Goal: Task Accomplishment & Management: Manage account settings

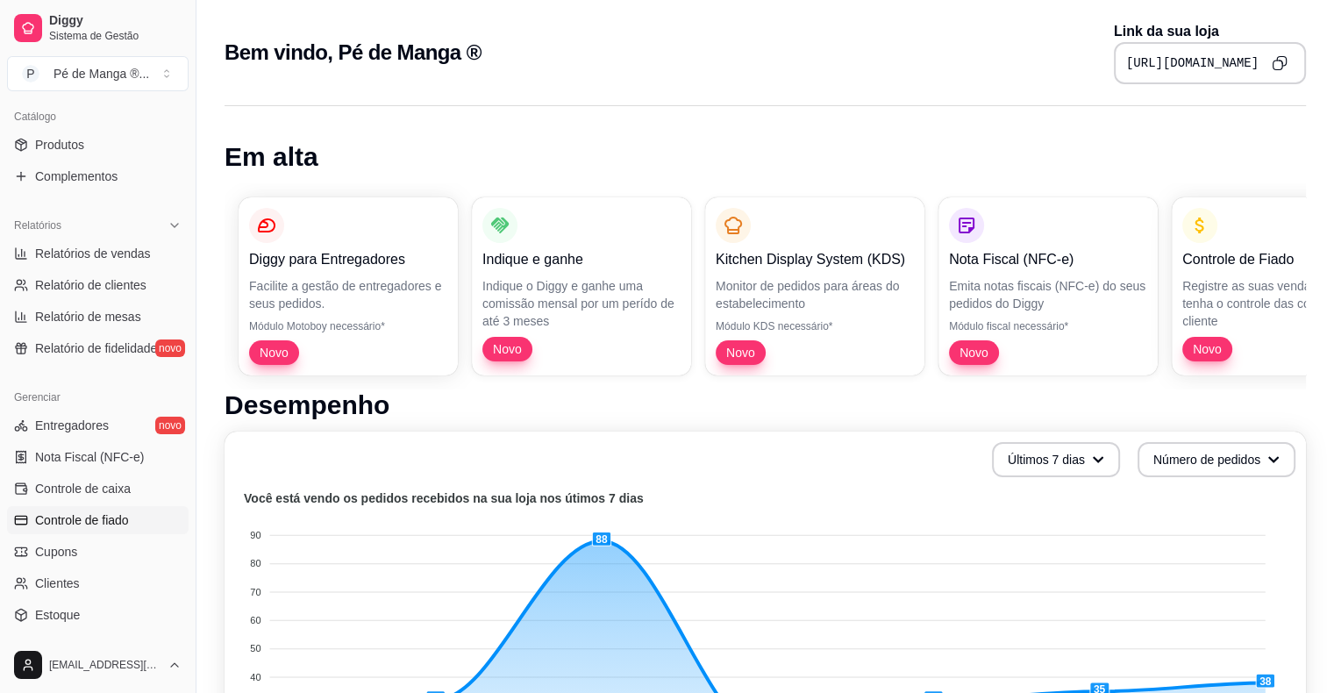
scroll to position [438, 0]
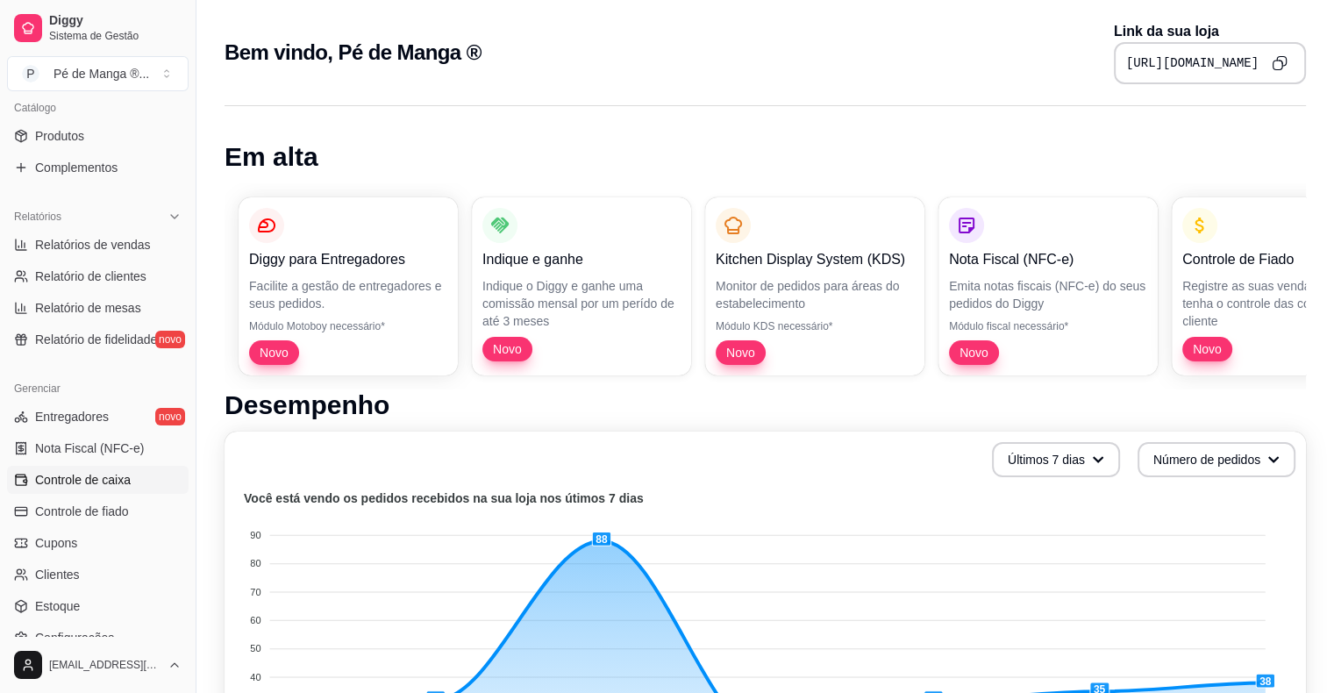
click at [116, 481] on span "Controle de caixa" at bounding box center [83, 480] width 96 height 18
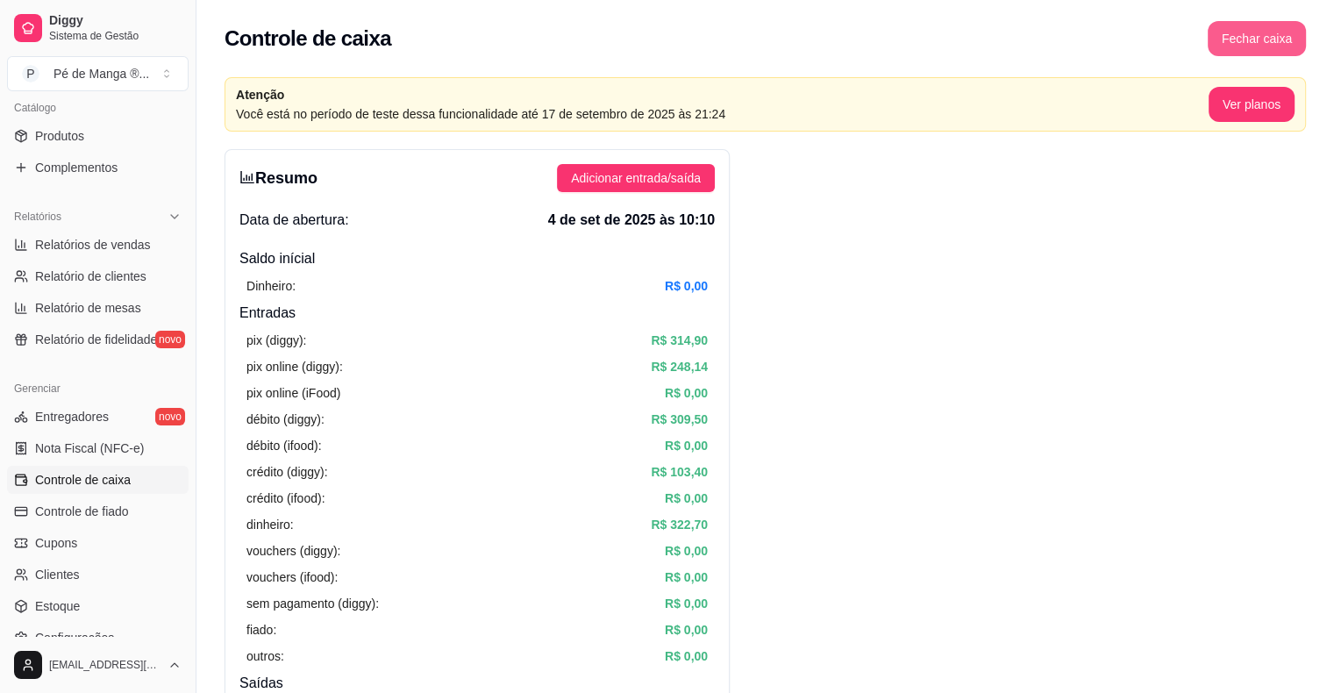
click at [1273, 40] on button "Fechar caixa" at bounding box center [1256, 38] width 98 height 35
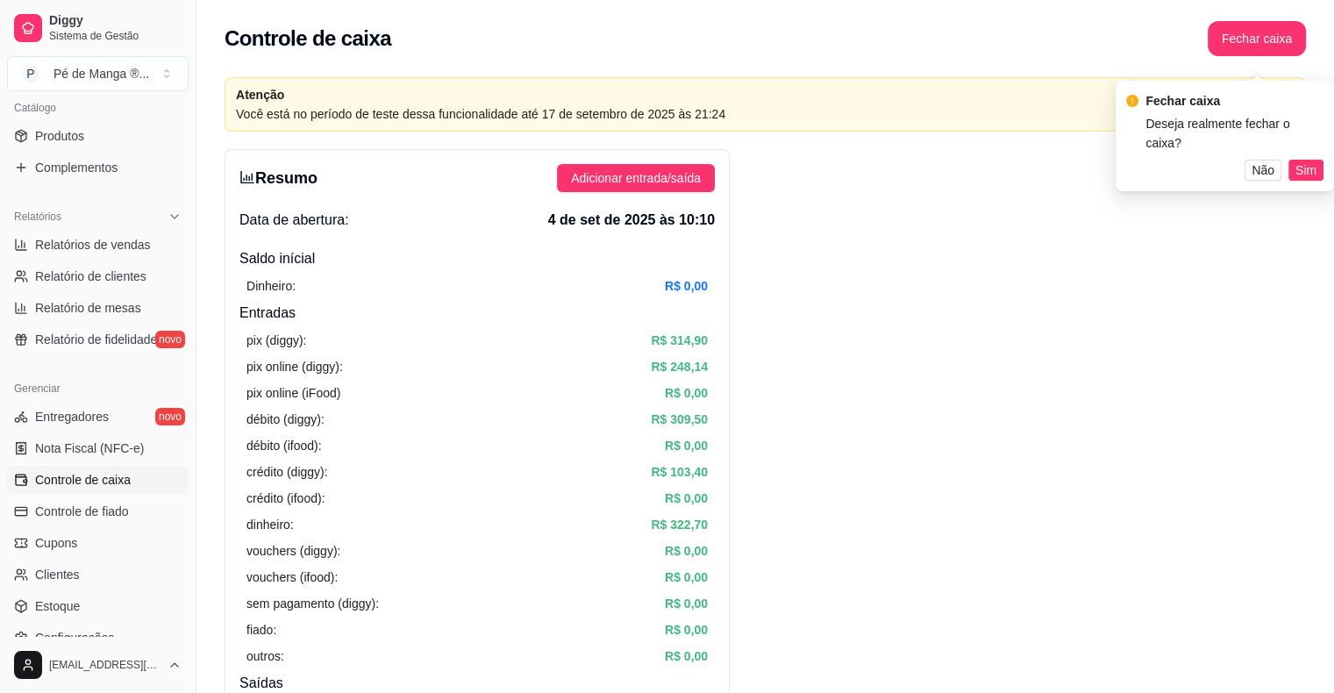
click at [1301, 160] on span "Sim" at bounding box center [1305, 169] width 21 height 19
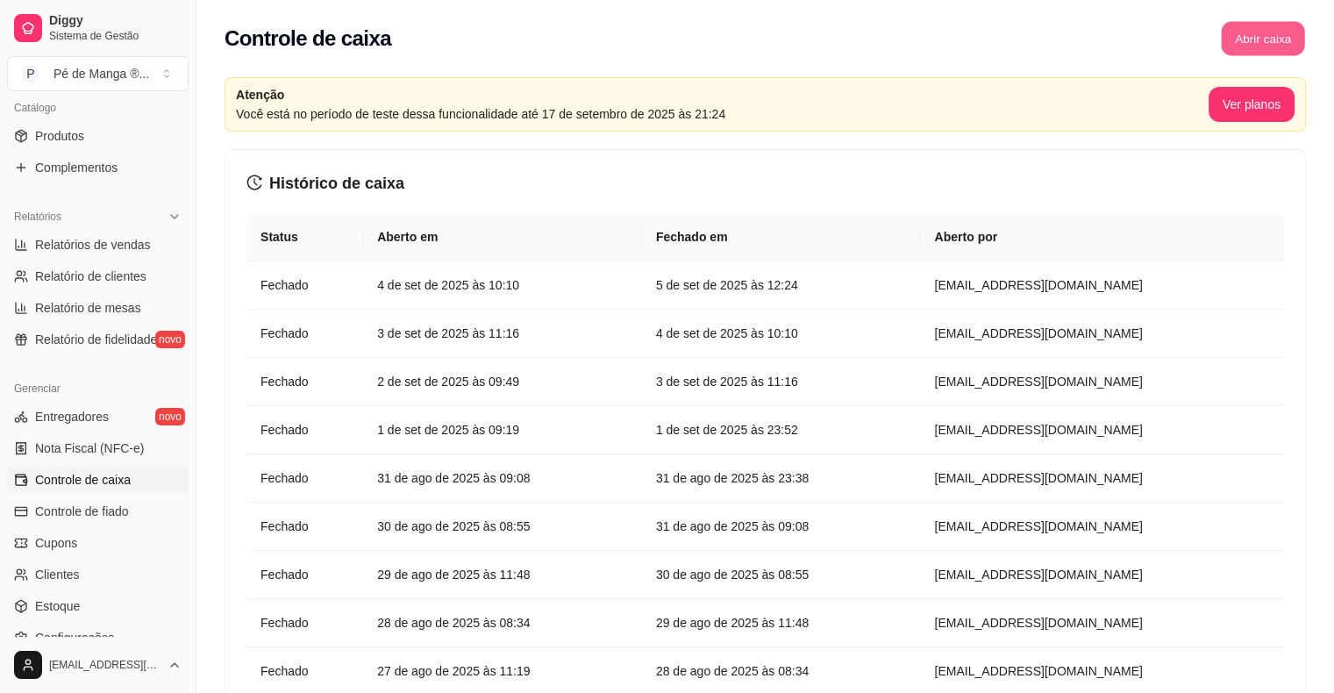
click at [1255, 43] on button "Abrir caixa" at bounding box center [1262, 39] width 83 height 34
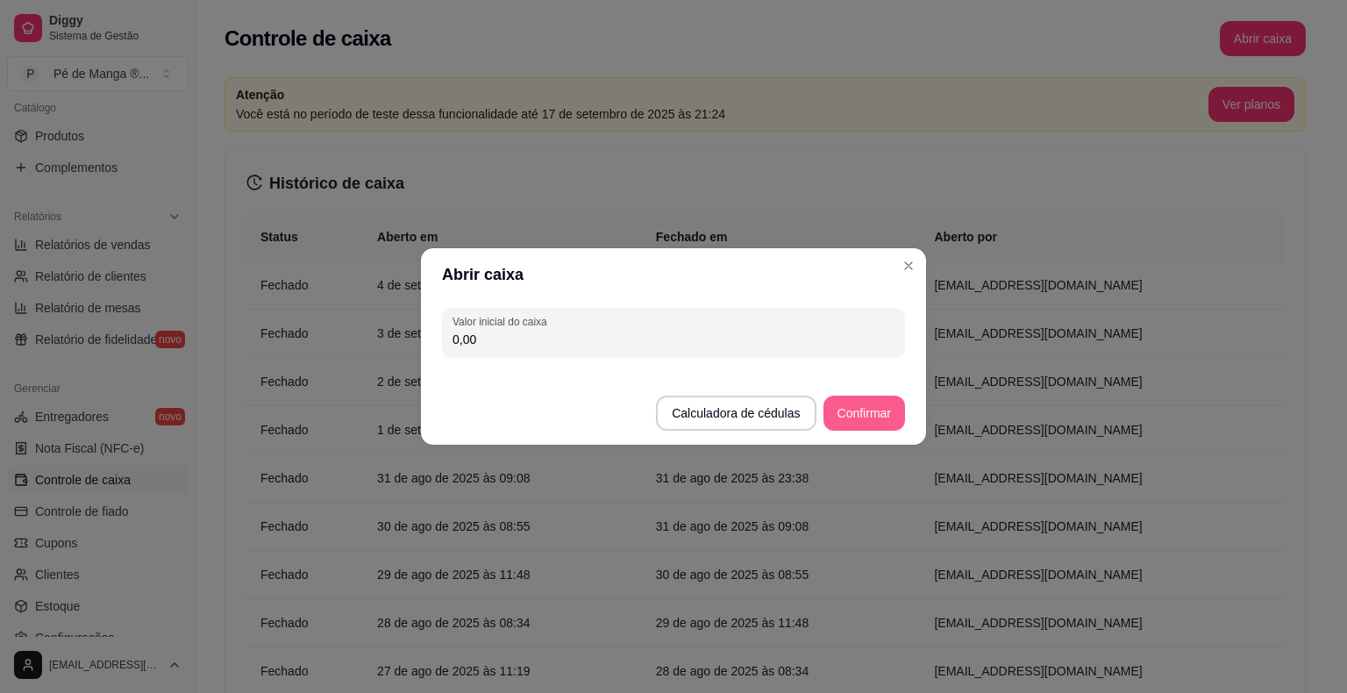
click at [842, 405] on button "Confirmar" at bounding box center [864, 412] width 82 height 35
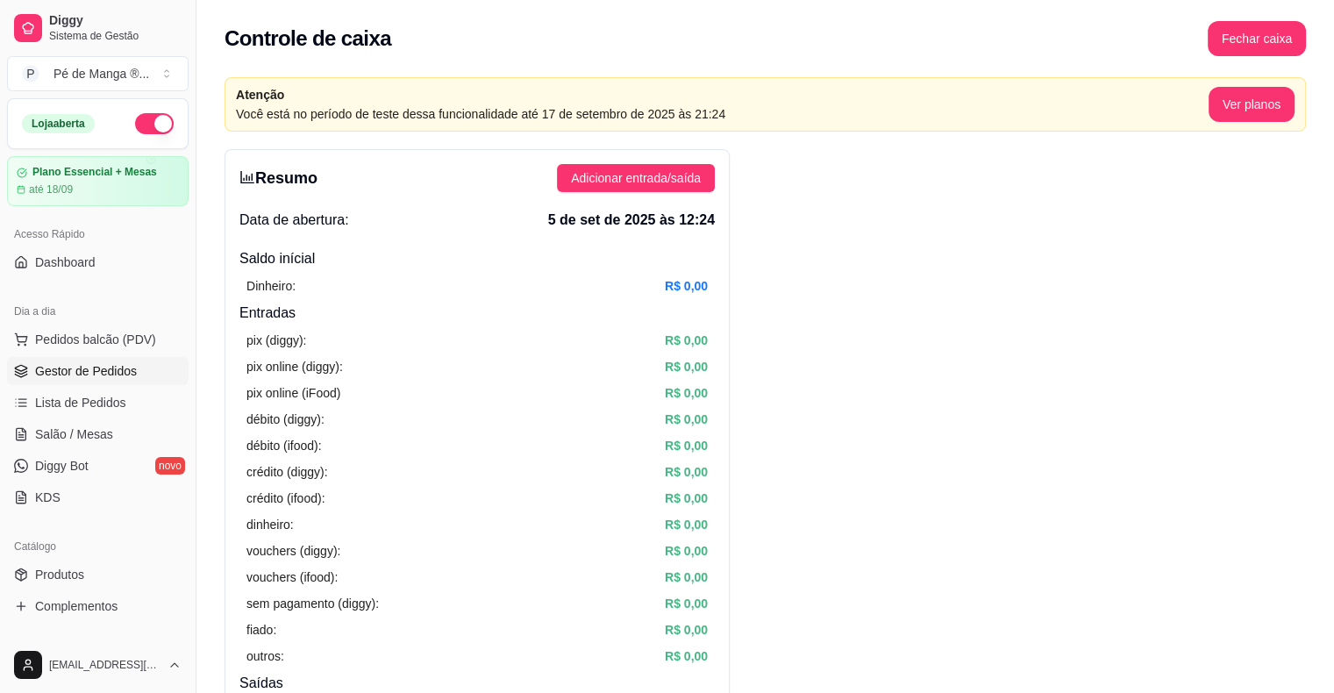
click at [125, 373] on span "Gestor de Pedidos" at bounding box center [86, 371] width 102 height 18
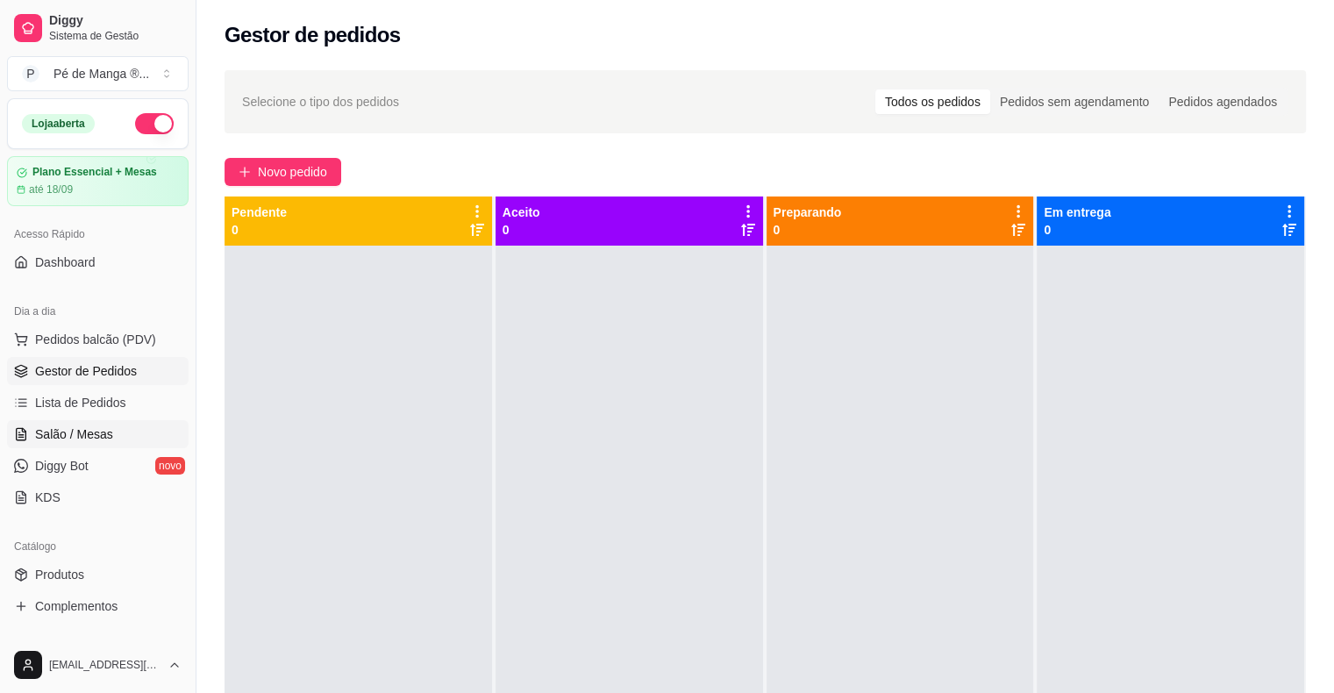
click at [123, 430] on link "Salão / Mesas" at bounding box center [98, 434] width 182 height 28
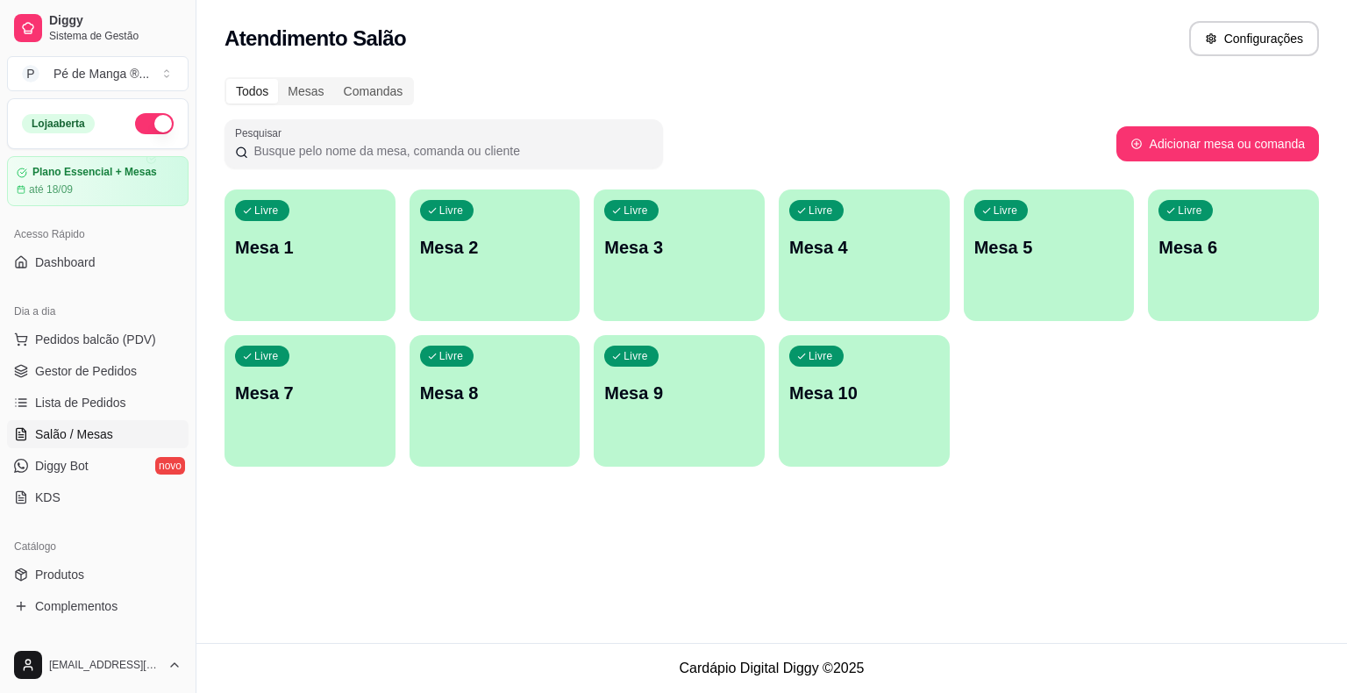
click at [366, 243] on p "Mesa 1" at bounding box center [310, 247] width 150 height 25
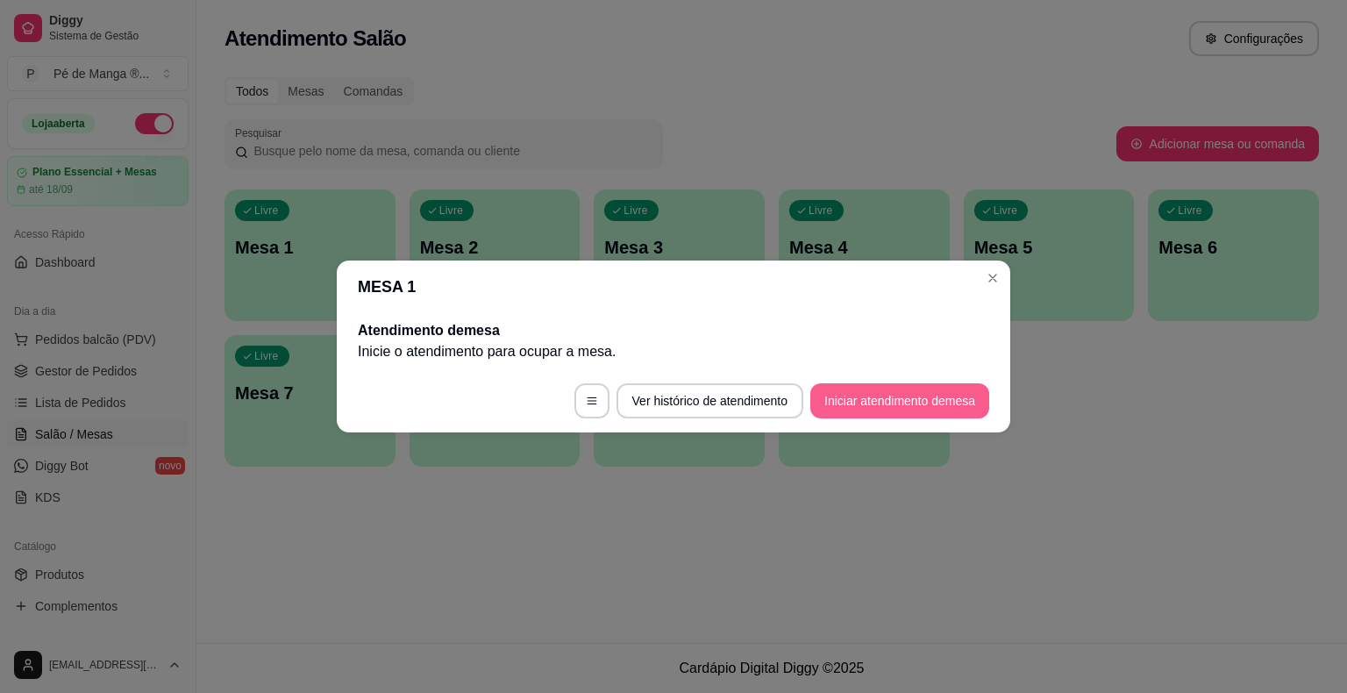
click at [851, 391] on button "Iniciar atendimento de mesa" at bounding box center [899, 400] width 179 height 35
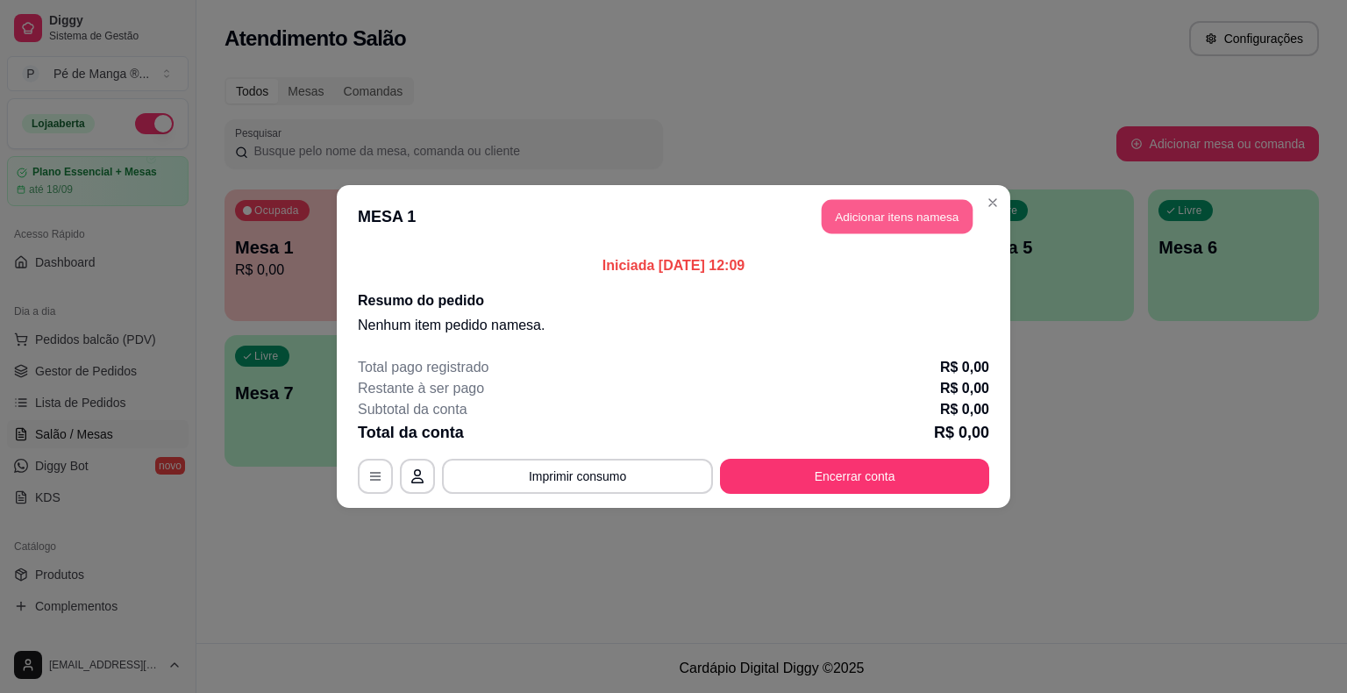
click at [906, 210] on button "Adicionar itens na mesa" at bounding box center [897, 217] width 151 height 34
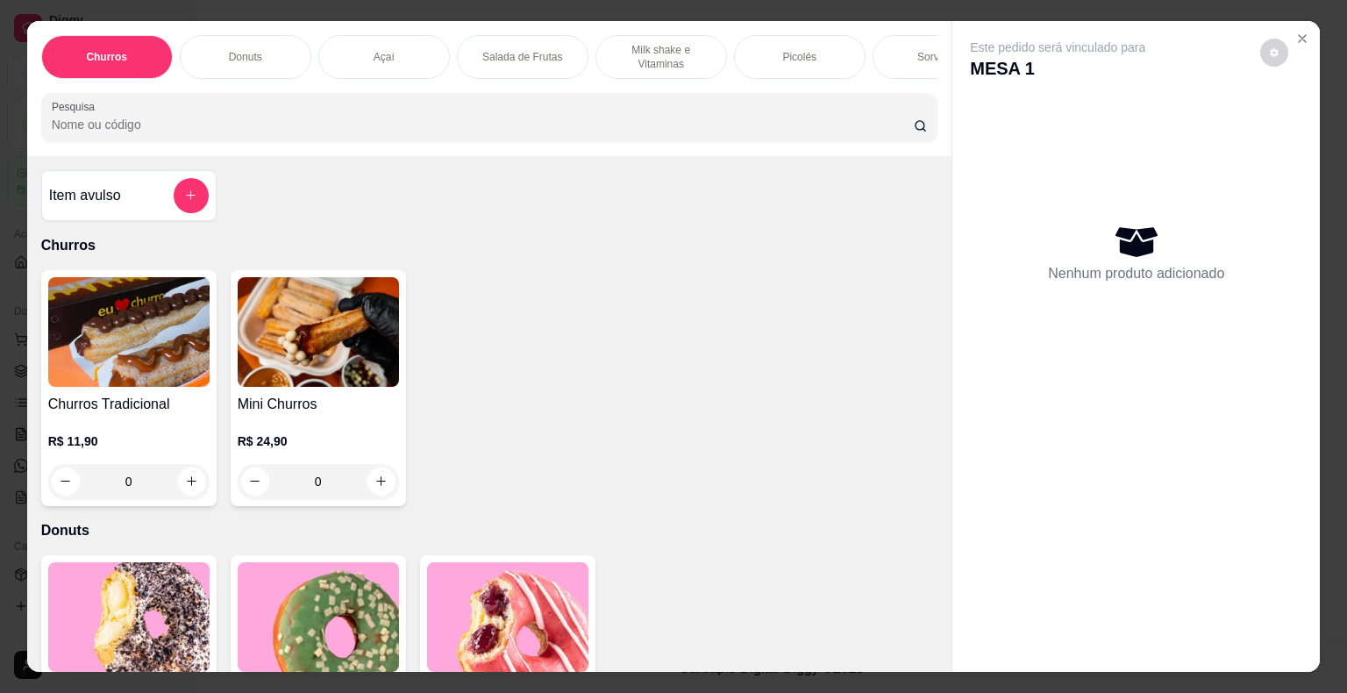
click at [657, 68] on div "Milk shake e Vitaminas" at bounding box center [661, 57] width 132 height 44
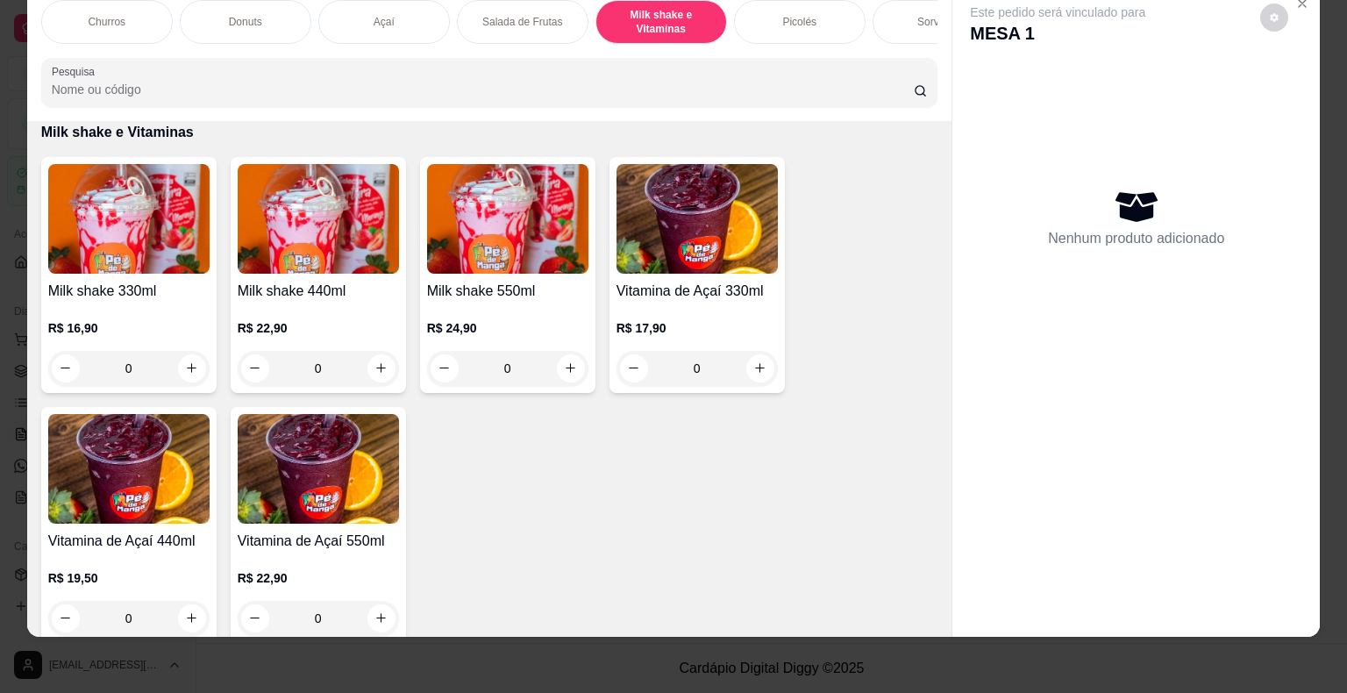
click at [445, 260] on img at bounding box center [507, 219] width 161 height 110
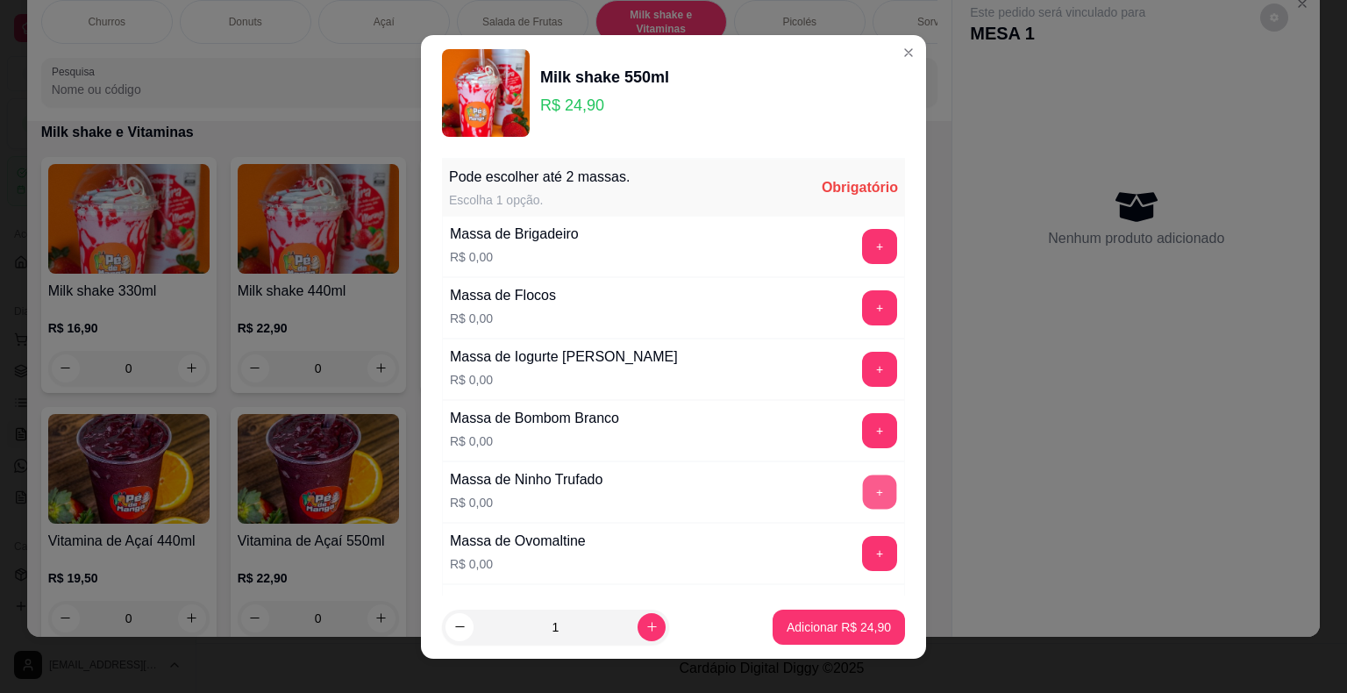
click at [863, 494] on button "+" at bounding box center [880, 491] width 34 height 34
click at [796, 630] on p "Adicionar R$ 24,90" at bounding box center [839, 626] width 102 height 17
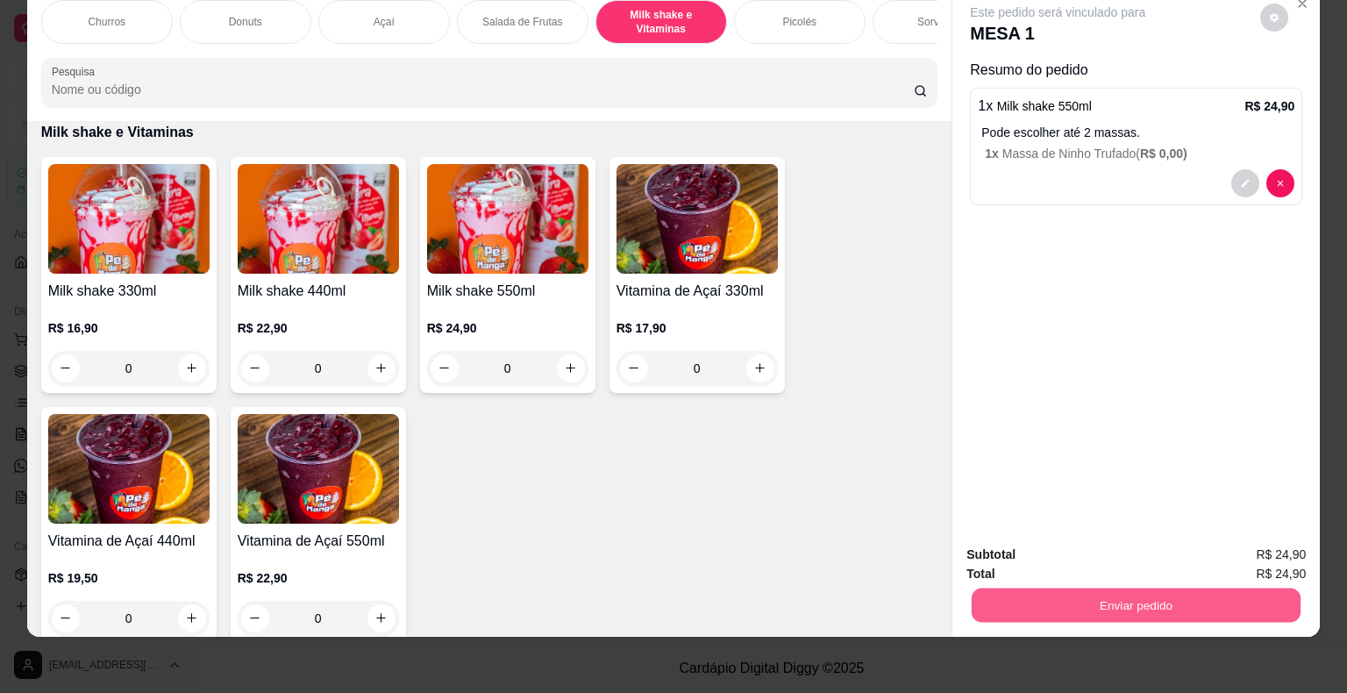
click at [1025, 592] on button "Enviar pedido" at bounding box center [1136, 605] width 329 height 34
click at [1021, 544] on button "Não registrar e enviar pedido" at bounding box center [1077, 548] width 182 height 33
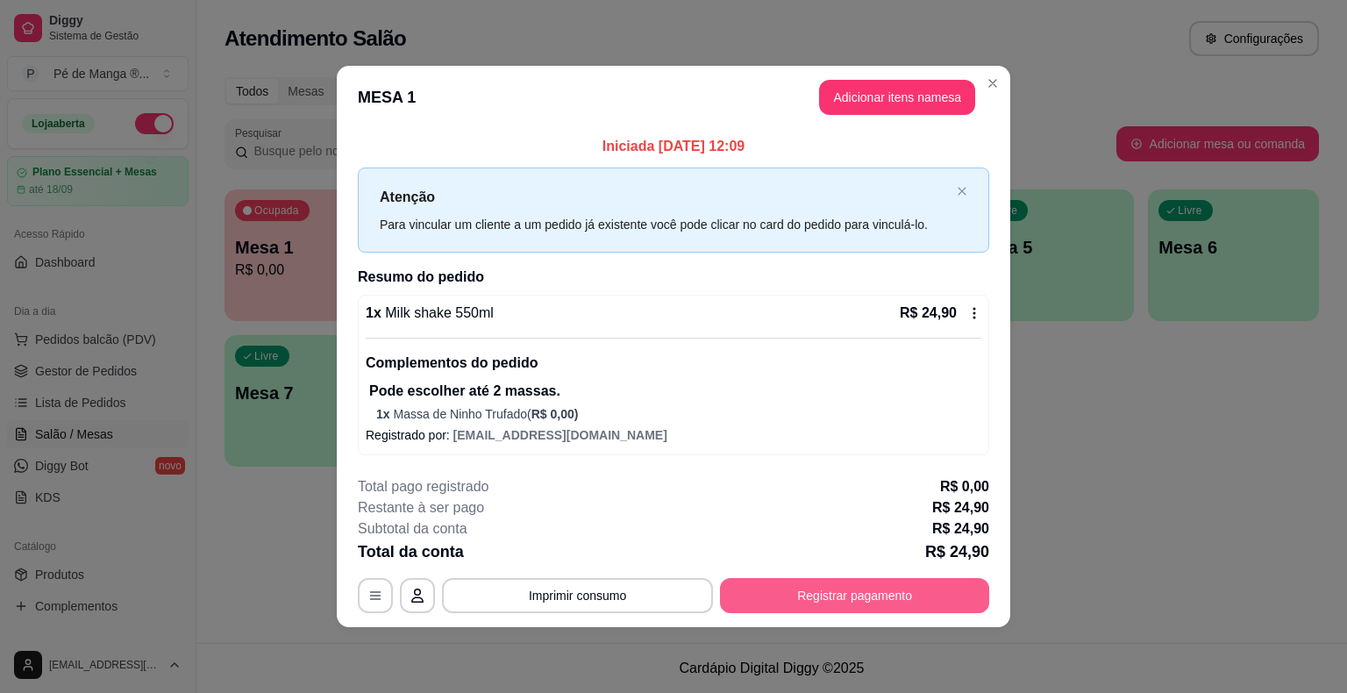
click at [884, 600] on button "Registrar pagamento" at bounding box center [854, 595] width 269 height 35
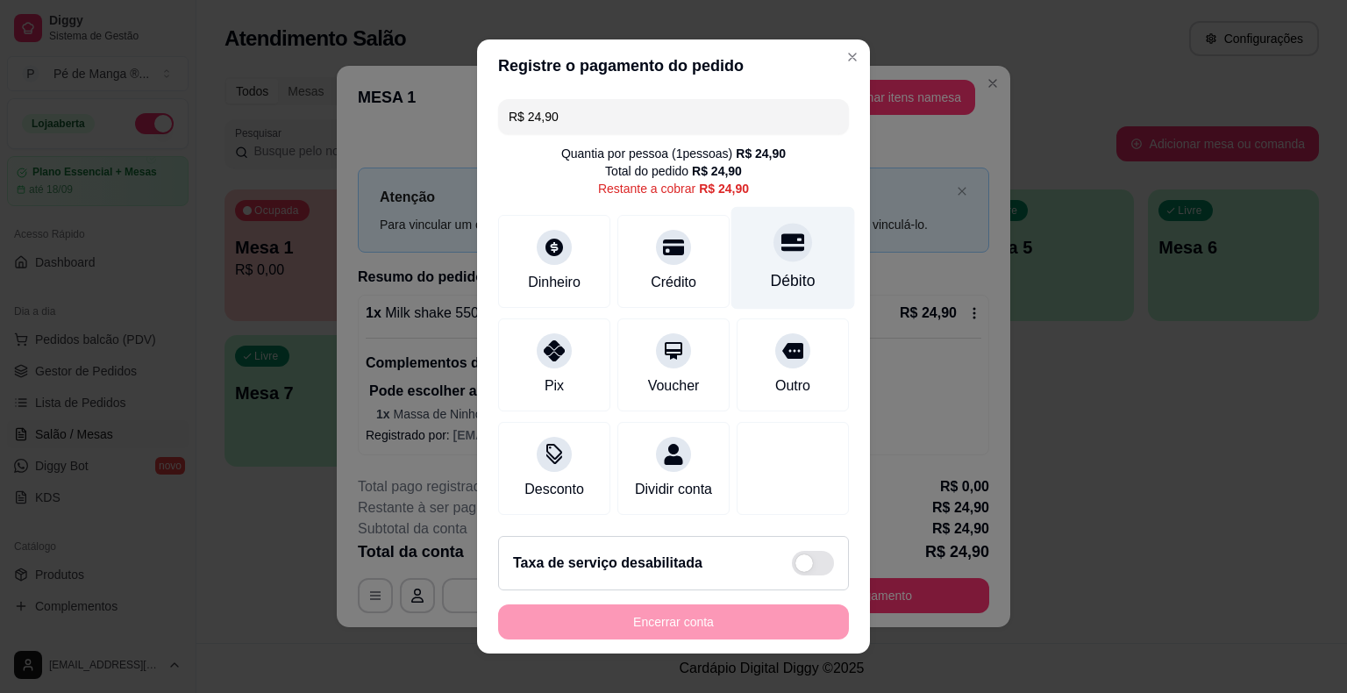
click at [776, 257] on div at bounding box center [792, 242] width 39 height 39
type input "R$ 0,00"
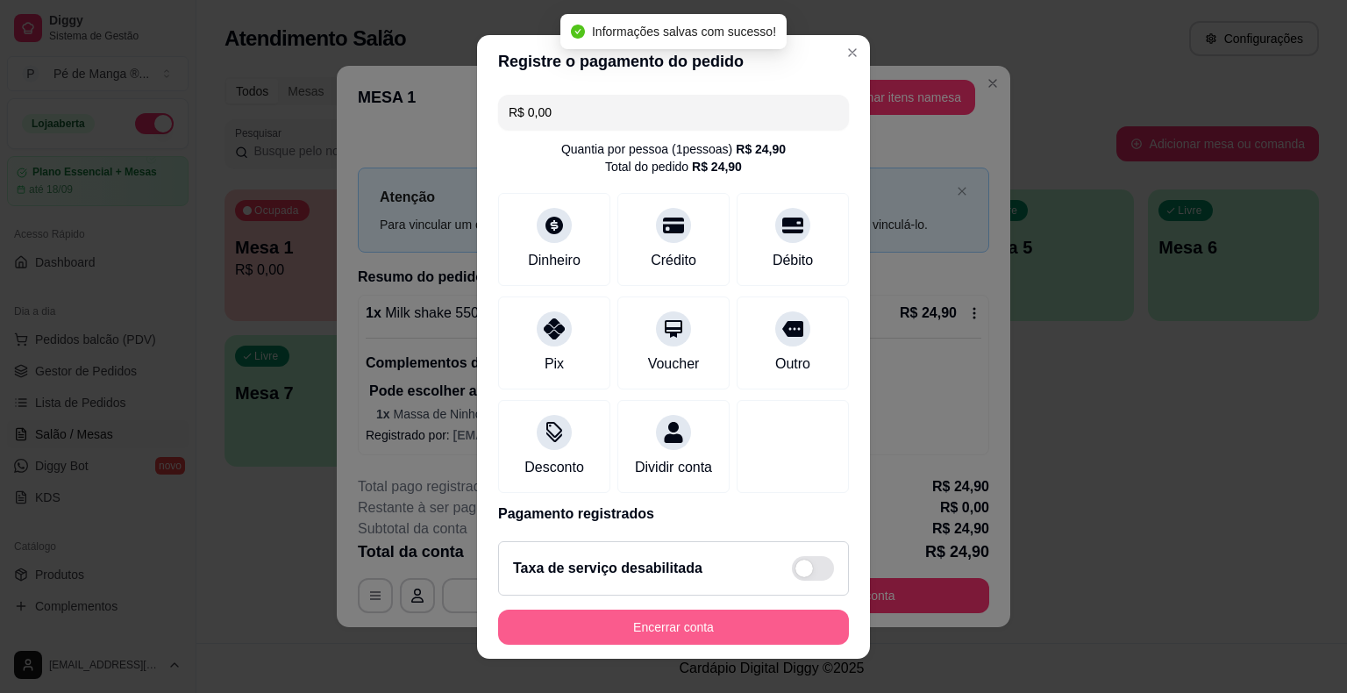
click at [744, 618] on button "Encerrar conta" at bounding box center [673, 626] width 351 height 35
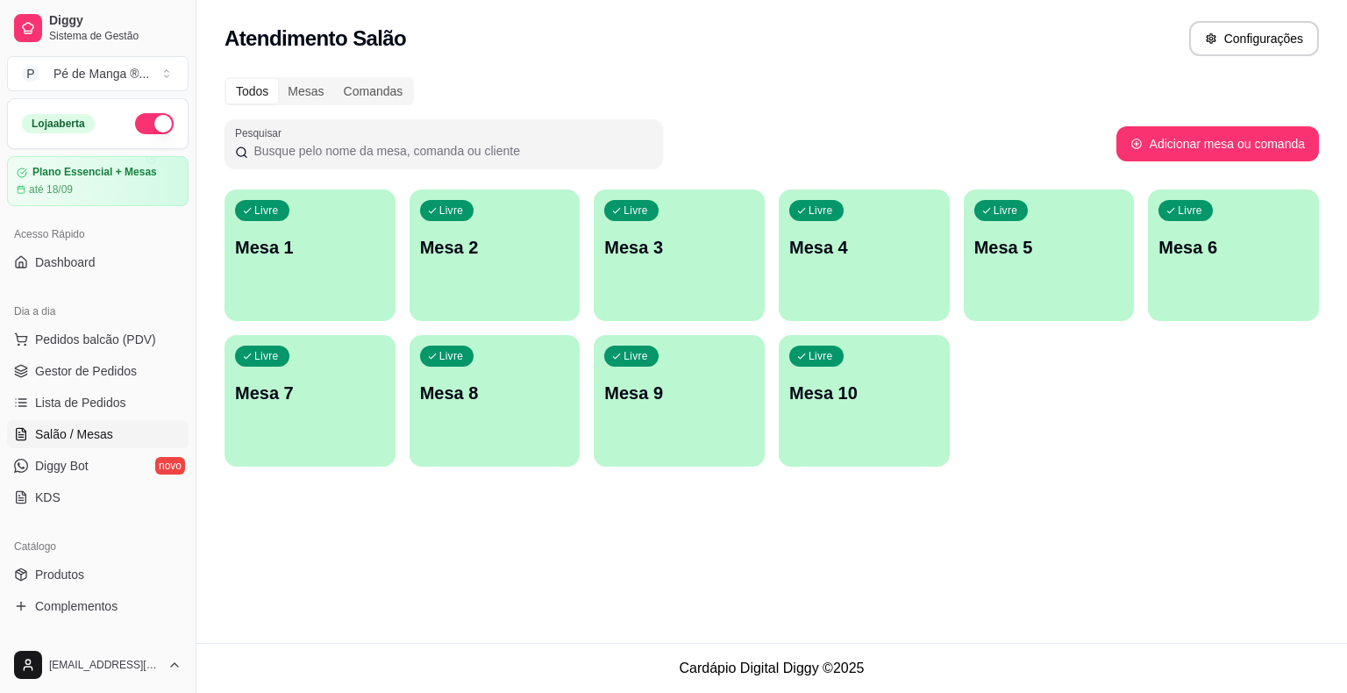
click at [313, 280] on div "Livre Mesa 1" at bounding box center [309, 244] width 171 height 110
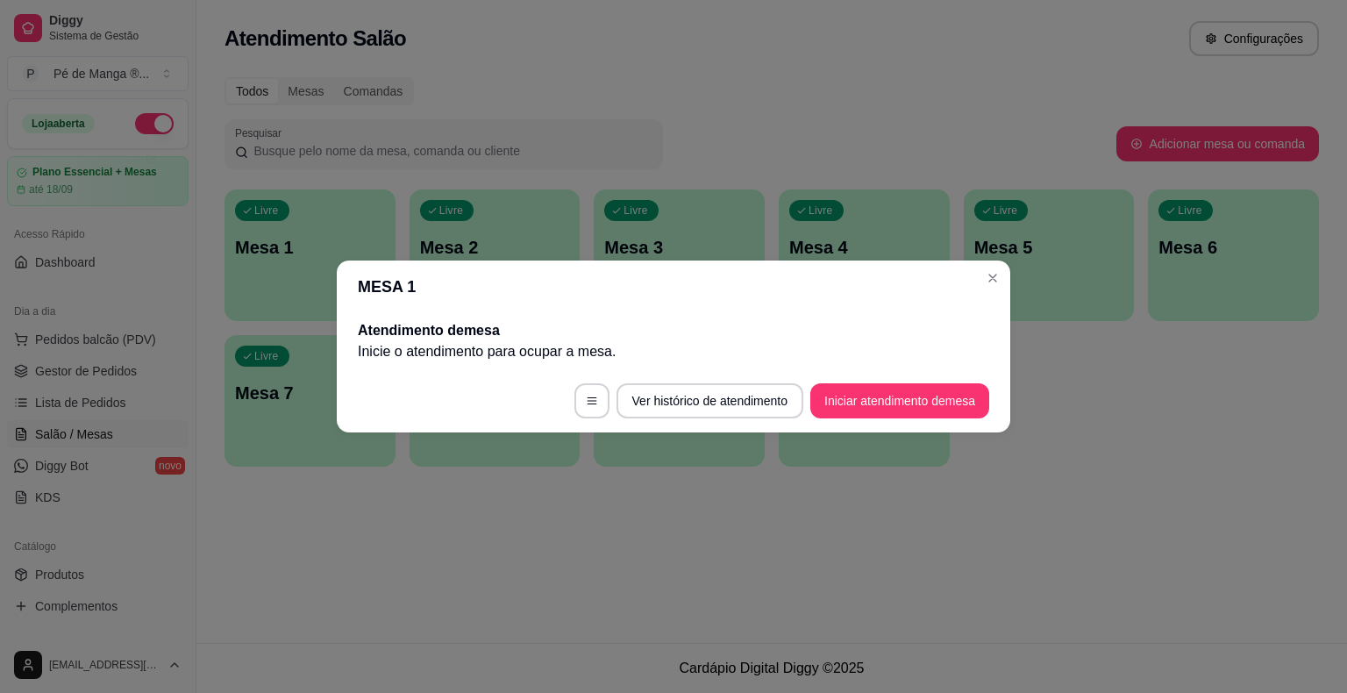
click at [878, 405] on button "Iniciar atendimento de mesa" at bounding box center [899, 400] width 179 height 35
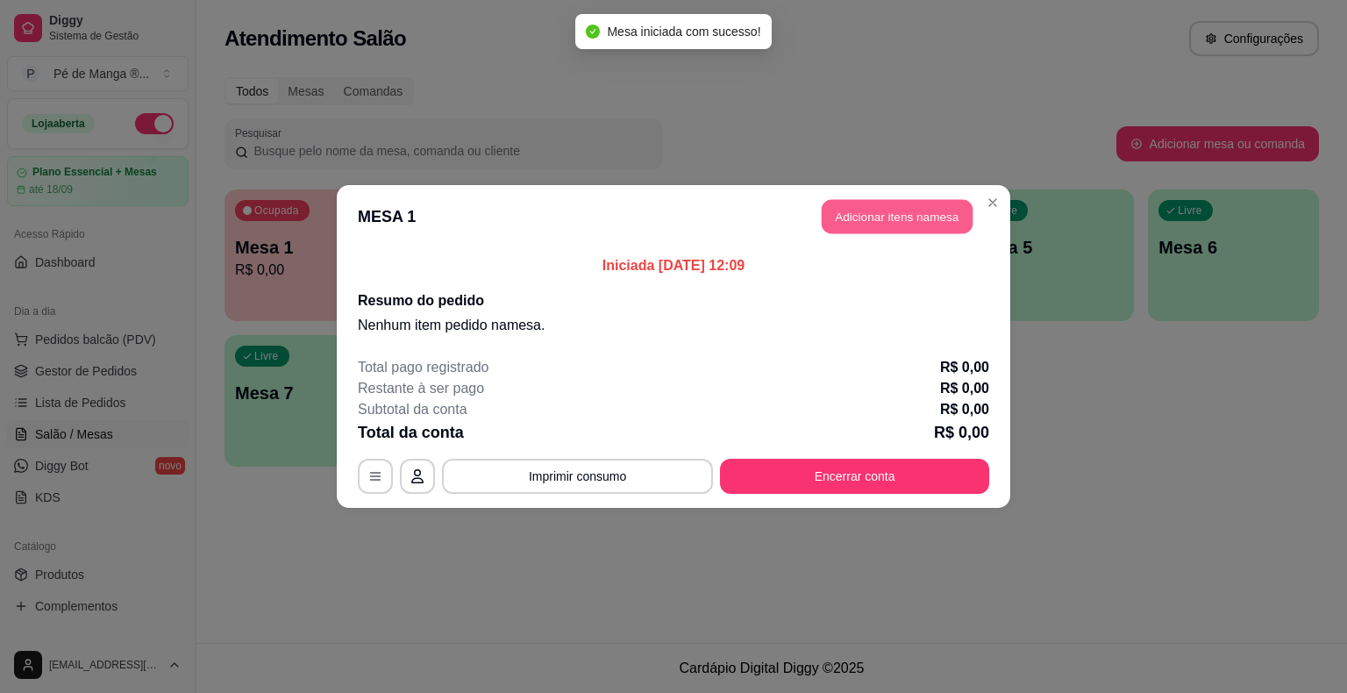
click at [893, 212] on button "Adicionar itens na mesa" at bounding box center [897, 217] width 151 height 34
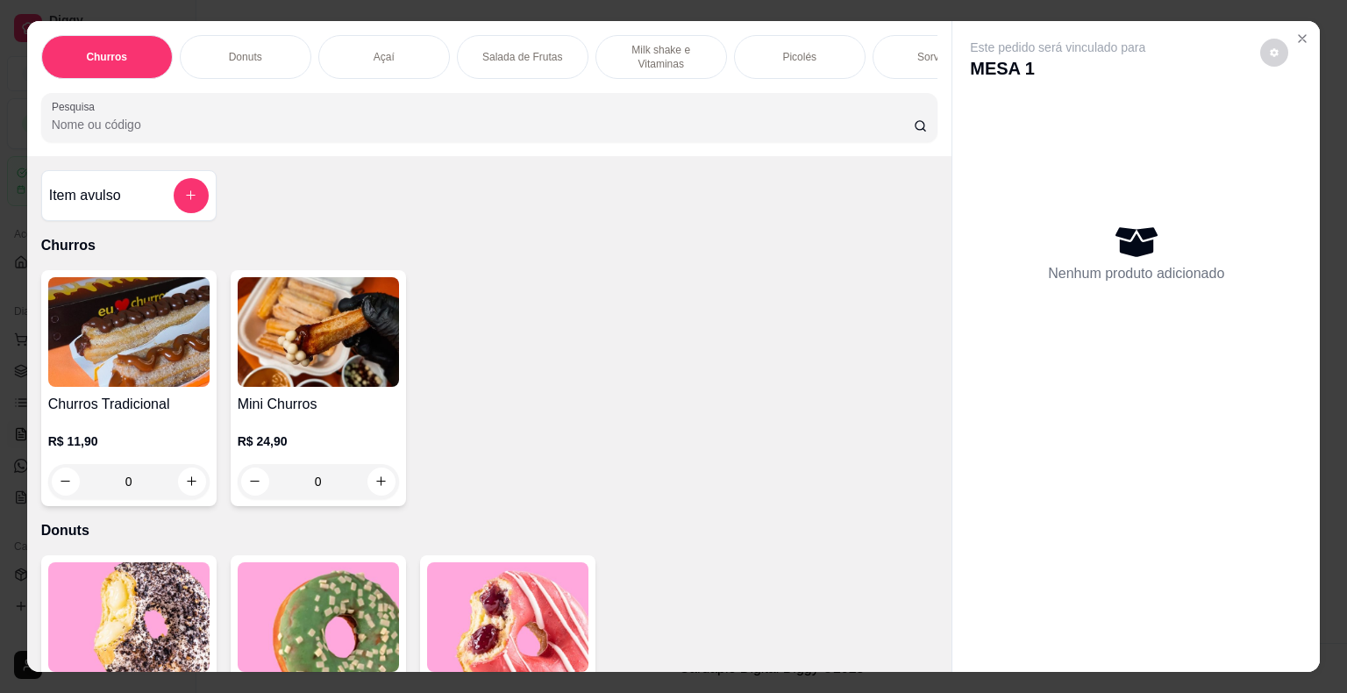
click at [919, 58] on div "Sorvetes" at bounding box center [938, 57] width 132 height 44
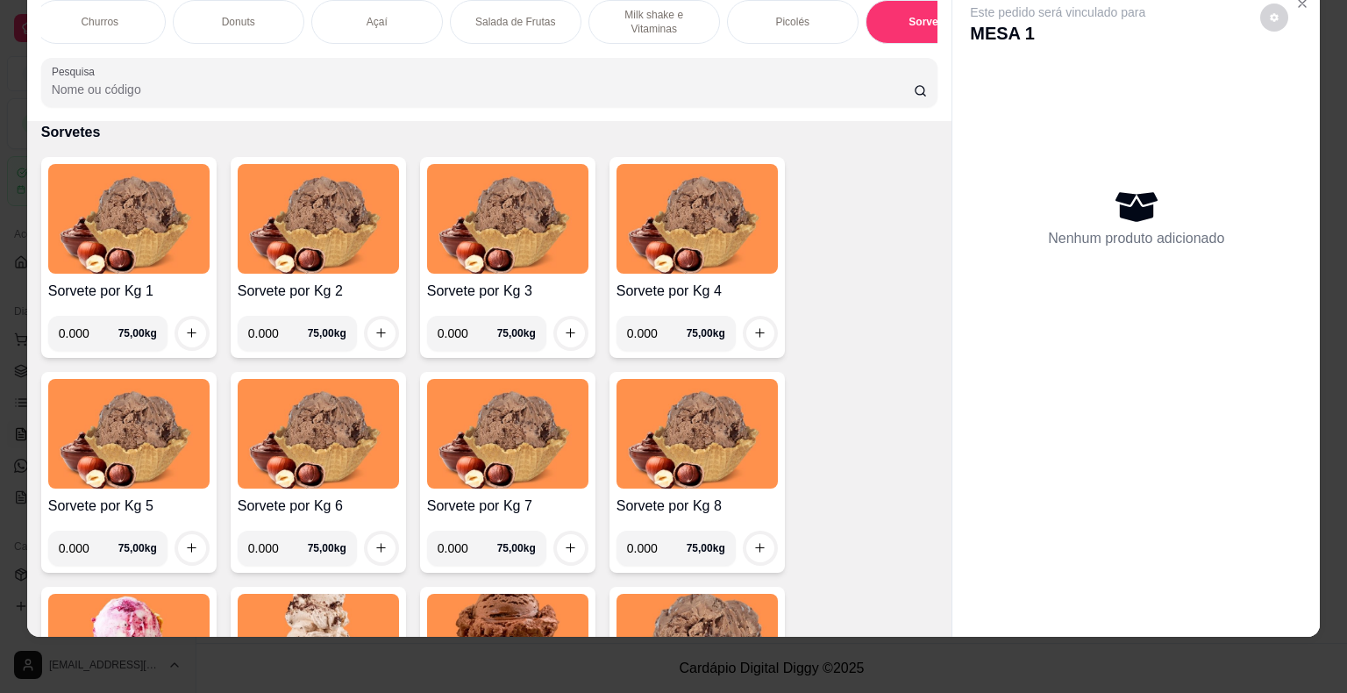
click at [87, 331] on input "0.000" at bounding box center [89, 333] width 60 height 35
click at [87, 330] on input "0.000" at bounding box center [89, 333] width 60 height 35
type input "0.122"
click at [185, 328] on icon "increase-product-quantity" at bounding box center [191, 332] width 13 height 13
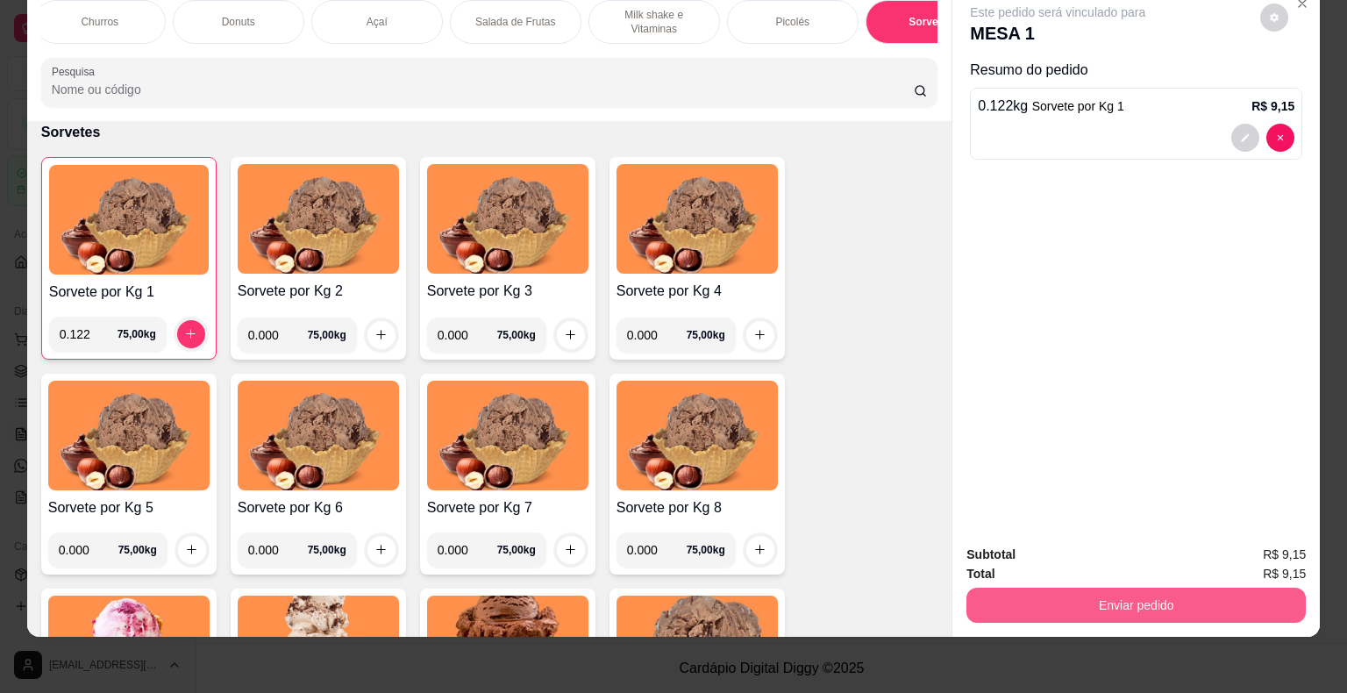
click at [1021, 595] on button "Enviar pedido" at bounding box center [1135, 604] width 339 height 35
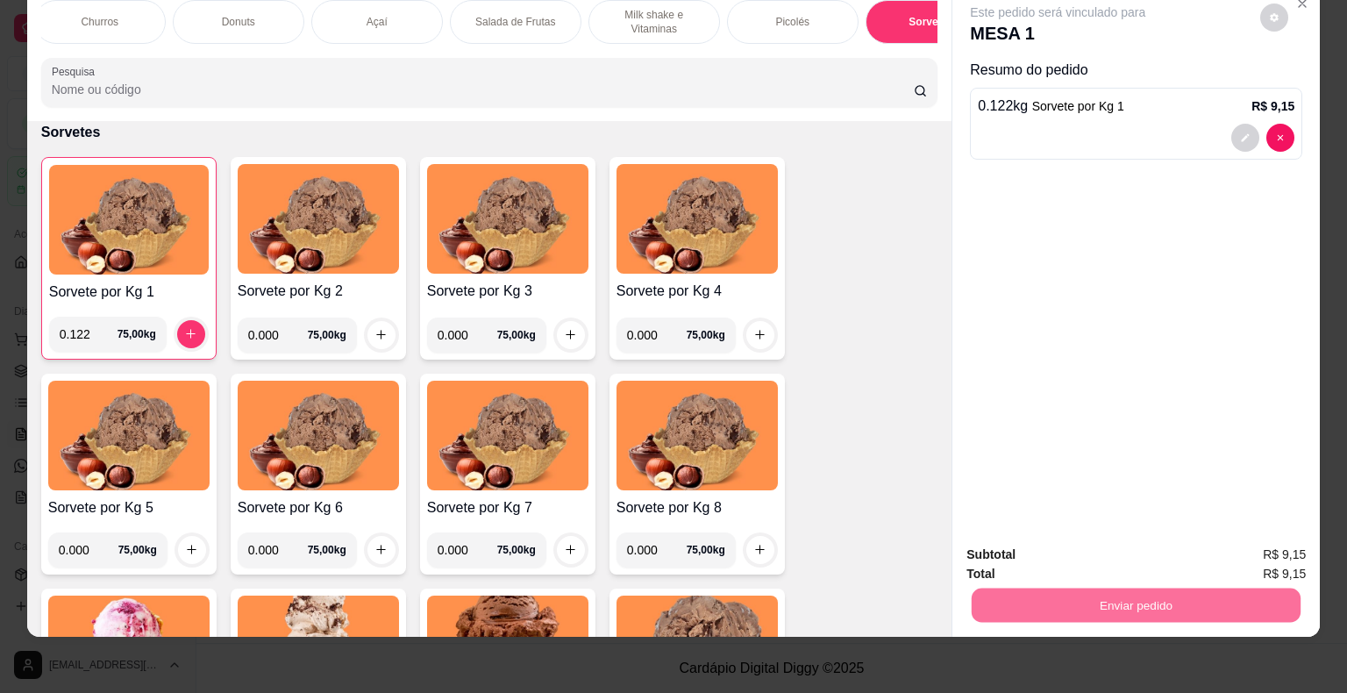
click at [1009, 545] on button "Não registrar e enviar pedido" at bounding box center [1077, 548] width 182 height 33
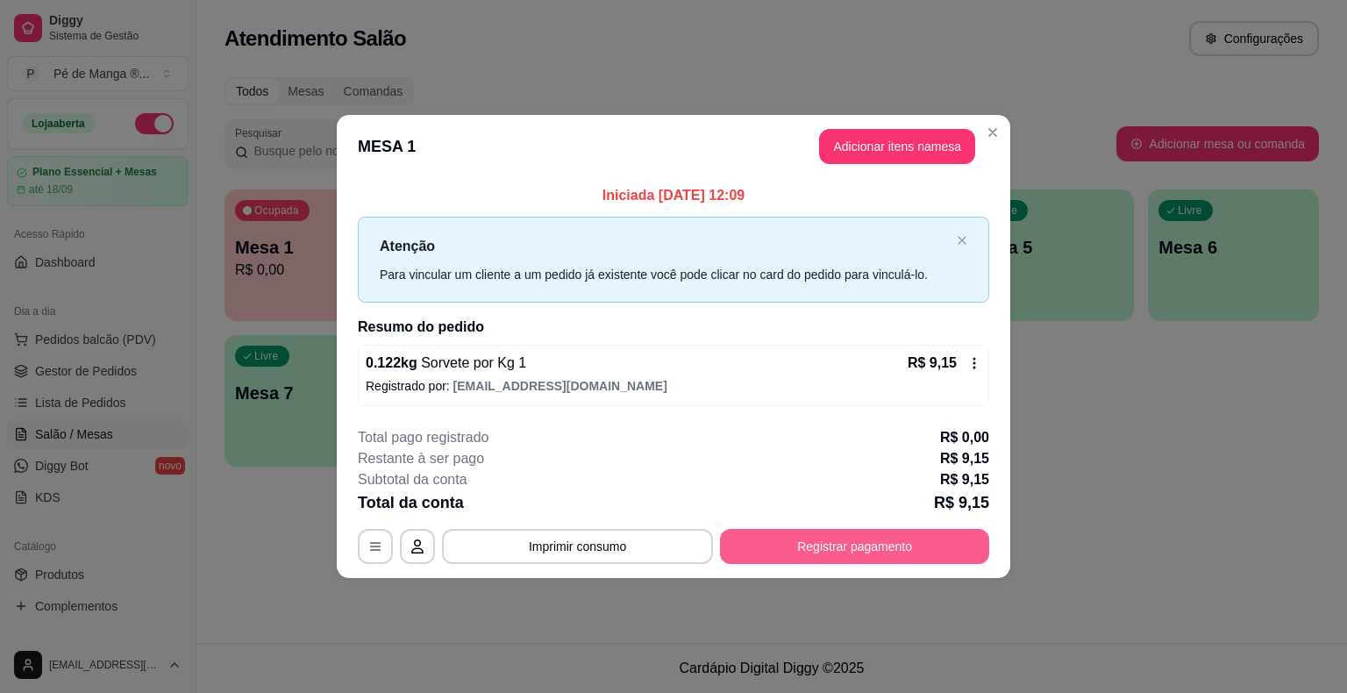
click at [887, 546] on button "Registrar pagamento" at bounding box center [854, 546] width 269 height 35
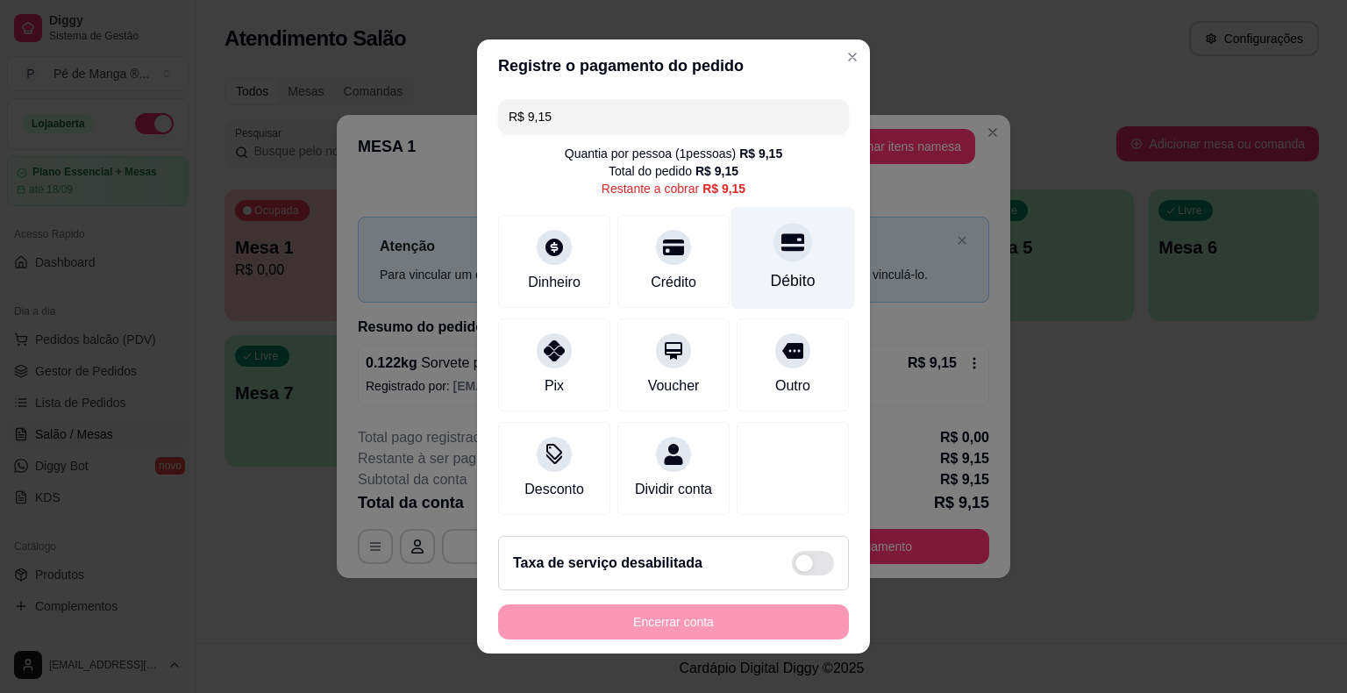
click at [783, 275] on div "Débito" at bounding box center [793, 280] width 45 height 23
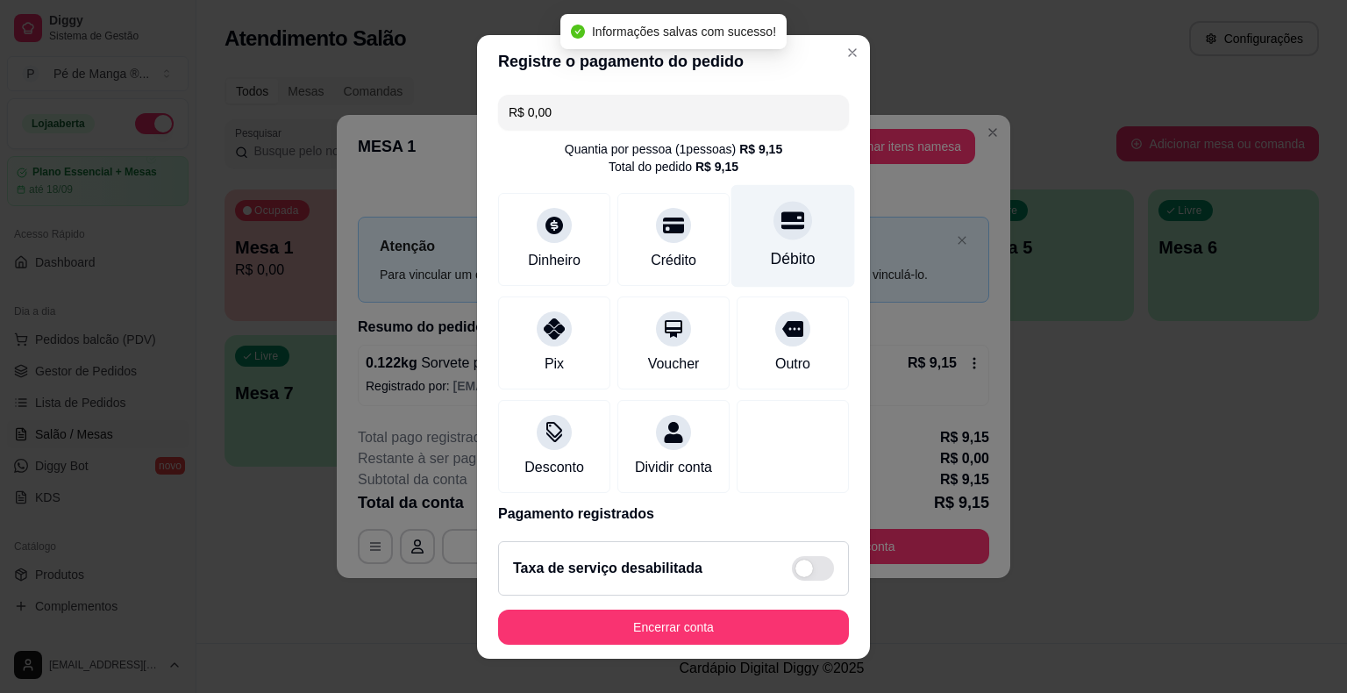
type input "R$ 0,00"
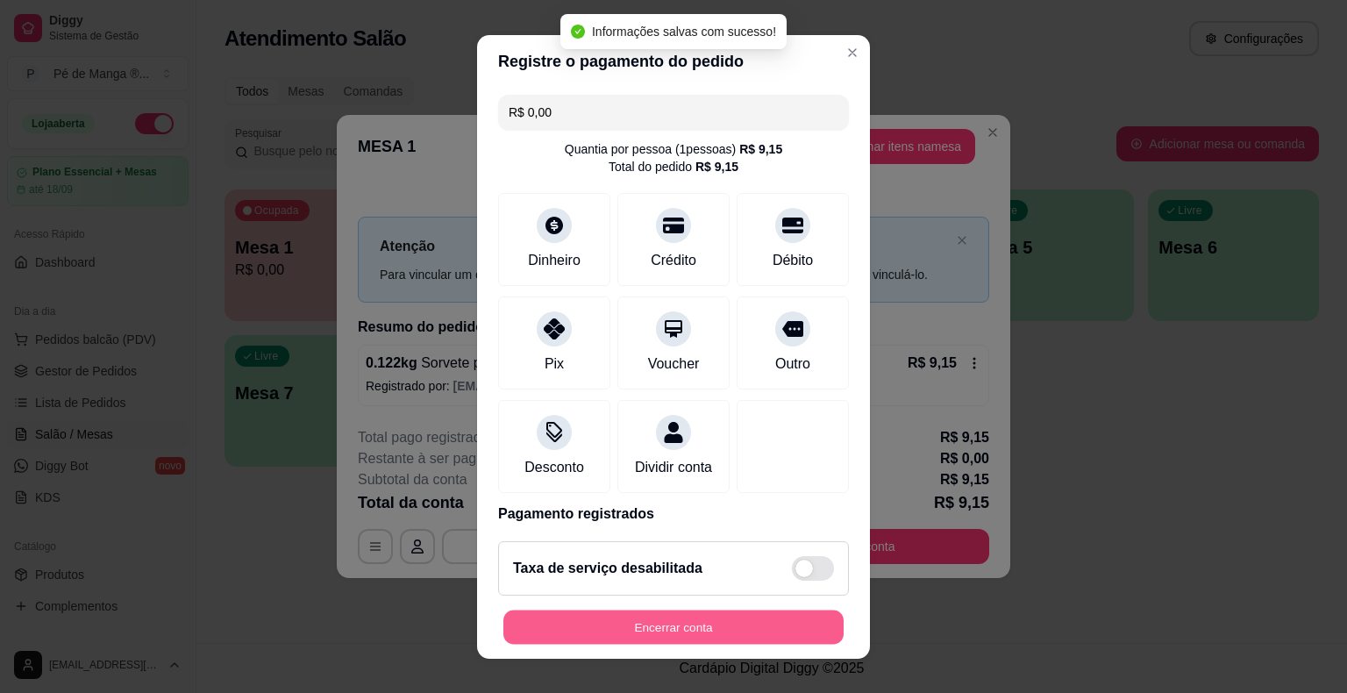
click at [661, 623] on button "Encerrar conta" at bounding box center [673, 626] width 340 height 34
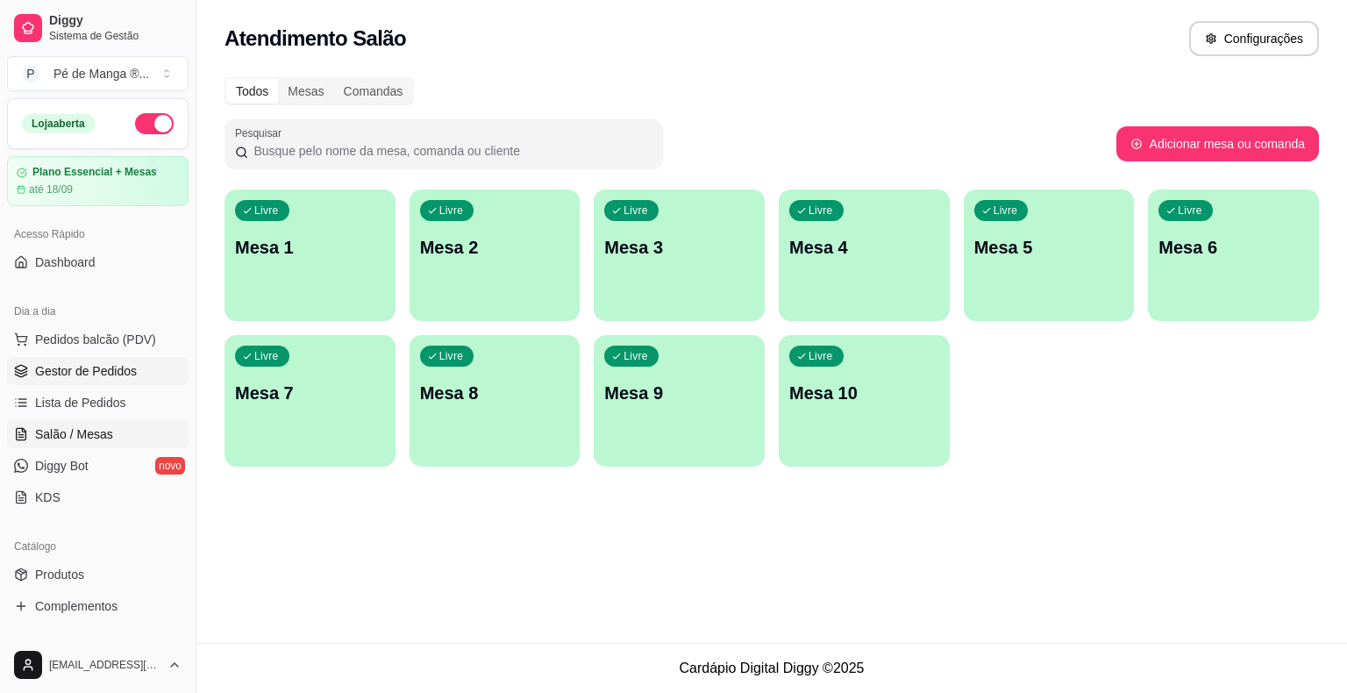
click at [117, 372] on span "Gestor de Pedidos" at bounding box center [86, 371] width 102 height 18
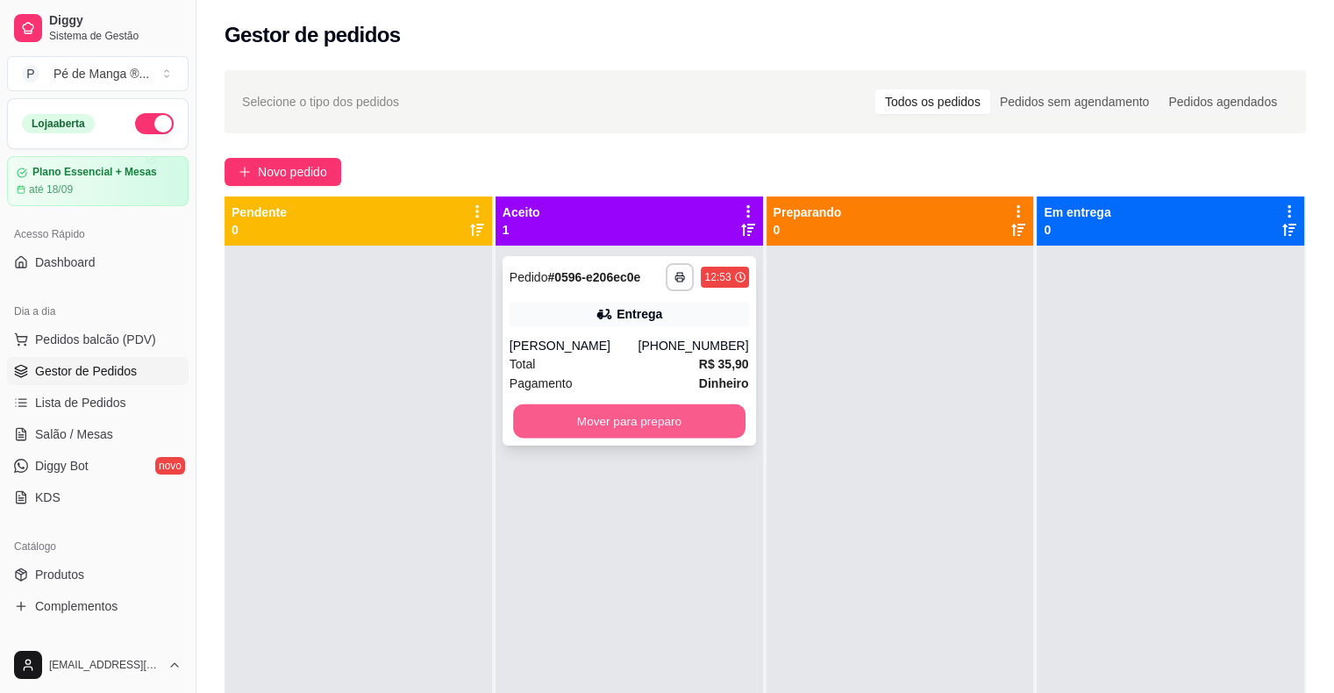
click at [586, 423] on button "Mover para preparo" at bounding box center [629, 421] width 232 height 34
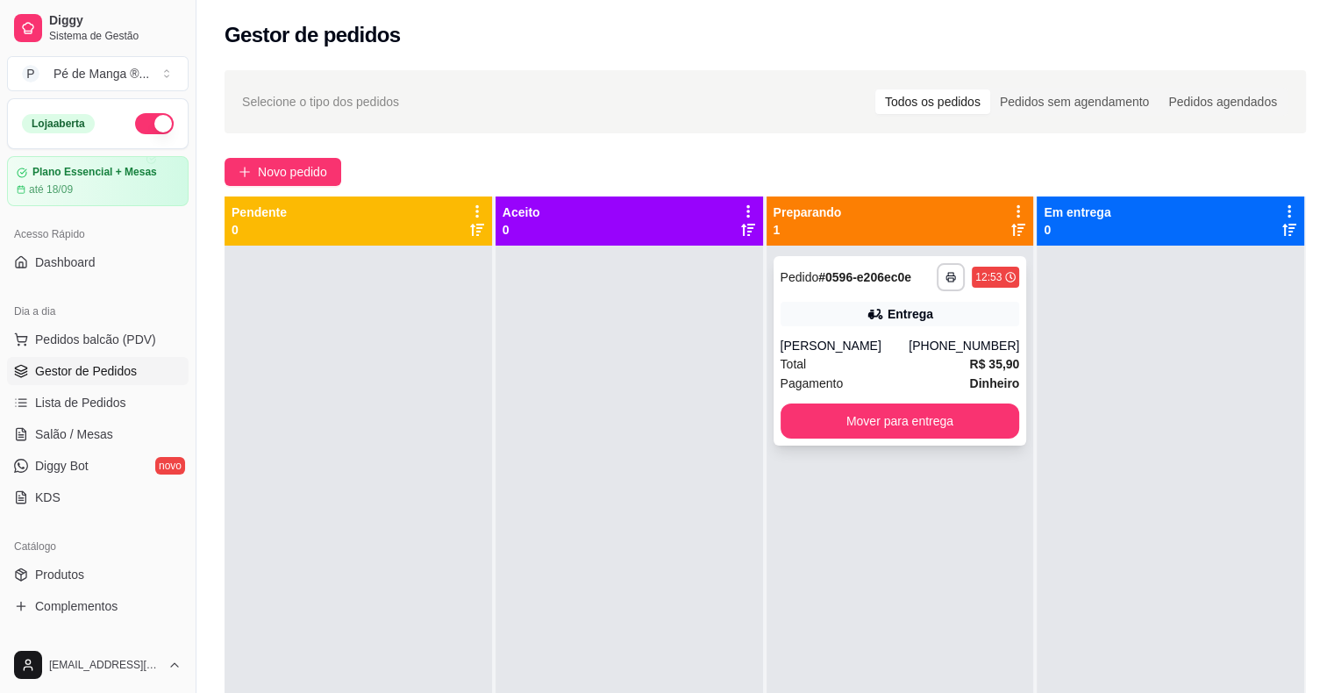
click at [927, 384] on div "Pagamento Dinheiro" at bounding box center [899, 383] width 239 height 19
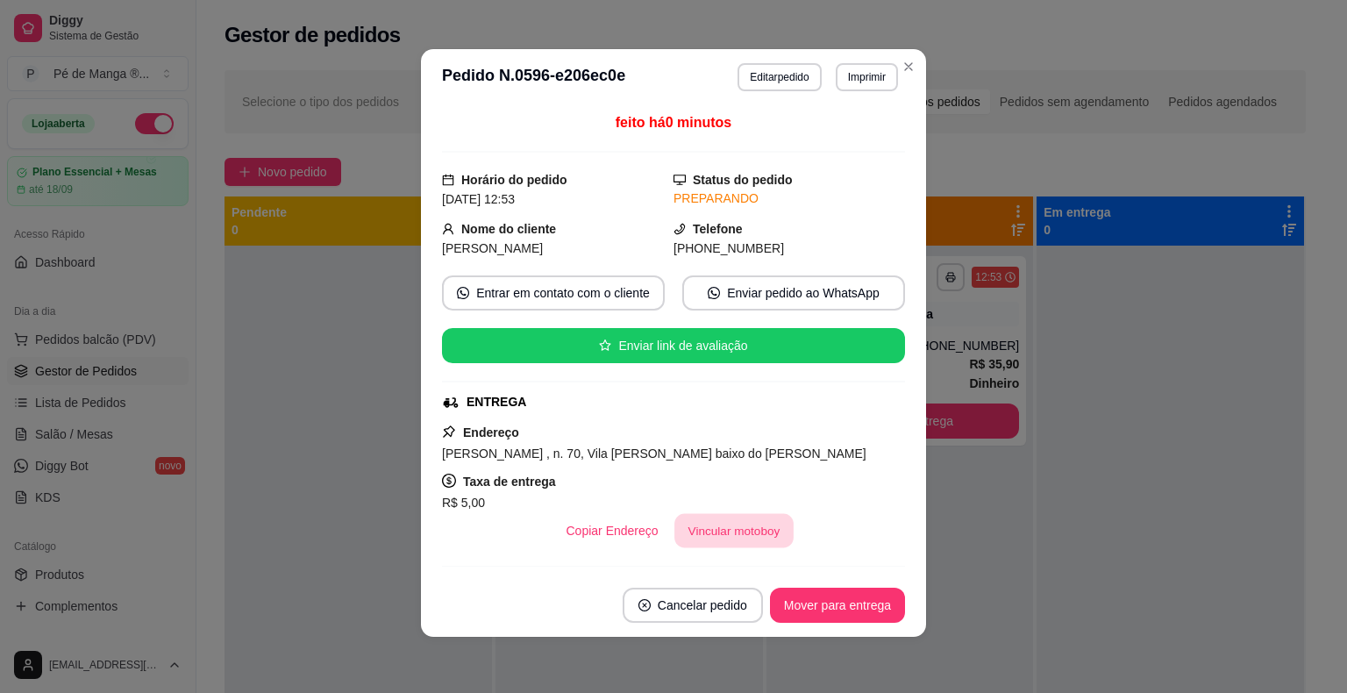
click at [754, 535] on button "Vincular motoboy" at bounding box center [733, 531] width 119 height 34
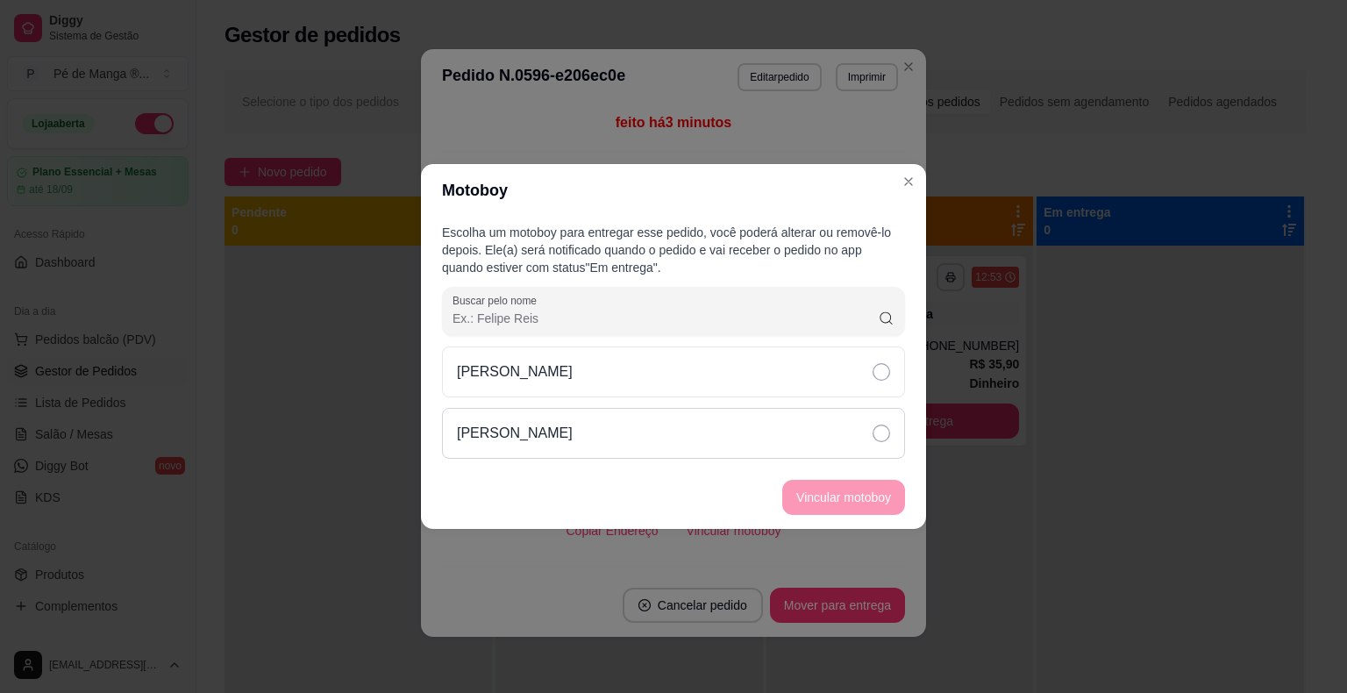
click at [737, 416] on div "[PERSON_NAME]" at bounding box center [673, 433] width 463 height 51
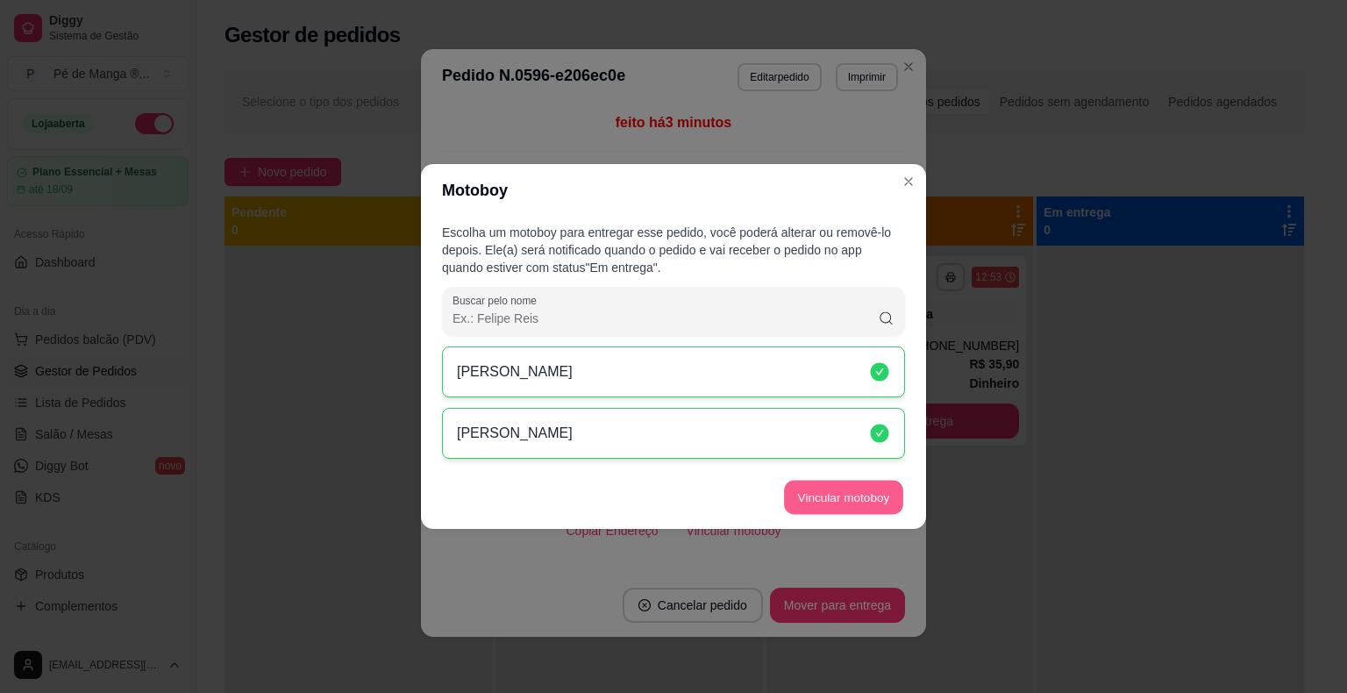
click at [816, 491] on button "Vincular motoboy" at bounding box center [843, 497] width 119 height 34
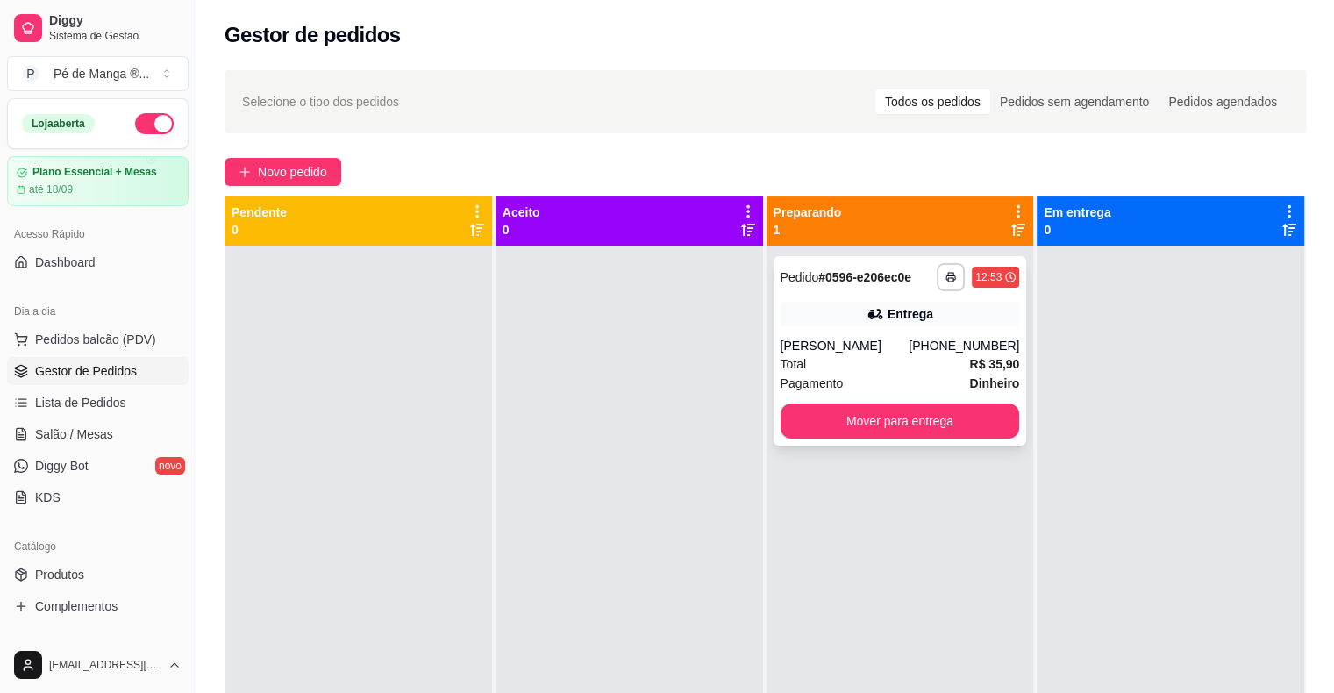
click at [972, 367] on strong "R$ 35,90" at bounding box center [994, 364] width 50 height 14
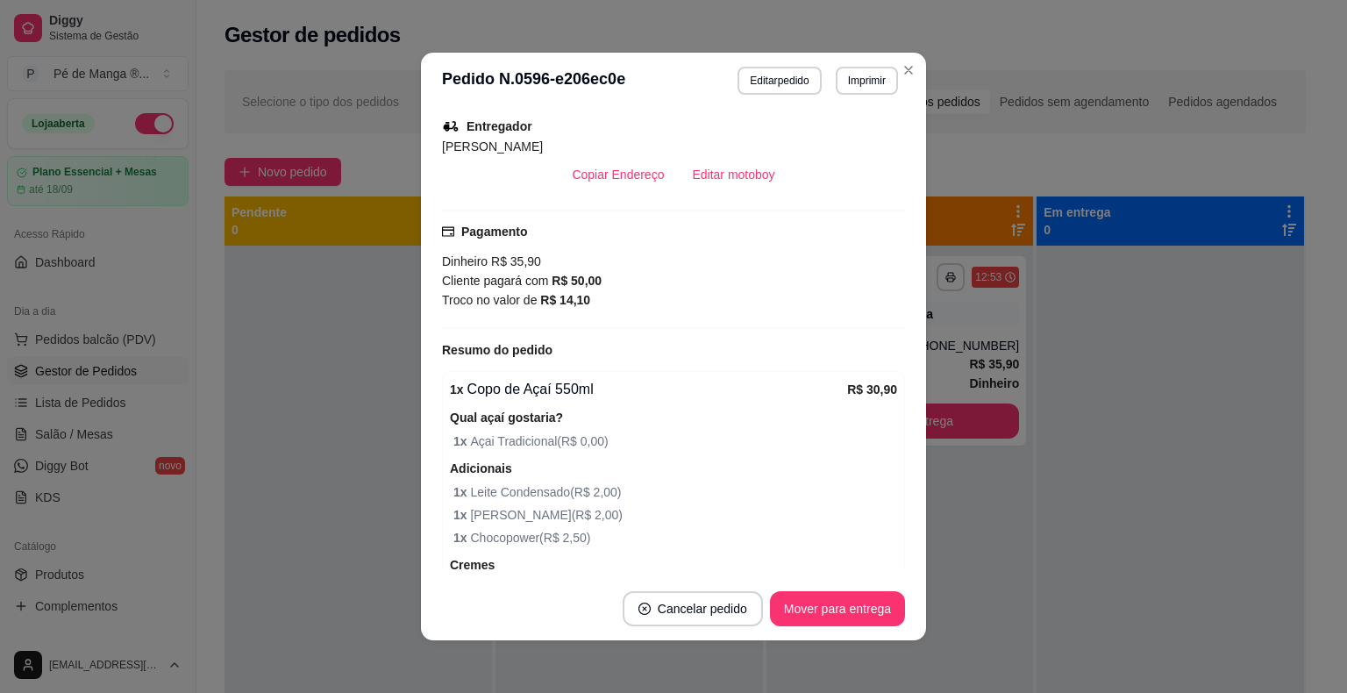
scroll to position [89, 0]
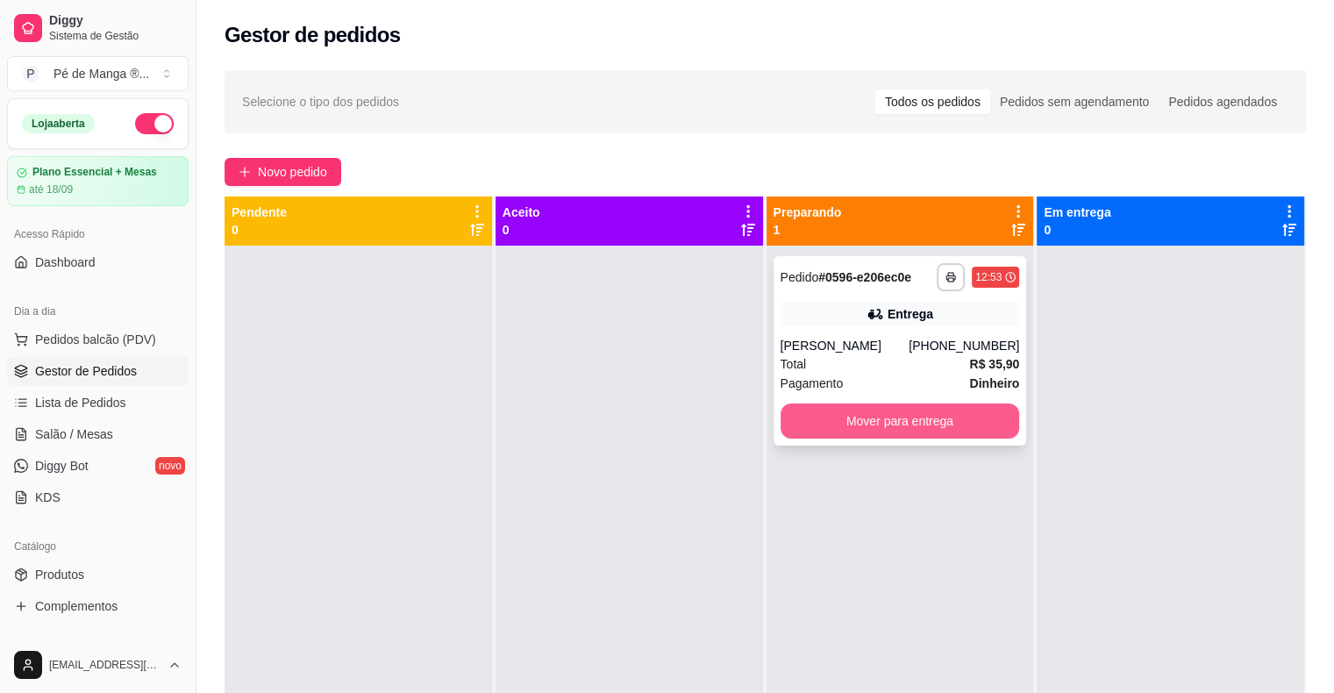
click at [800, 423] on button "Mover para entrega" at bounding box center [899, 420] width 239 height 35
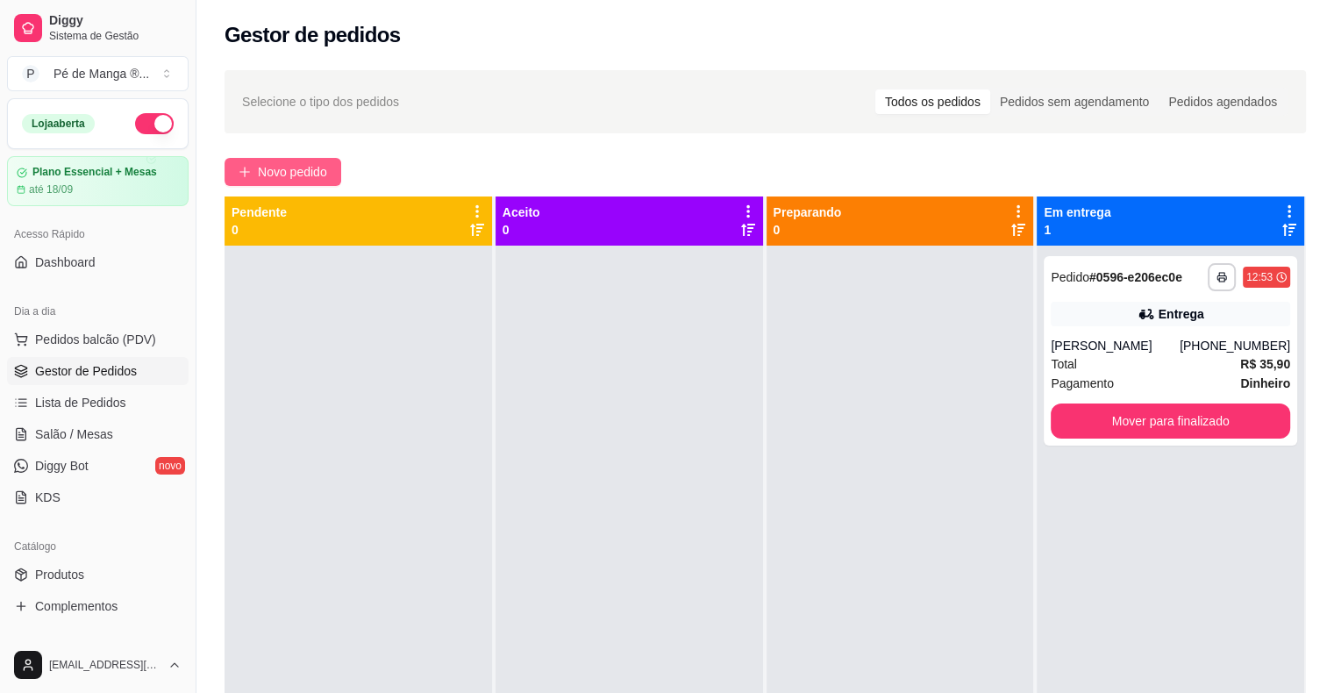
click at [293, 183] on button "Novo pedido" at bounding box center [282, 172] width 117 height 28
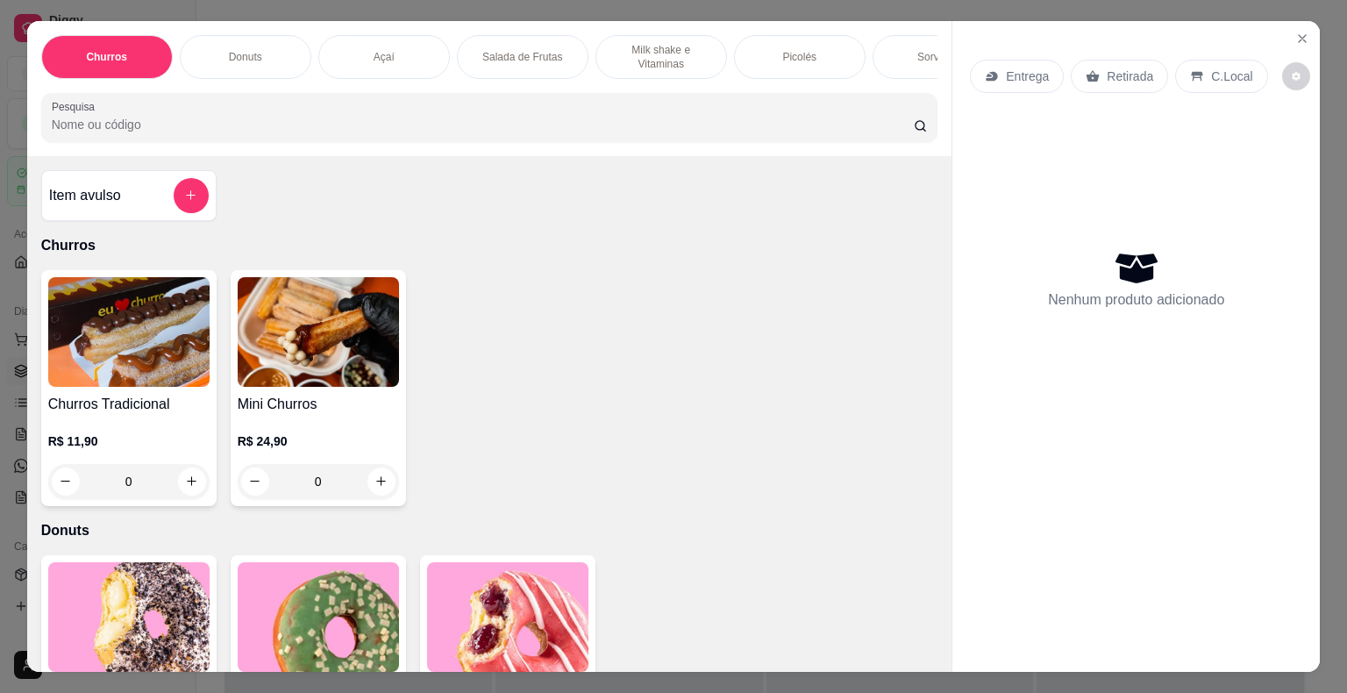
click at [498, 41] on div "Salada de Frutas" at bounding box center [523, 57] width 132 height 44
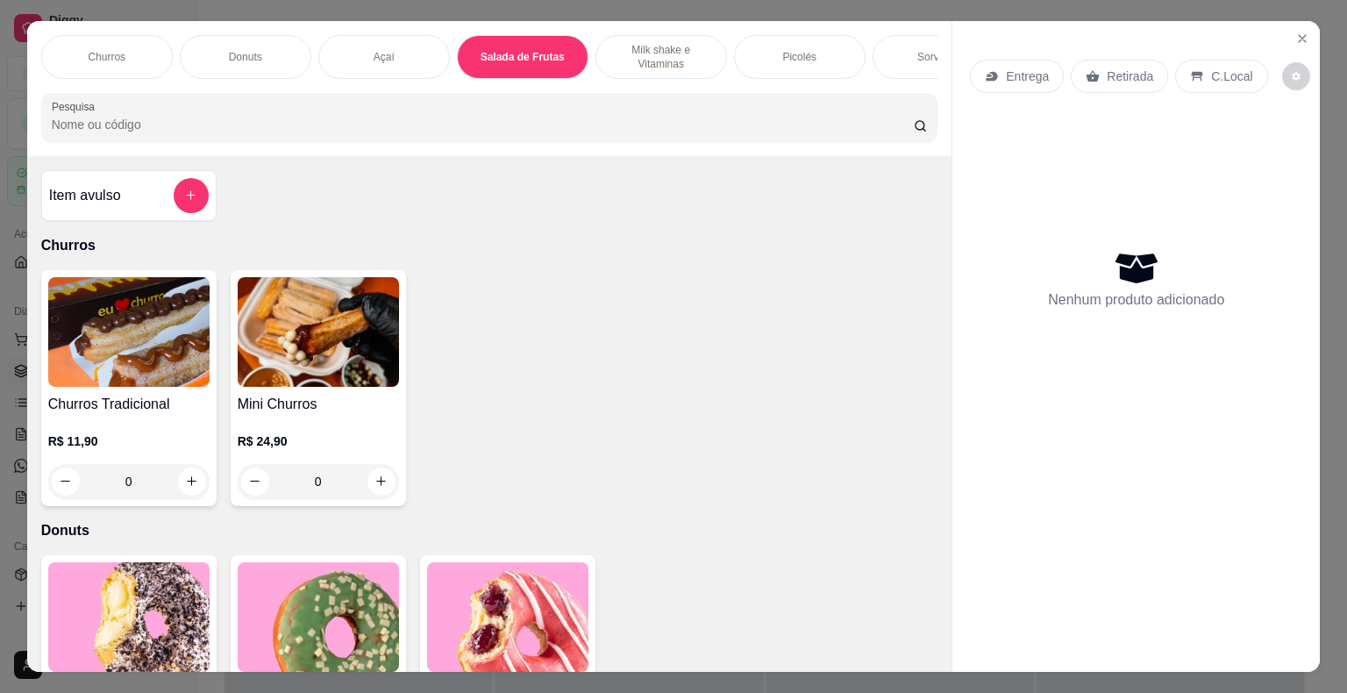
scroll to position [42, 0]
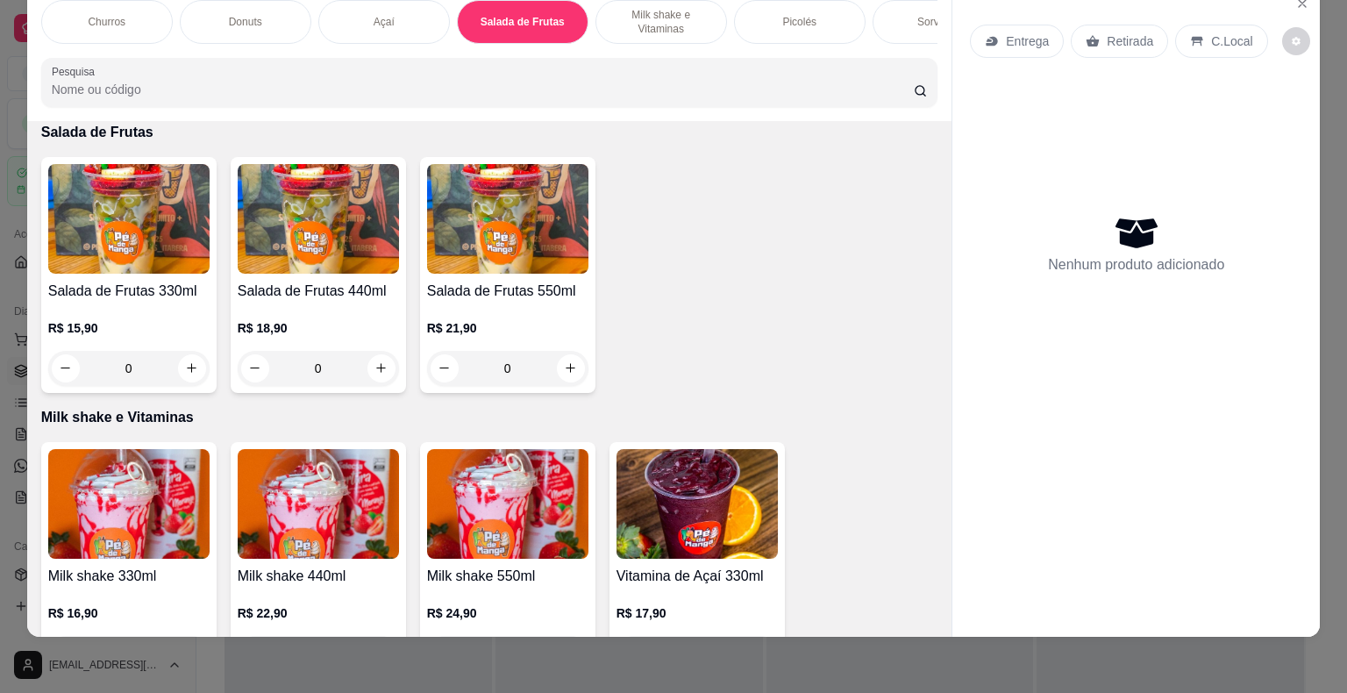
click at [427, 326] on p "R$ 21,90" at bounding box center [507, 328] width 161 height 18
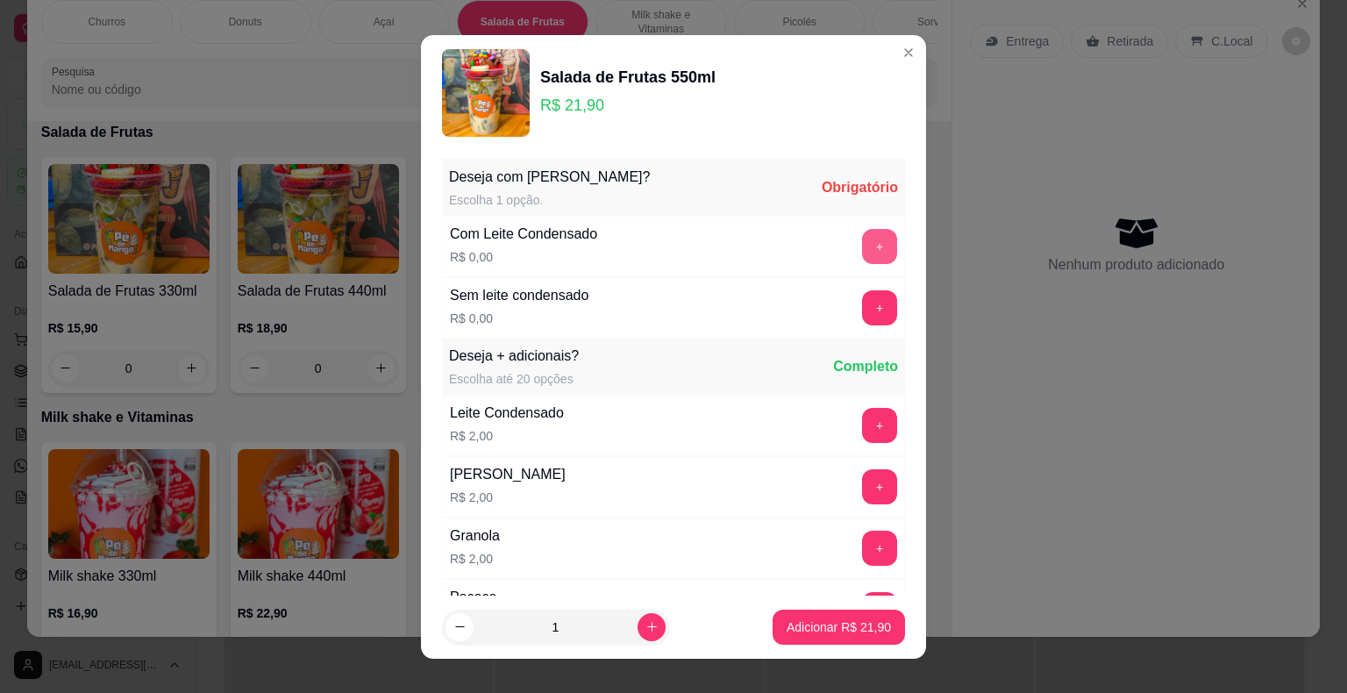
click at [862, 247] on button "+" at bounding box center [879, 246] width 35 height 35
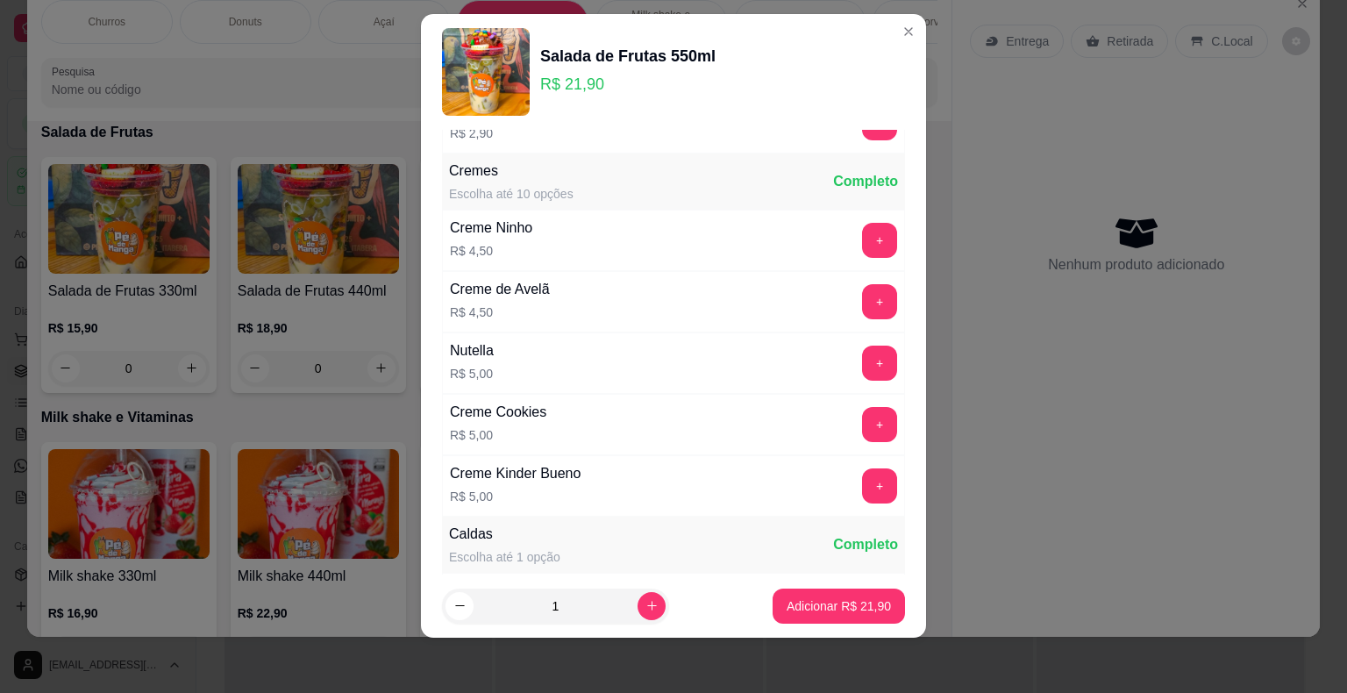
scroll to position [1326, 0]
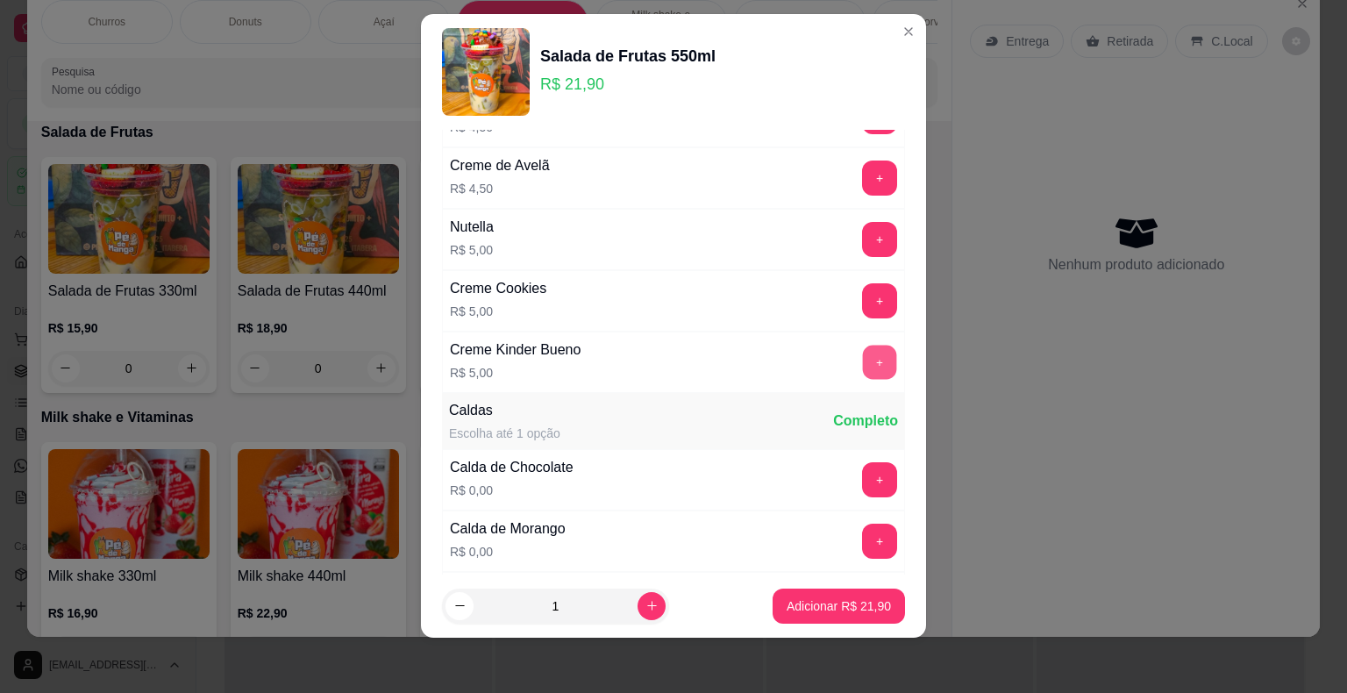
click at [863, 345] on button "+" at bounding box center [880, 362] width 34 height 34
click at [829, 609] on p "Adicionar R$ 26,90" at bounding box center [839, 605] width 102 height 17
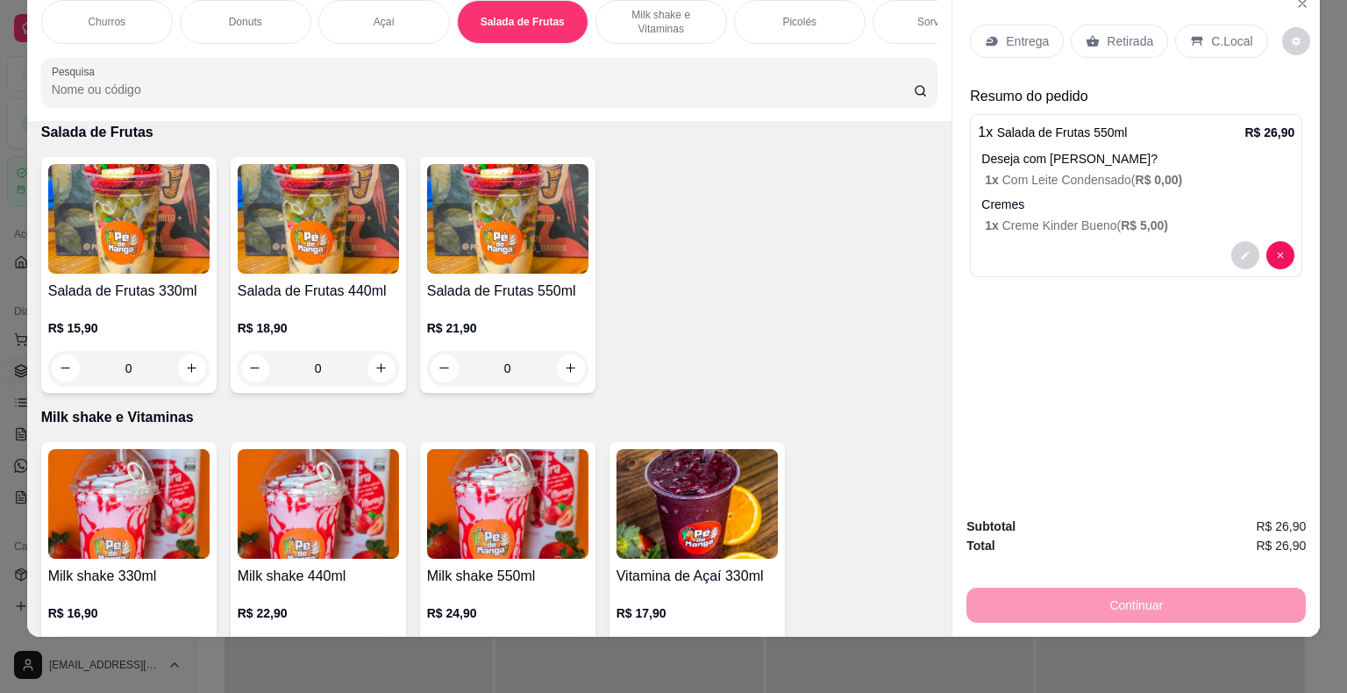
click at [1022, 32] on p "Entrega" at bounding box center [1027, 41] width 43 height 18
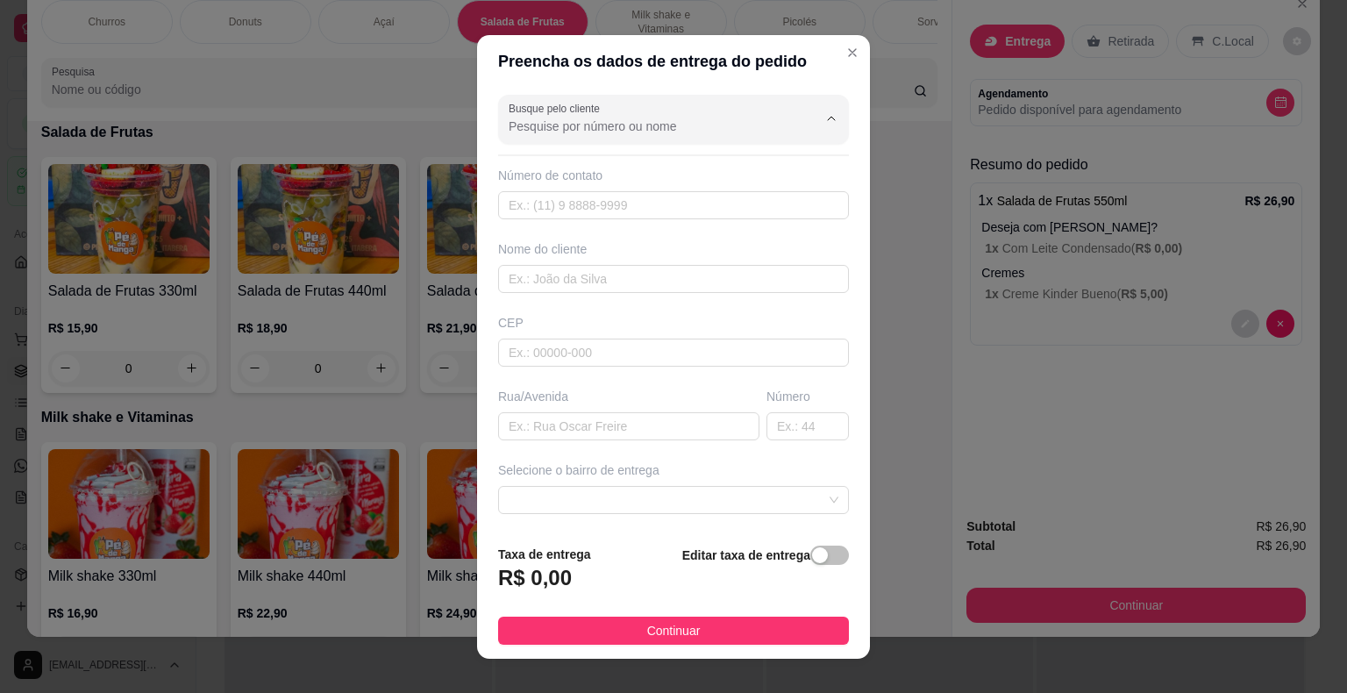
click at [693, 134] on input "Busque pelo cliente" at bounding box center [649, 126] width 281 height 18
type input "1599693"
click at [614, 217] on input "text" at bounding box center [673, 205] width 351 height 28
click at [615, 213] on input "text" at bounding box center [673, 205] width 351 height 28
type input "[PHONE_NUMBER]"
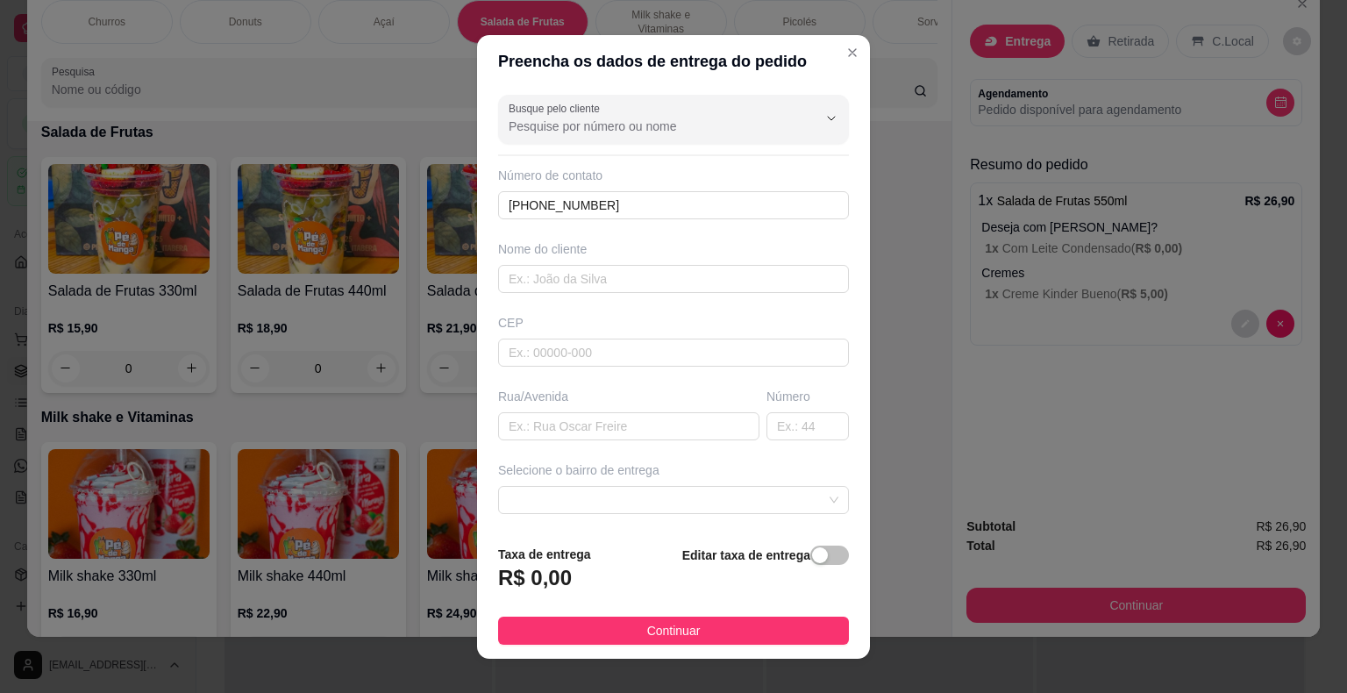
click at [613, 261] on div "Nome do cliente" at bounding box center [674, 266] width 358 height 53
click at [624, 272] on input "text" at bounding box center [673, 279] width 351 height 28
type input "Breno"
click at [631, 352] on input "text" at bounding box center [673, 352] width 351 height 28
type input "18440000"
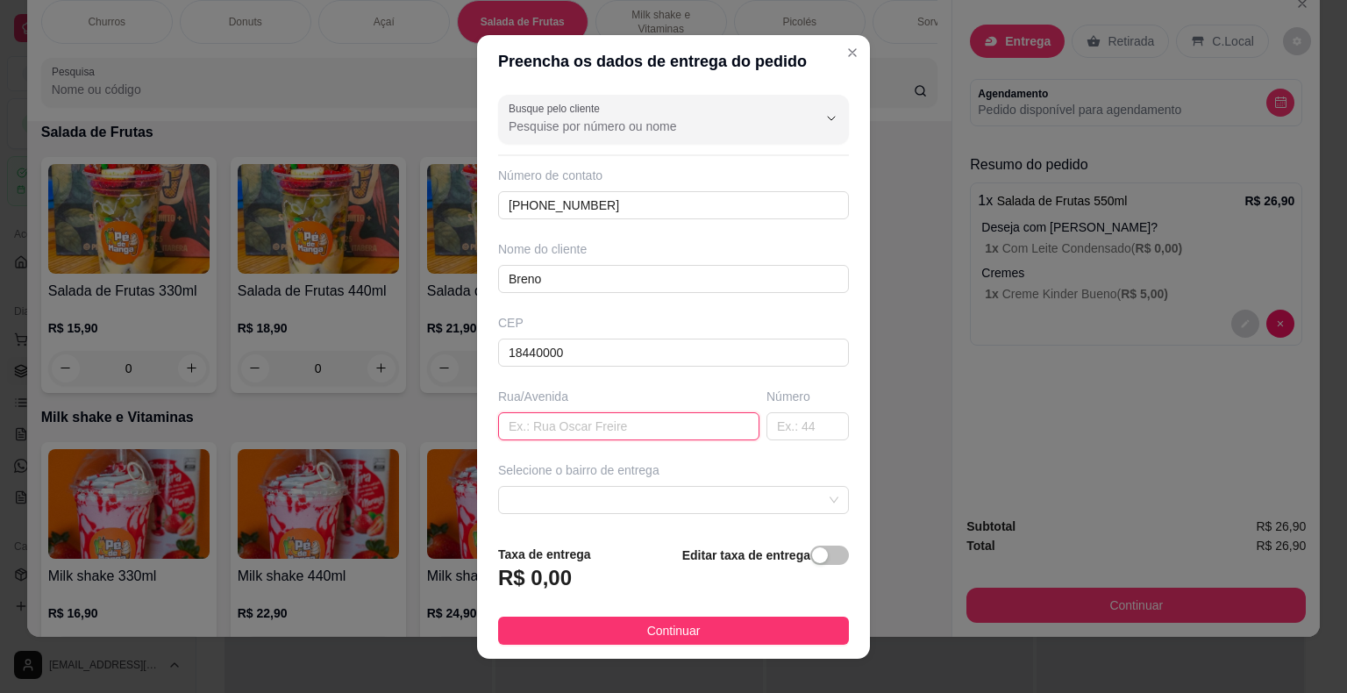
drag, startPoint x: 628, startPoint y: 430, endPoint x: 634, endPoint y: 437, distance: 9.3
click at [634, 437] on input "text" at bounding box center [628, 426] width 261 height 28
type input "[PERSON_NAME]"
click at [766, 427] on input "text" at bounding box center [807, 426] width 82 height 28
click at [781, 493] on span at bounding box center [674, 500] width 330 height 26
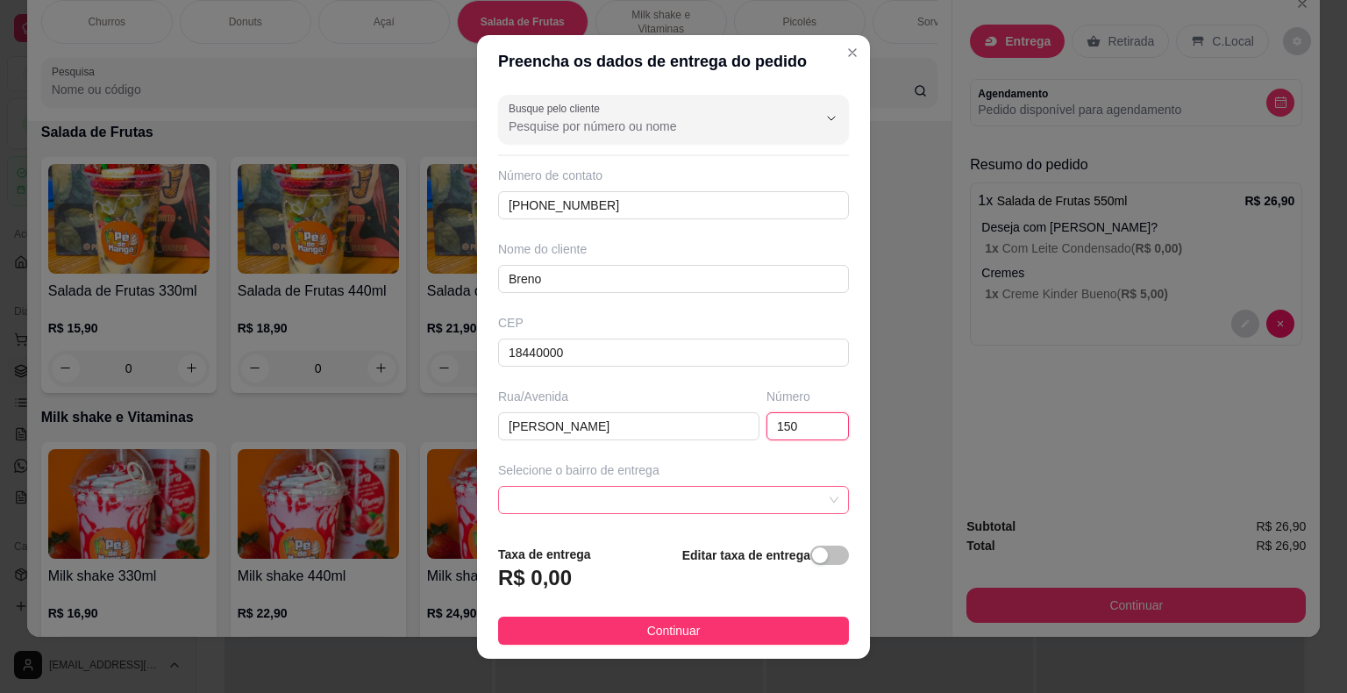
type input "150"
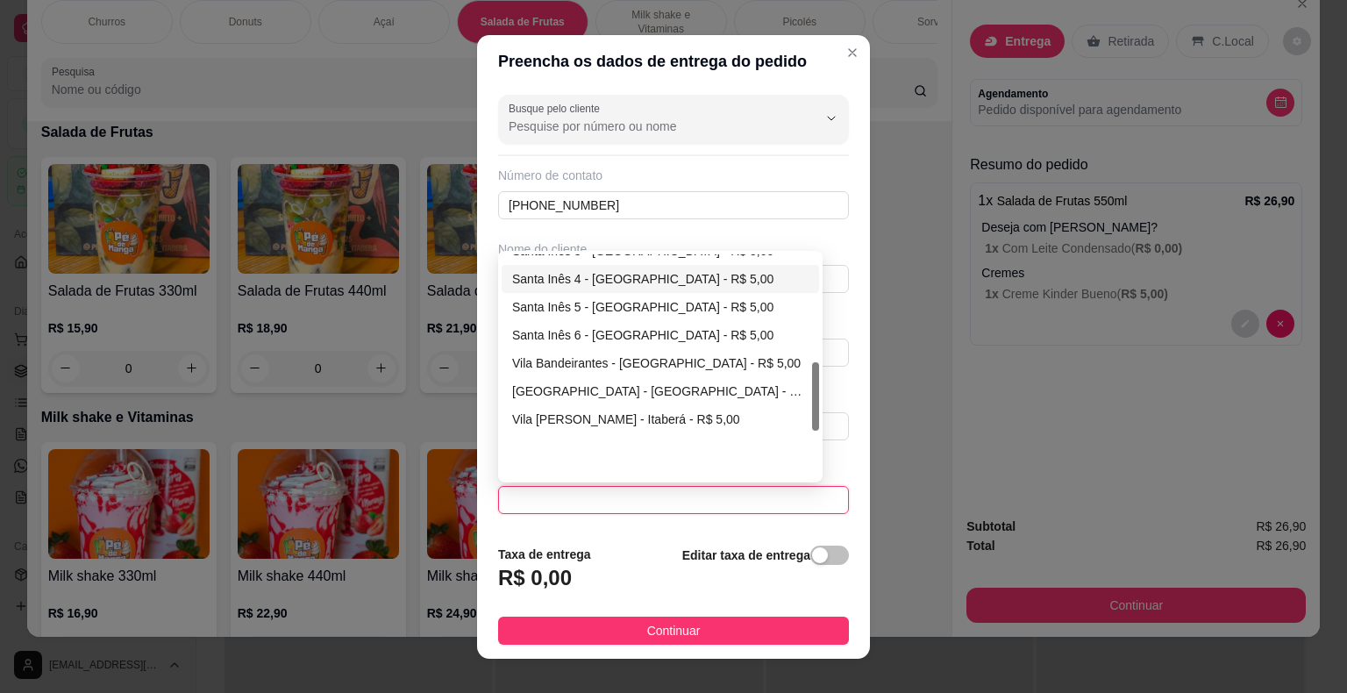
scroll to position [505, 0]
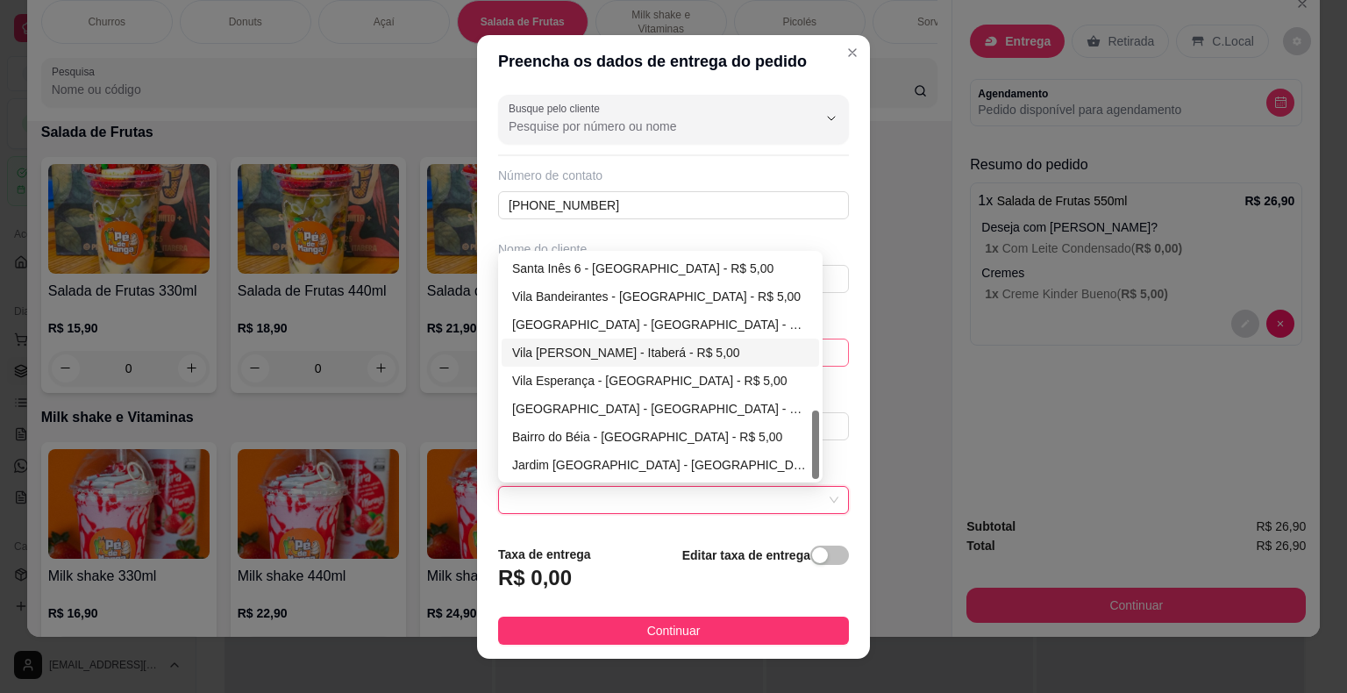
click at [692, 347] on div "Vila [PERSON_NAME] - Itaberá - R$ 5,00" at bounding box center [660, 352] width 296 height 19
type input "Itaberá"
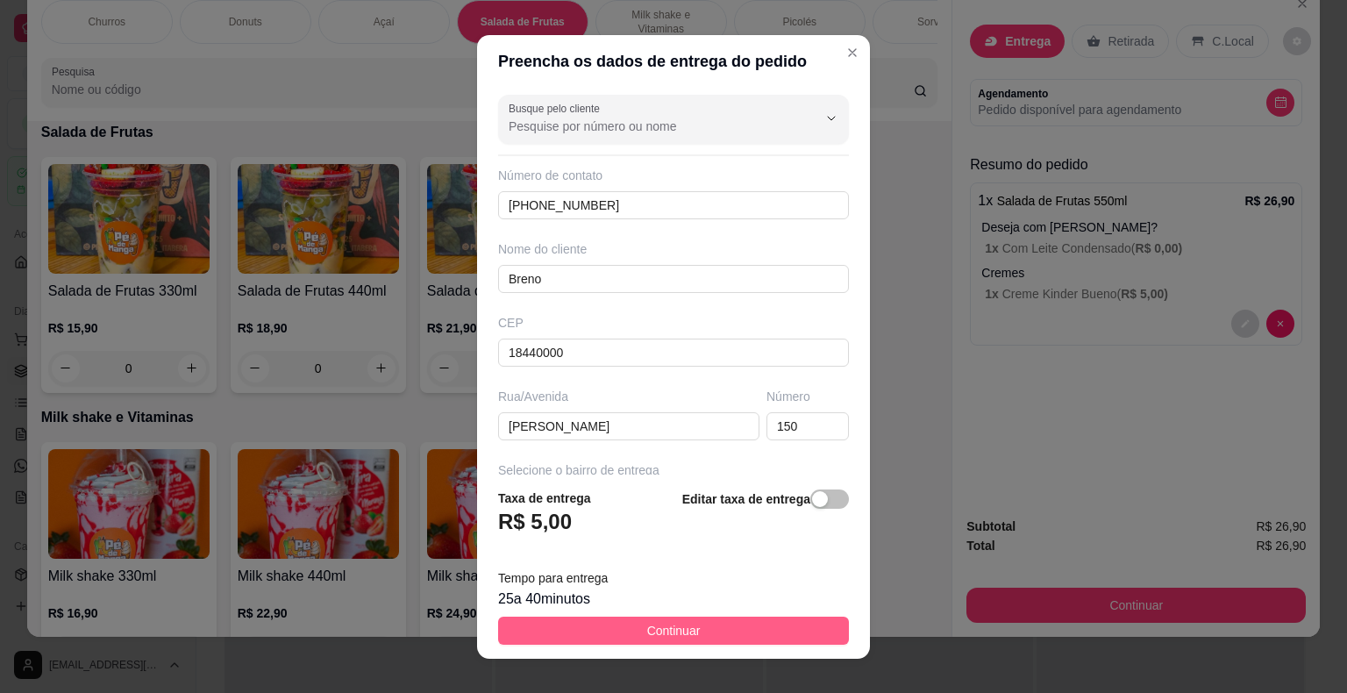
click at [742, 628] on button "Continuar" at bounding box center [673, 630] width 351 height 28
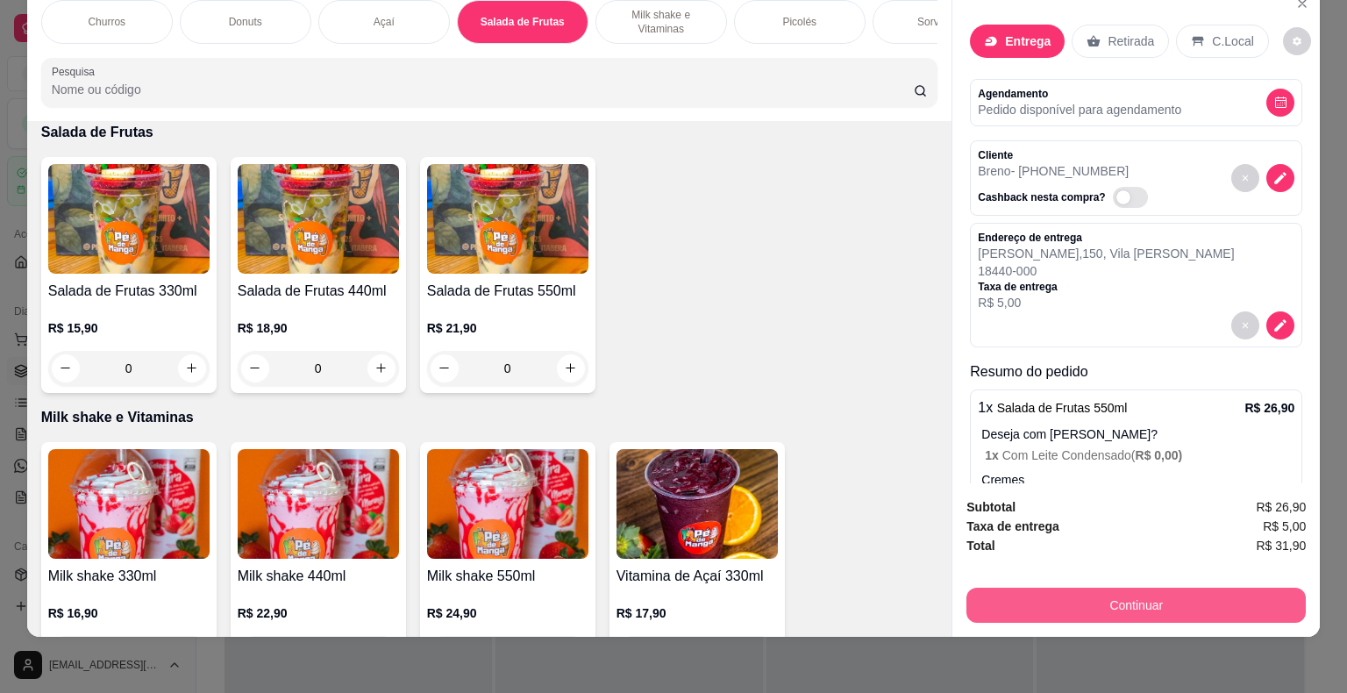
click at [1023, 591] on button "Continuar" at bounding box center [1135, 604] width 339 height 35
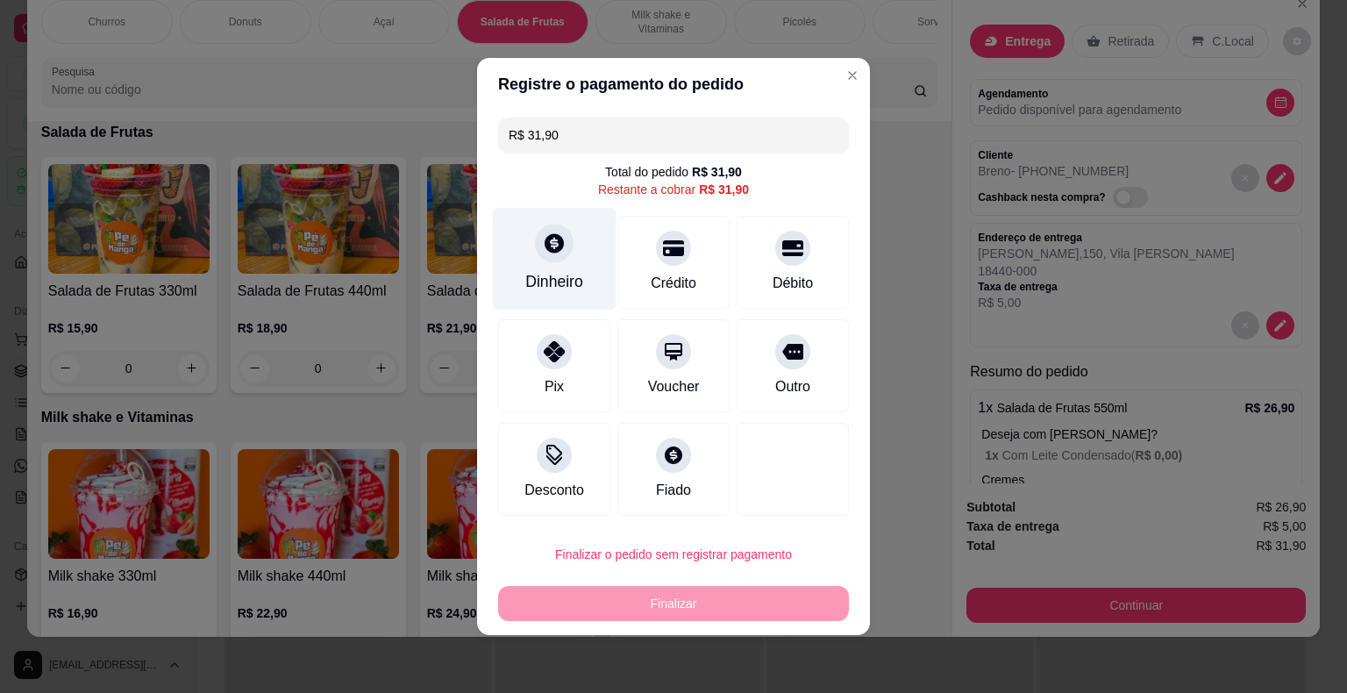
click at [589, 273] on div "Dinheiro" at bounding box center [555, 259] width 124 height 103
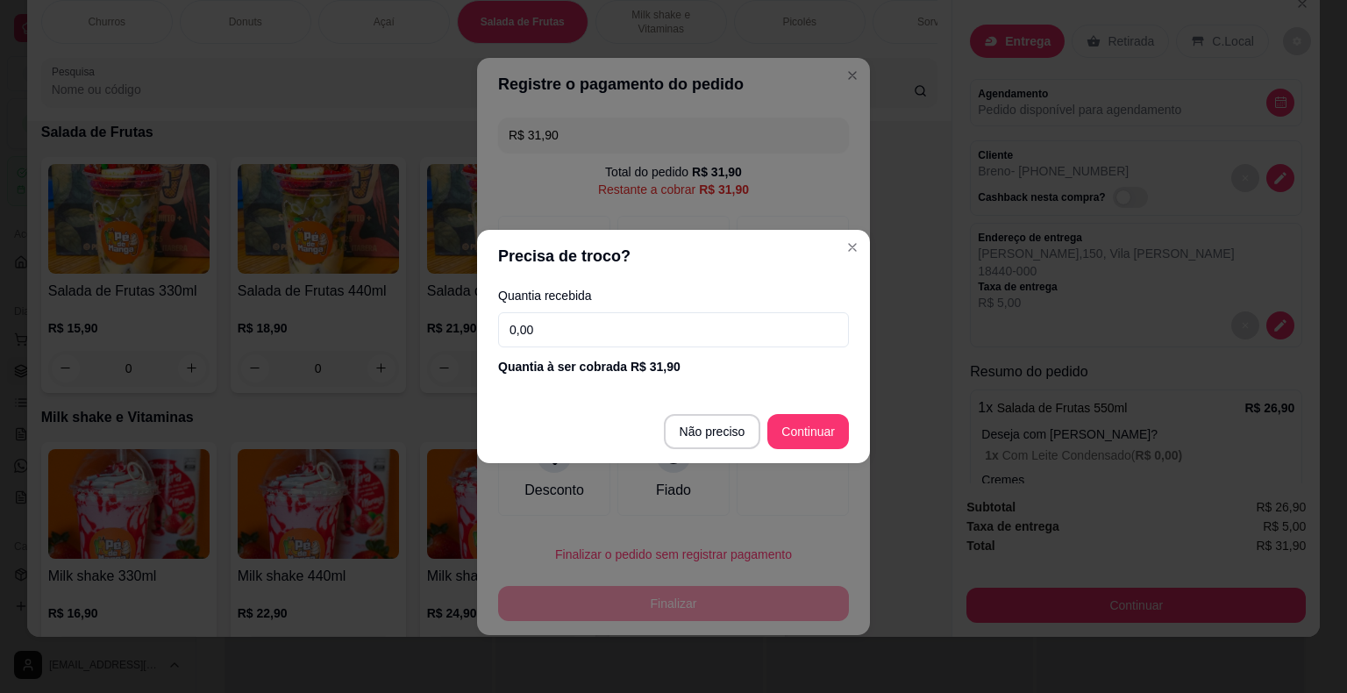
click at [617, 340] on input "0,00" at bounding box center [673, 329] width 351 height 35
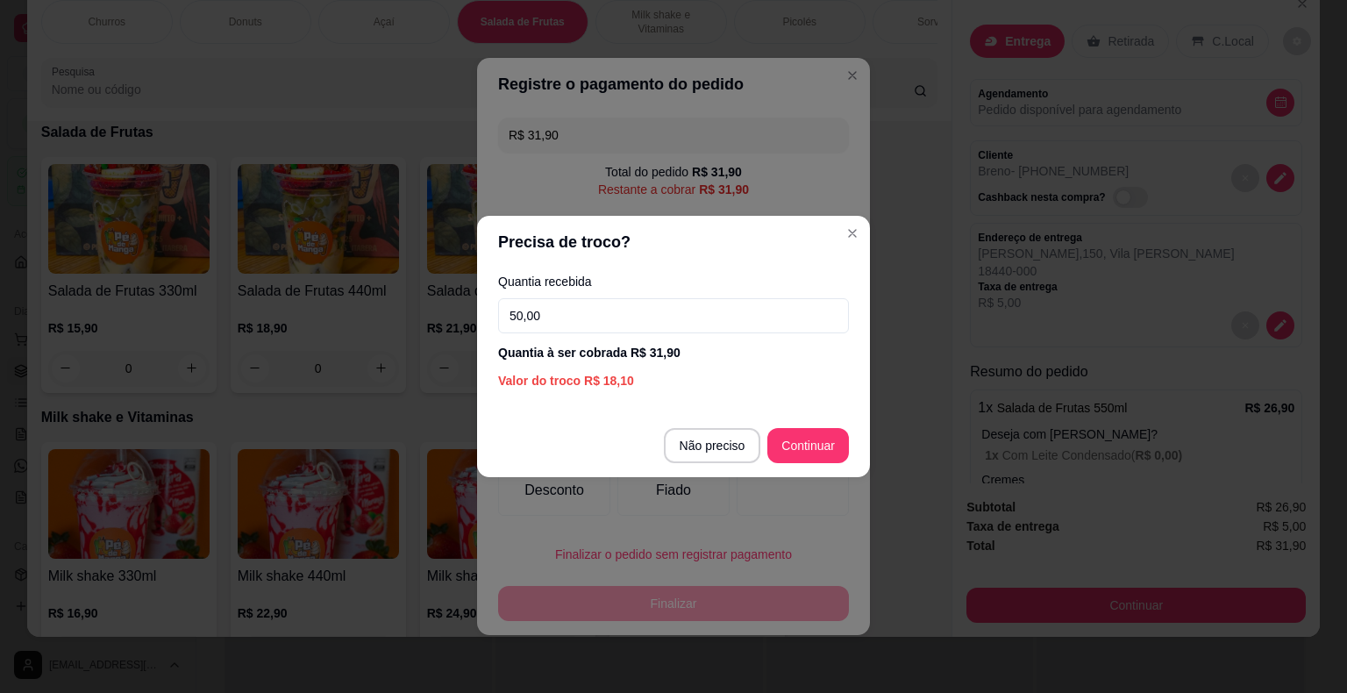
type input "50,00"
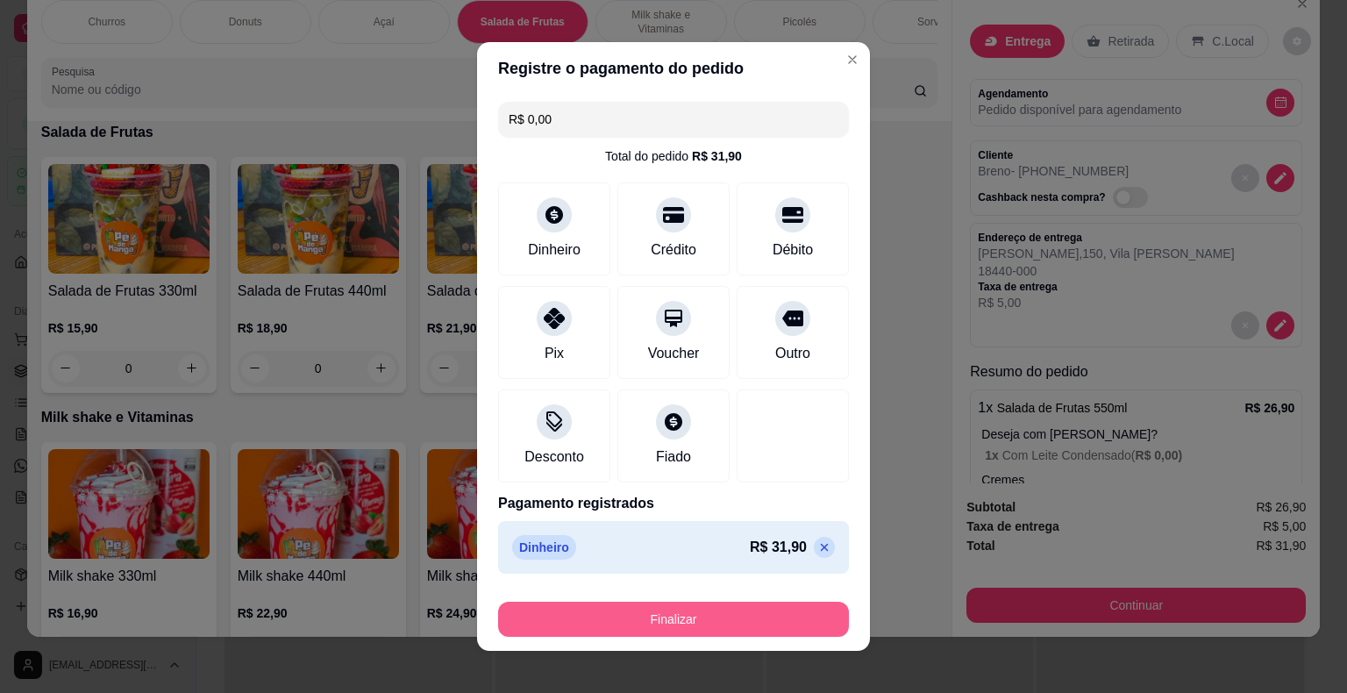
click at [743, 616] on button "Finalizar" at bounding box center [673, 618] width 351 height 35
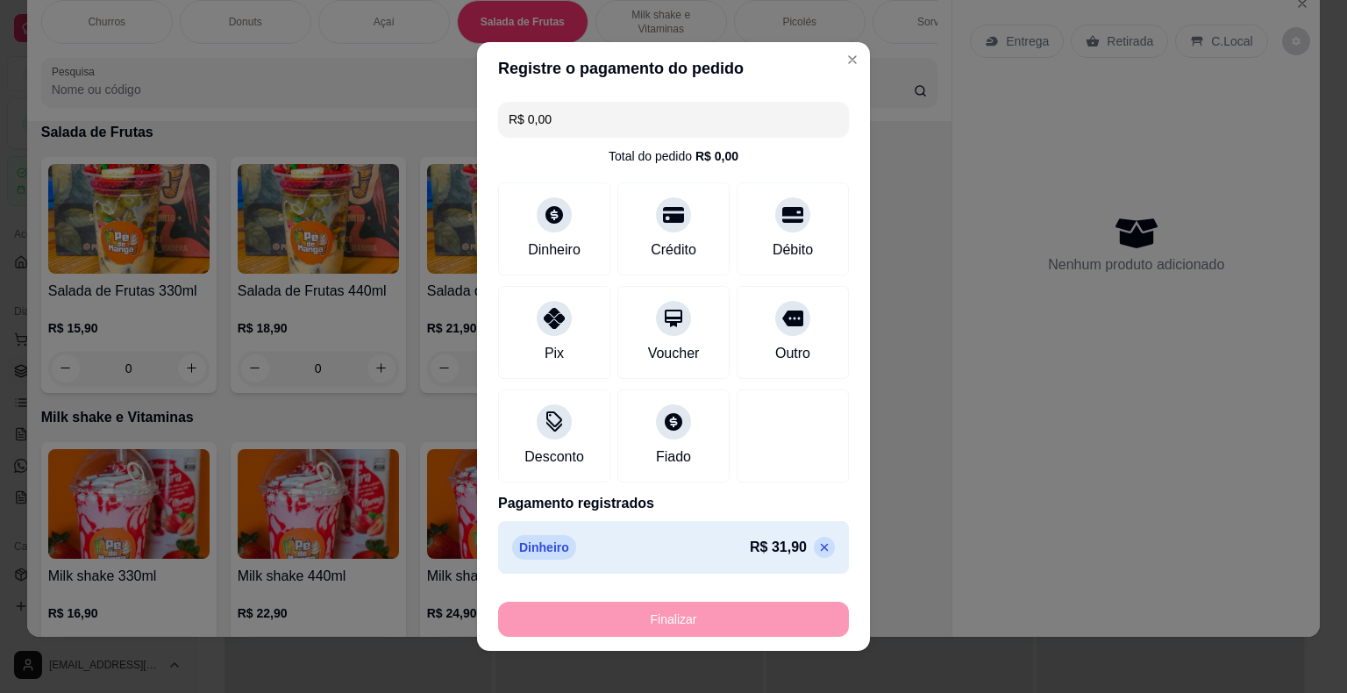
type input "-R$ 31,90"
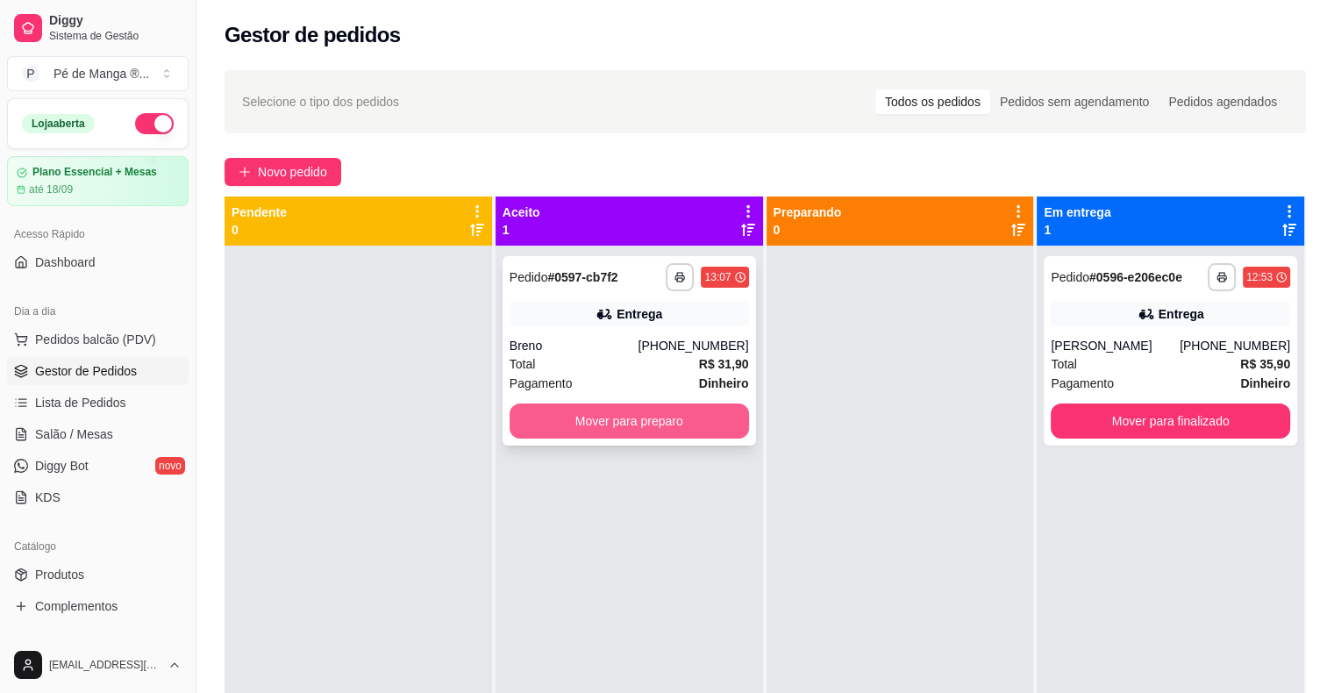
click at [634, 423] on button "Mover para preparo" at bounding box center [628, 420] width 239 height 35
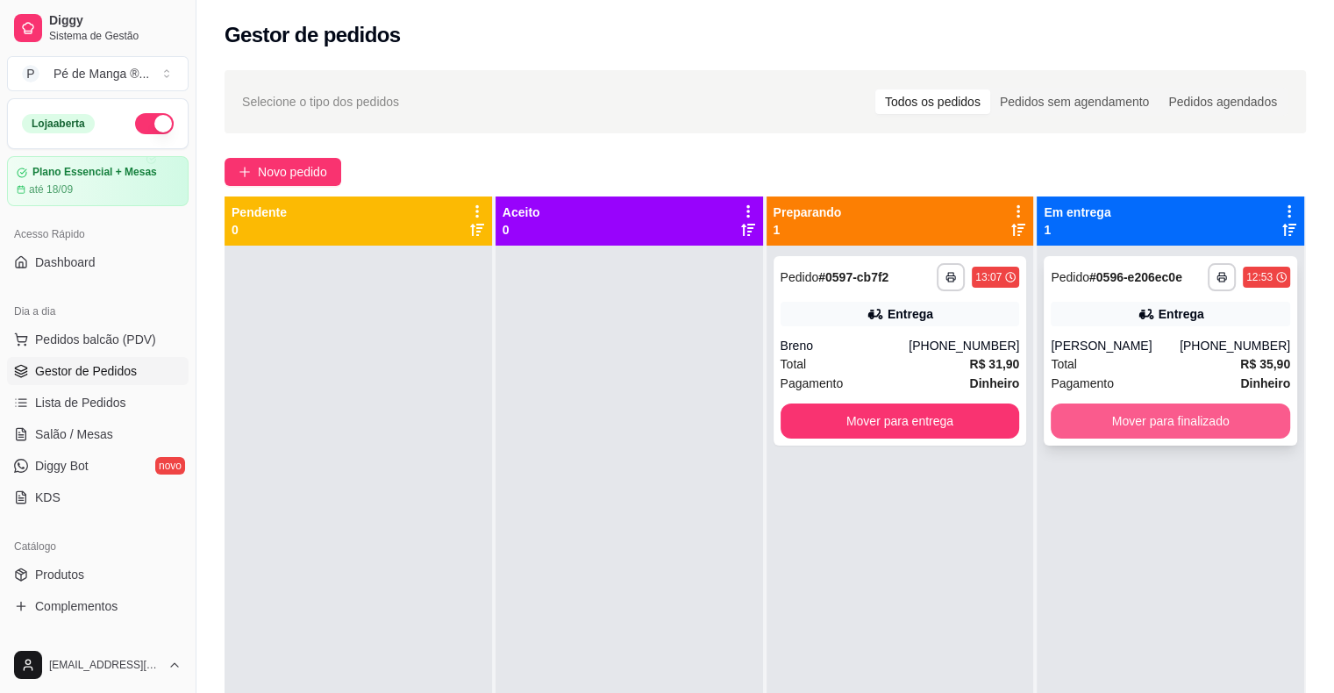
click at [1114, 415] on button "Mover para finalizado" at bounding box center [1169, 420] width 239 height 35
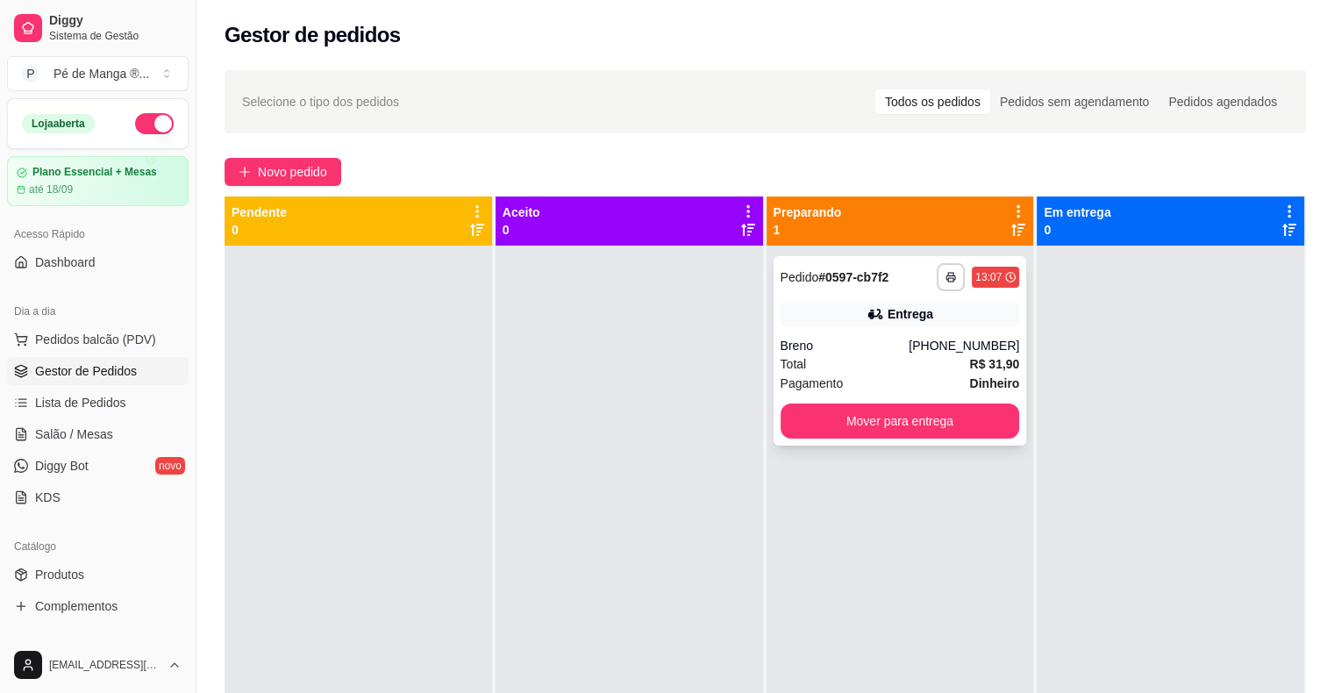
click at [898, 372] on div "**********" at bounding box center [899, 350] width 253 height 189
click at [909, 576] on div "**********" at bounding box center [899, 592] width 267 height 693
click at [317, 167] on span "Novo pedido" at bounding box center [292, 171] width 69 height 19
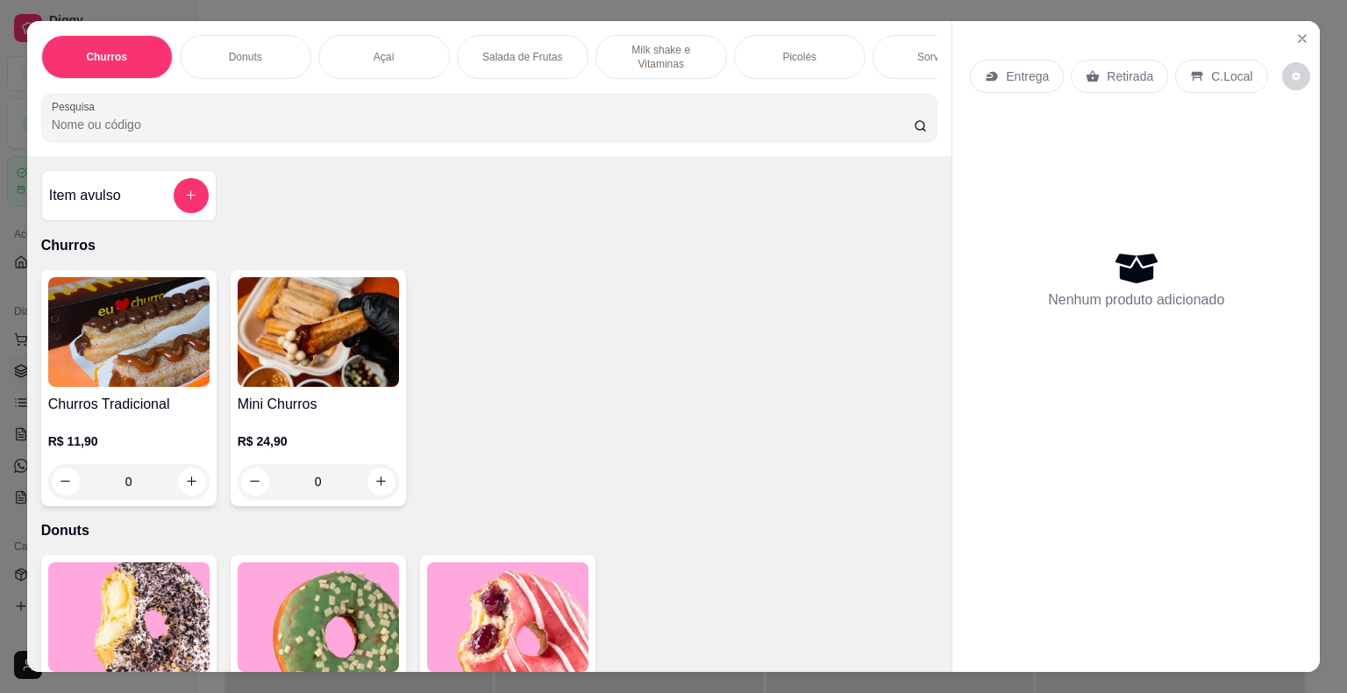
click at [389, 47] on div "Açaí" at bounding box center [384, 57] width 132 height 44
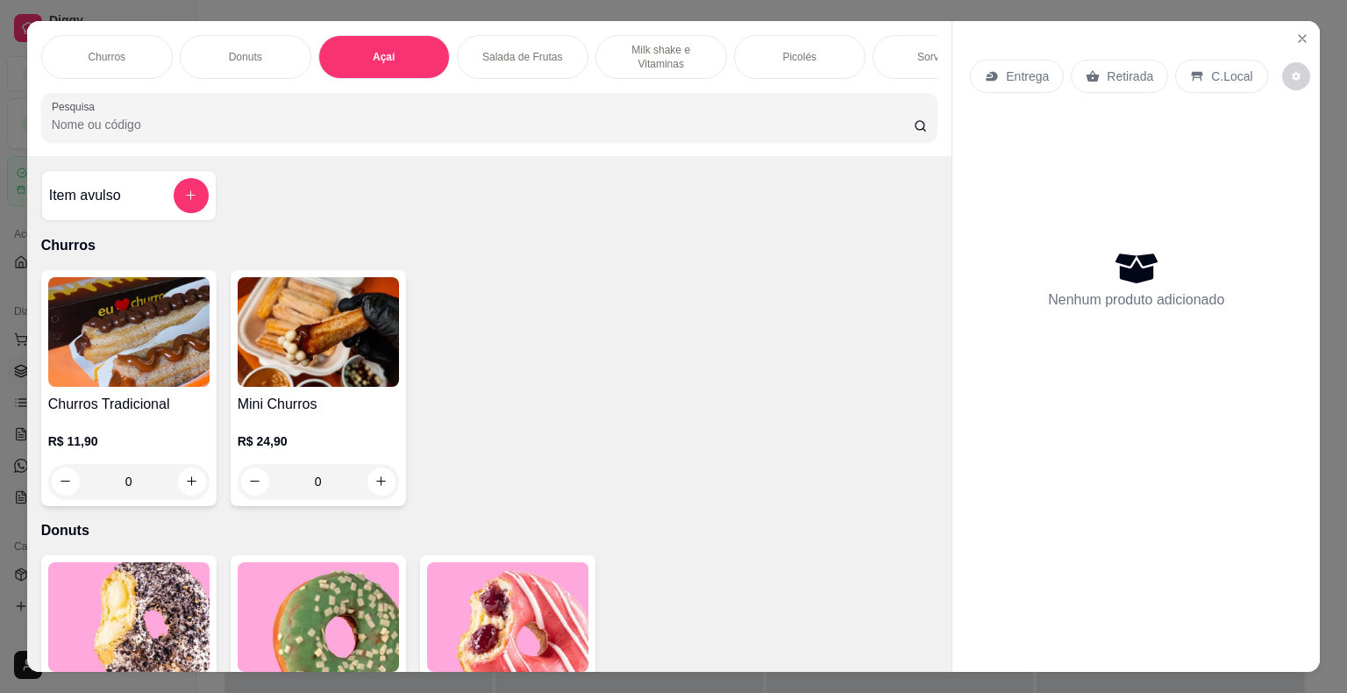
scroll to position [42, 0]
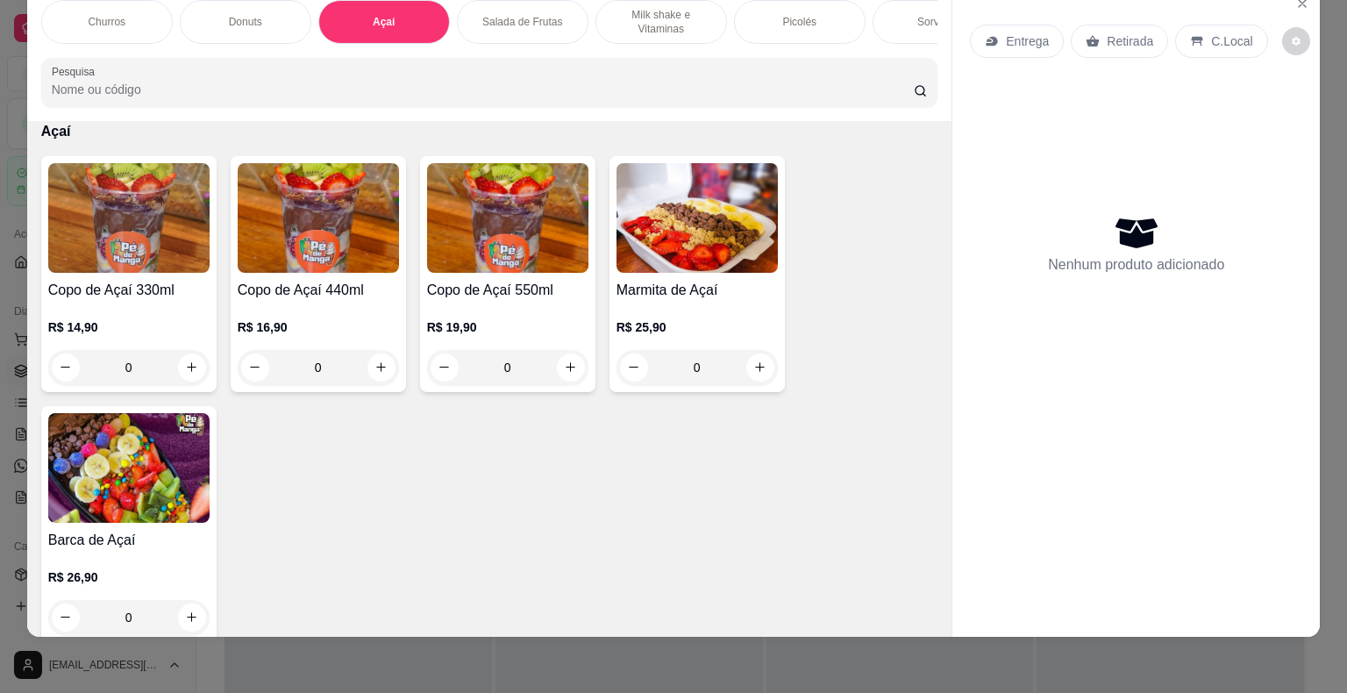
click at [137, 254] on img at bounding box center [128, 218] width 161 height 110
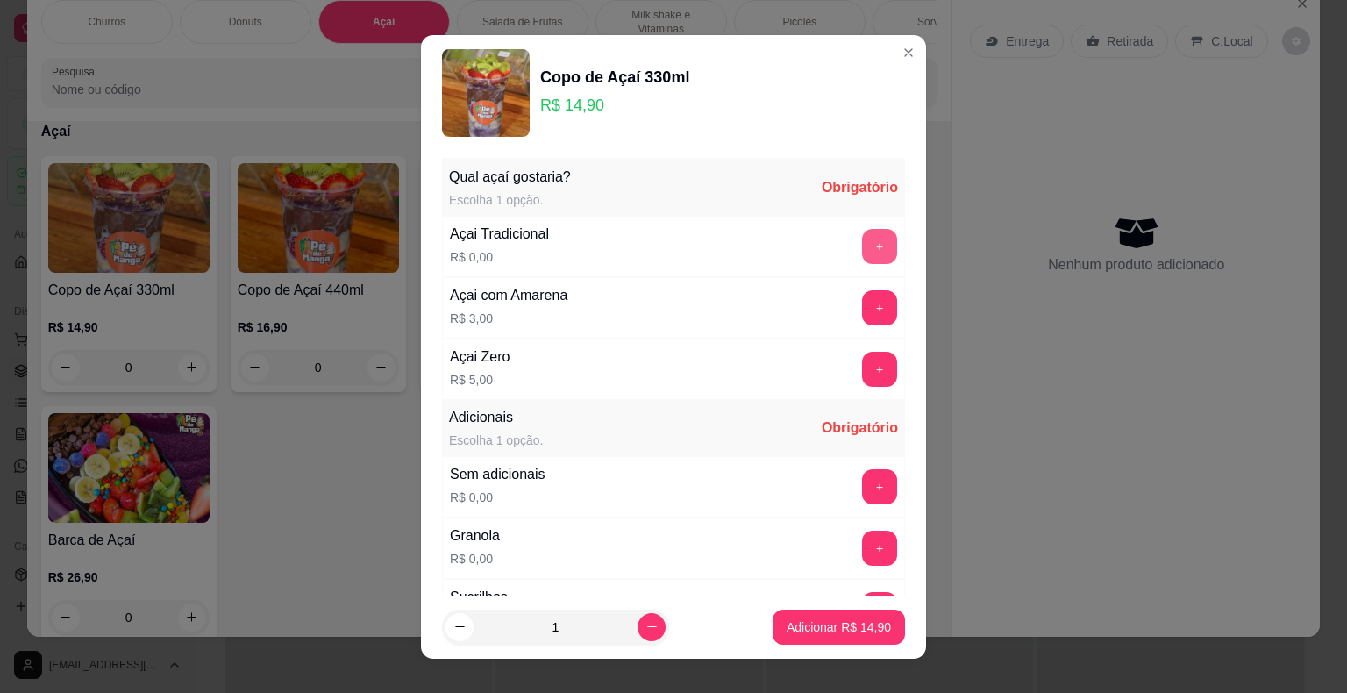
click at [862, 243] on button "+" at bounding box center [879, 246] width 35 height 35
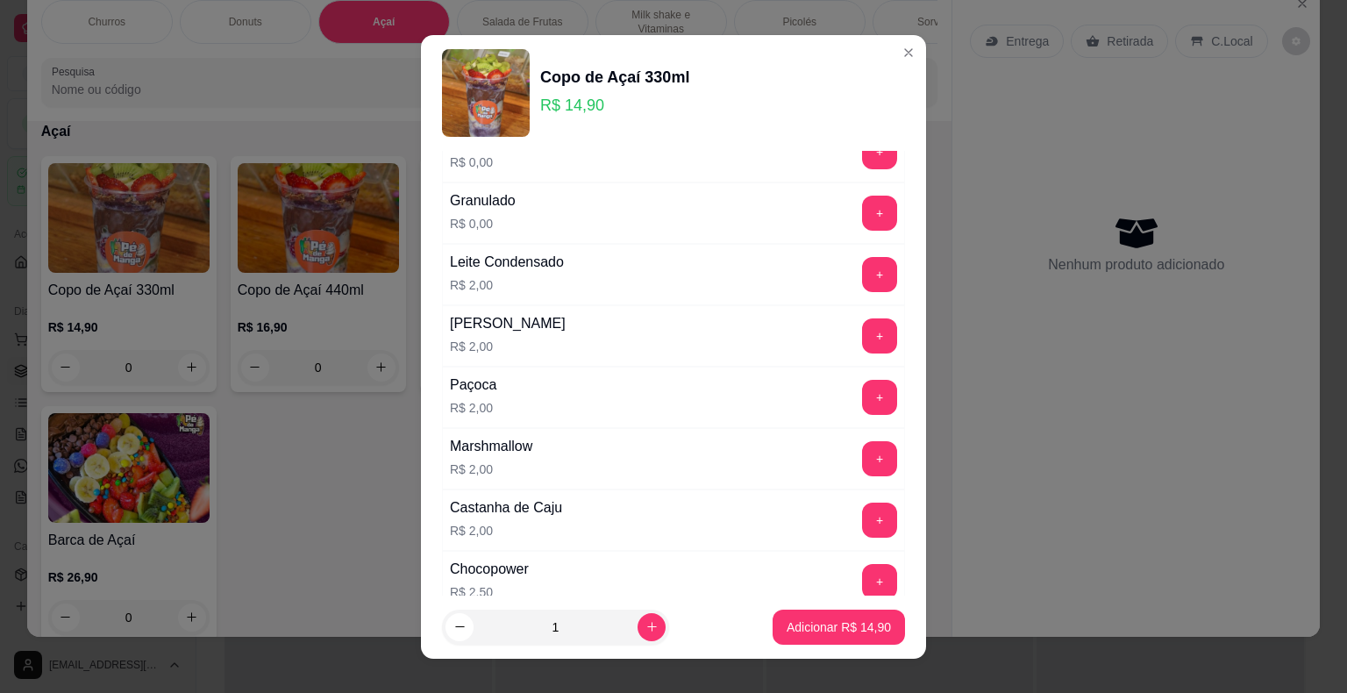
scroll to position [701, 0]
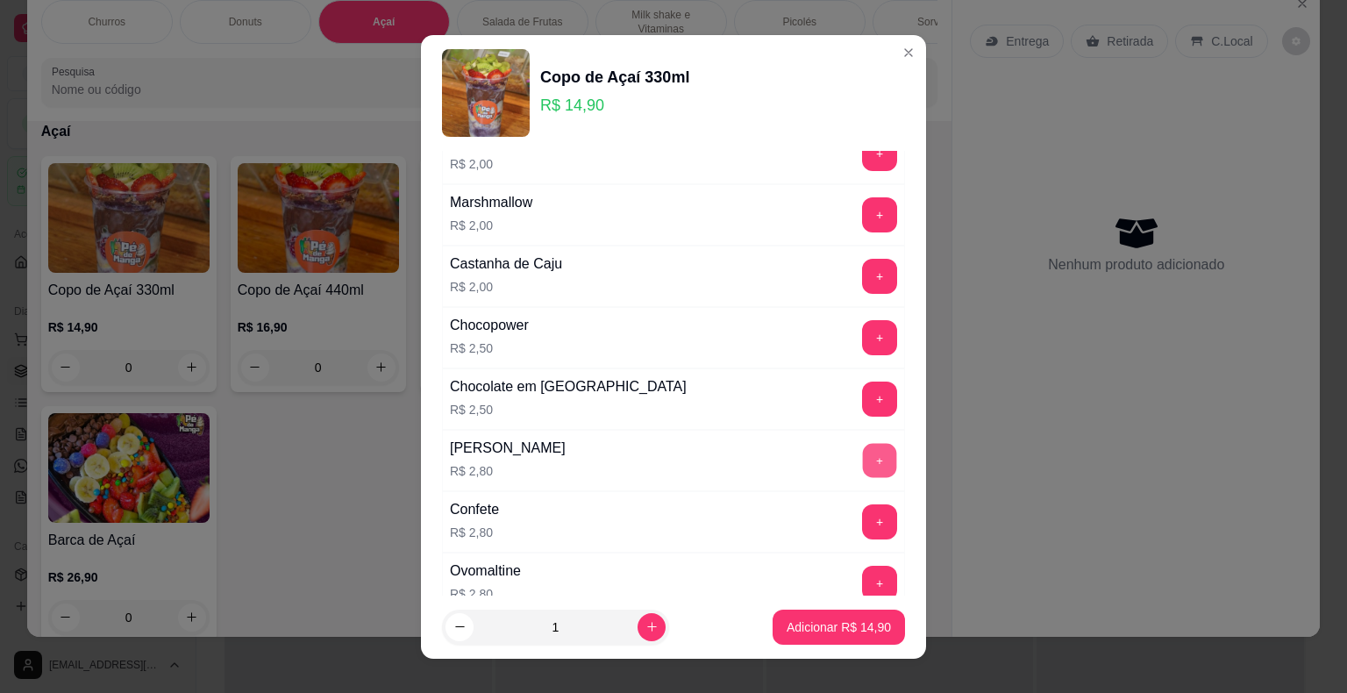
click at [863, 464] on button "+" at bounding box center [880, 460] width 34 height 34
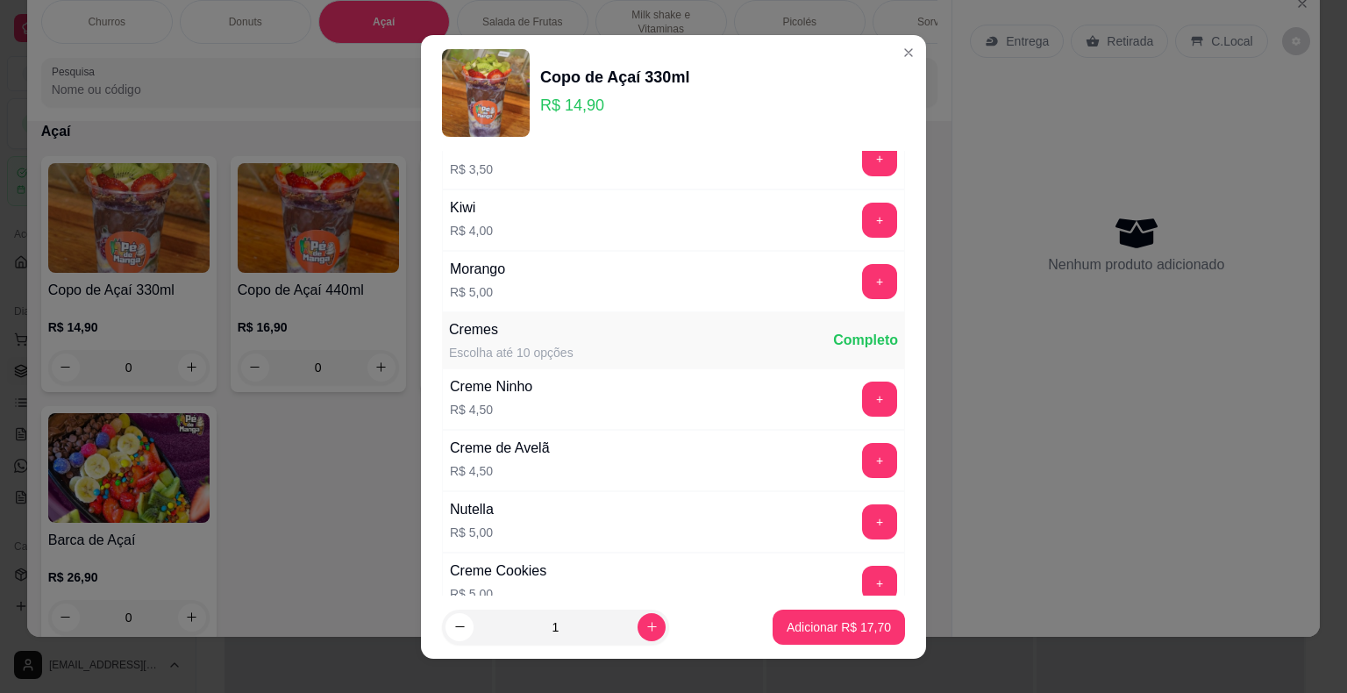
scroll to position [1491, 0]
click at [862, 452] on button "+" at bounding box center [879, 458] width 35 height 35
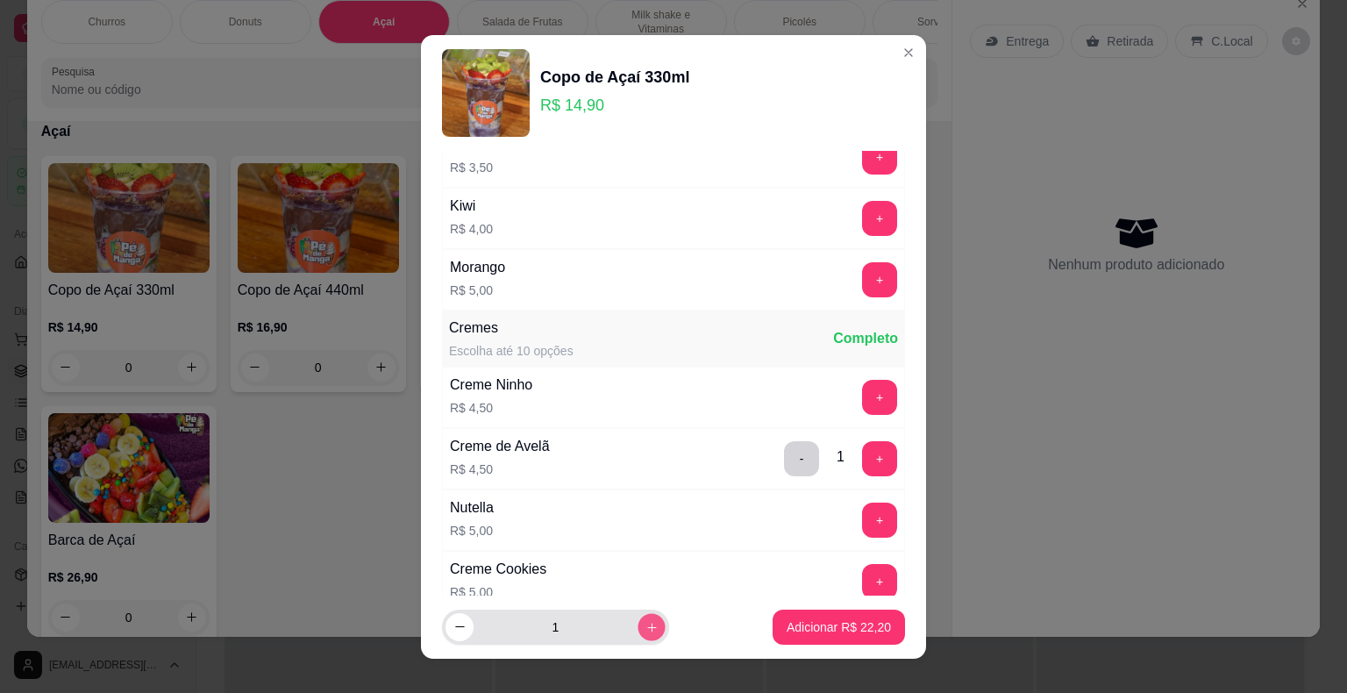
click at [645, 624] on icon "increase-product-quantity" at bounding box center [651, 626] width 13 height 13
type input "2"
click at [803, 622] on p "Adicionar R$ 44,40" at bounding box center [839, 627] width 104 height 18
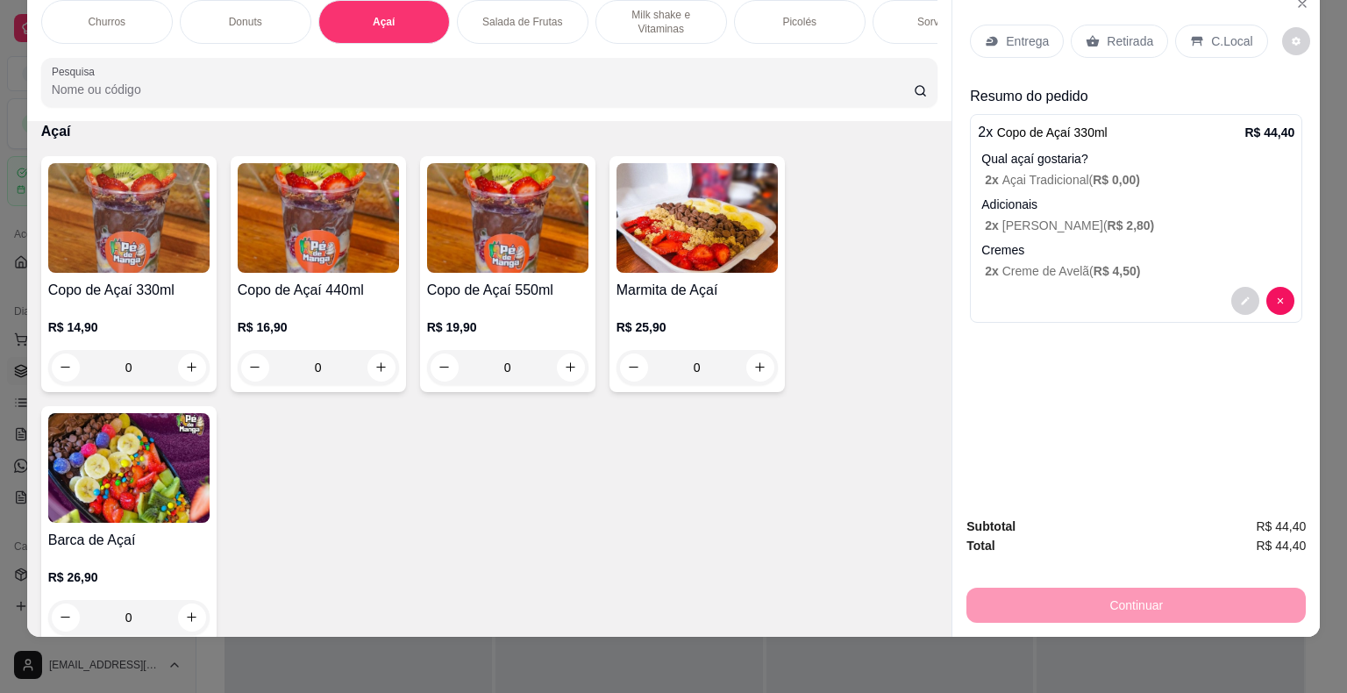
click at [168, 280] on h4 "Copo de Açaí 330ml" at bounding box center [128, 290] width 161 height 21
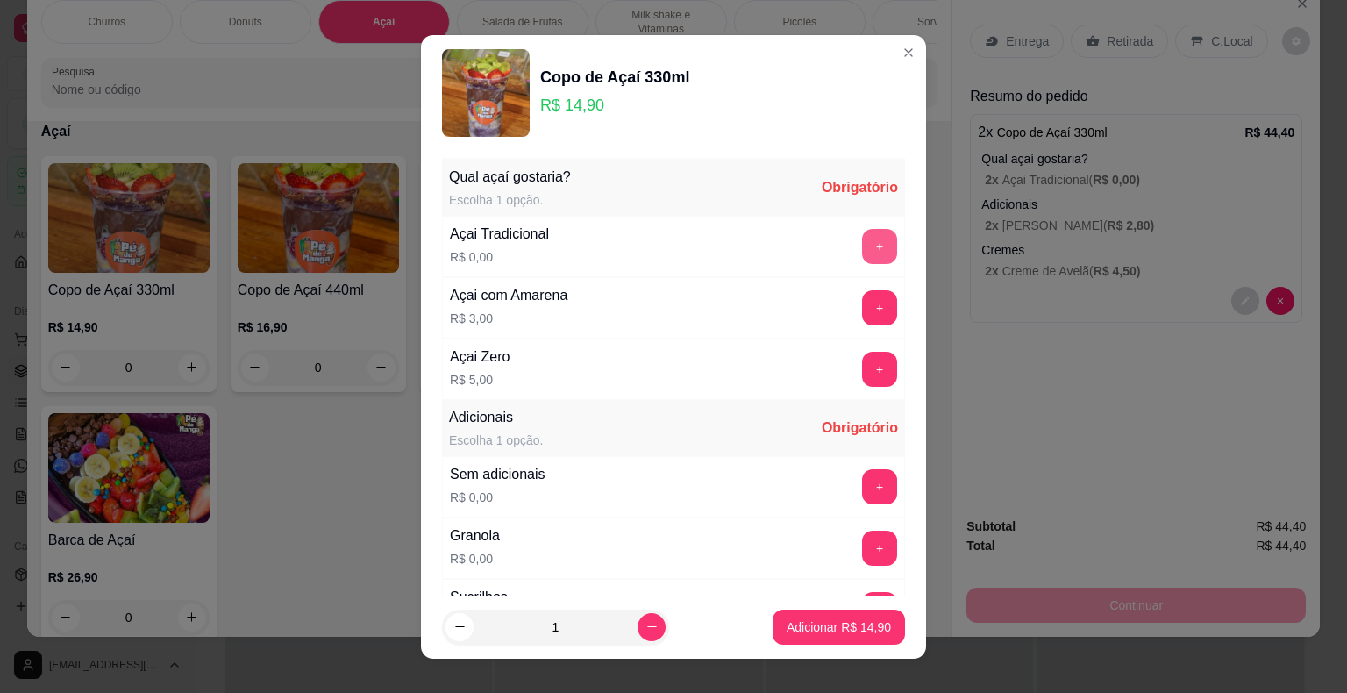
click at [862, 235] on button "+" at bounding box center [879, 246] width 35 height 35
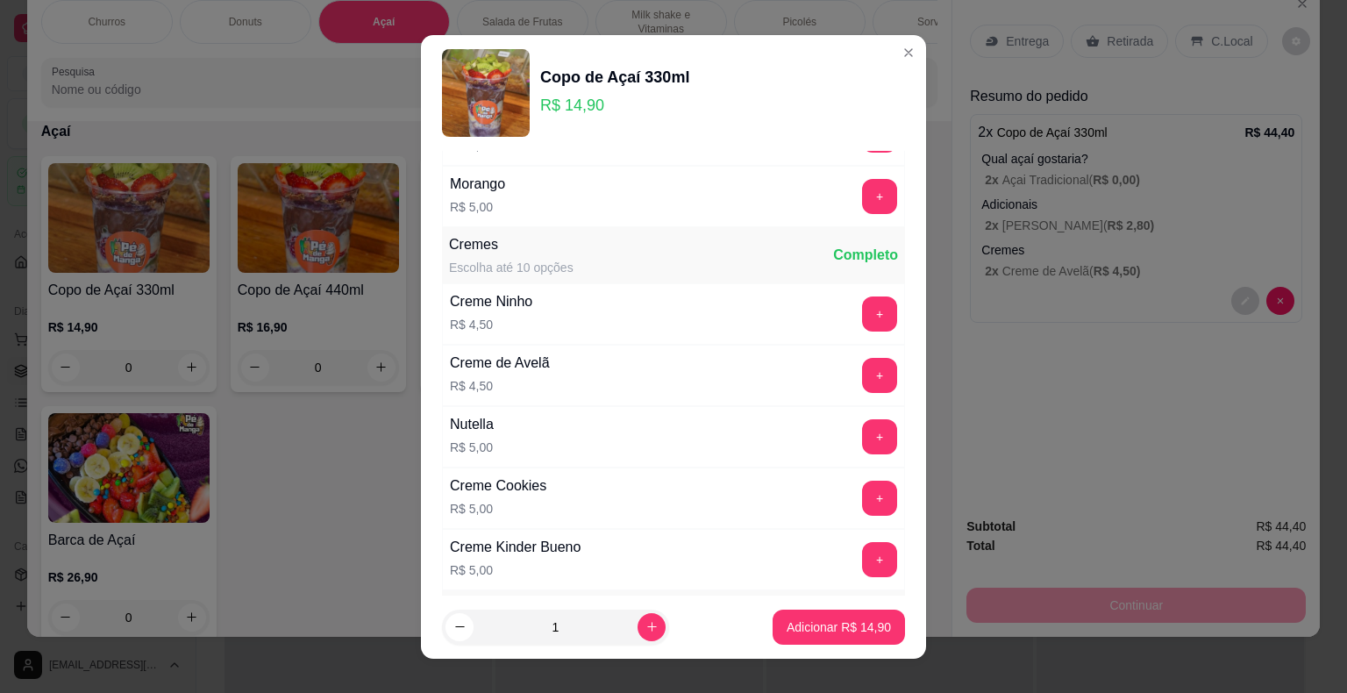
scroll to position [1578, 0]
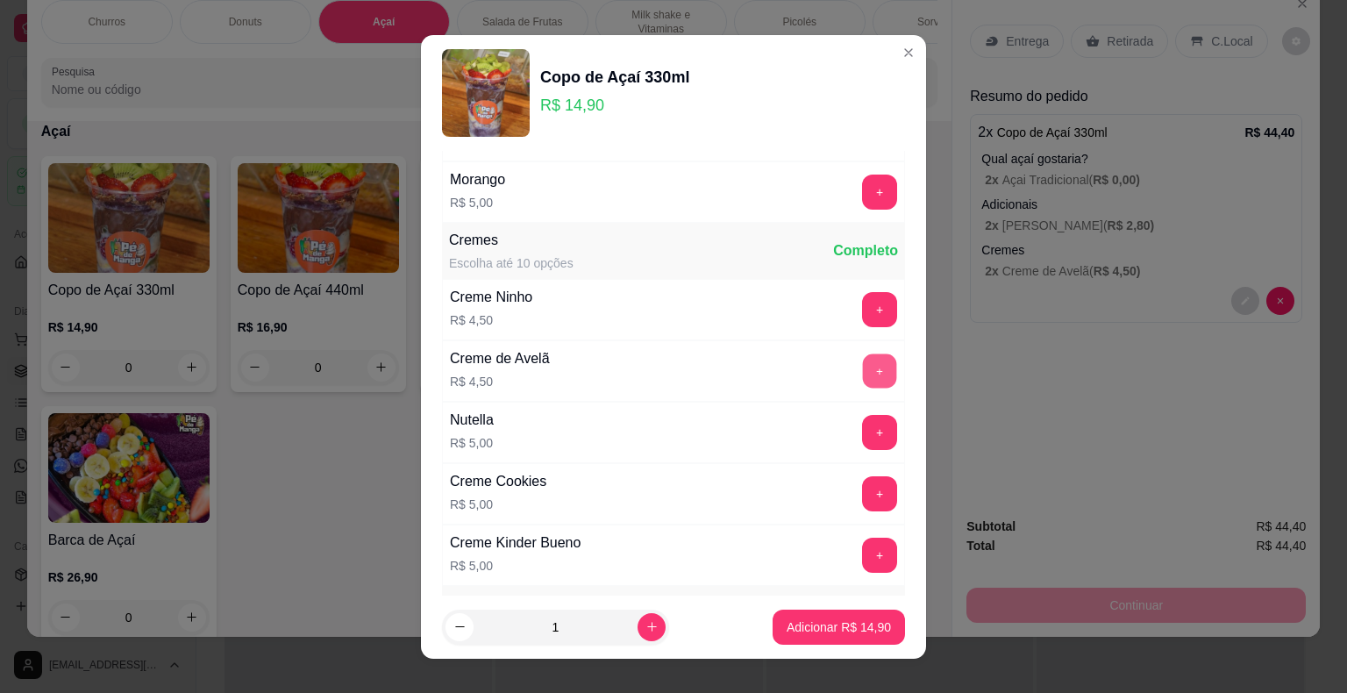
click at [863, 353] on button "+" at bounding box center [880, 370] width 34 height 34
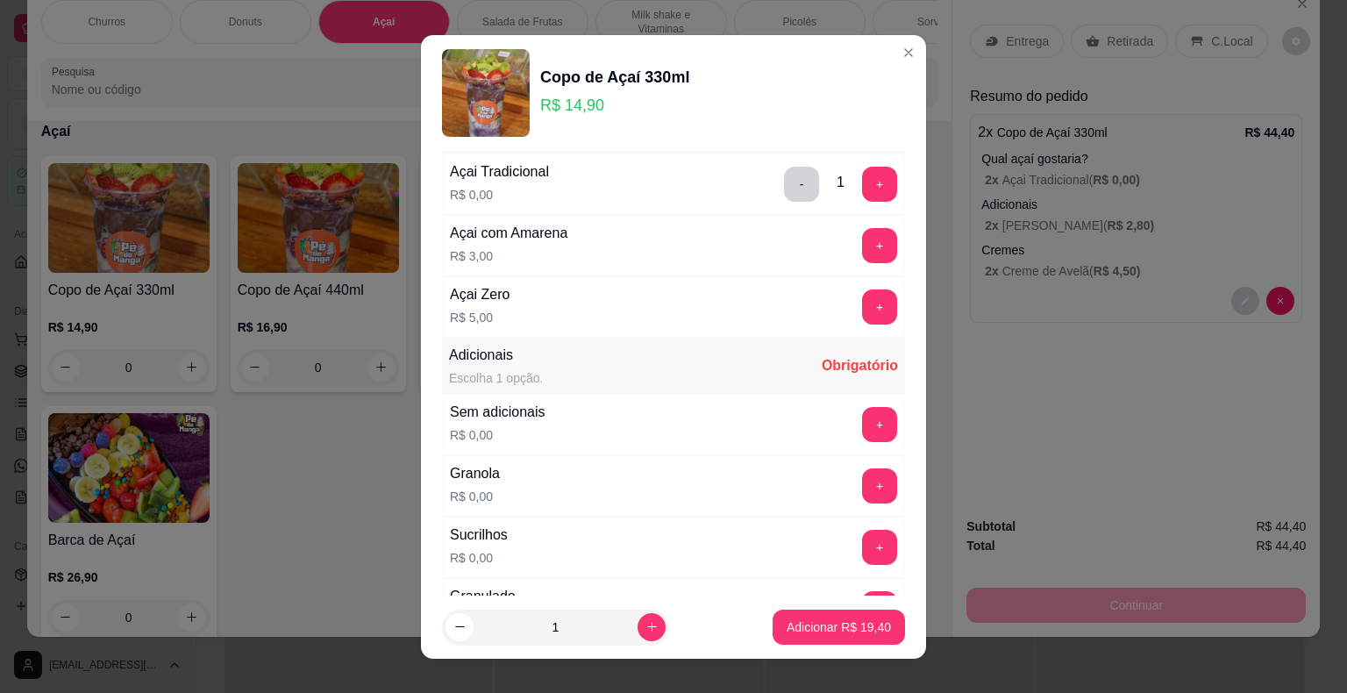
scroll to position [175, 0]
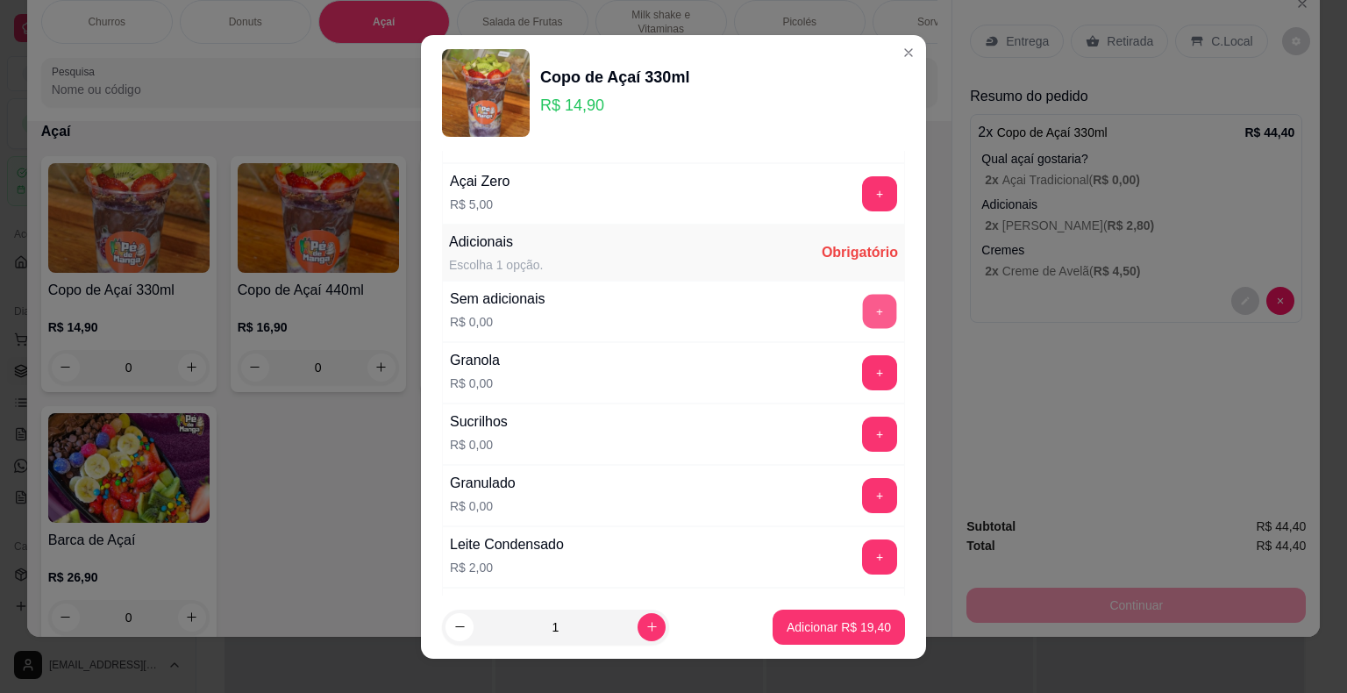
click at [863, 307] on button "+" at bounding box center [880, 311] width 34 height 34
click at [814, 633] on p "Adicionar R$ 19,40" at bounding box center [839, 627] width 104 height 18
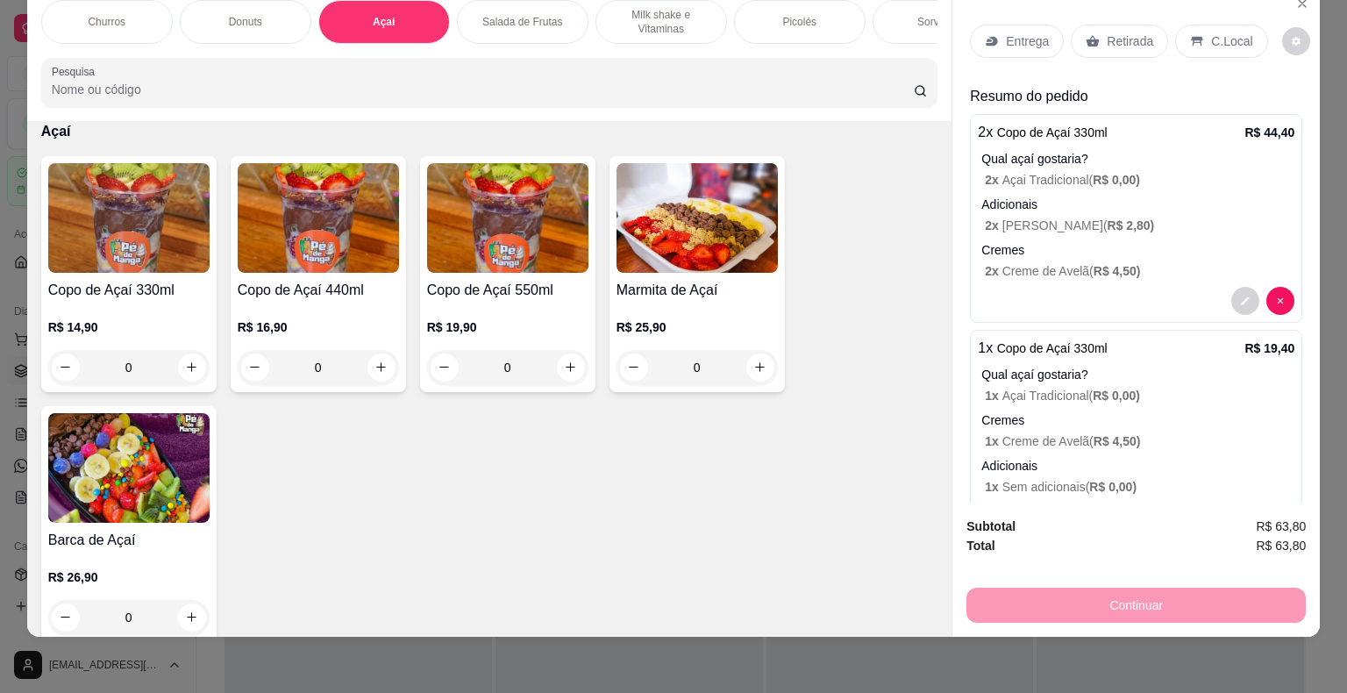
click at [463, 267] on img at bounding box center [507, 218] width 161 height 110
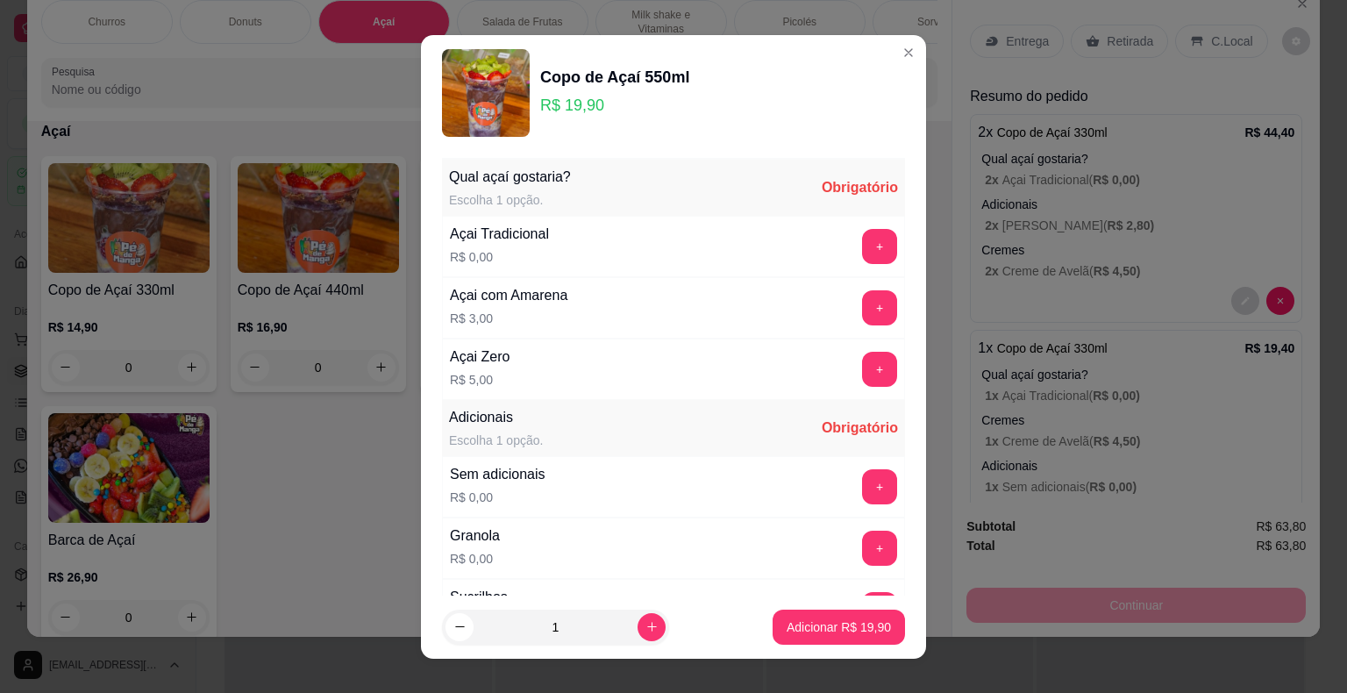
click at [862, 247] on button "+" at bounding box center [879, 246] width 35 height 35
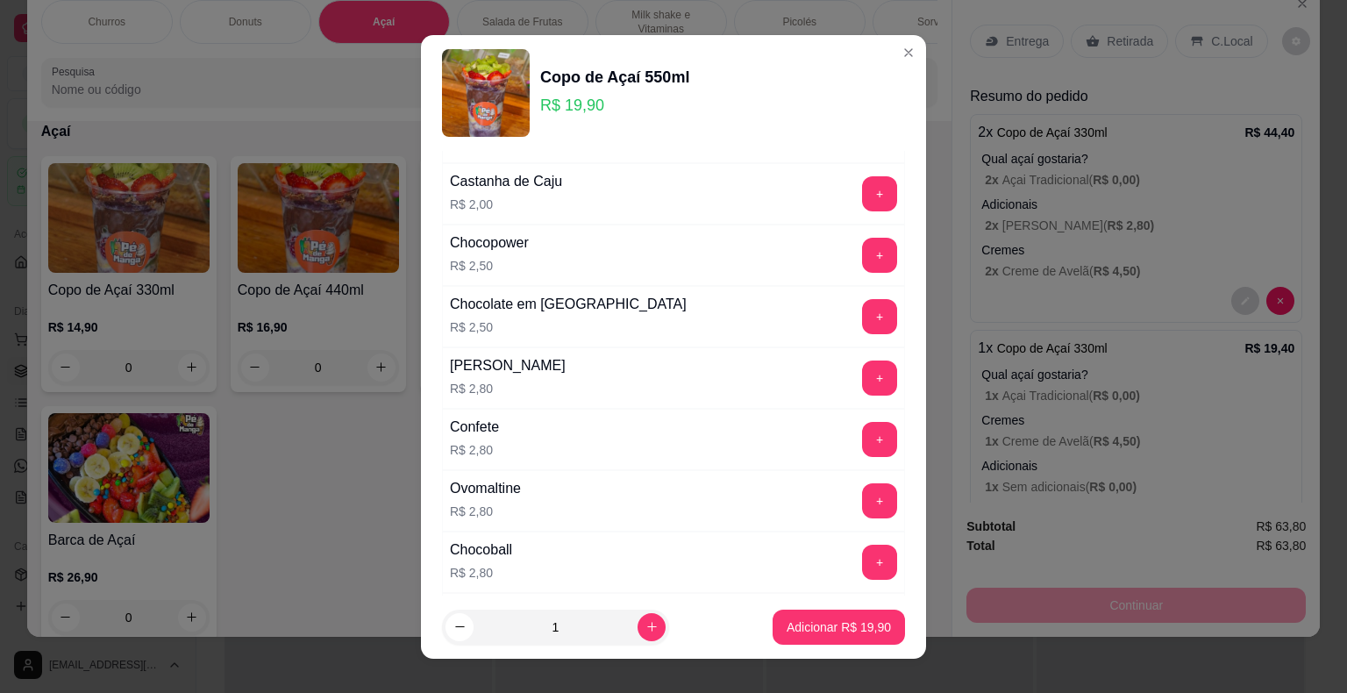
scroll to position [789, 0]
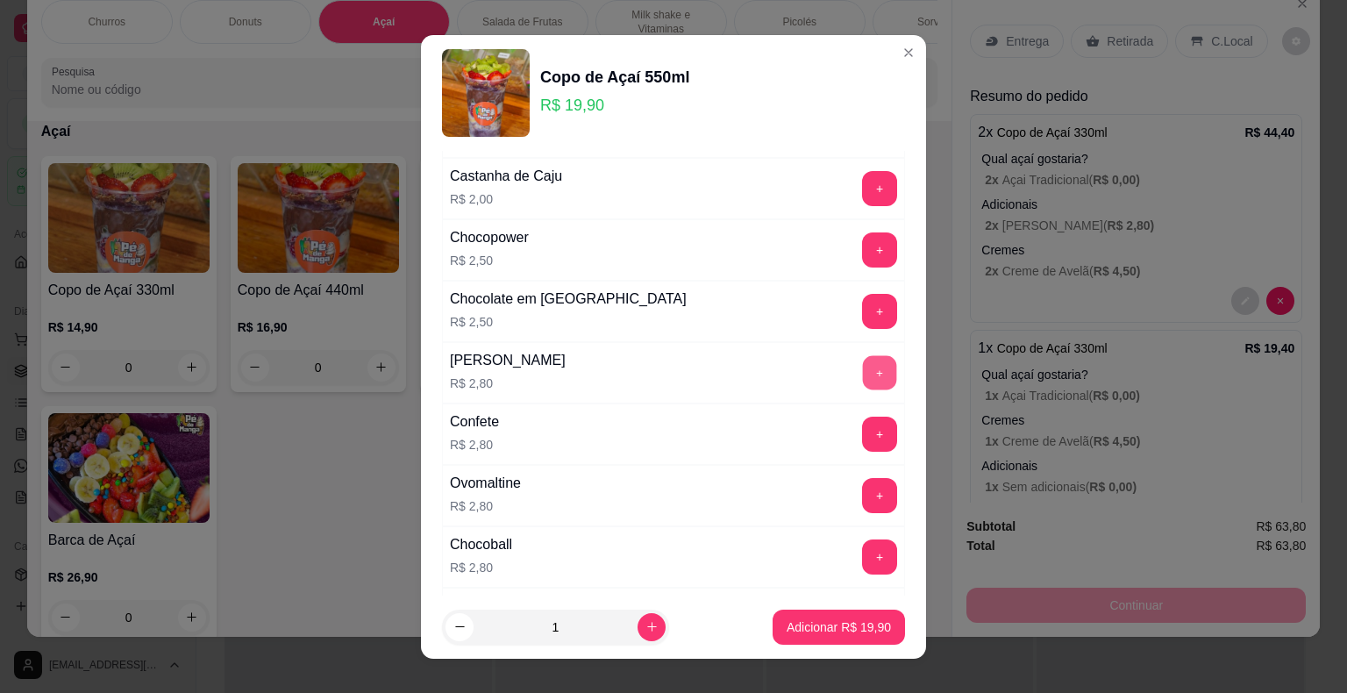
click at [863, 359] on button "+" at bounding box center [880, 372] width 34 height 34
click at [863, 490] on button "+" at bounding box center [880, 495] width 34 height 34
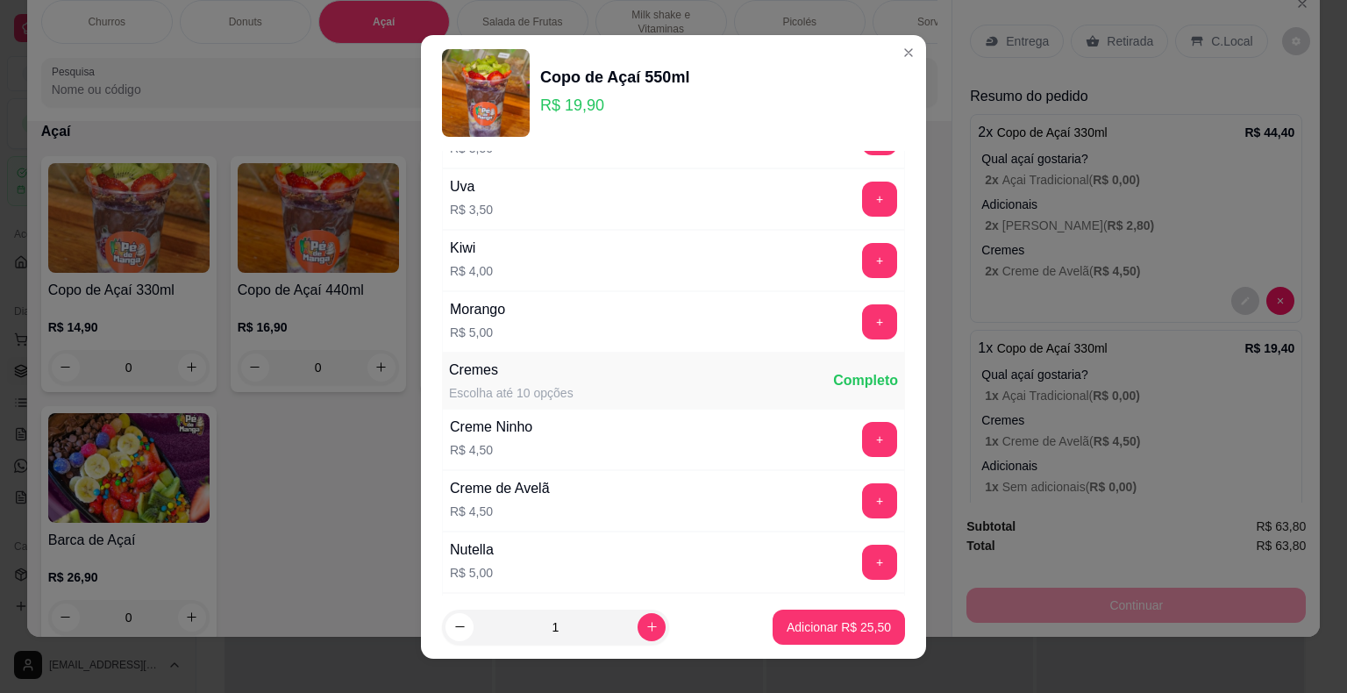
scroll to position [1578, 0]
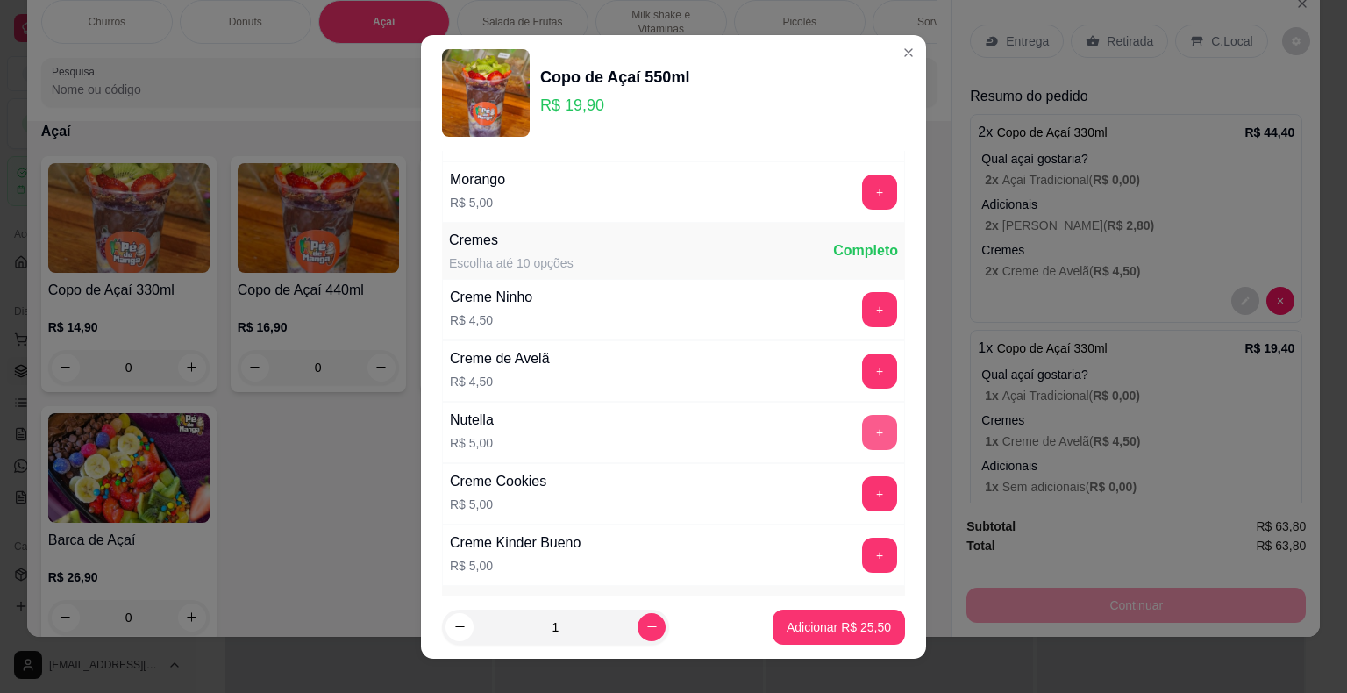
click at [862, 418] on button "+" at bounding box center [879, 432] width 35 height 35
click at [863, 364] on button "+" at bounding box center [880, 370] width 34 height 34
click at [833, 623] on p "Adicionar R$ 35,00" at bounding box center [839, 627] width 104 height 18
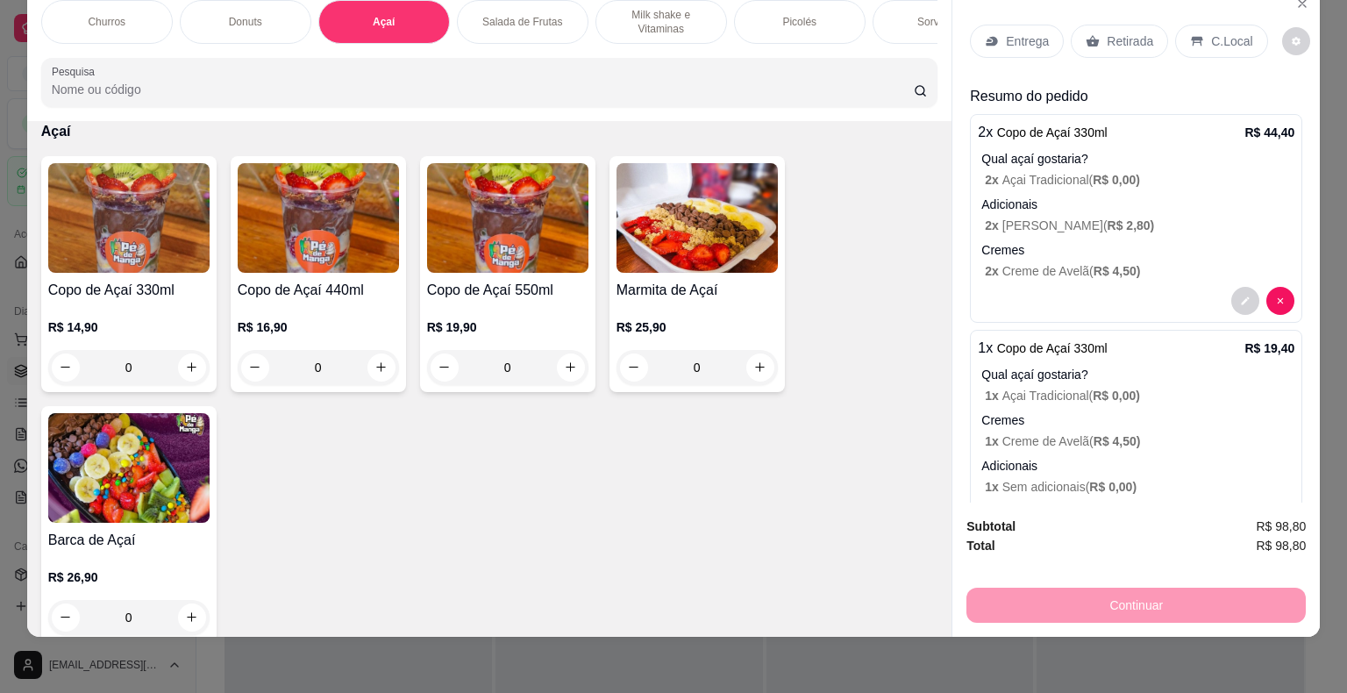
click at [140, 258] on img at bounding box center [128, 218] width 161 height 110
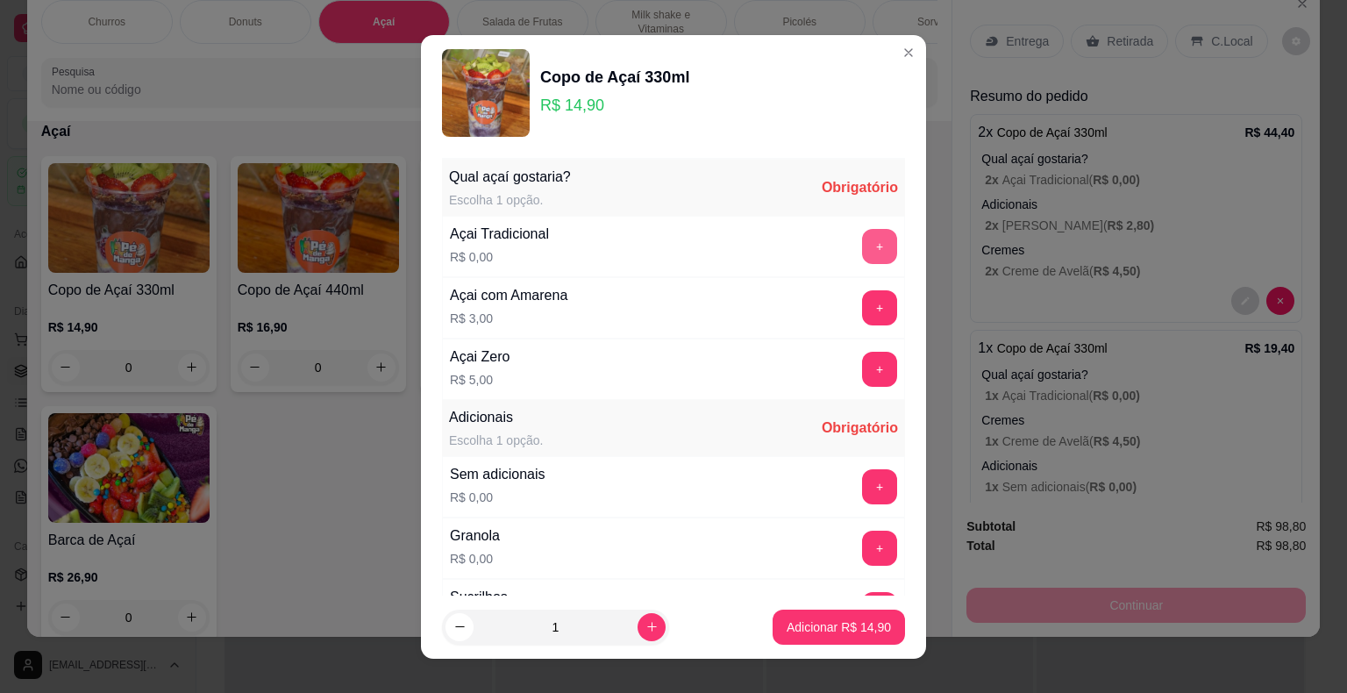
click at [862, 231] on button "+" at bounding box center [879, 246] width 35 height 35
click at [862, 493] on button "+" at bounding box center [879, 486] width 35 height 35
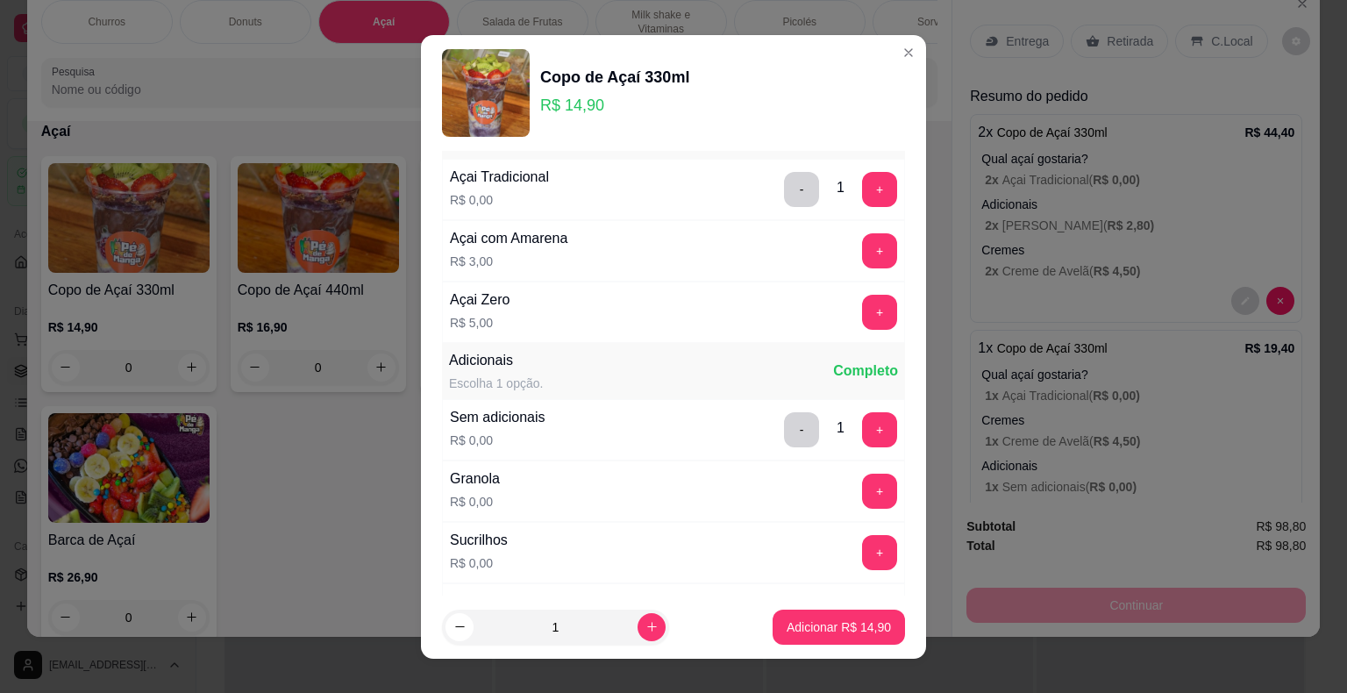
scroll to position [88, 0]
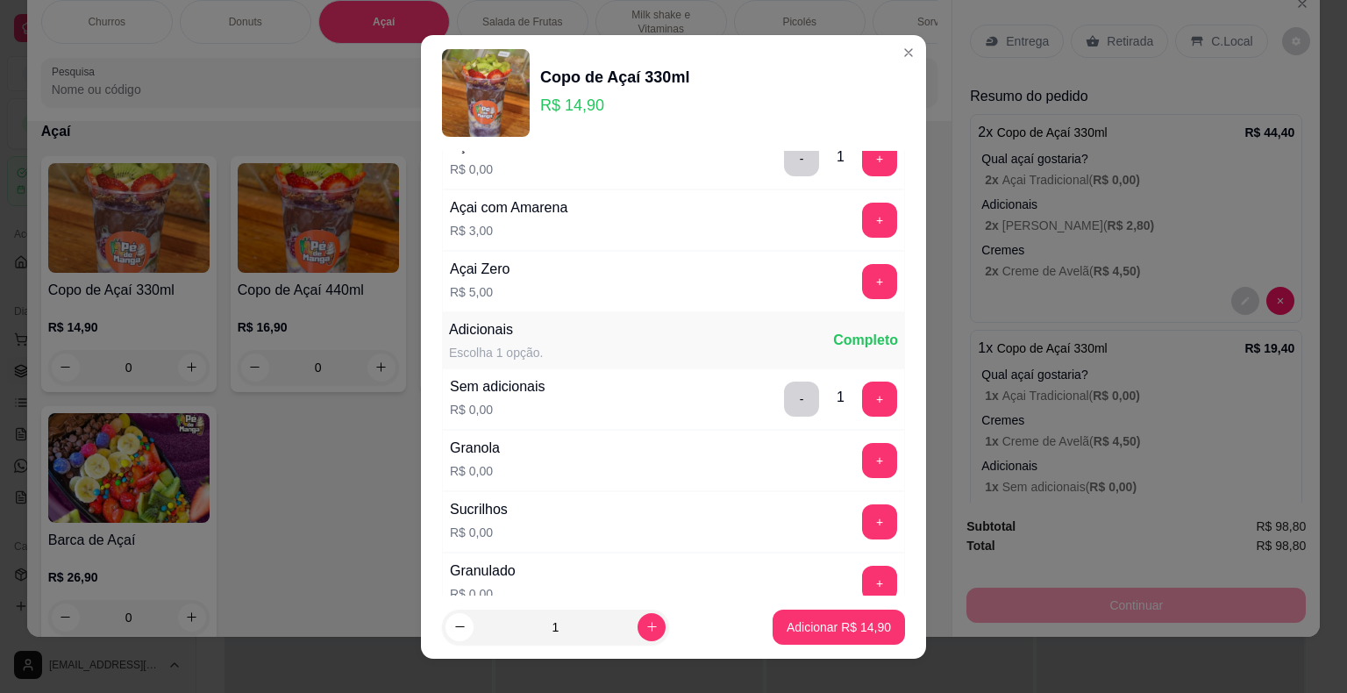
drag, startPoint x: 782, startPoint y: 370, endPoint x: 769, endPoint y: 388, distance: 22.6
click at [779, 374] on div "Sem adicionais R$ 0,00 - 1 +" at bounding box center [673, 398] width 463 height 61
click at [784, 389] on button "-" at bounding box center [801, 398] width 35 height 35
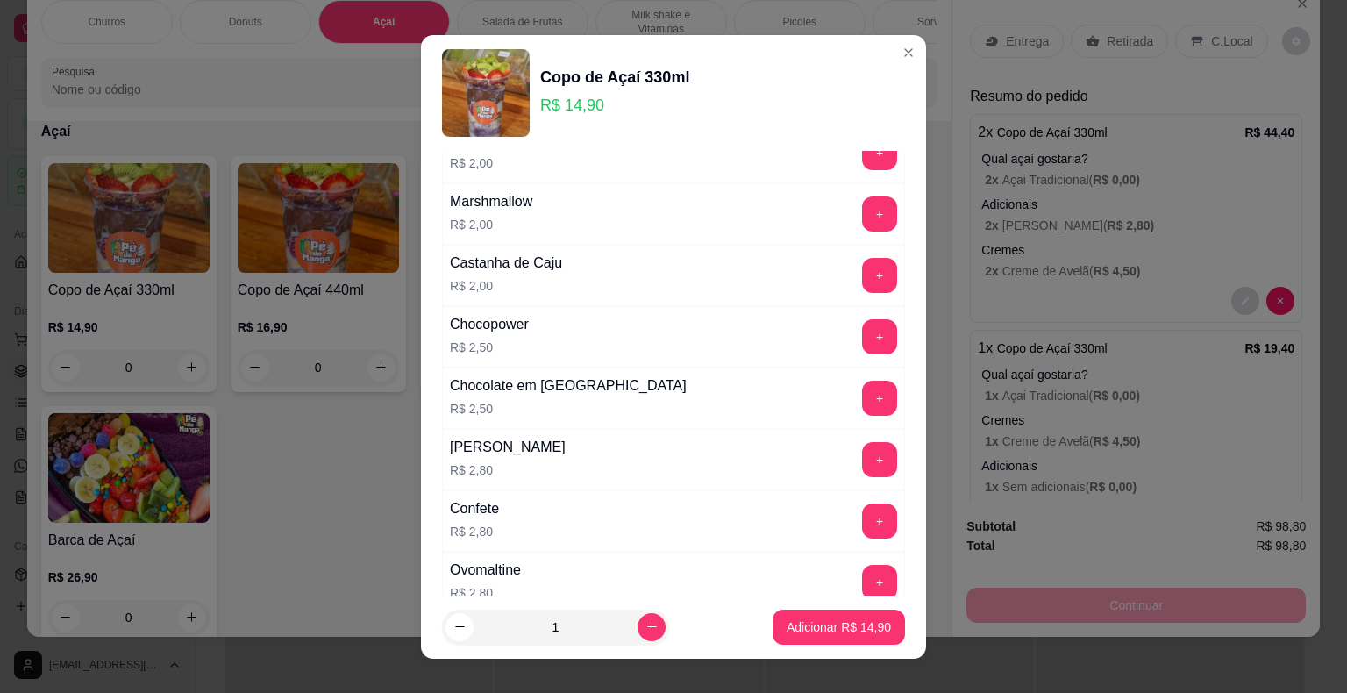
scroll to position [789, 0]
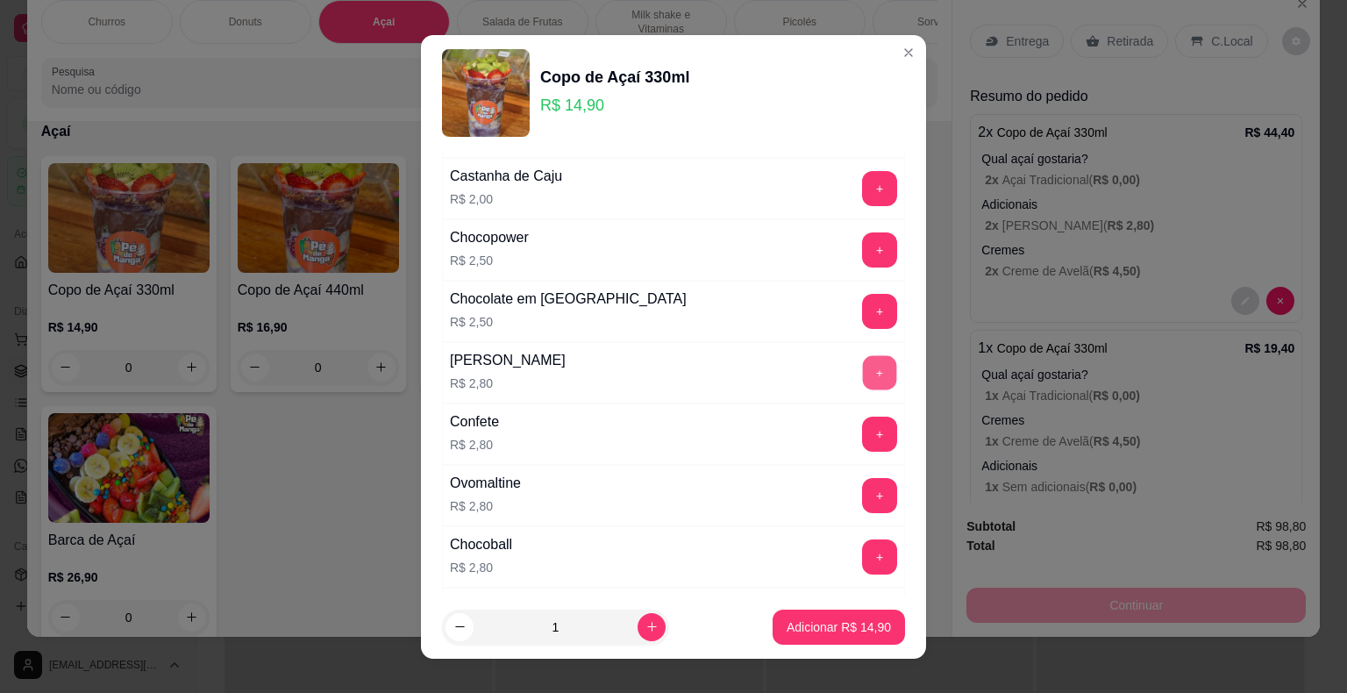
click at [863, 374] on button "+" at bounding box center [880, 372] width 34 height 34
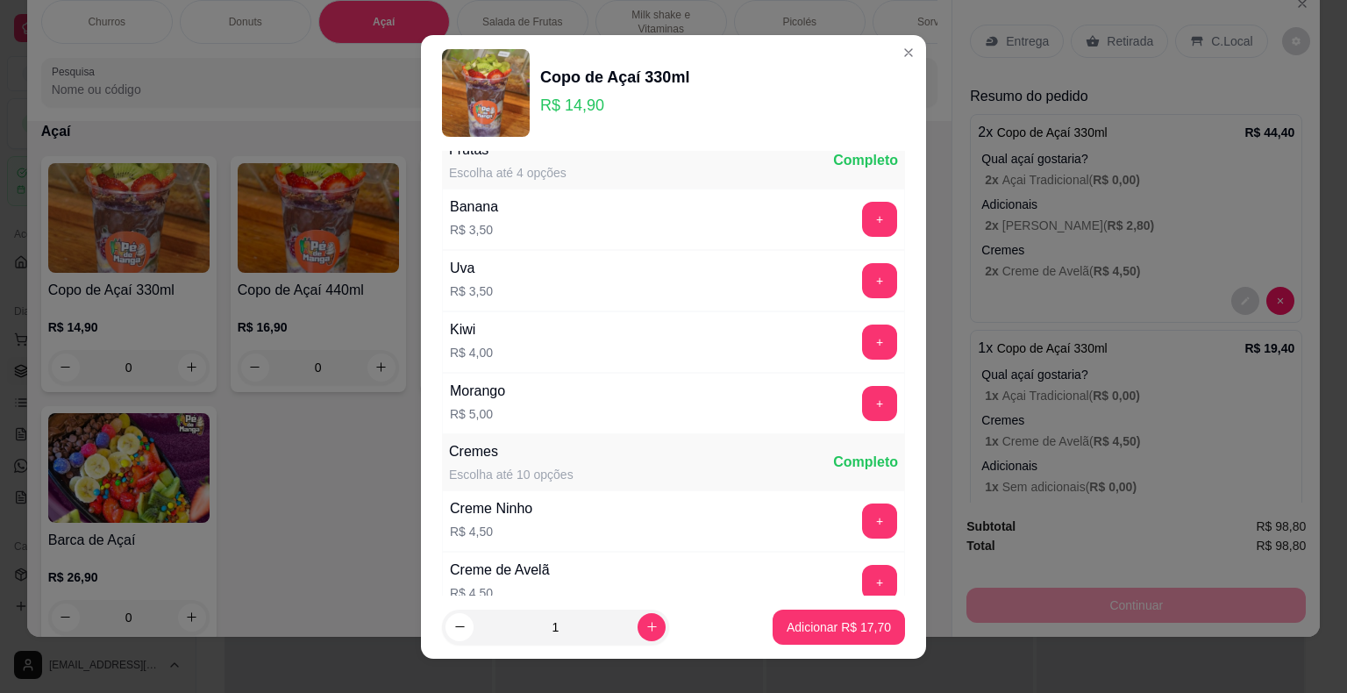
scroll to position [1403, 0]
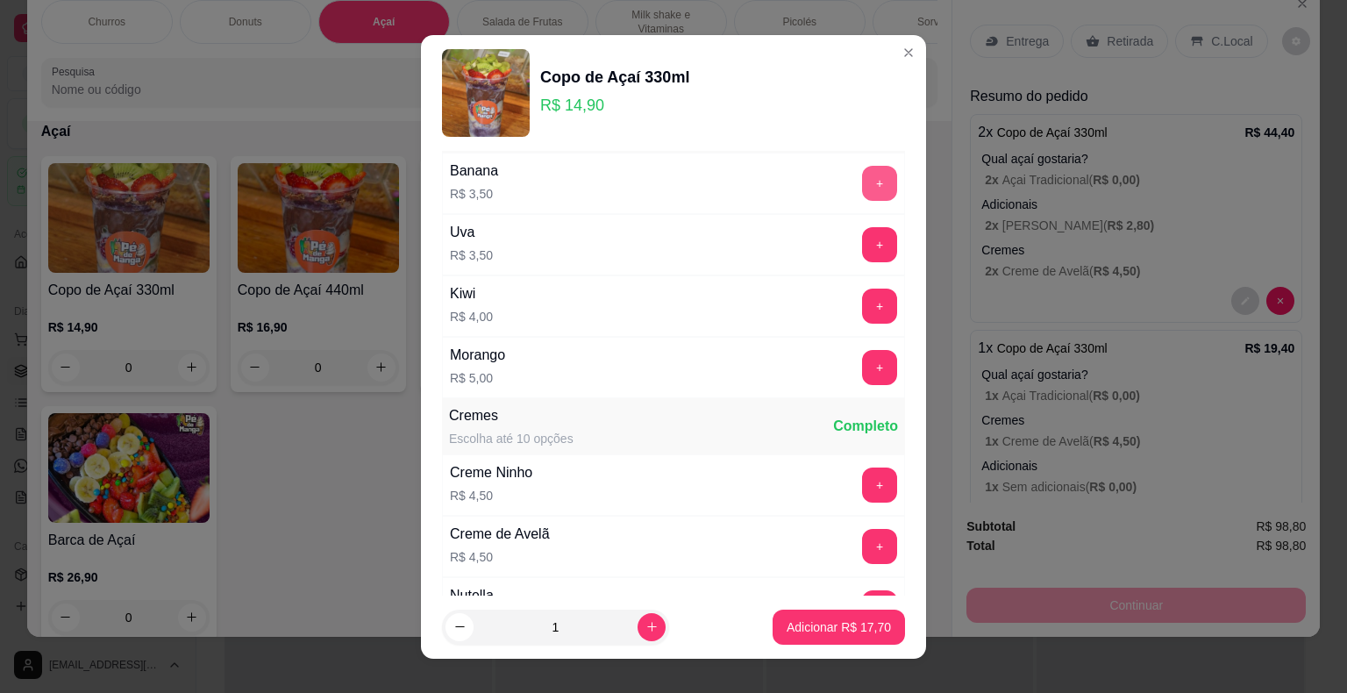
click at [862, 174] on button "+" at bounding box center [879, 183] width 35 height 35
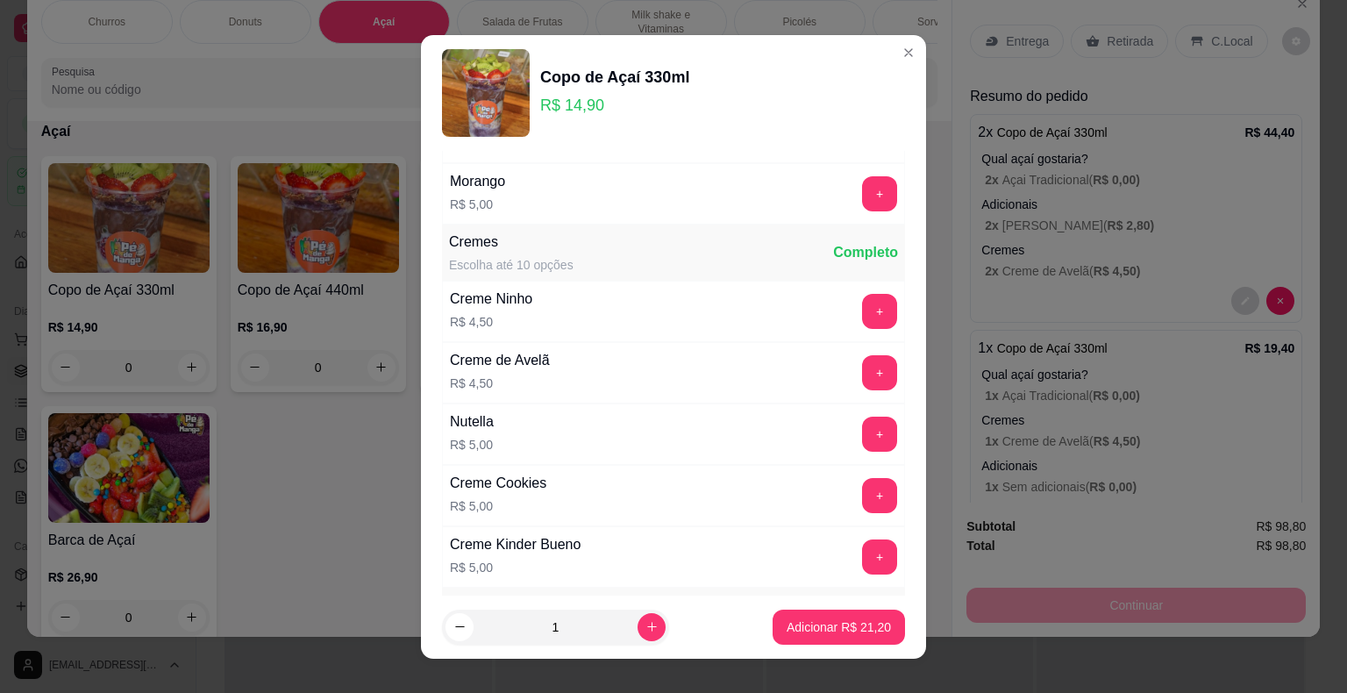
scroll to position [1578, 0]
click at [862, 420] on button "+" at bounding box center [879, 432] width 35 height 35
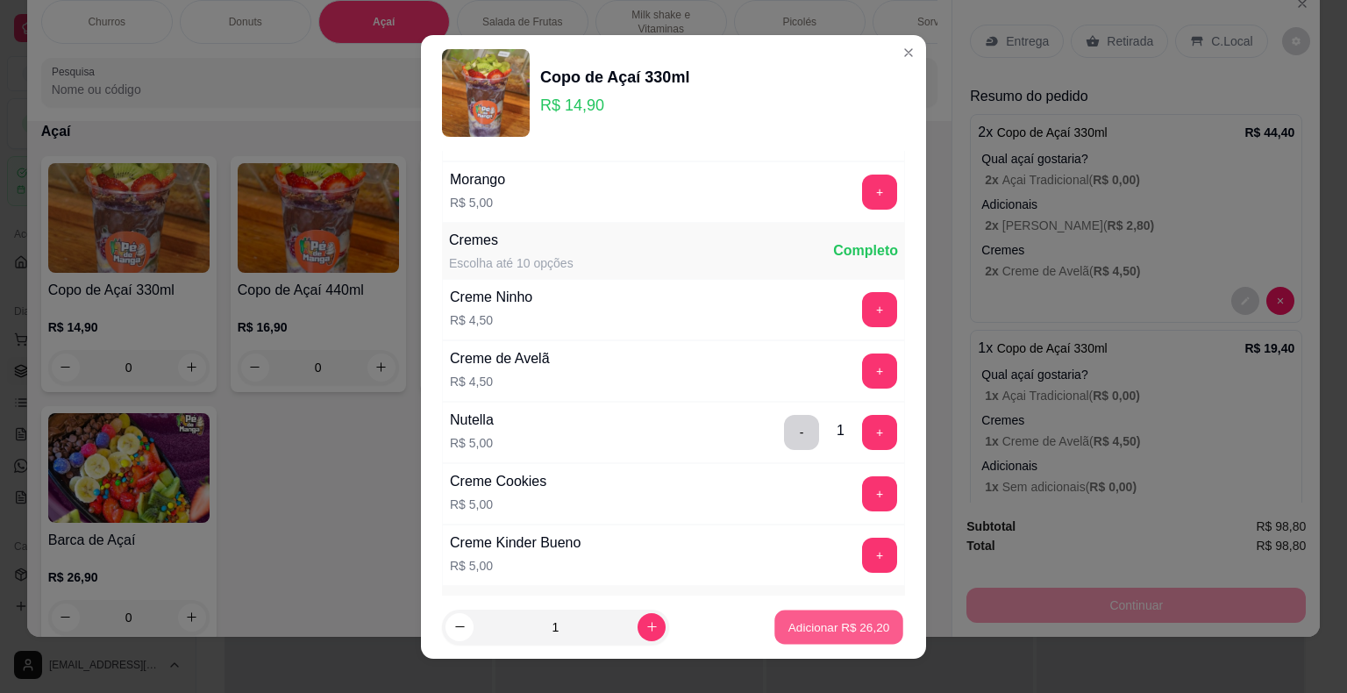
click at [834, 625] on p "Adicionar R$ 26,20" at bounding box center [839, 626] width 102 height 17
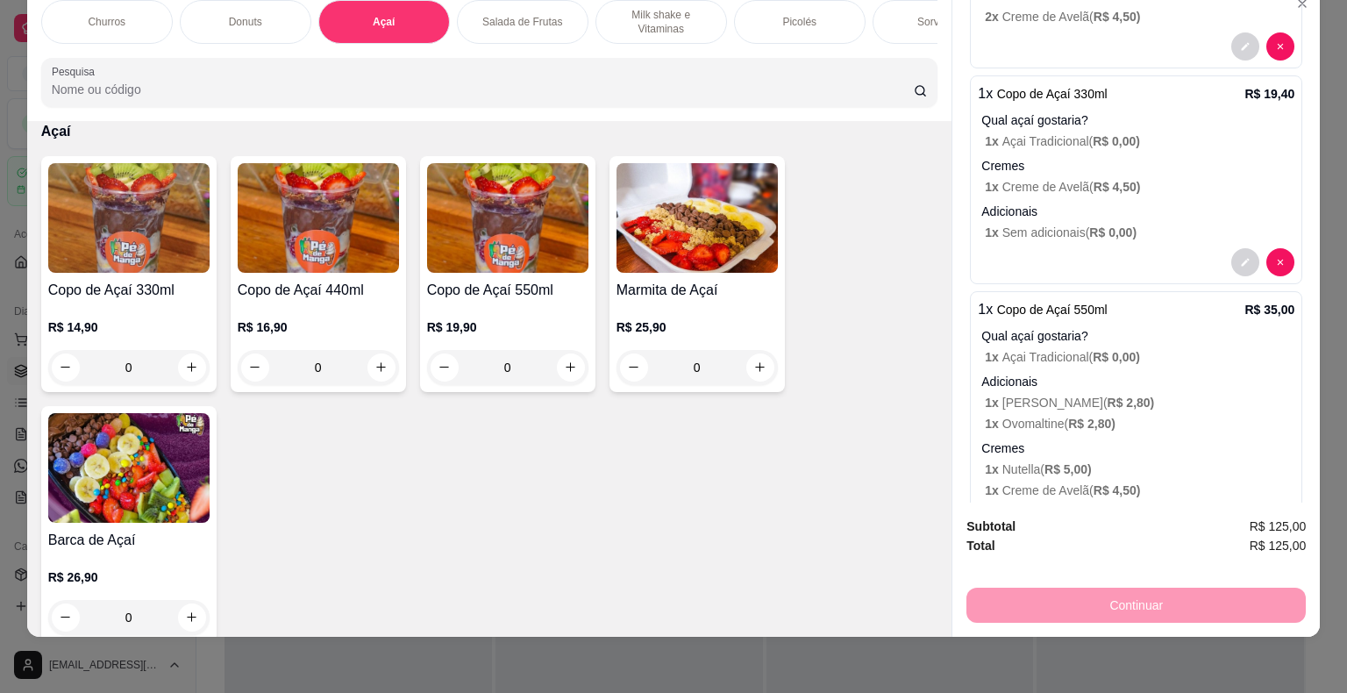
scroll to position [0, 0]
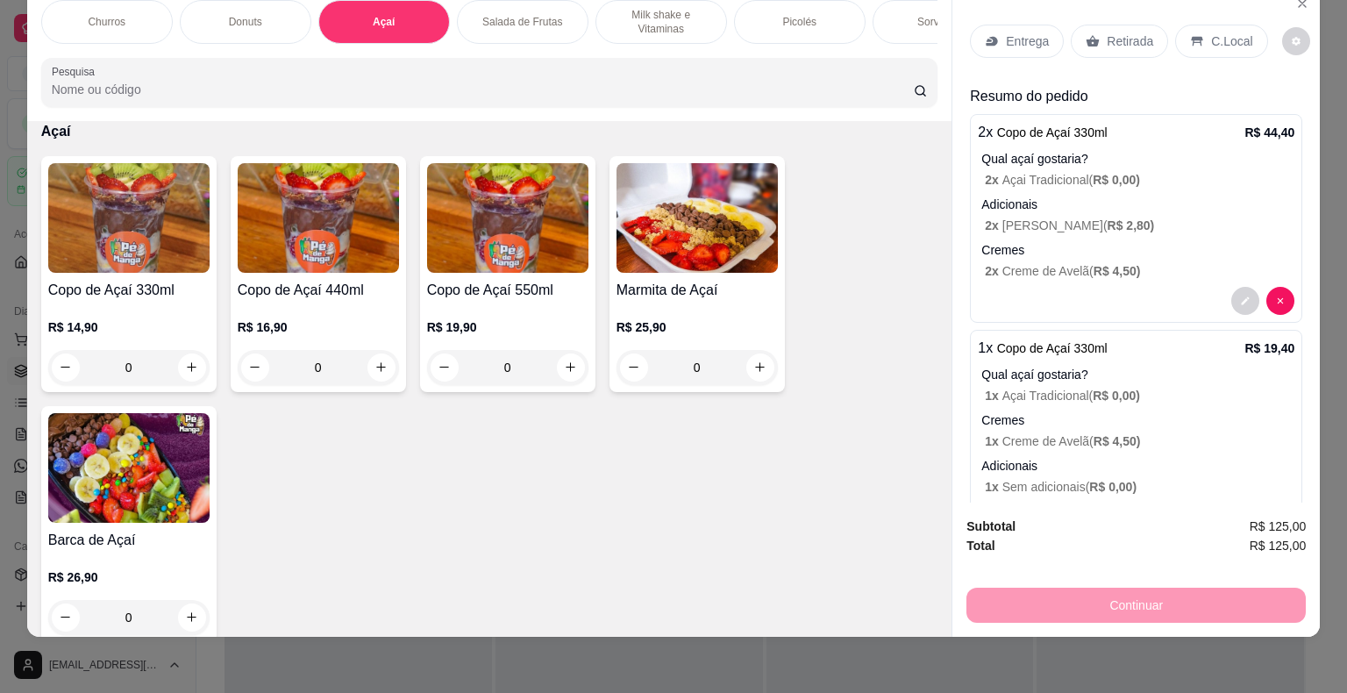
click at [1121, 32] on p "Retirada" at bounding box center [1130, 41] width 46 height 18
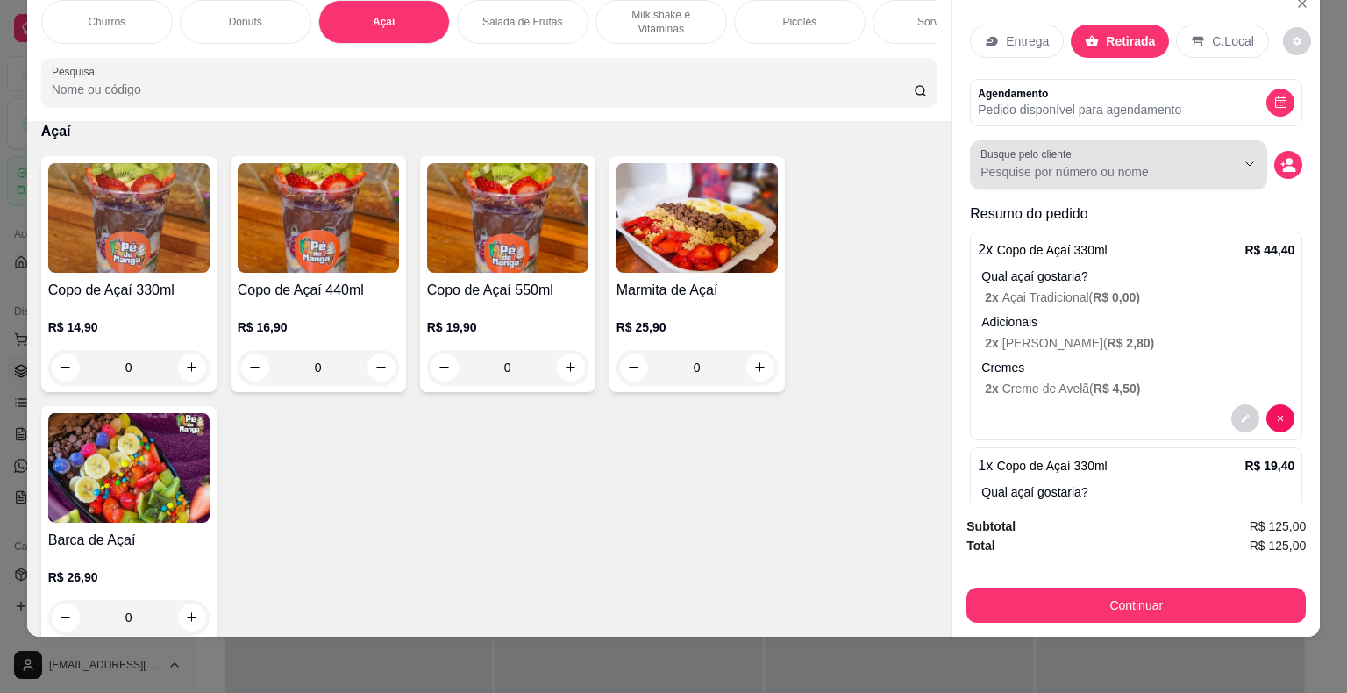
click at [1218, 157] on icon "Show suggestions" at bounding box center [1225, 164] width 14 height 14
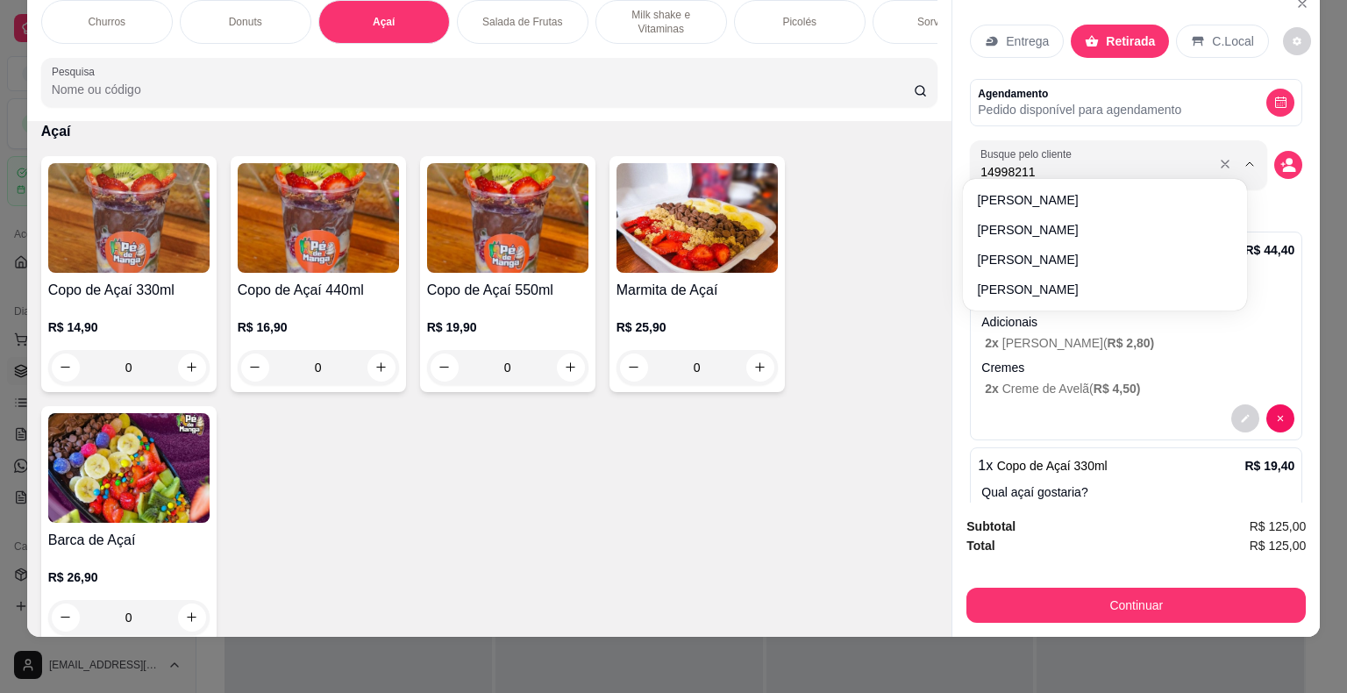
type input "149982112"
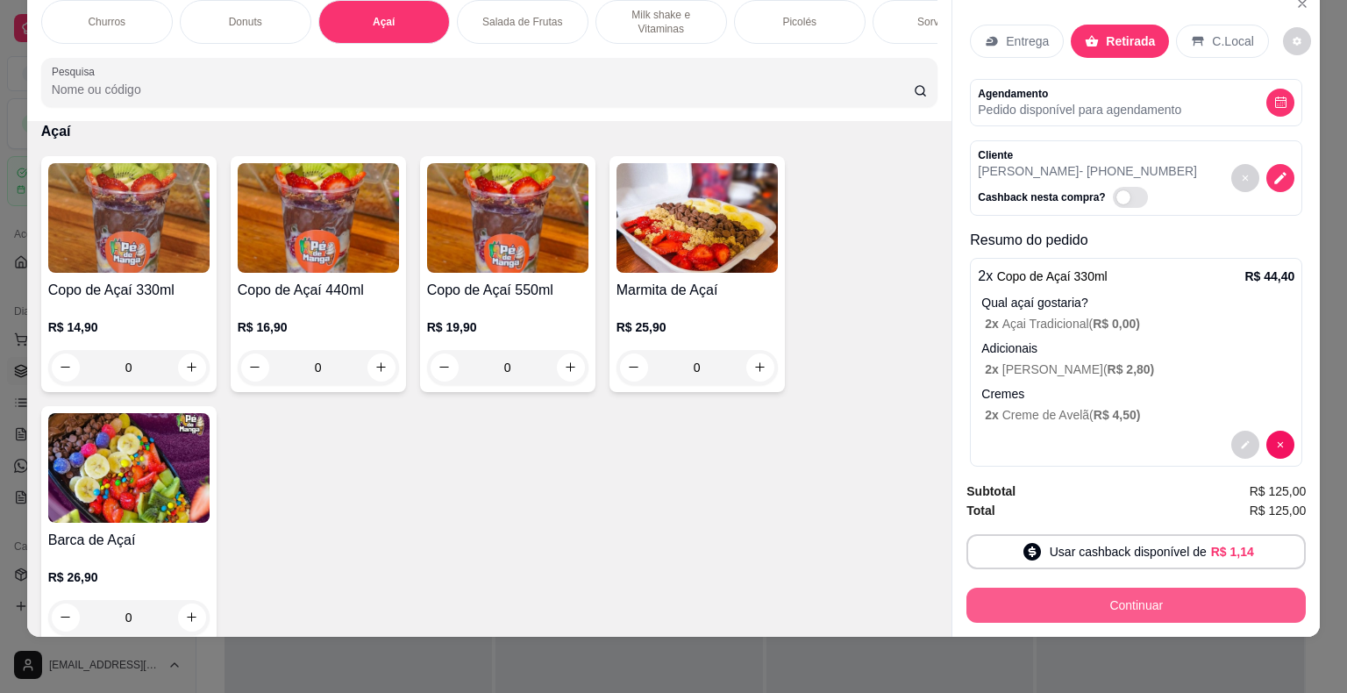
click at [1110, 596] on button "Continuar" at bounding box center [1135, 604] width 339 height 35
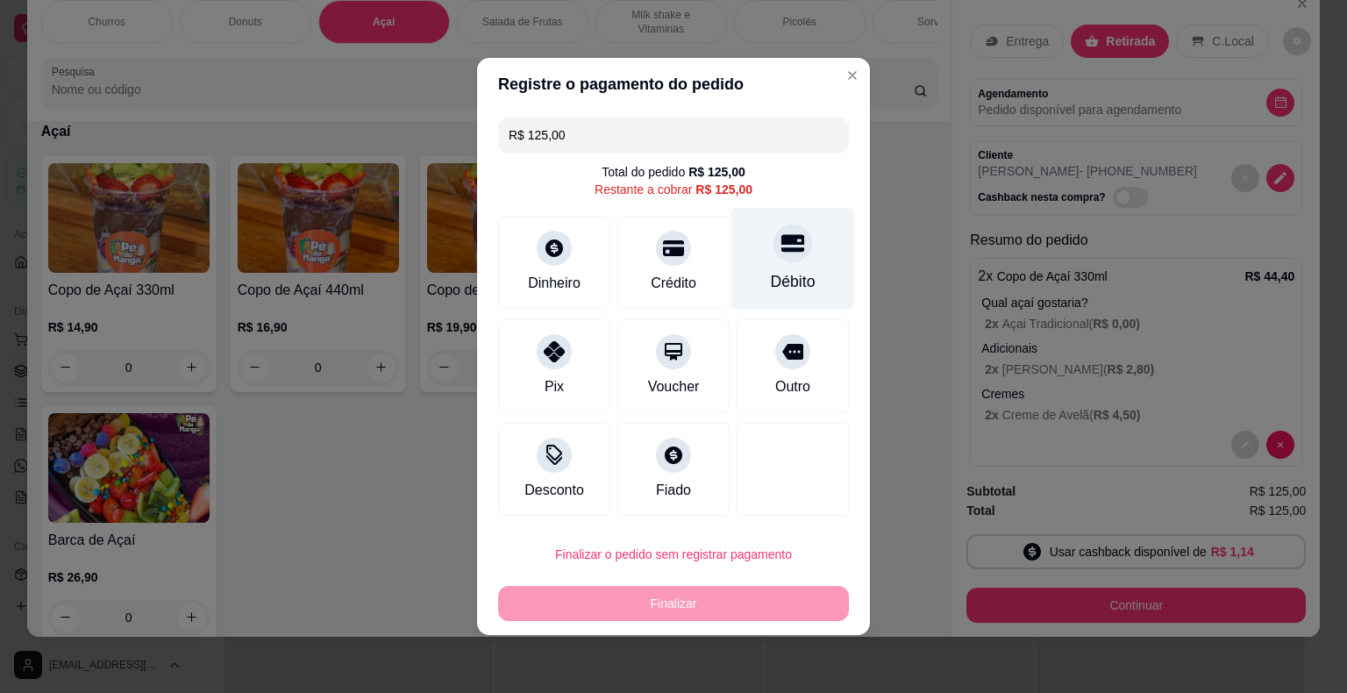
click at [773, 254] on div at bounding box center [792, 243] width 39 height 39
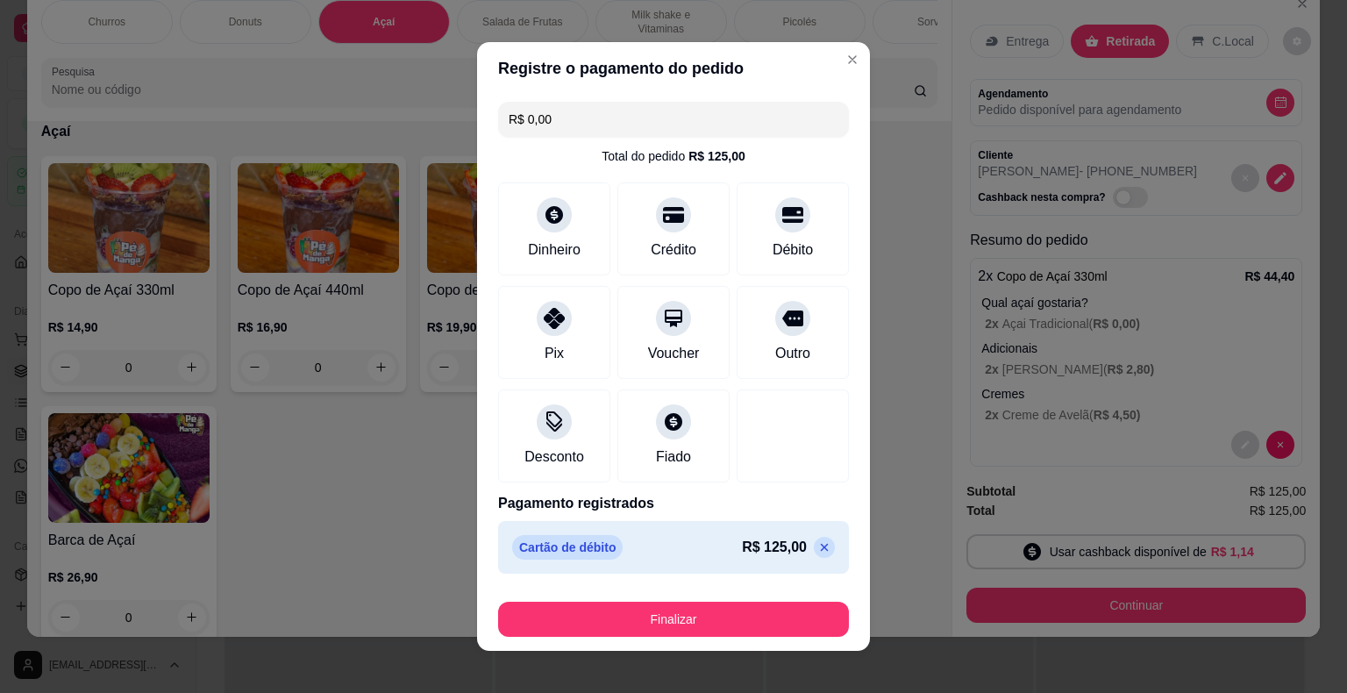
click at [711, 636] on footer "Finalizar" at bounding box center [673, 615] width 393 height 70
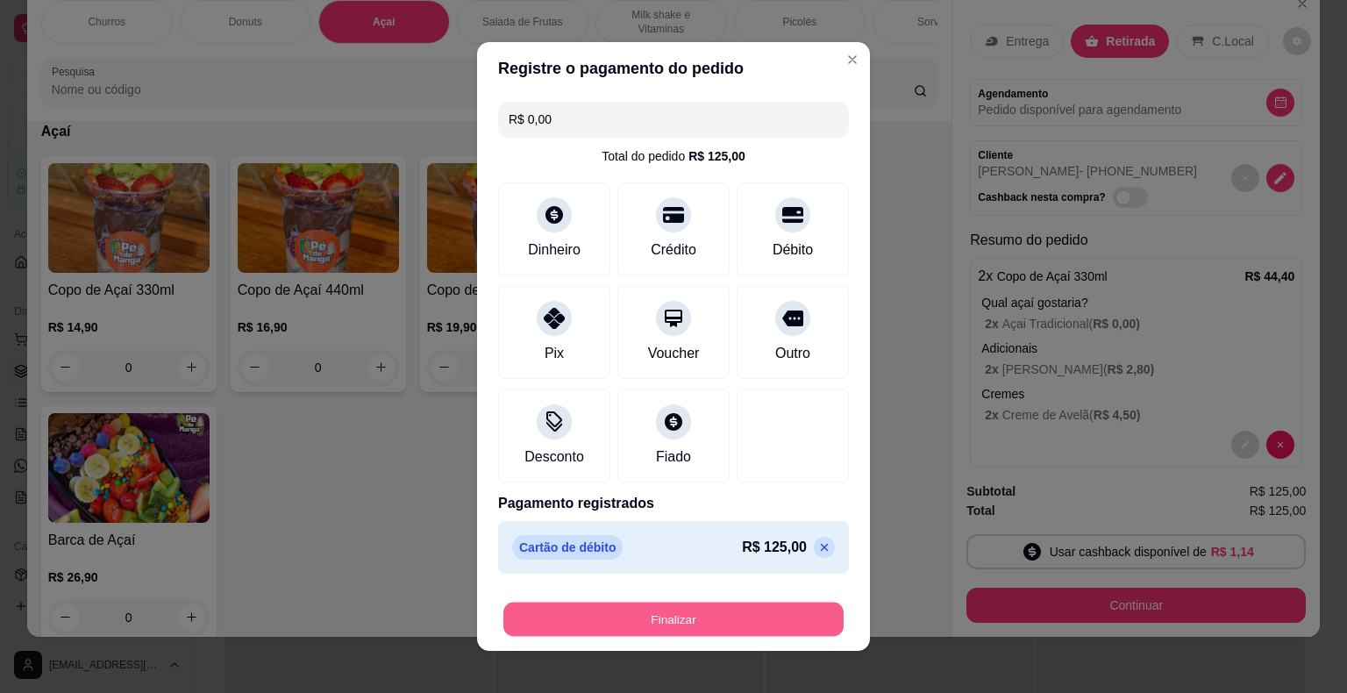
click at [722, 623] on button "Finalizar" at bounding box center [673, 619] width 340 height 34
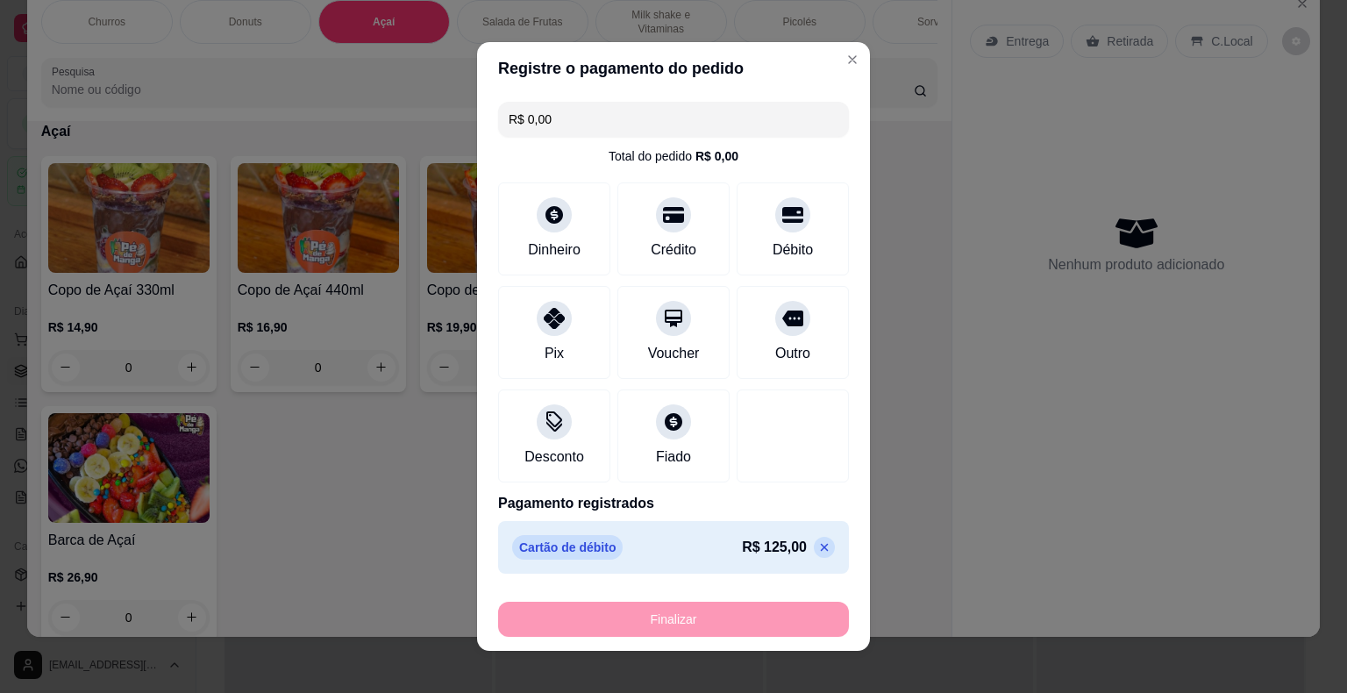
type input "-R$ 125,00"
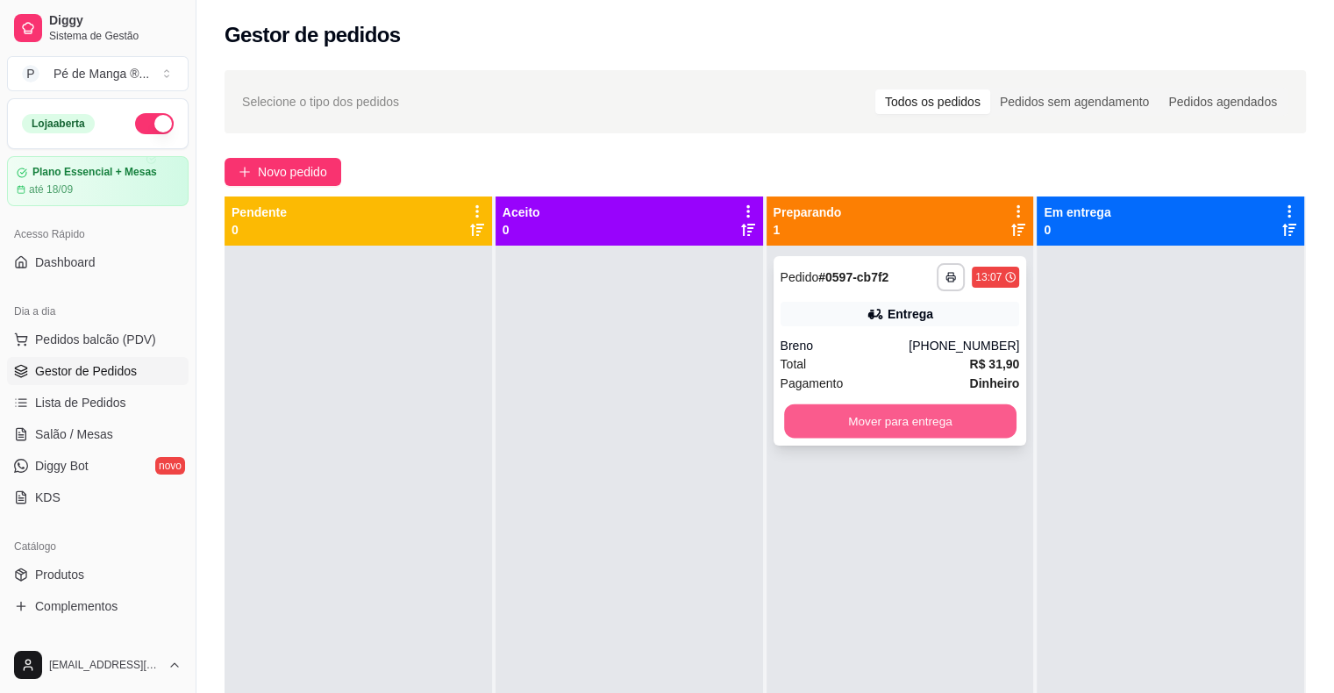
click at [893, 424] on button "Mover para entrega" at bounding box center [900, 421] width 232 height 34
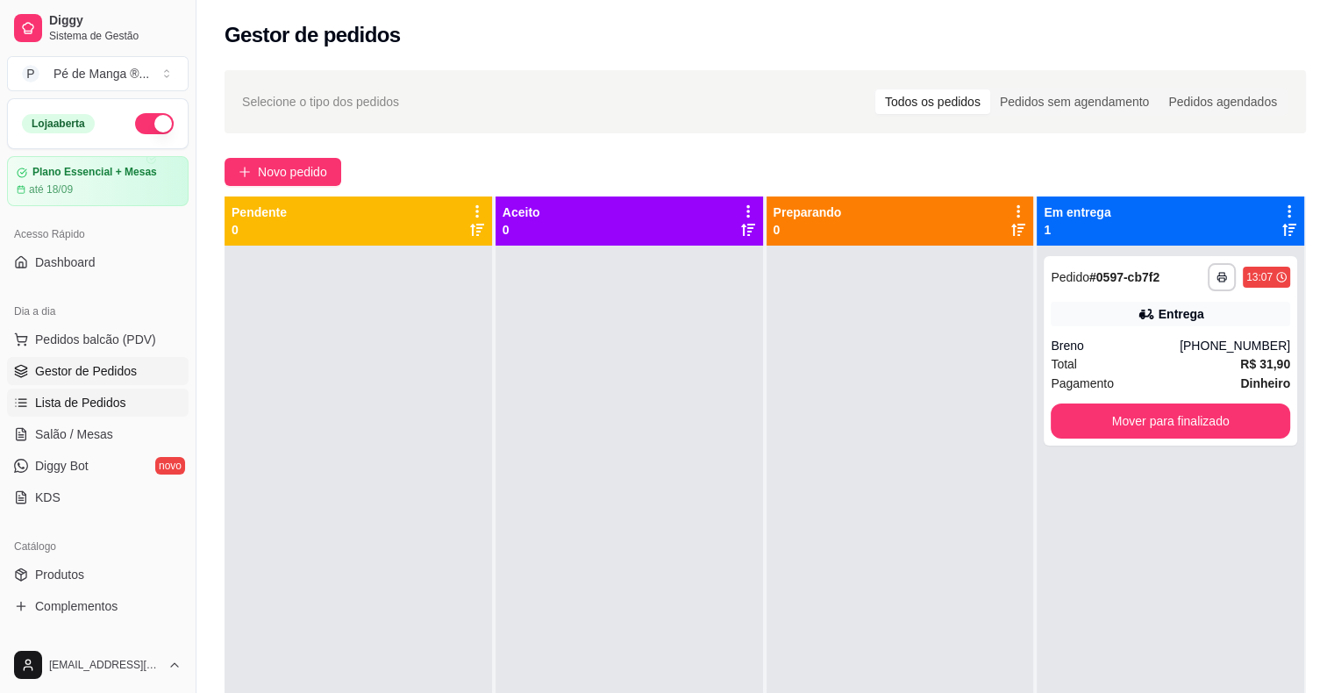
click at [98, 398] on span "Lista de Pedidos" at bounding box center [80, 403] width 91 height 18
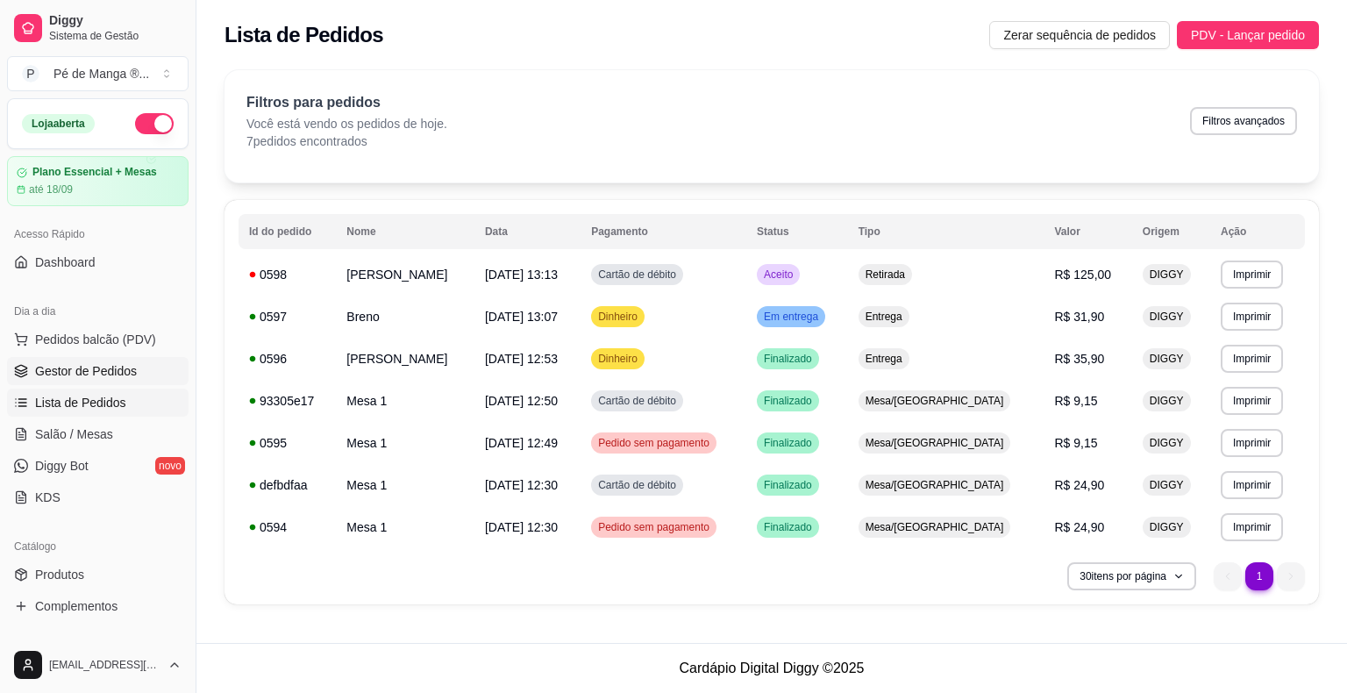
click at [104, 368] on span "Gestor de Pedidos" at bounding box center [86, 371] width 102 height 18
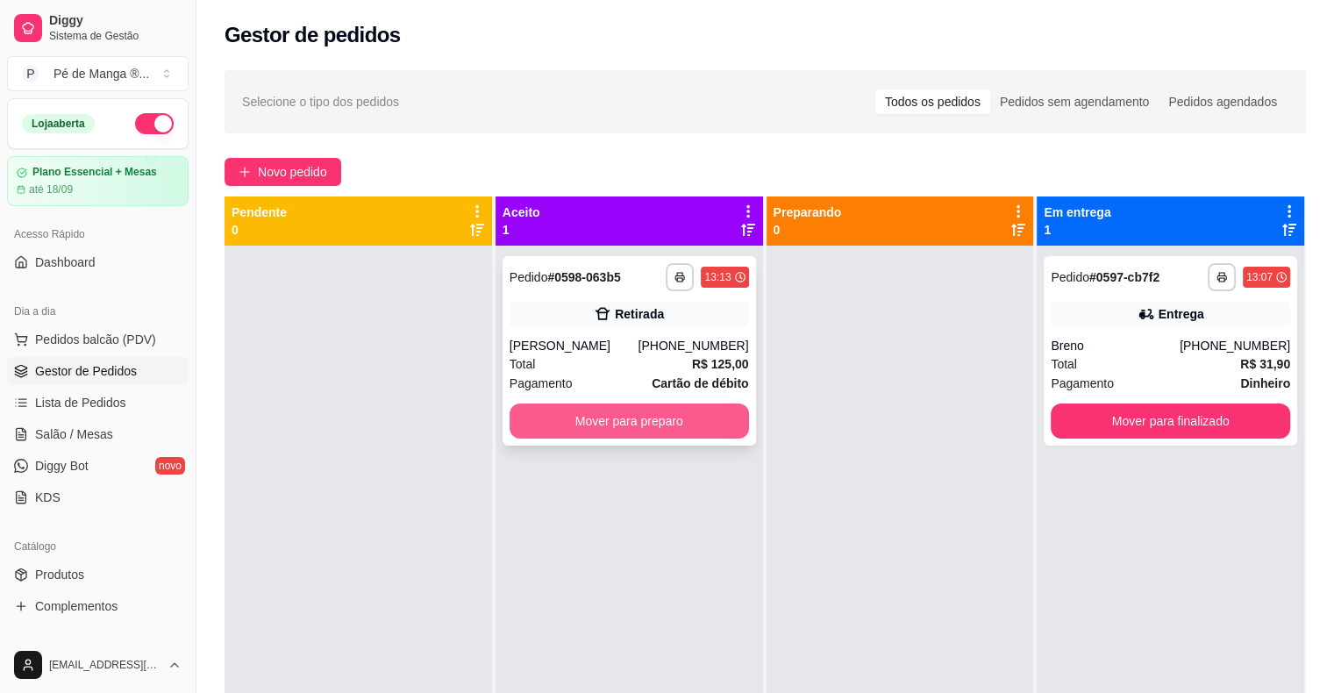
click at [621, 423] on button "Mover para preparo" at bounding box center [628, 420] width 239 height 35
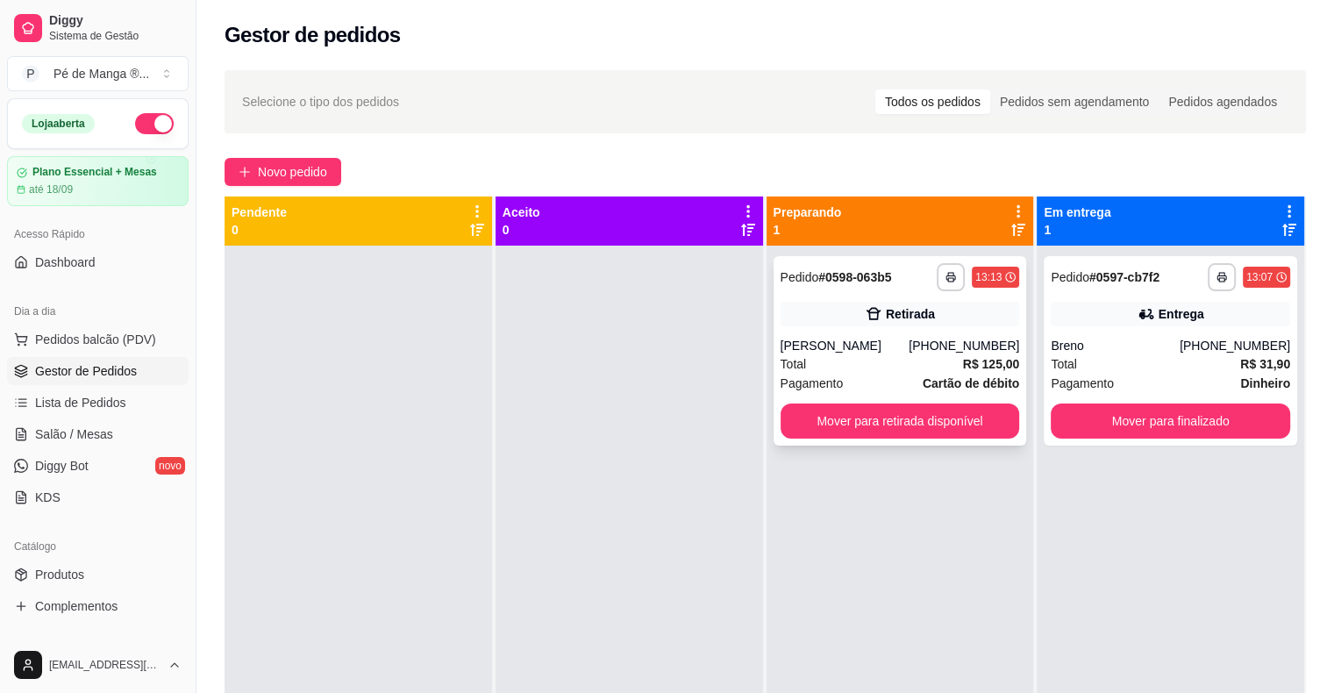
click at [873, 376] on div "Pagamento Cartão de débito" at bounding box center [899, 383] width 239 height 19
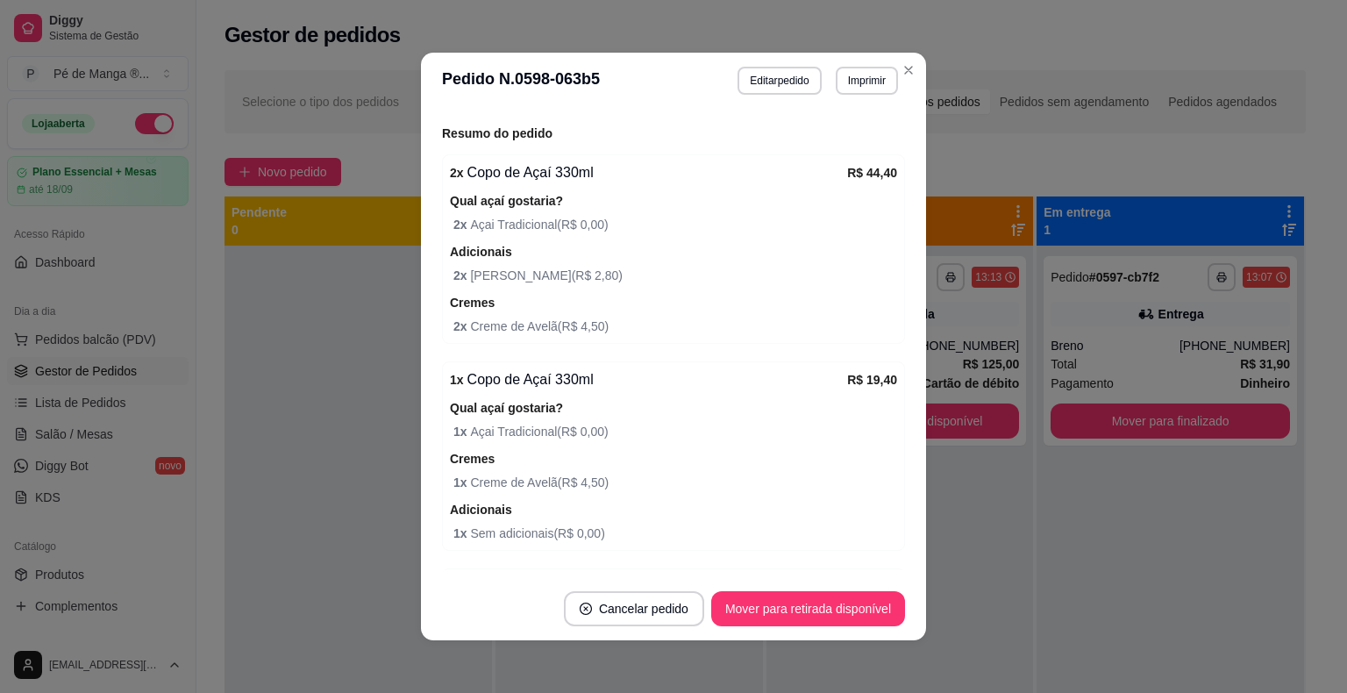
scroll to position [351, 0]
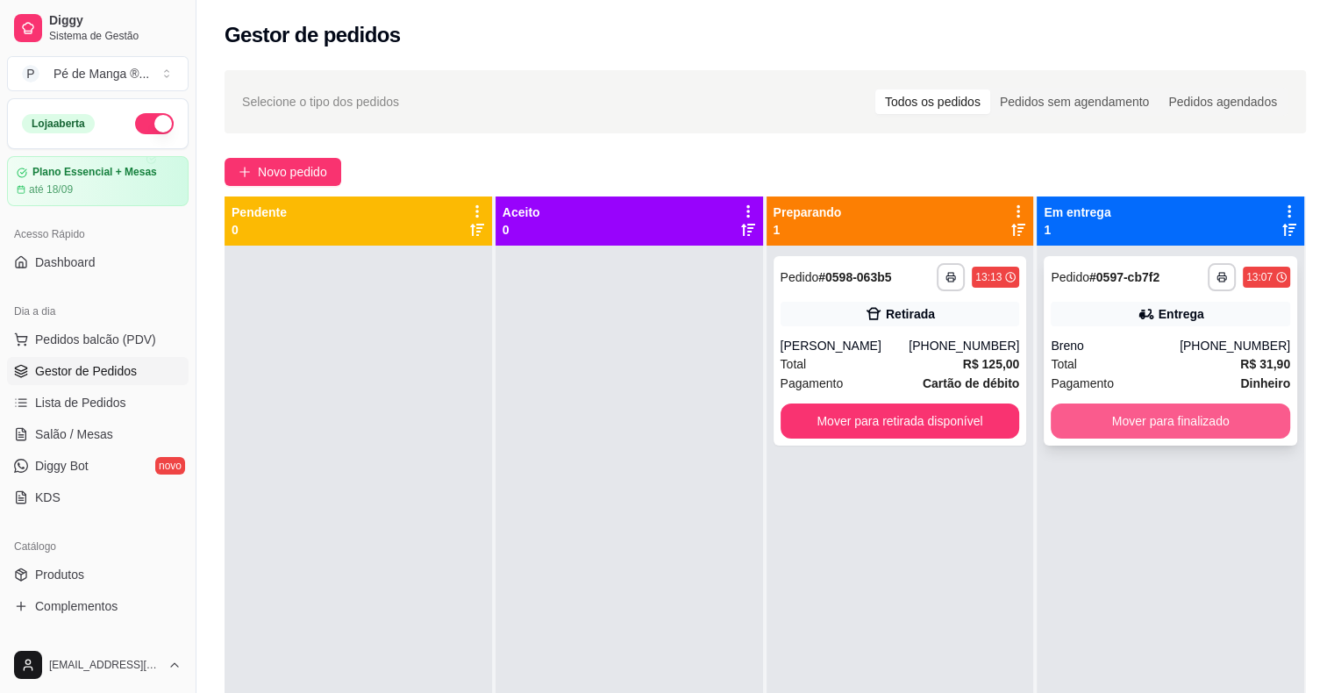
click at [1136, 430] on button "Mover para finalizado" at bounding box center [1169, 420] width 239 height 35
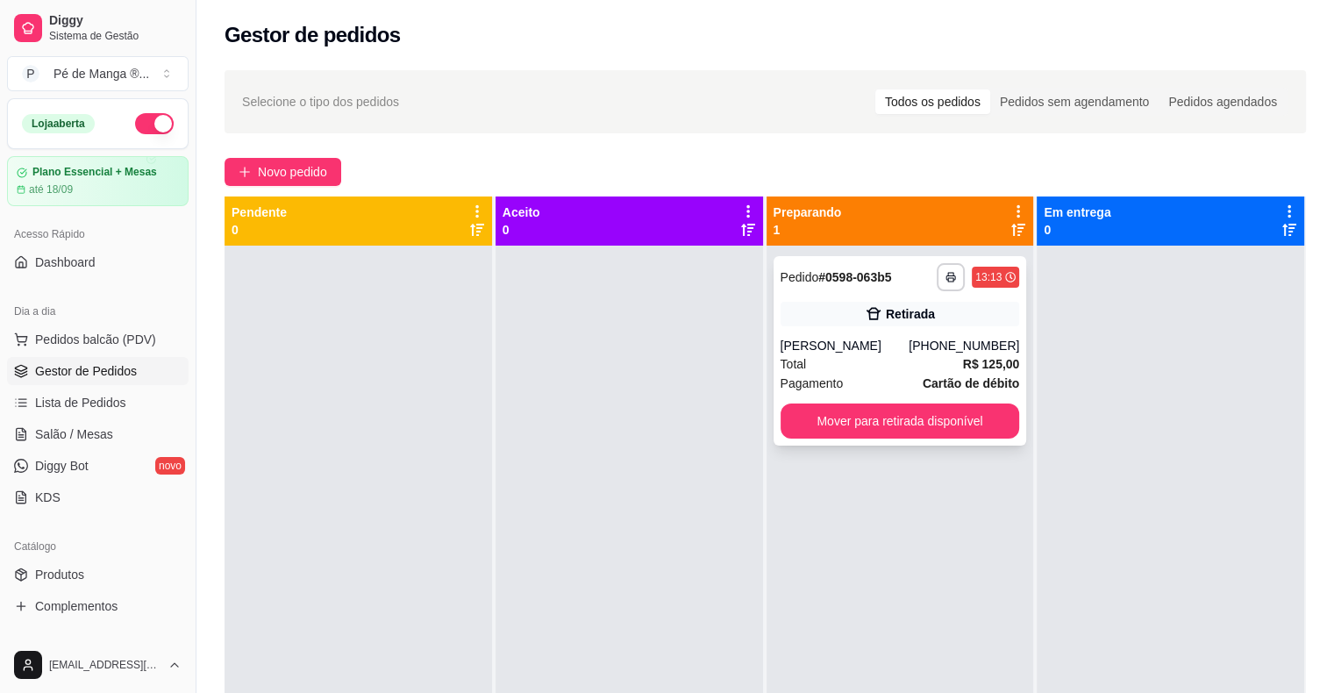
click at [885, 356] on div "Total R$ 125,00" at bounding box center [899, 363] width 239 height 19
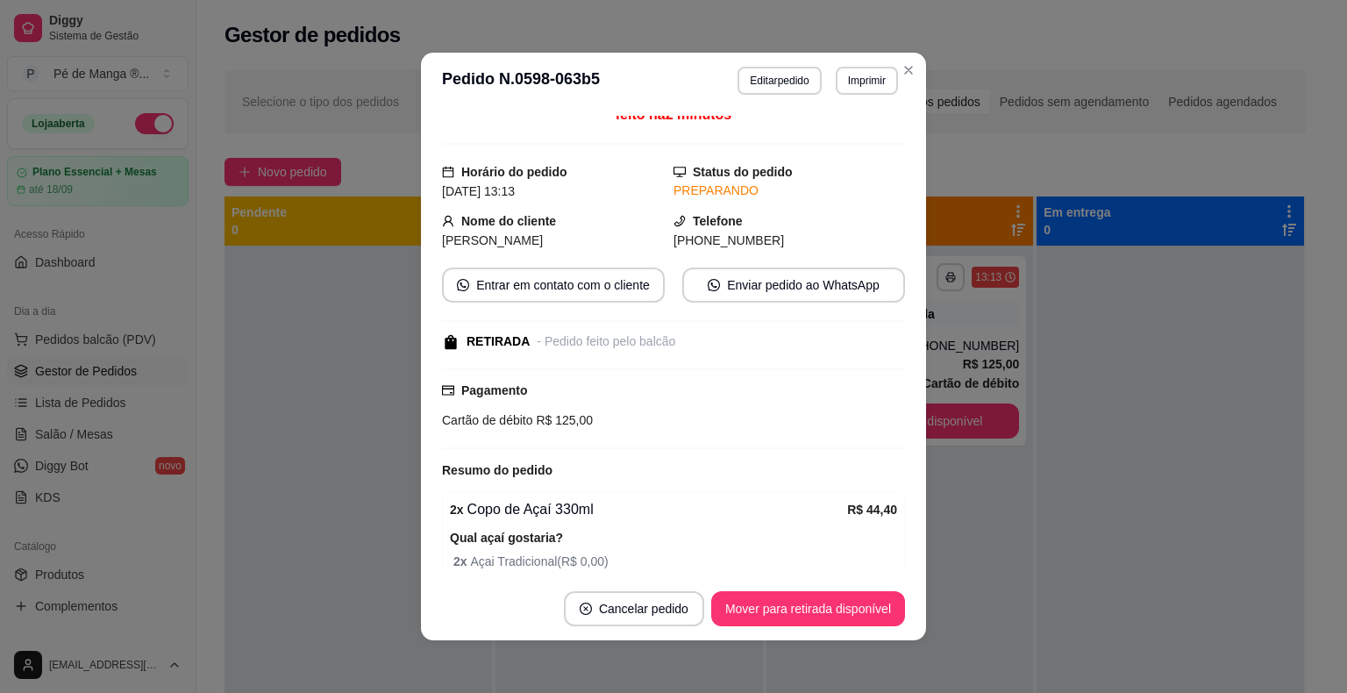
scroll to position [0, 0]
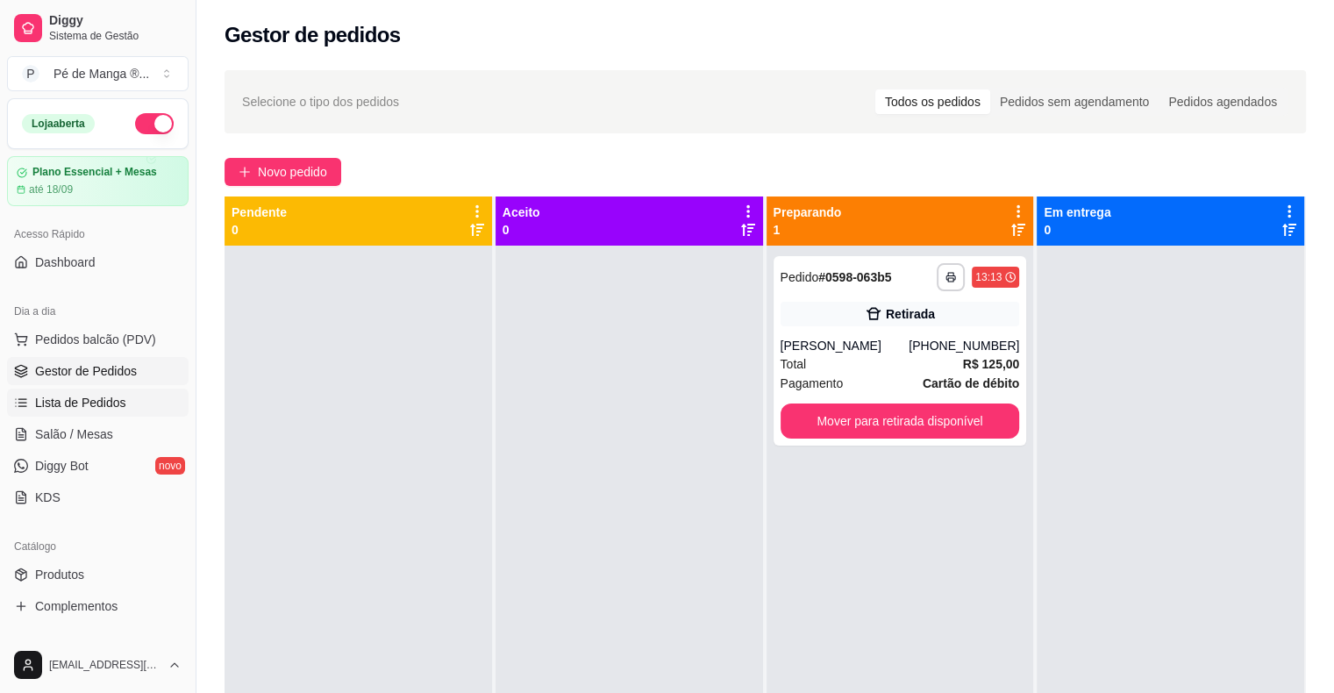
click at [96, 397] on span "Lista de Pedidos" at bounding box center [80, 403] width 91 height 18
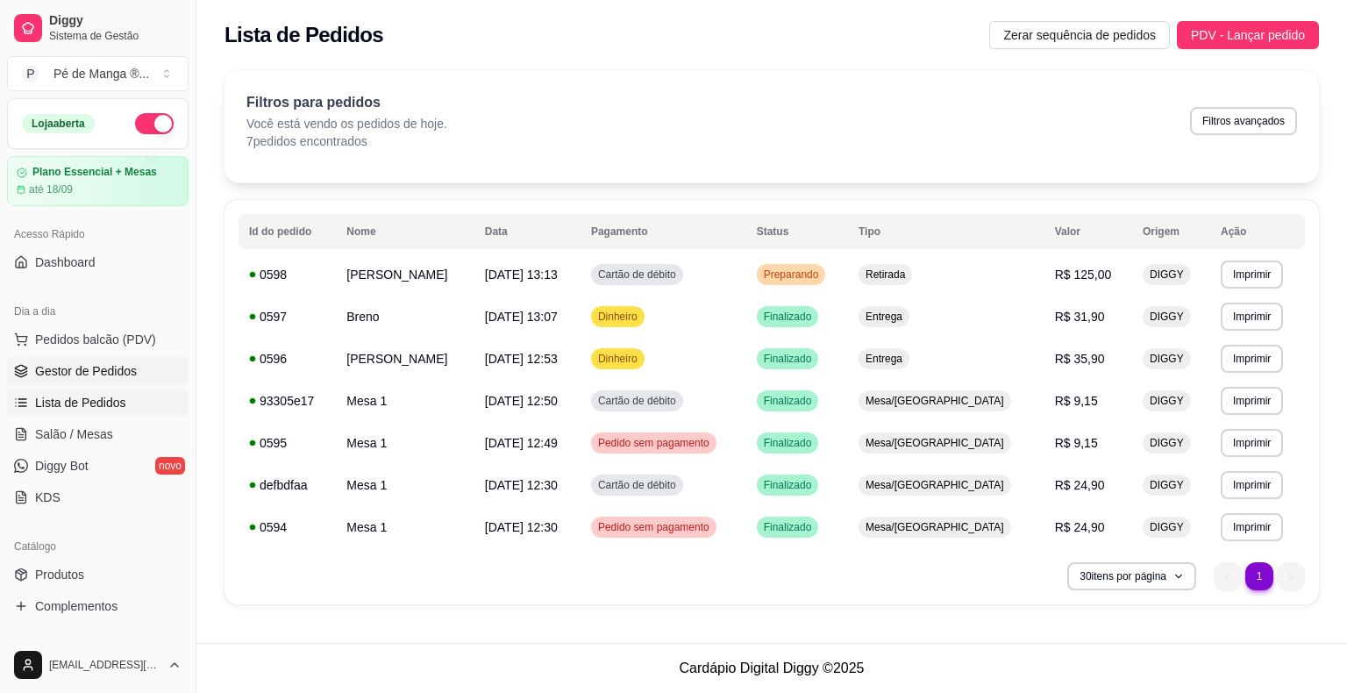
click at [129, 365] on span "Gestor de Pedidos" at bounding box center [86, 371] width 102 height 18
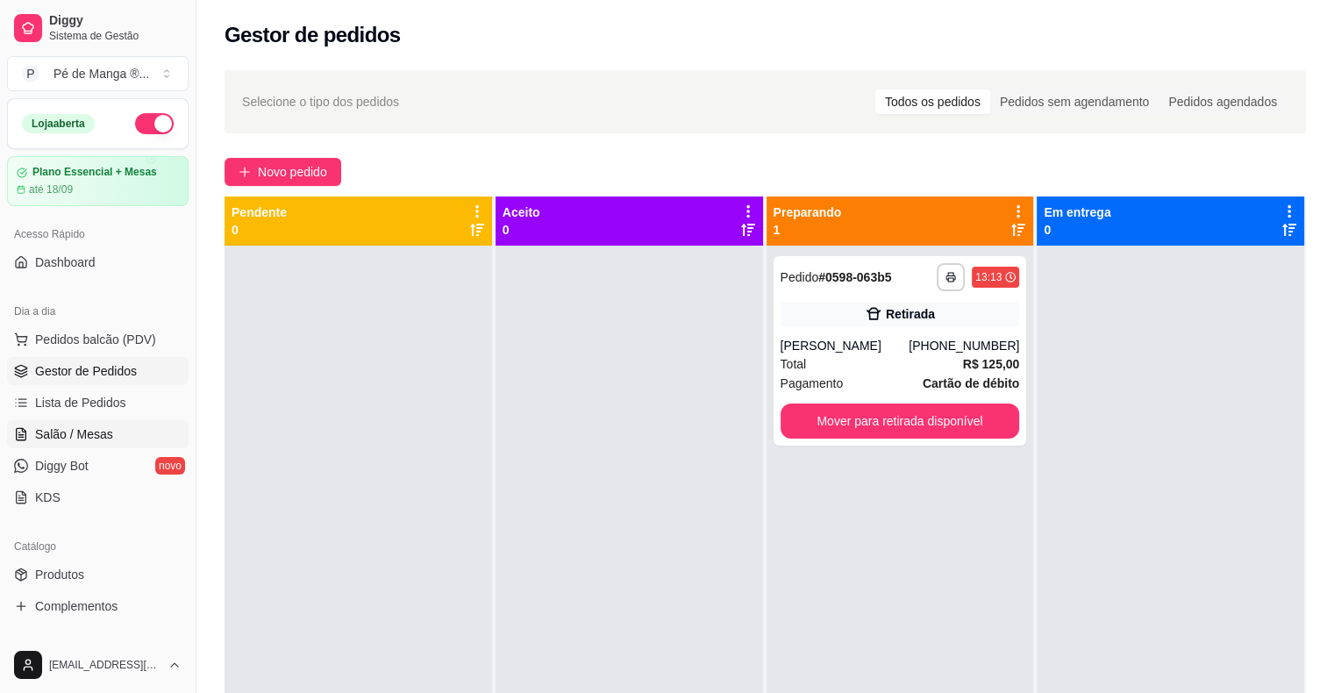
click at [146, 443] on link "Salão / Mesas" at bounding box center [98, 434] width 182 height 28
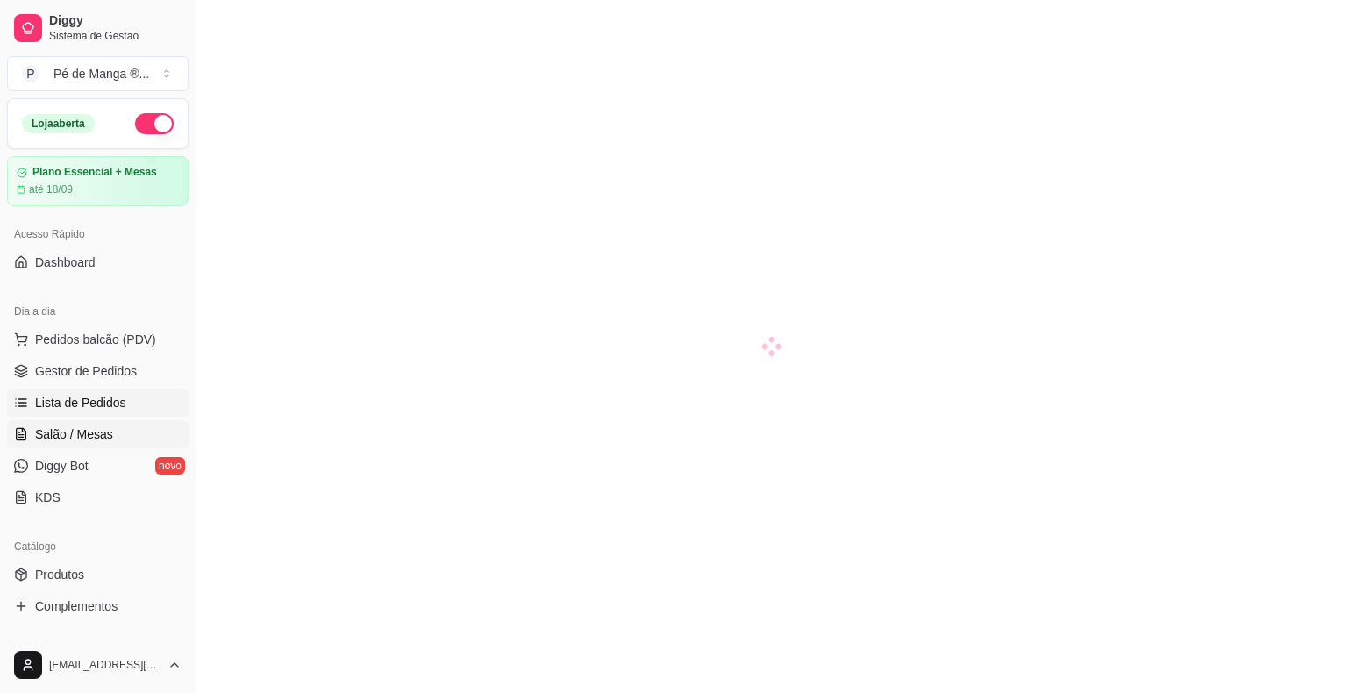
click at [154, 401] on link "Lista de Pedidos" at bounding box center [98, 402] width 182 height 28
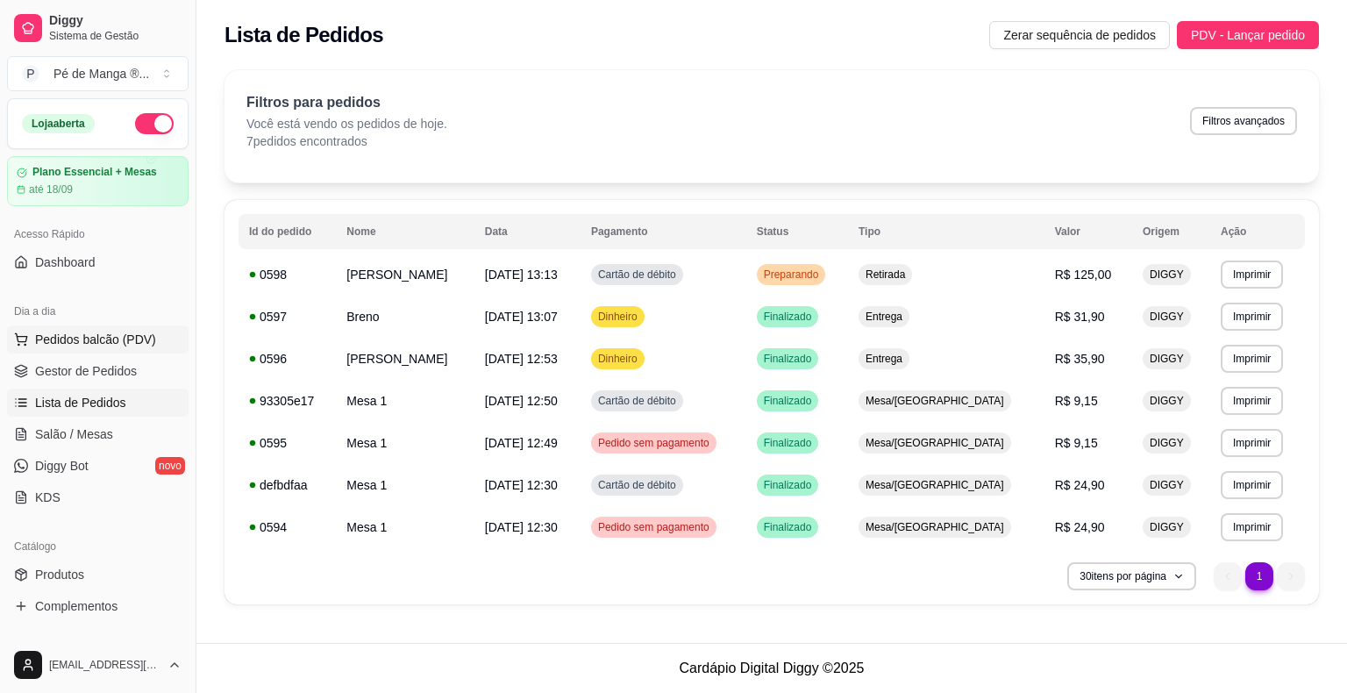
click at [137, 345] on span "Pedidos balcão (PDV)" at bounding box center [95, 340] width 121 height 18
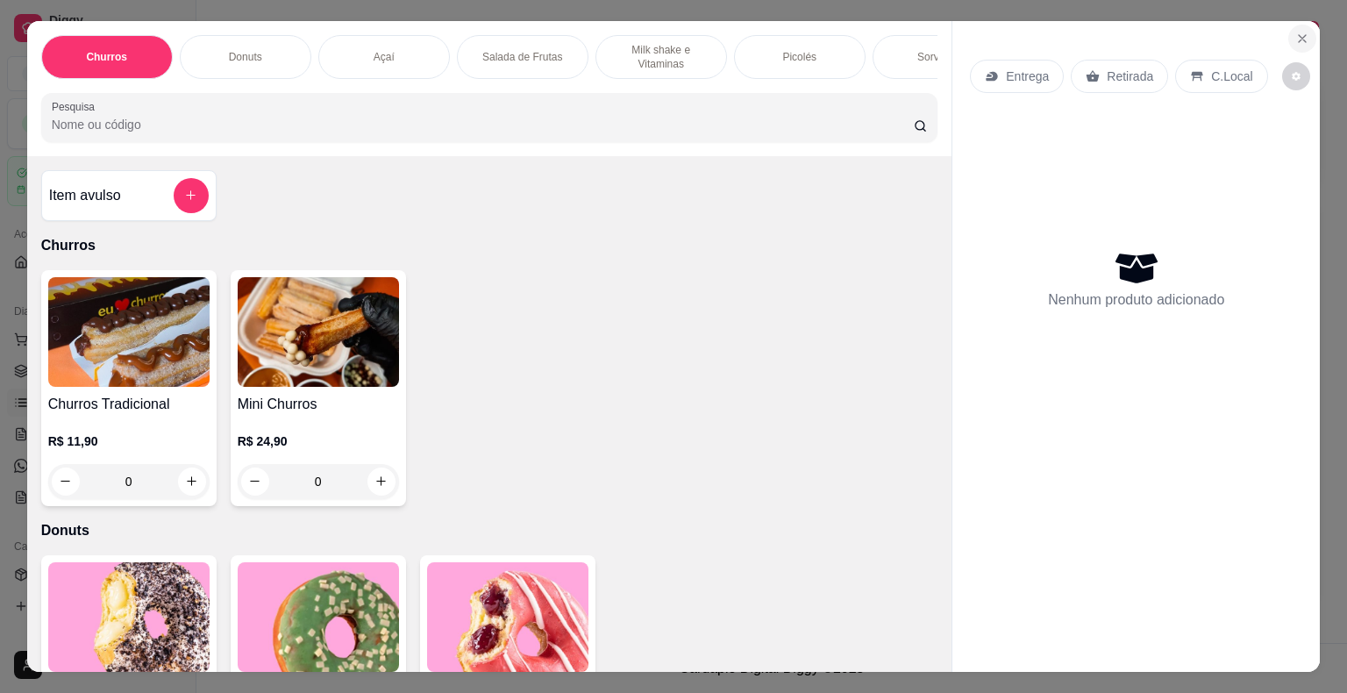
click at [1295, 32] on icon "Close" at bounding box center [1302, 39] width 14 height 14
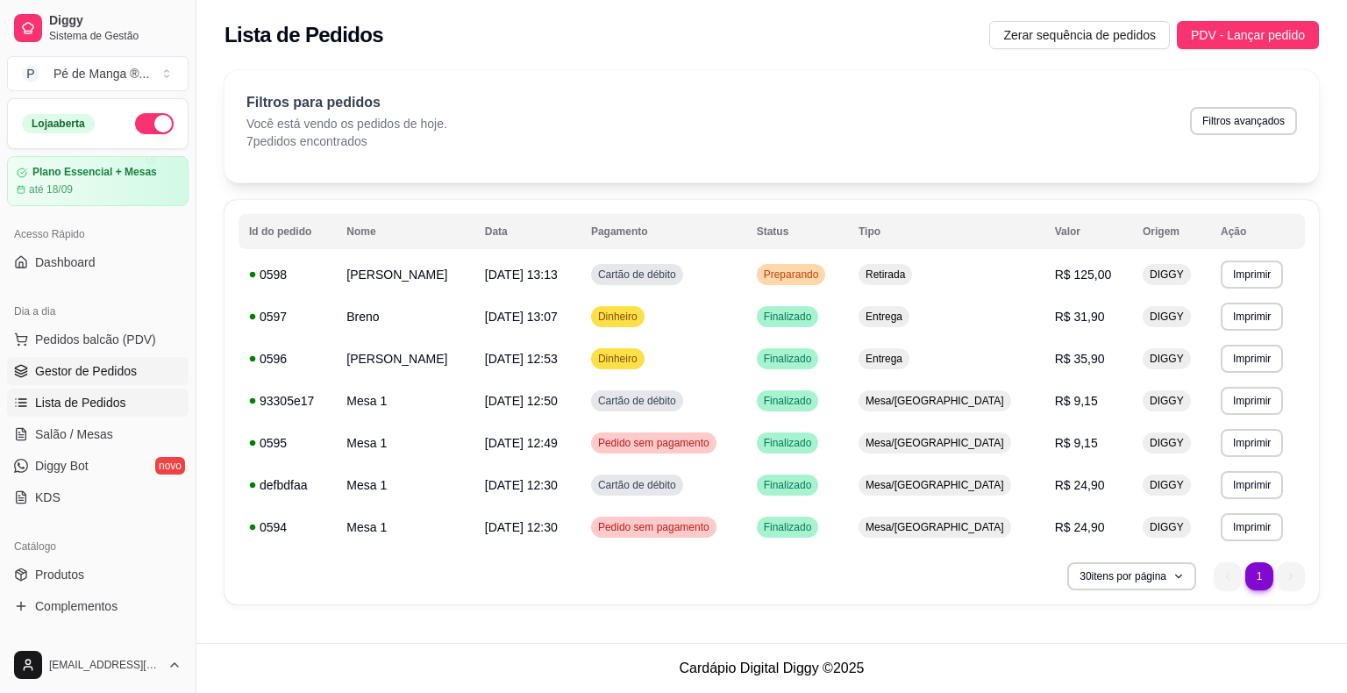
click at [172, 373] on link "Gestor de Pedidos" at bounding box center [98, 371] width 182 height 28
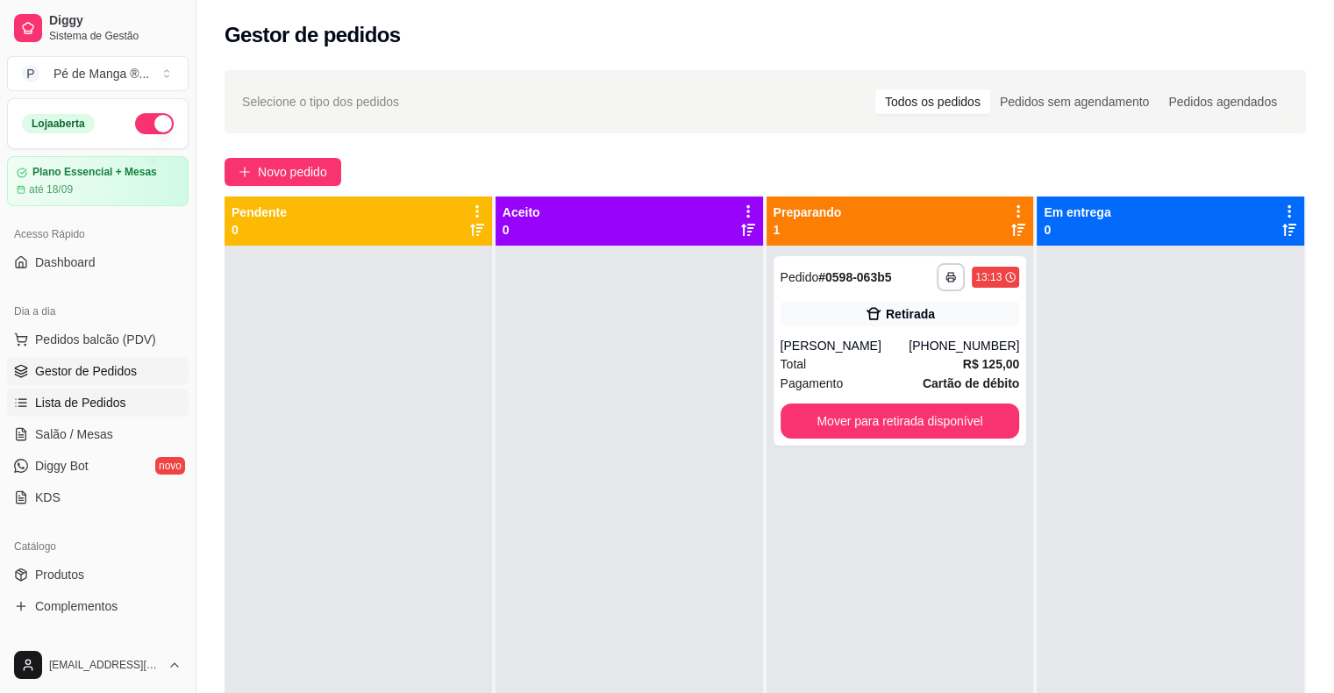
click at [135, 394] on link "Lista de Pedidos" at bounding box center [98, 402] width 182 height 28
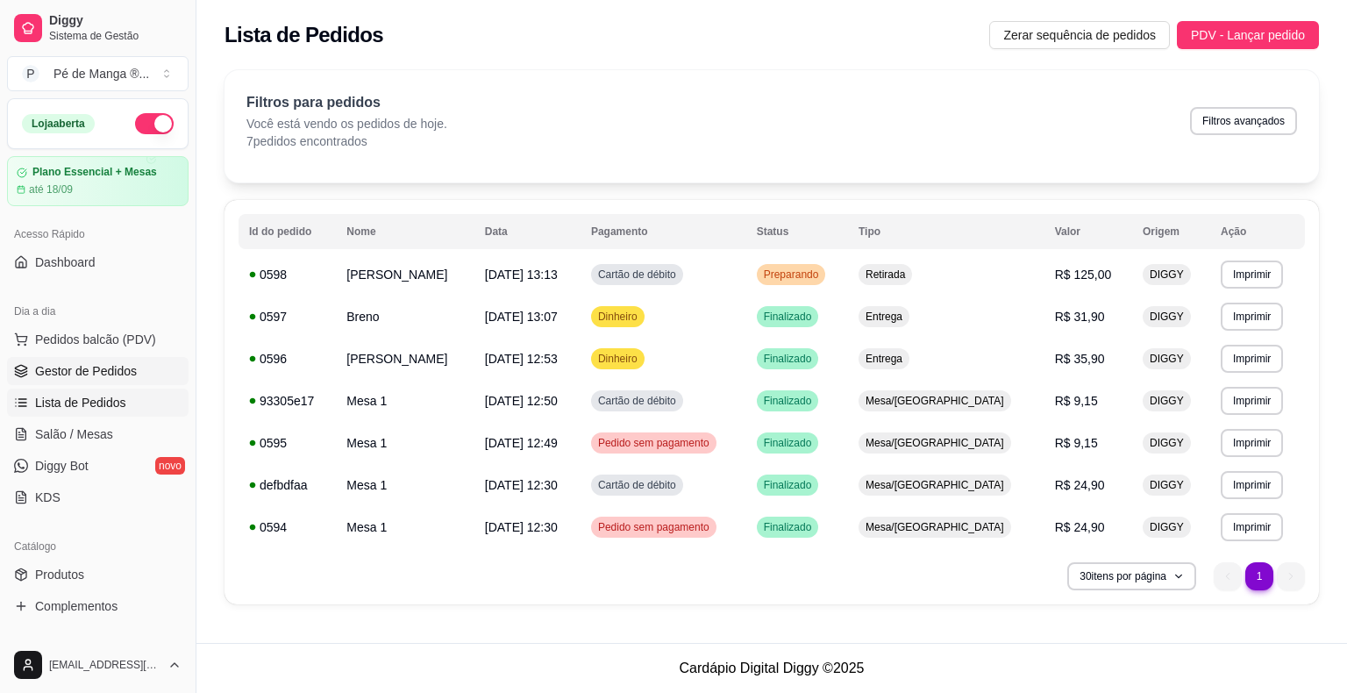
click at [151, 369] on link "Gestor de Pedidos" at bounding box center [98, 371] width 182 height 28
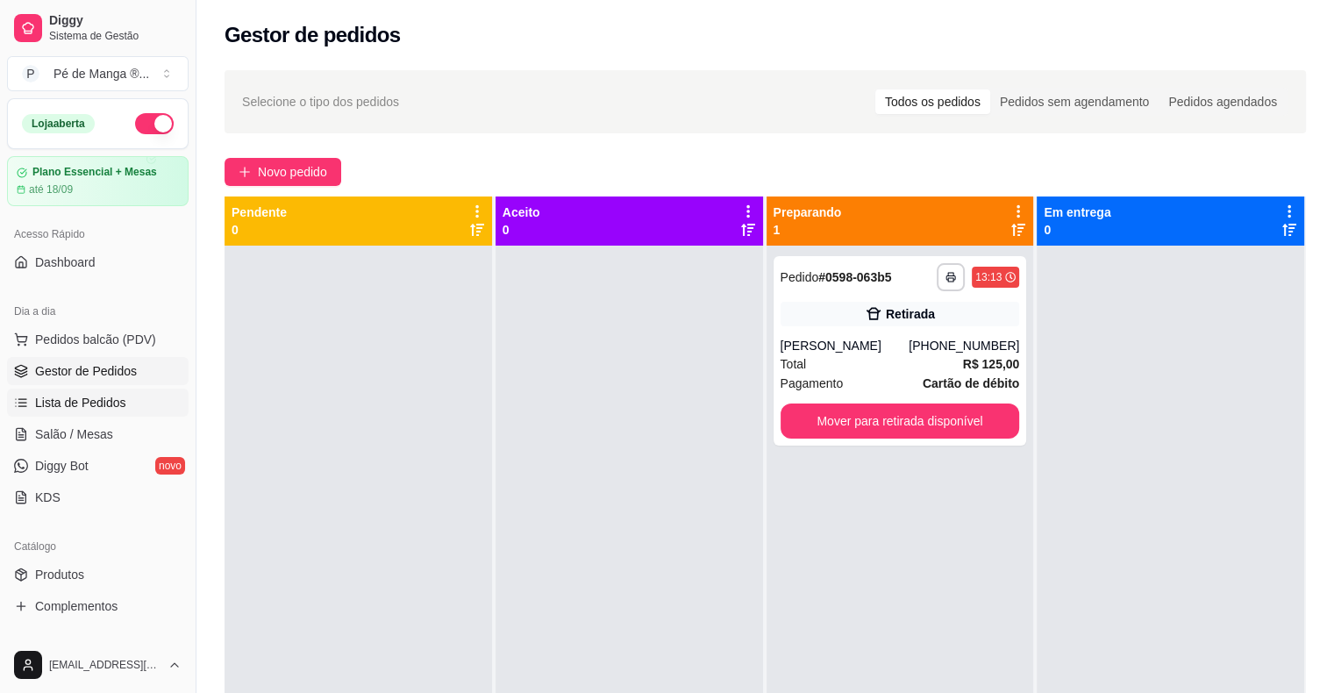
click at [100, 411] on link "Lista de Pedidos" at bounding box center [98, 402] width 182 height 28
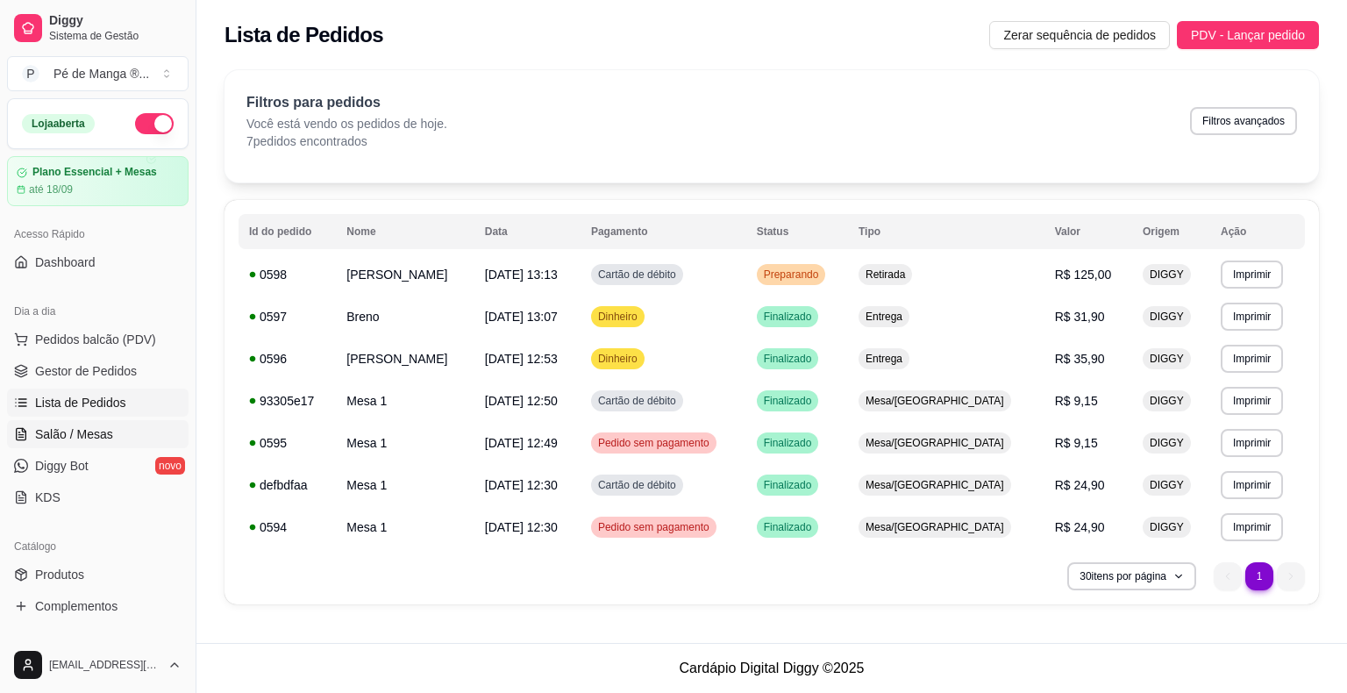
click at [87, 444] on link "Salão / Mesas" at bounding box center [98, 434] width 182 height 28
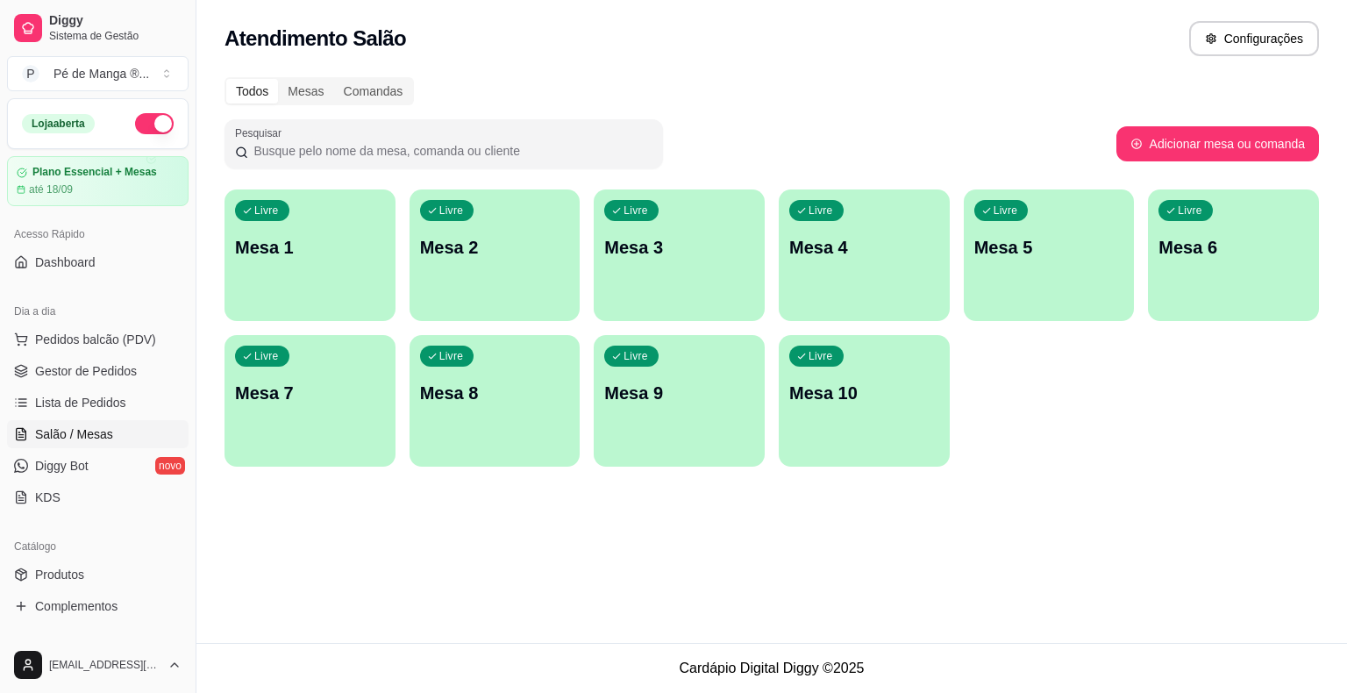
click at [375, 321] on div "Livre Mesa 1 Livre Mesa 2 Livre Mesa 3 Livre Mesa 4 Livre Mesa 5 Livre Mesa 6 L…" at bounding box center [771, 327] width 1094 height 277
click at [366, 310] on div "button" at bounding box center [309, 310] width 171 height 21
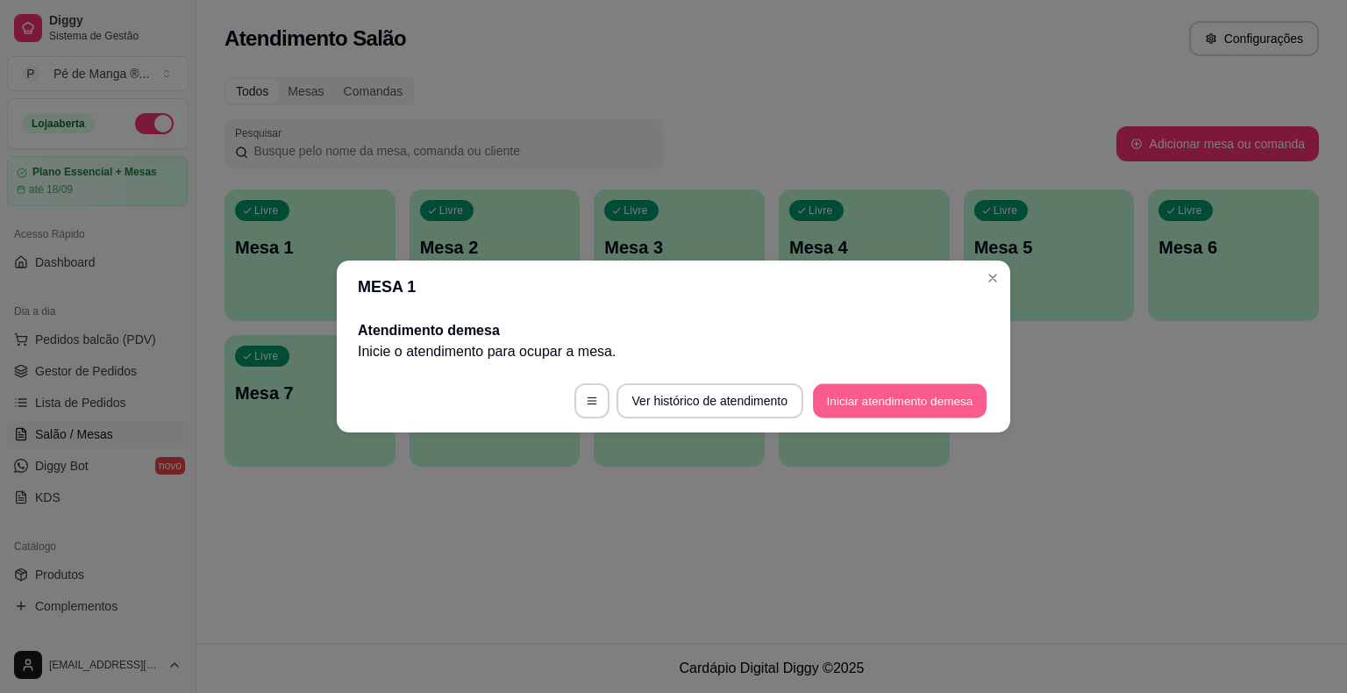
click at [919, 396] on button "Iniciar atendimento de mesa" at bounding box center [900, 401] width 174 height 34
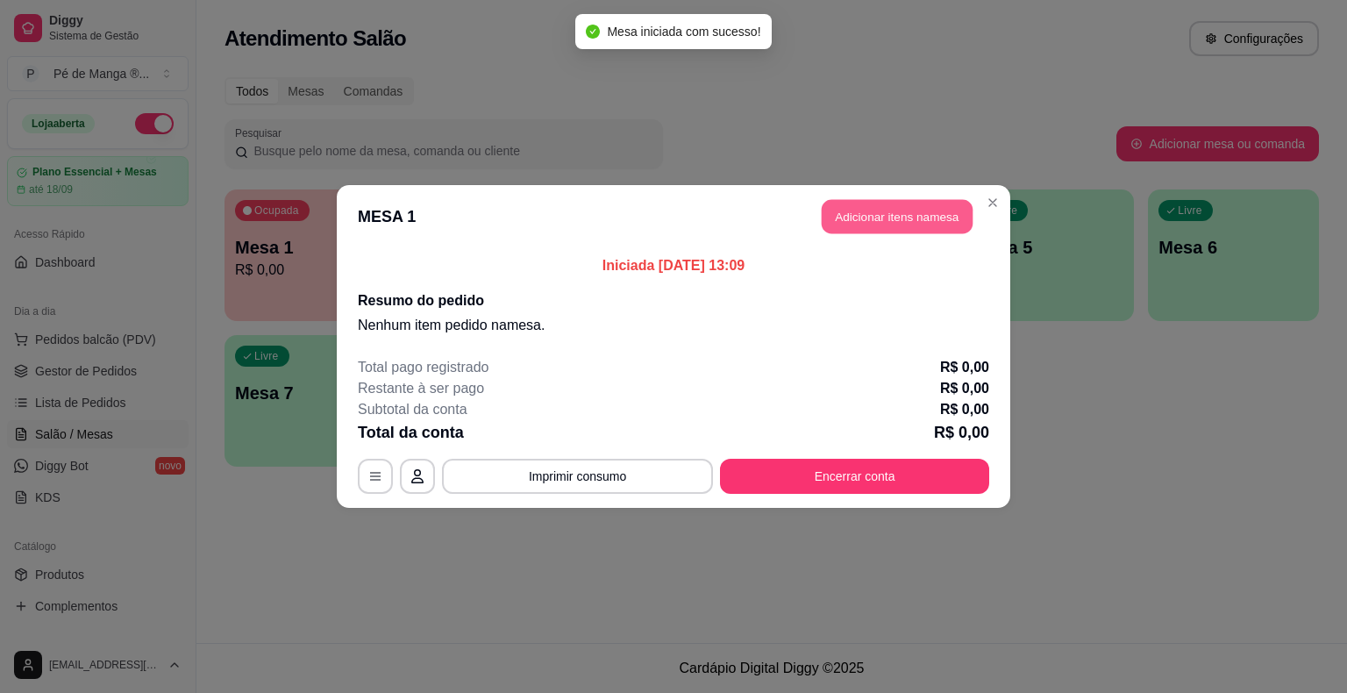
click at [876, 224] on button "Adicionar itens na mesa" at bounding box center [897, 217] width 151 height 34
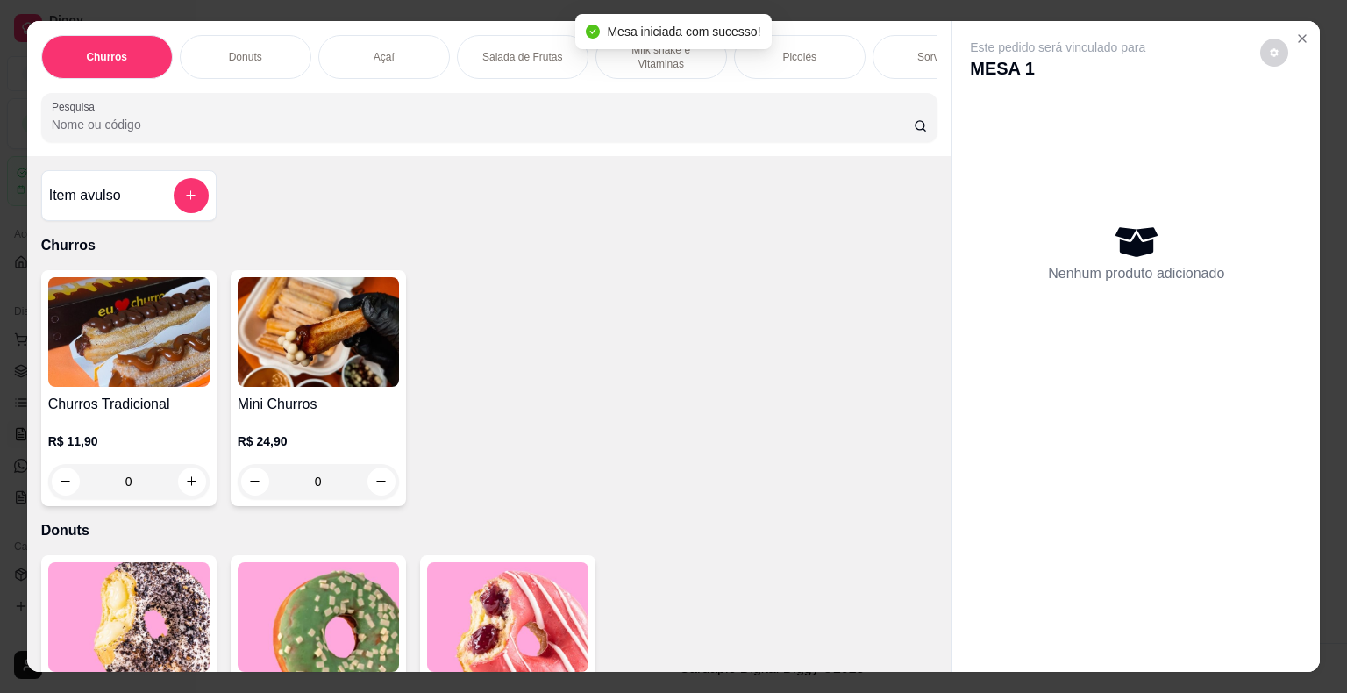
click at [904, 59] on div "Sorvetes" at bounding box center [938, 57] width 132 height 44
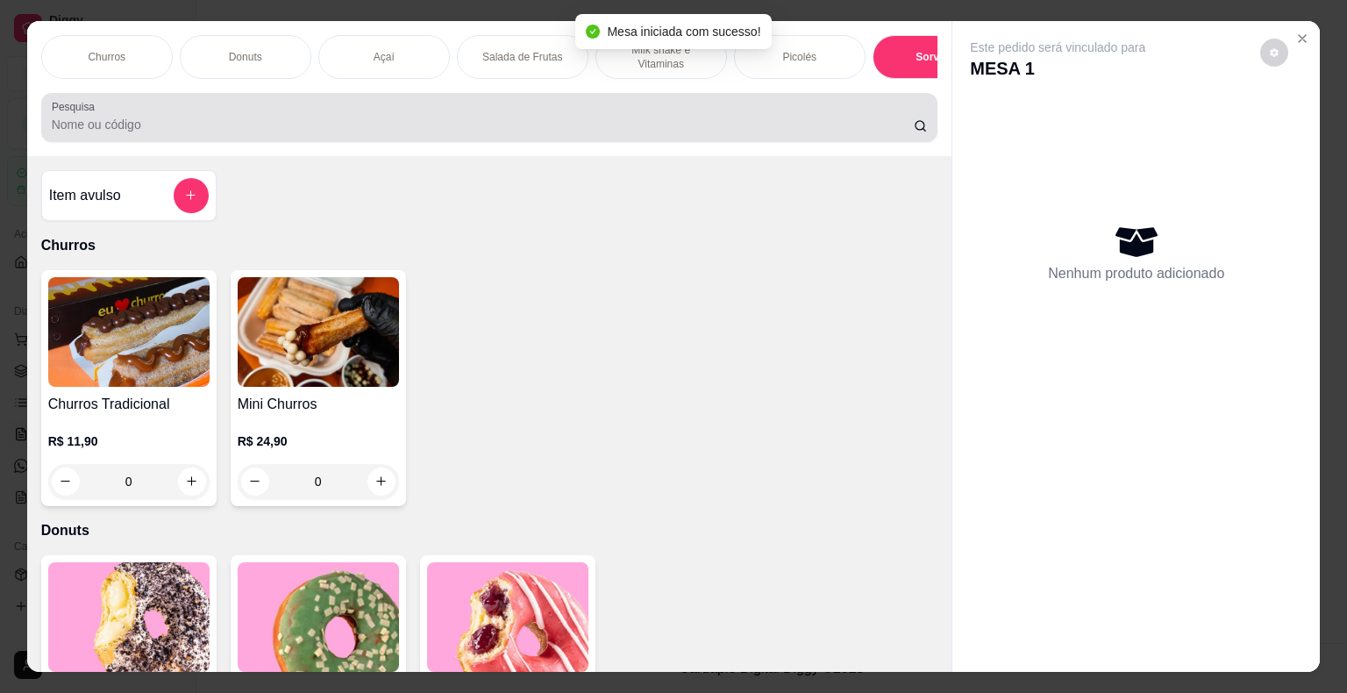
scroll to position [42, 0]
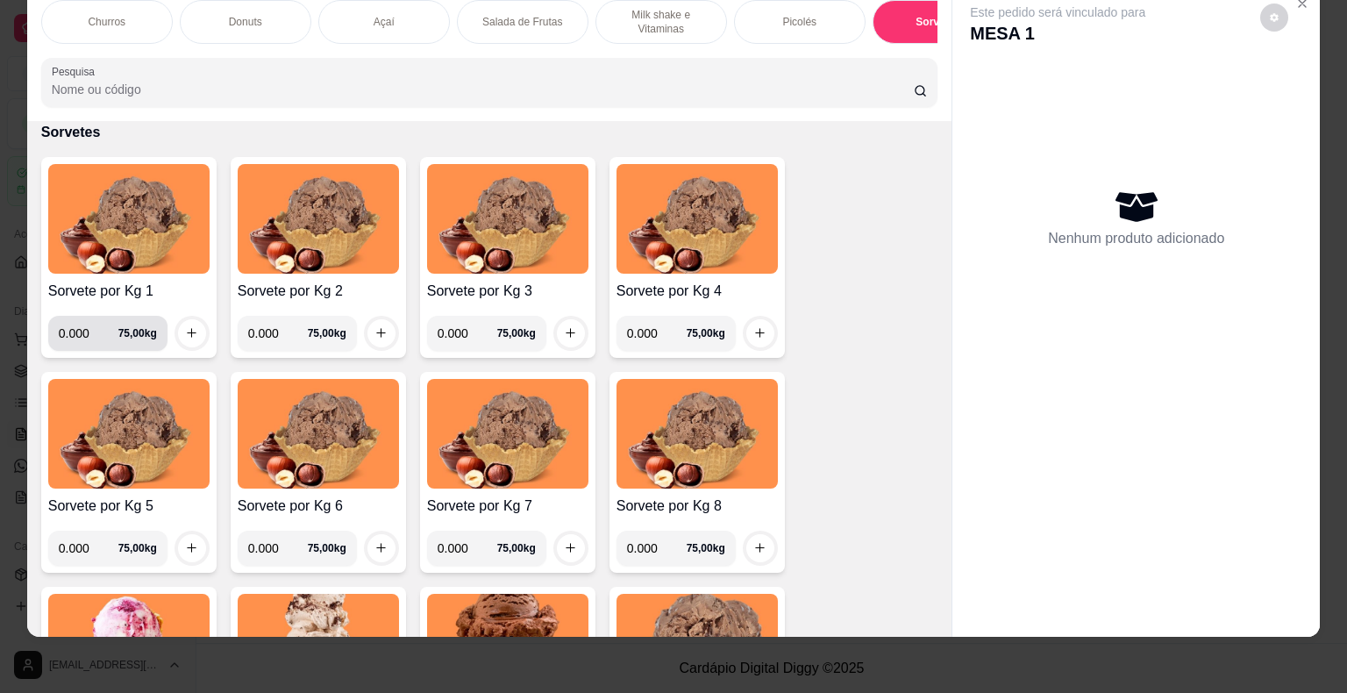
click at [91, 338] on input "0.000" at bounding box center [89, 333] width 60 height 35
type input "0.150"
click at [193, 343] on div at bounding box center [191, 333] width 35 height 35
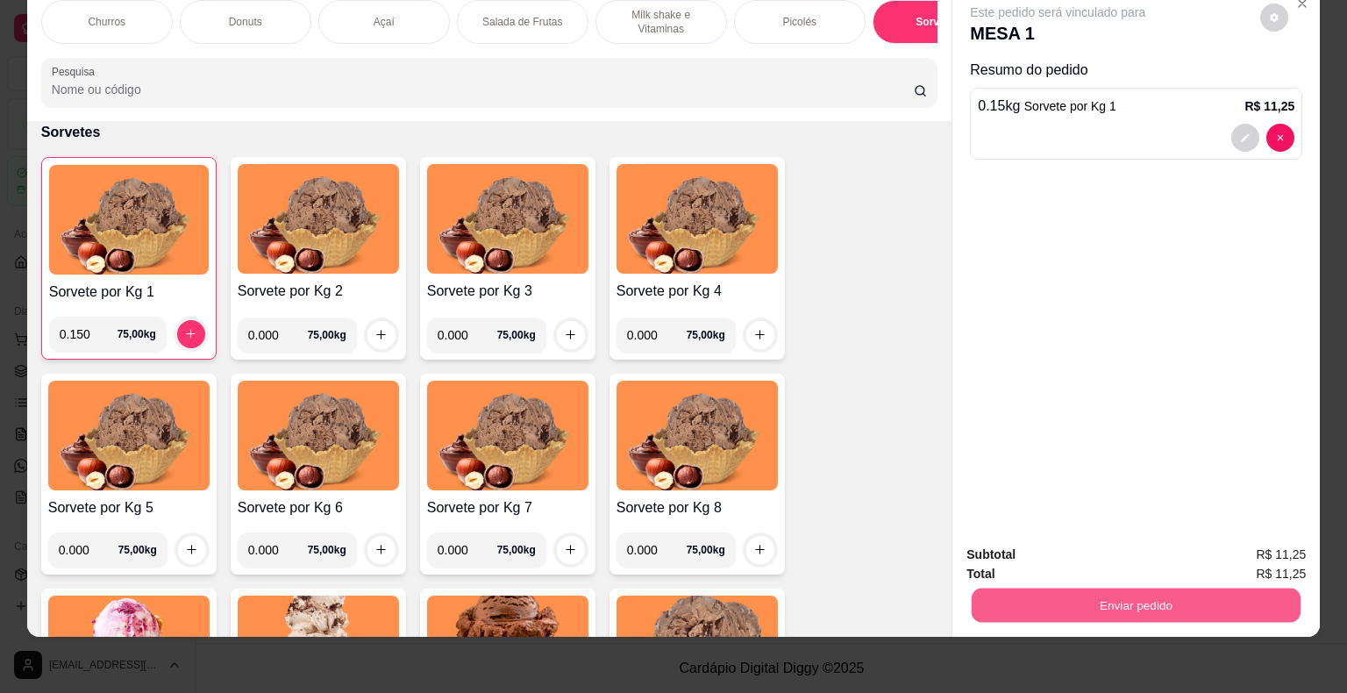
click at [1079, 588] on button "Enviar pedido" at bounding box center [1136, 605] width 329 height 34
click at [1074, 588] on button "Enviar pedido" at bounding box center [1136, 605] width 329 height 34
click at [1058, 588] on button "Enviar pedido" at bounding box center [1136, 605] width 329 height 34
click at [1063, 554] on button "Não registrar e enviar pedido" at bounding box center [1077, 548] width 182 height 33
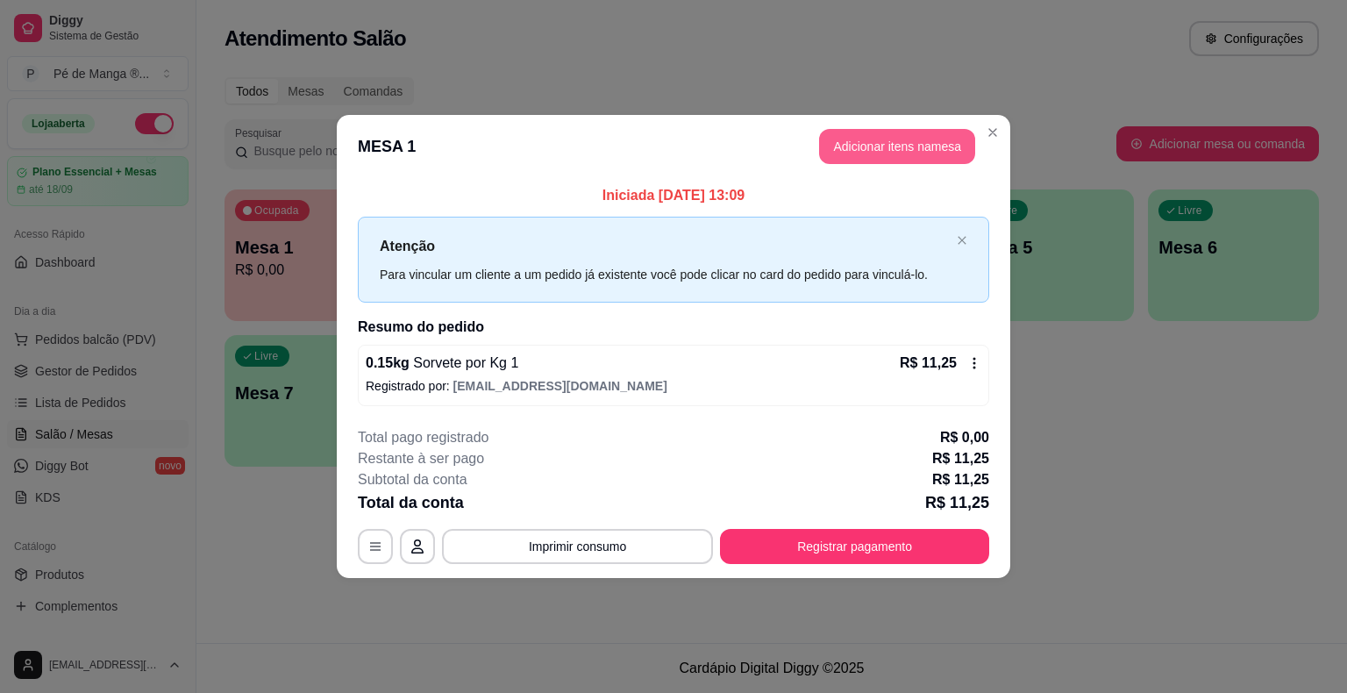
click at [871, 153] on button "Adicionar itens na mesa" at bounding box center [897, 146] width 156 height 35
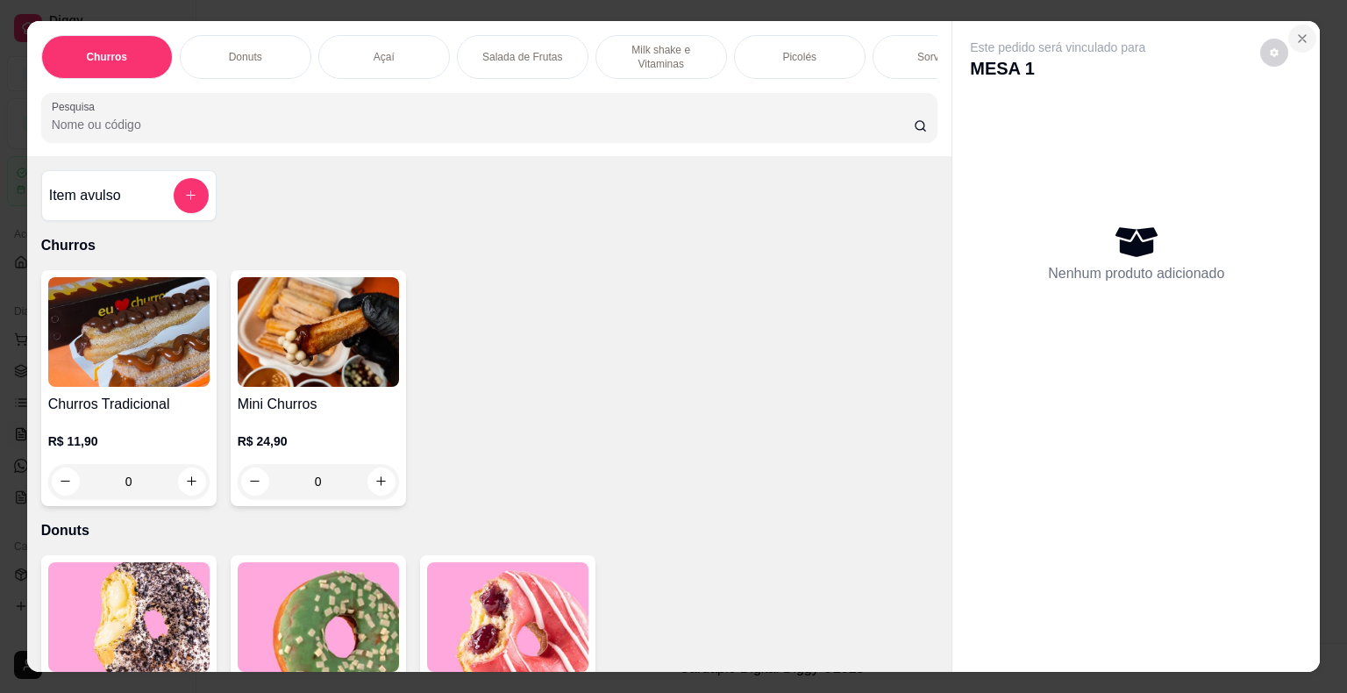
click at [1297, 37] on icon "Close" at bounding box center [1302, 39] width 14 height 14
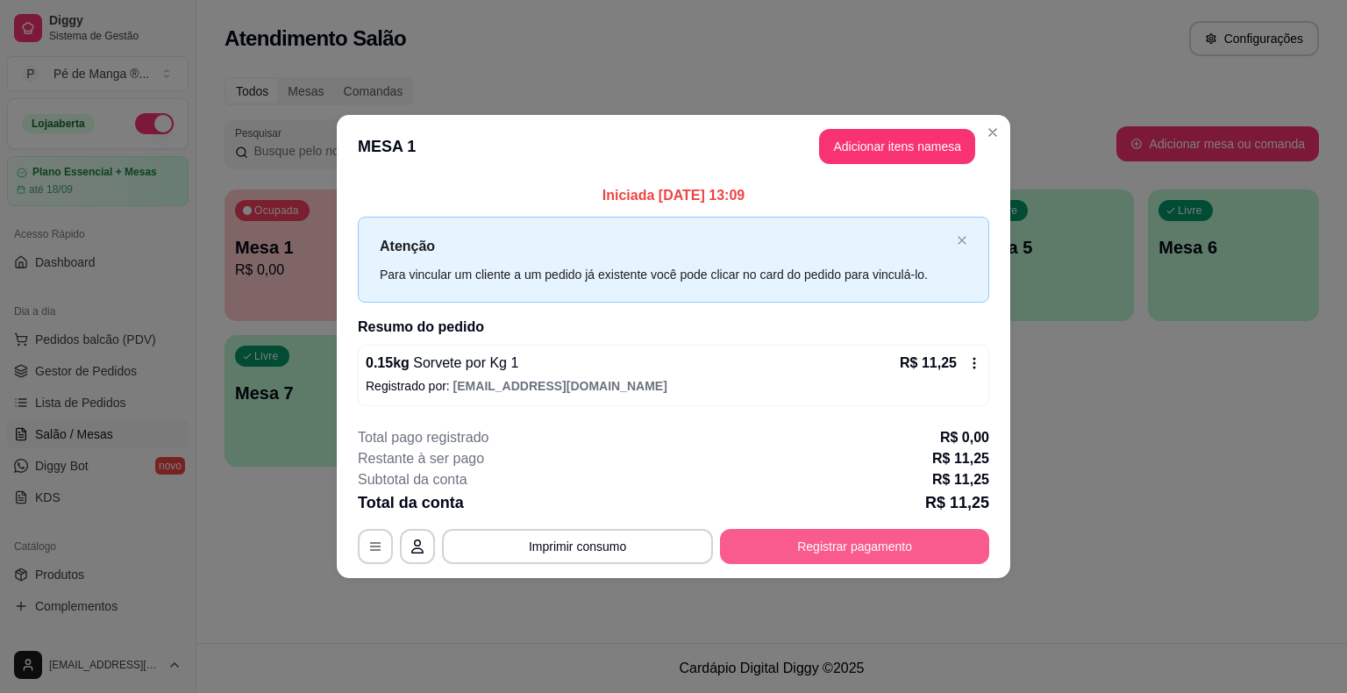
click at [816, 548] on button "Registrar pagamento" at bounding box center [854, 546] width 269 height 35
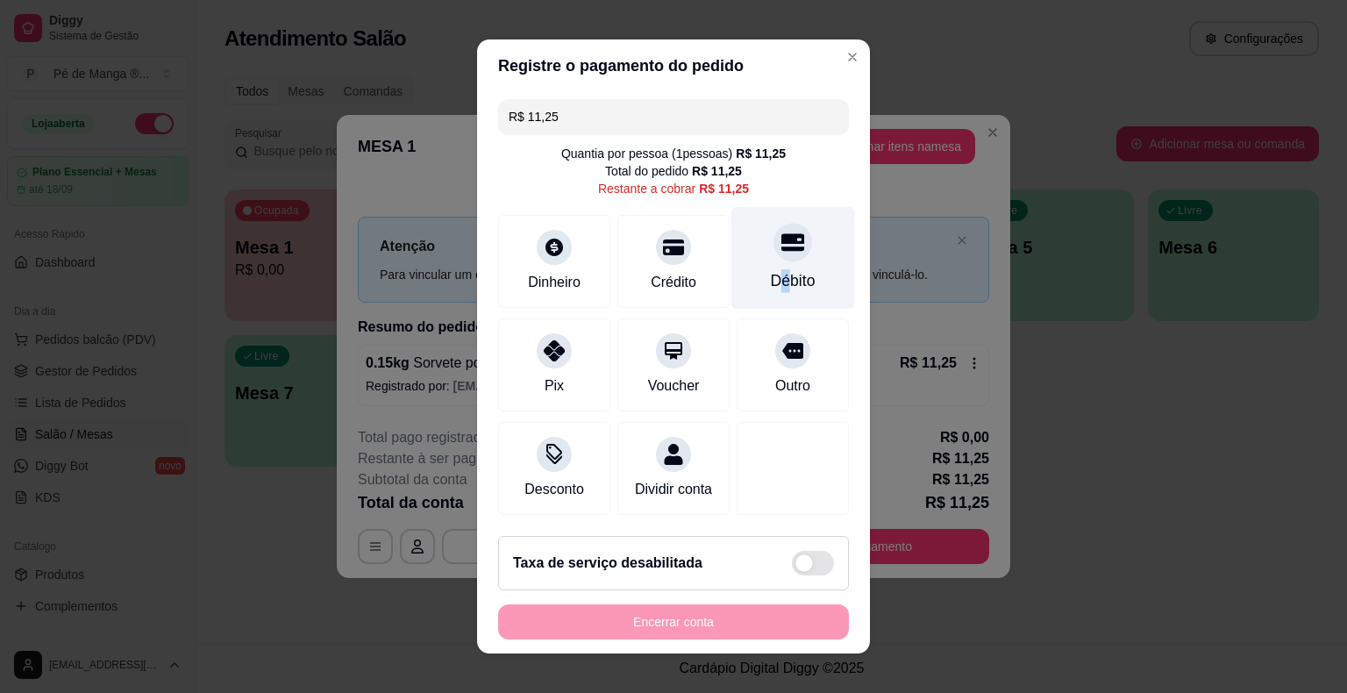
click at [771, 279] on div "Débito" at bounding box center [793, 280] width 45 height 23
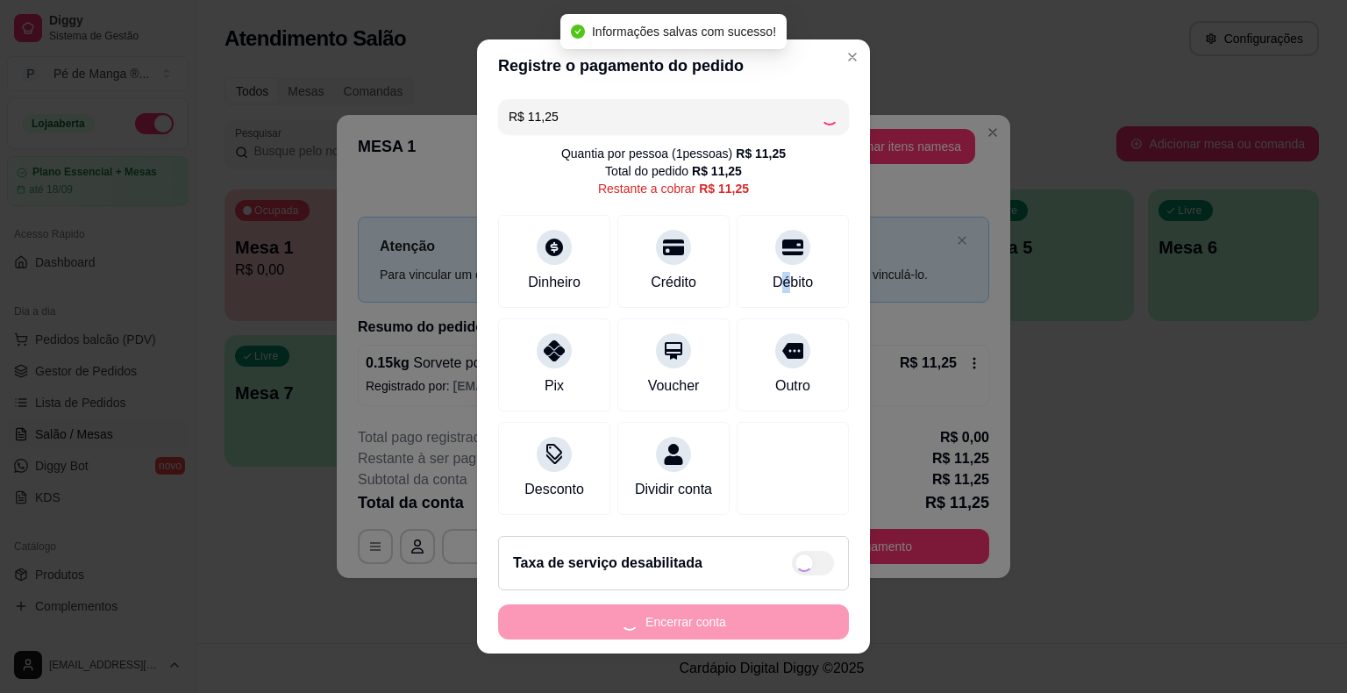
type input "R$ 0,00"
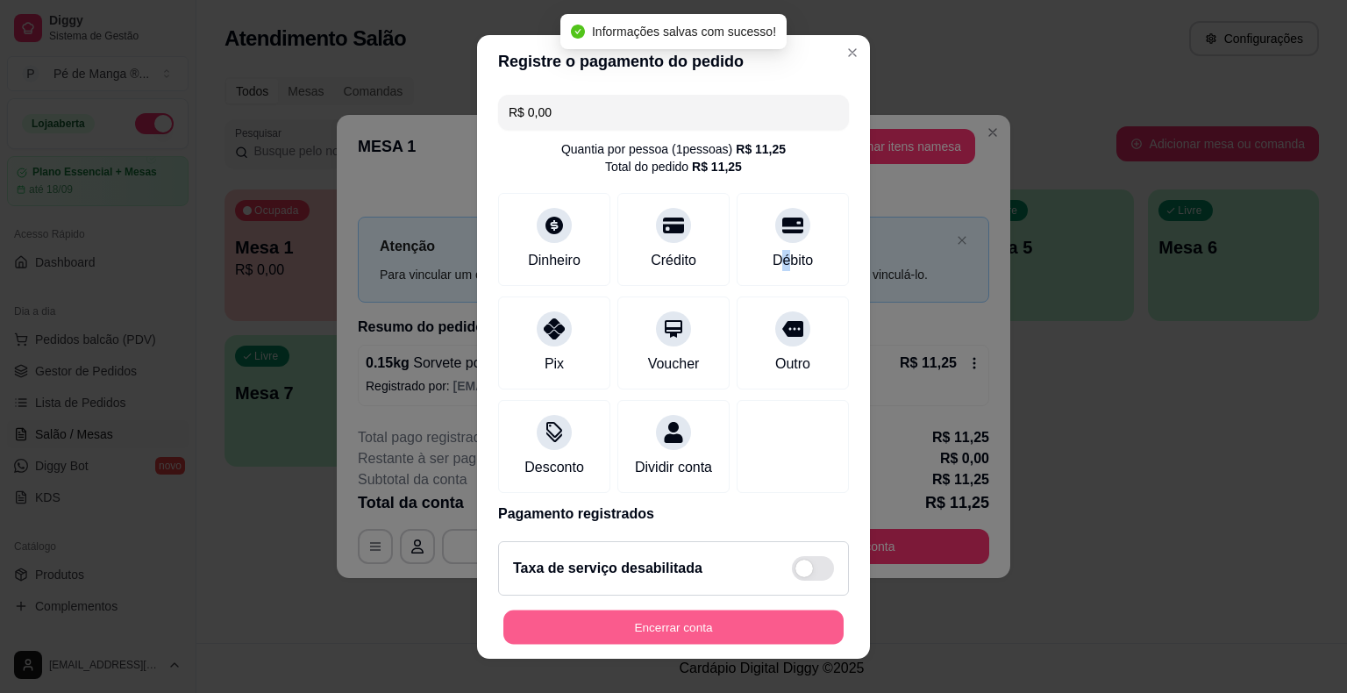
click at [726, 629] on button "Encerrar conta" at bounding box center [673, 626] width 340 height 34
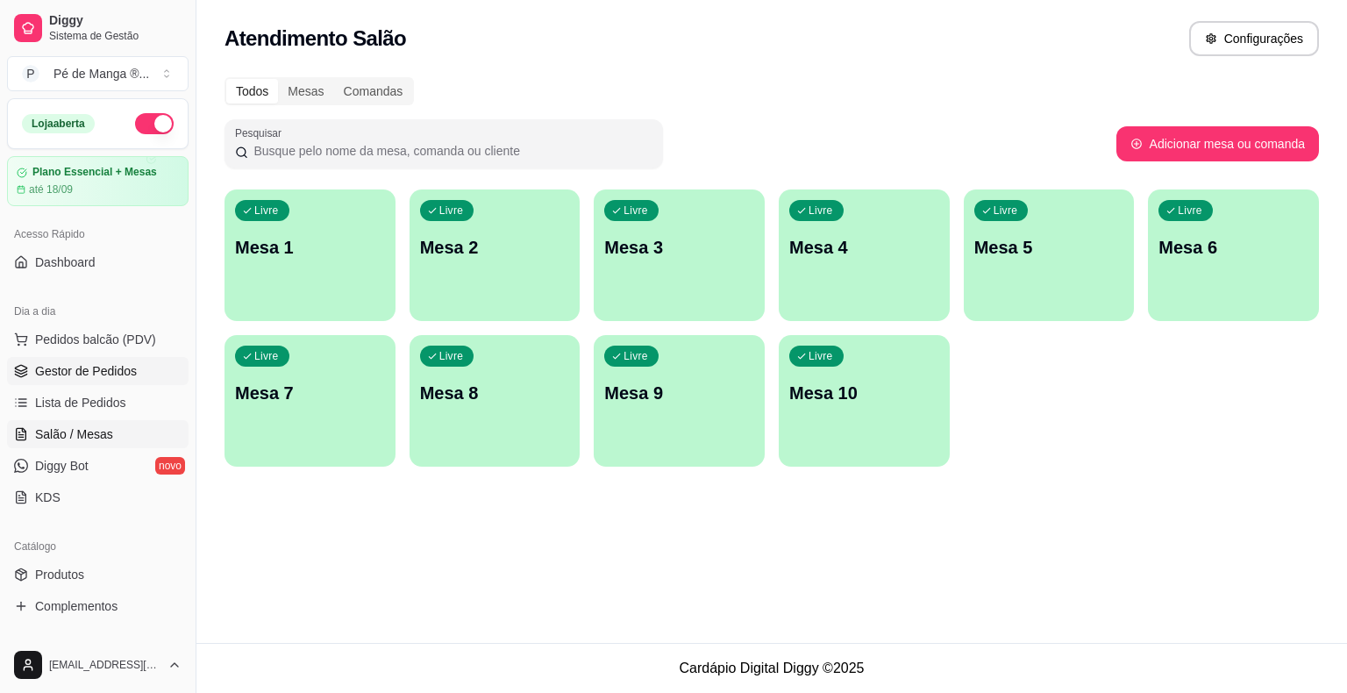
click at [130, 374] on span "Gestor de Pedidos" at bounding box center [86, 371] width 102 height 18
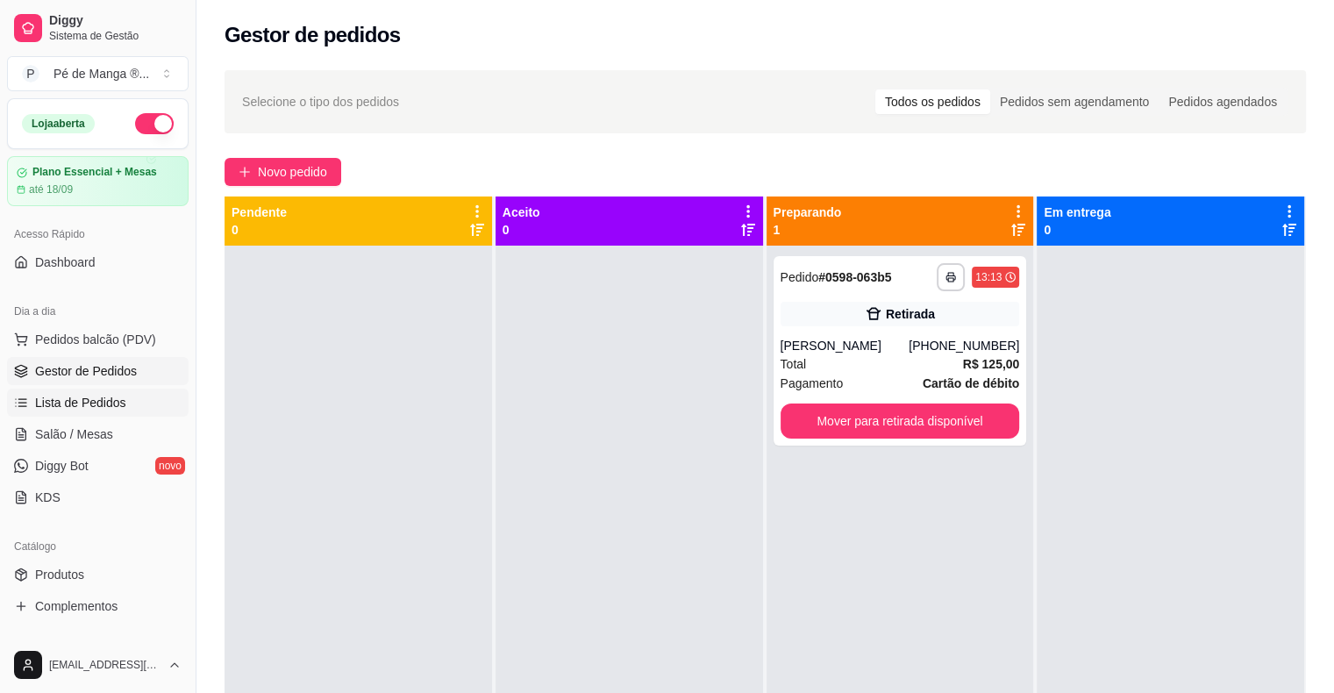
click at [112, 402] on span "Lista de Pedidos" at bounding box center [80, 403] width 91 height 18
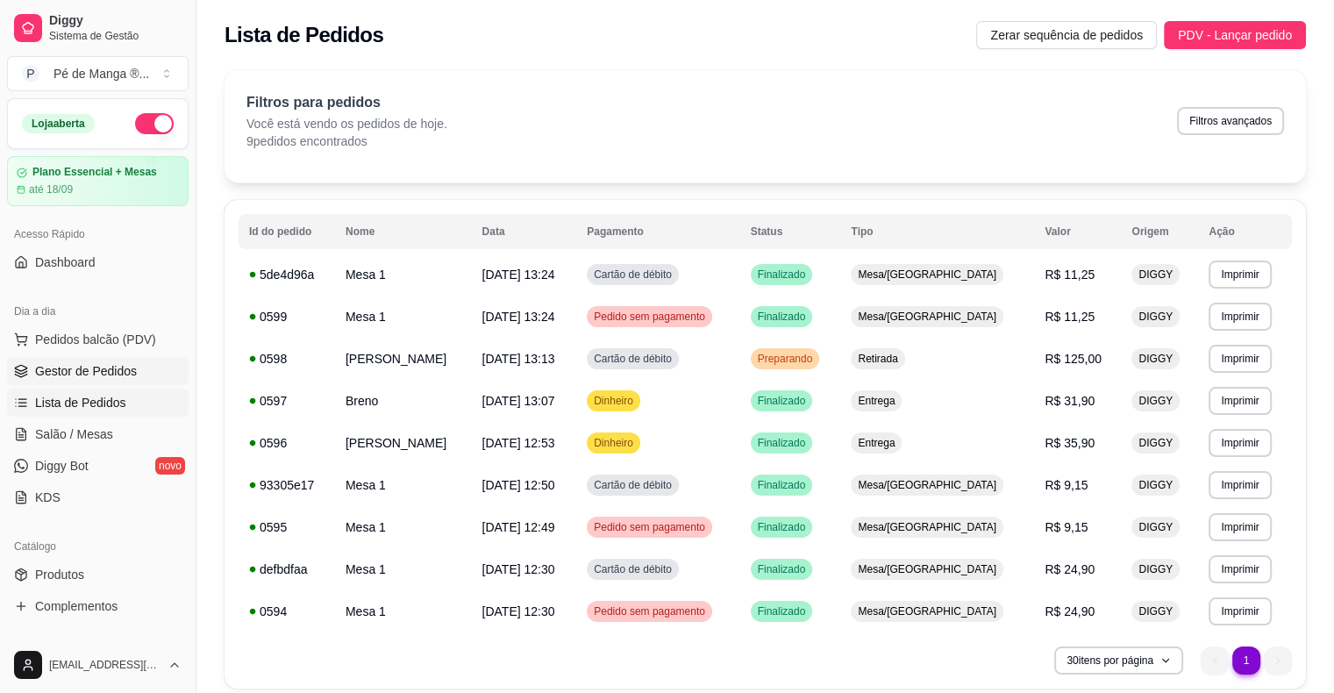
click at [89, 370] on span "Gestor de Pedidos" at bounding box center [86, 371] width 102 height 18
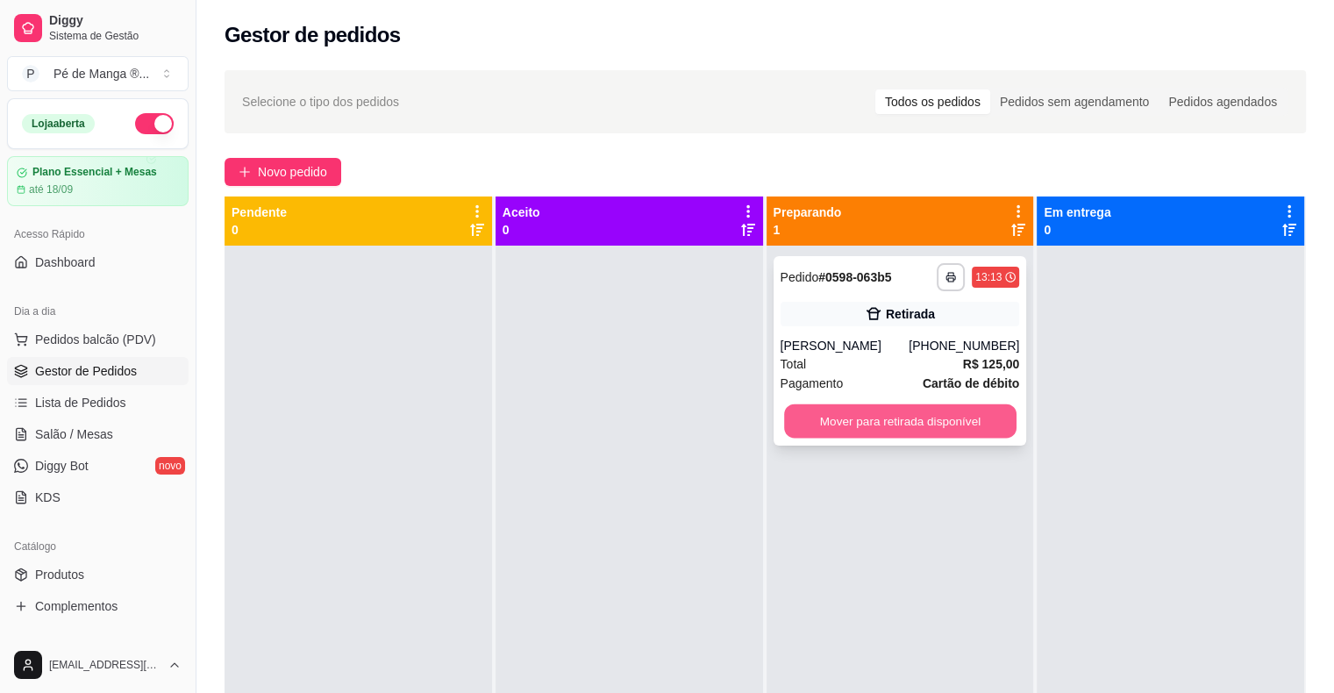
click at [815, 422] on button "Mover para retirada disponível" at bounding box center [900, 421] width 232 height 34
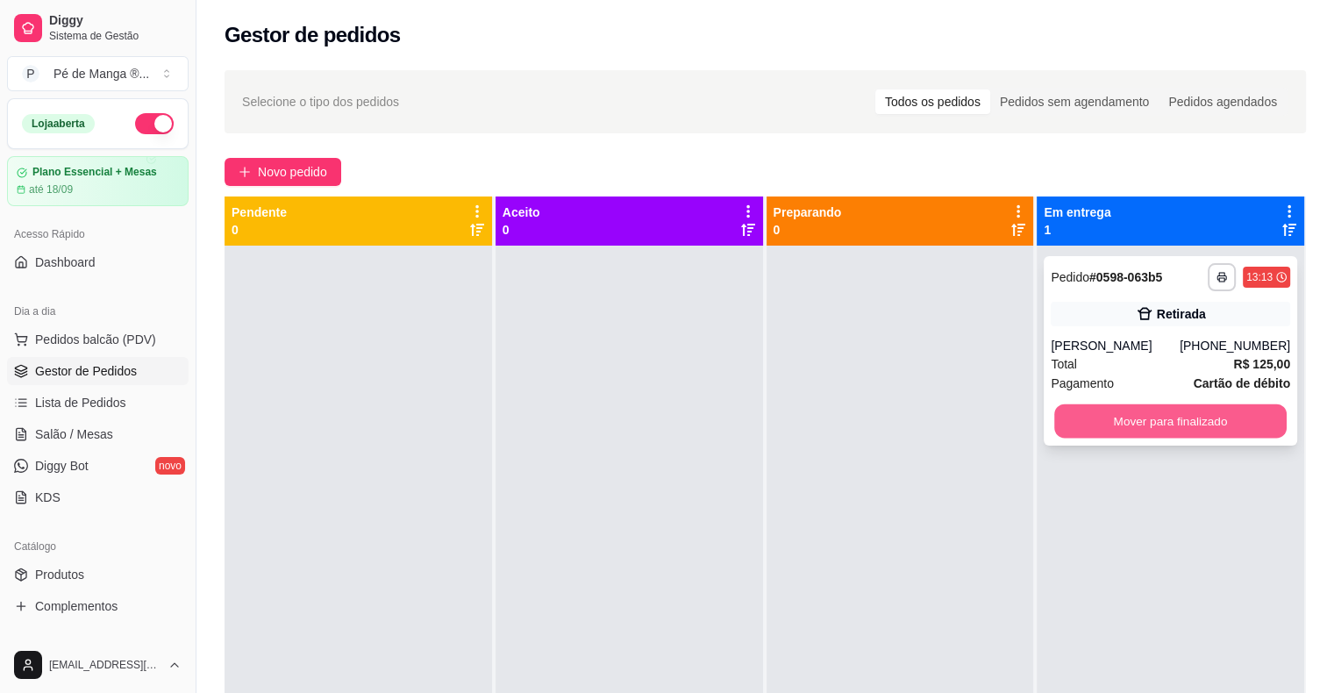
click at [1135, 411] on button "Mover para finalizado" at bounding box center [1170, 421] width 232 height 34
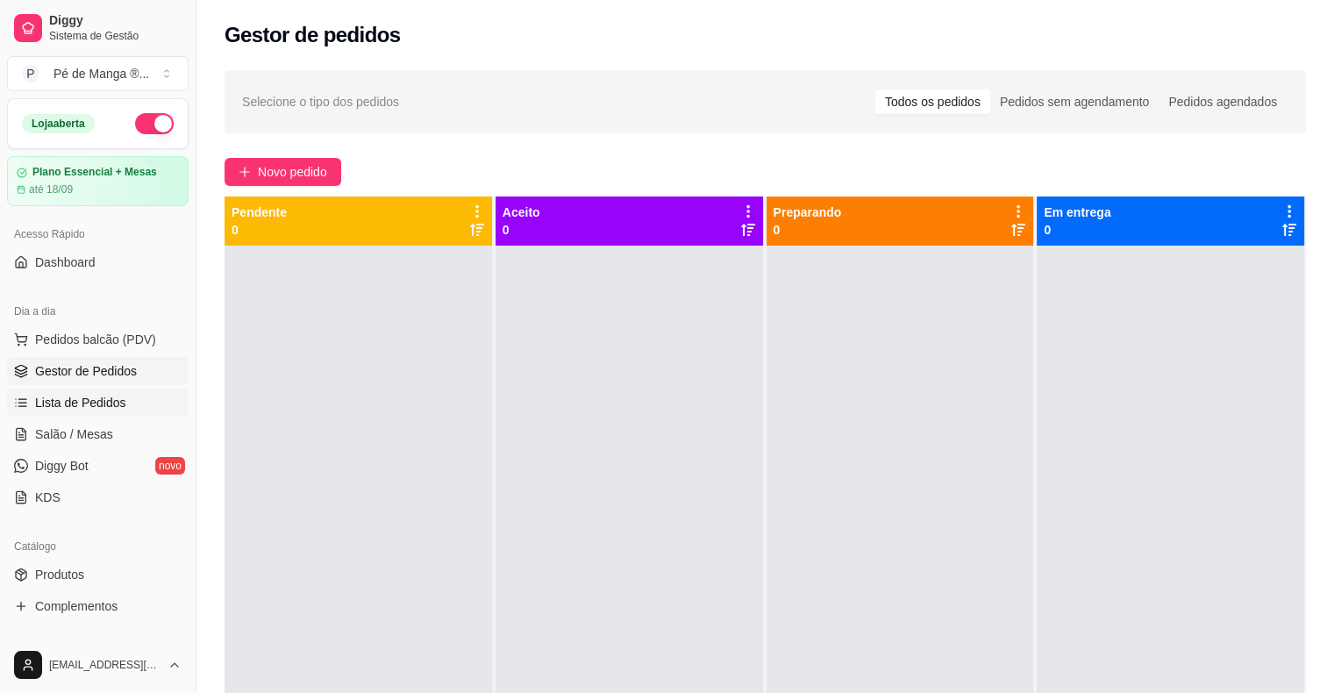
click at [157, 401] on link "Lista de Pedidos" at bounding box center [98, 402] width 182 height 28
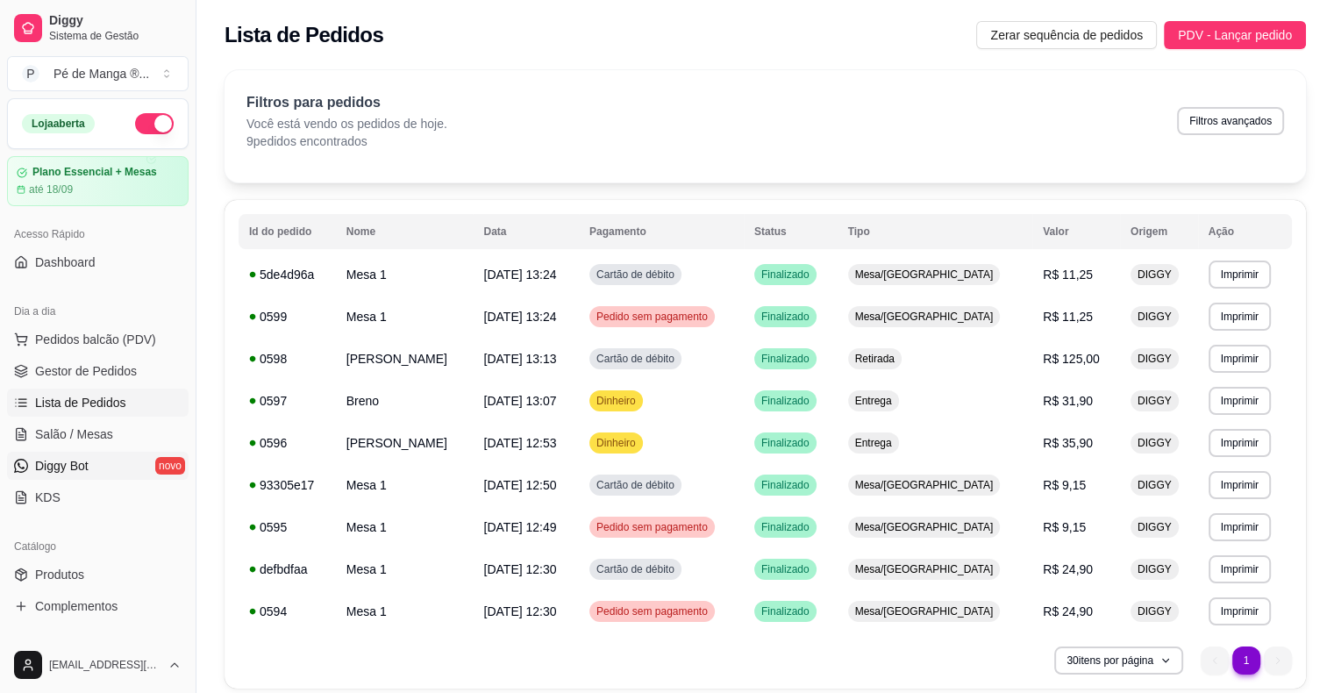
click at [142, 459] on link "Diggy Bot novo" at bounding box center [98, 466] width 182 height 28
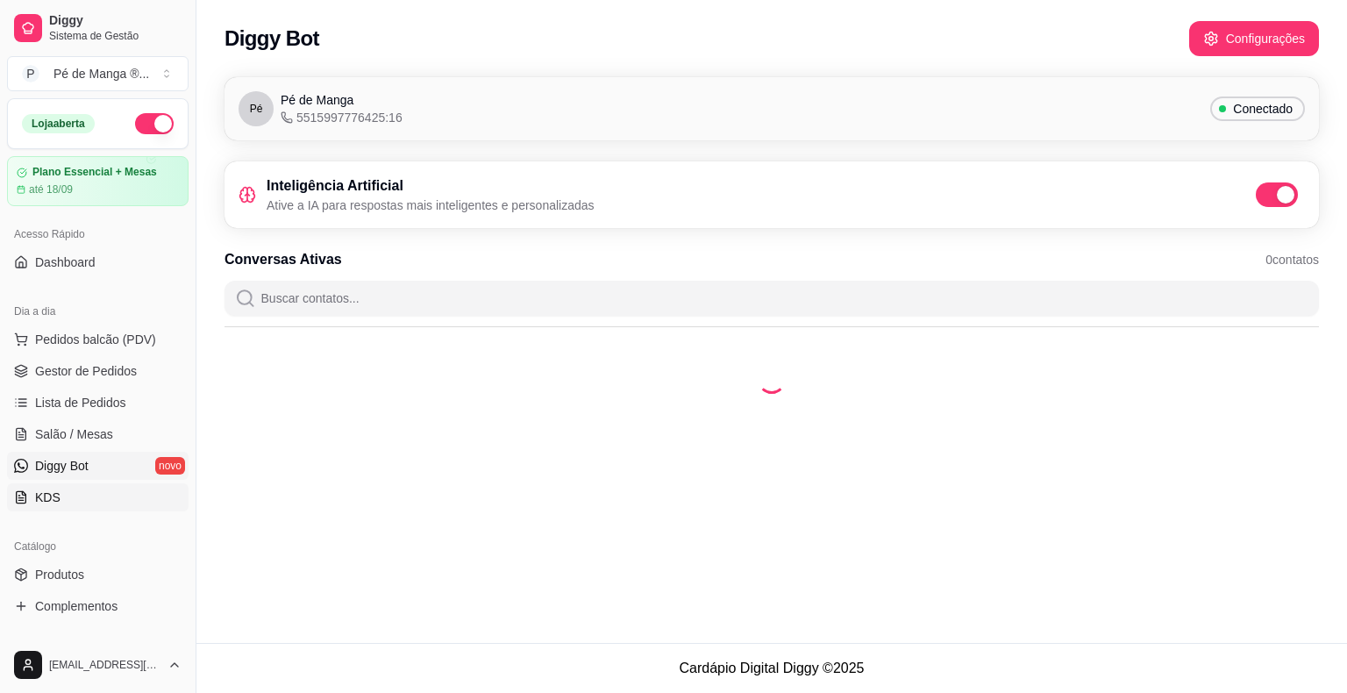
click at [115, 495] on link "KDS" at bounding box center [98, 497] width 182 height 28
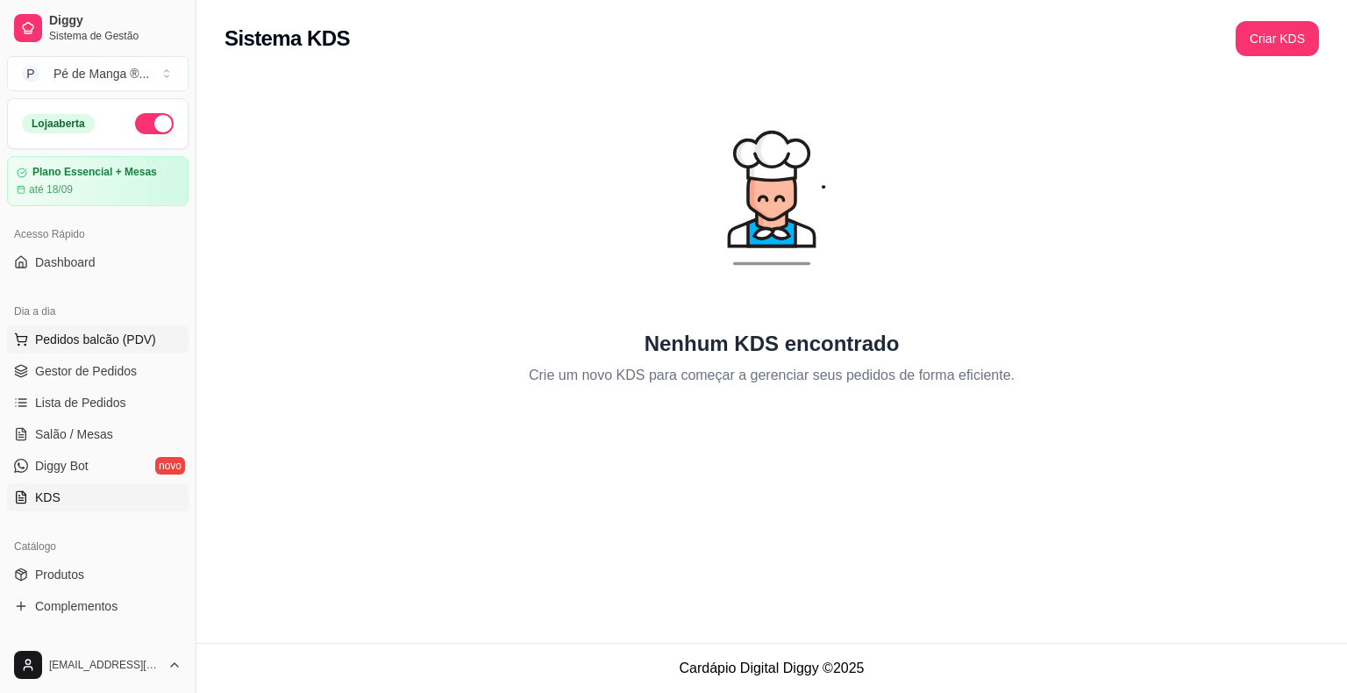
click at [85, 335] on span "Pedidos balcão (PDV)" at bounding box center [95, 340] width 121 height 18
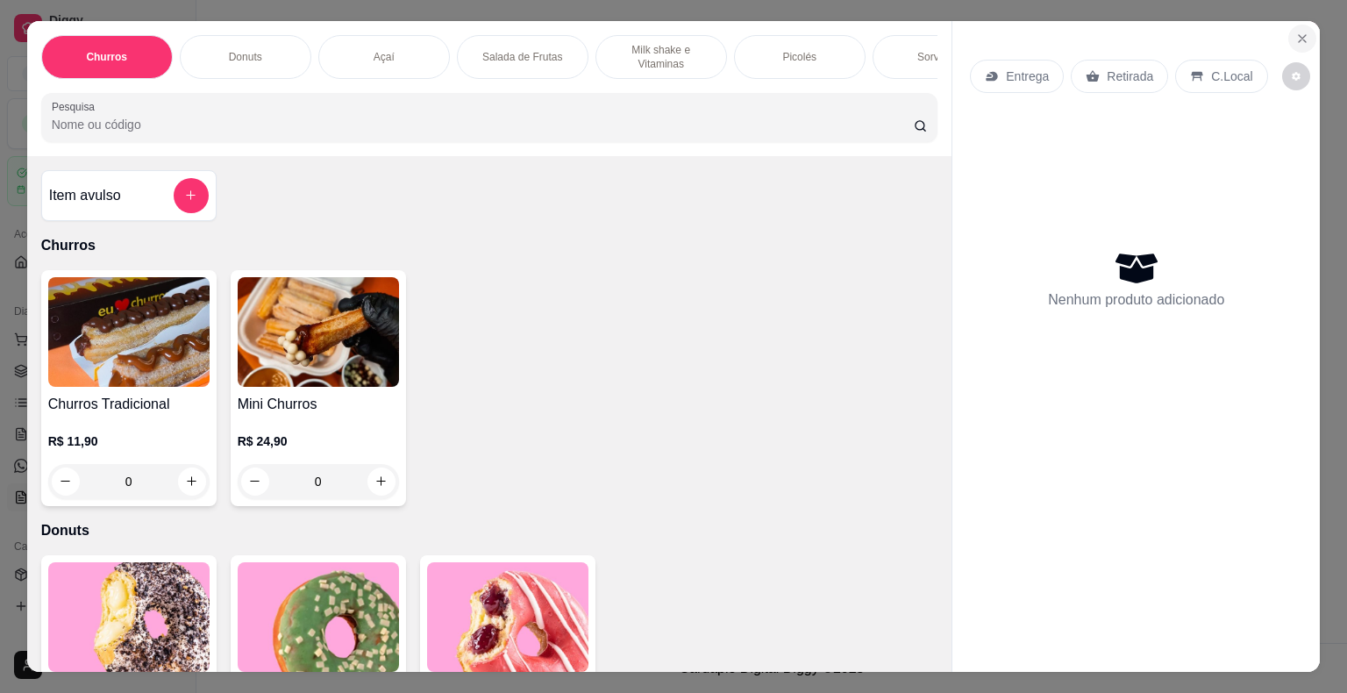
click at [1295, 36] on icon "Close" at bounding box center [1302, 39] width 14 height 14
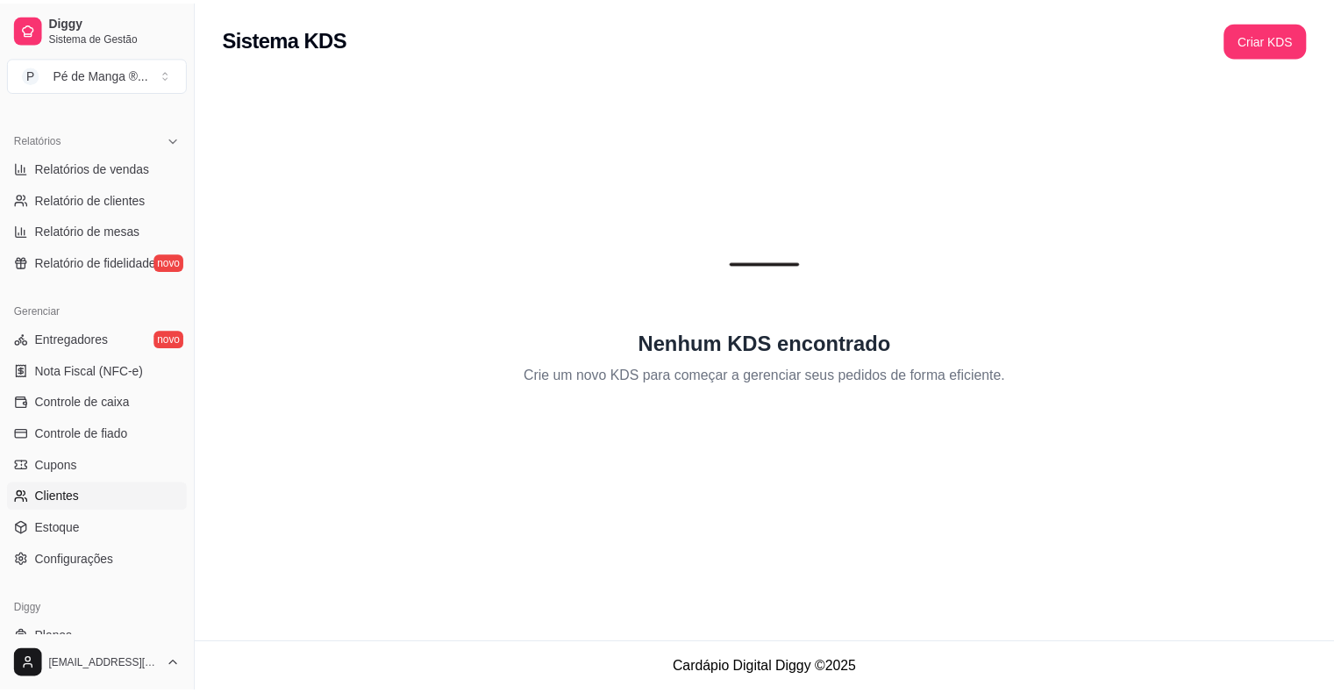
scroll to position [526, 0]
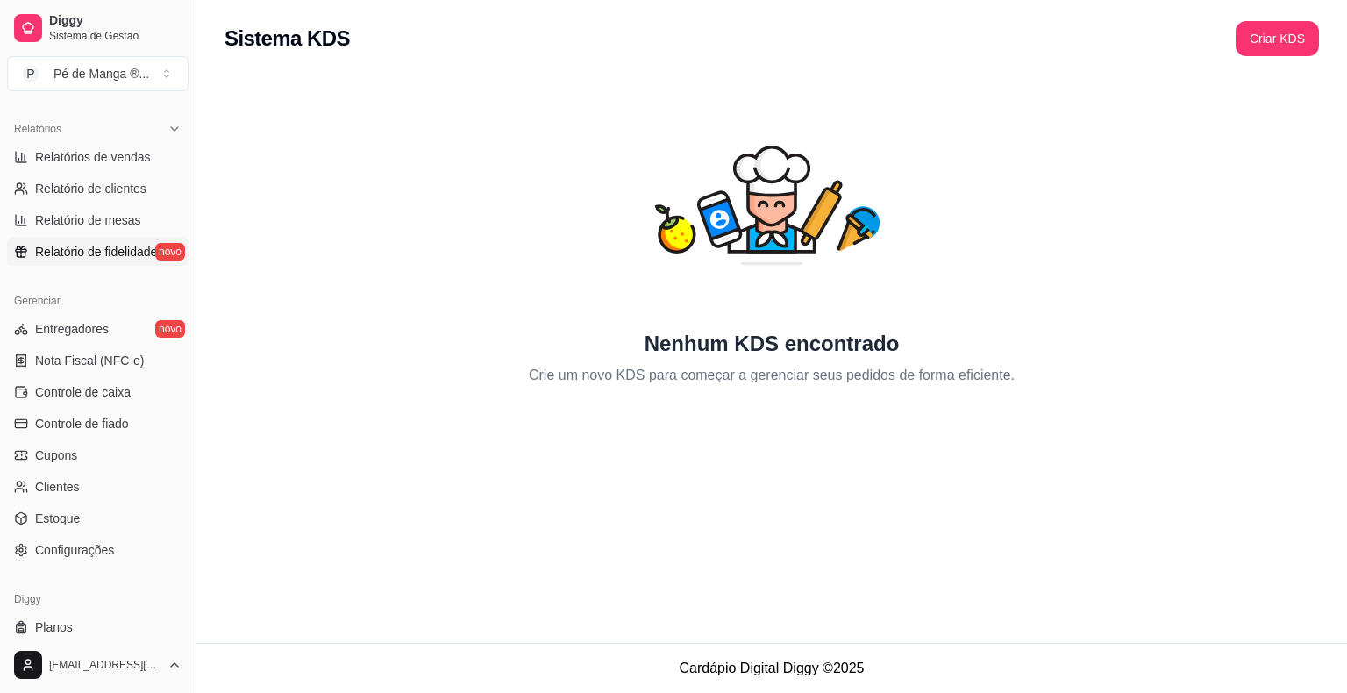
click at [143, 256] on span "Relatório de fidelidade" at bounding box center [96, 252] width 122 height 18
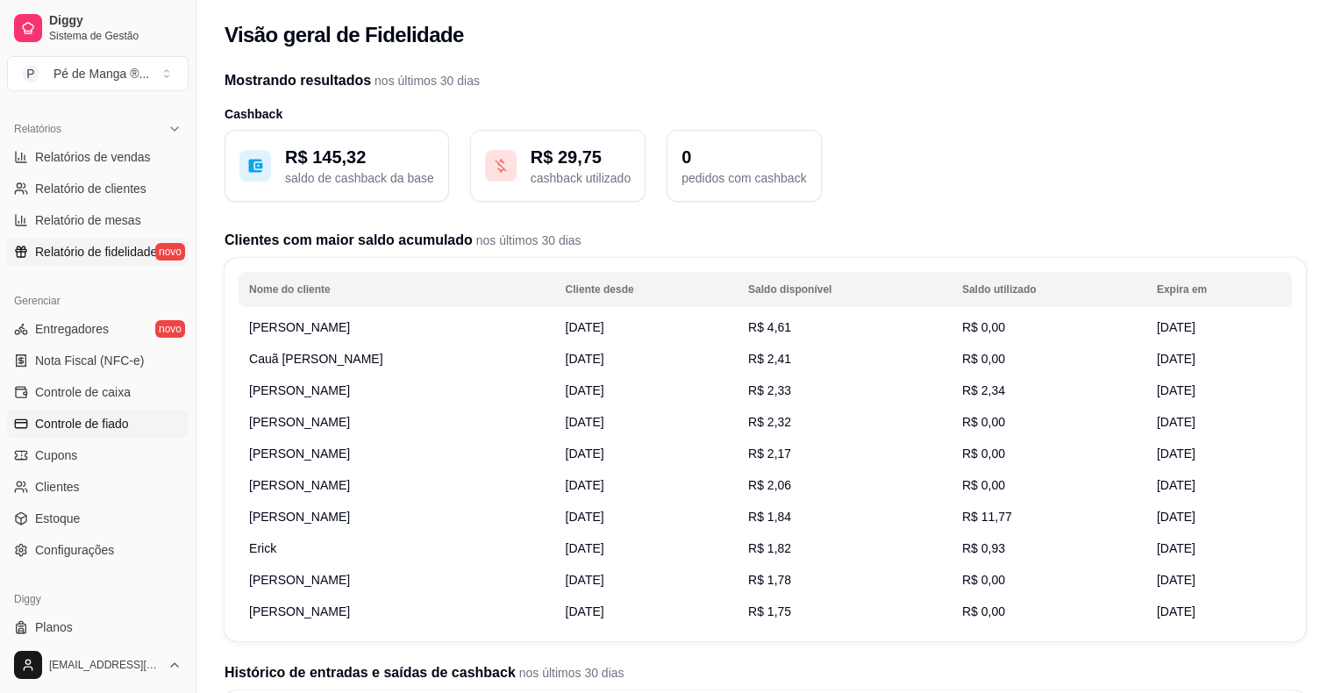
click at [96, 431] on span "Controle de fiado" at bounding box center [82, 424] width 94 height 18
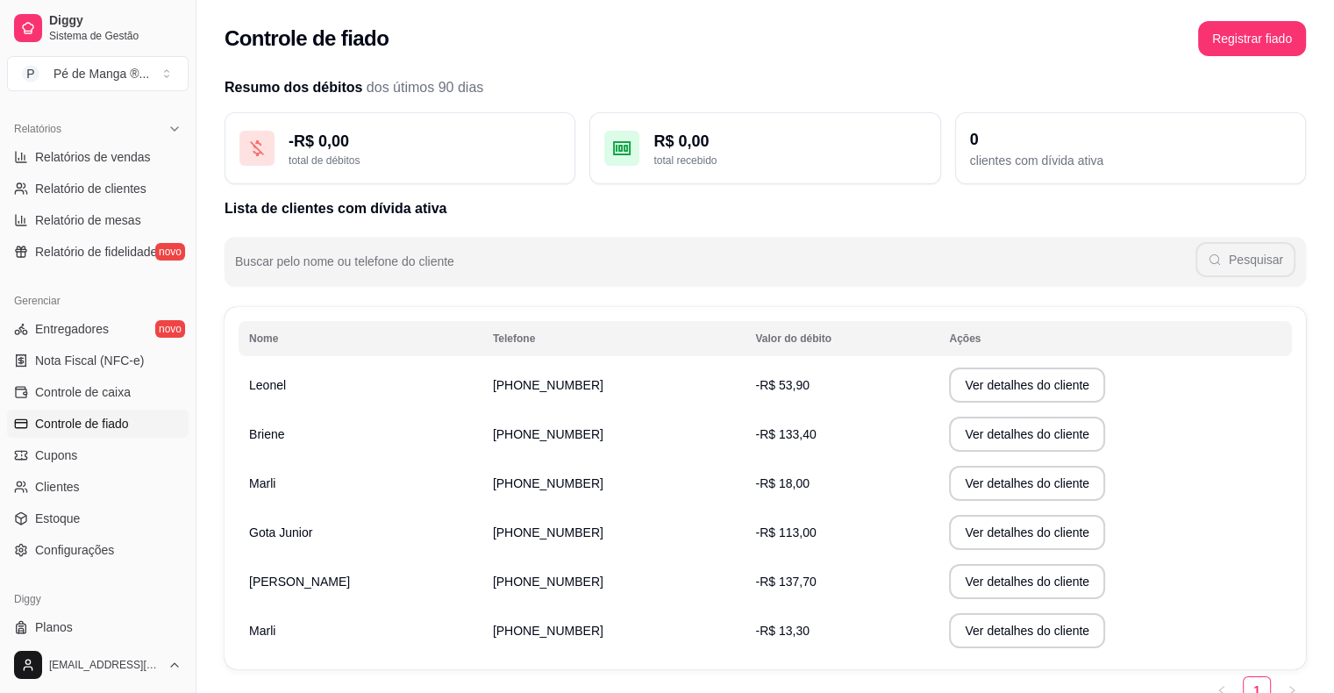
click at [104, 468] on ul "Entregadores novo Nota Fiscal (NFC-e) Controle de caixa Controle de fiado Cupon…" at bounding box center [98, 439] width 182 height 249
click at [117, 488] on link "Clientes" at bounding box center [98, 487] width 182 height 28
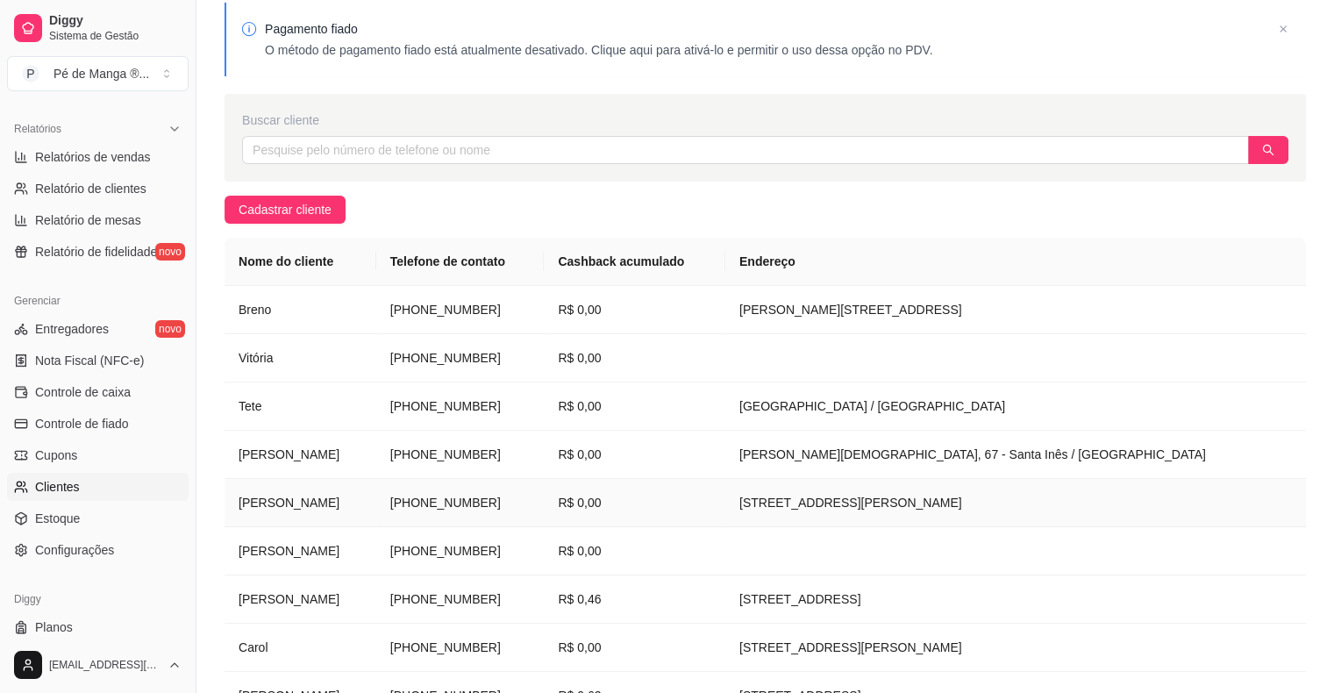
scroll to position [263, 0]
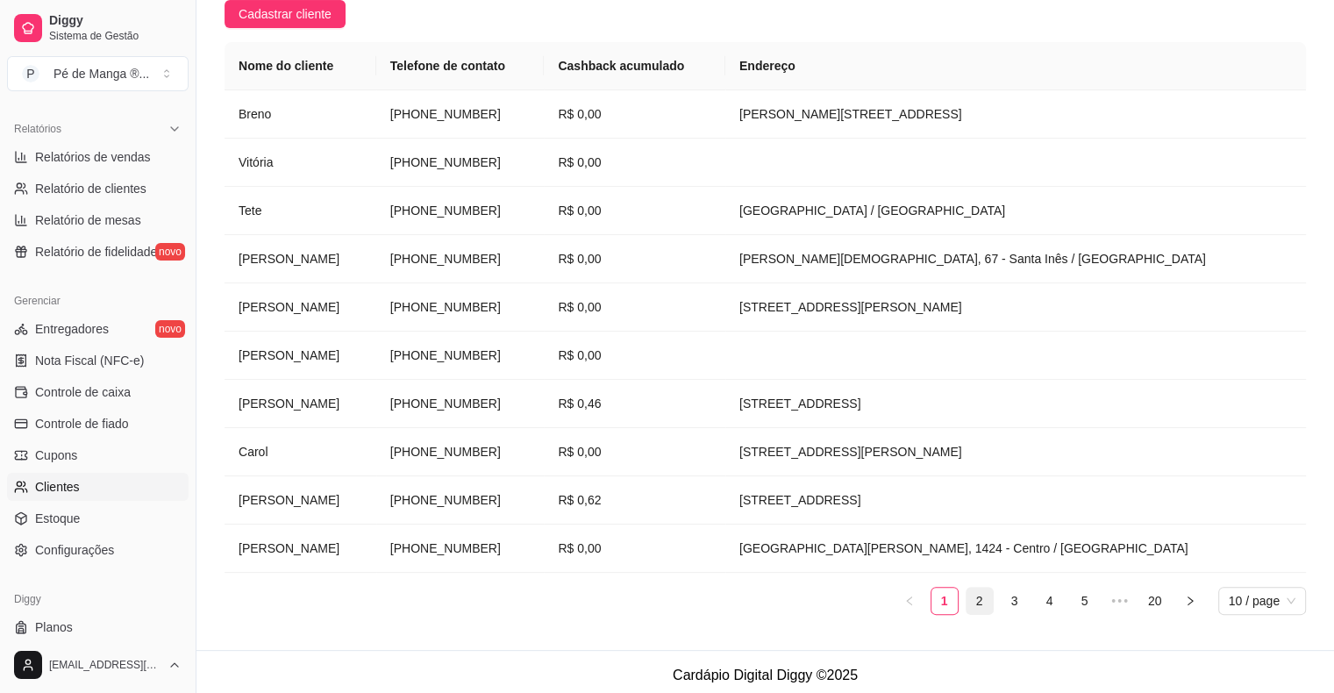
click at [974, 603] on link "2" at bounding box center [979, 600] width 26 height 26
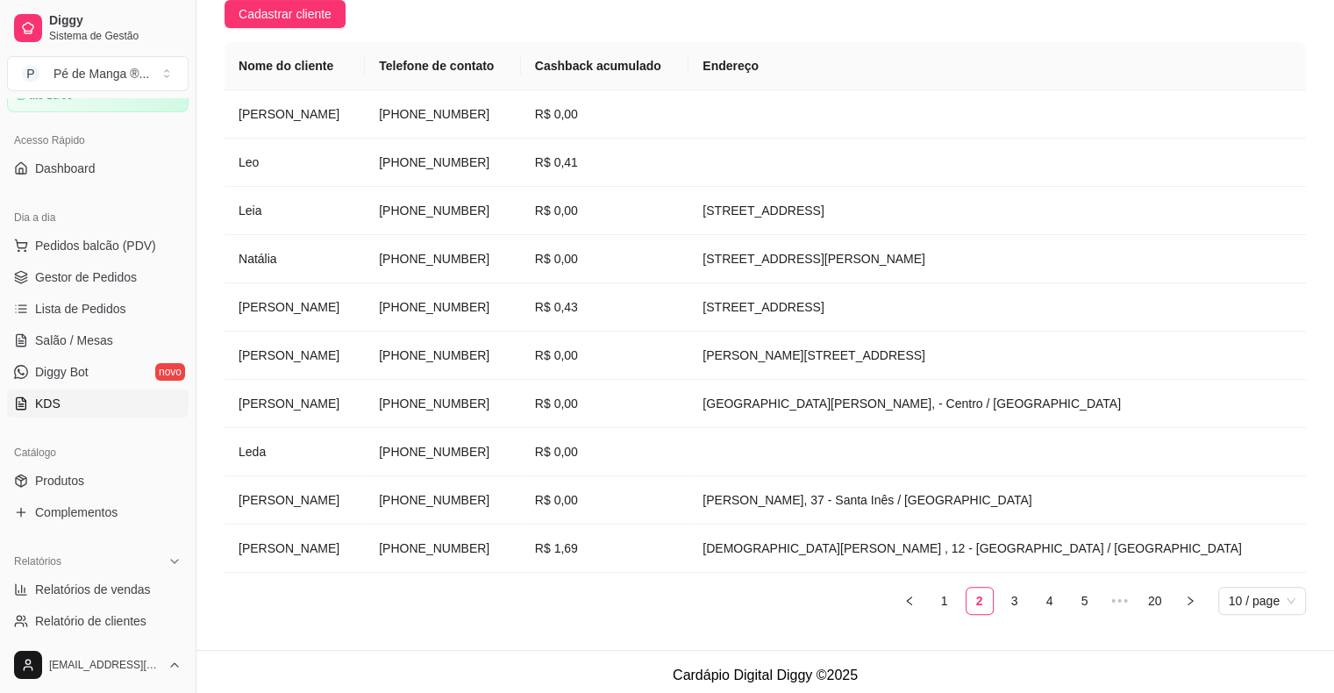
scroll to position [0, 0]
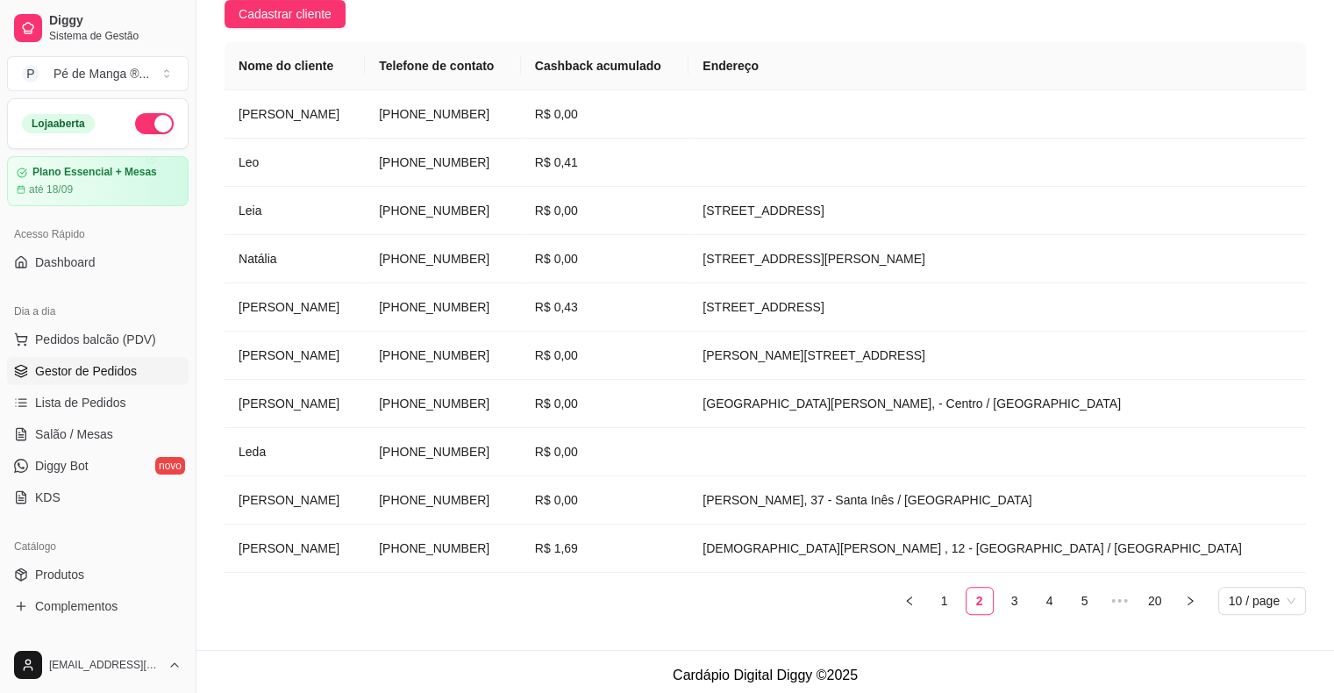
click at [114, 367] on span "Gestor de Pedidos" at bounding box center [86, 371] width 102 height 18
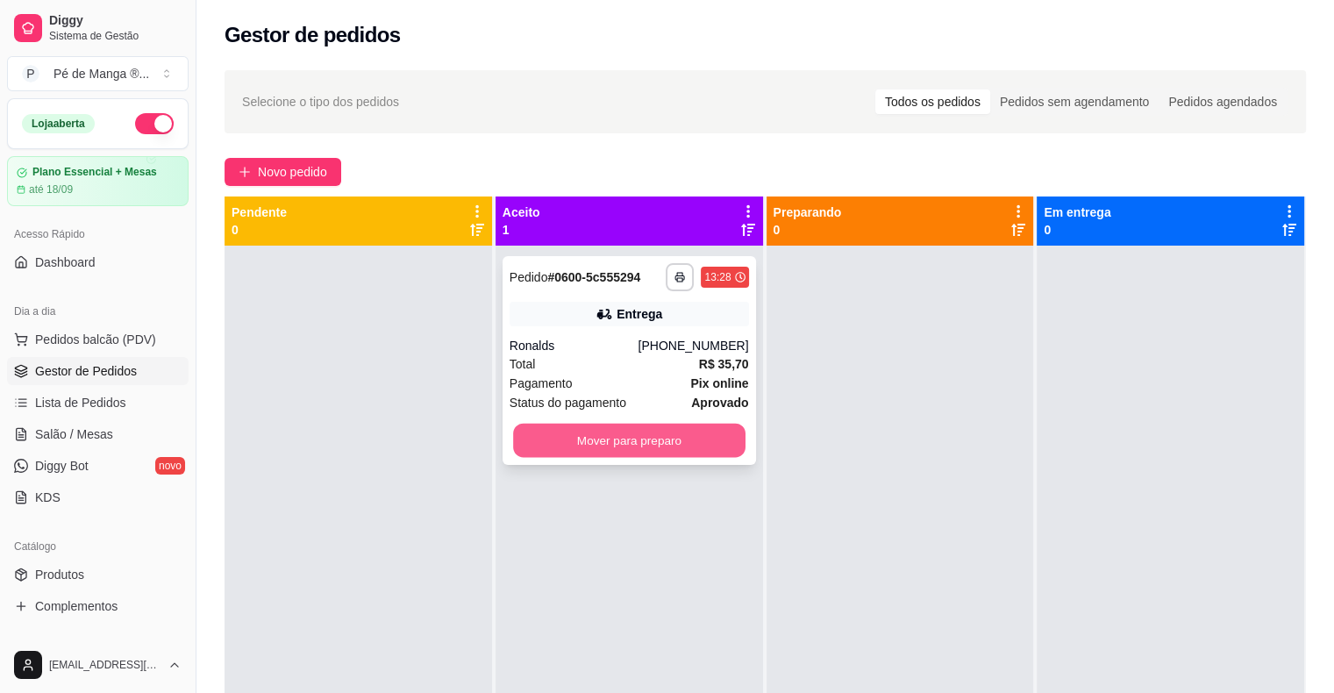
click at [654, 440] on button "Mover para preparo" at bounding box center [629, 441] width 232 height 34
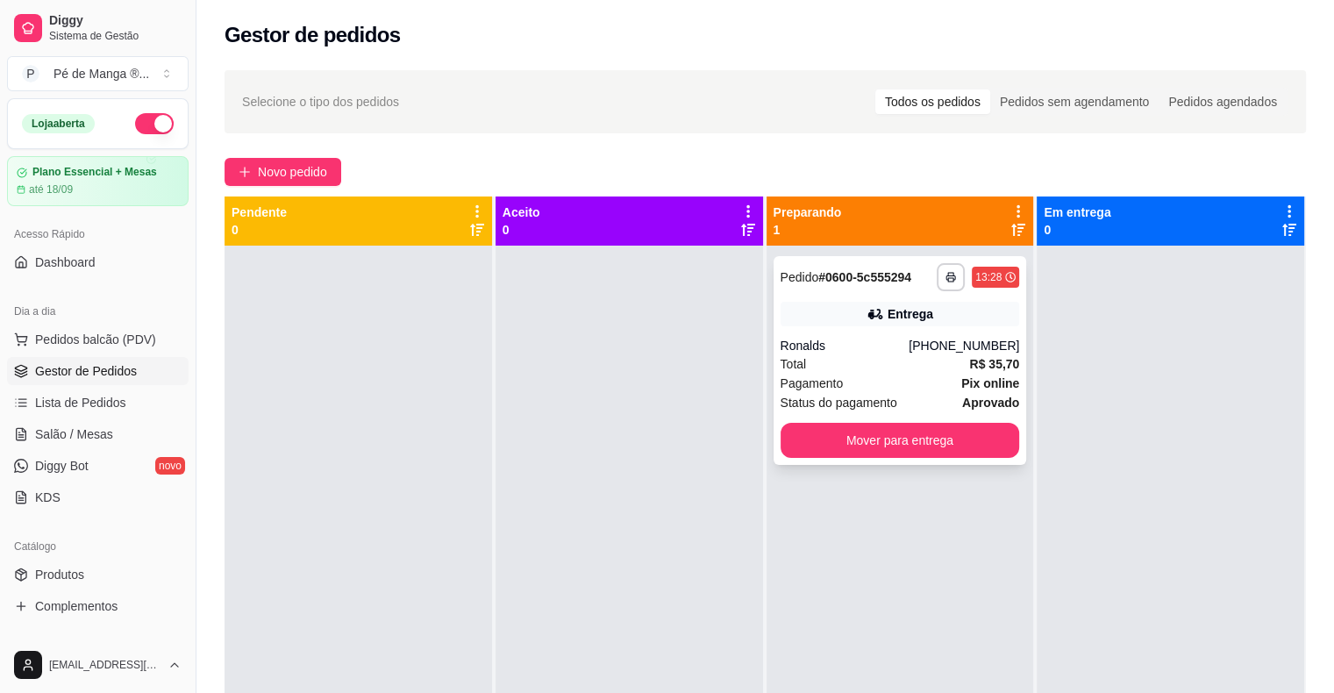
click at [908, 373] on div "Total R$ 35,70" at bounding box center [899, 363] width 239 height 19
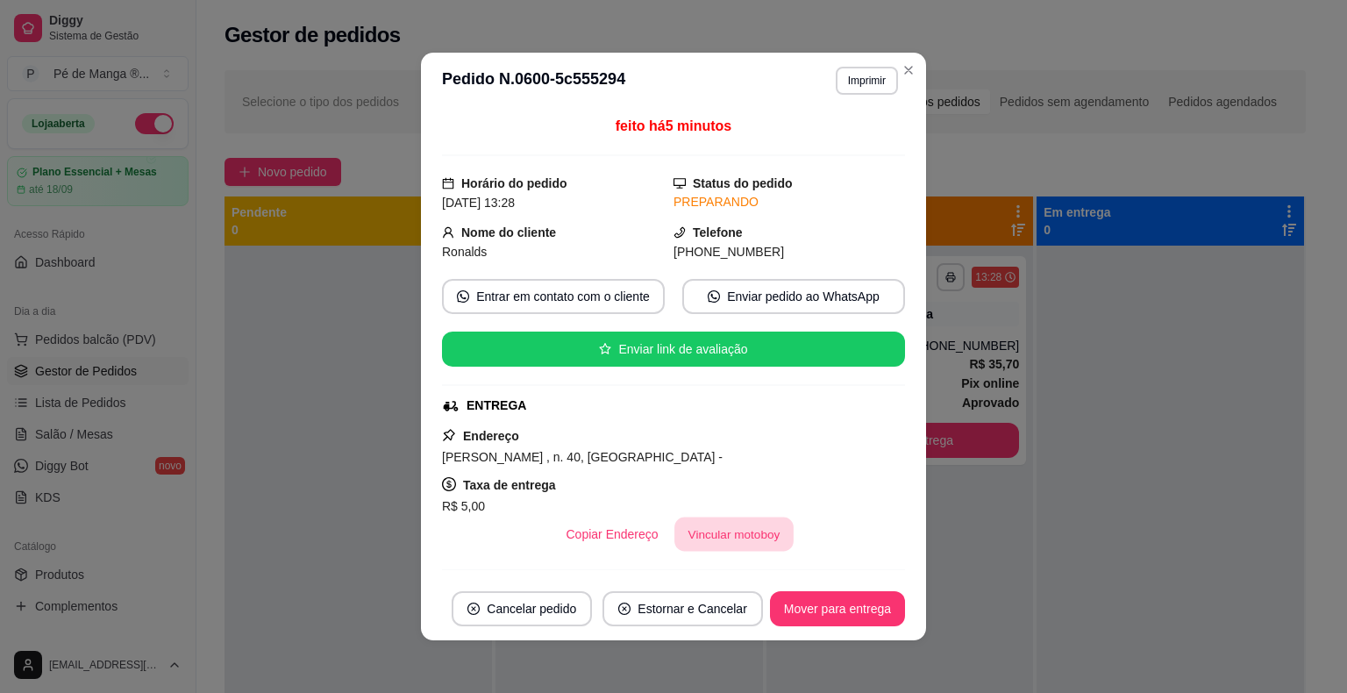
click at [703, 538] on button "Vincular motoboy" at bounding box center [733, 534] width 119 height 34
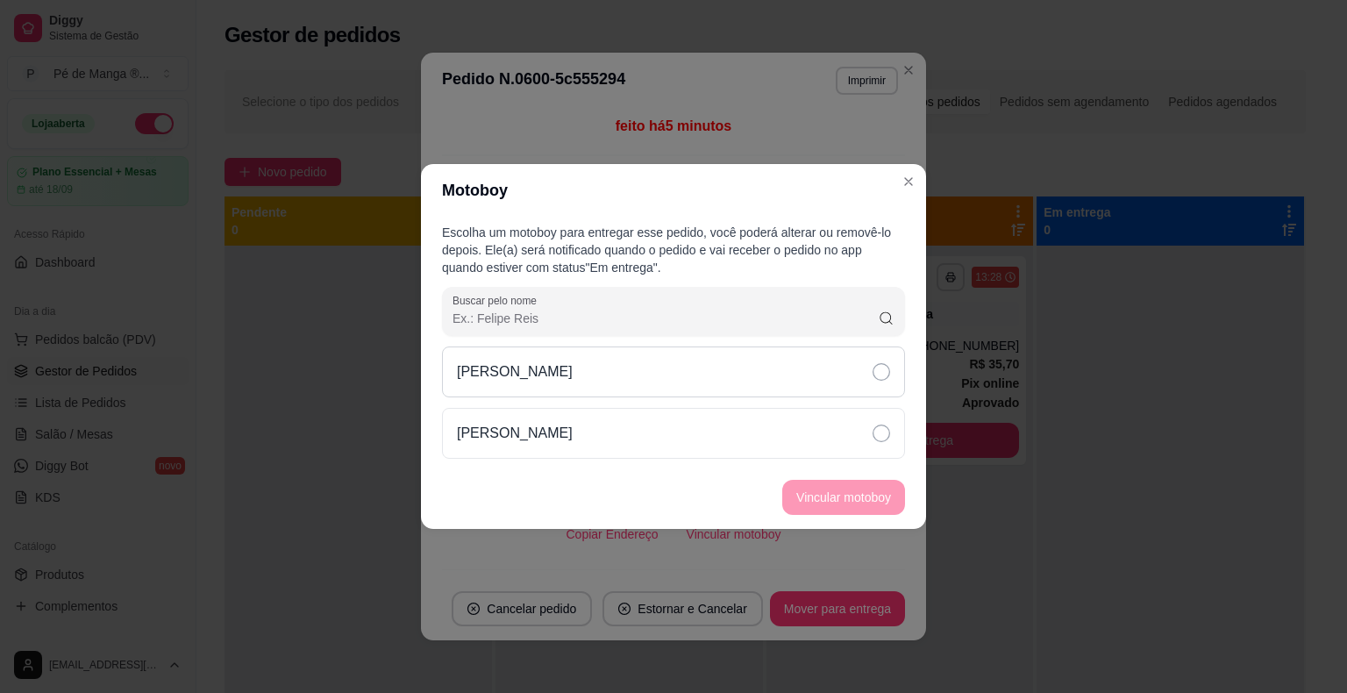
click at [787, 395] on div "[PERSON_NAME]" at bounding box center [673, 371] width 463 height 51
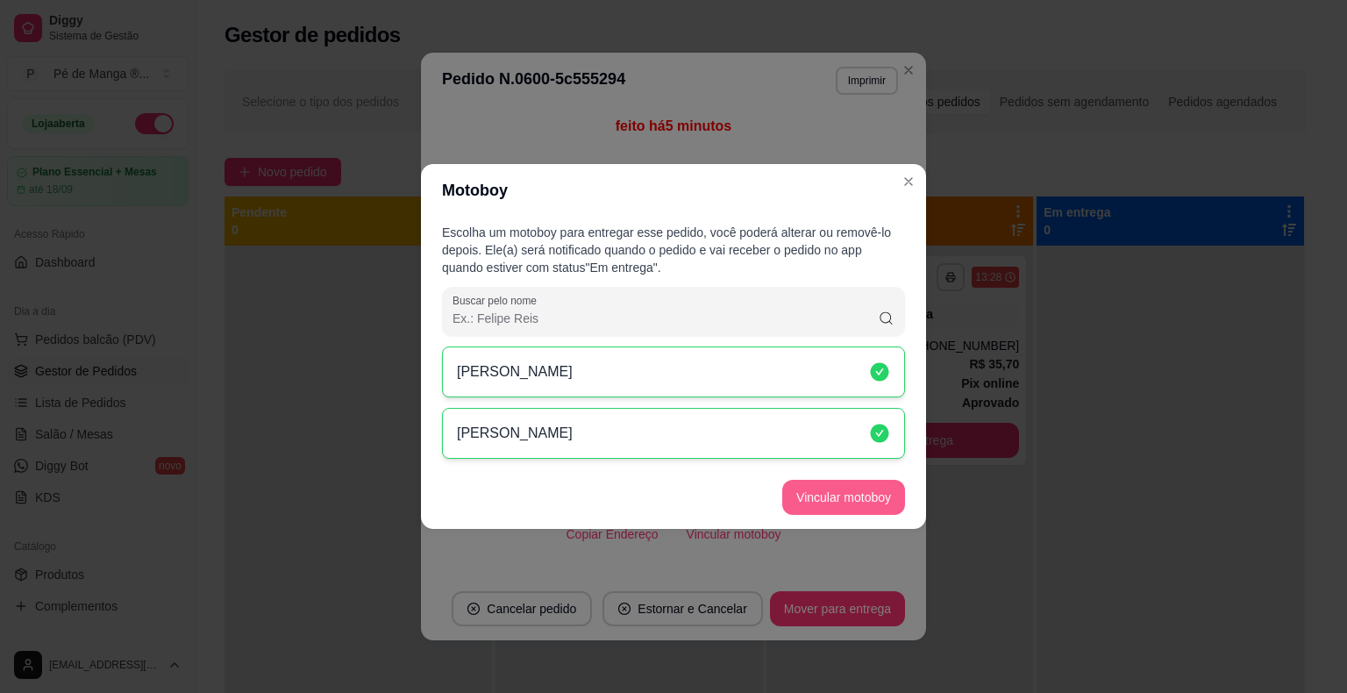
click at [812, 495] on button "Vincular motoboy" at bounding box center [843, 497] width 123 height 35
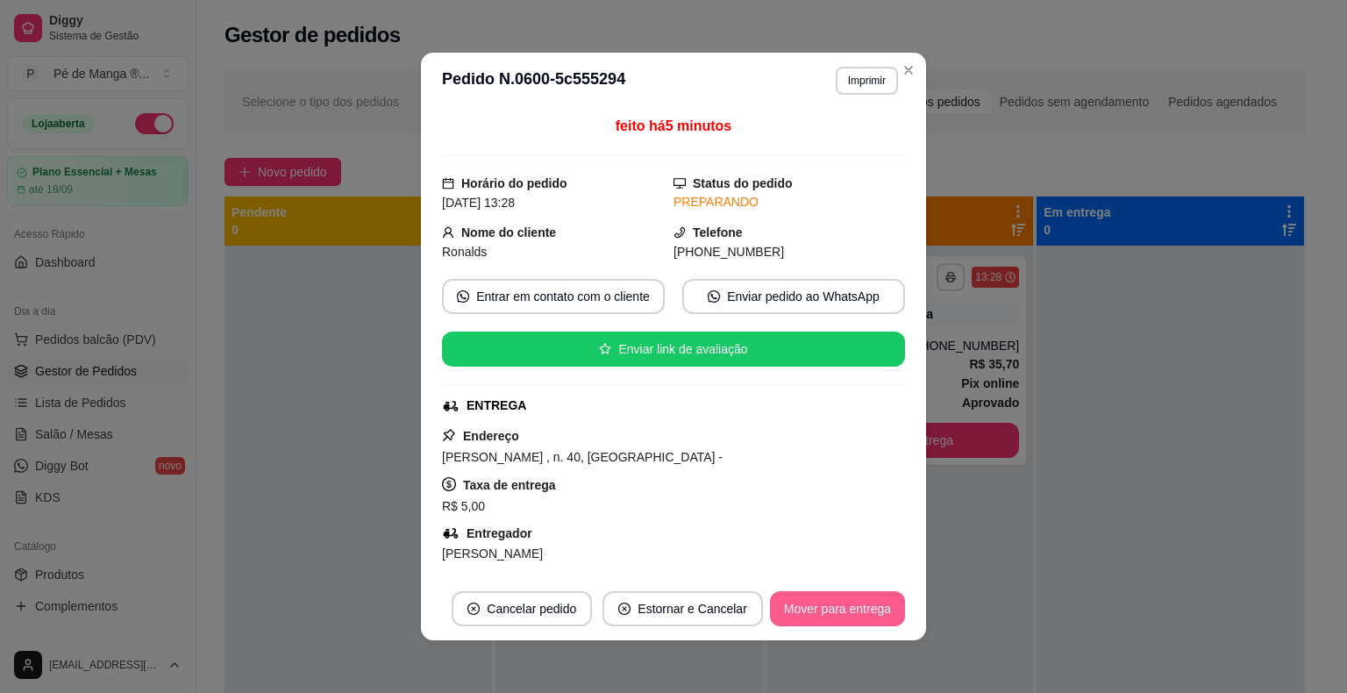
click at [840, 609] on button "Mover para entrega" at bounding box center [837, 608] width 135 height 35
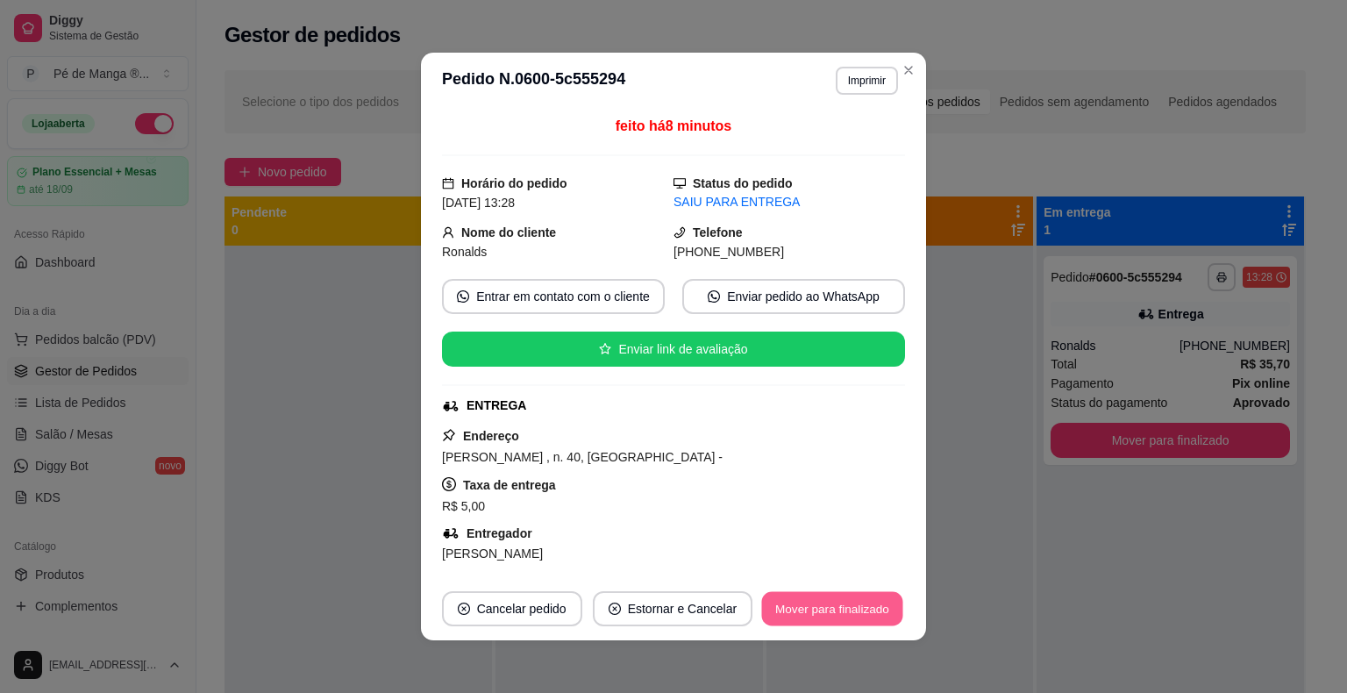
click at [812, 620] on button "Mover para finalizado" at bounding box center [832, 609] width 141 height 34
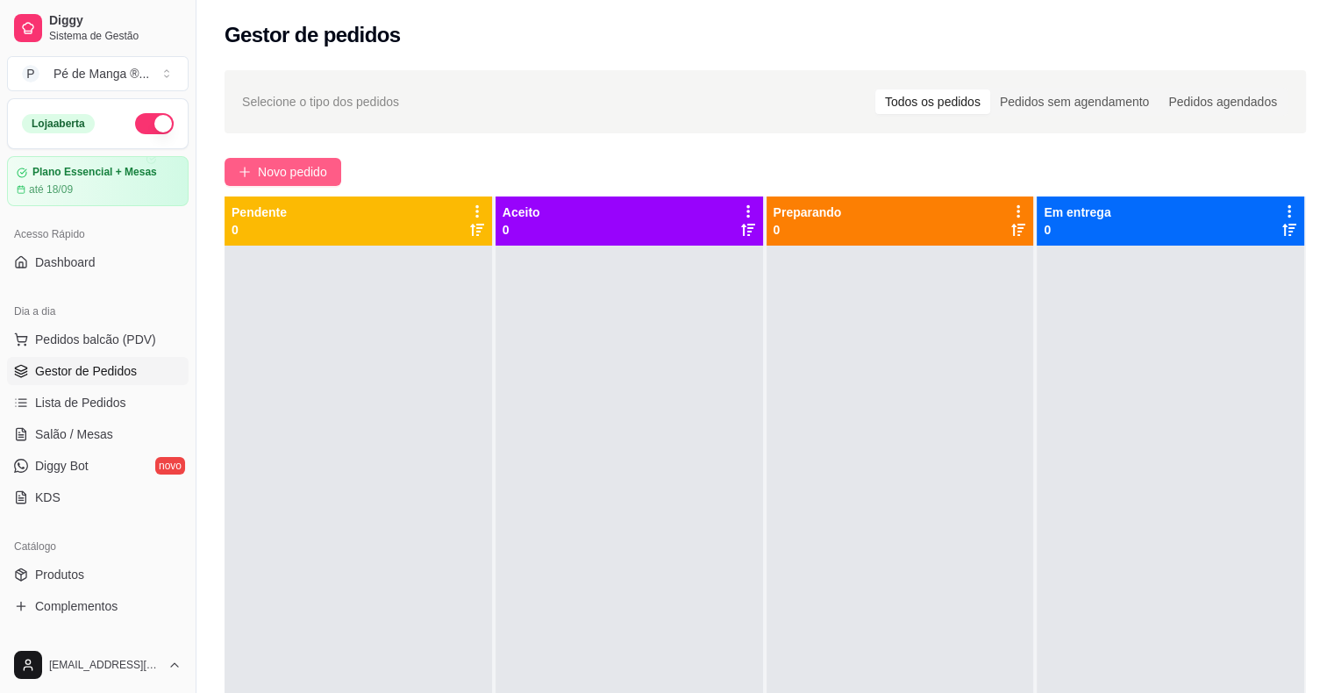
click at [281, 179] on span "Novo pedido" at bounding box center [292, 171] width 69 height 19
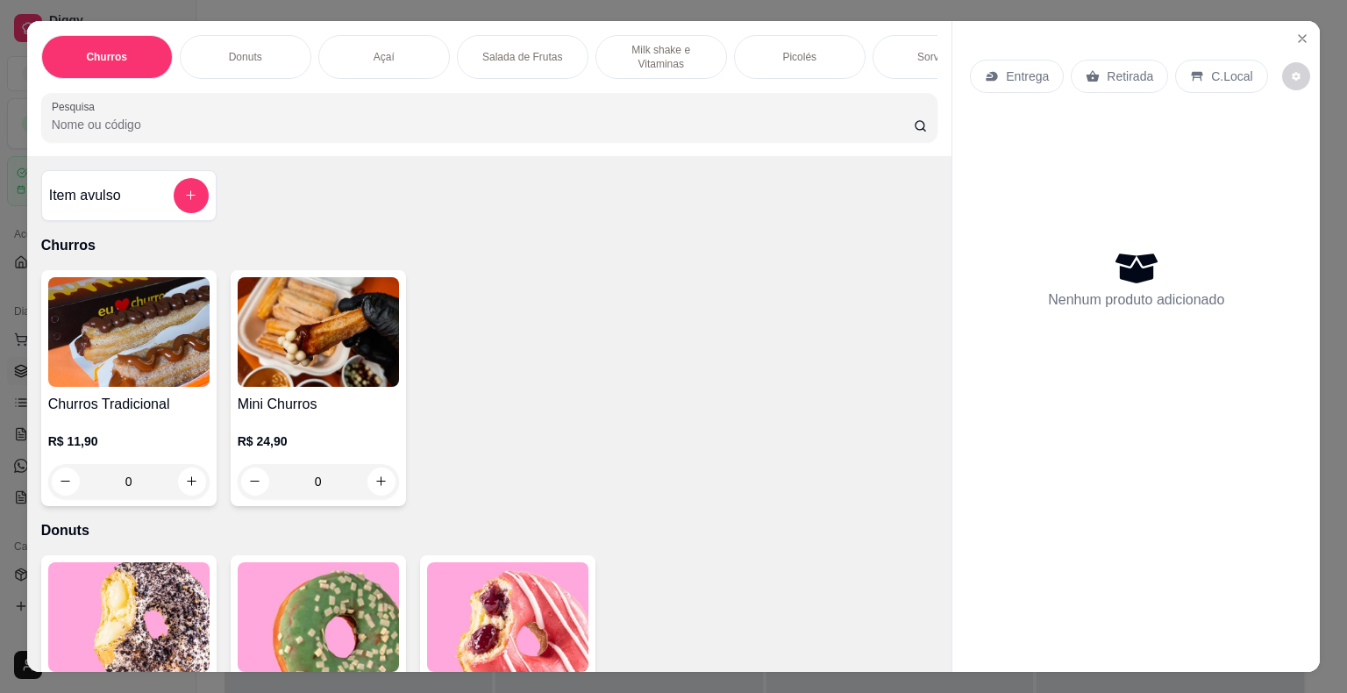
click at [402, 53] on div "Açaí" at bounding box center [384, 57] width 132 height 44
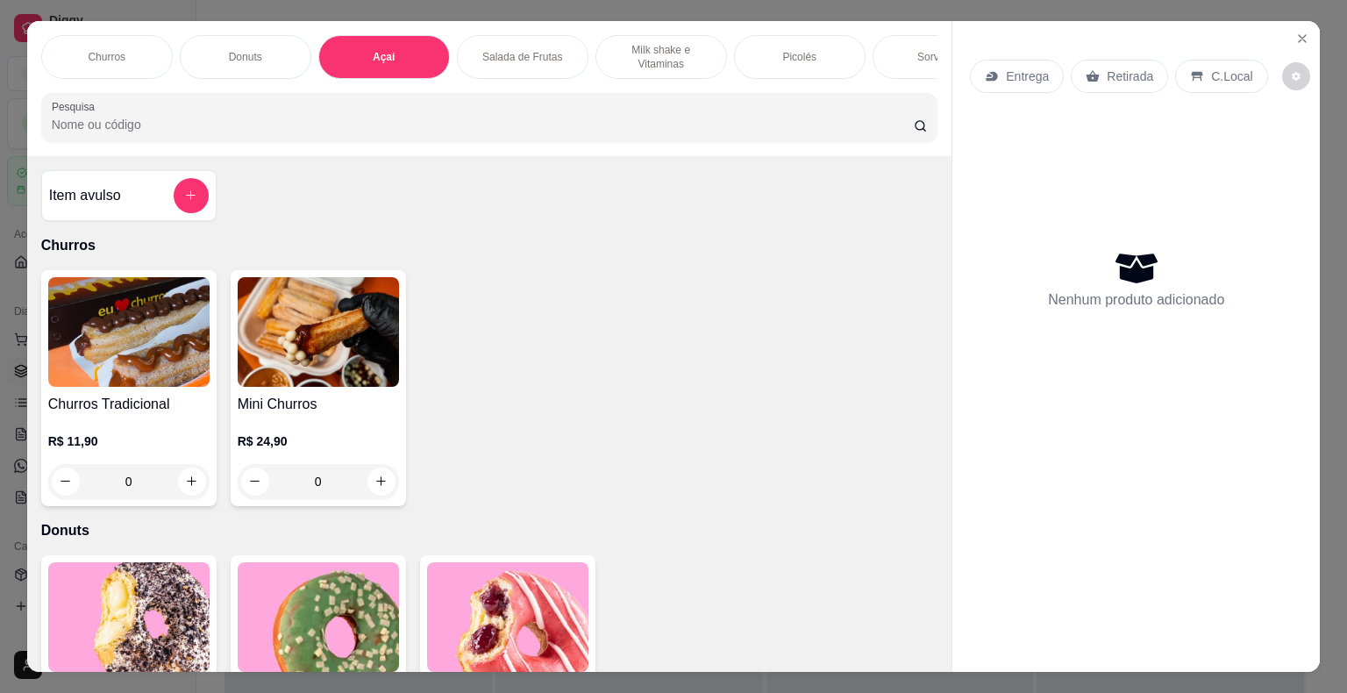
scroll to position [42, 0]
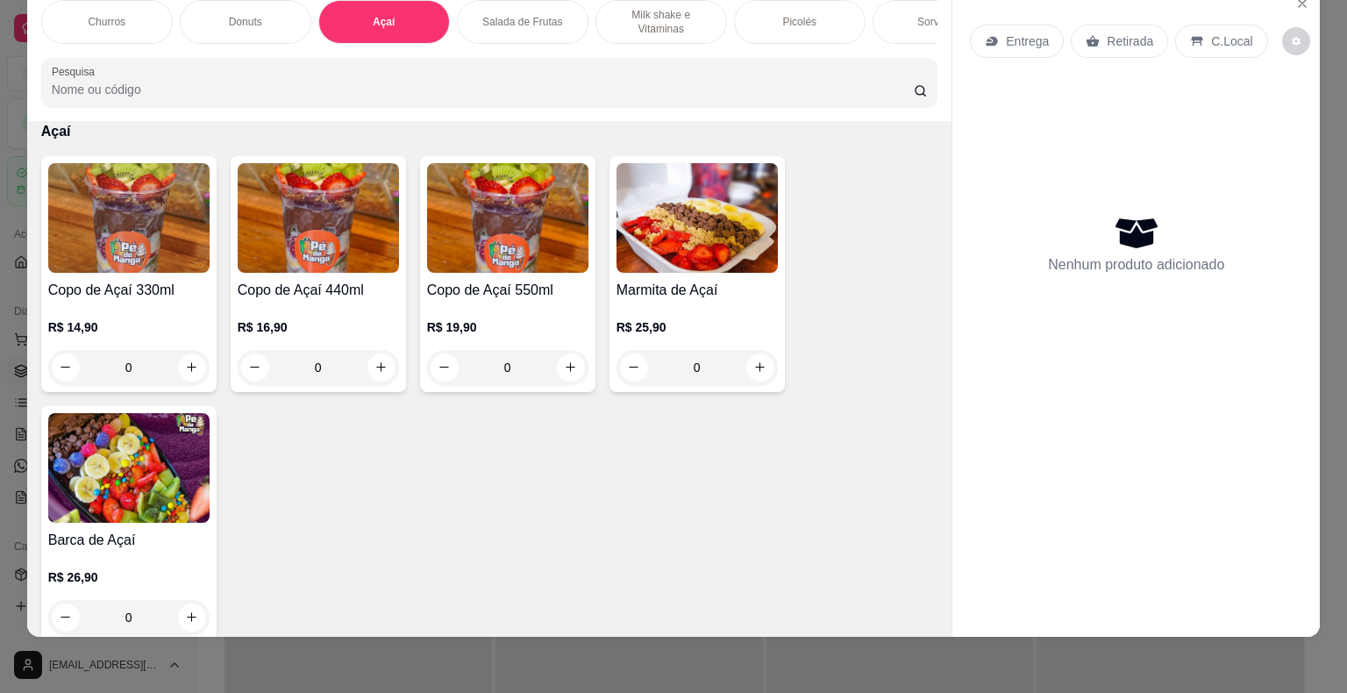
click at [271, 271] on img at bounding box center [318, 218] width 161 height 110
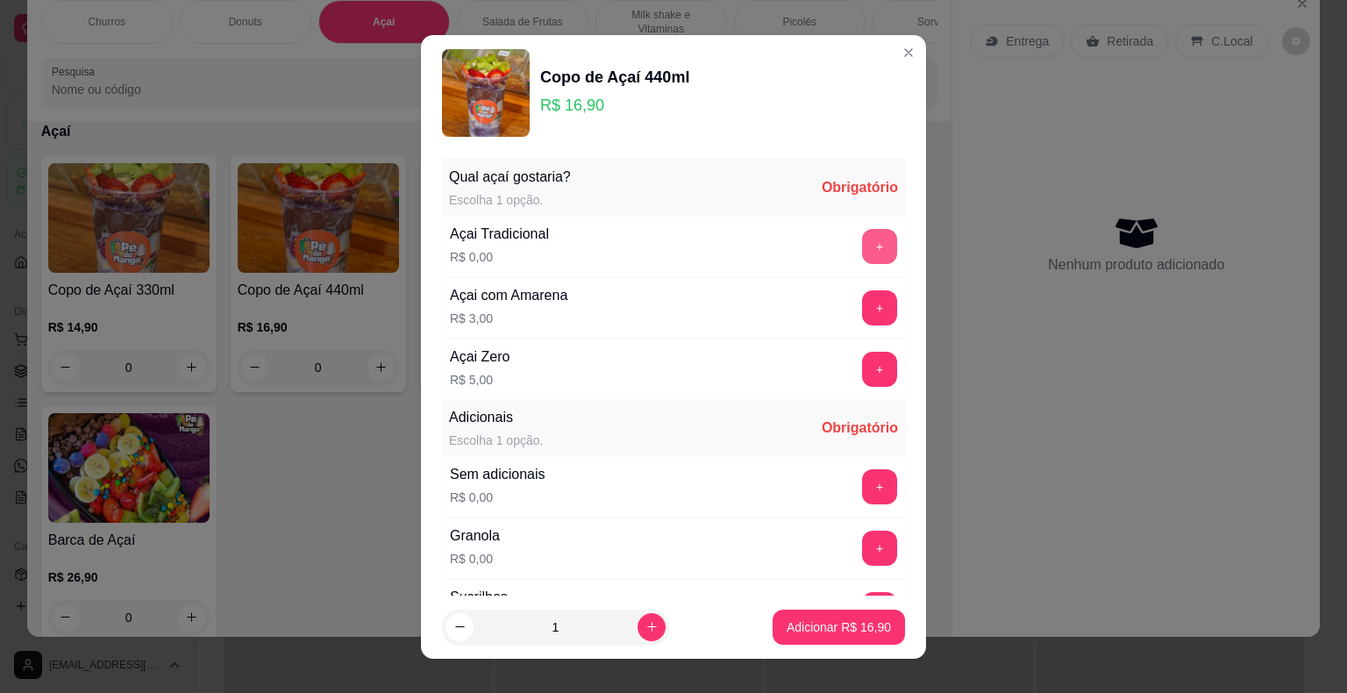
click at [862, 248] on button "+" at bounding box center [879, 246] width 35 height 35
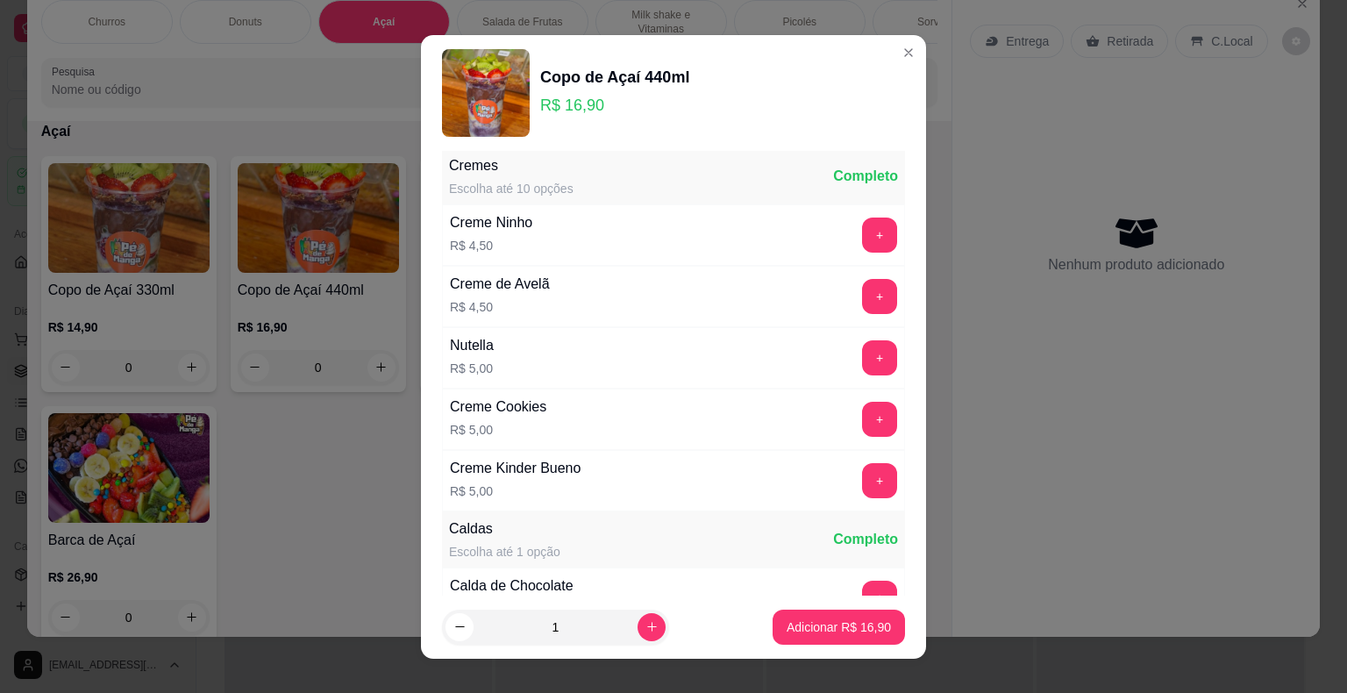
scroll to position [1302, 0]
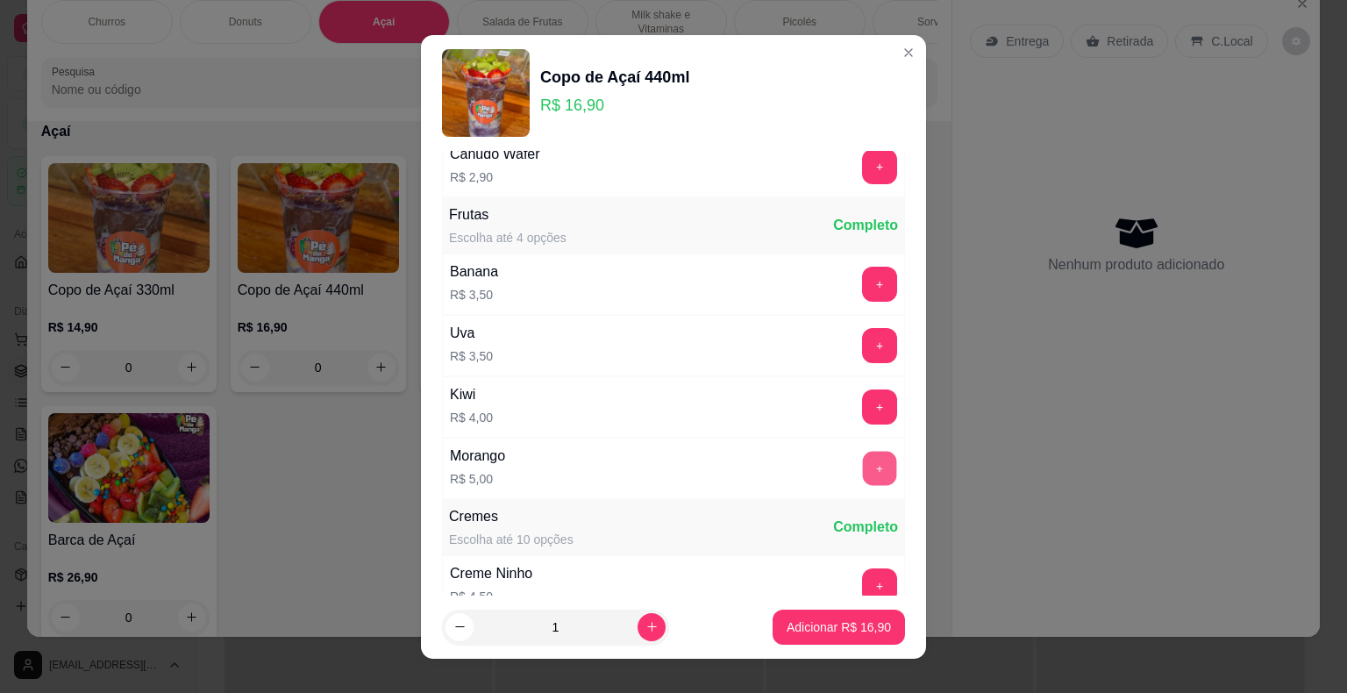
click at [863, 451] on button "+" at bounding box center [880, 468] width 34 height 34
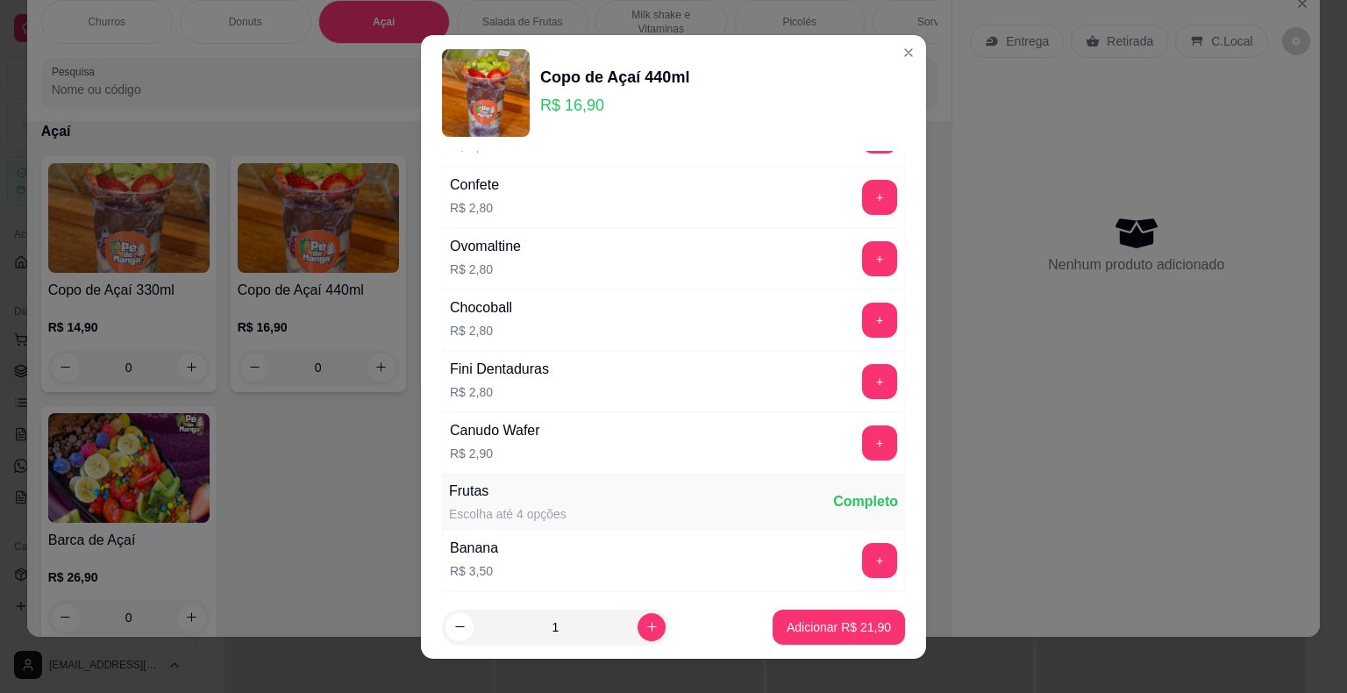
scroll to position [864, 0]
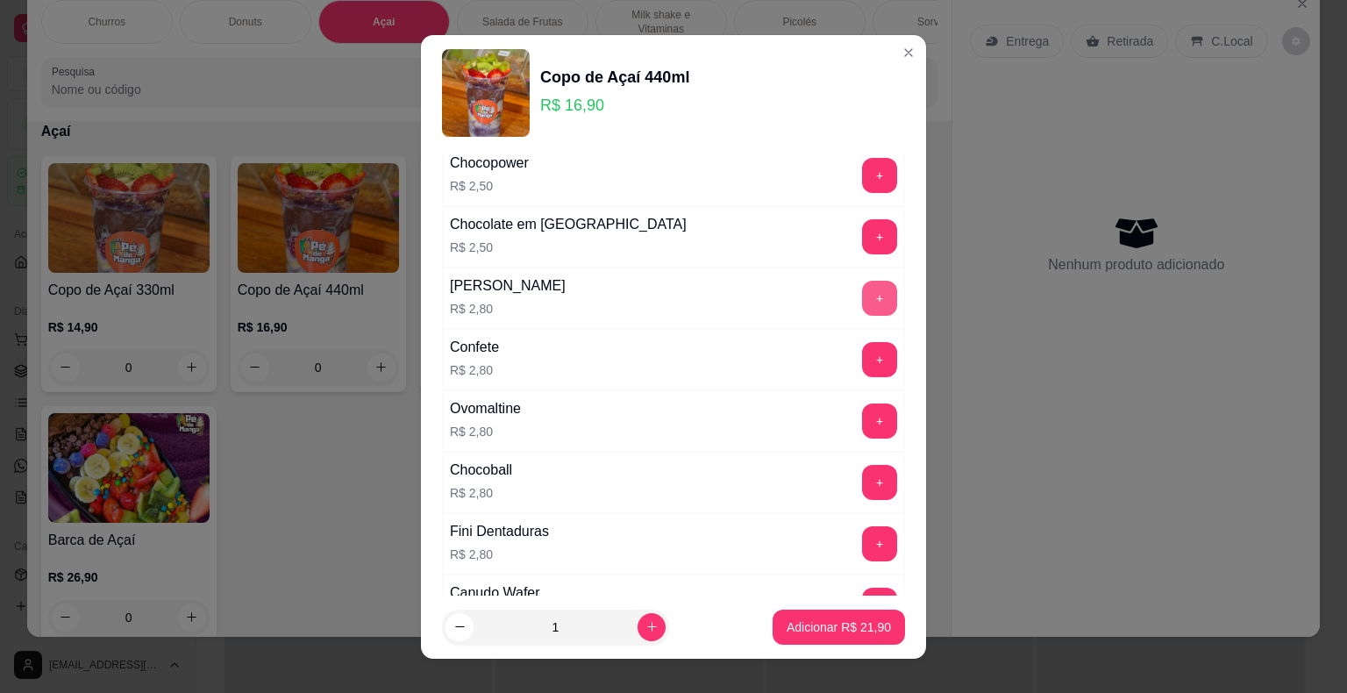
click at [862, 298] on button "+" at bounding box center [879, 298] width 35 height 35
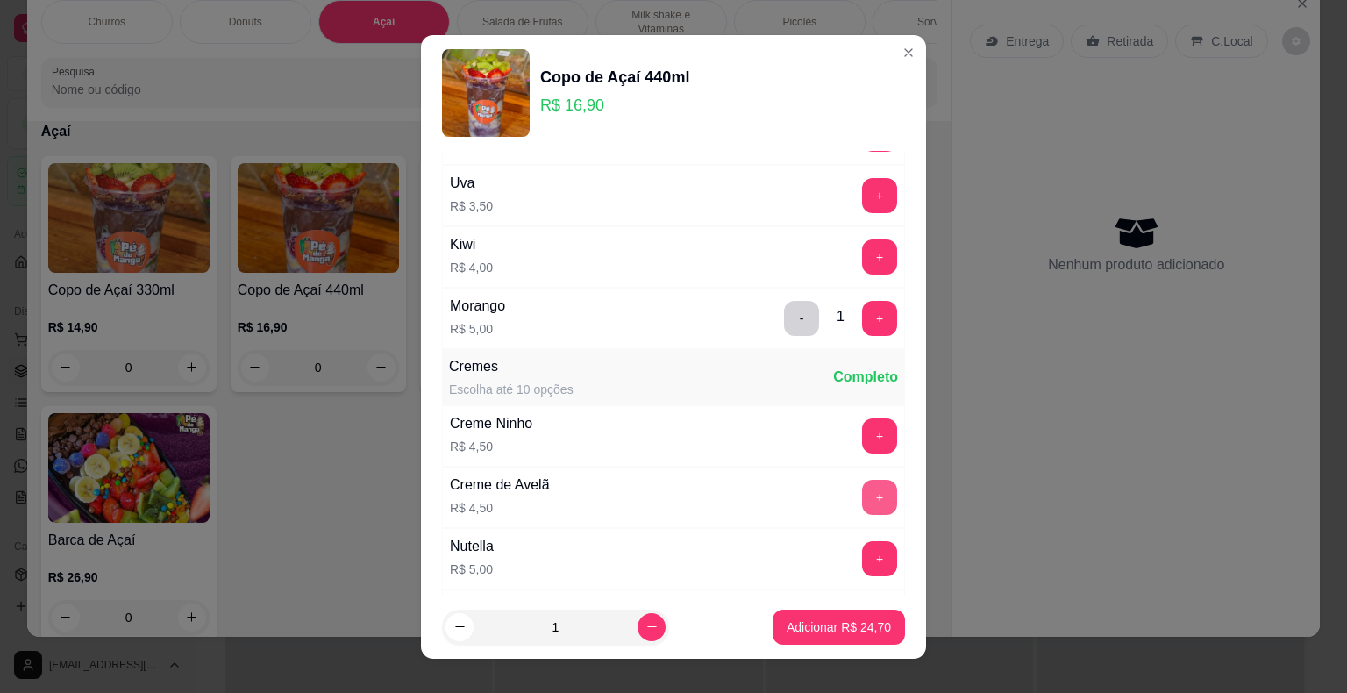
scroll to position [1477, 0]
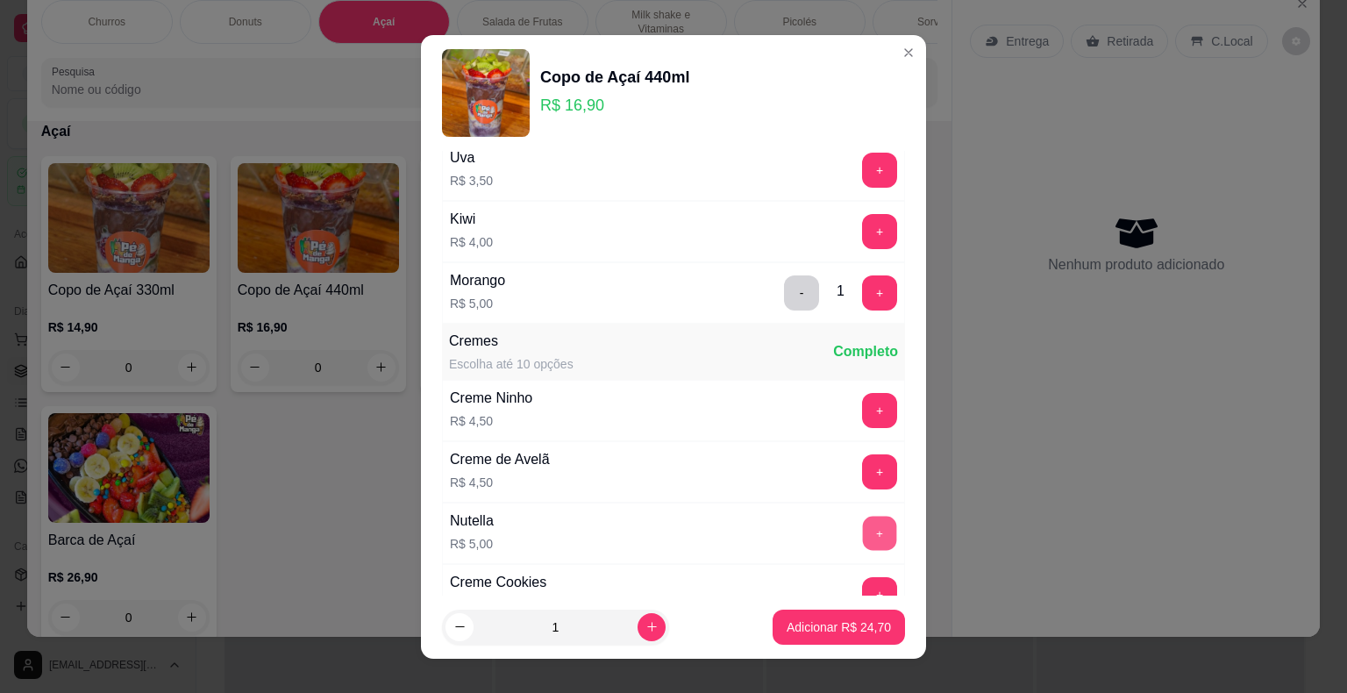
click at [863, 529] on button "+" at bounding box center [880, 533] width 34 height 34
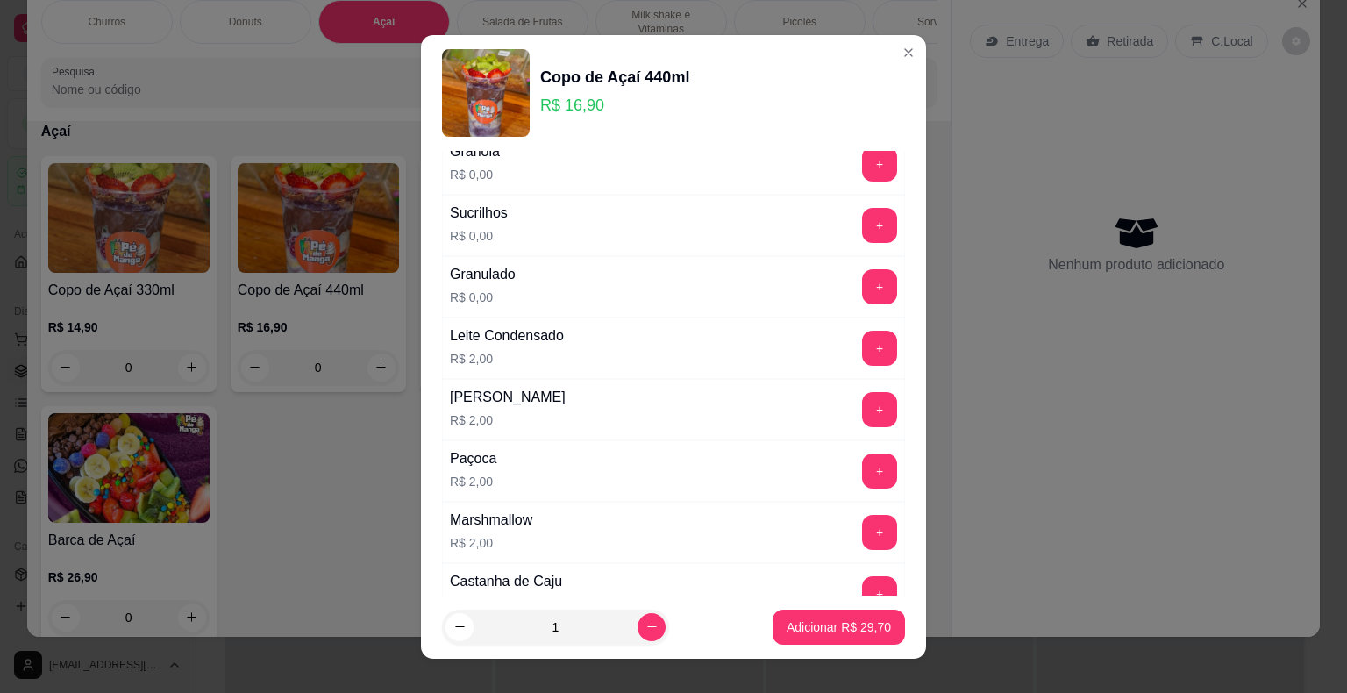
scroll to position [425, 0]
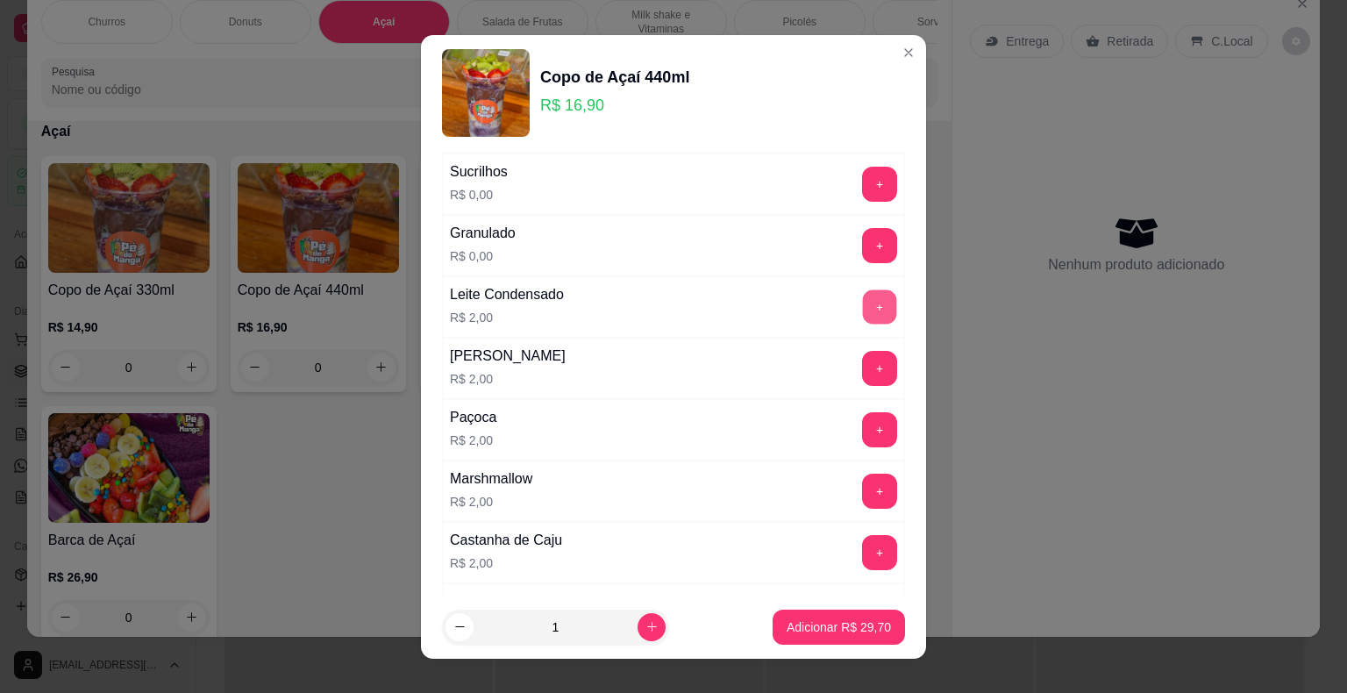
click at [863, 306] on button "+" at bounding box center [880, 306] width 34 height 34
click at [863, 363] on button "+" at bounding box center [880, 368] width 34 height 34
click at [833, 623] on p "Adicionar R$ 33,70" at bounding box center [839, 626] width 102 height 17
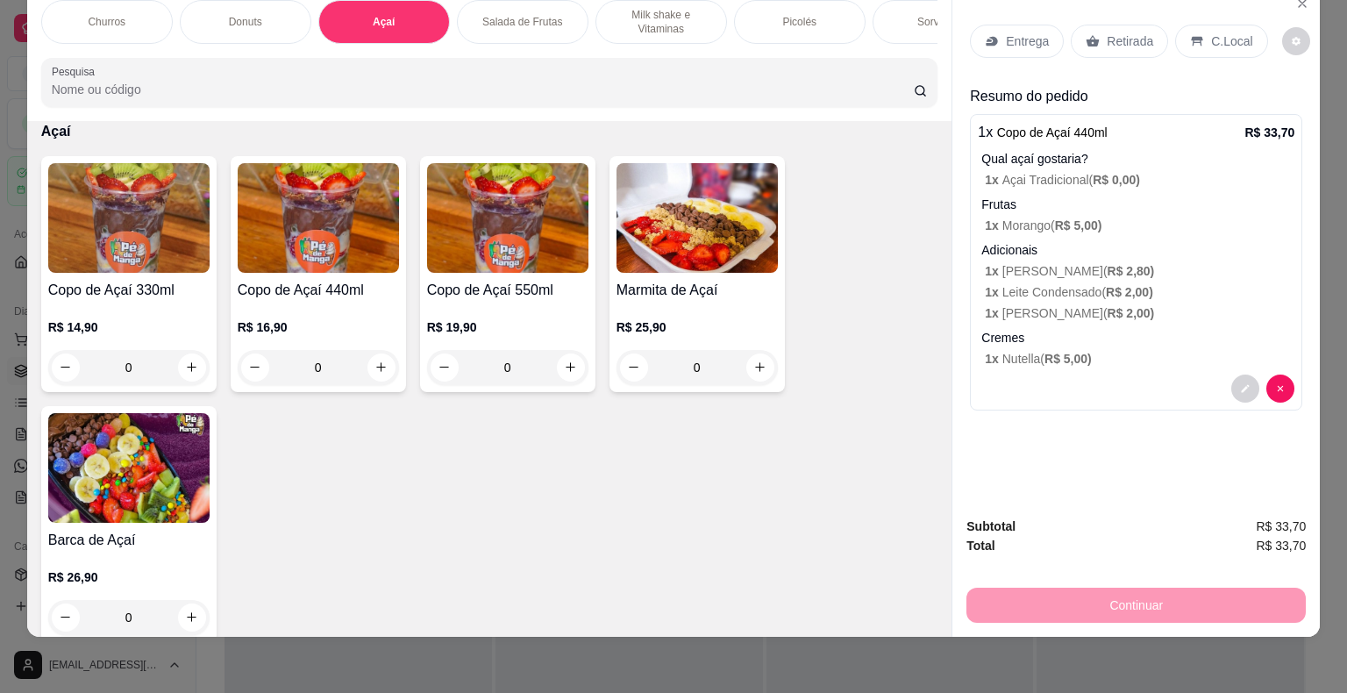
click at [1107, 32] on p "Retirada" at bounding box center [1130, 41] width 46 height 18
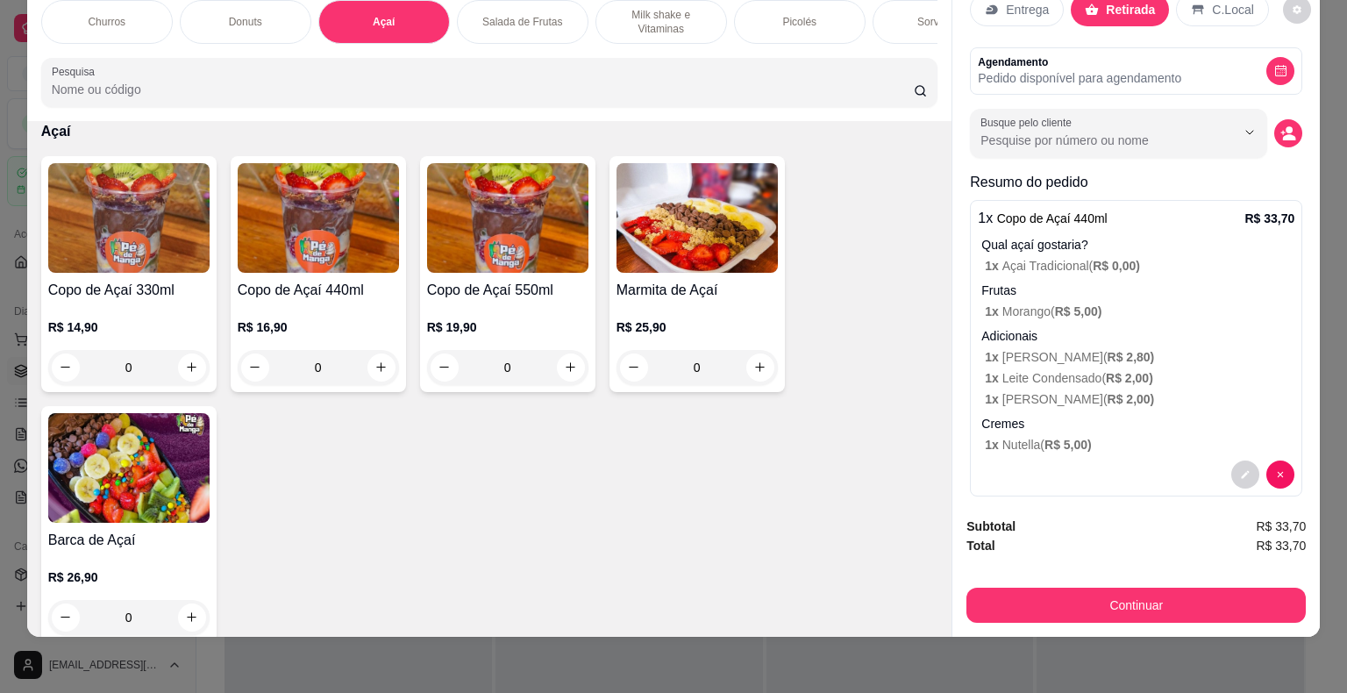
scroll to position [47, 0]
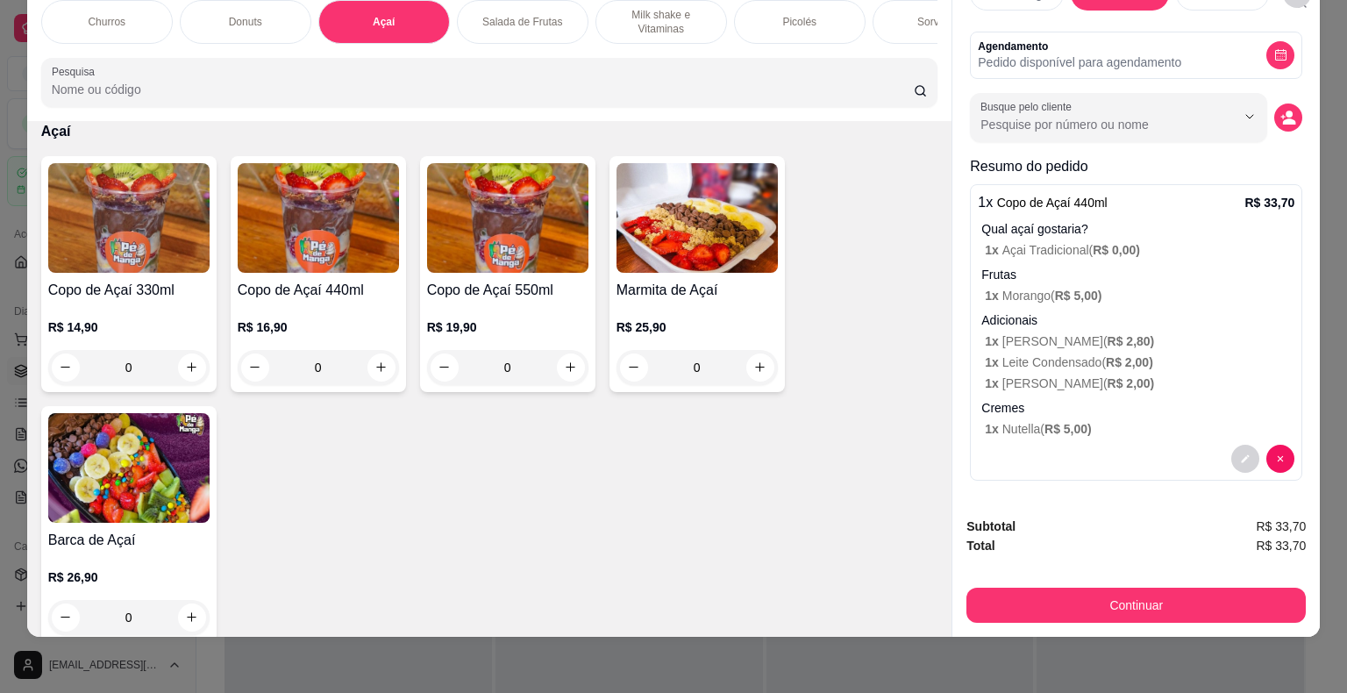
click at [1018, 596] on button "Continuar" at bounding box center [1135, 604] width 339 height 35
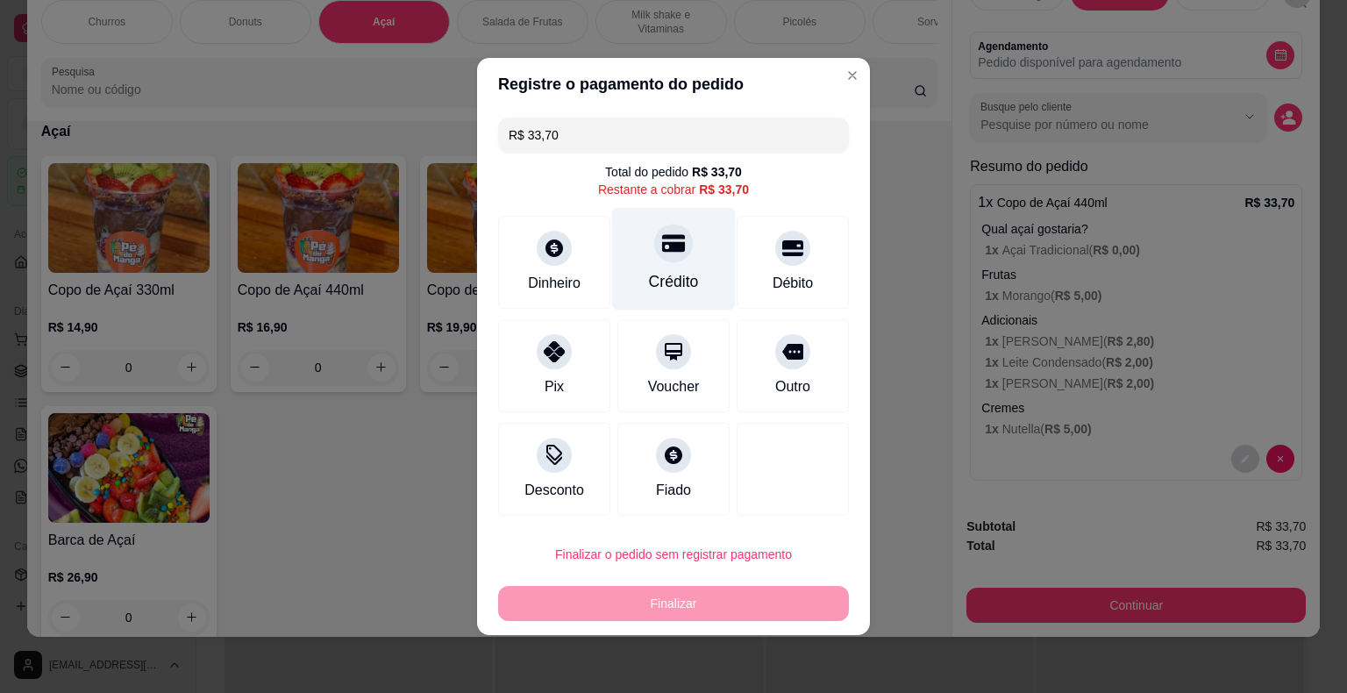
click at [698, 281] on div "Crédito" at bounding box center [674, 259] width 124 height 103
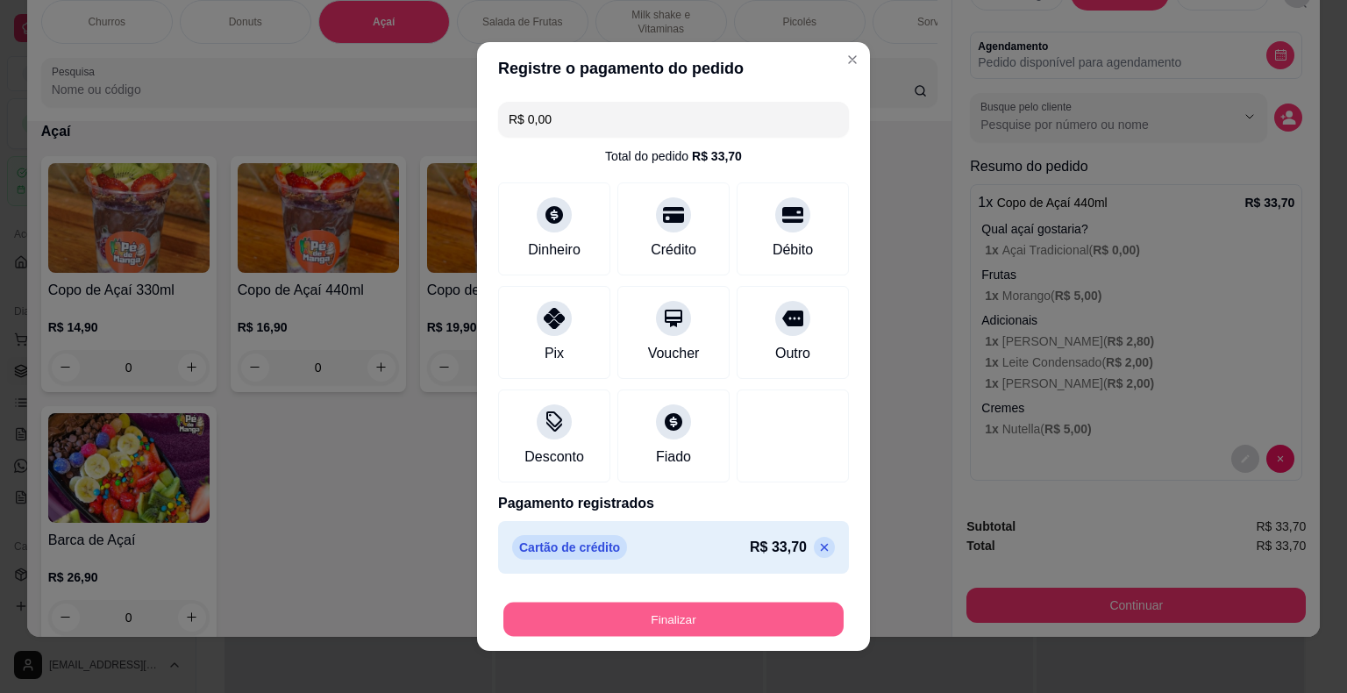
click at [651, 623] on button "Finalizar" at bounding box center [673, 619] width 340 height 34
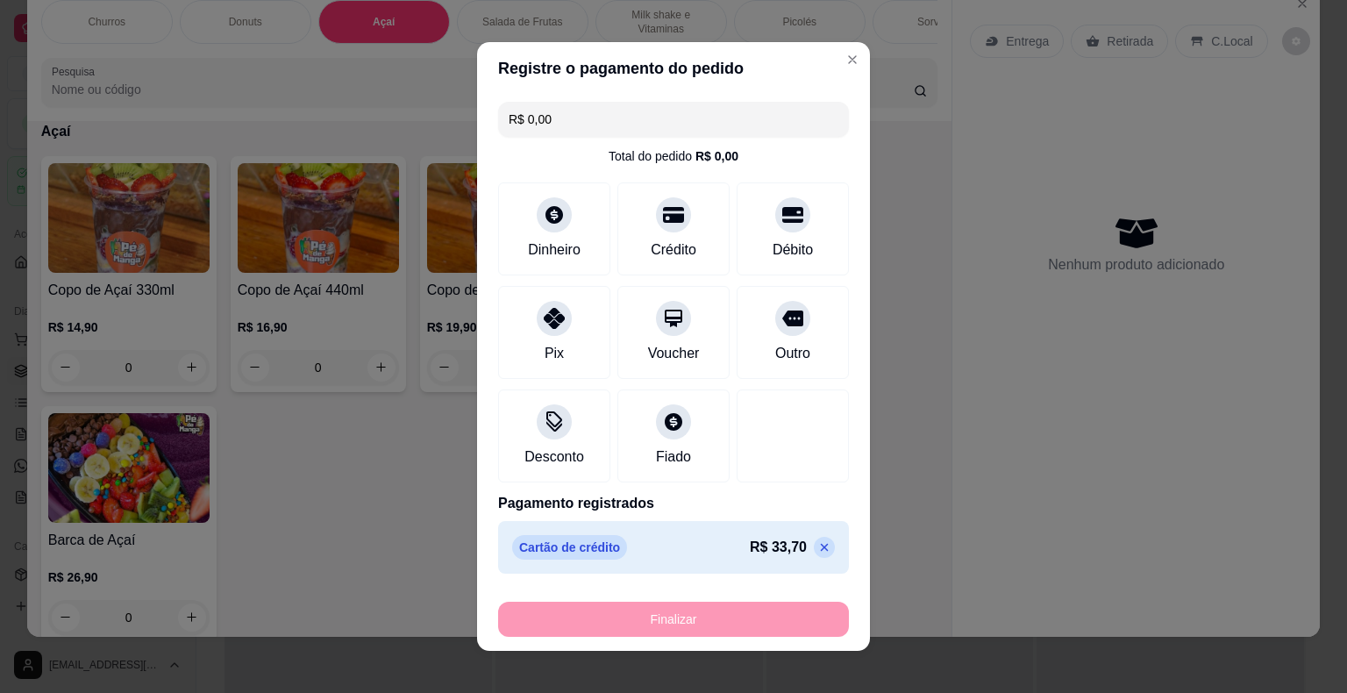
type input "-R$ 33,70"
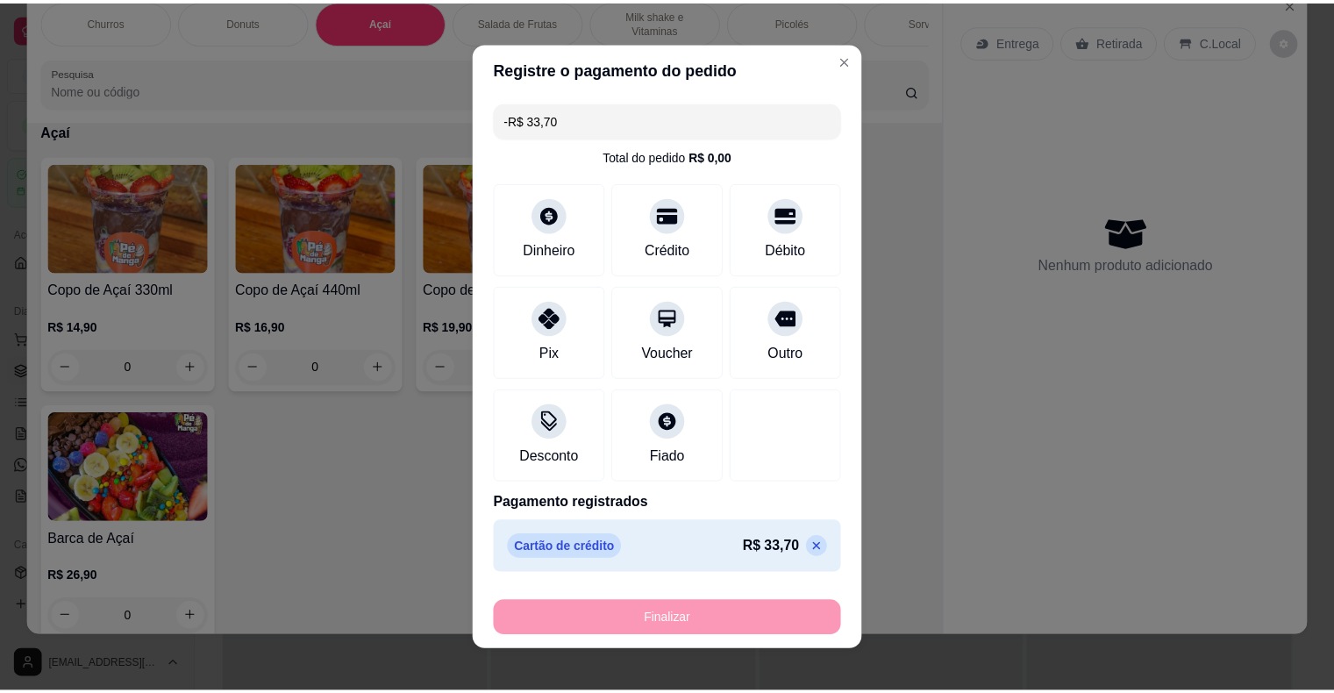
scroll to position [0, 0]
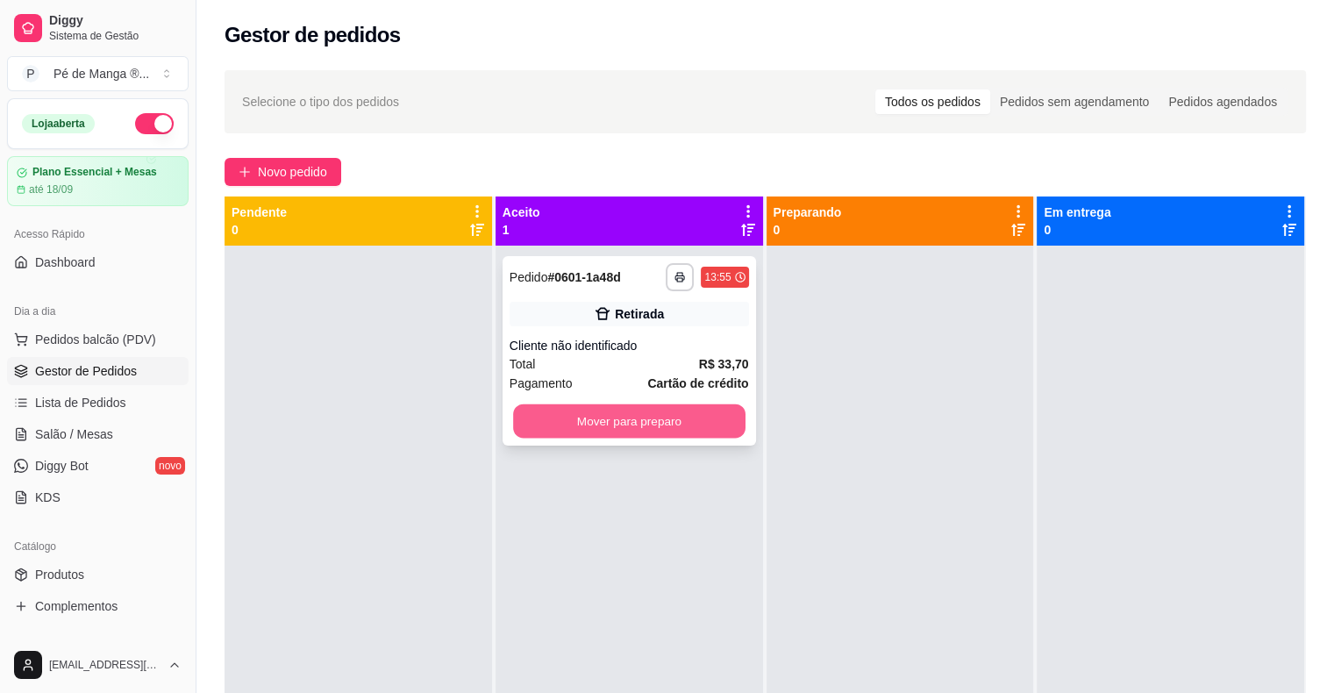
click at [701, 430] on button "Mover para preparo" at bounding box center [629, 421] width 232 height 34
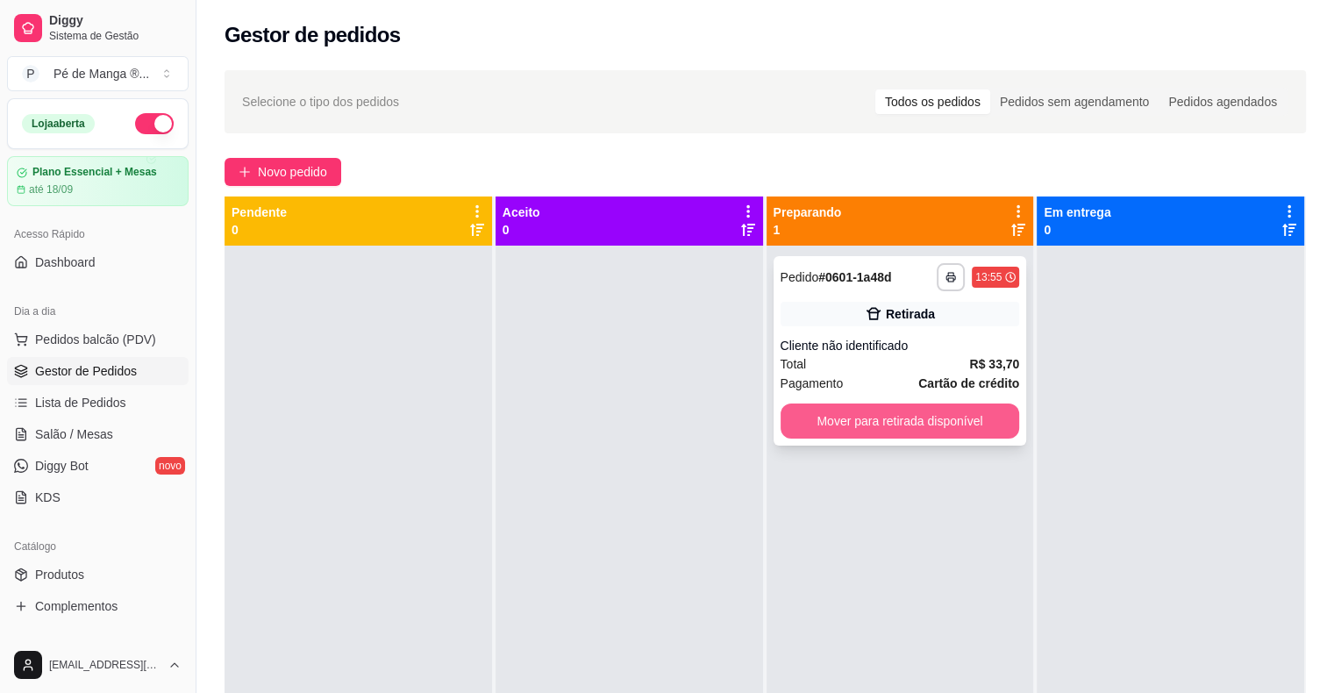
click at [885, 425] on button "Mover para retirada disponível" at bounding box center [899, 420] width 239 height 35
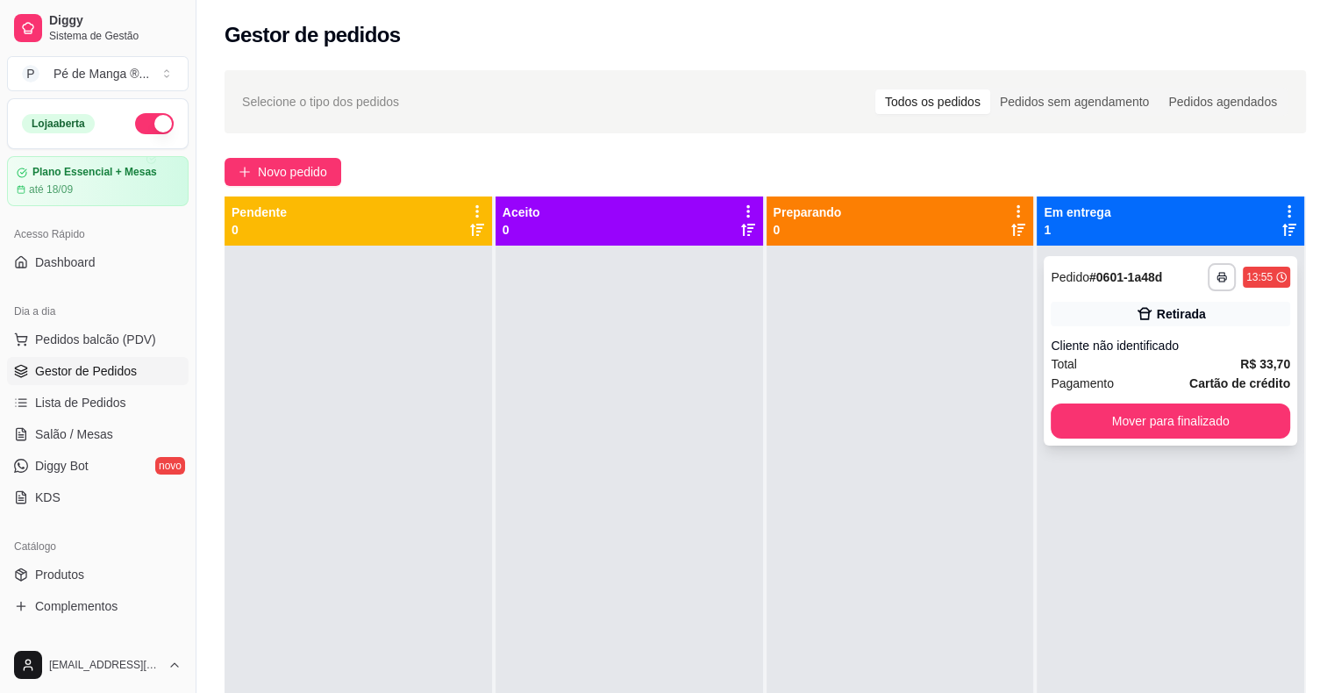
click at [1220, 413] on button "Mover para finalizado" at bounding box center [1169, 420] width 239 height 35
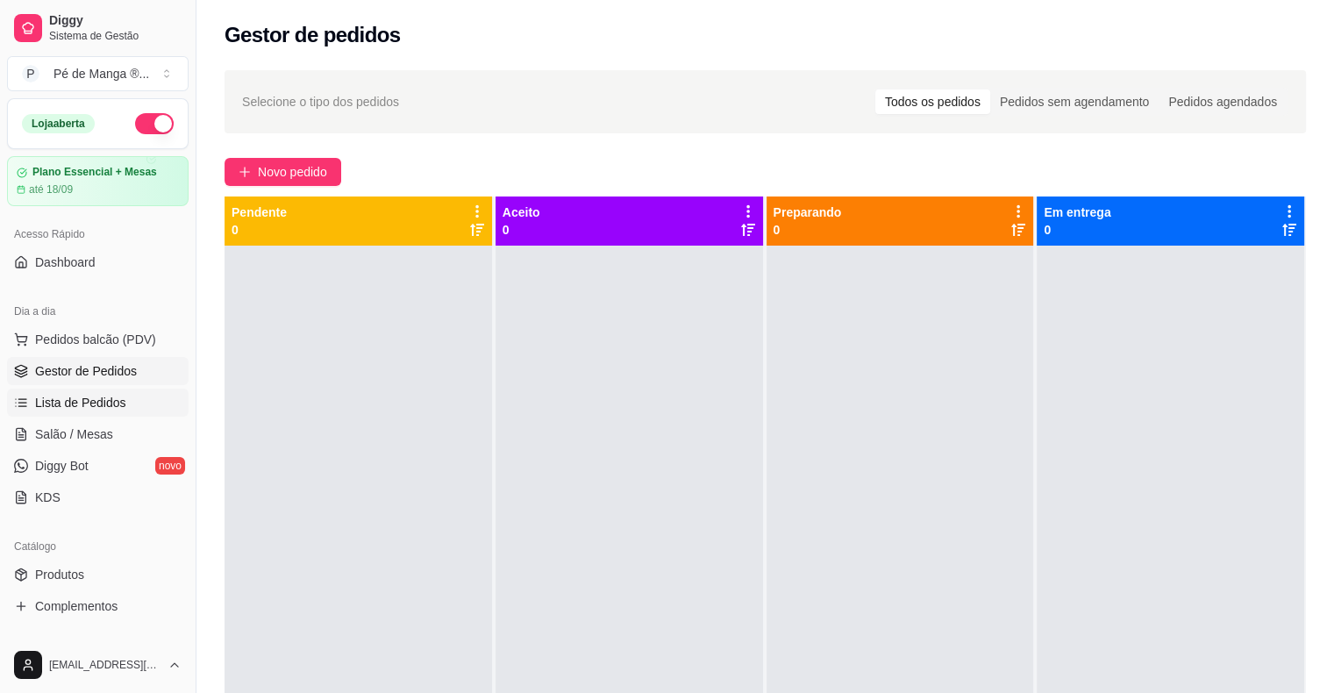
click at [96, 405] on span "Lista de Pedidos" at bounding box center [80, 403] width 91 height 18
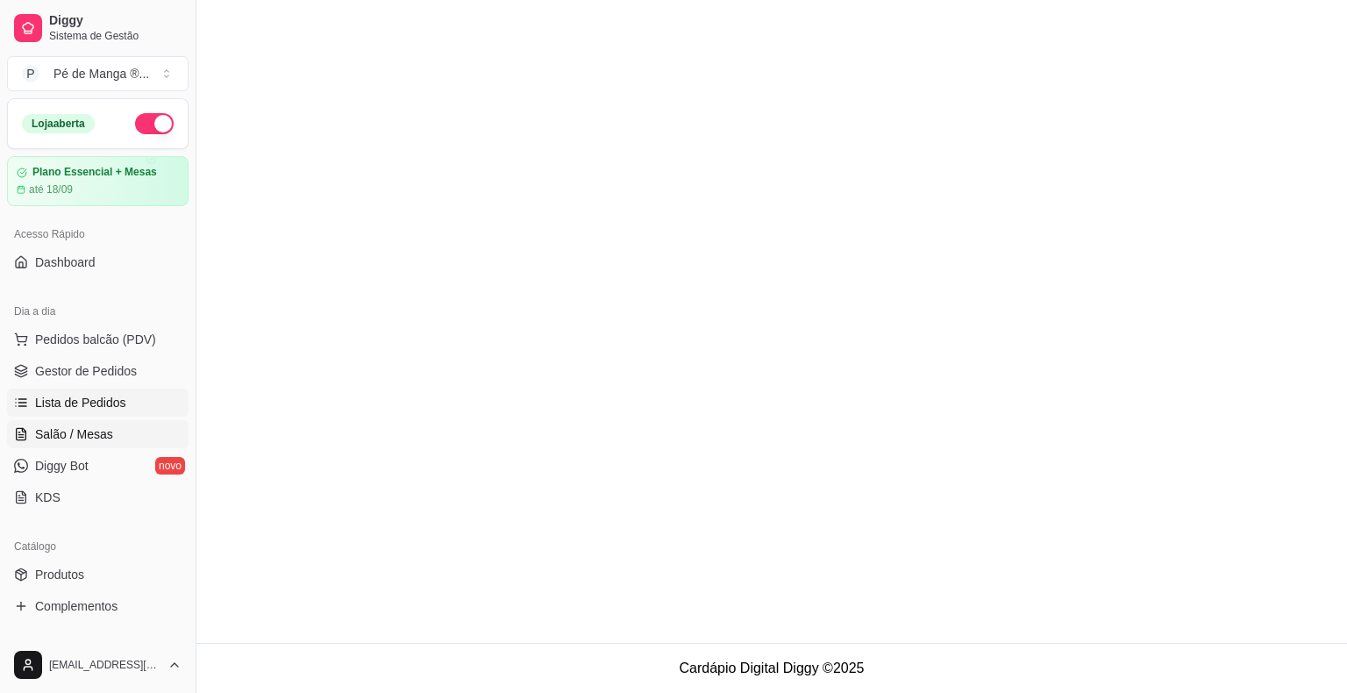
click at [106, 450] on ul "Pedidos balcão (PDV) Gestor de Pedidos Lista de Pedidos Salão / Mesas Diggy Bot…" at bounding box center [98, 418] width 182 height 186
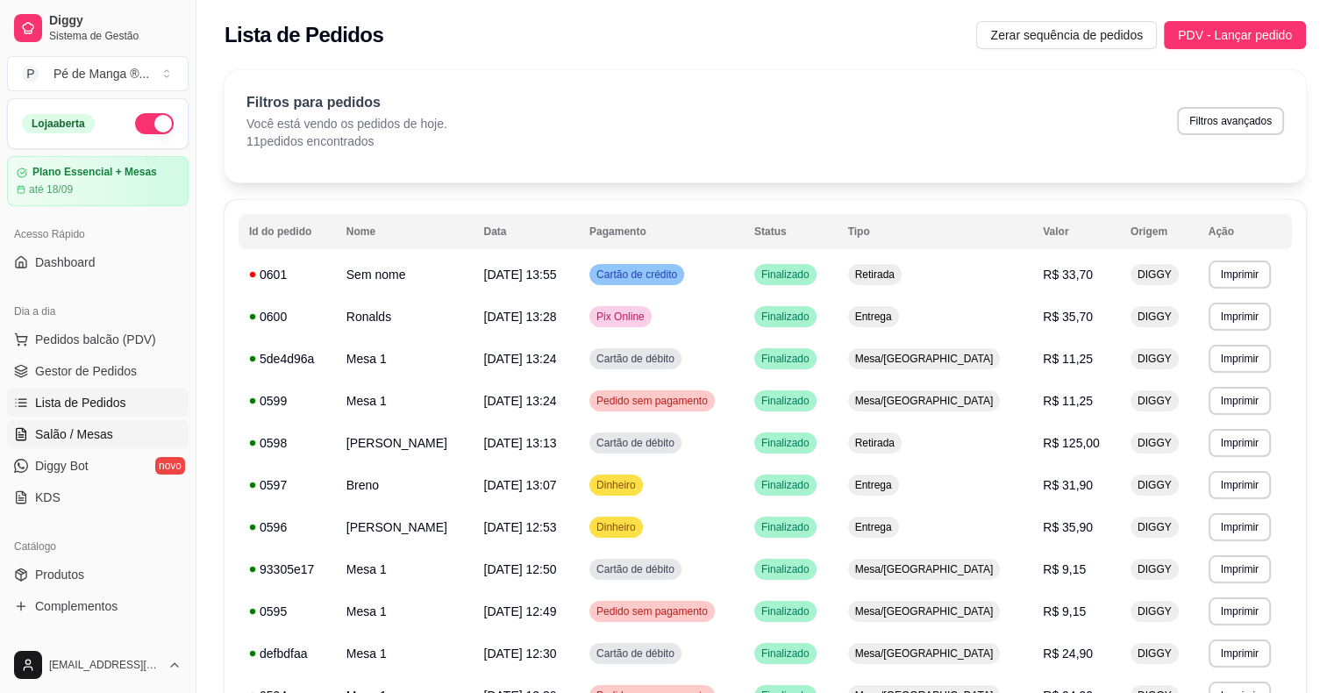
click at [108, 440] on span "Salão / Mesas" at bounding box center [74, 434] width 78 height 18
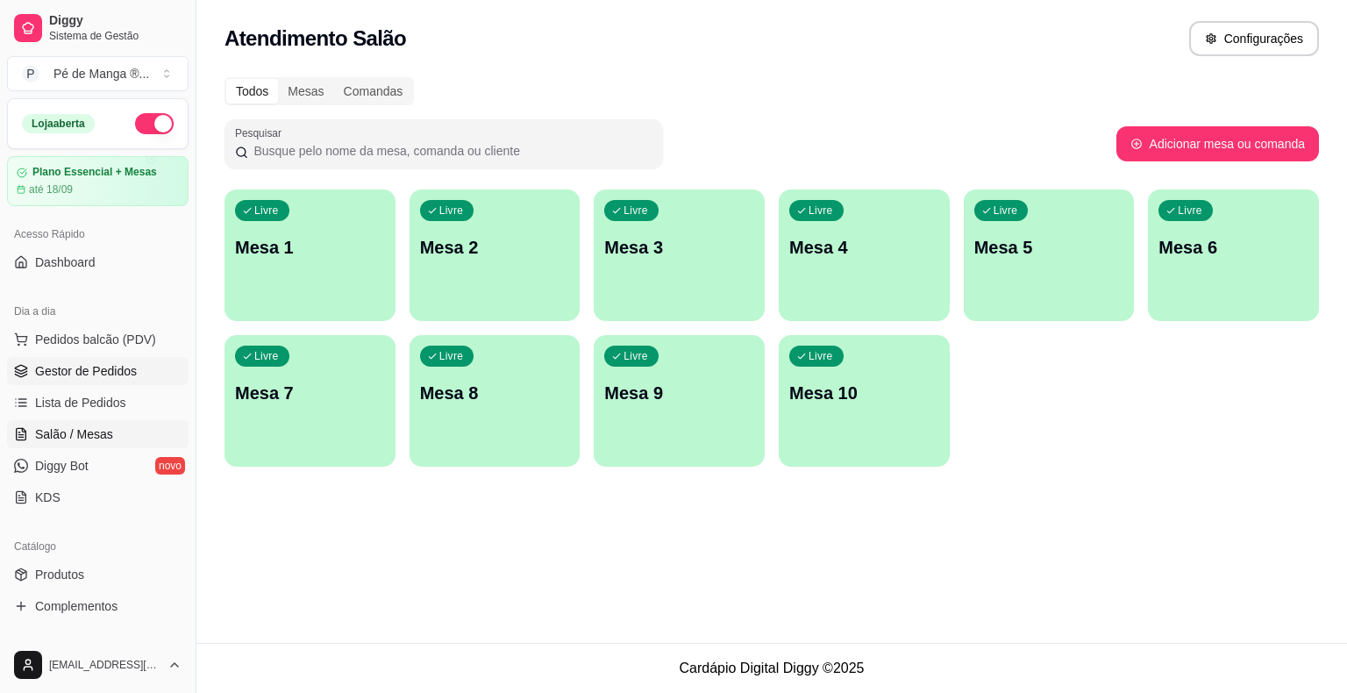
click at [105, 371] on span "Gestor de Pedidos" at bounding box center [86, 371] width 102 height 18
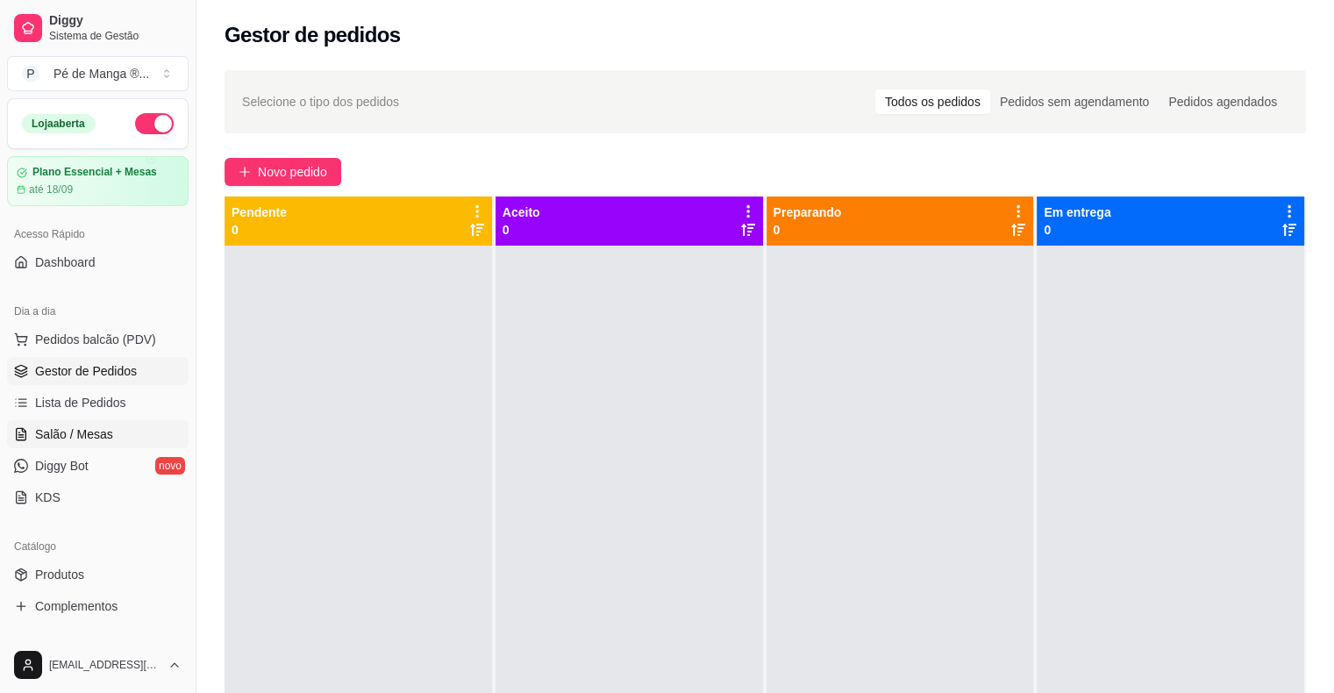
click at [132, 424] on link "Salão / Mesas" at bounding box center [98, 434] width 182 height 28
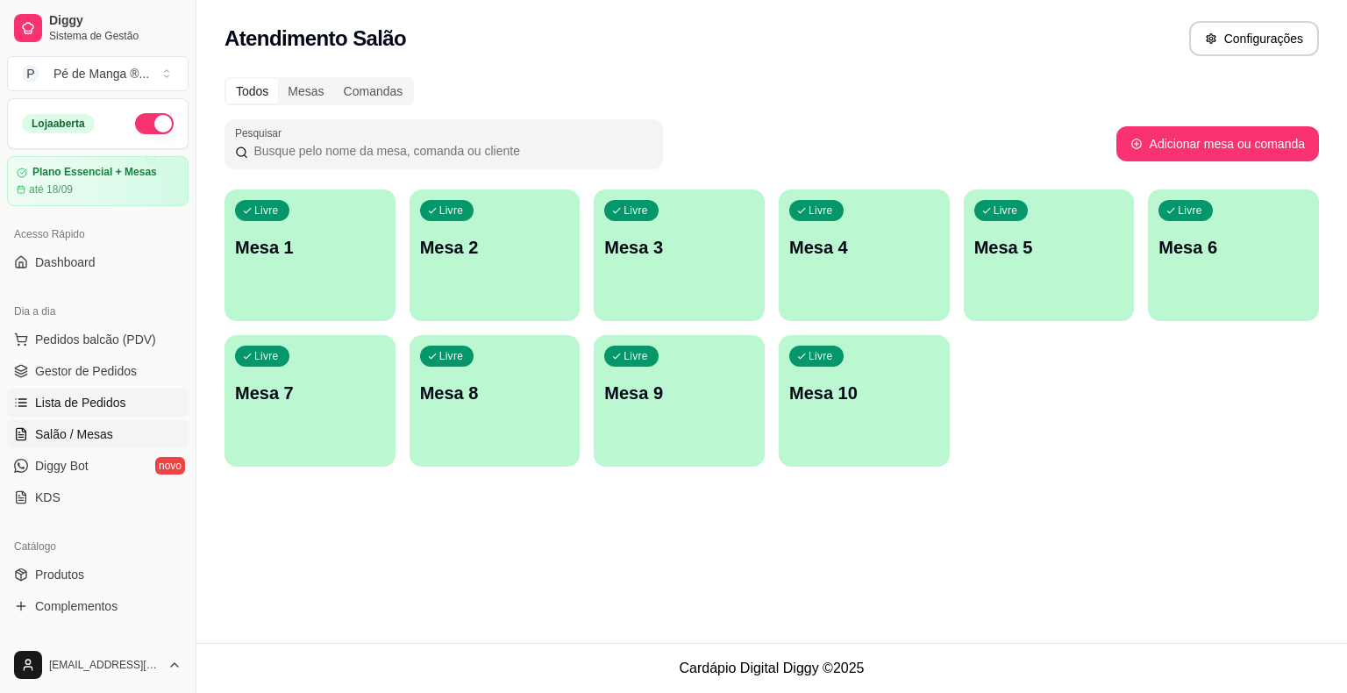
click at [126, 406] on link "Lista de Pedidos" at bounding box center [98, 402] width 182 height 28
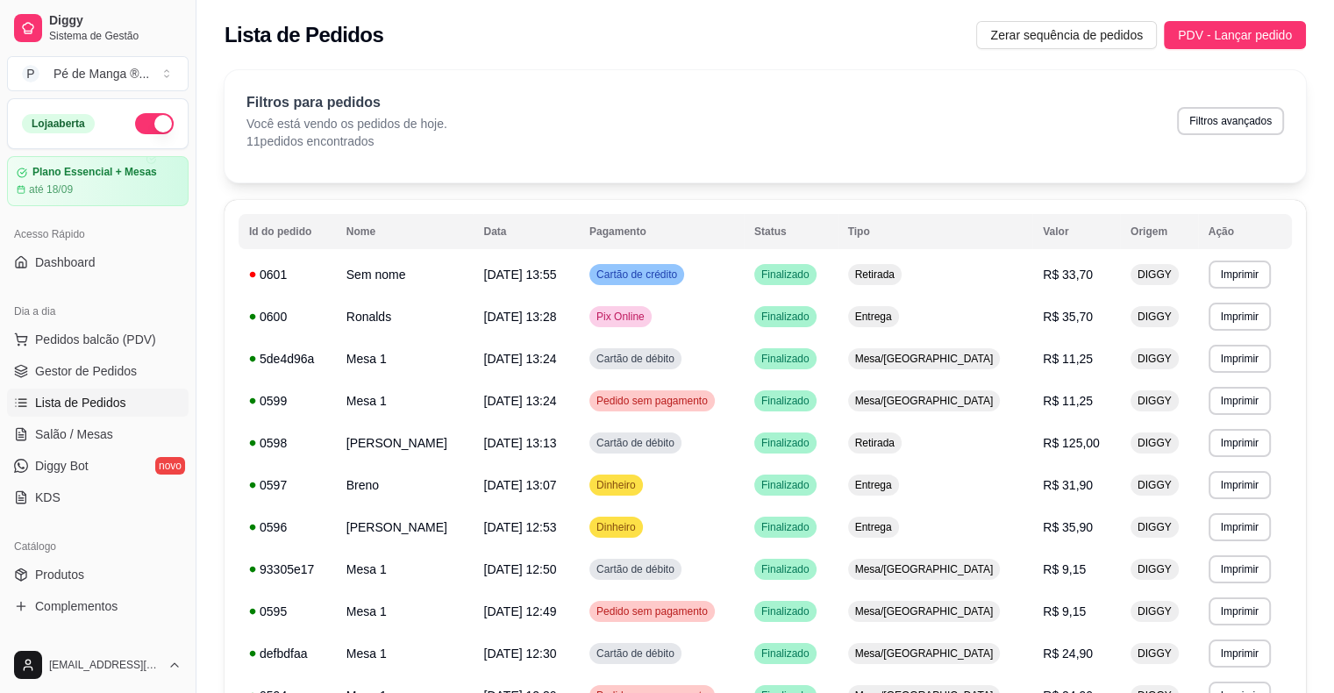
click at [121, 417] on ul "Pedidos balcão (PDV) Gestor de Pedidos Lista de Pedidos Salão / Mesas Diggy Bot…" at bounding box center [98, 418] width 182 height 186
click at [121, 423] on link "Salão / Mesas" at bounding box center [98, 434] width 182 height 28
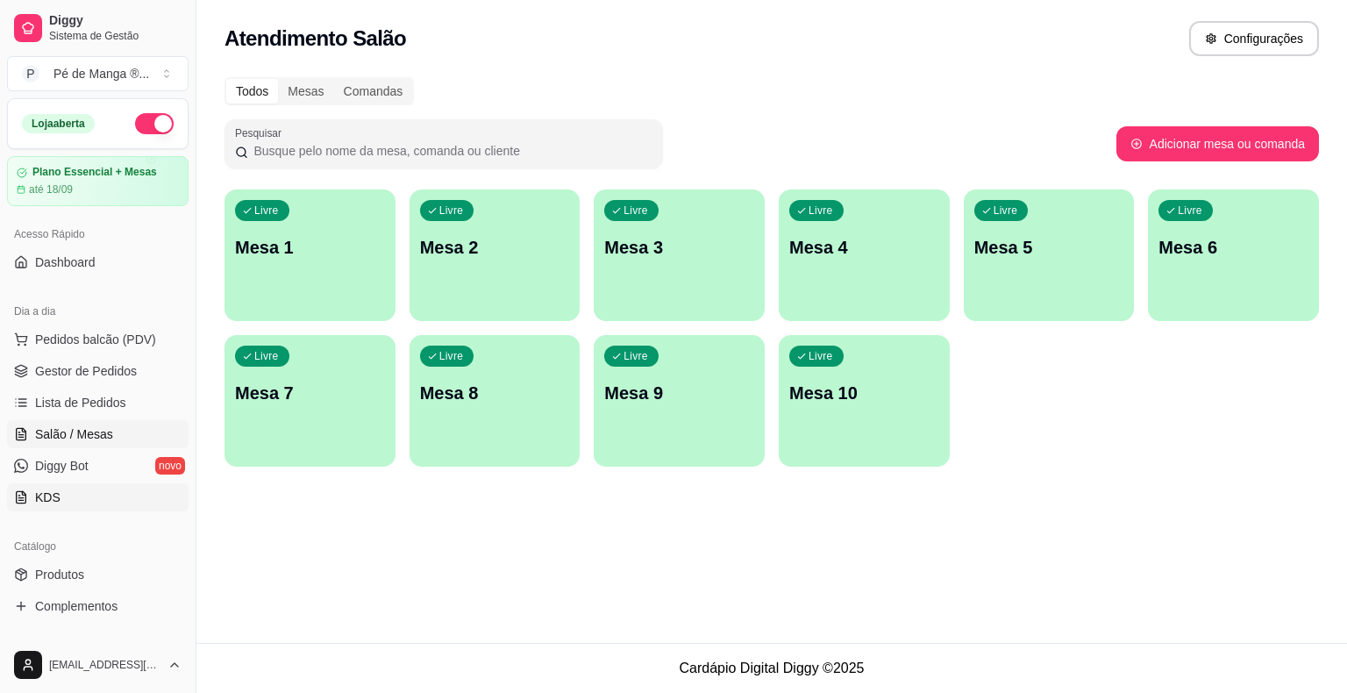
click at [81, 507] on link "KDS" at bounding box center [98, 497] width 182 height 28
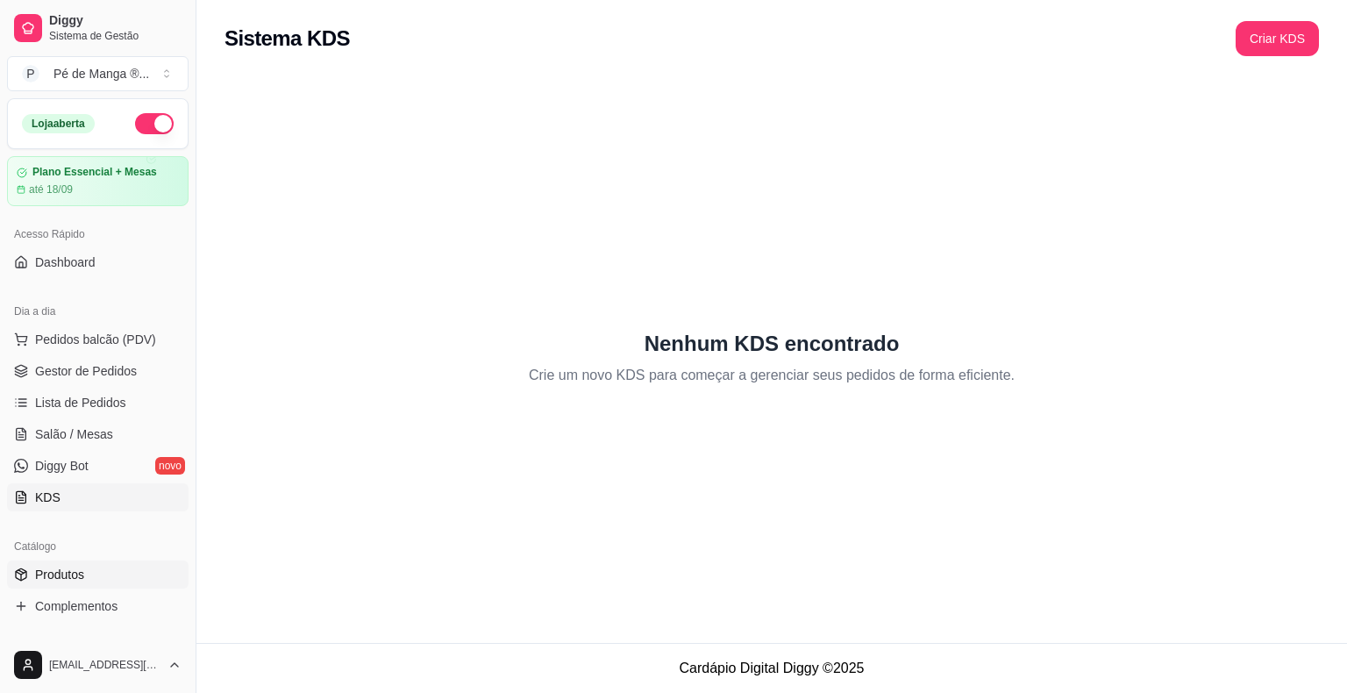
click at [92, 581] on link "Produtos" at bounding box center [98, 574] width 182 height 28
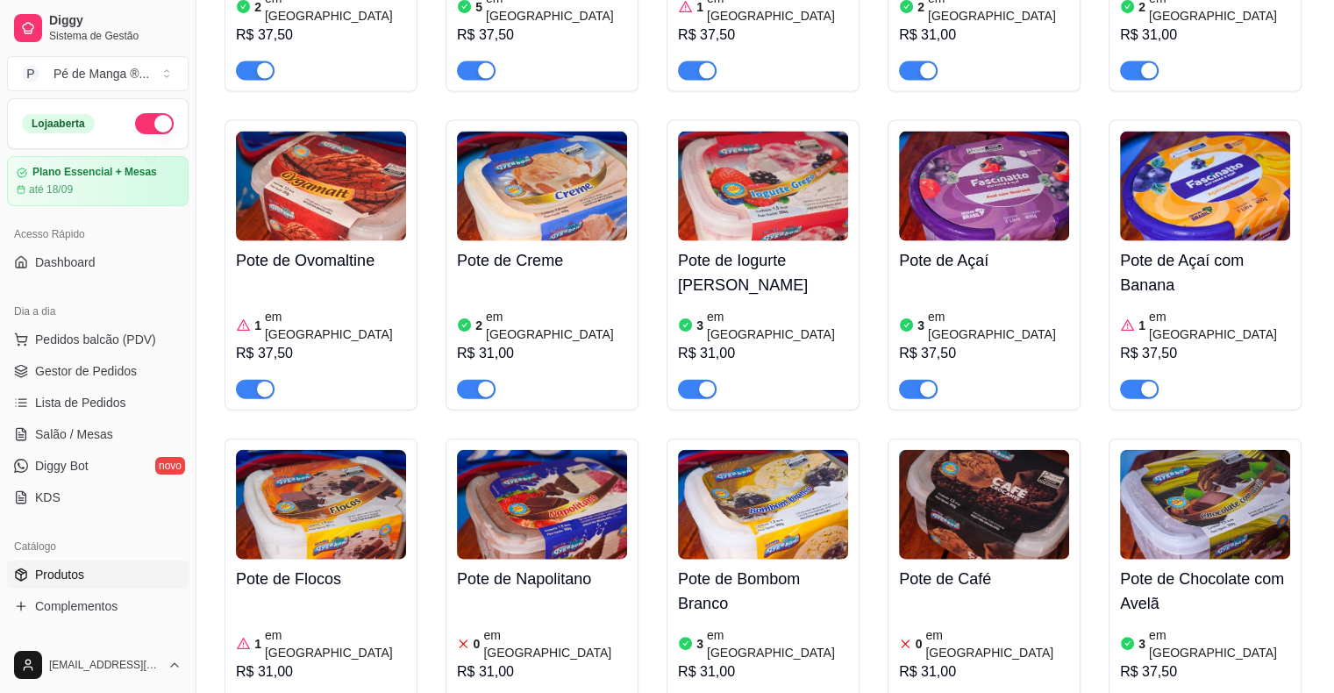
scroll to position [4384, 0]
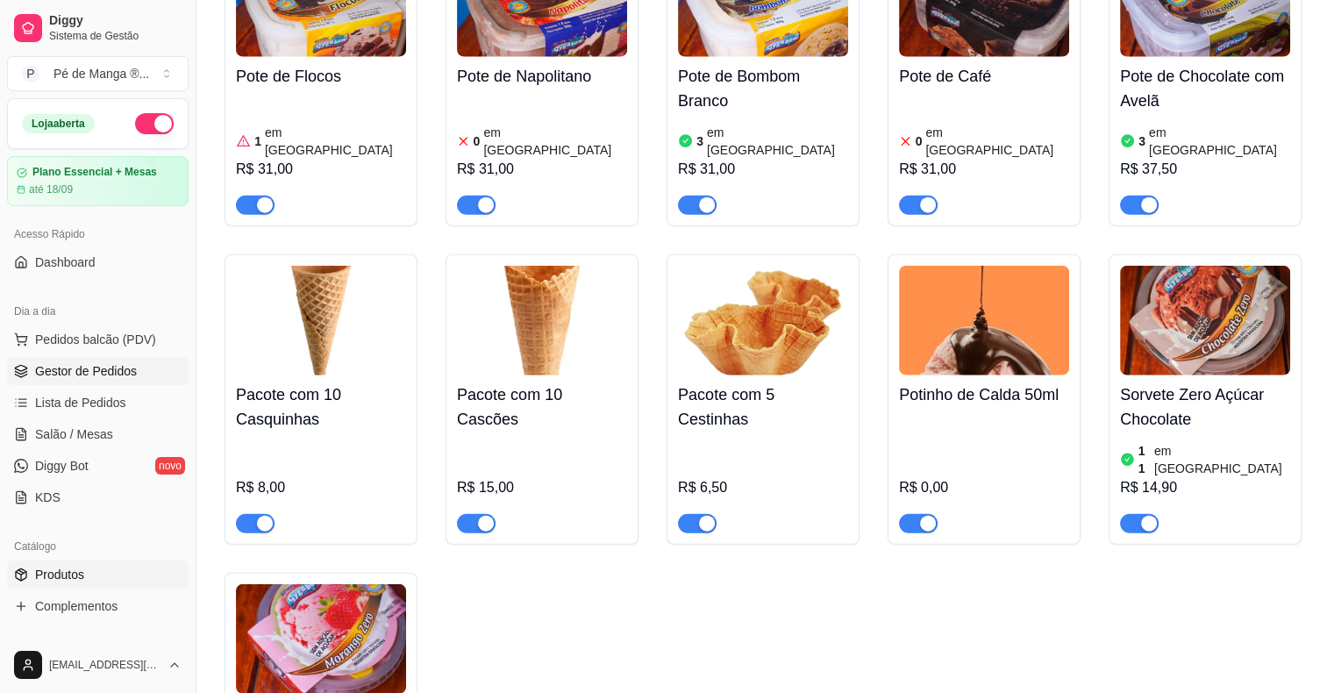
click at [125, 388] on link "Lista de Pedidos" at bounding box center [98, 402] width 182 height 28
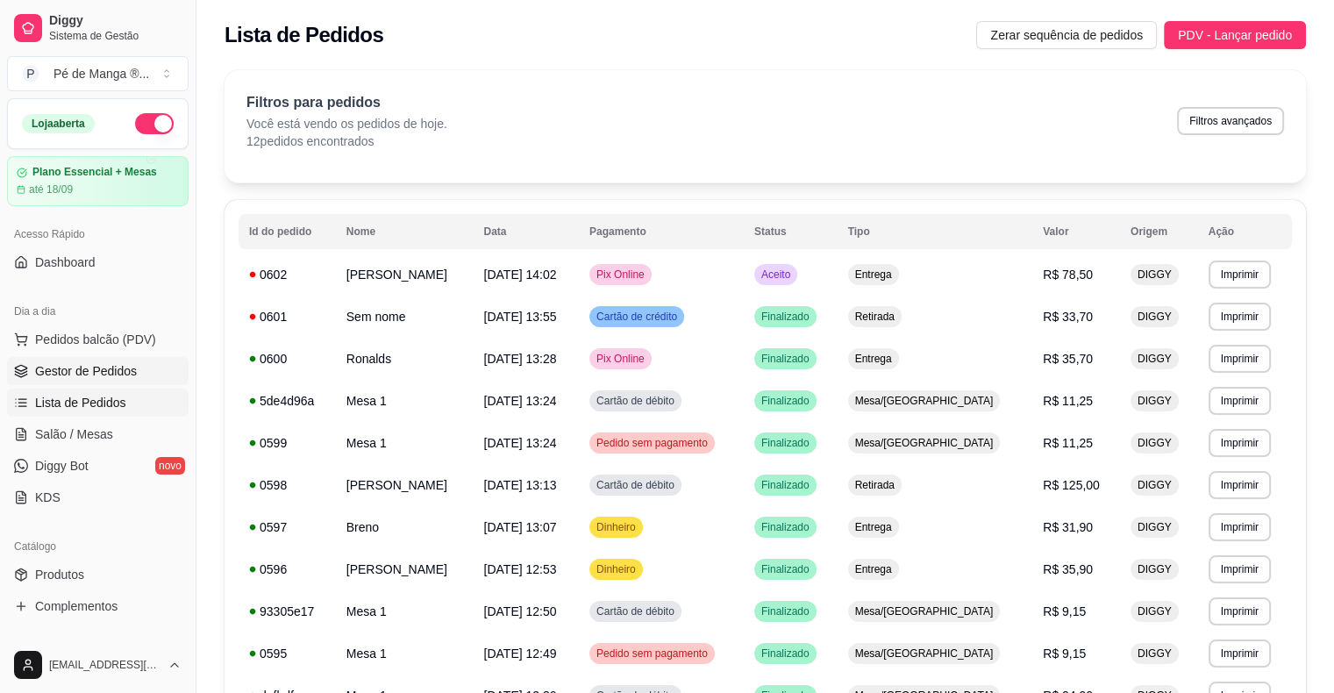
click at [114, 372] on span "Gestor de Pedidos" at bounding box center [86, 371] width 102 height 18
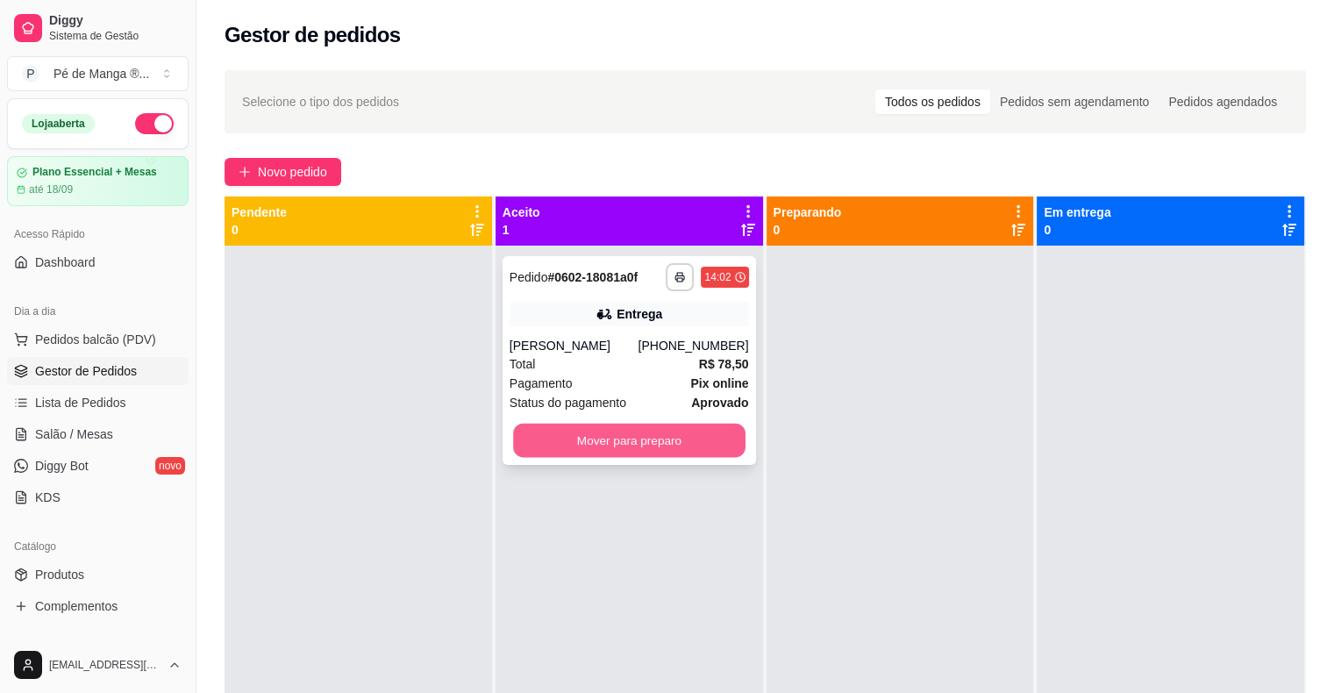
click at [624, 447] on button "Mover para preparo" at bounding box center [629, 441] width 232 height 34
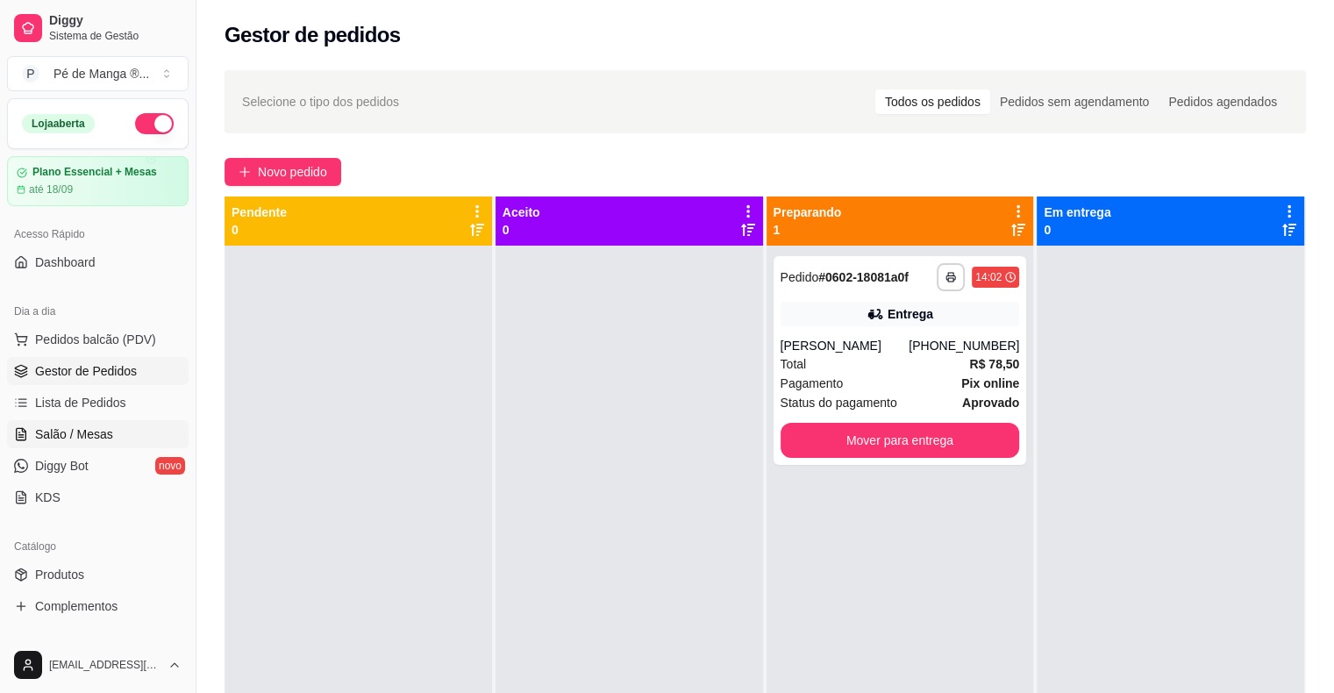
click at [132, 426] on link "Salão / Mesas" at bounding box center [98, 434] width 182 height 28
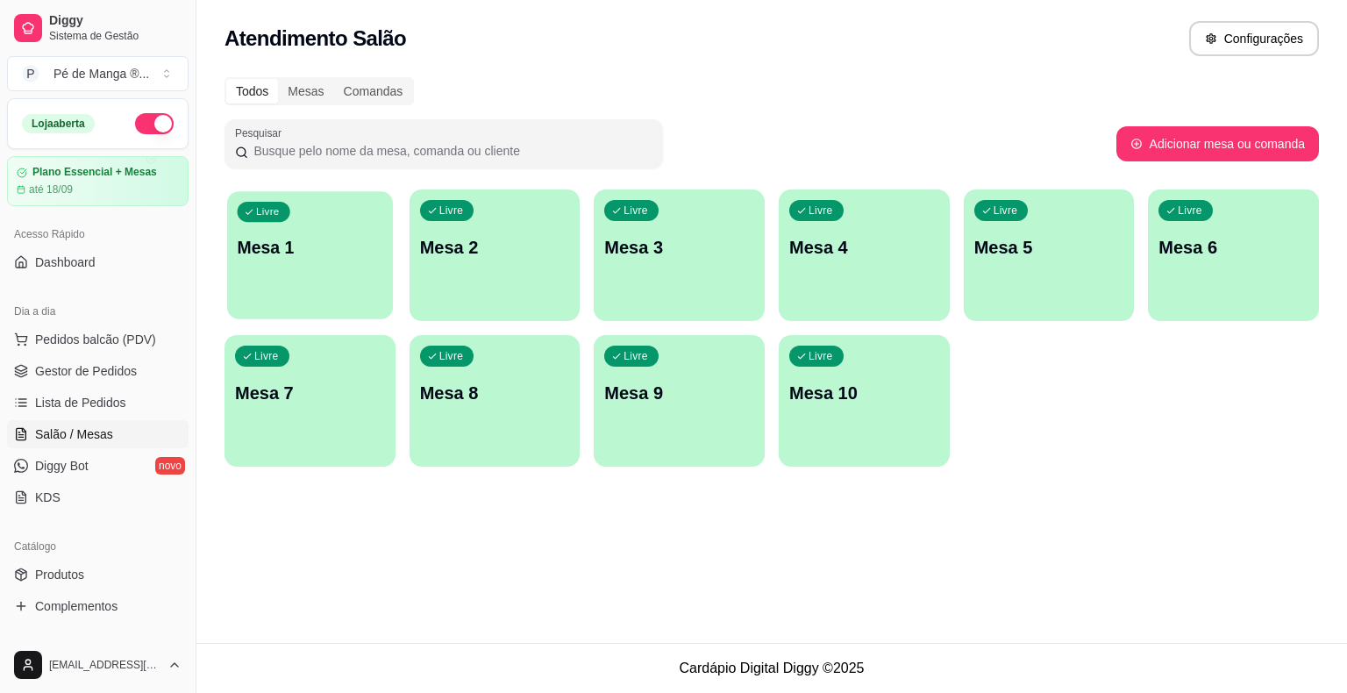
click at [337, 303] on div "button" at bounding box center [310, 308] width 166 height 20
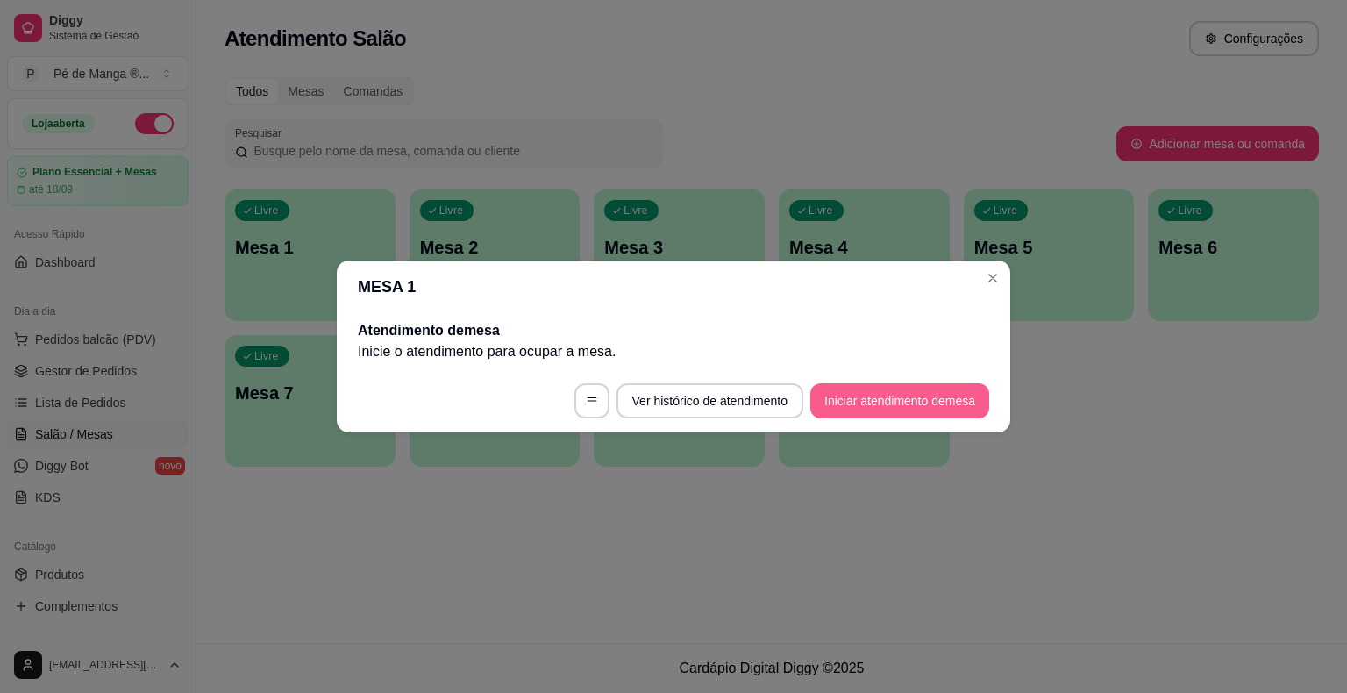
click at [873, 409] on button "Iniciar atendimento de mesa" at bounding box center [899, 400] width 179 height 35
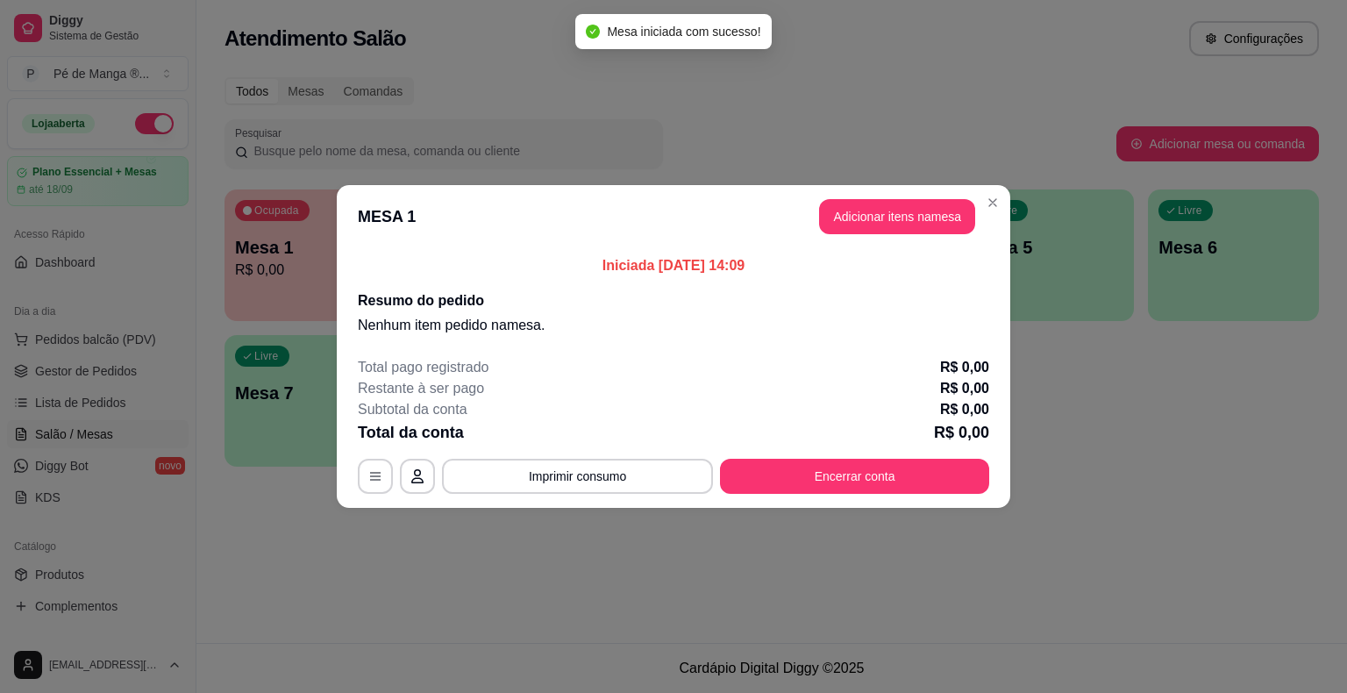
click at [912, 216] on button "Adicionar itens na mesa" at bounding box center [897, 216] width 156 height 35
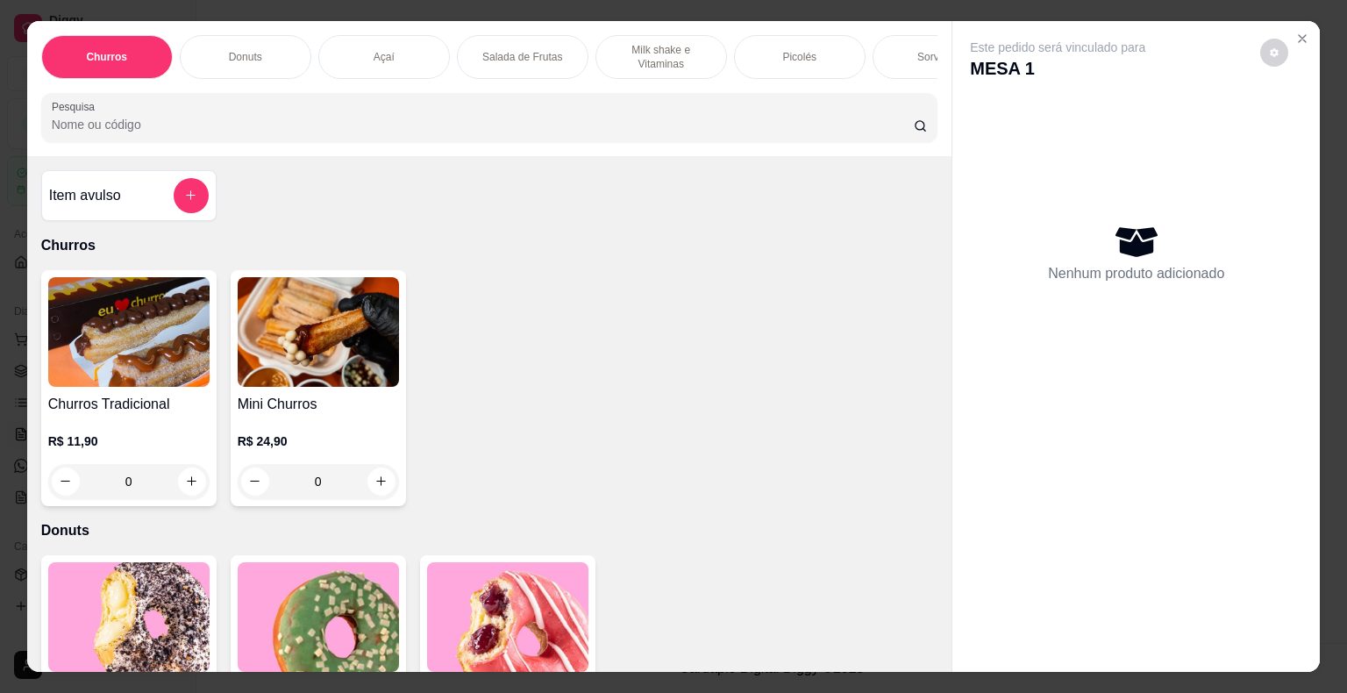
click at [913, 35] on div "Sorvetes" at bounding box center [938, 57] width 132 height 44
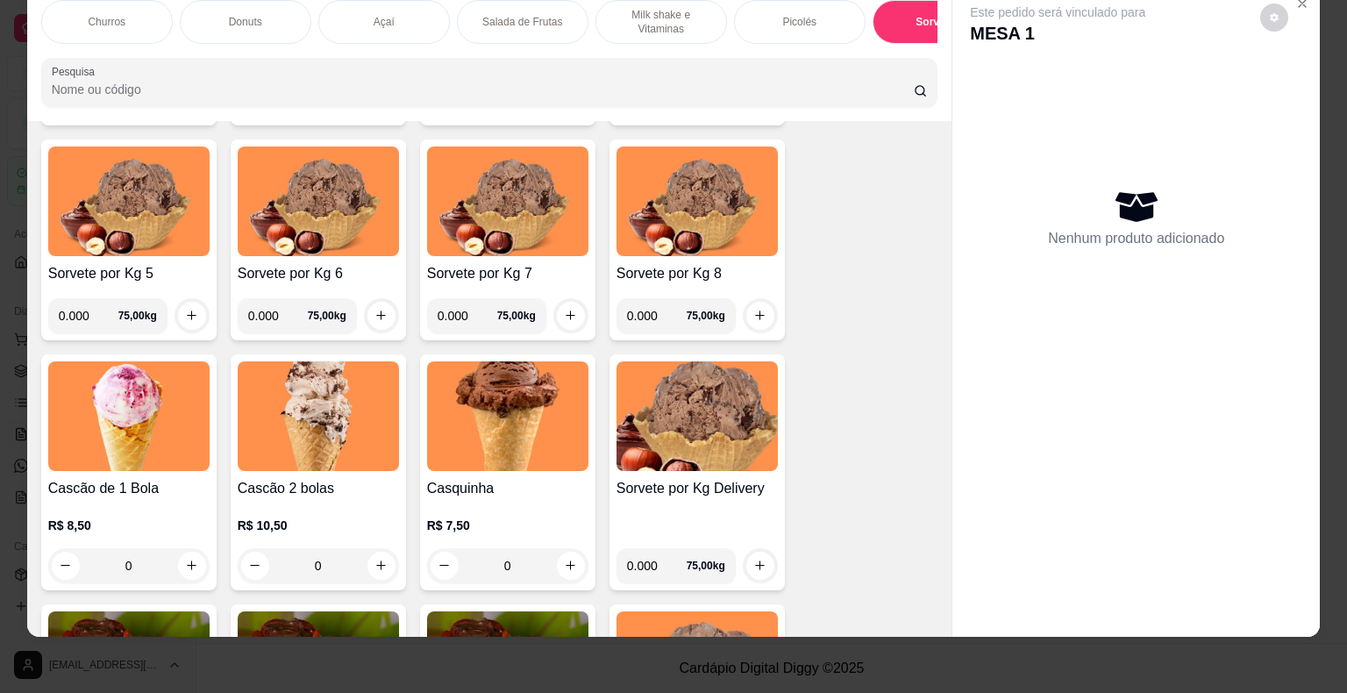
scroll to position [2572, 0]
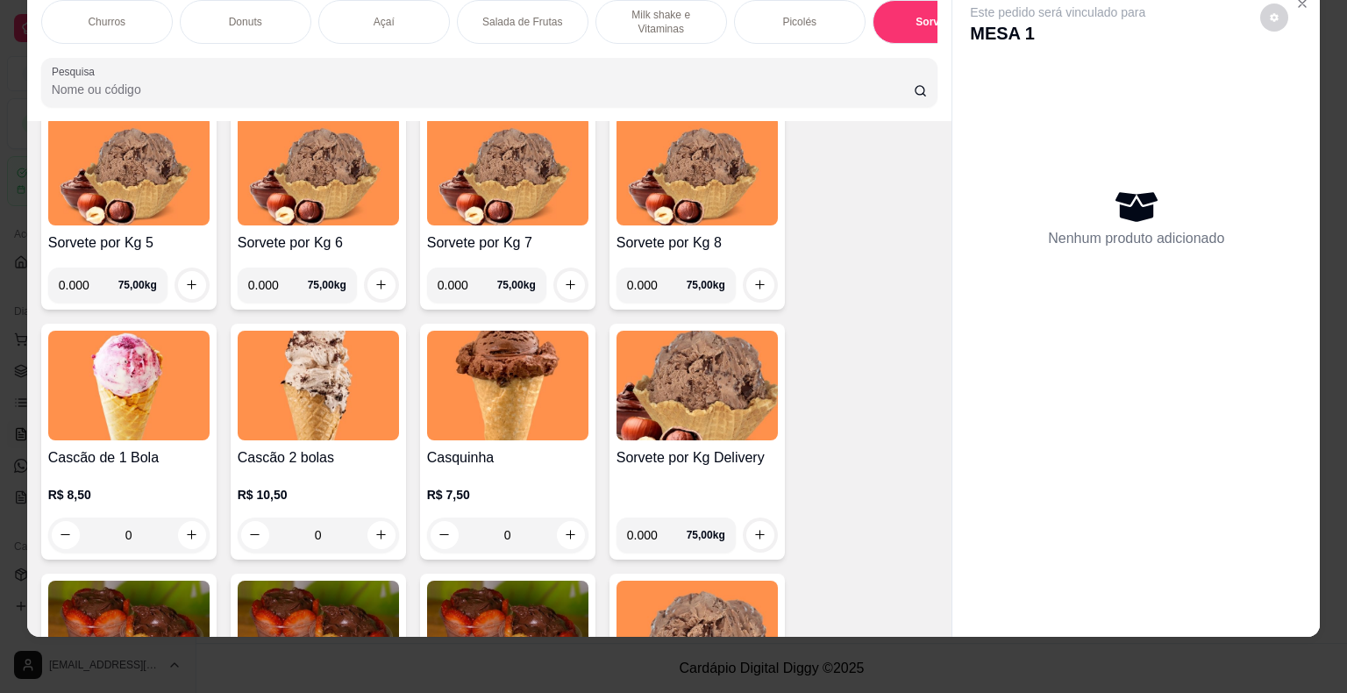
click at [171, 536] on div "0" at bounding box center [128, 534] width 161 height 35
click at [175, 492] on p "R$ 8,50" at bounding box center [128, 495] width 161 height 18
click at [374, 535] on div "0" at bounding box center [318, 534] width 161 height 35
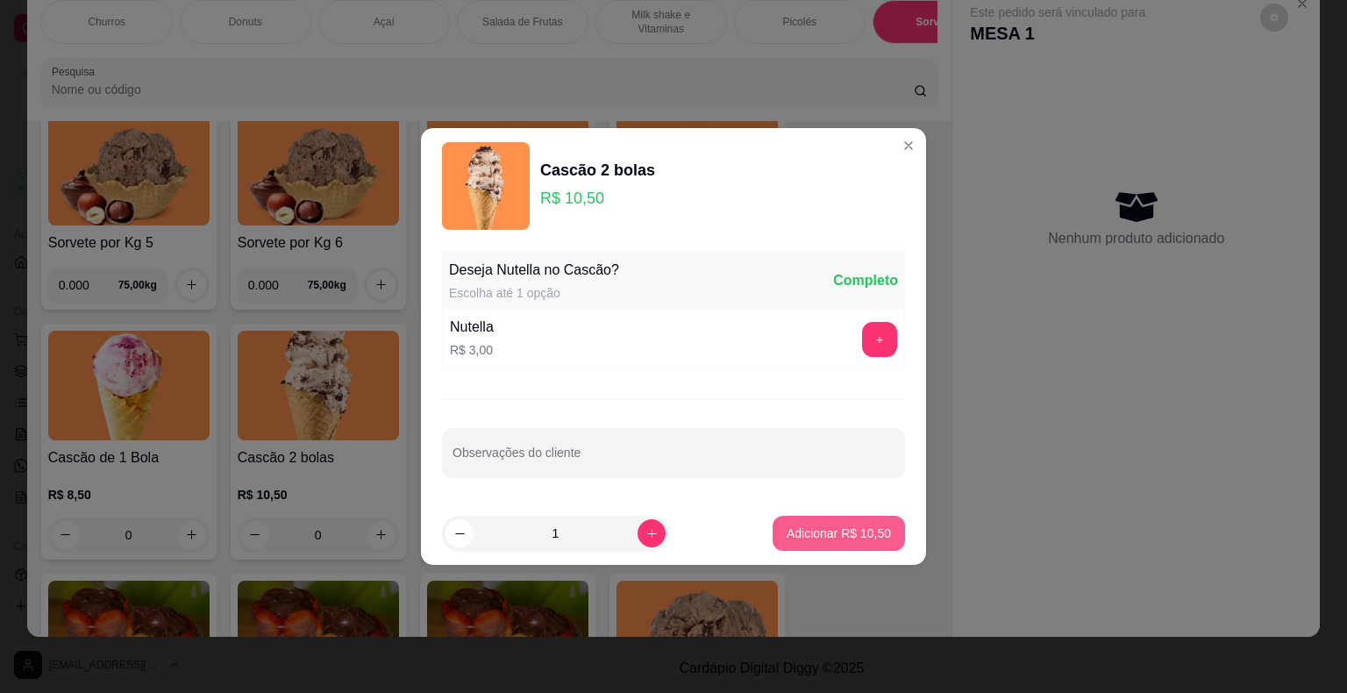
click at [829, 542] on button "Adicionar R$ 10,50" at bounding box center [838, 533] width 132 height 35
type input "1"
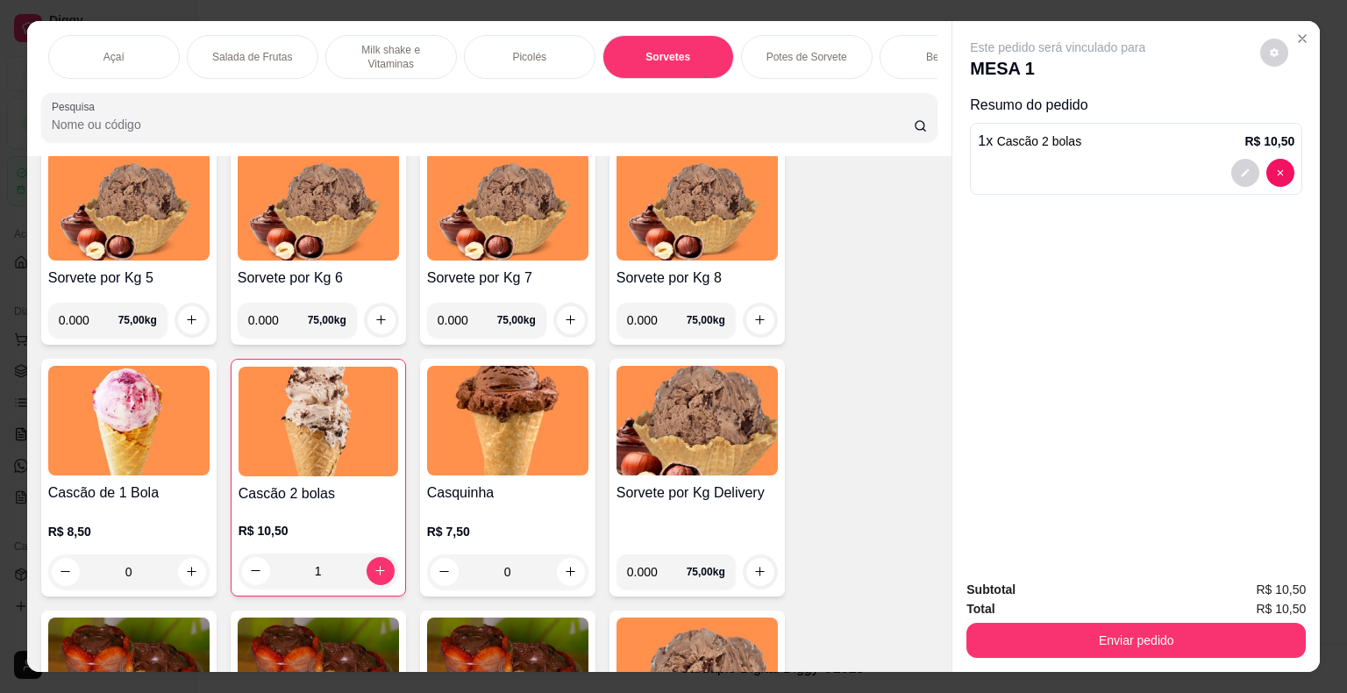
scroll to position [0, 300]
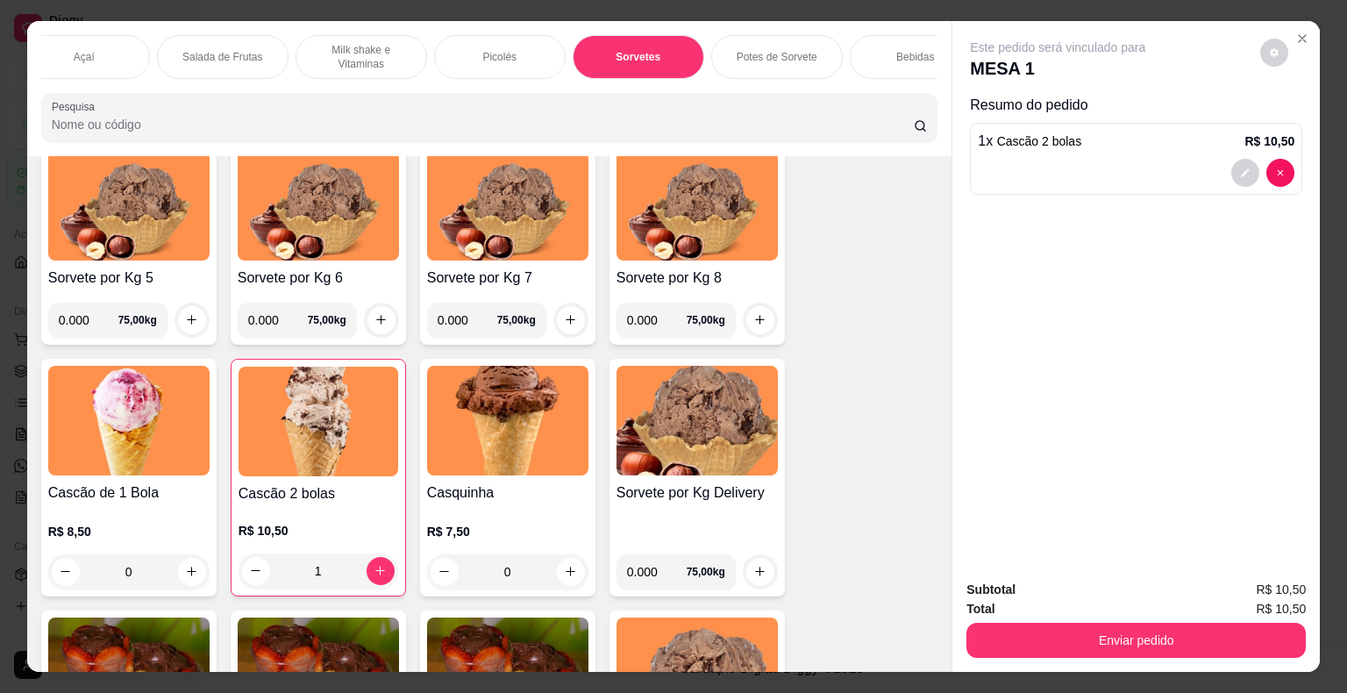
click at [887, 66] on div "Bebidas" at bounding box center [916, 57] width 132 height 44
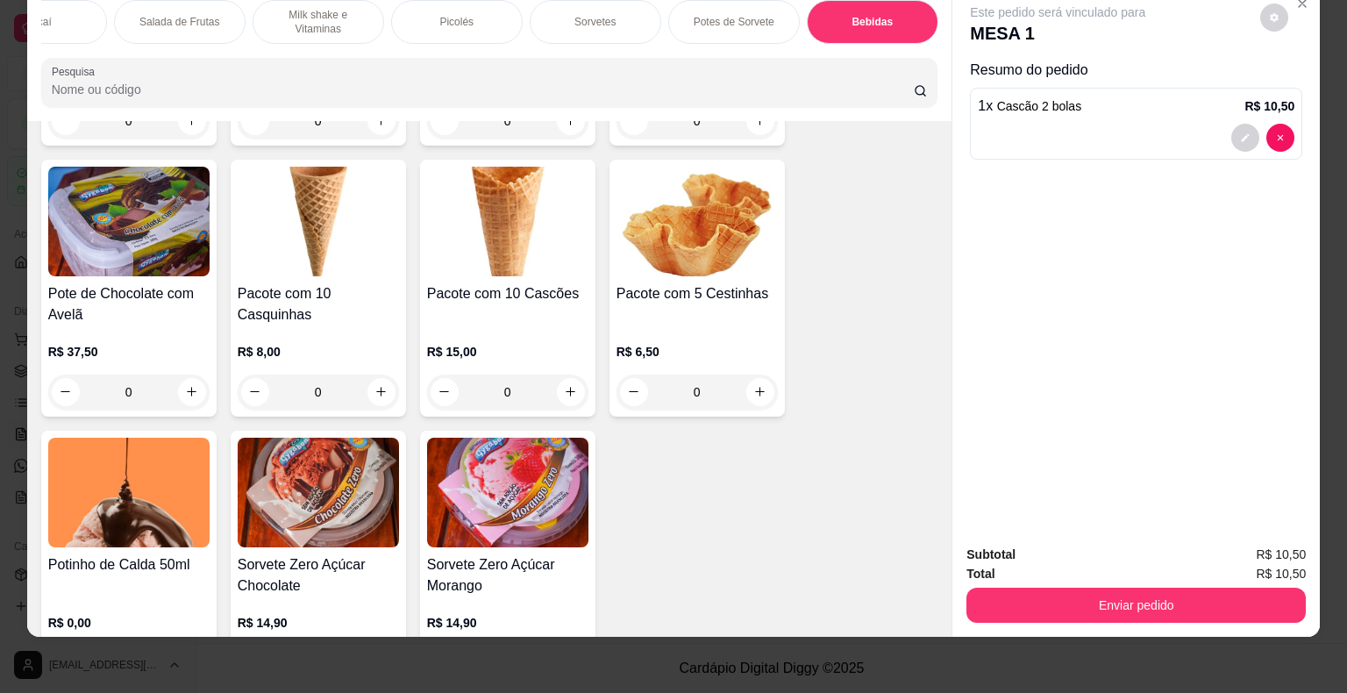
scroll to position [4675, 0]
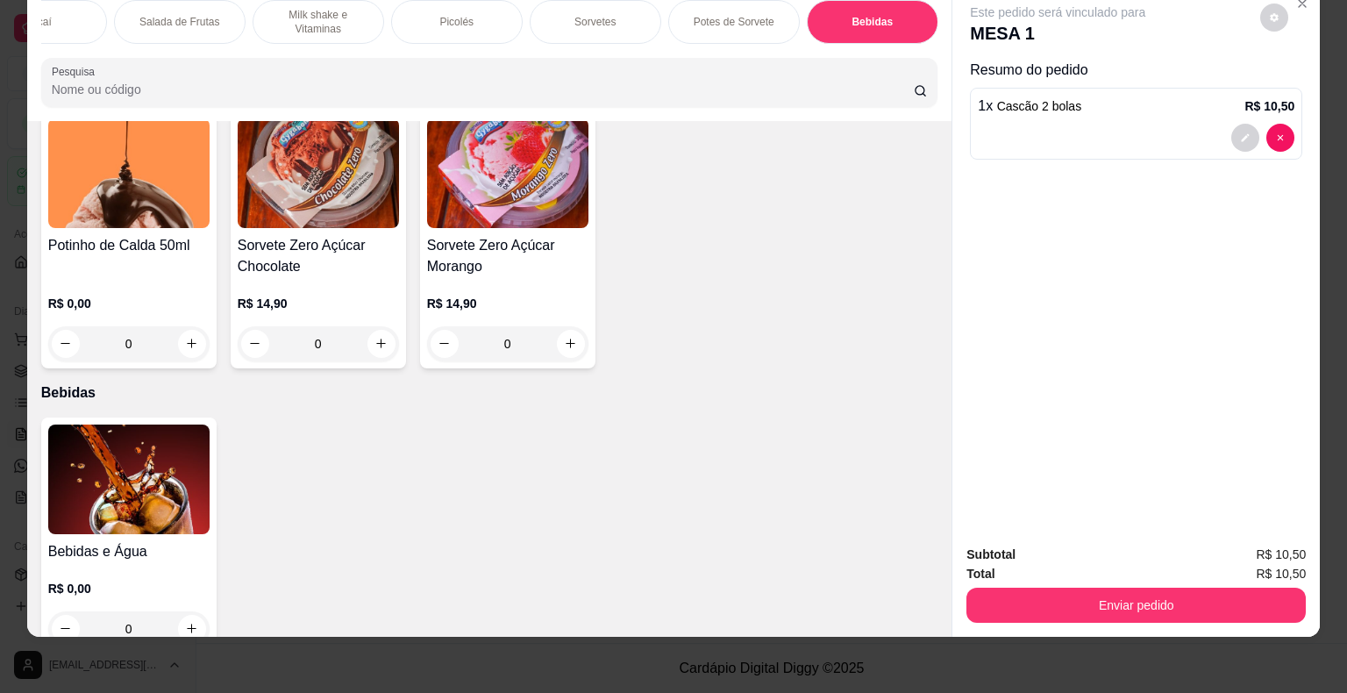
click at [184, 466] on img at bounding box center [128, 479] width 161 height 110
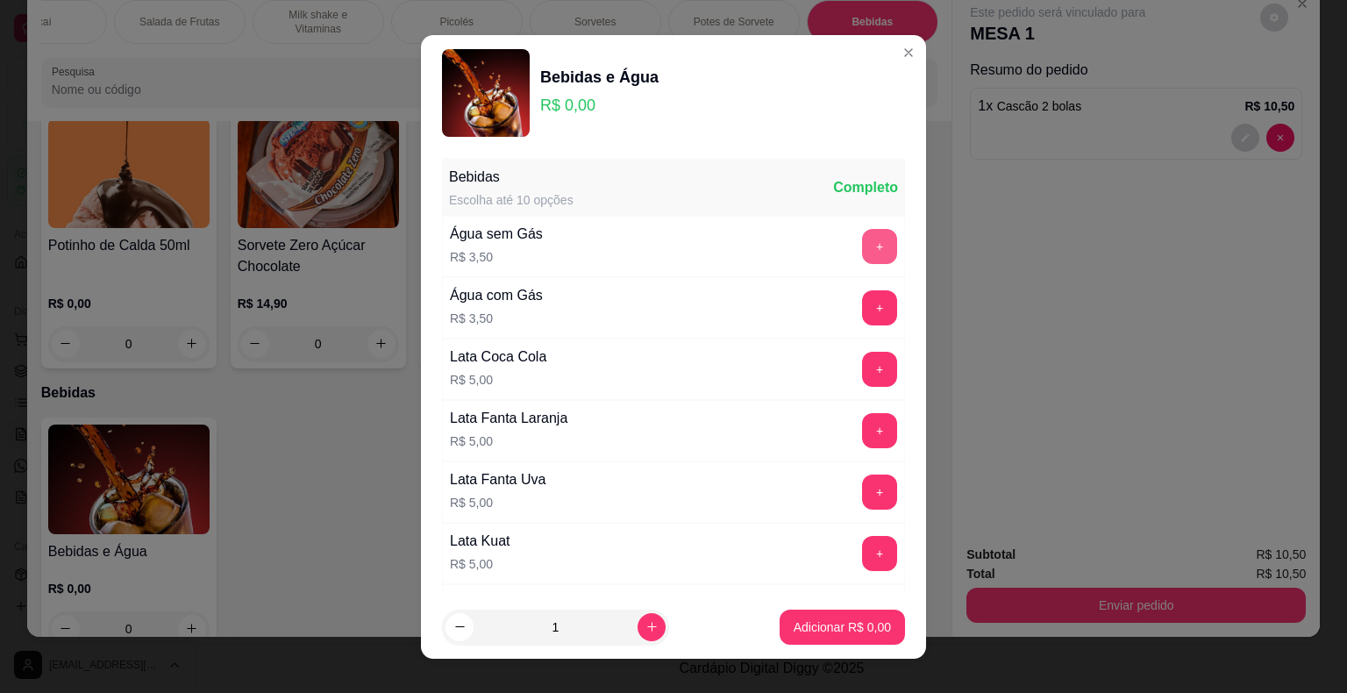
click at [862, 247] on button "+" at bounding box center [879, 246] width 35 height 35
click at [800, 630] on p "Adicionar R$ 3,50" at bounding box center [841, 626] width 95 height 17
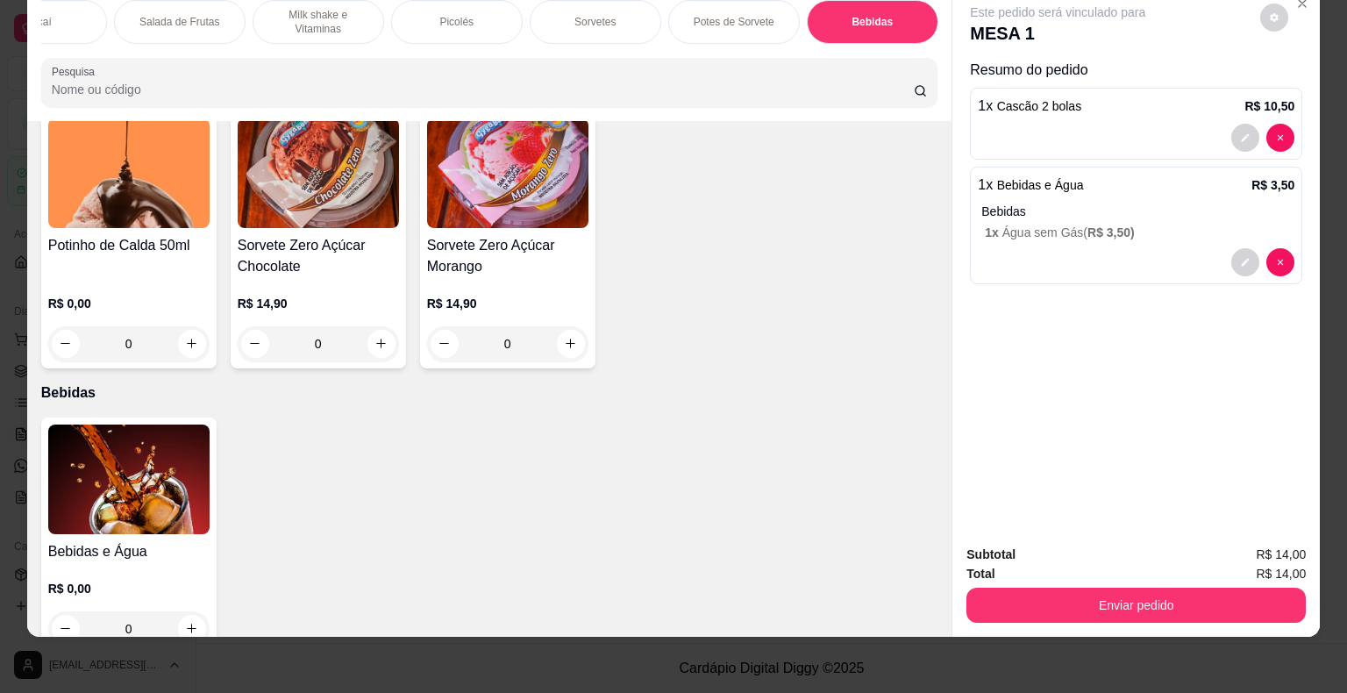
click at [599, 15] on p "Sorvetes" at bounding box center [594, 22] width 41 height 14
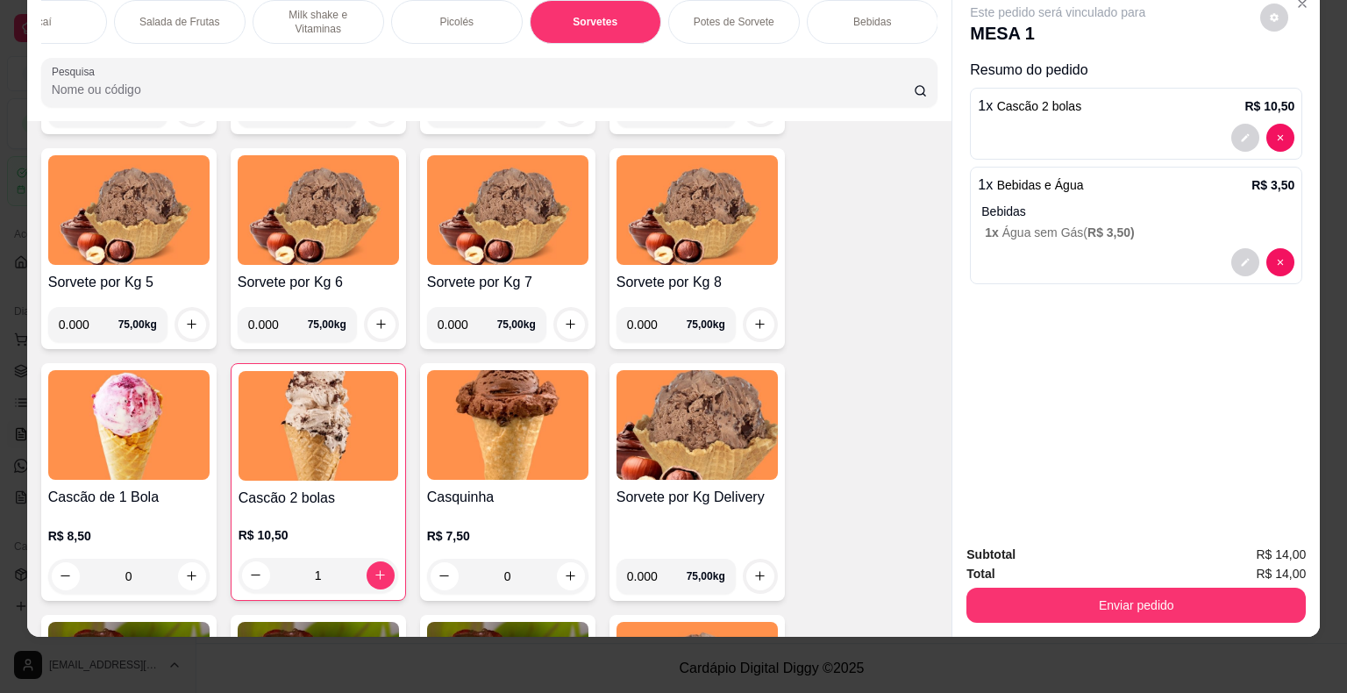
scroll to position [2659, 0]
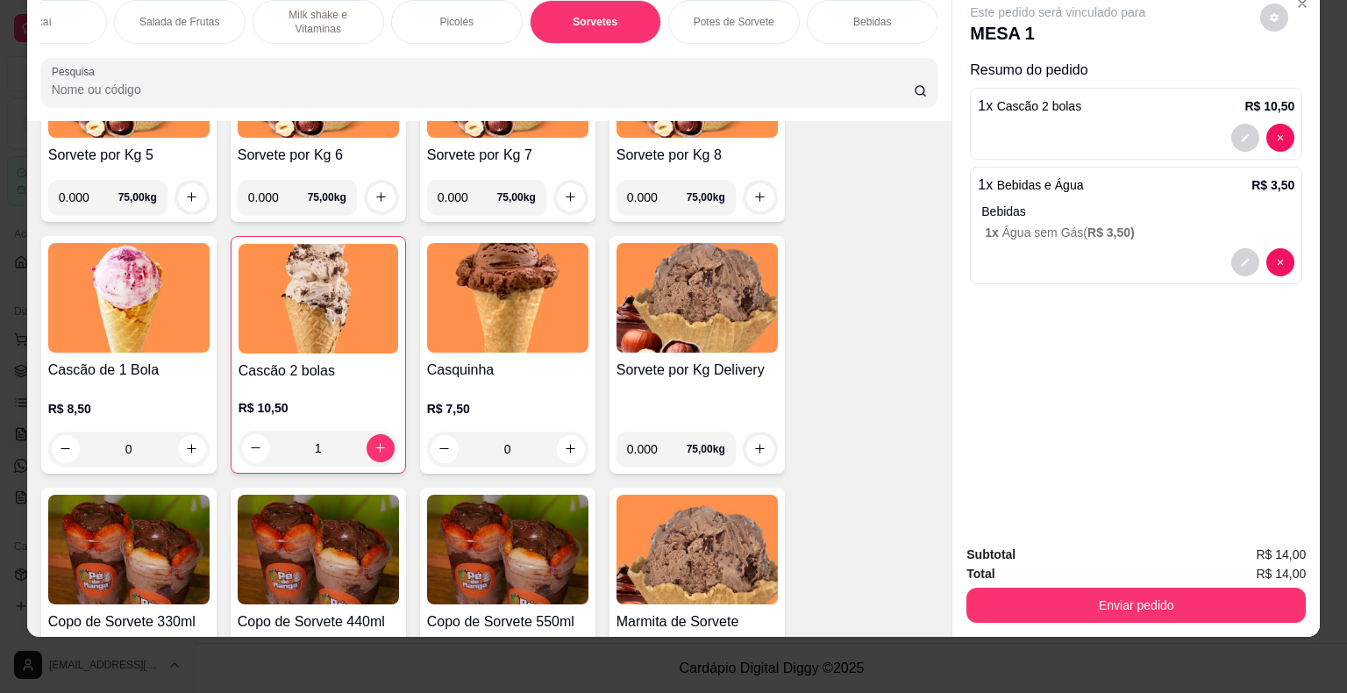
click at [179, 446] on div "0" at bounding box center [128, 448] width 161 height 35
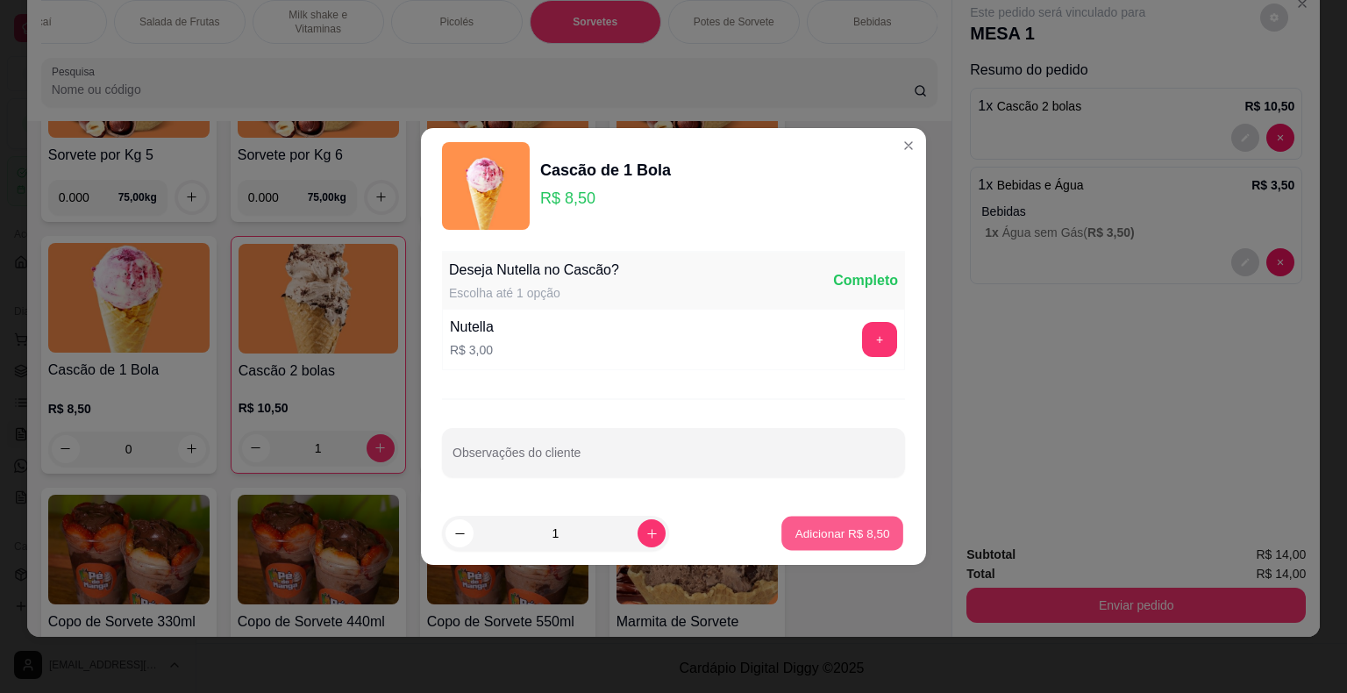
click at [815, 529] on p "Adicionar R$ 8,50" at bounding box center [841, 532] width 95 height 17
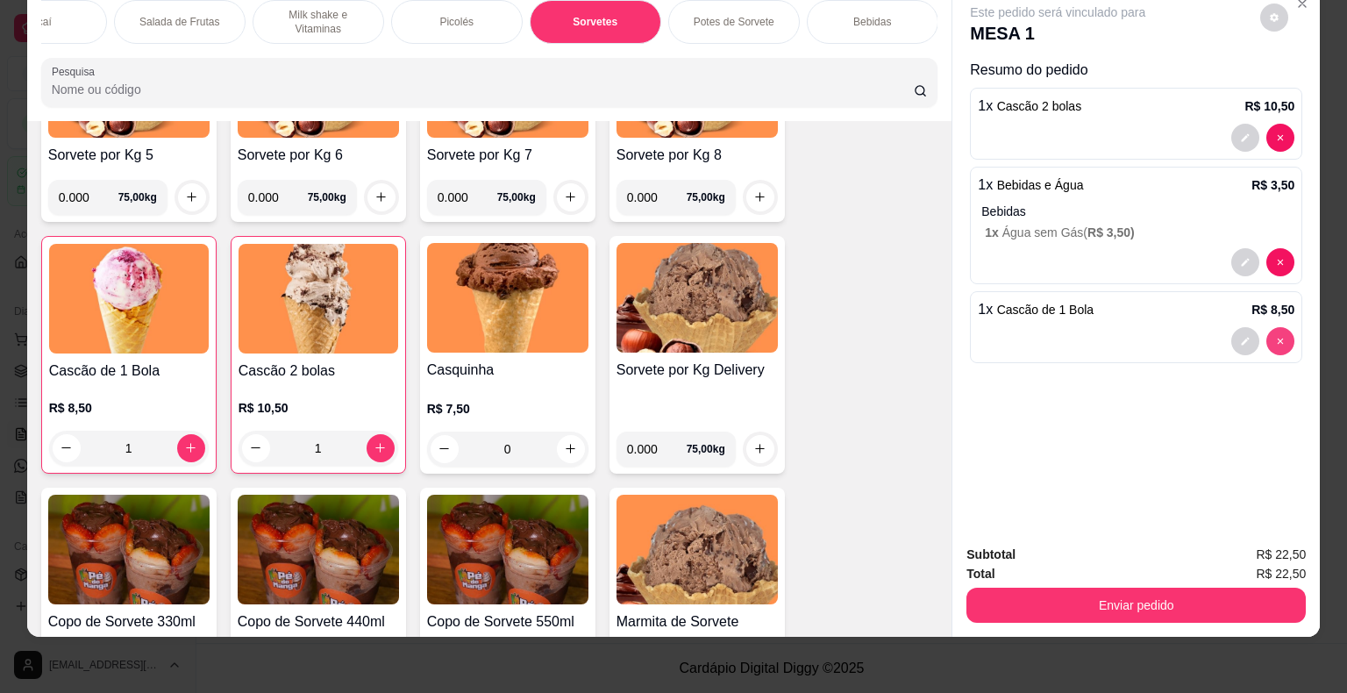
type input "0"
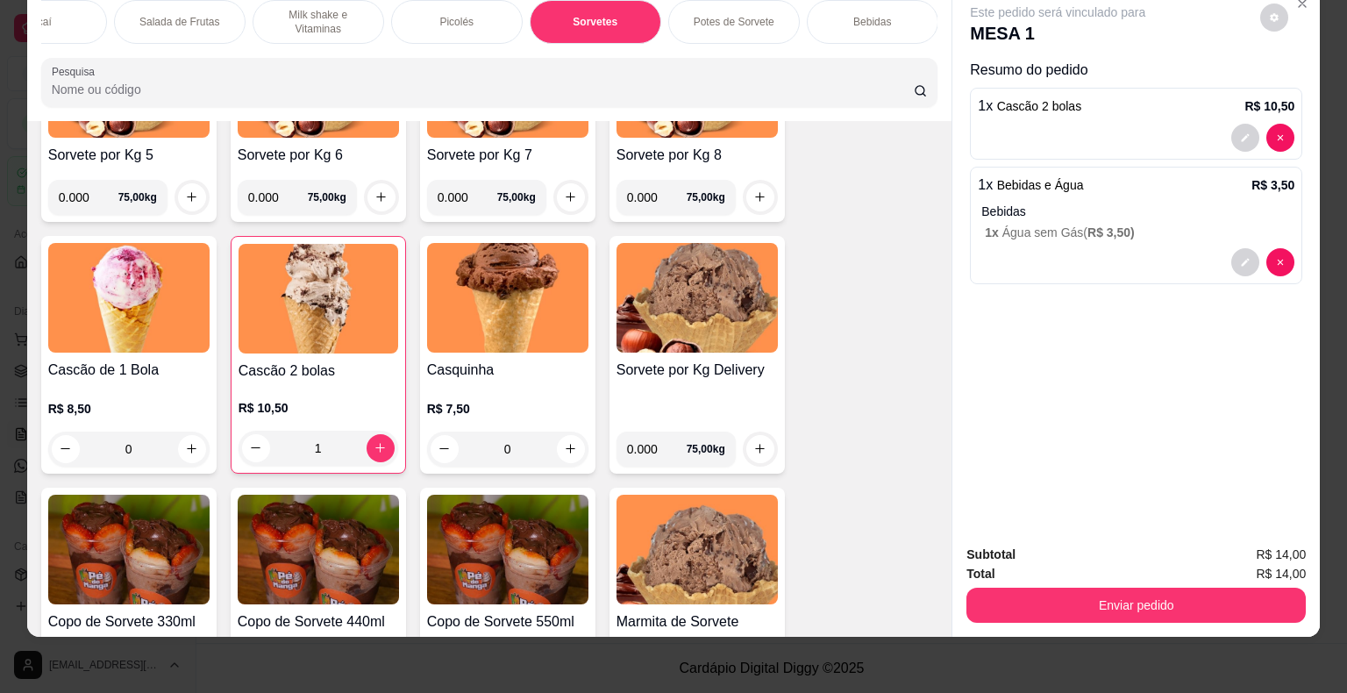
click at [504, 396] on div "R$ 7,50 0" at bounding box center [507, 424] width 161 height 84
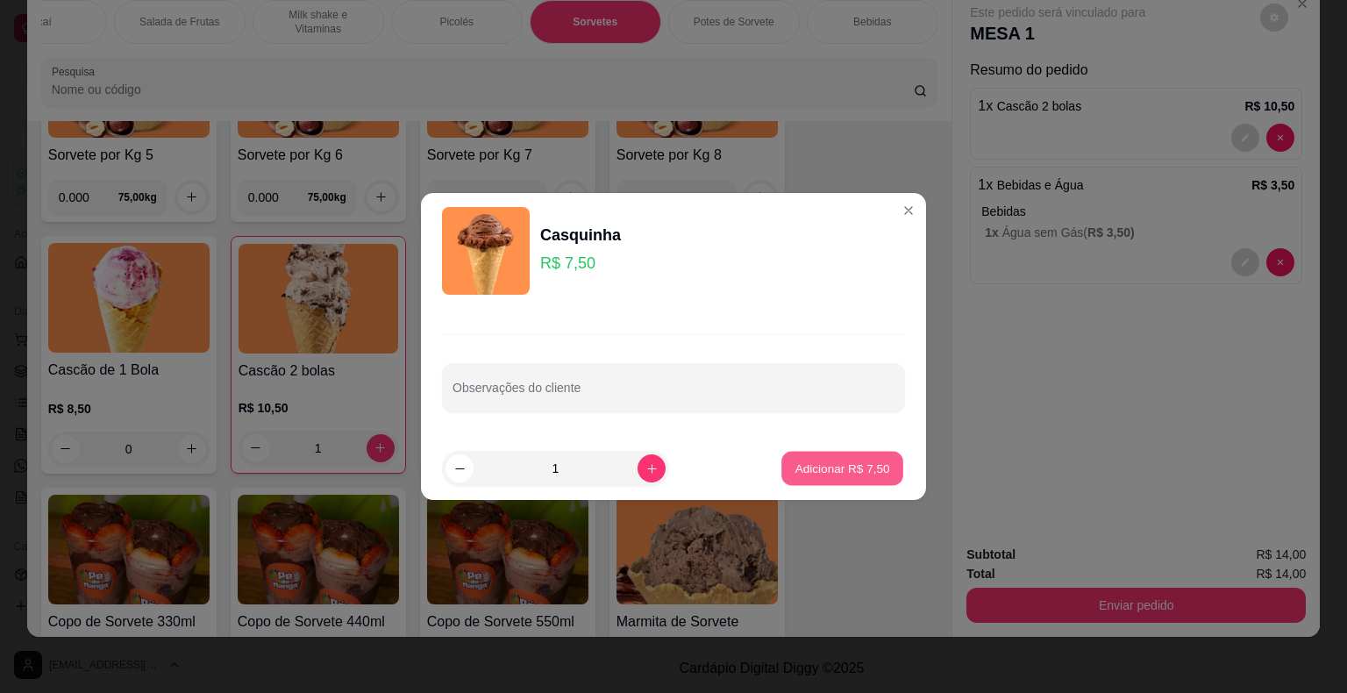
click at [865, 463] on p "Adicionar R$ 7,50" at bounding box center [841, 467] width 95 height 17
type input "1"
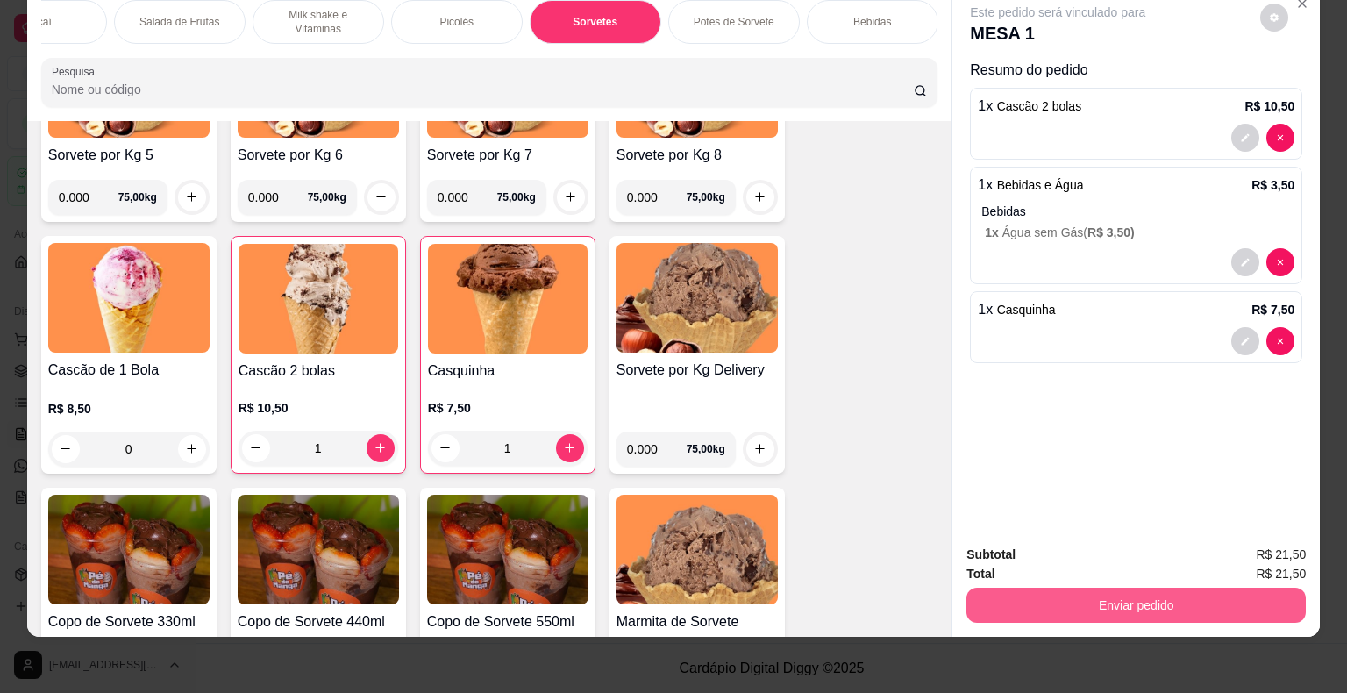
click at [1076, 606] on button "Enviar pedido" at bounding box center [1135, 604] width 339 height 35
click at [1077, 555] on button "Não registrar e enviar pedido" at bounding box center [1077, 548] width 182 height 33
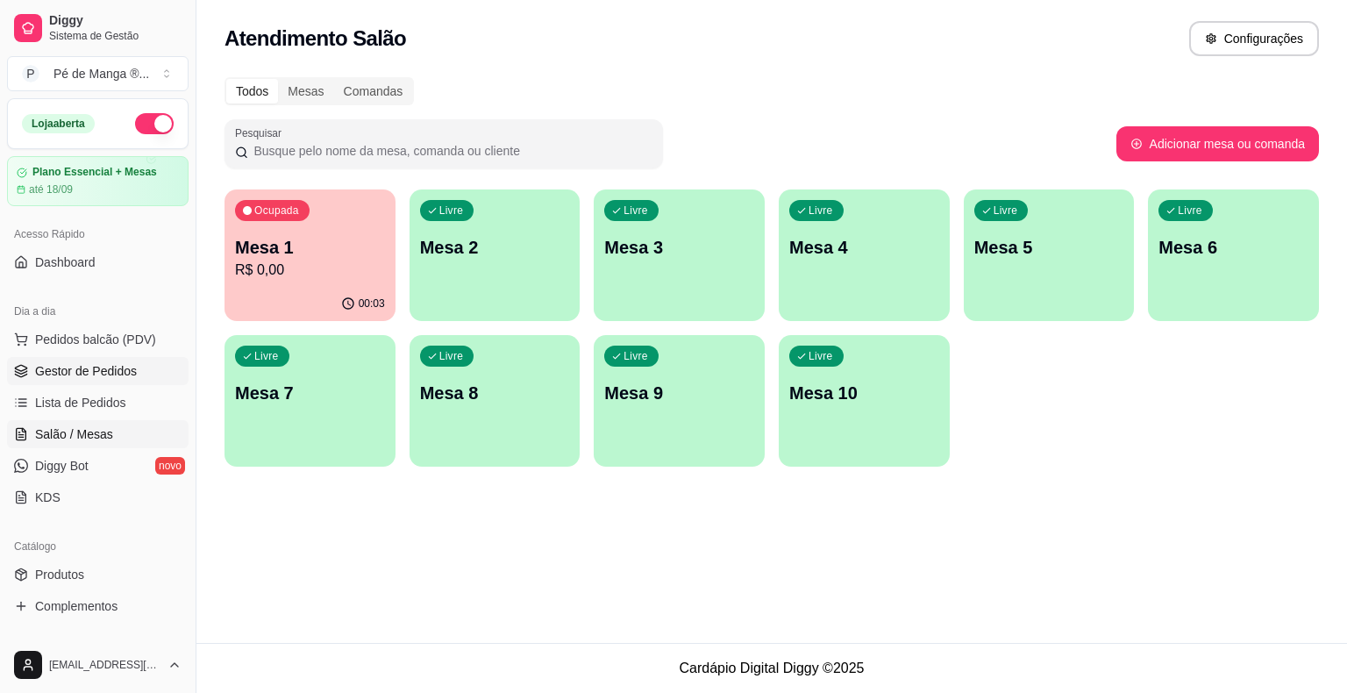
click at [131, 381] on link "Gestor de Pedidos" at bounding box center [98, 371] width 182 height 28
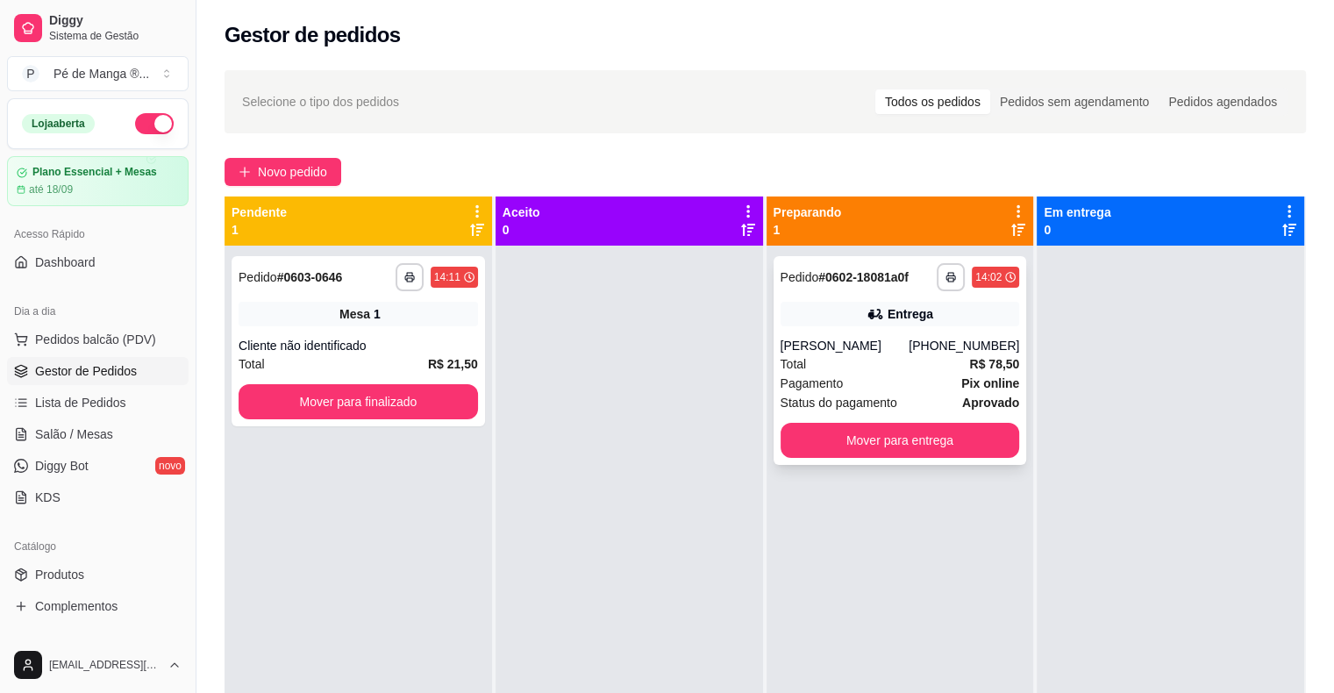
click at [883, 388] on div "Pagamento Pix online" at bounding box center [899, 383] width 239 height 19
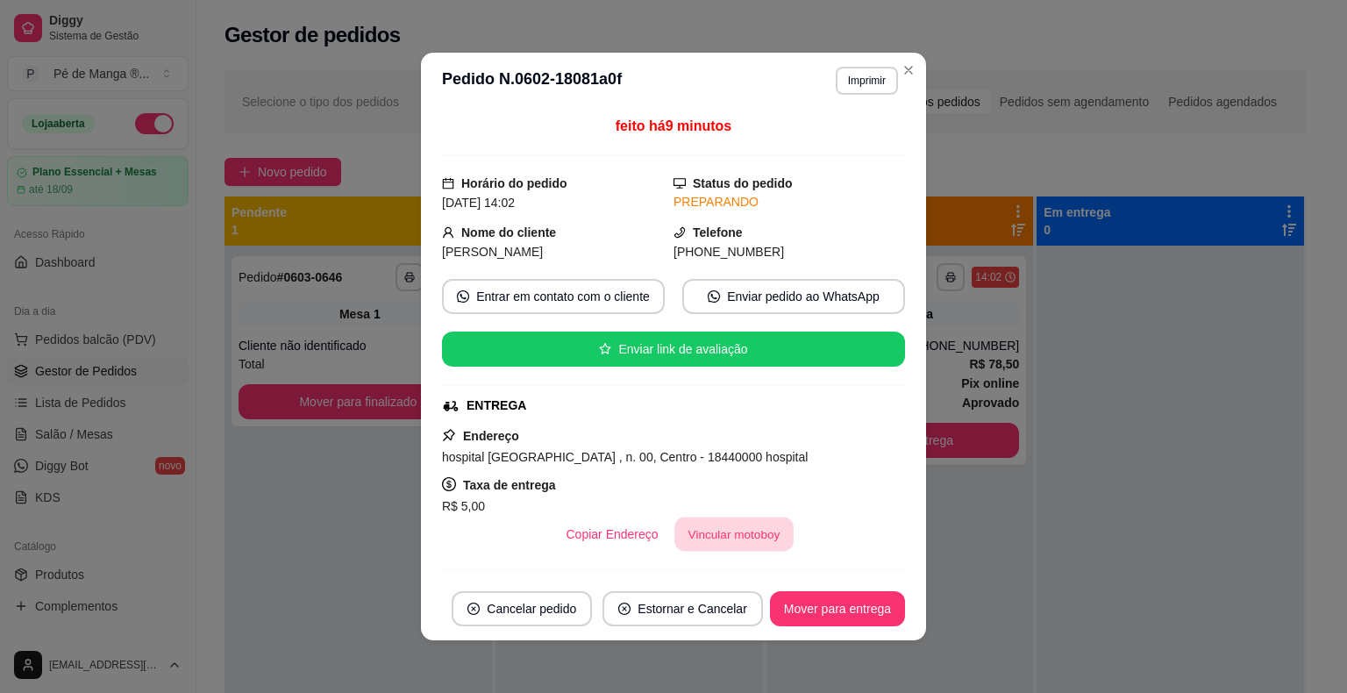
click at [740, 524] on button "Vincular motoboy" at bounding box center [733, 534] width 119 height 34
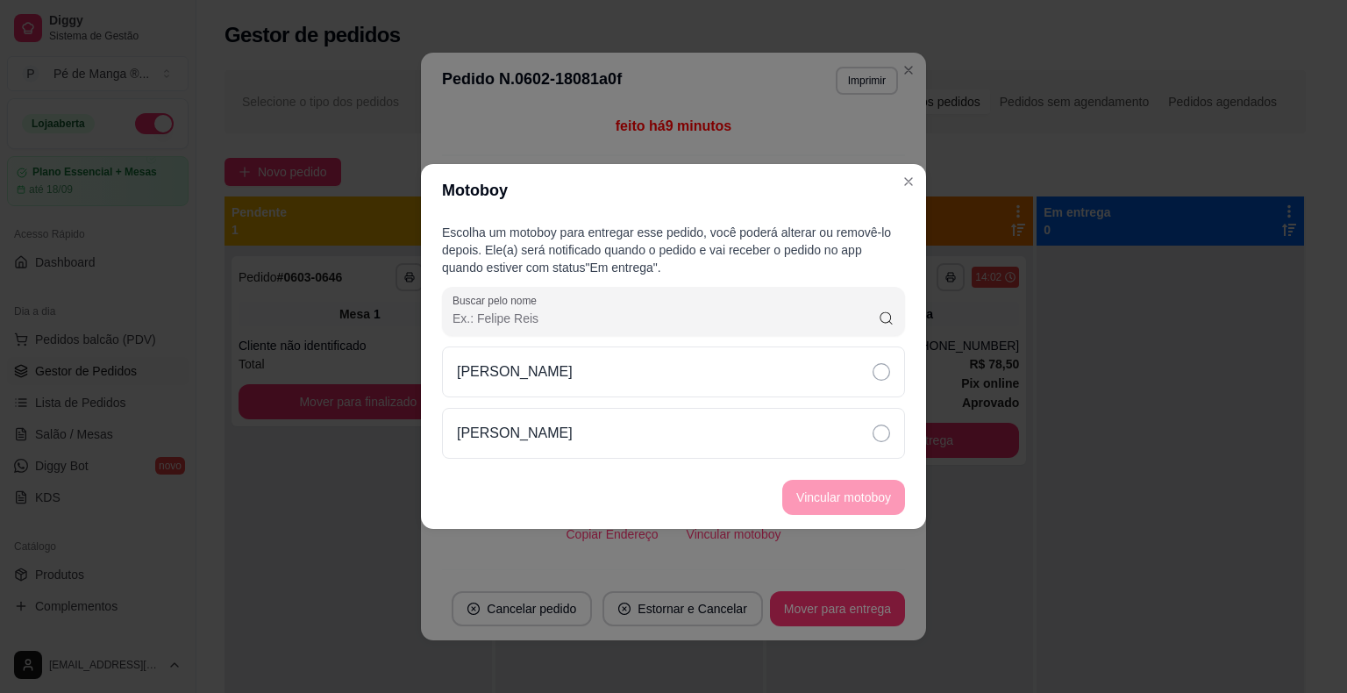
click at [765, 402] on div "[PERSON_NAME]" at bounding box center [673, 402] width 463 height 112
drag, startPoint x: 803, startPoint y: 466, endPoint x: 808, endPoint y: 454, distance: 12.2
click at [803, 460] on section "Motoboy Escolha um motoboy para entregar esse pedido, você poderá alterar ou re…" at bounding box center [673, 346] width 505 height 365
click at [809, 447] on div "[PERSON_NAME]" at bounding box center [673, 433] width 463 height 51
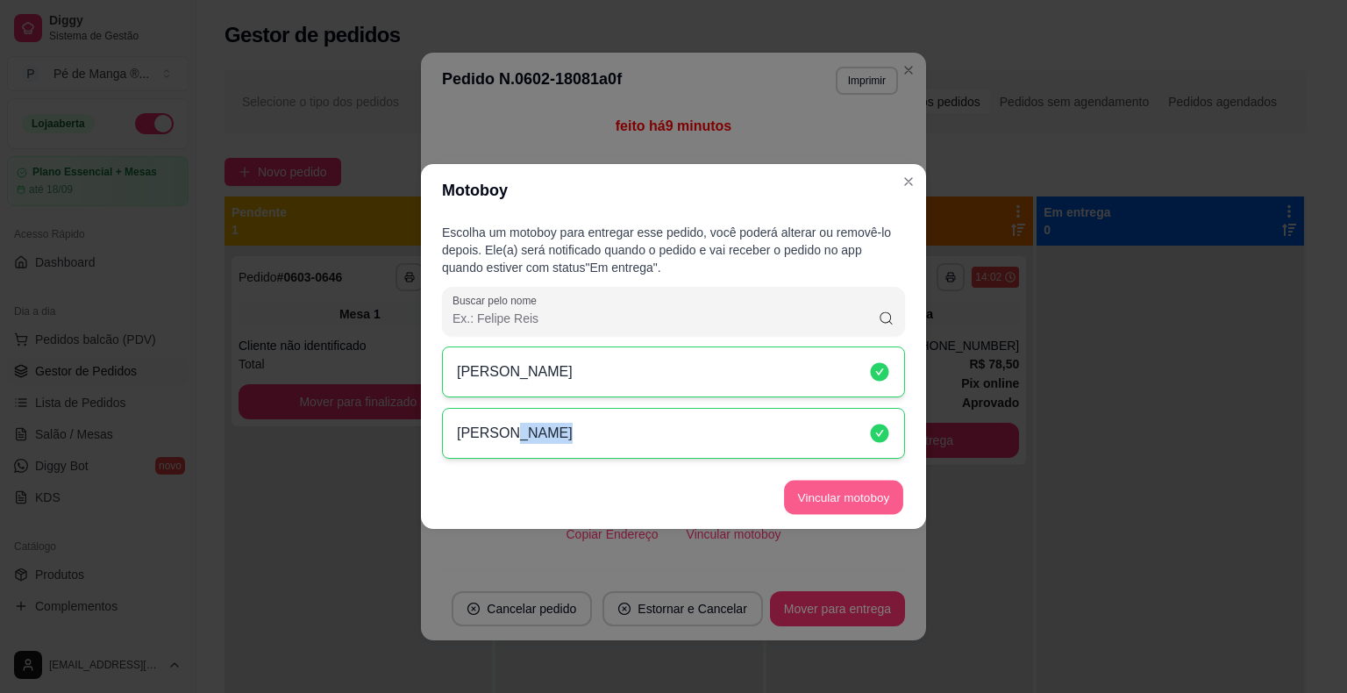
click at [827, 488] on button "Vincular motoboy" at bounding box center [843, 497] width 119 height 34
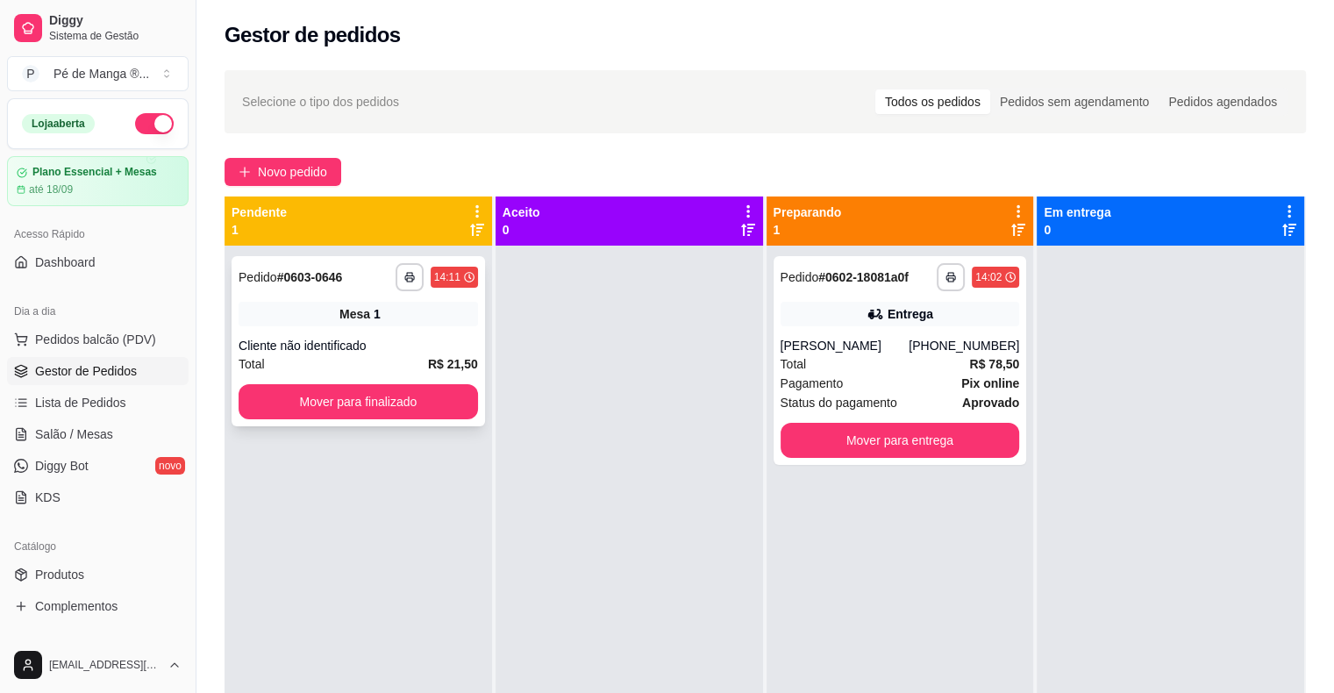
click at [442, 384] on div "**********" at bounding box center [357, 341] width 253 height 170
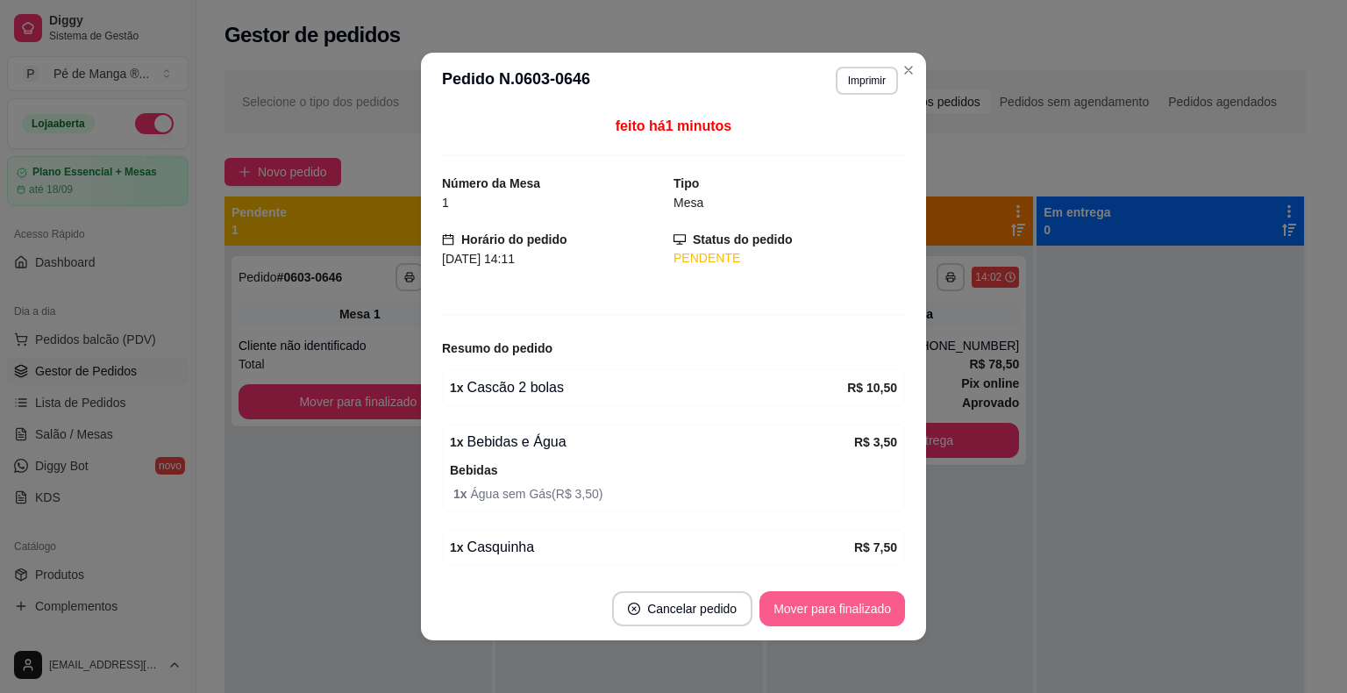
click at [833, 608] on button "Mover para finalizado" at bounding box center [832, 608] width 146 height 35
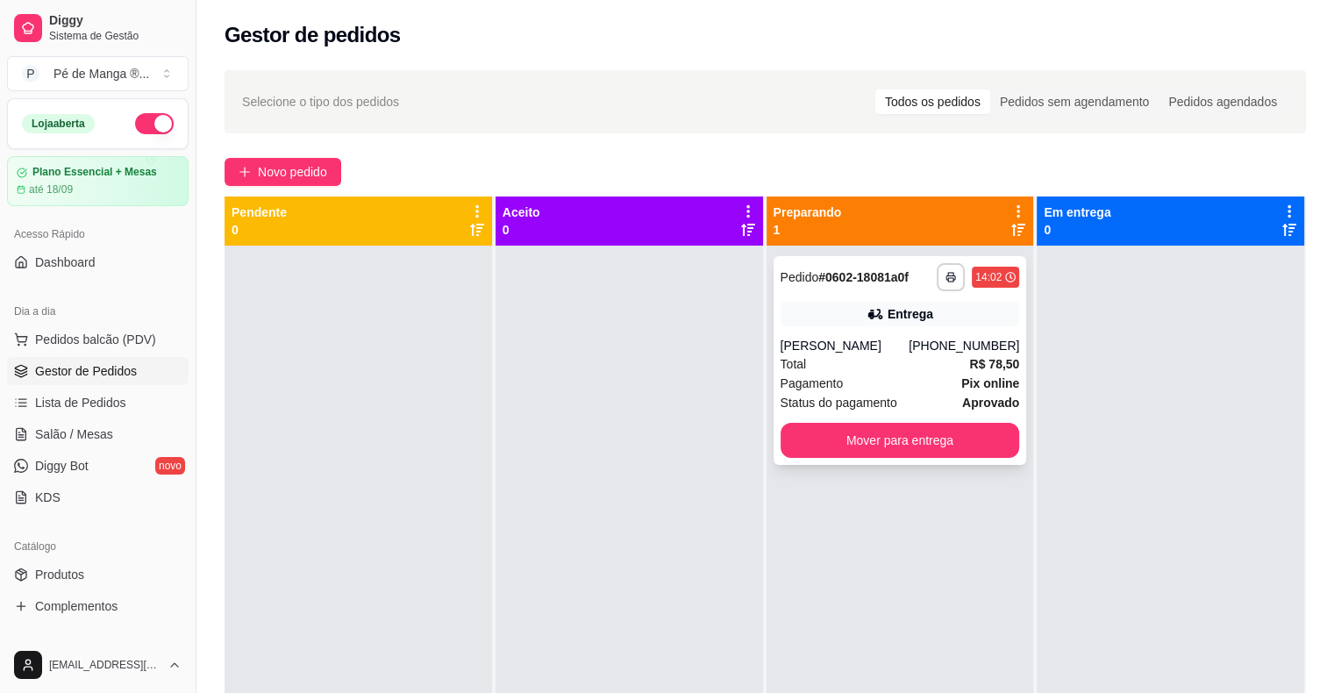
click at [966, 376] on strong "Pix online" at bounding box center [990, 383] width 58 height 14
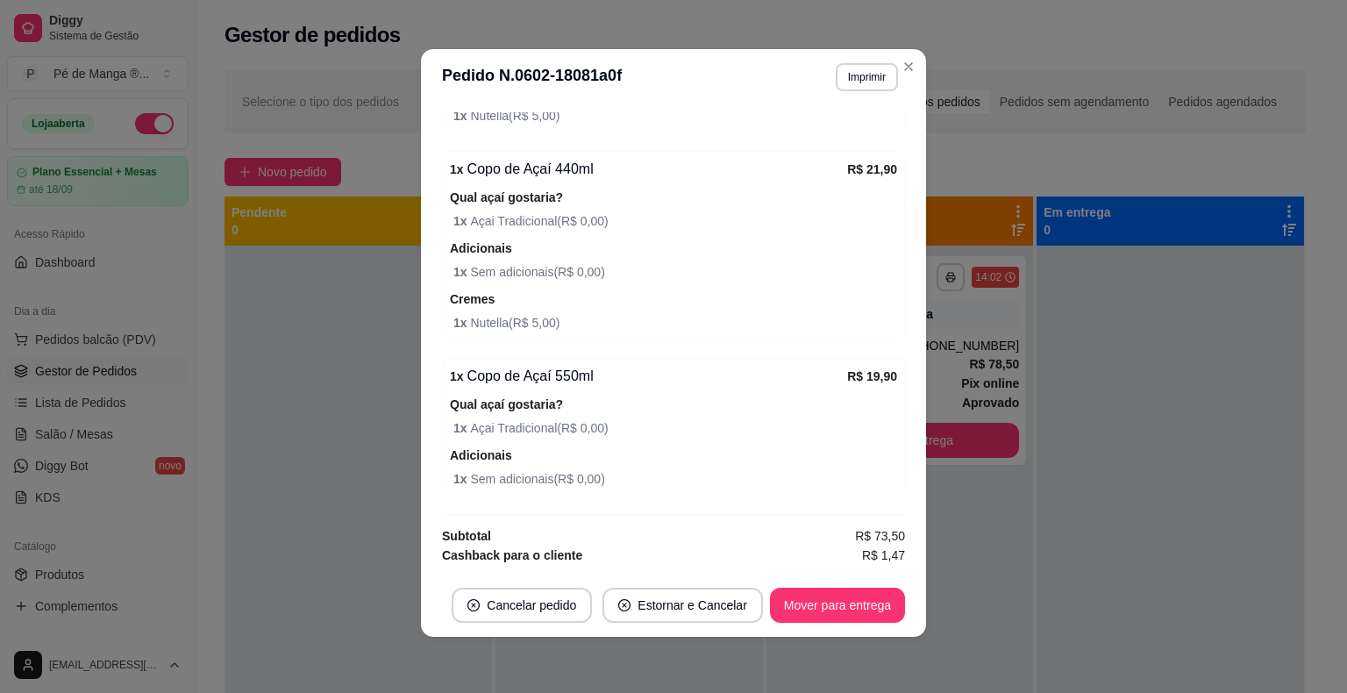
scroll to position [879, 0]
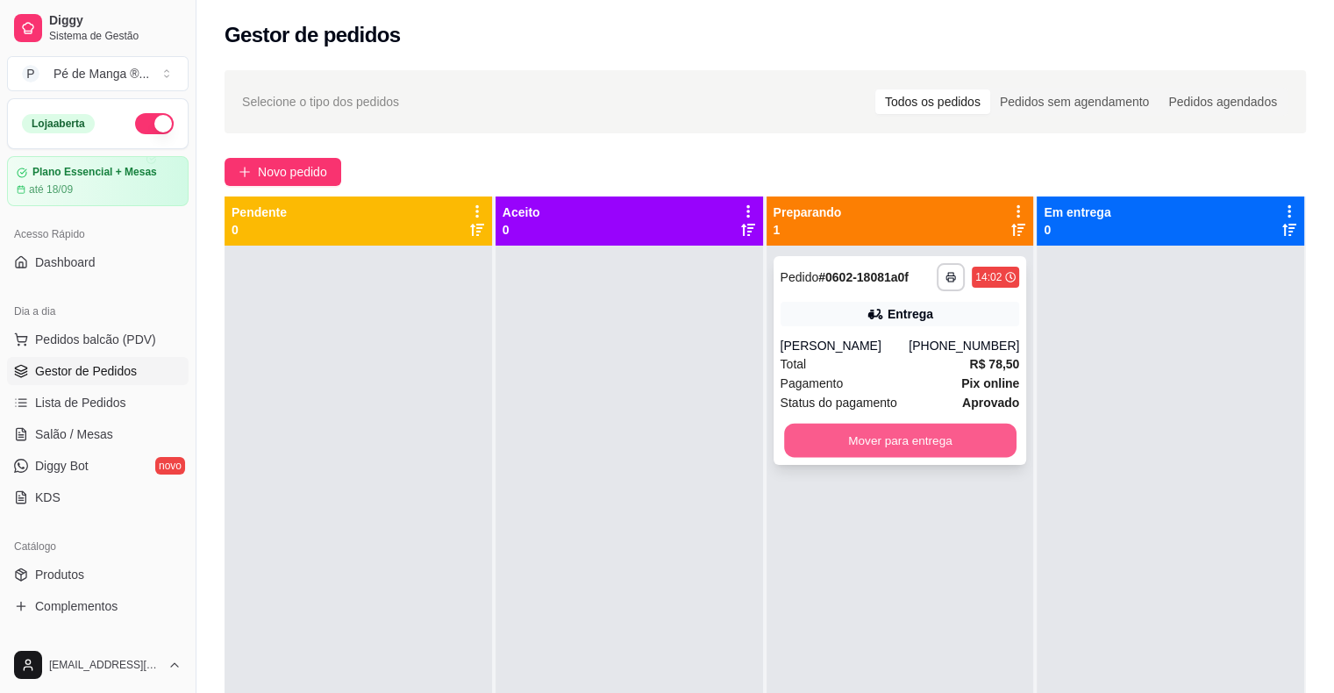
click at [964, 438] on button "Mover para entrega" at bounding box center [900, 441] width 232 height 34
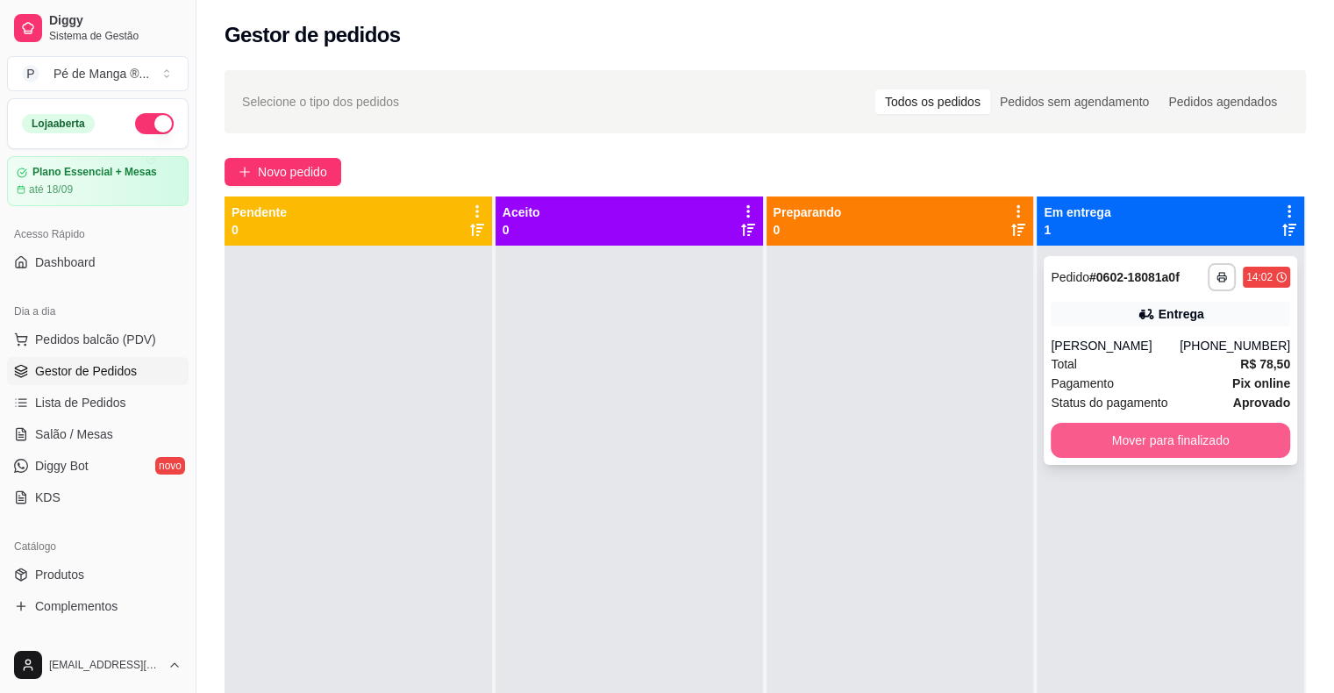
click at [1232, 439] on button "Mover para finalizado" at bounding box center [1169, 440] width 239 height 35
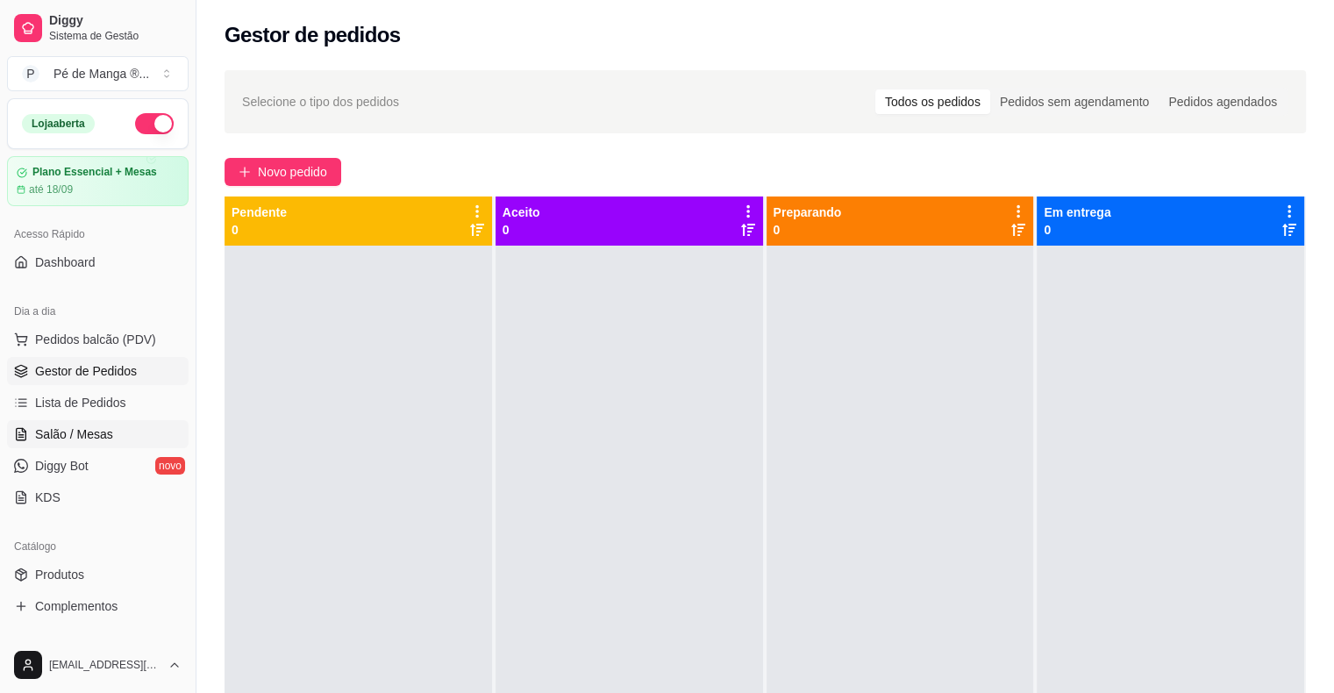
click at [95, 425] on span "Salão / Mesas" at bounding box center [74, 434] width 78 height 18
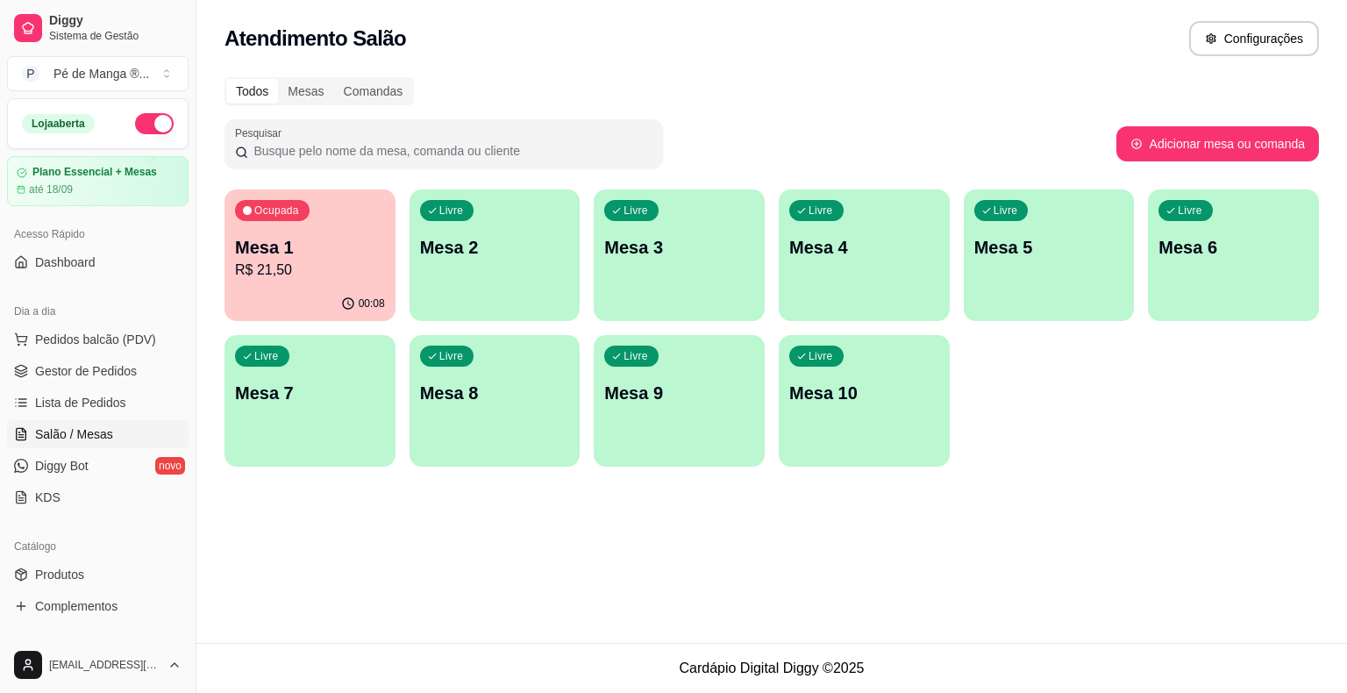
click at [336, 245] on p "Mesa 1" at bounding box center [310, 247] width 150 height 25
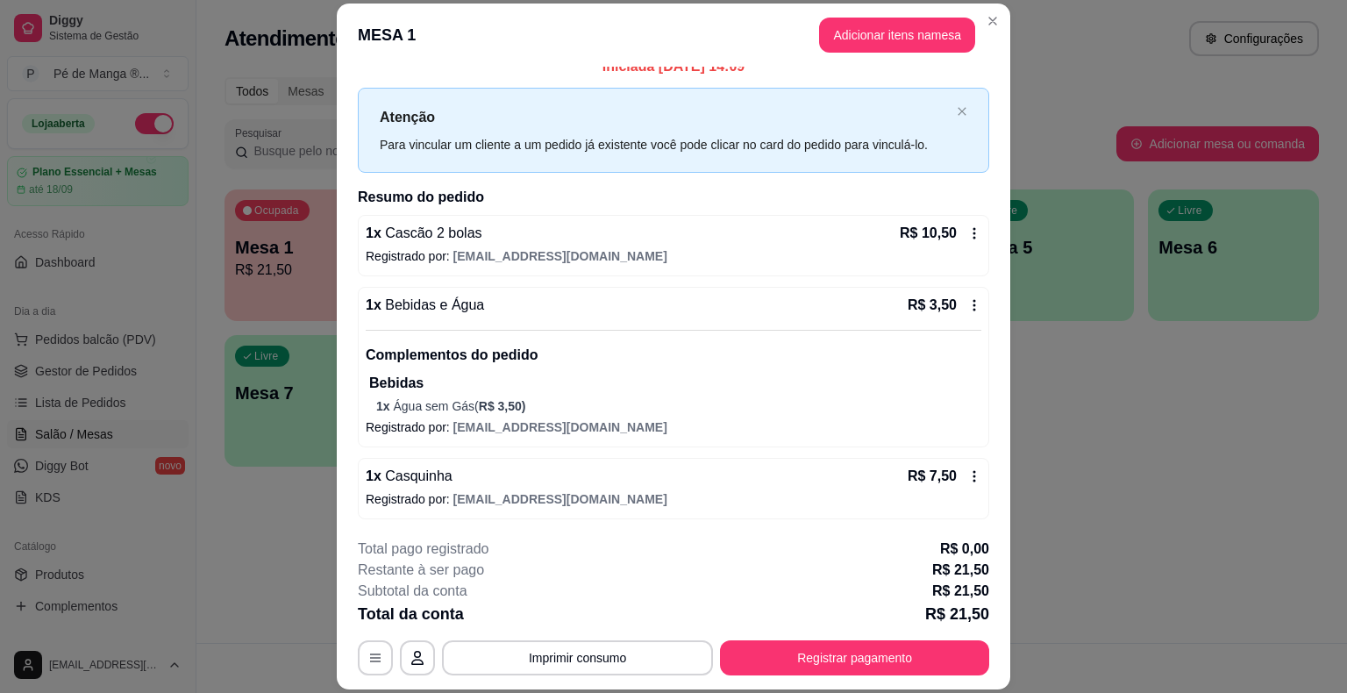
scroll to position [53, 0]
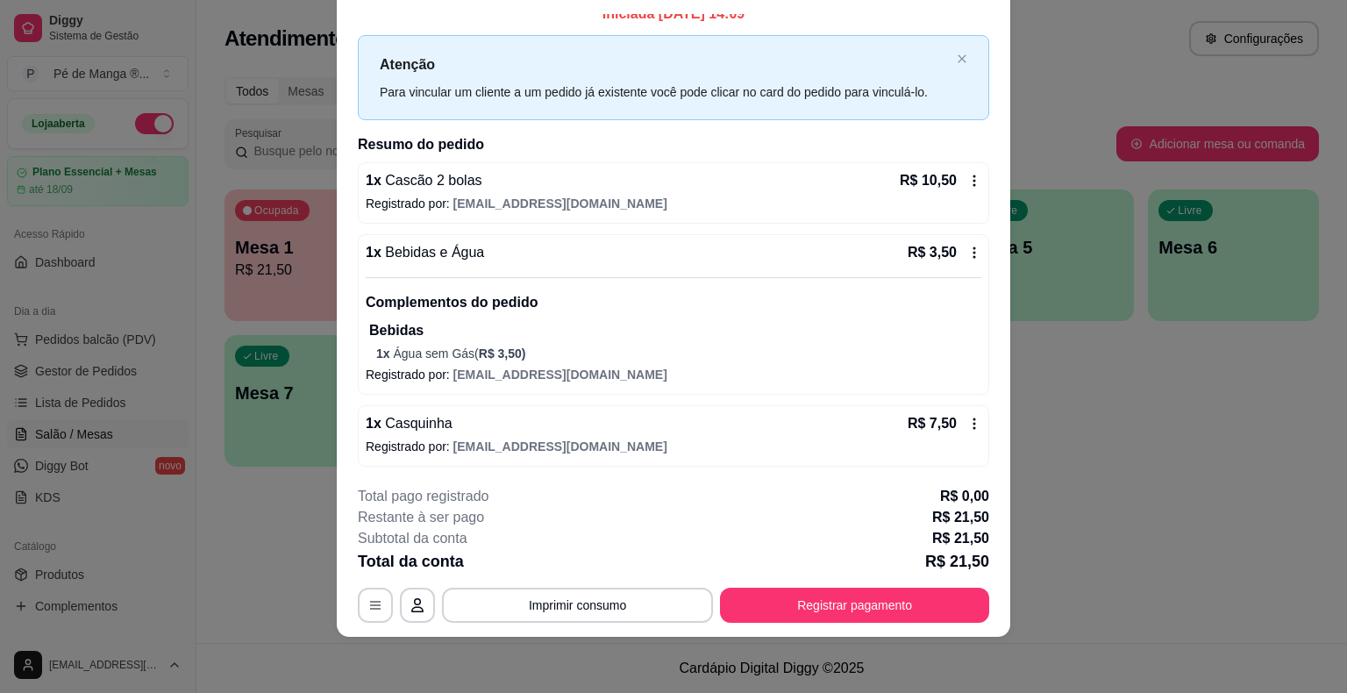
drag, startPoint x: 856, startPoint y: 587, endPoint x: 859, endPoint y: 600, distance: 13.6
click at [859, 600] on div "**********" at bounding box center [673, 554] width 631 height 137
click at [859, 598] on button "Registrar pagamento" at bounding box center [854, 604] width 269 height 35
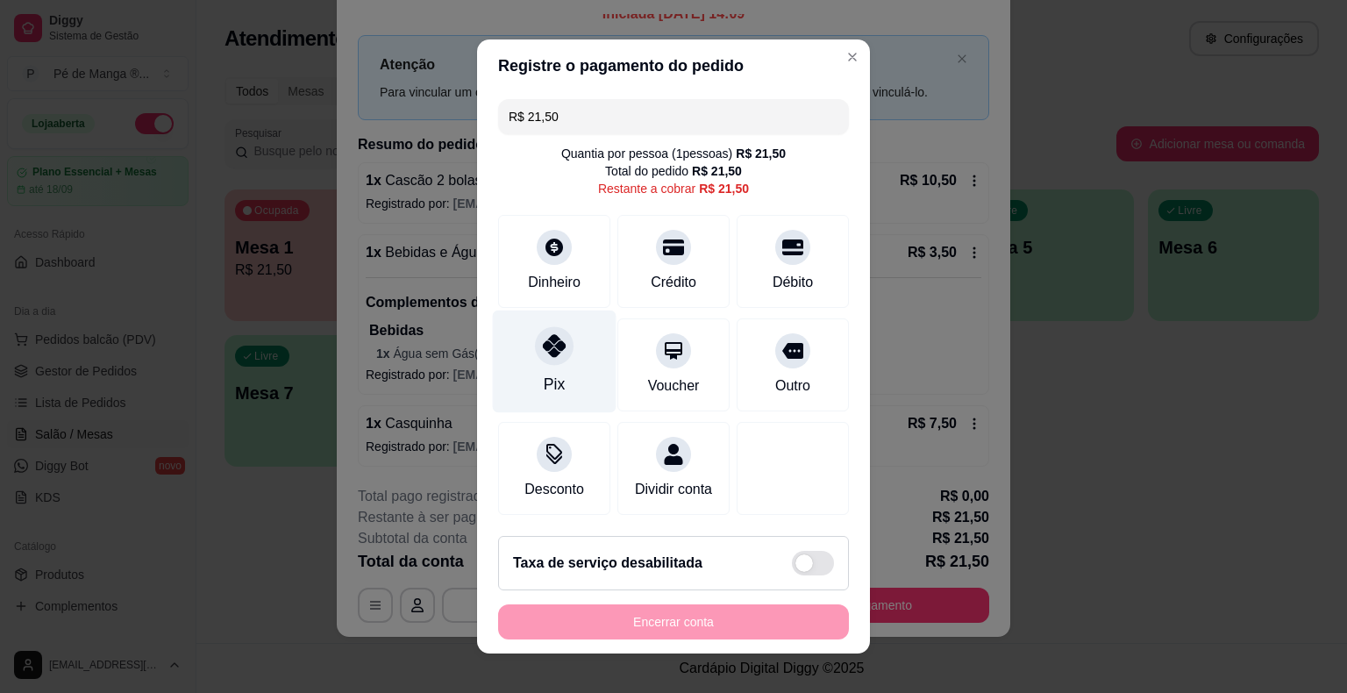
click at [553, 362] on div at bounding box center [554, 345] width 39 height 39
type input "R$ 0,00"
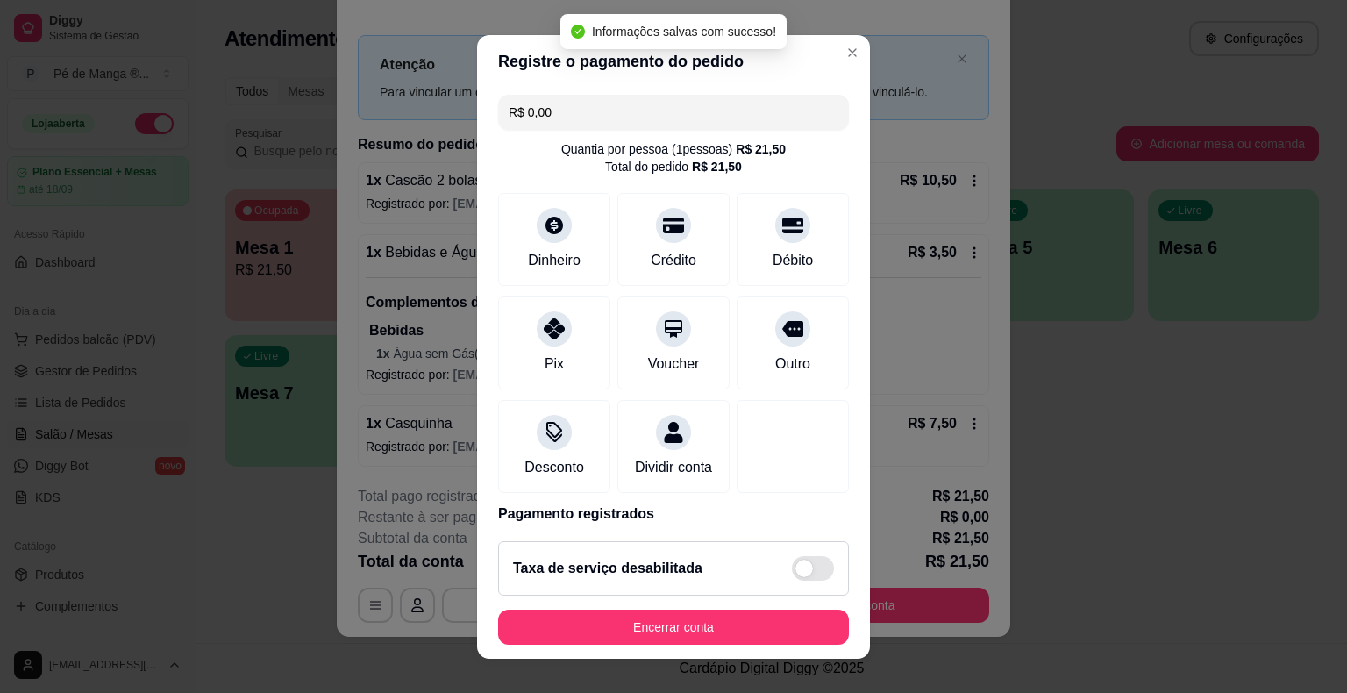
click at [663, 637] on button "Encerrar conta" at bounding box center [673, 626] width 351 height 35
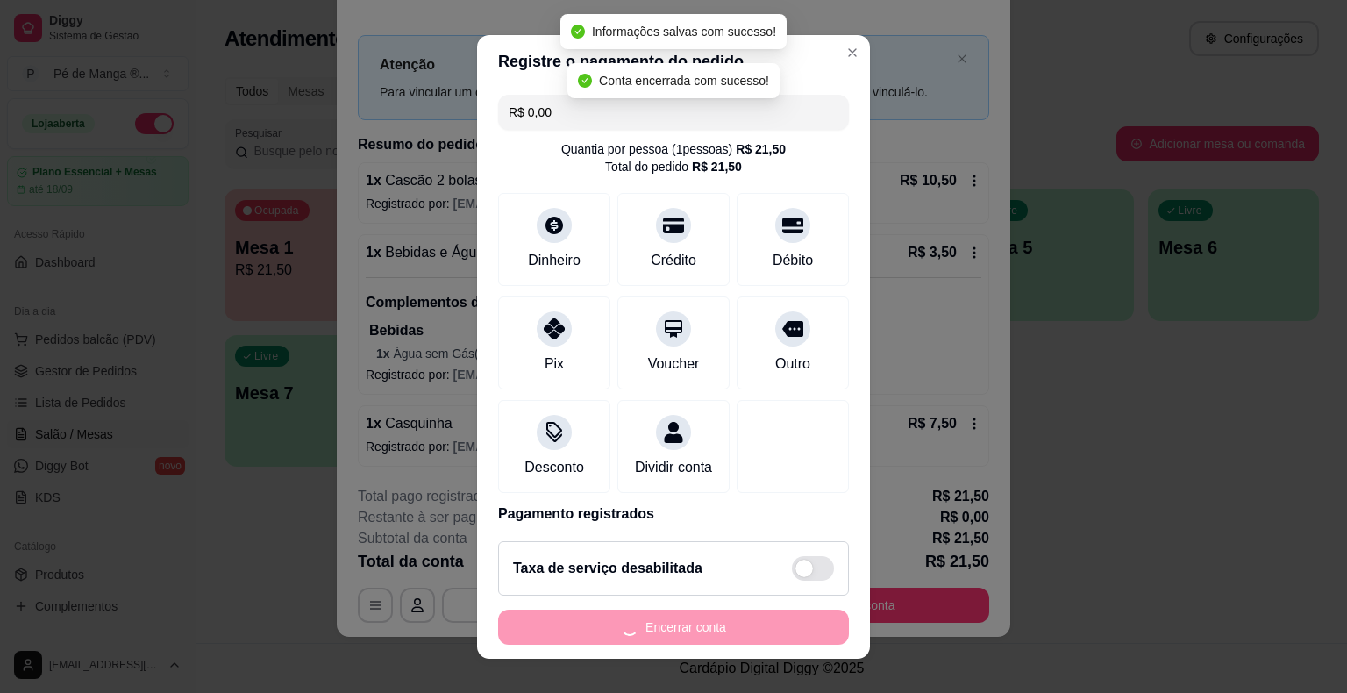
scroll to position [0, 0]
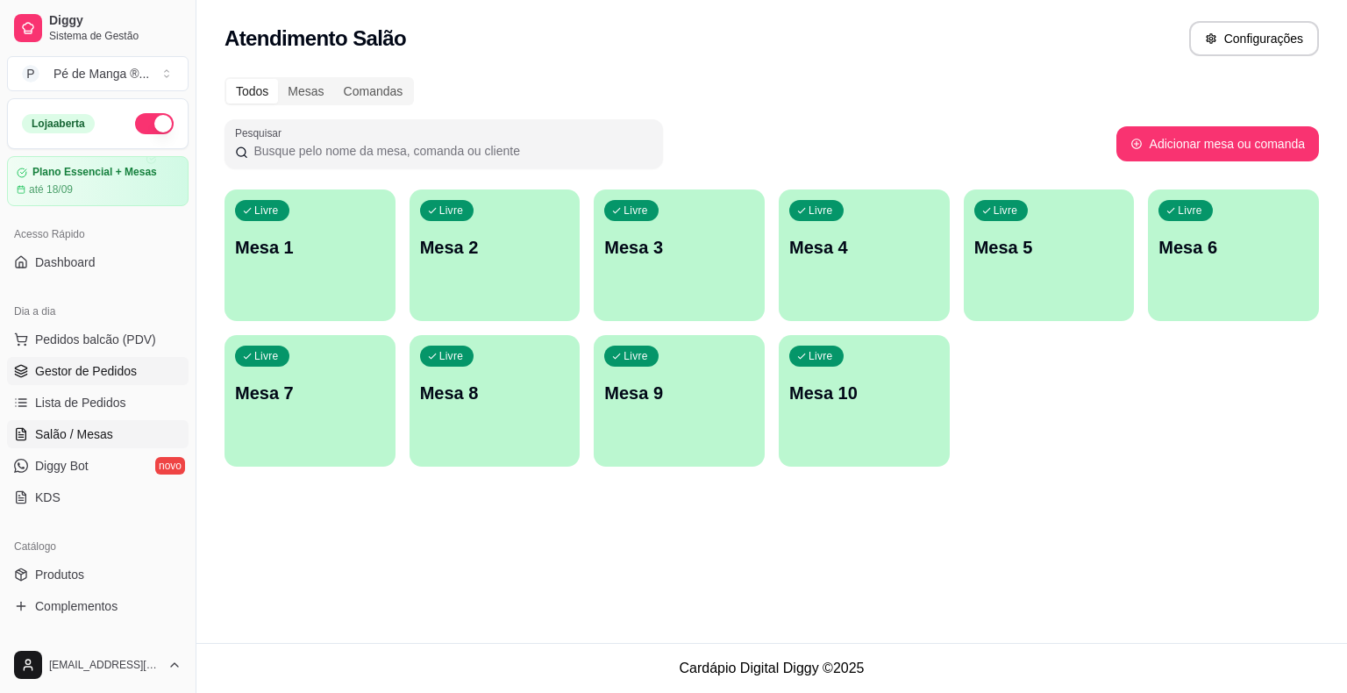
click at [94, 381] on link "Gestor de Pedidos" at bounding box center [98, 371] width 182 height 28
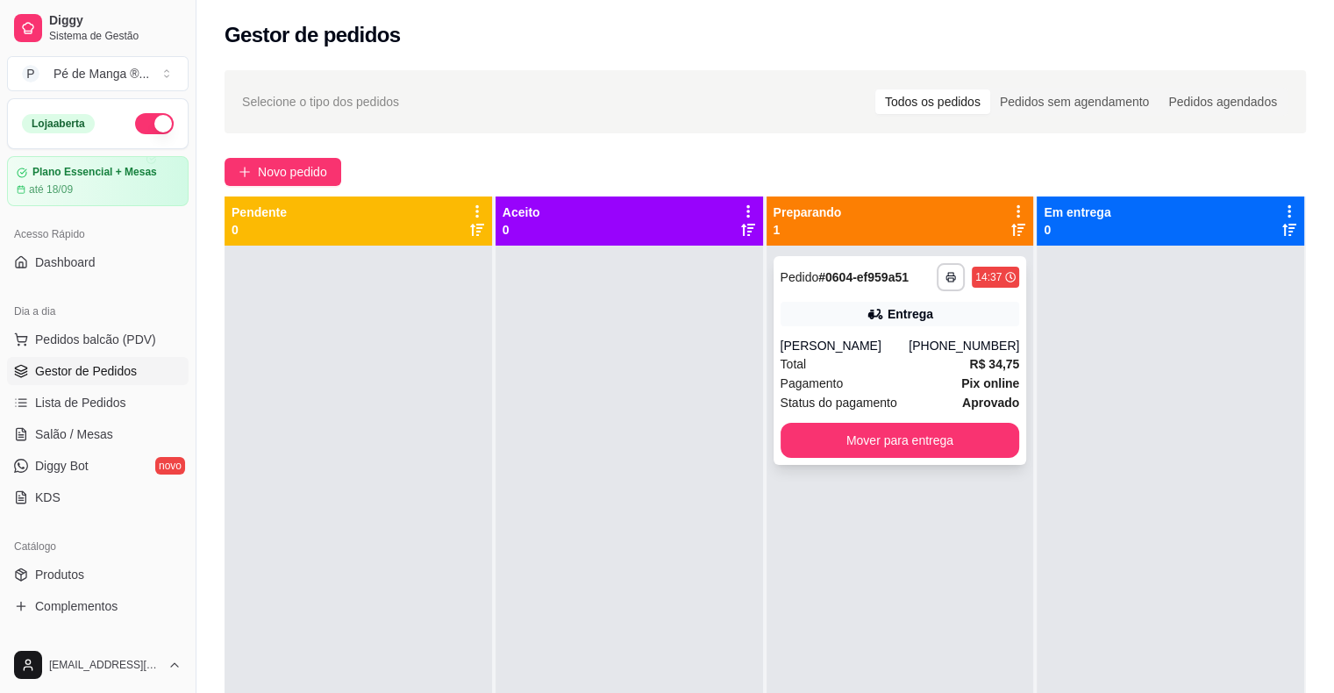
click at [945, 325] on div "Entrega" at bounding box center [899, 314] width 239 height 25
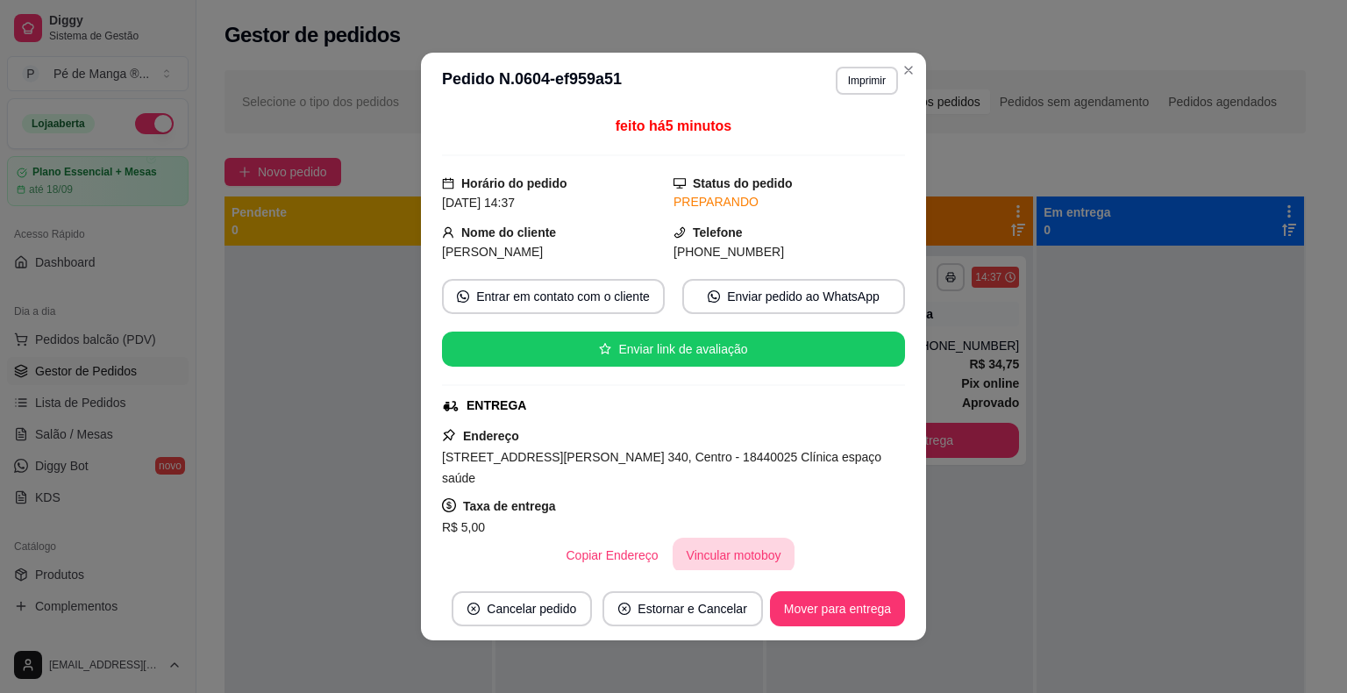
click at [718, 541] on button "Vincular motoboy" at bounding box center [734, 554] width 123 height 35
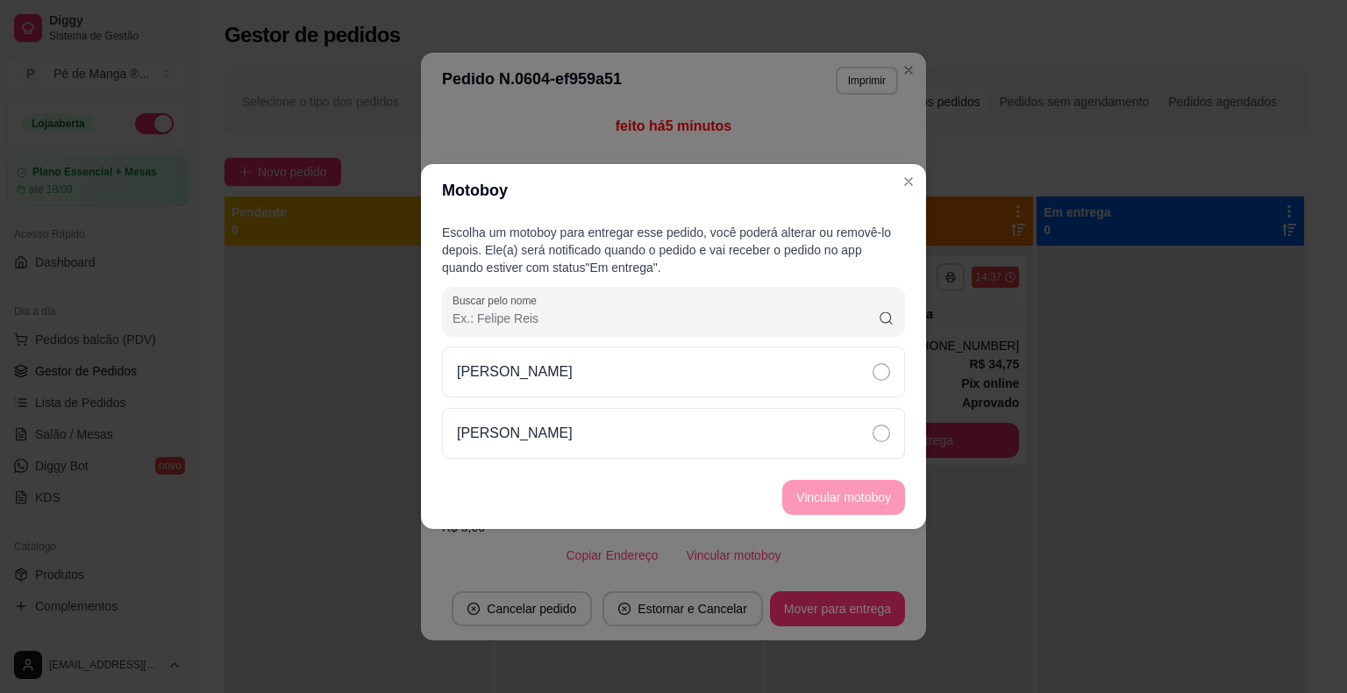
click at [788, 400] on div "[PERSON_NAME]" at bounding box center [673, 402] width 463 height 112
click at [790, 451] on div "[PERSON_NAME]" at bounding box center [673, 433] width 463 height 51
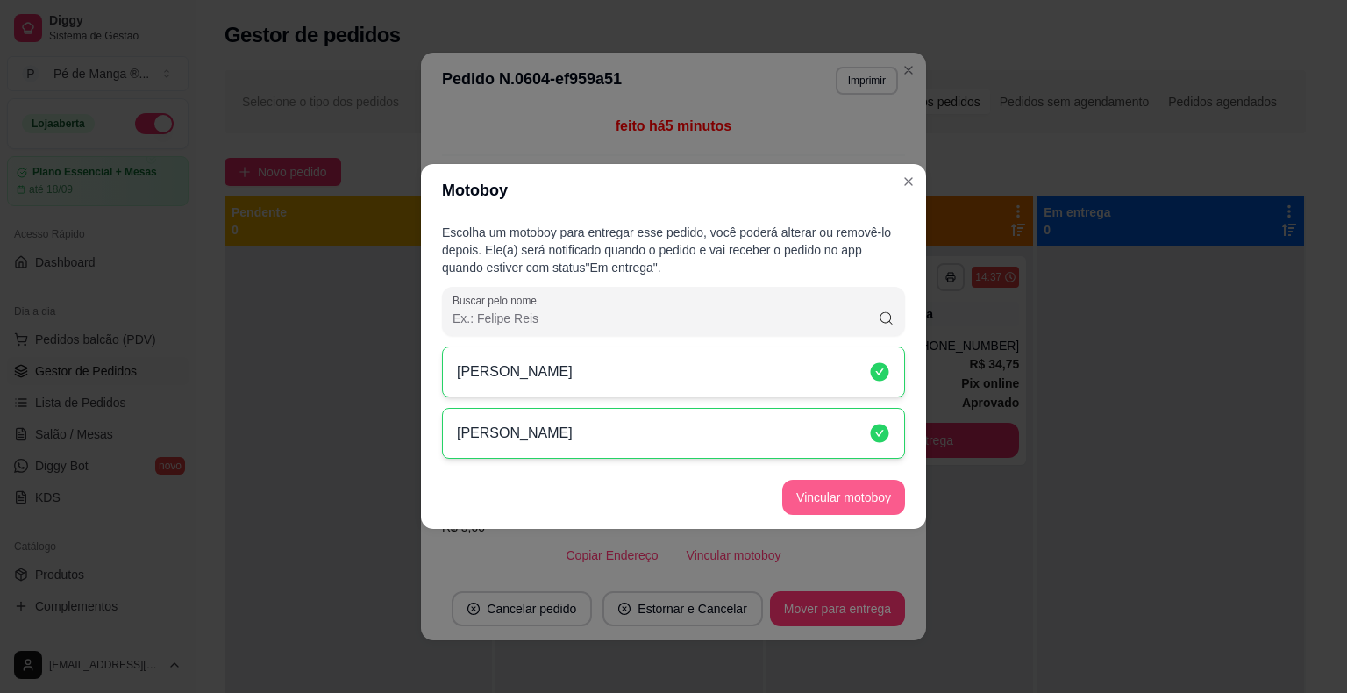
click at [836, 490] on button "Vincular motoboy" at bounding box center [843, 497] width 123 height 35
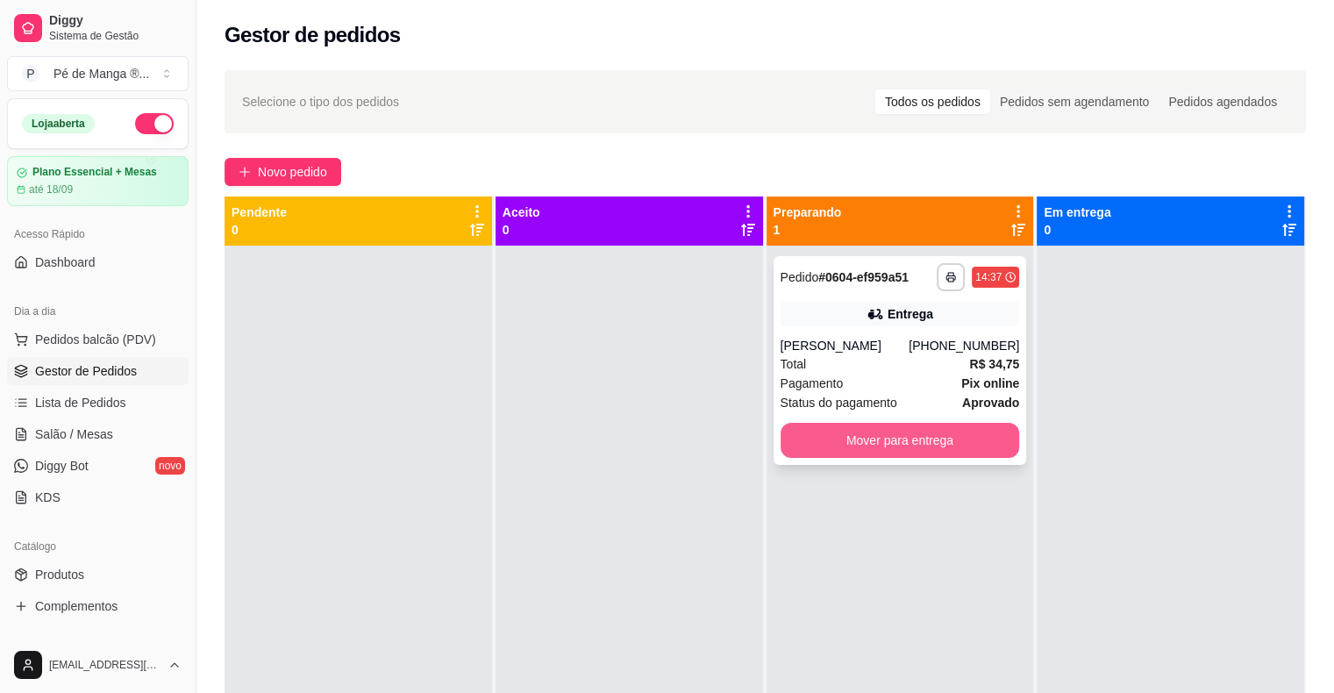
click at [900, 433] on button "Mover para entrega" at bounding box center [899, 440] width 239 height 35
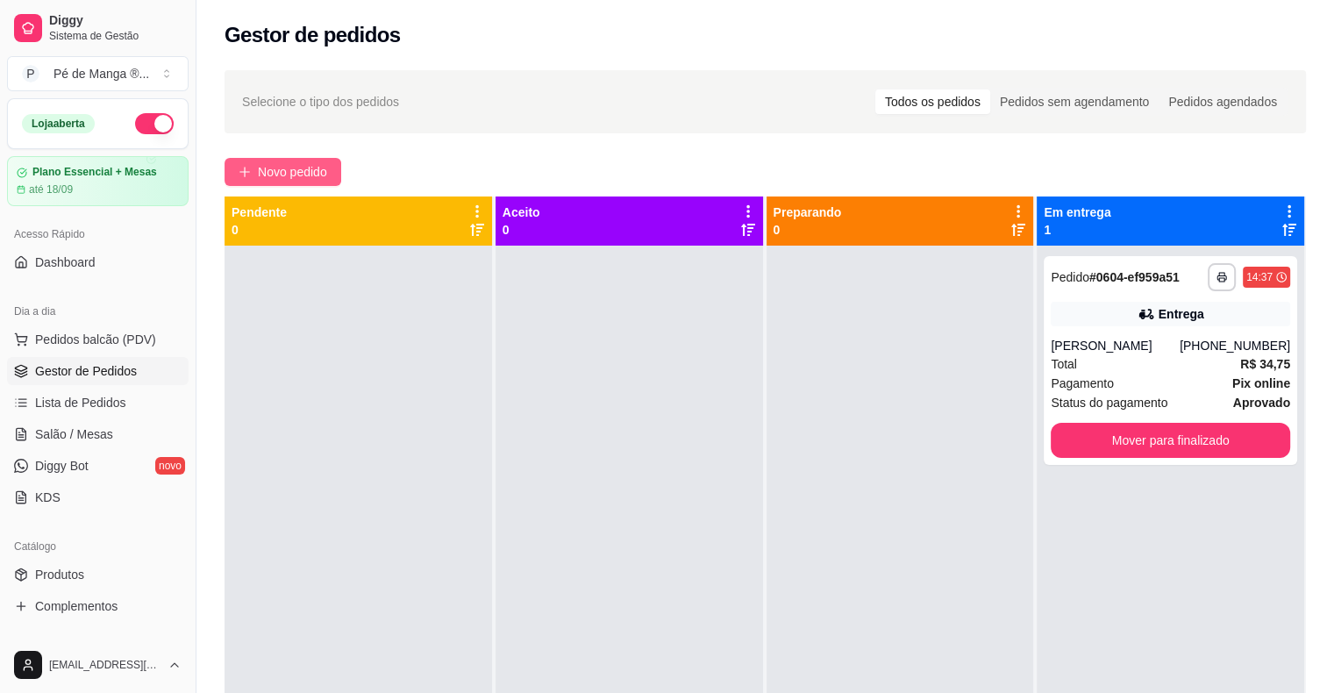
click at [325, 178] on span "Novo pedido" at bounding box center [292, 171] width 69 height 19
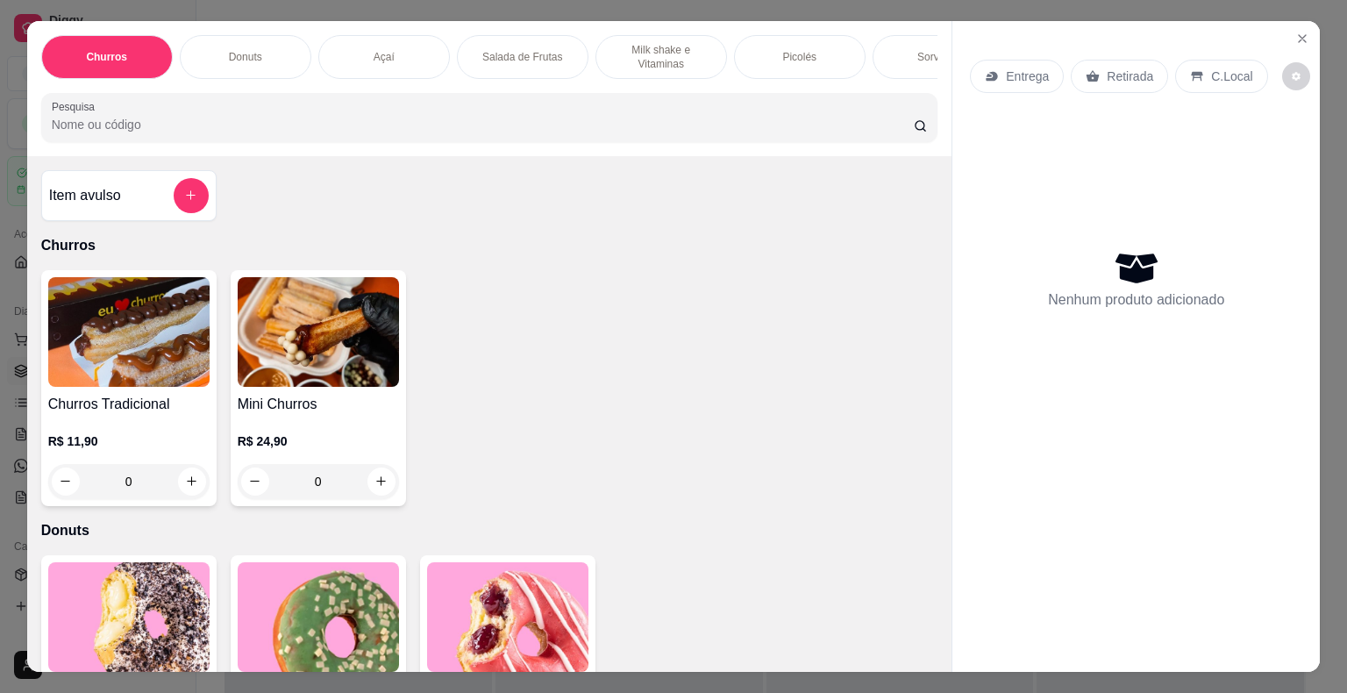
click at [516, 50] on p "Salada de Frutas" at bounding box center [522, 57] width 80 height 14
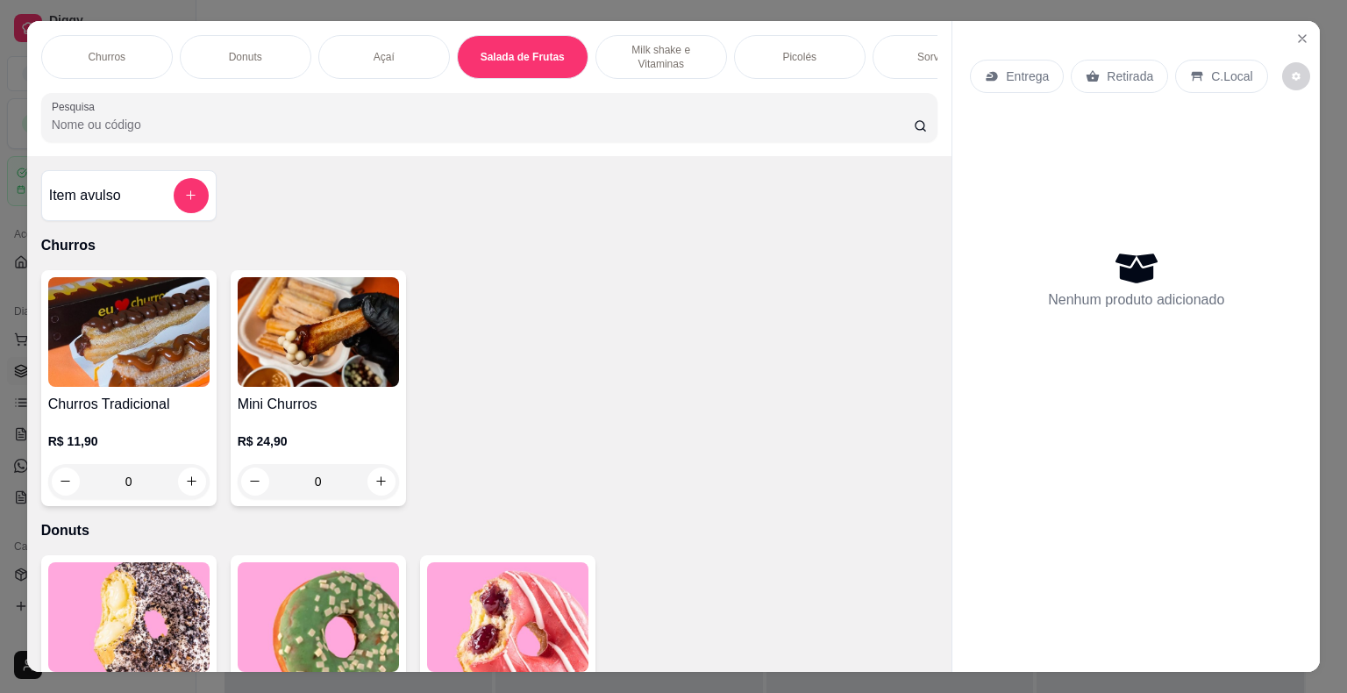
scroll to position [42, 0]
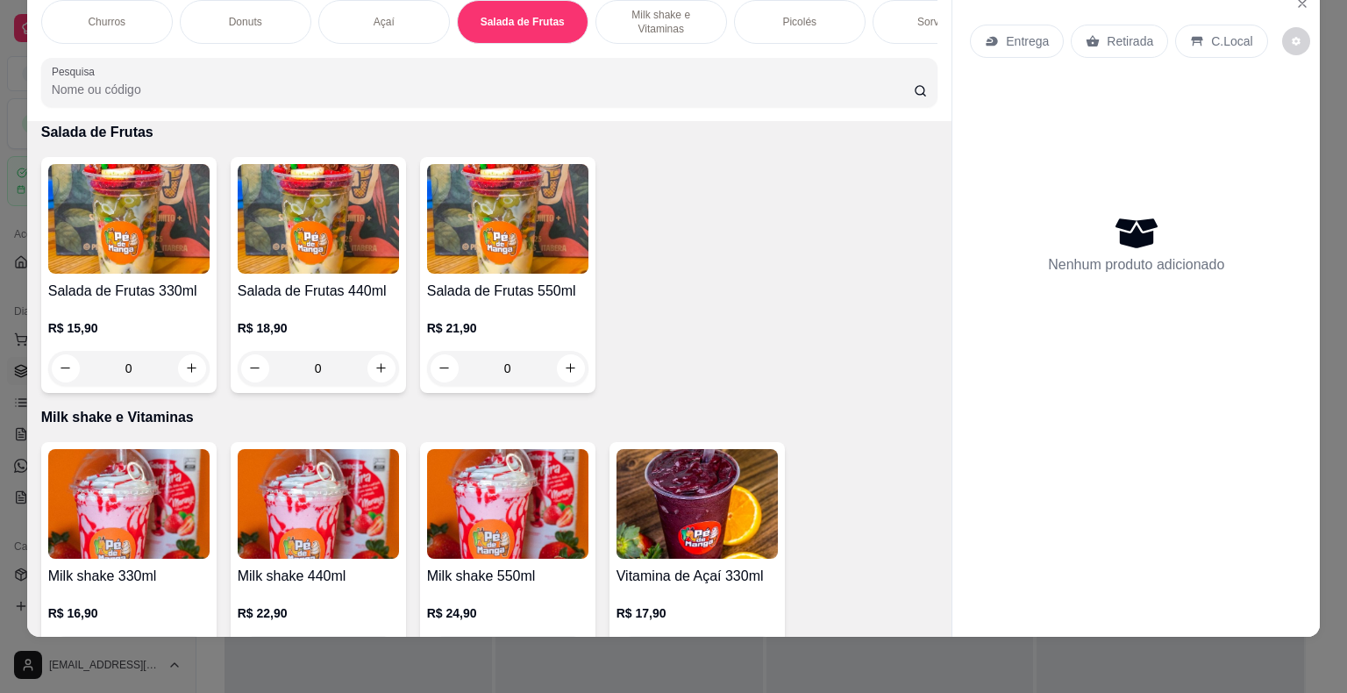
click at [559, 364] on div "0" at bounding box center [507, 368] width 161 height 35
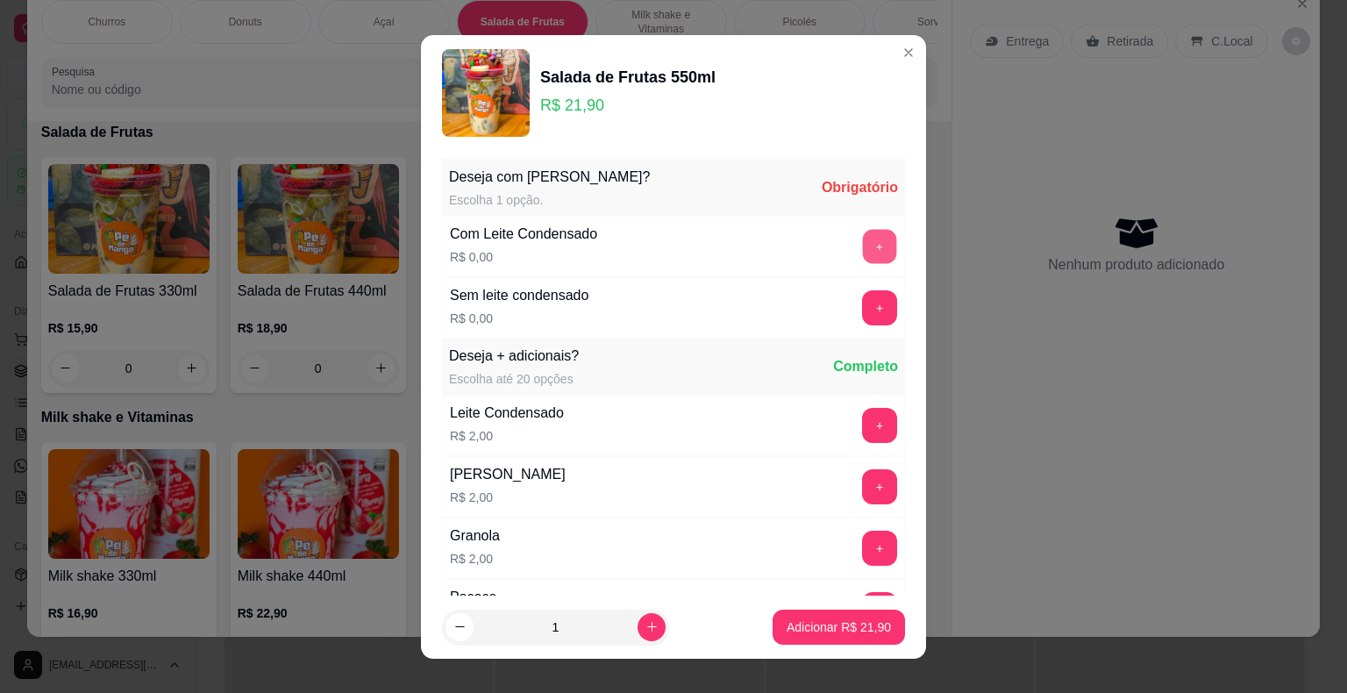
click at [863, 253] on button "+" at bounding box center [880, 246] width 34 height 34
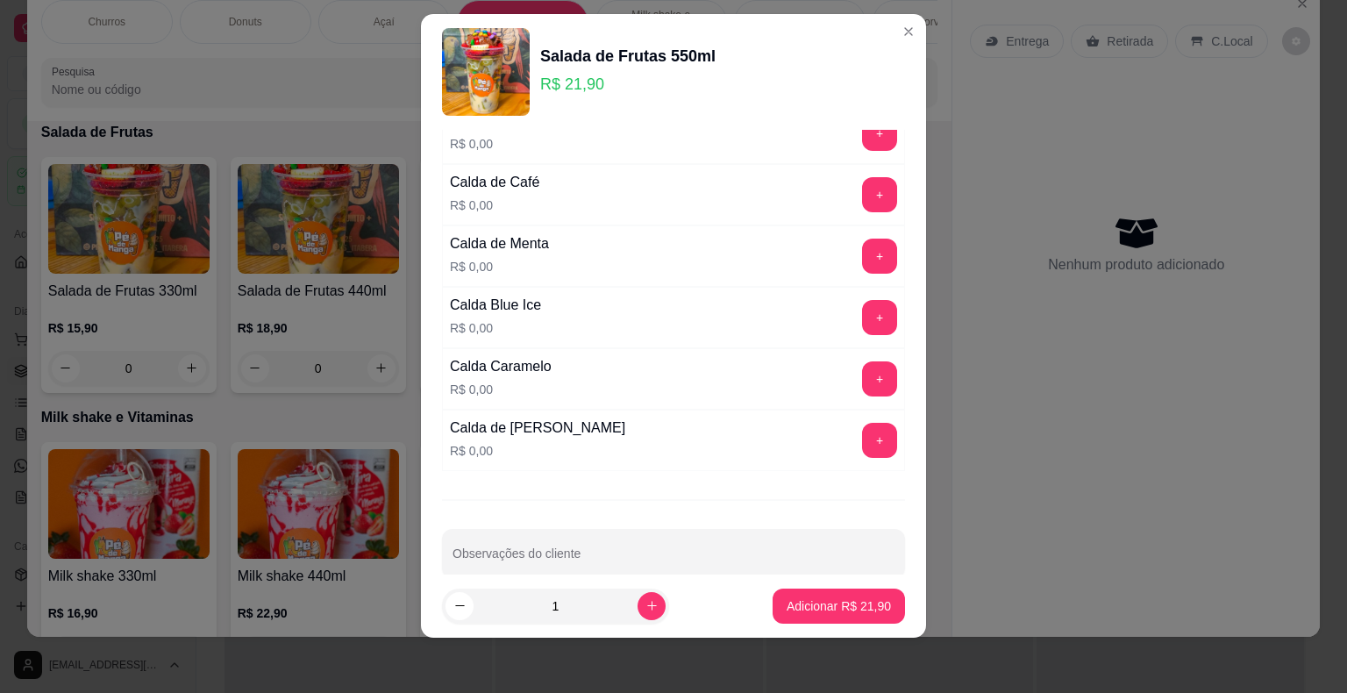
scroll to position [1933, 0]
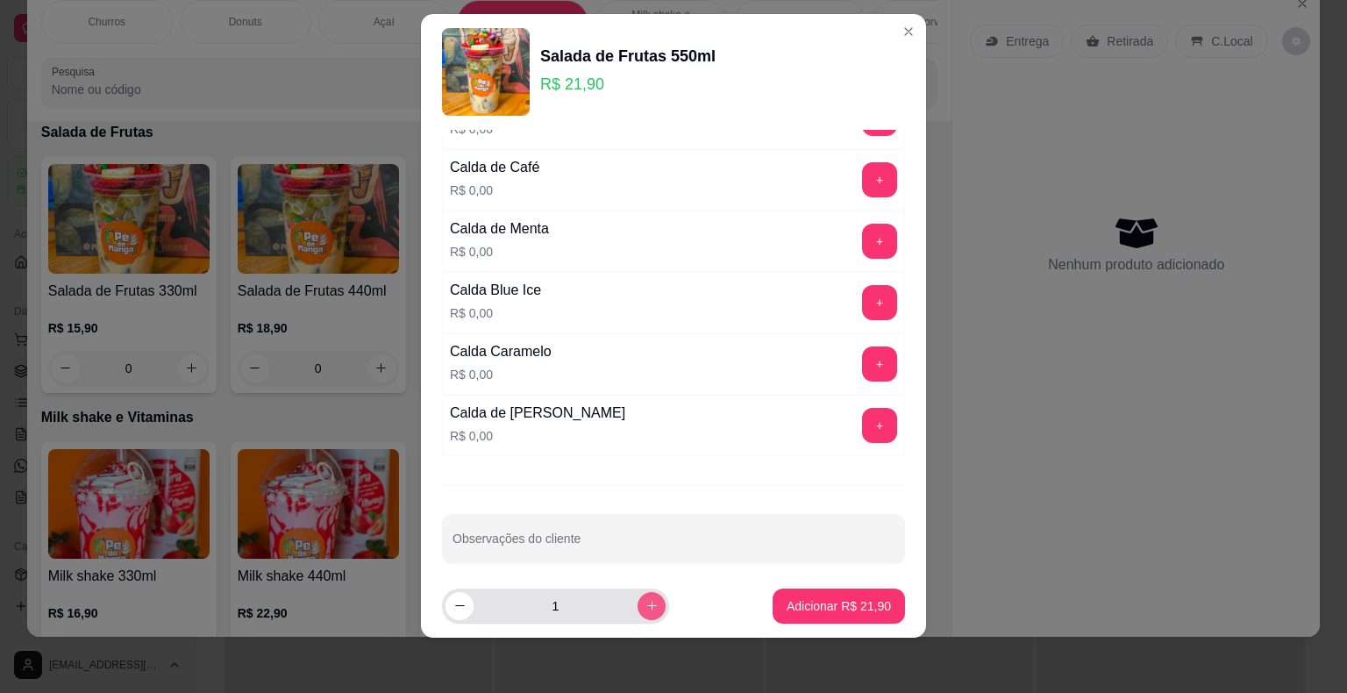
click at [637, 608] on button "increase-product-quantity" at bounding box center [651, 606] width 28 height 28
type input "2"
click at [787, 601] on p "Adicionar R$ 43,80" at bounding box center [839, 606] width 104 height 18
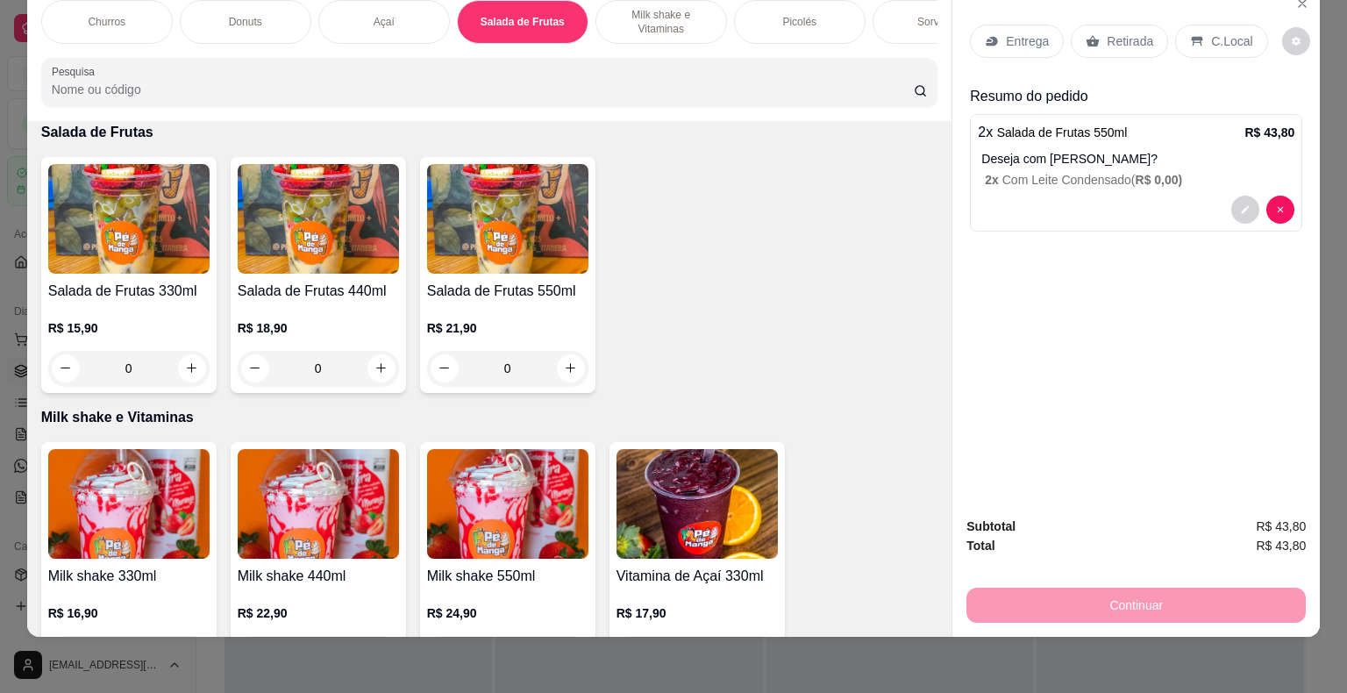
click at [1014, 32] on p "Entrega" at bounding box center [1027, 41] width 43 height 18
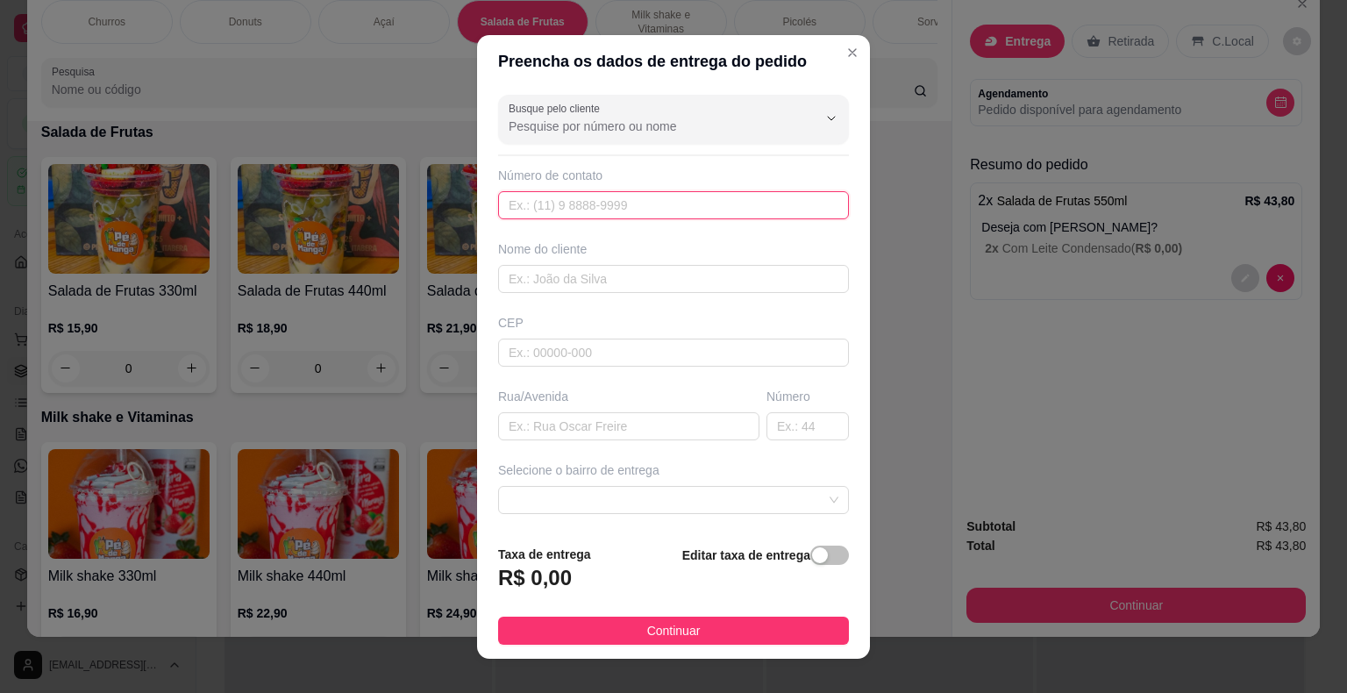
click at [573, 205] on input "text" at bounding box center [673, 205] width 351 height 28
click at [582, 126] on input "Busque pelo cliente" at bounding box center [649, 126] width 281 height 18
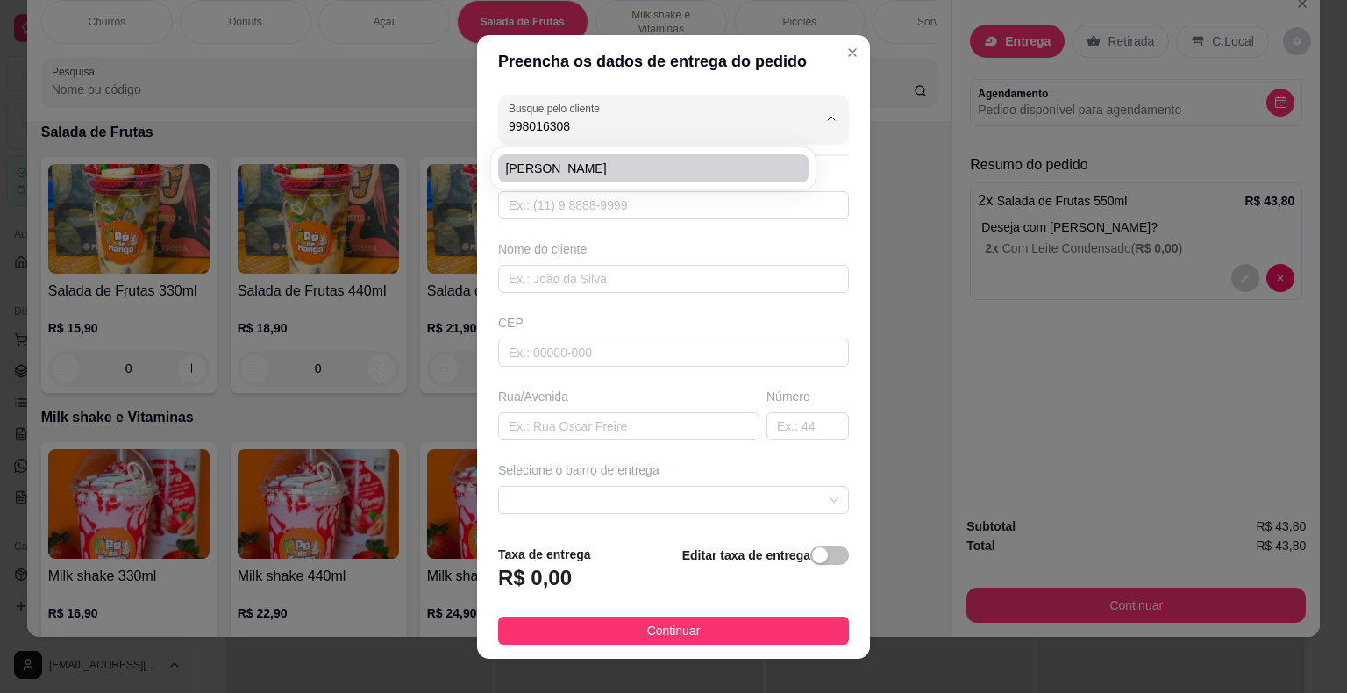
click at [597, 172] on span "[PERSON_NAME]" at bounding box center [644, 169] width 279 height 18
type input "[PERSON_NAME]"
type input "15998016308"
type input "[PERSON_NAME]"
type input "18440000"
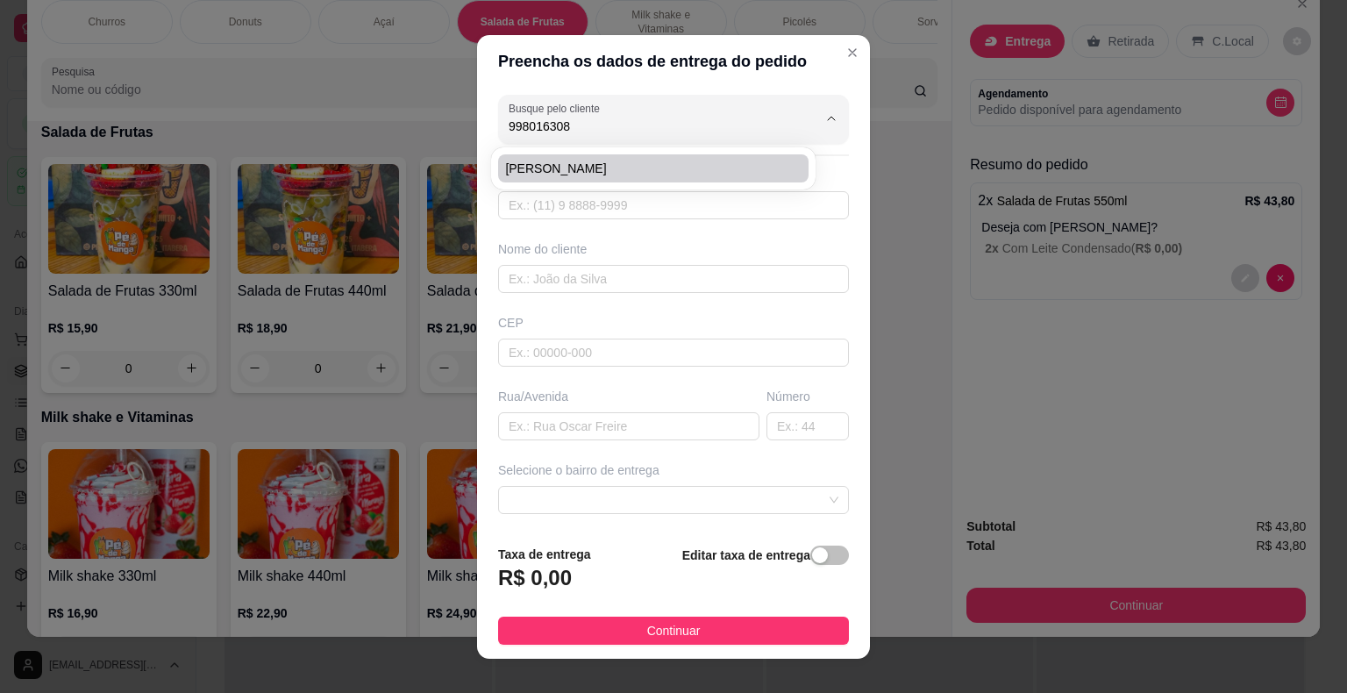
type input "Coronel [PERSON_NAME]"
type input "190"
type input "Itaberá"
type input "Lojinha rosa ao lado da Padaria"
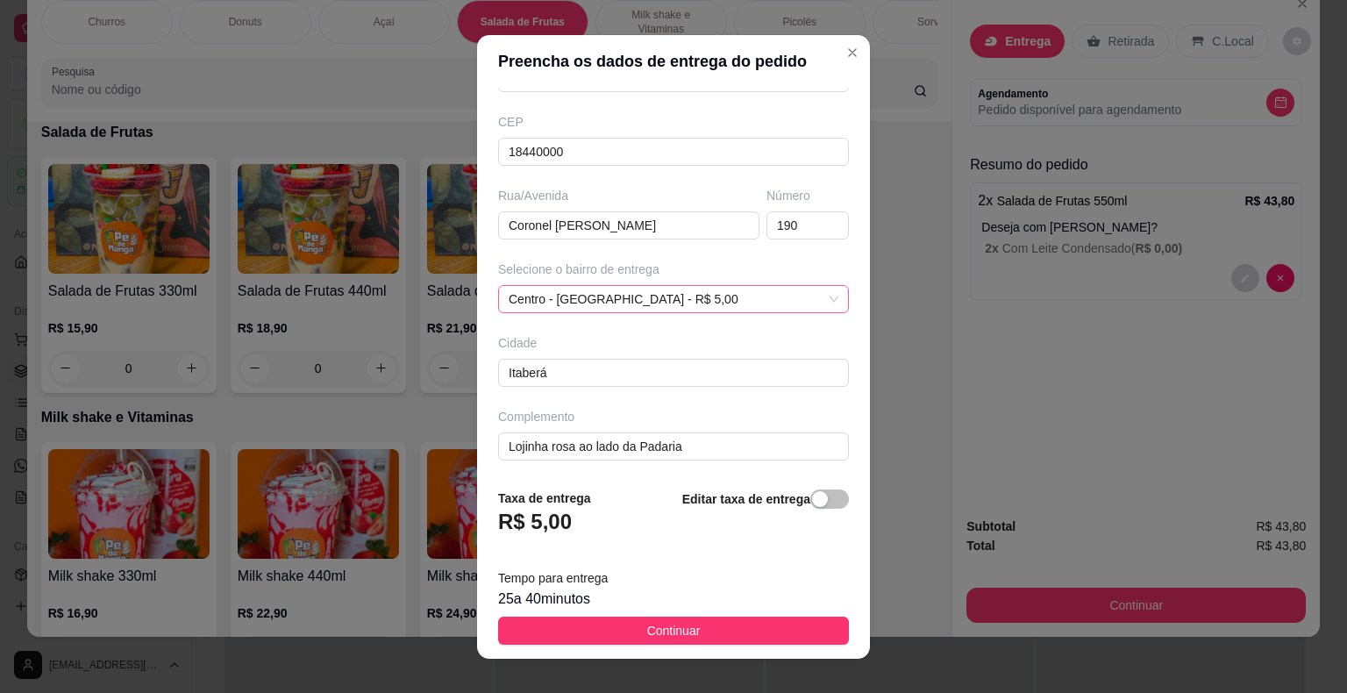
scroll to position [21, 0]
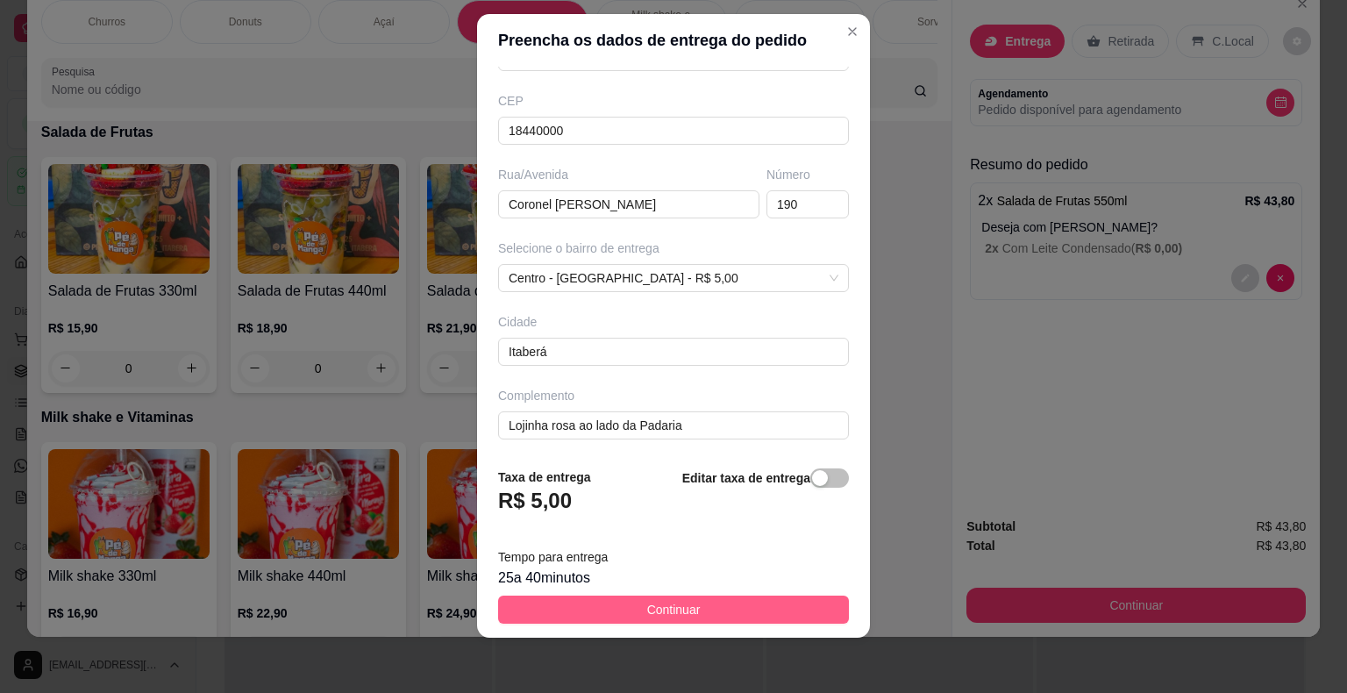
type input "[PERSON_NAME]"
click at [593, 604] on button "Continuar" at bounding box center [673, 609] width 351 height 28
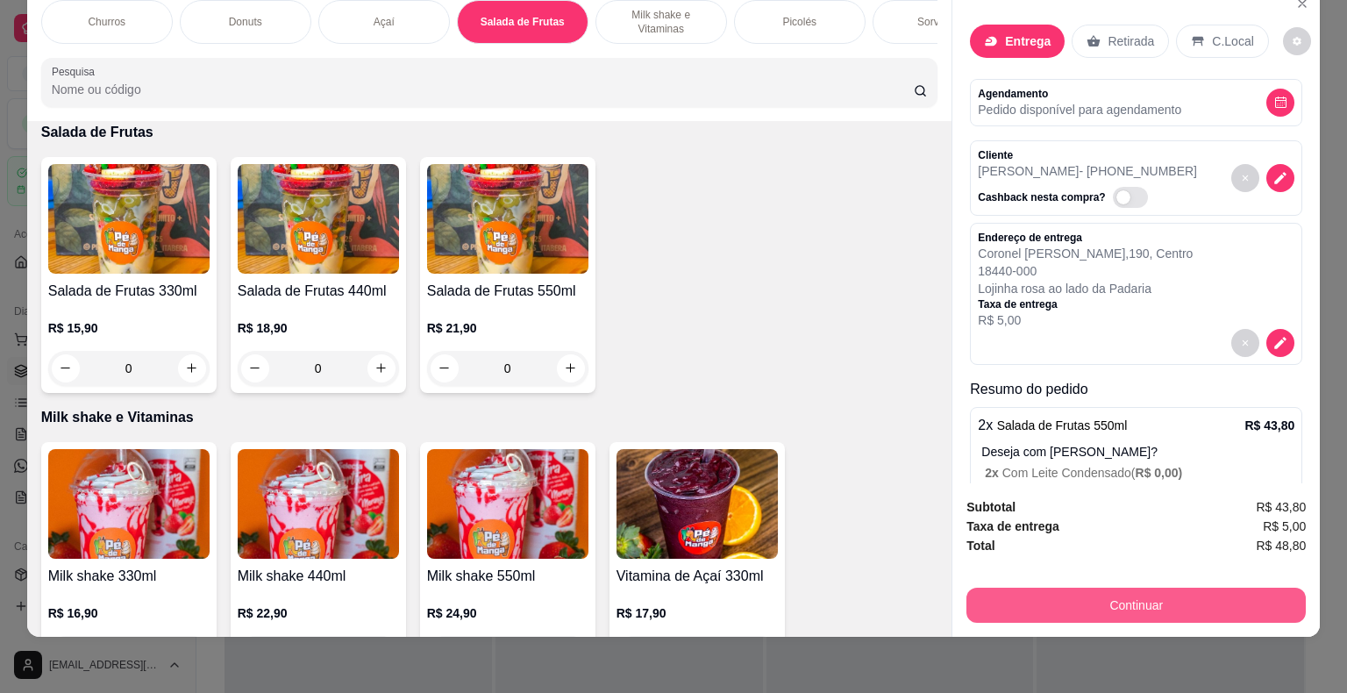
click at [1084, 595] on button "Continuar" at bounding box center [1135, 604] width 339 height 35
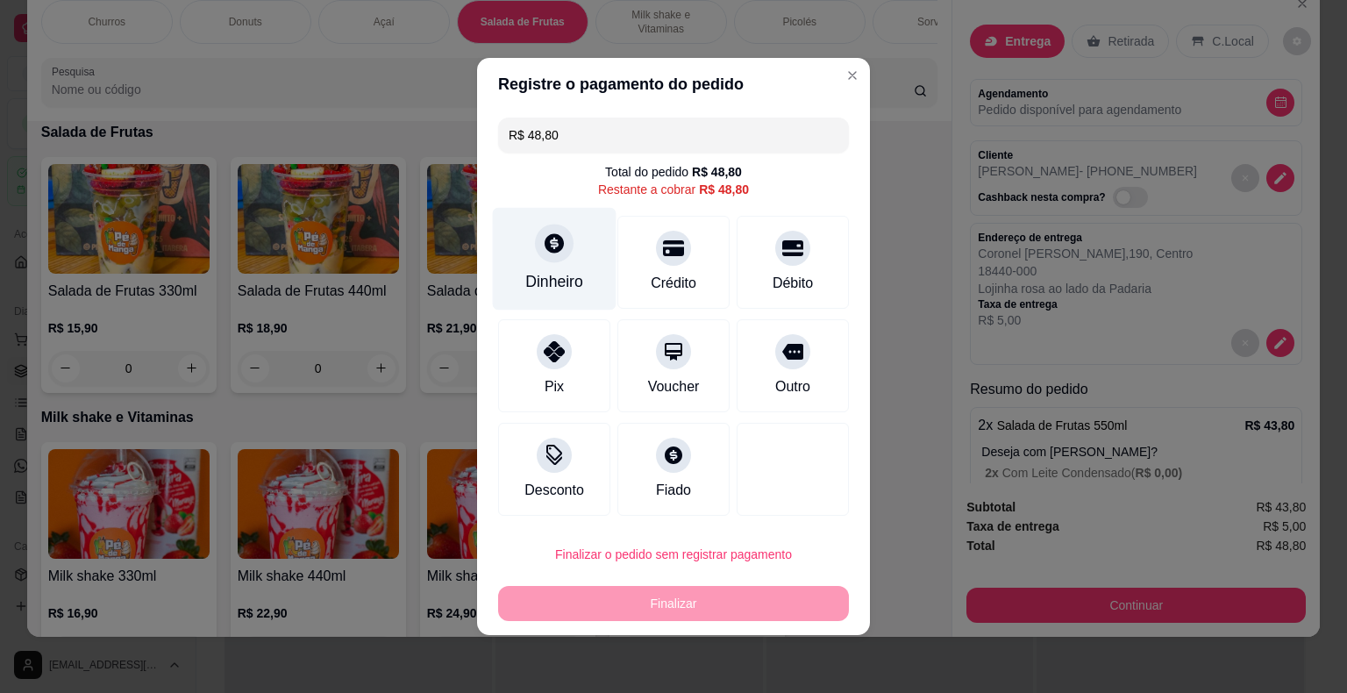
click at [551, 274] on div "Dinheiro" at bounding box center [554, 281] width 58 height 23
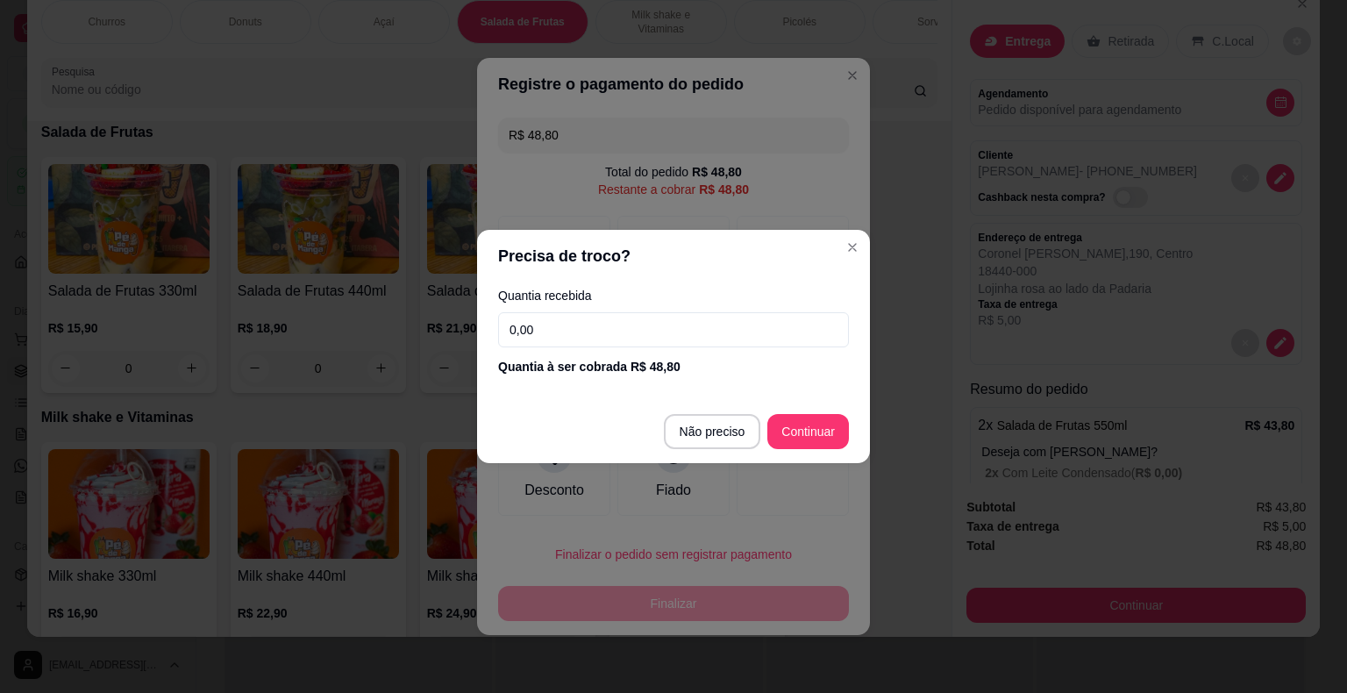
click at [552, 331] on input "0,00" at bounding box center [673, 329] width 351 height 35
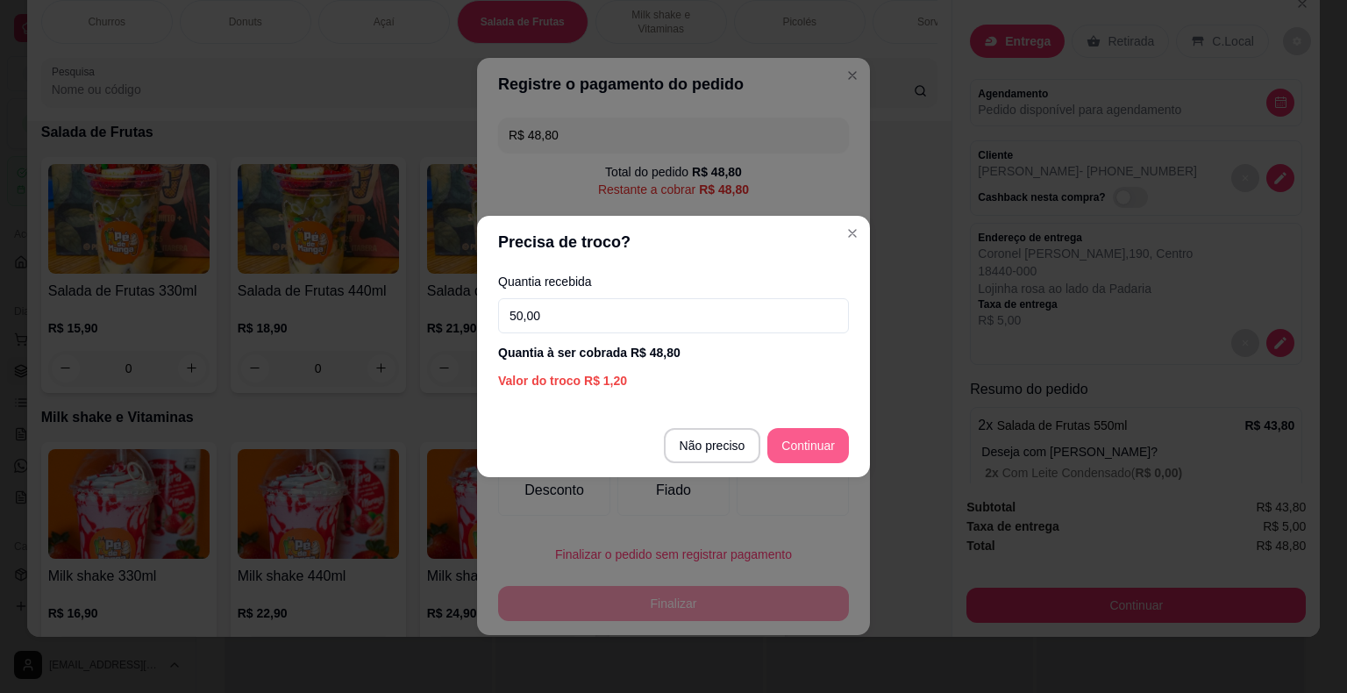
type input "50,00"
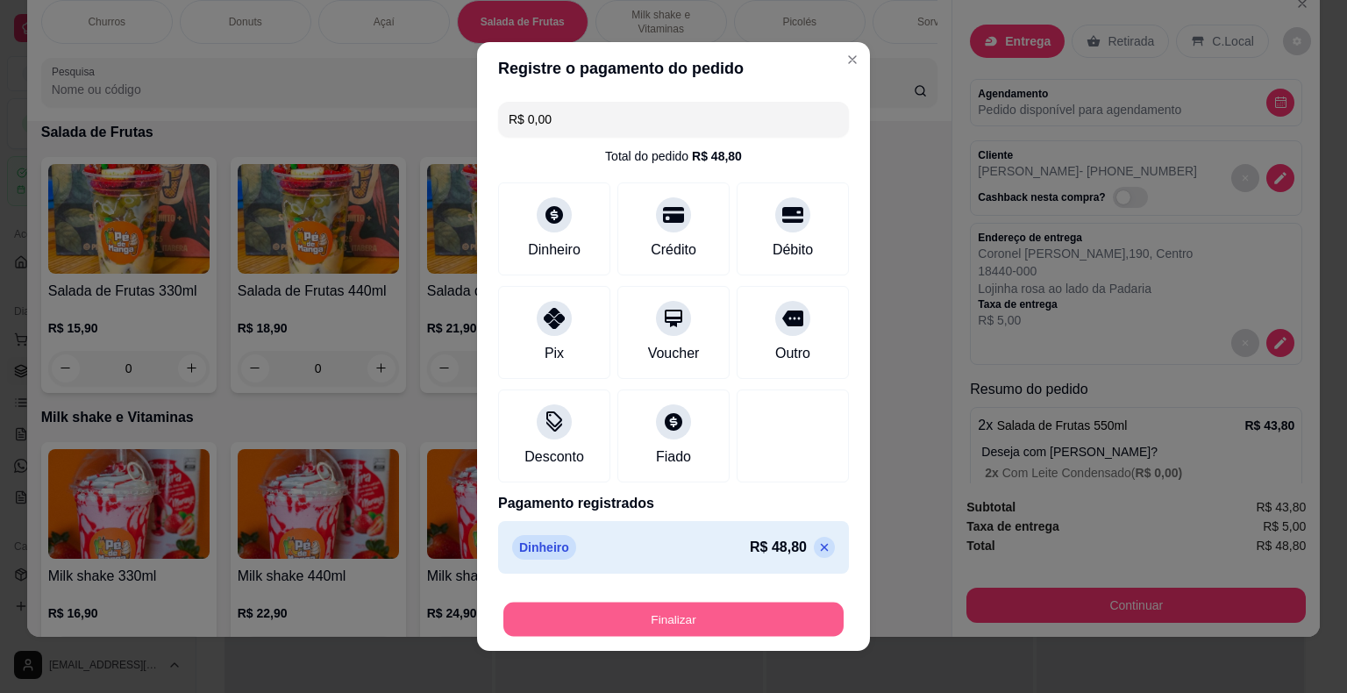
click at [690, 625] on button "Finalizar" at bounding box center [673, 619] width 340 height 34
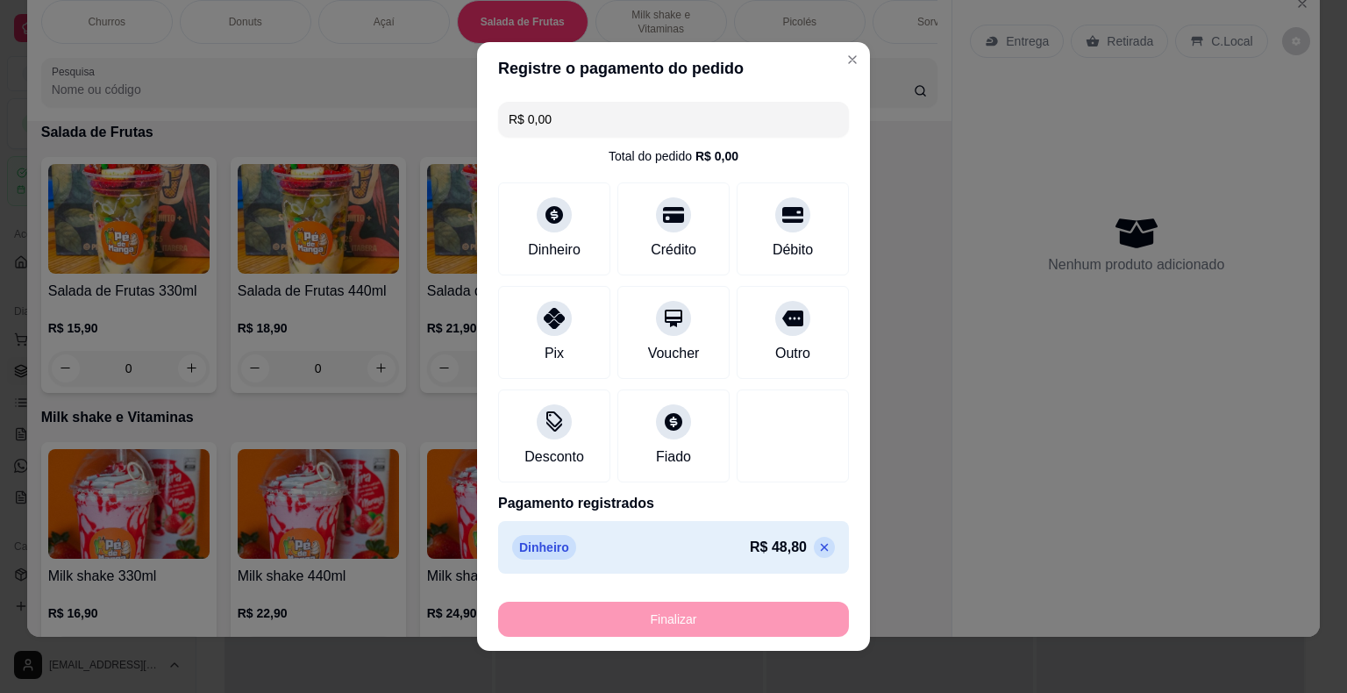
type input "-R$ 48,80"
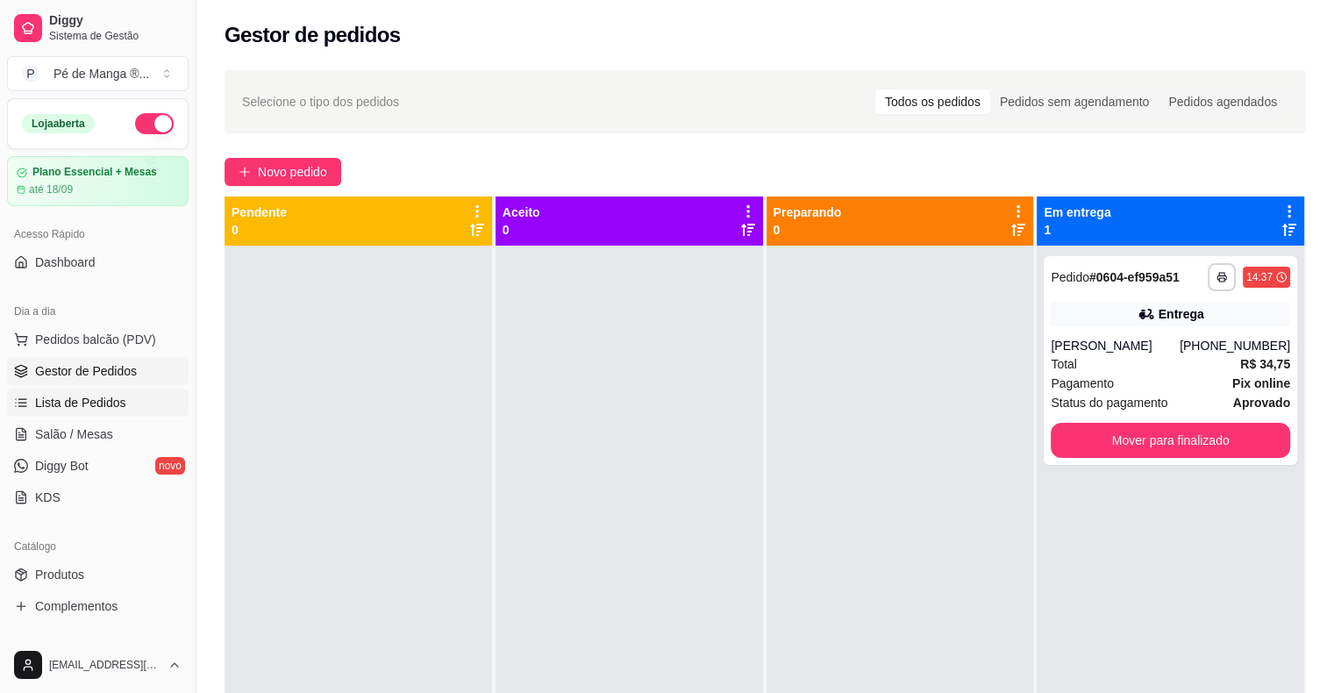
click at [65, 409] on span "Lista de Pedidos" at bounding box center [80, 403] width 91 height 18
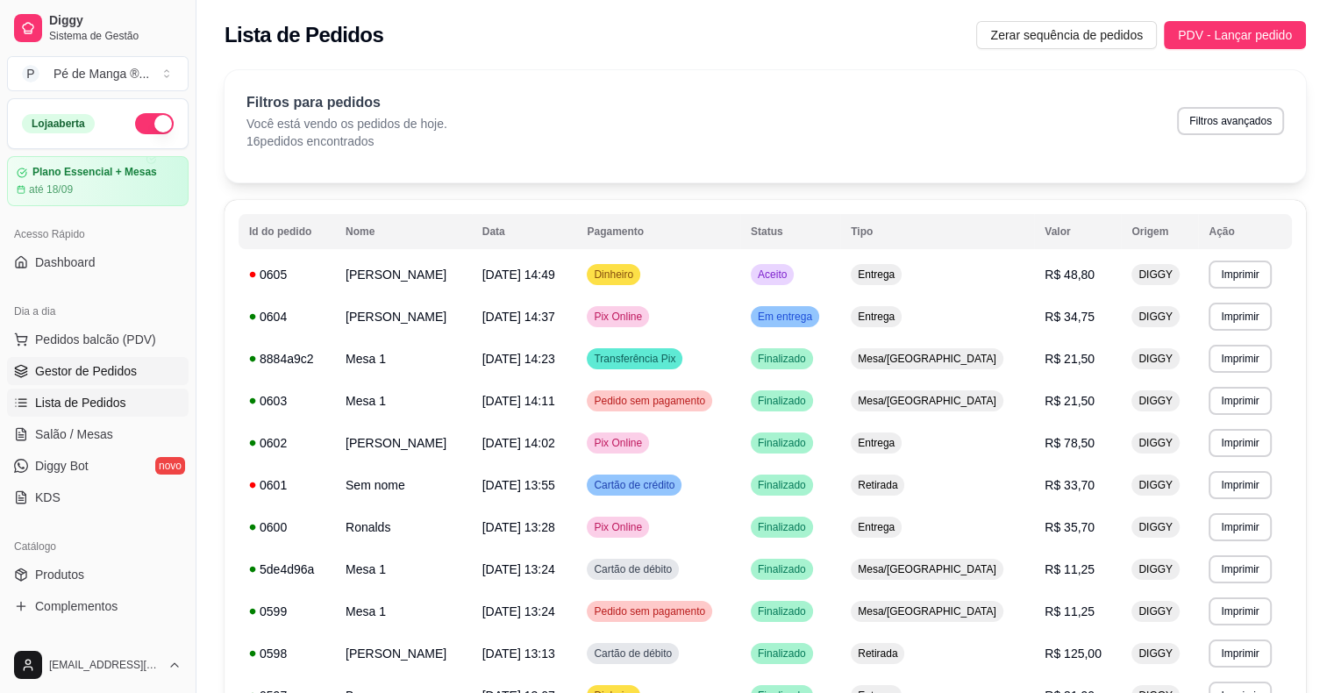
click at [89, 370] on span "Gestor de Pedidos" at bounding box center [86, 371] width 102 height 18
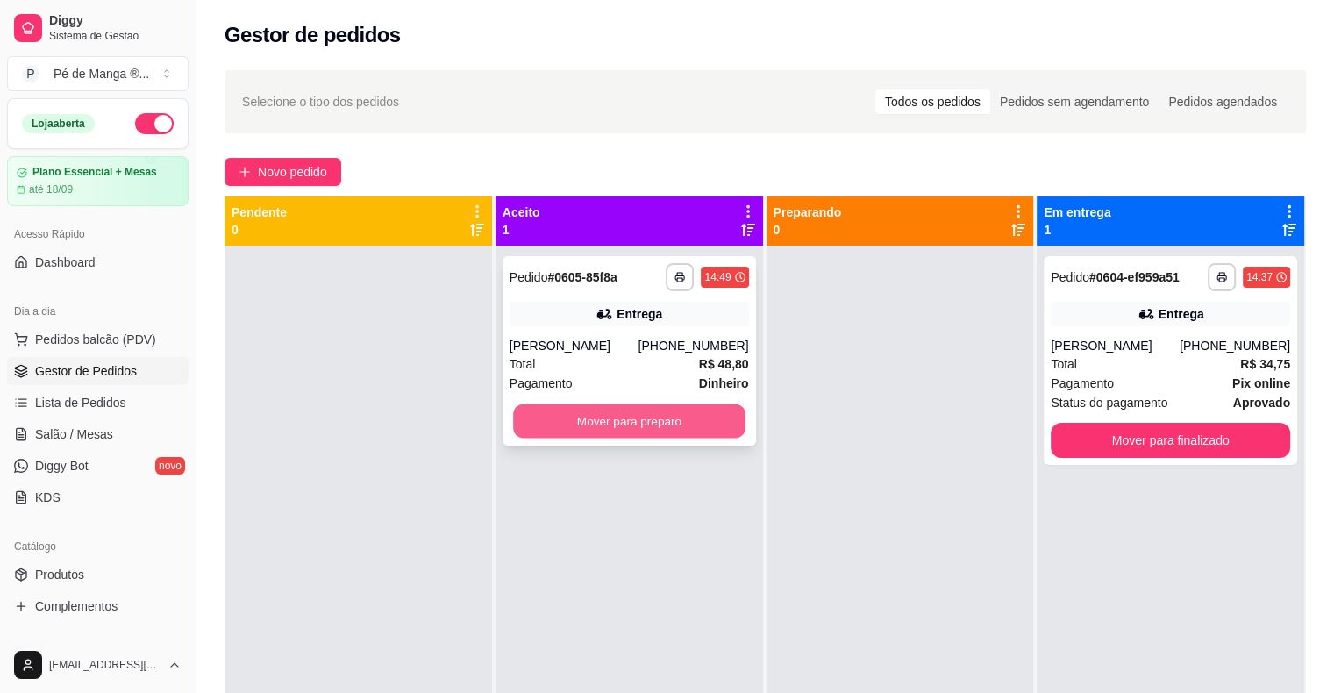
click at [616, 430] on button "Mover para preparo" at bounding box center [629, 421] width 232 height 34
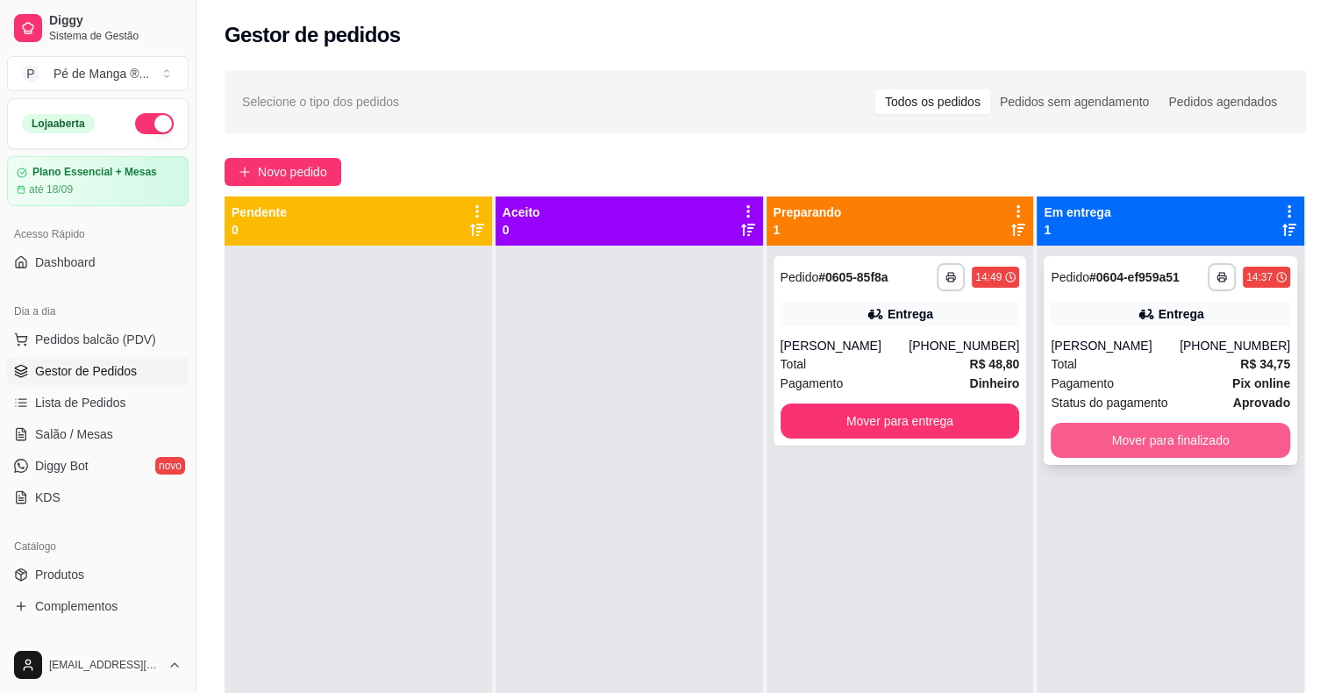
click at [1112, 434] on button "Mover para finalizado" at bounding box center [1169, 440] width 239 height 35
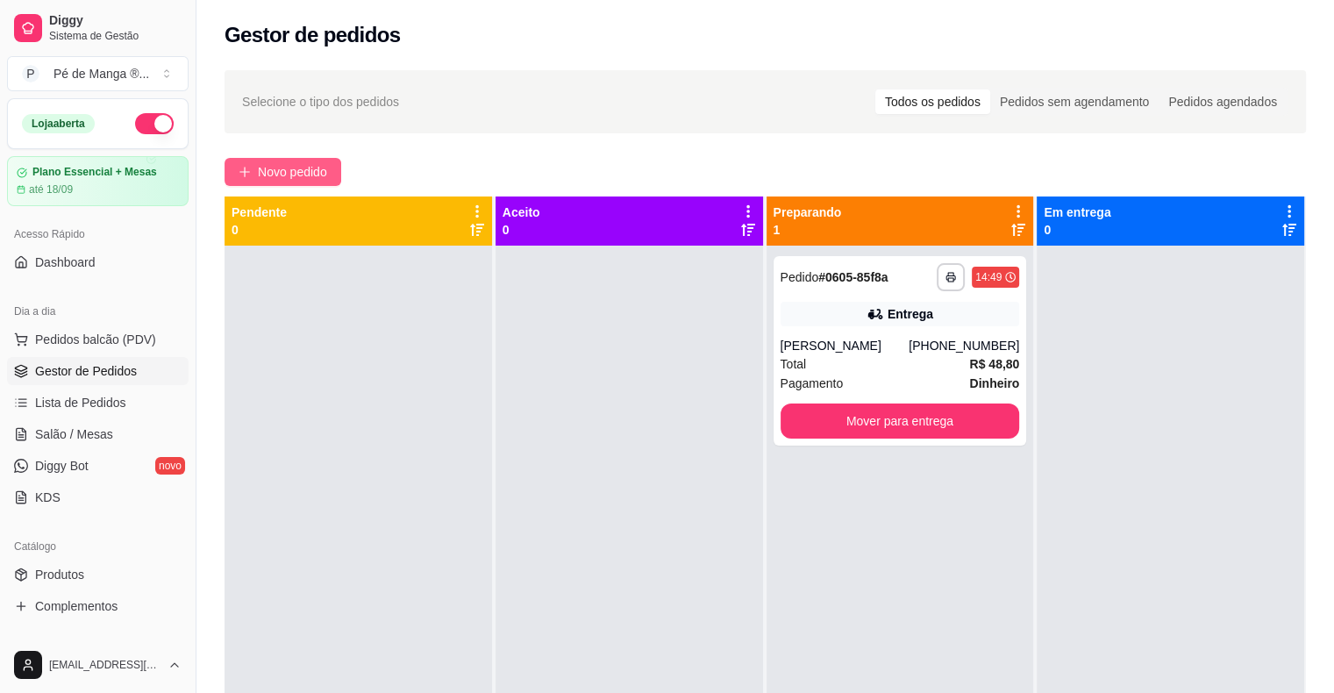
click at [275, 160] on button "Novo pedido" at bounding box center [282, 172] width 117 height 28
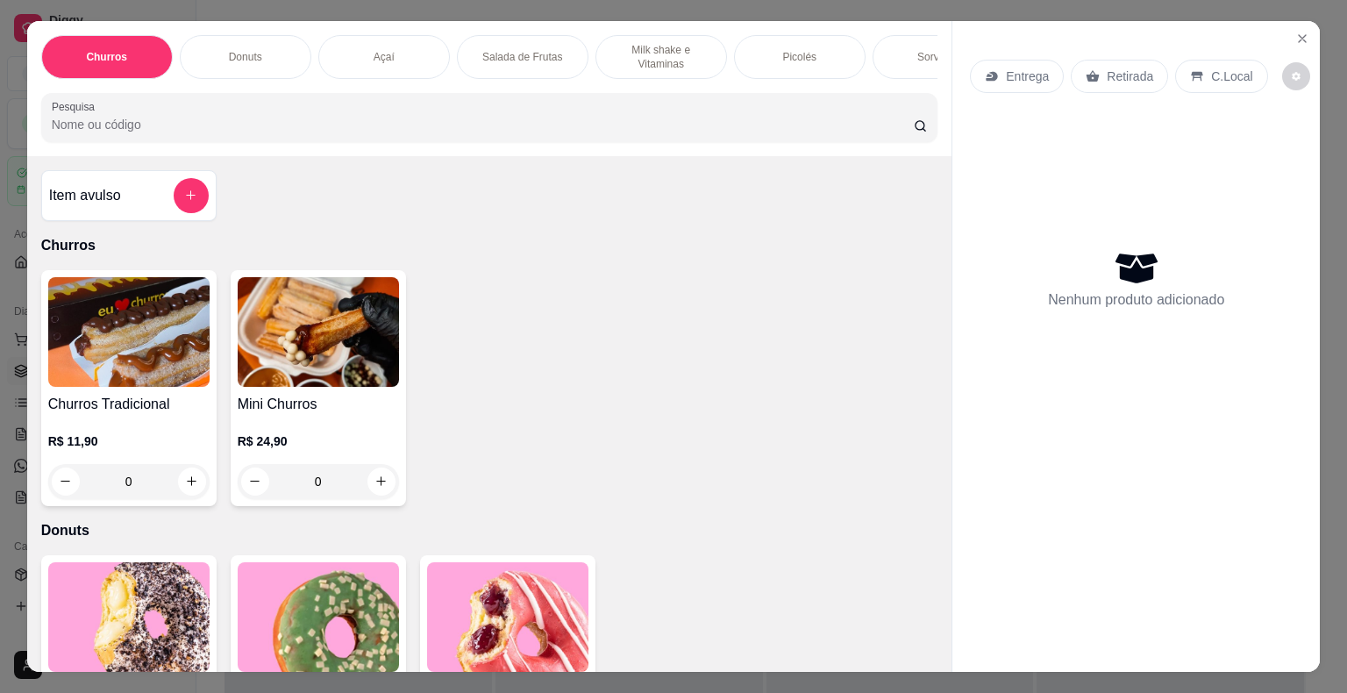
click at [390, 53] on div "Açaí" at bounding box center [384, 57] width 132 height 44
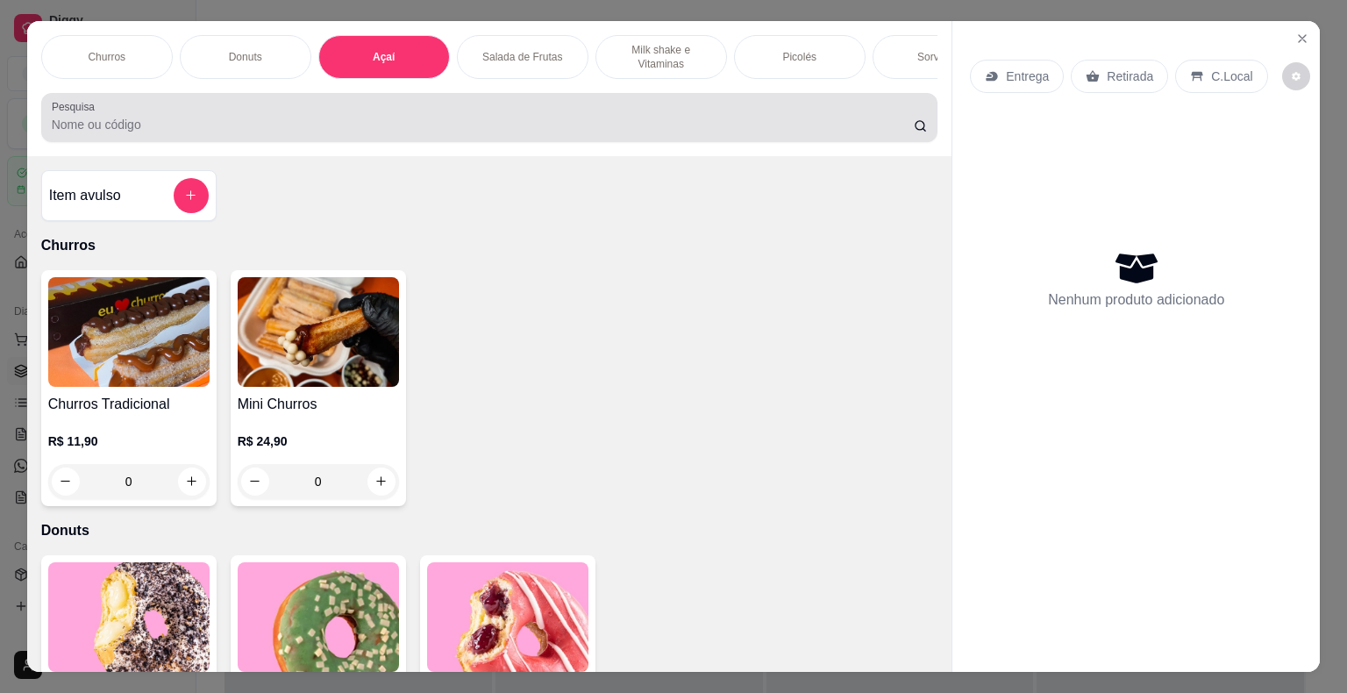
scroll to position [42, 0]
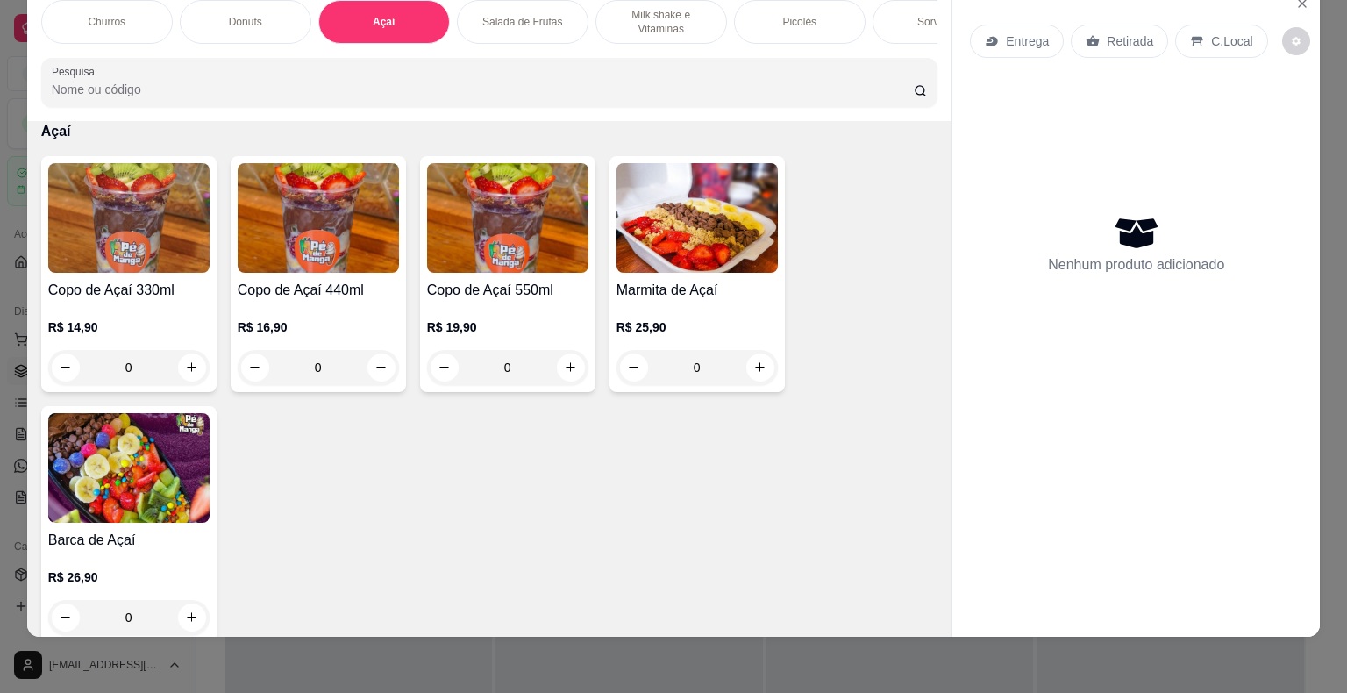
click at [193, 606] on div "0" at bounding box center [128, 617] width 161 height 35
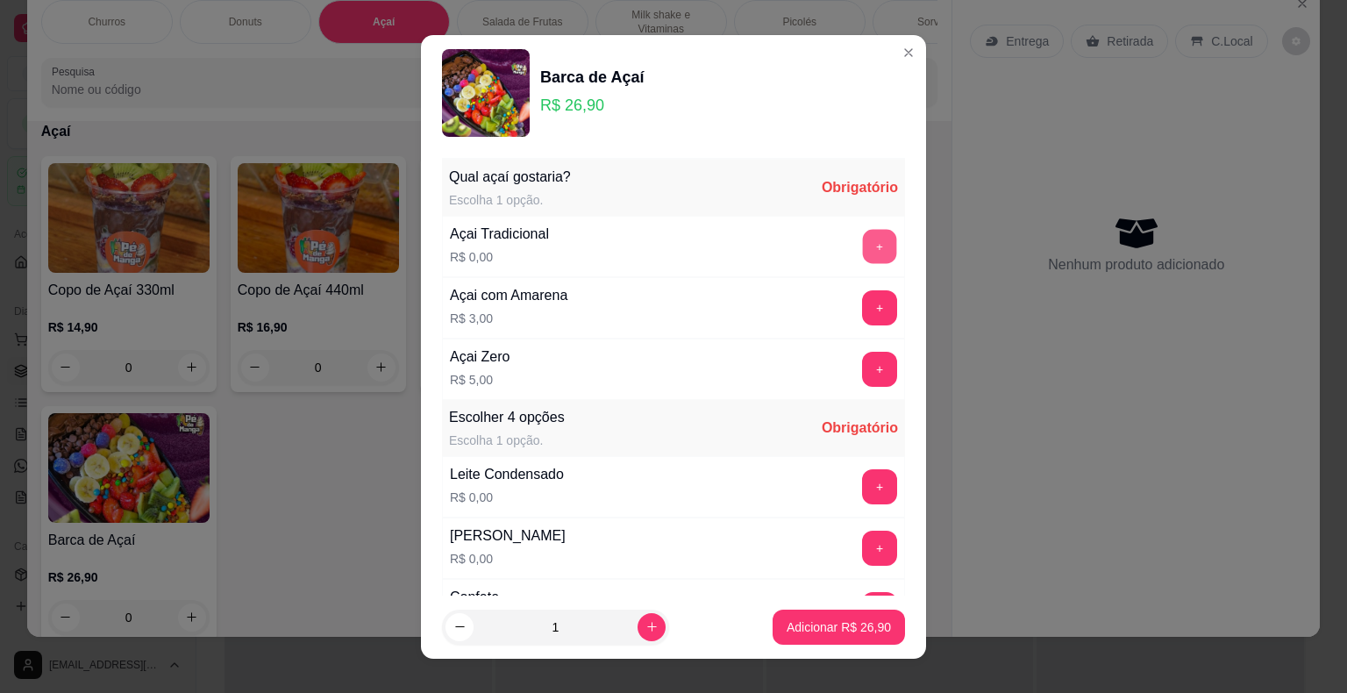
click at [863, 246] on button "+" at bounding box center [880, 246] width 34 height 34
click at [863, 480] on button "+" at bounding box center [880, 486] width 34 height 34
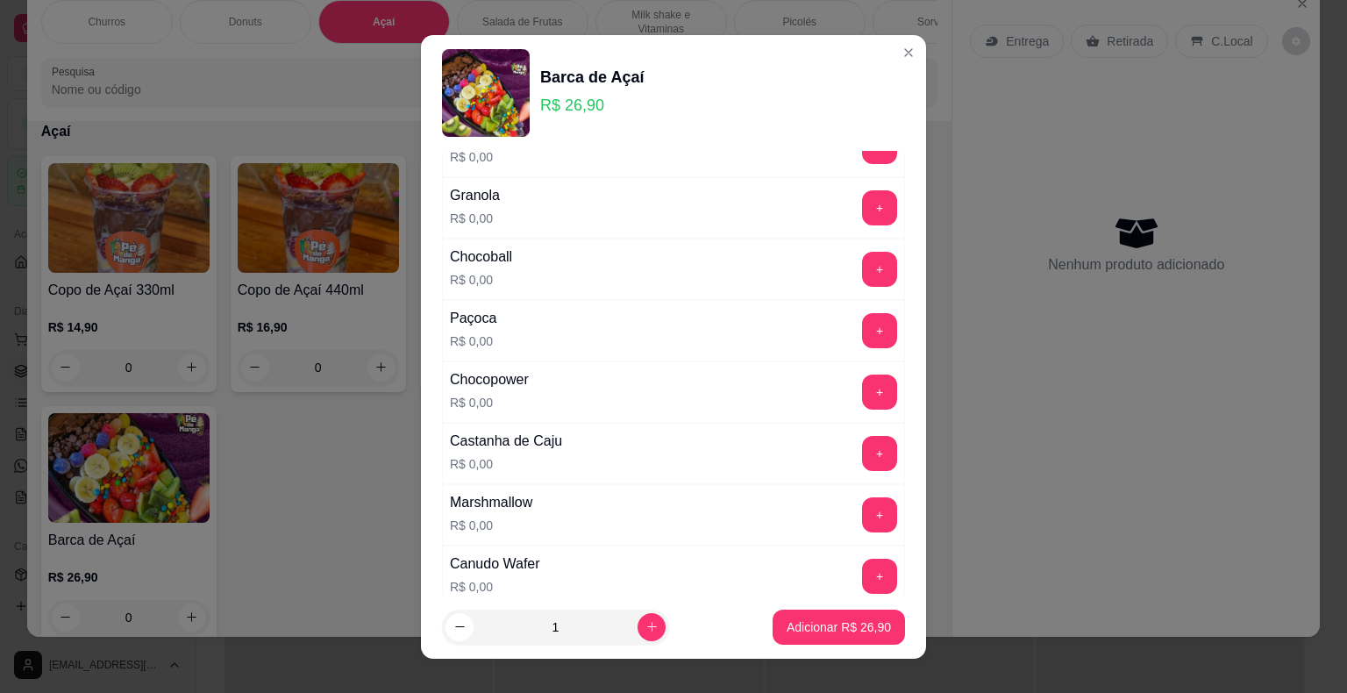
scroll to position [614, 0]
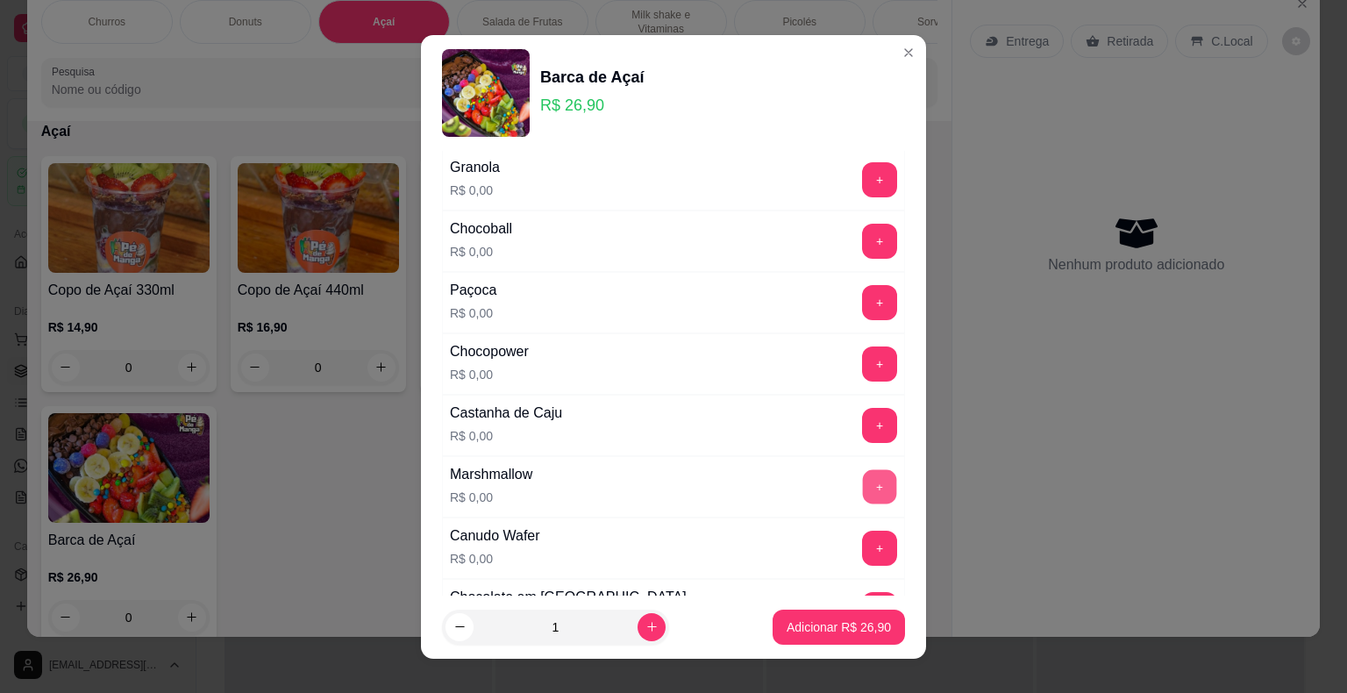
click at [863, 472] on button "+" at bounding box center [880, 486] width 34 height 34
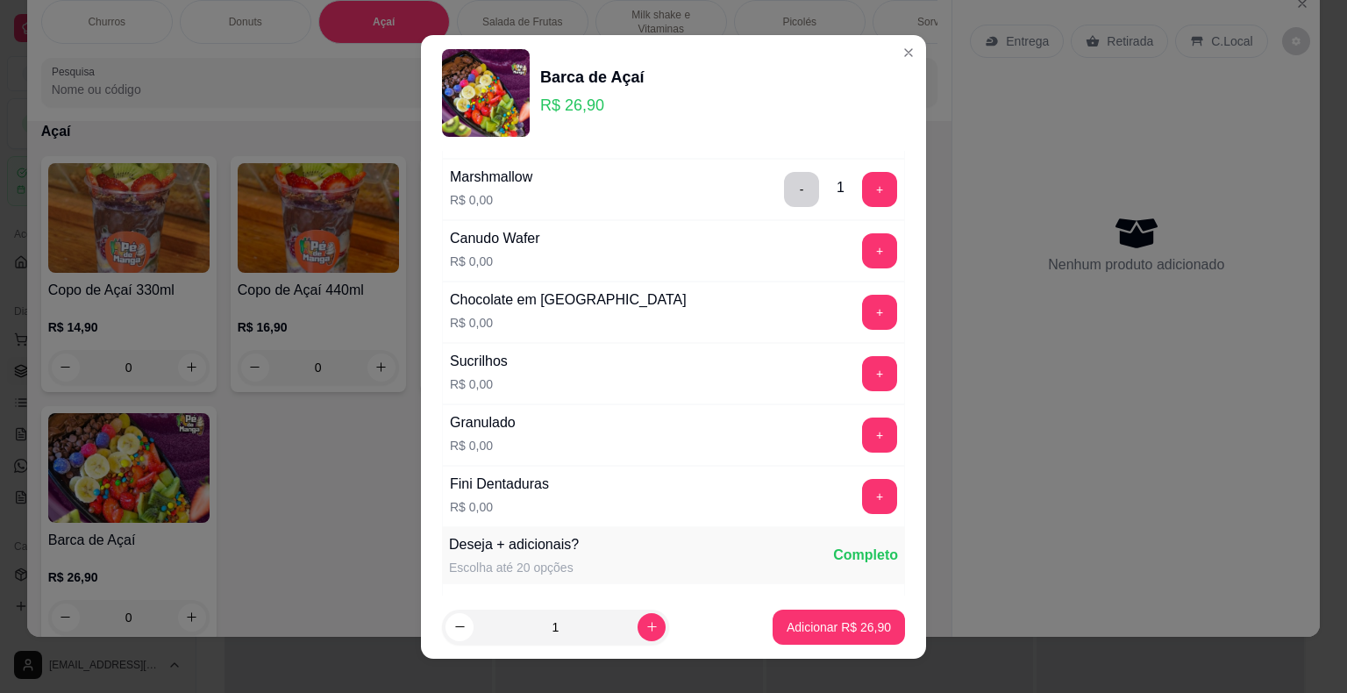
scroll to position [965, 0]
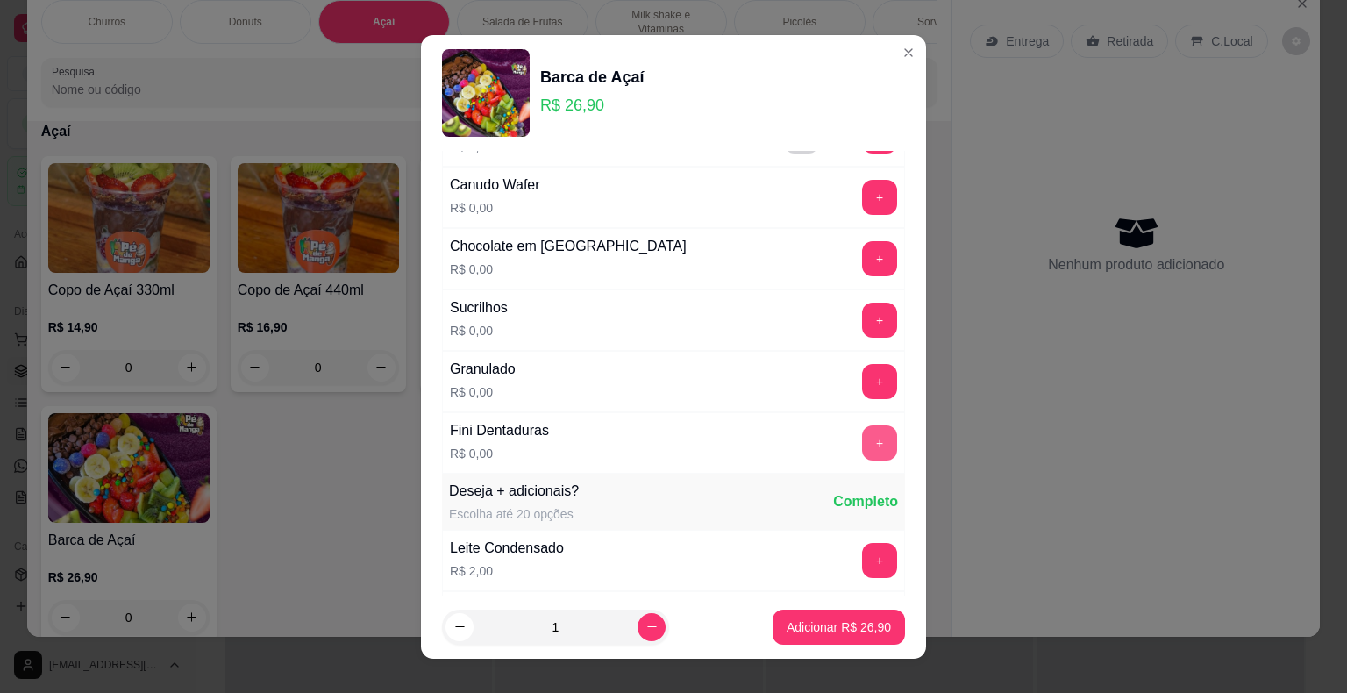
click at [862, 426] on button "+" at bounding box center [879, 442] width 35 height 35
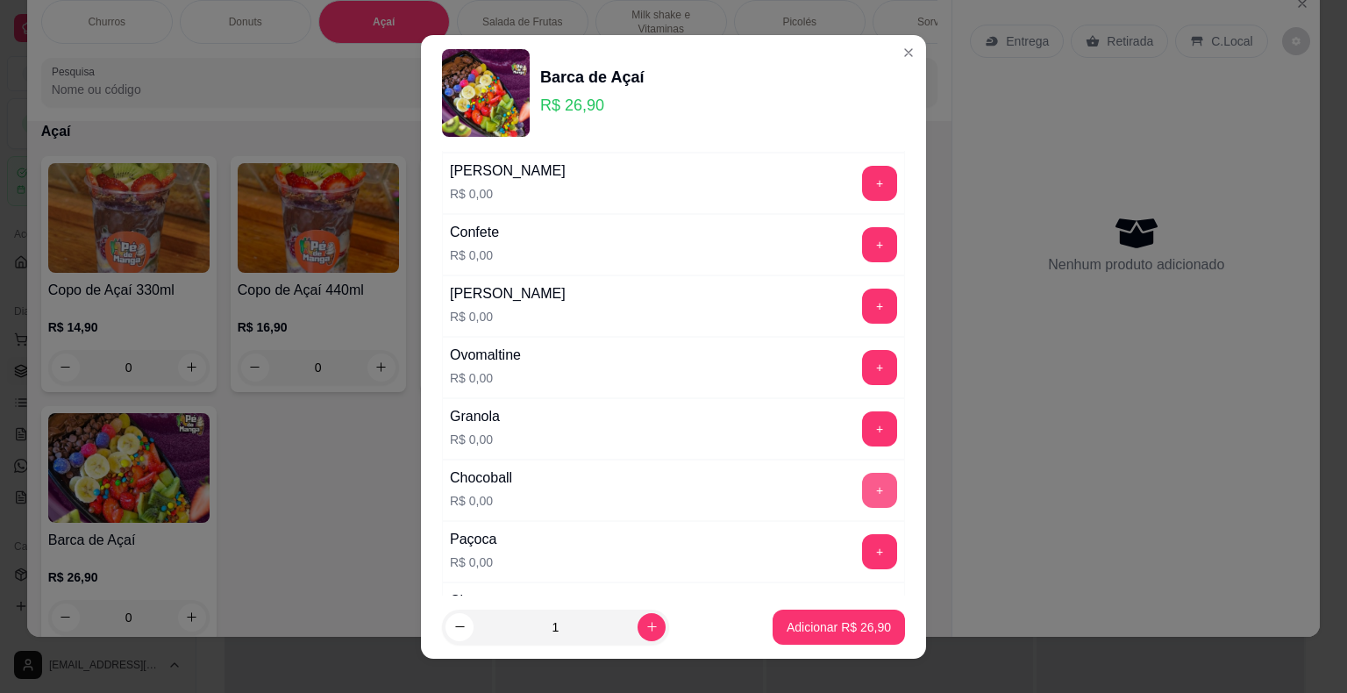
scroll to position [351, 0]
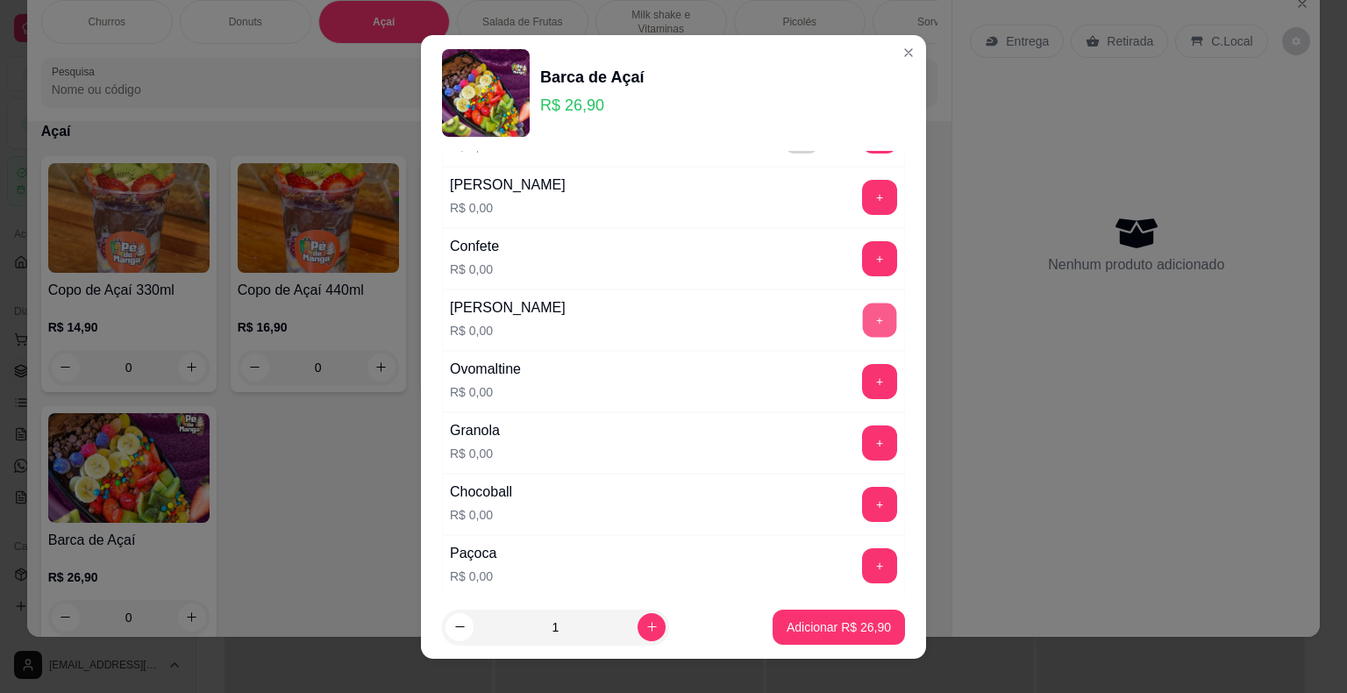
click at [863, 324] on button "+" at bounding box center [880, 320] width 34 height 34
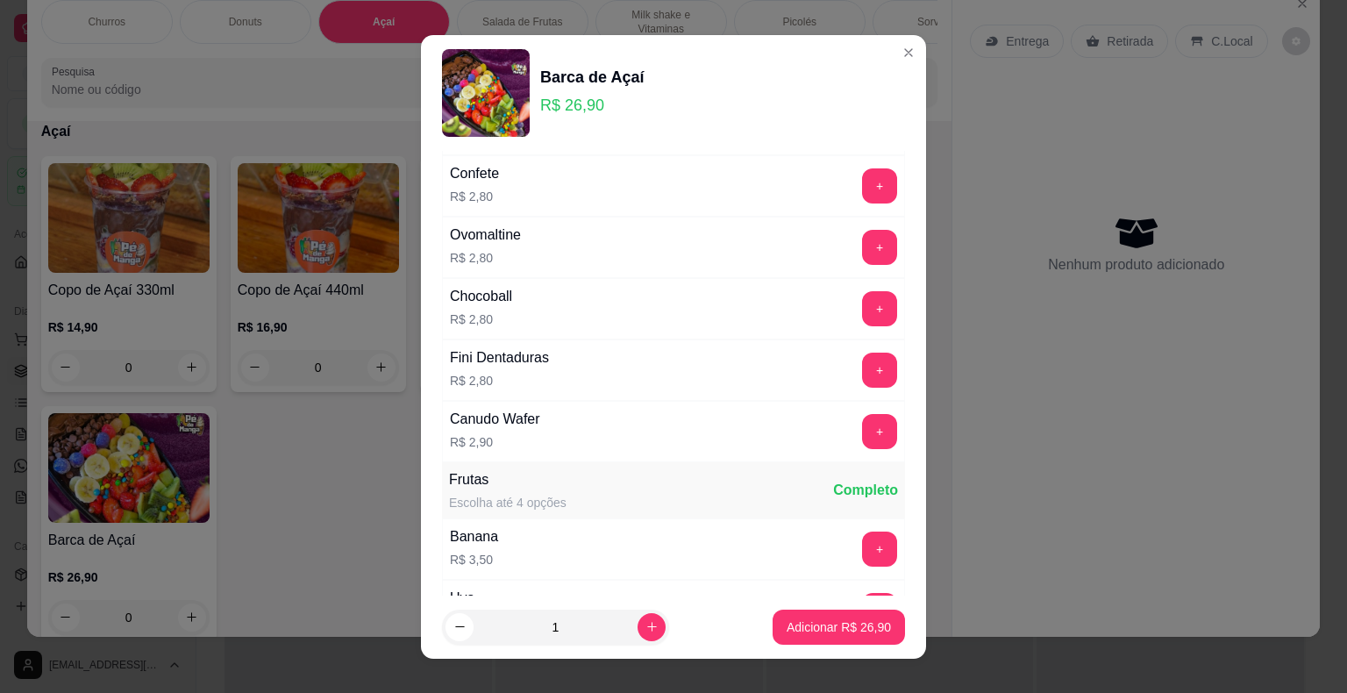
scroll to position [2192, 0]
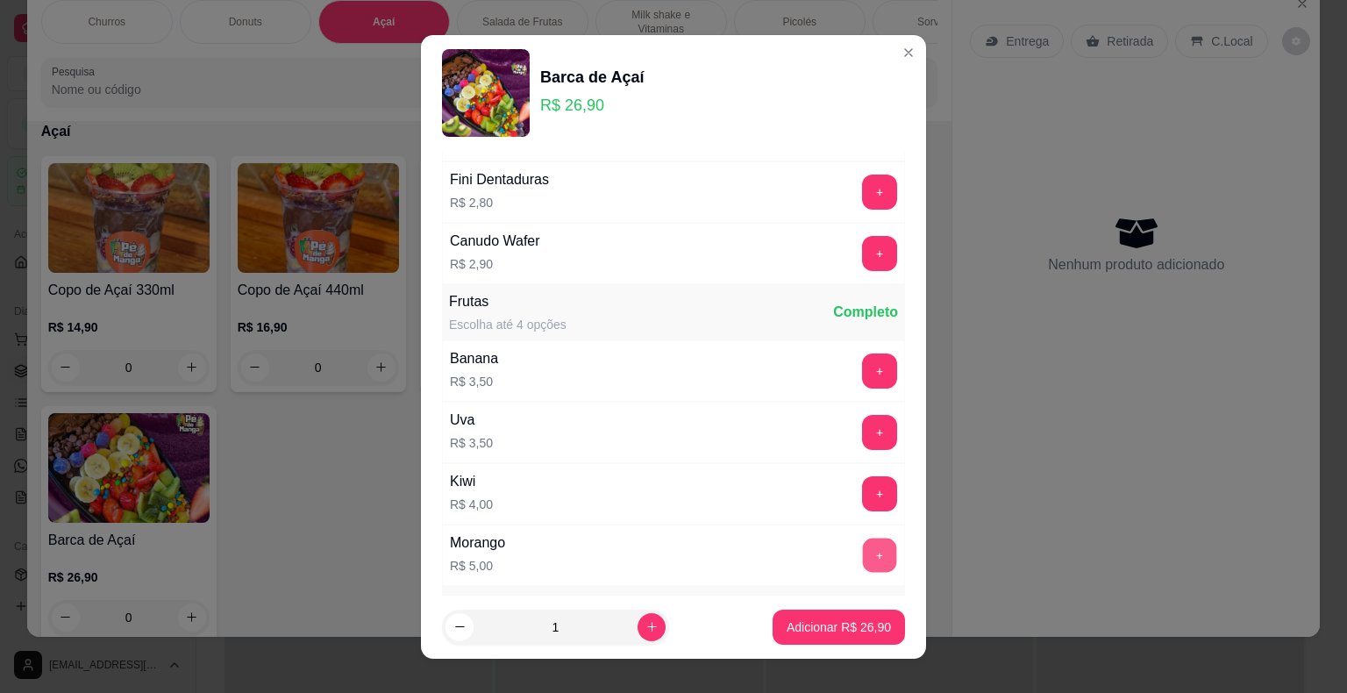
click at [863, 537] on button "+" at bounding box center [880, 554] width 34 height 34
click at [862, 479] on button "+" at bounding box center [879, 493] width 35 height 35
click at [863, 353] on button "+" at bounding box center [880, 370] width 34 height 34
click at [842, 402] on div "Uva R$ 3,50 +" at bounding box center [673, 432] width 463 height 61
click at [862, 415] on button "+" at bounding box center [879, 432] width 35 height 35
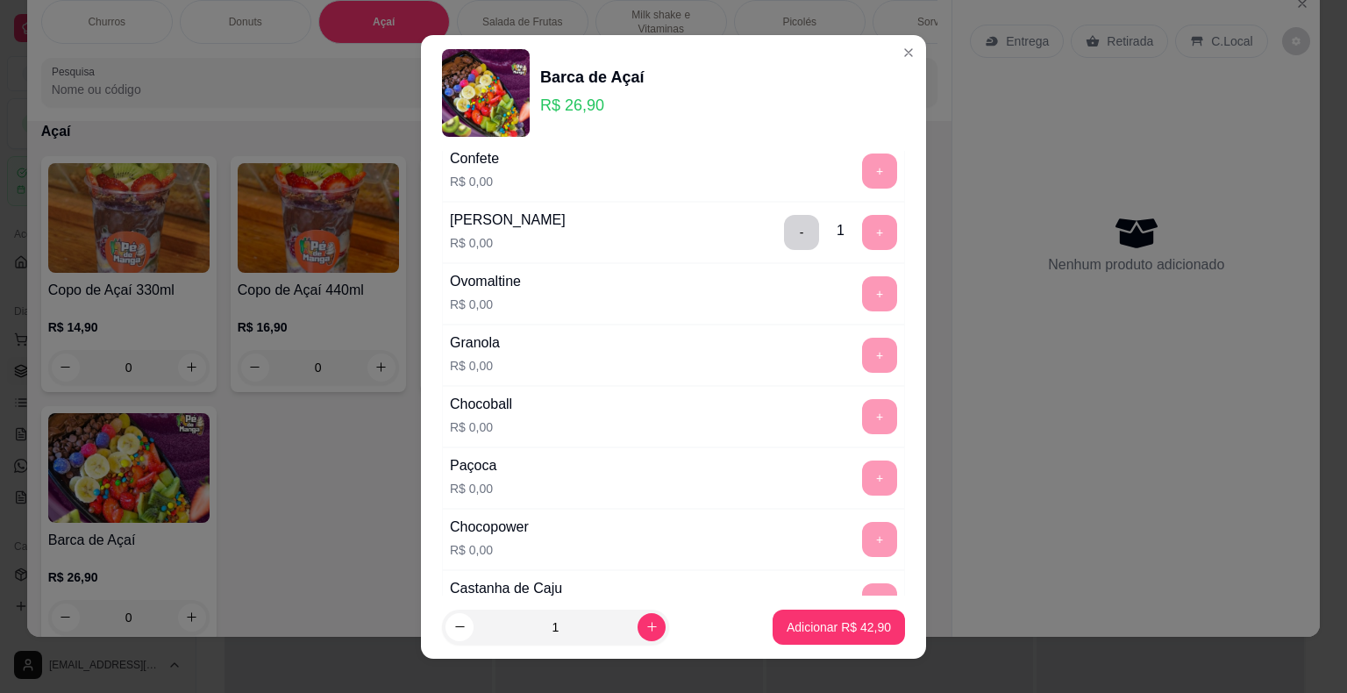
scroll to position [1052, 0]
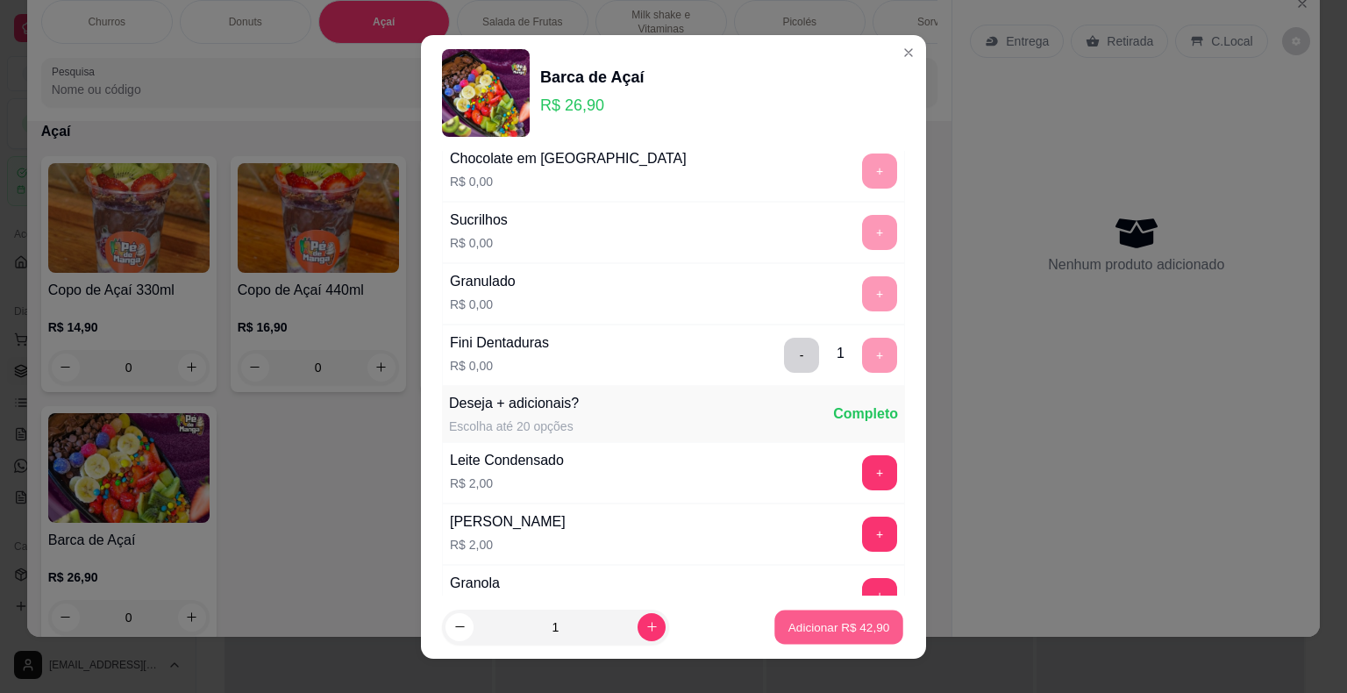
click at [796, 626] on p "Adicionar R$ 42,90" at bounding box center [839, 626] width 102 height 17
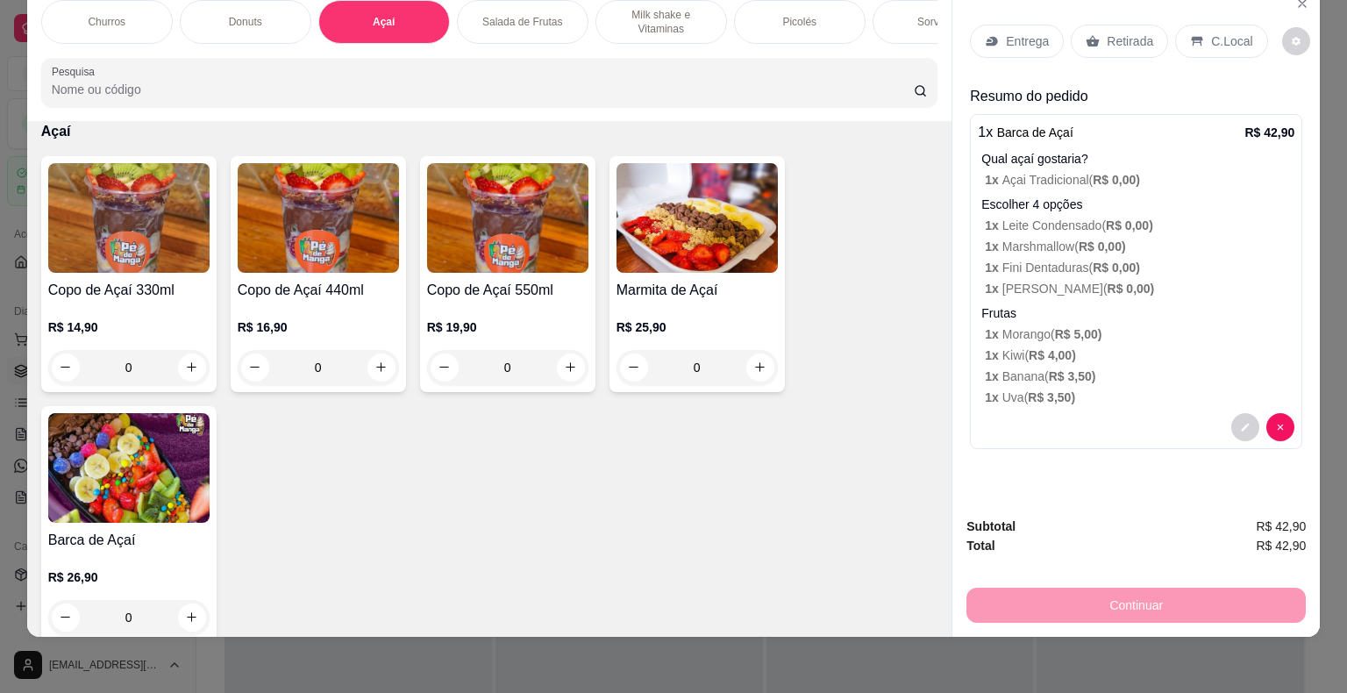
click at [1023, 32] on p "Entrega" at bounding box center [1027, 41] width 43 height 18
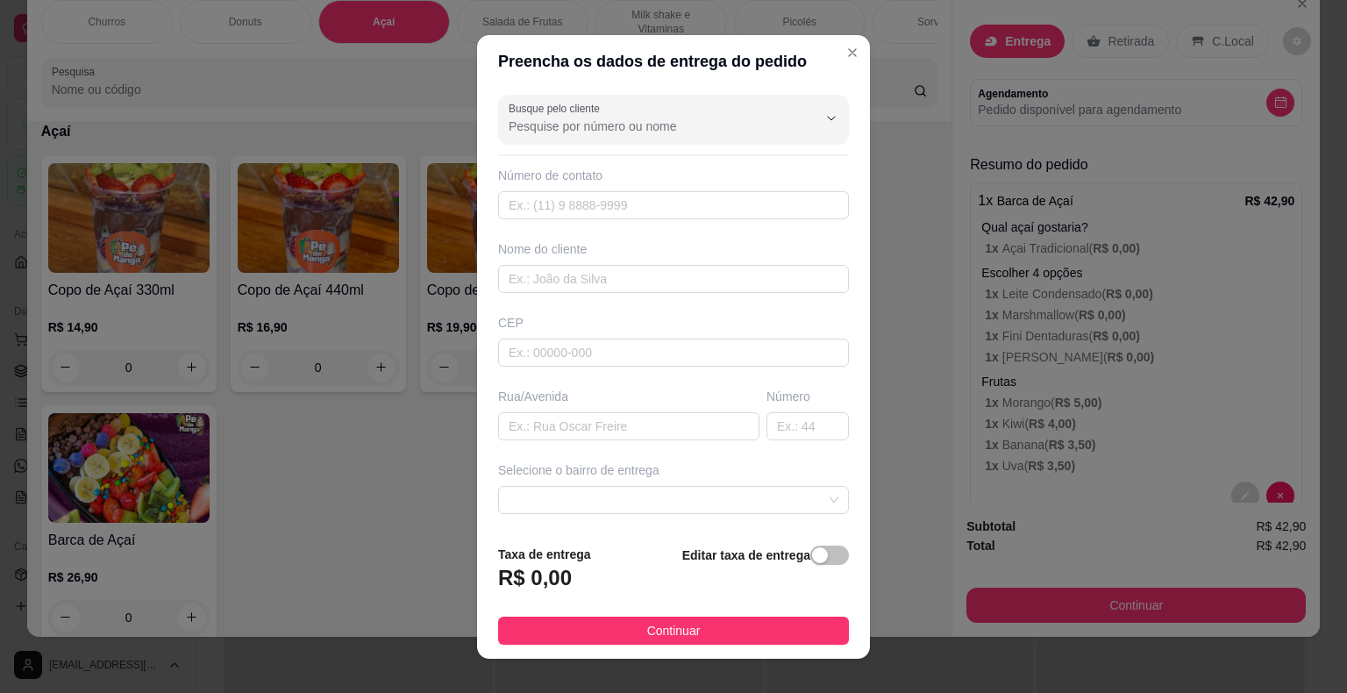
drag, startPoint x: 645, startPoint y: 150, endPoint x: 658, endPoint y: 133, distance: 21.2
click at [651, 145] on div "Busque pelo cliente Número de contato Nome do cliente CEP Rua/[GEOGRAPHIC_DATA]…" at bounding box center [673, 309] width 393 height 443
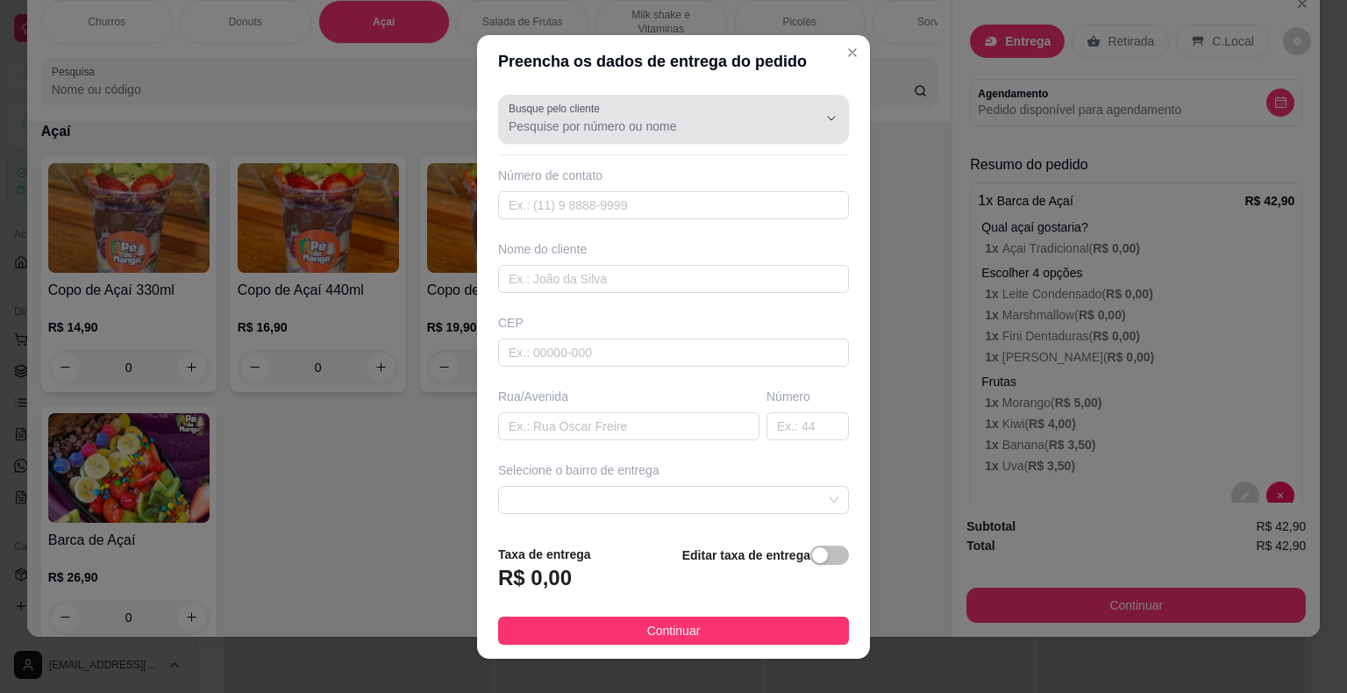
drag, startPoint x: 659, startPoint y: 130, endPoint x: 673, endPoint y: 116, distance: 19.8
click at [664, 127] on input "Busque pelo cliente" at bounding box center [649, 126] width 281 height 18
type input "997516695"
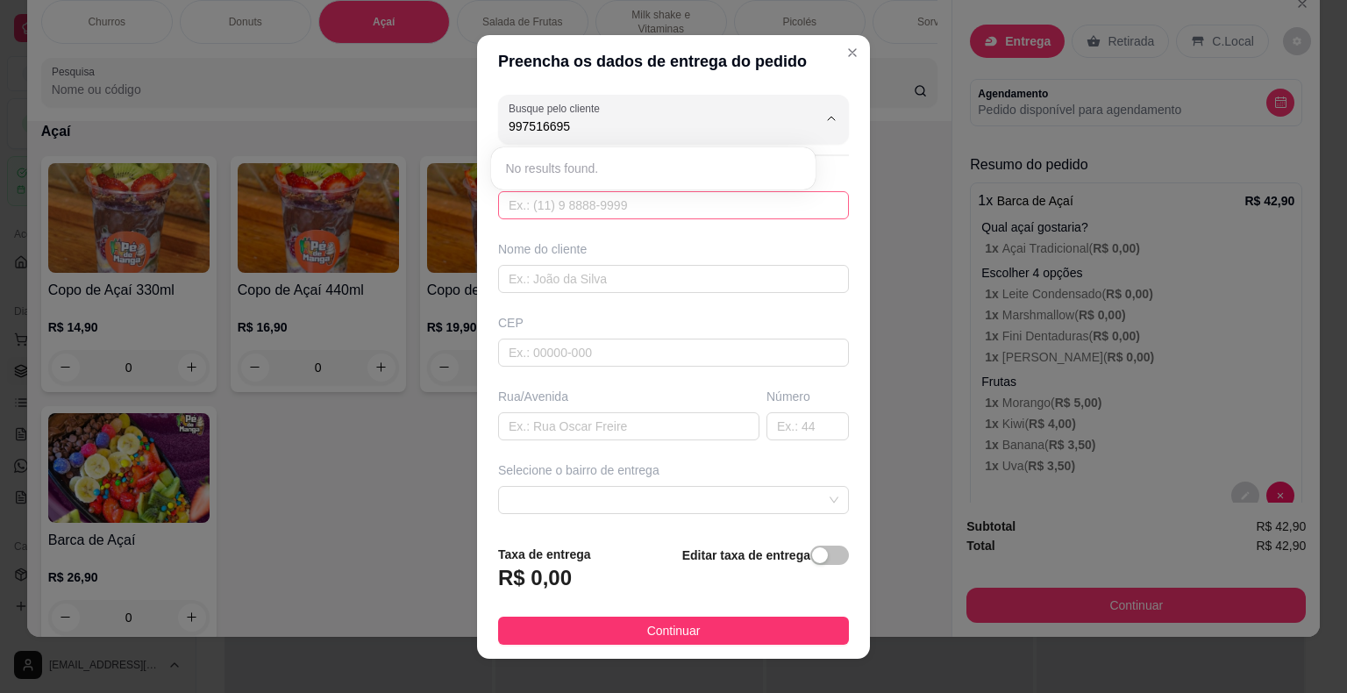
click at [606, 209] on input "text" at bounding box center [673, 205] width 351 height 28
type input "9"
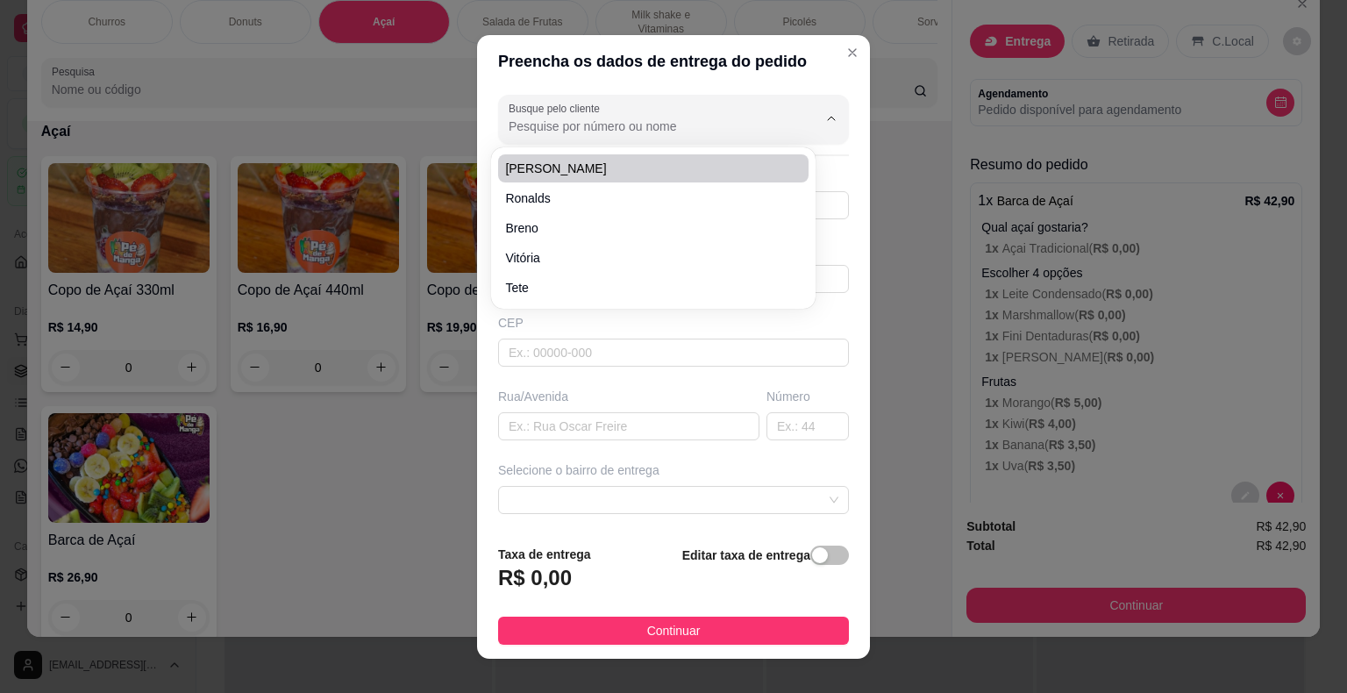
click at [303, 533] on div "Preencha os dados de entrega do pedido Busque pelo cliente Número de contato No…" at bounding box center [673, 346] width 1347 height 693
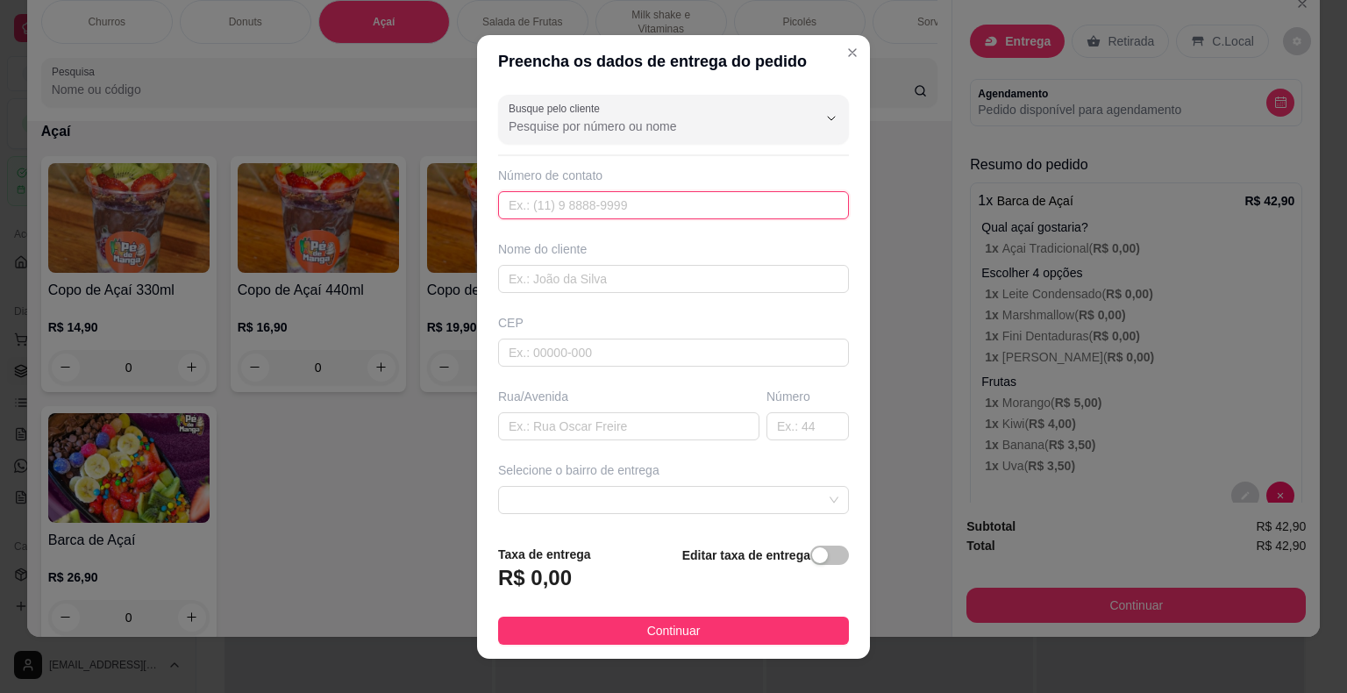
click at [664, 205] on input "text" at bounding box center [673, 205] width 351 height 28
click at [648, 213] on input "text" at bounding box center [673, 205] width 351 height 28
click at [500, 205] on input "99751" at bounding box center [673, 205] width 351 height 28
type input "[PHONE_NUMBER]"
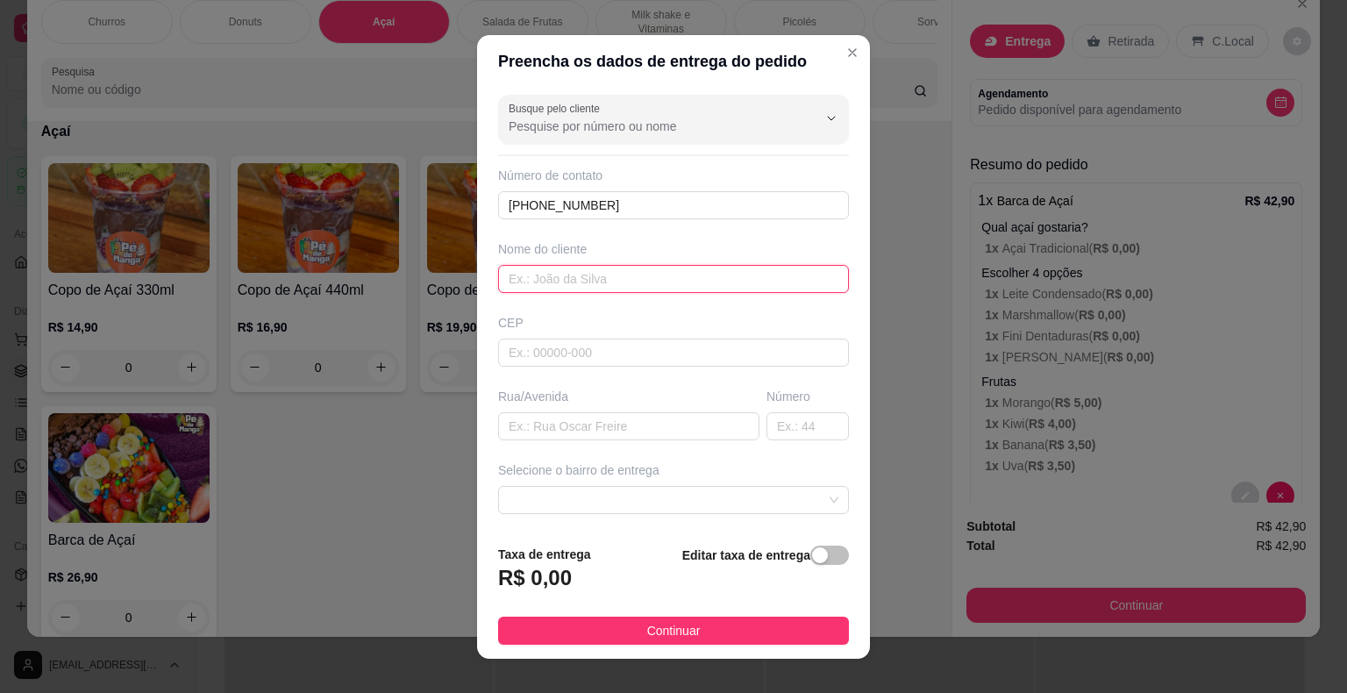
click at [569, 286] on input "text" at bounding box center [673, 279] width 351 height 28
type input "Regiele [PERSON_NAME]"
click at [594, 353] on input "text" at bounding box center [673, 352] width 351 height 28
click at [556, 423] on input "text" at bounding box center [628, 426] width 261 height 28
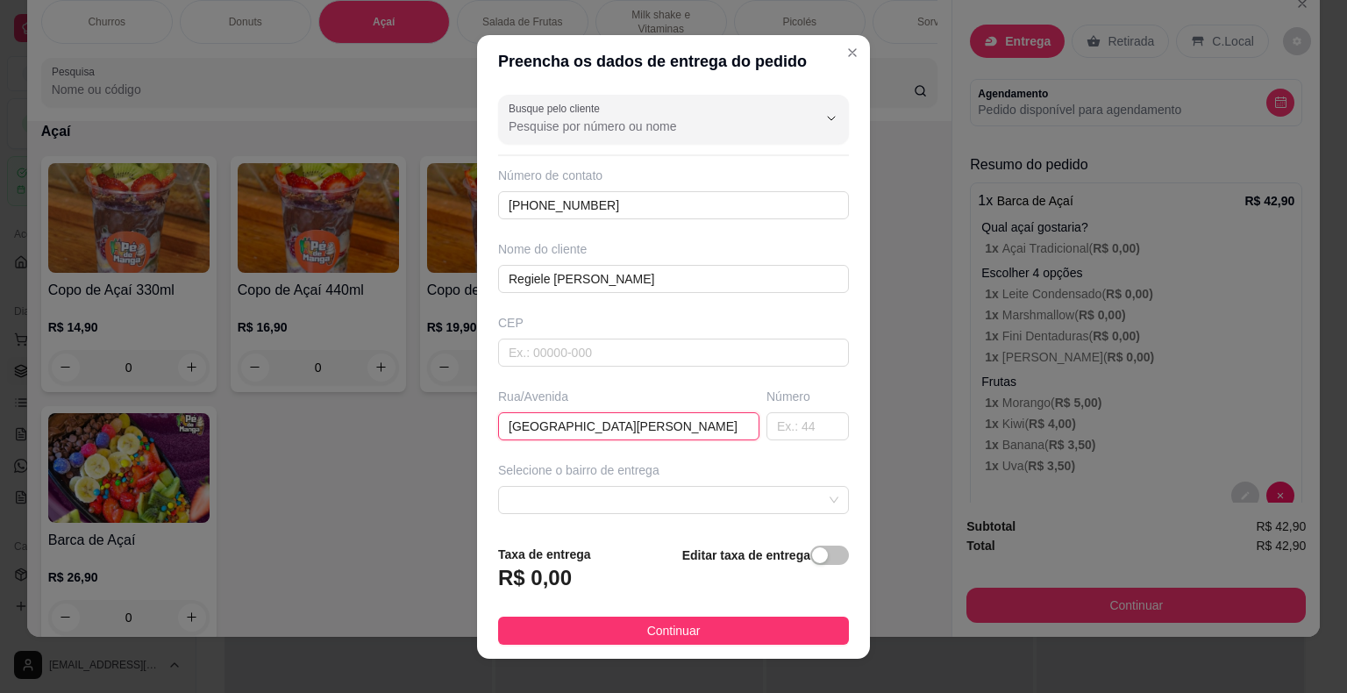
scroll to position [0, 25]
type input "[GEOGRAPHIC_DATA][PERSON_NAME]"
drag, startPoint x: 776, startPoint y: 424, endPoint x: 779, endPoint y: 413, distance: 11.7
click at [776, 423] on input "text" at bounding box center [807, 426] width 82 height 28
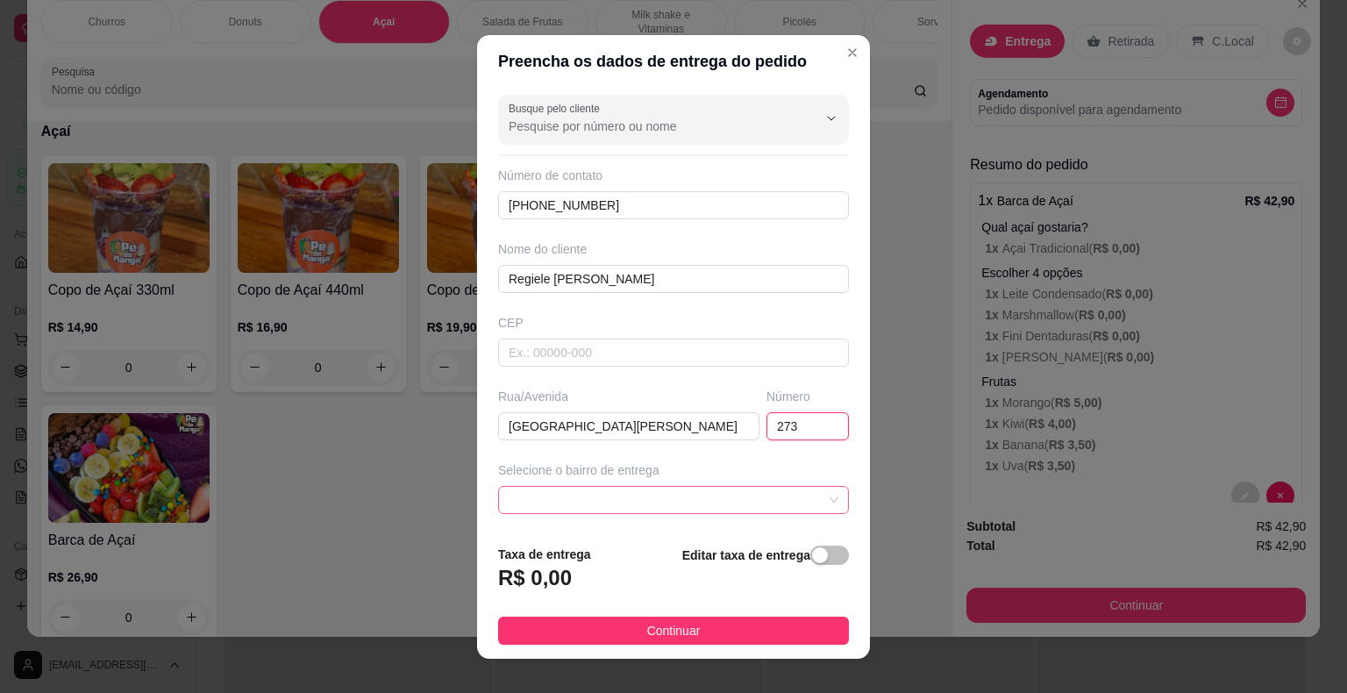
click at [596, 499] on span at bounding box center [674, 500] width 330 height 26
type input "273"
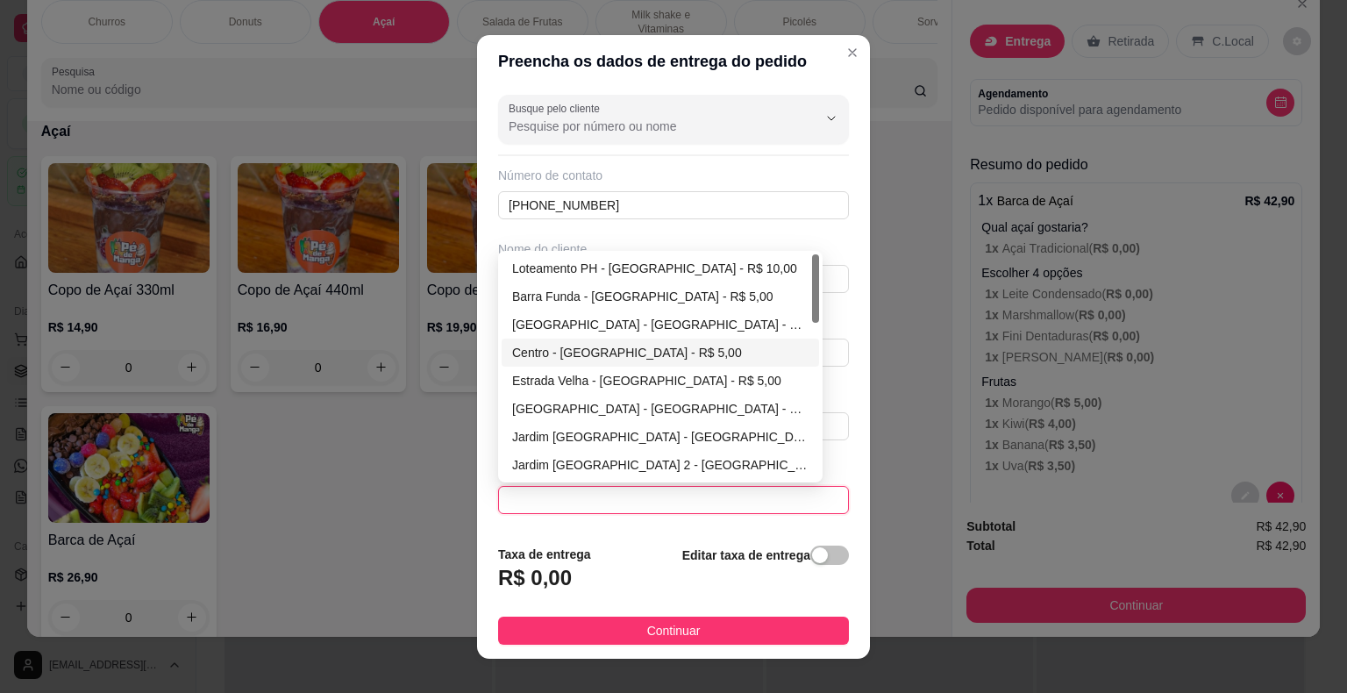
click at [612, 343] on div "Centro - [GEOGRAPHIC_DATA] - R$ 5,00" at bounding box center [660, 352] width 296 height 19
type input "Itaberá"
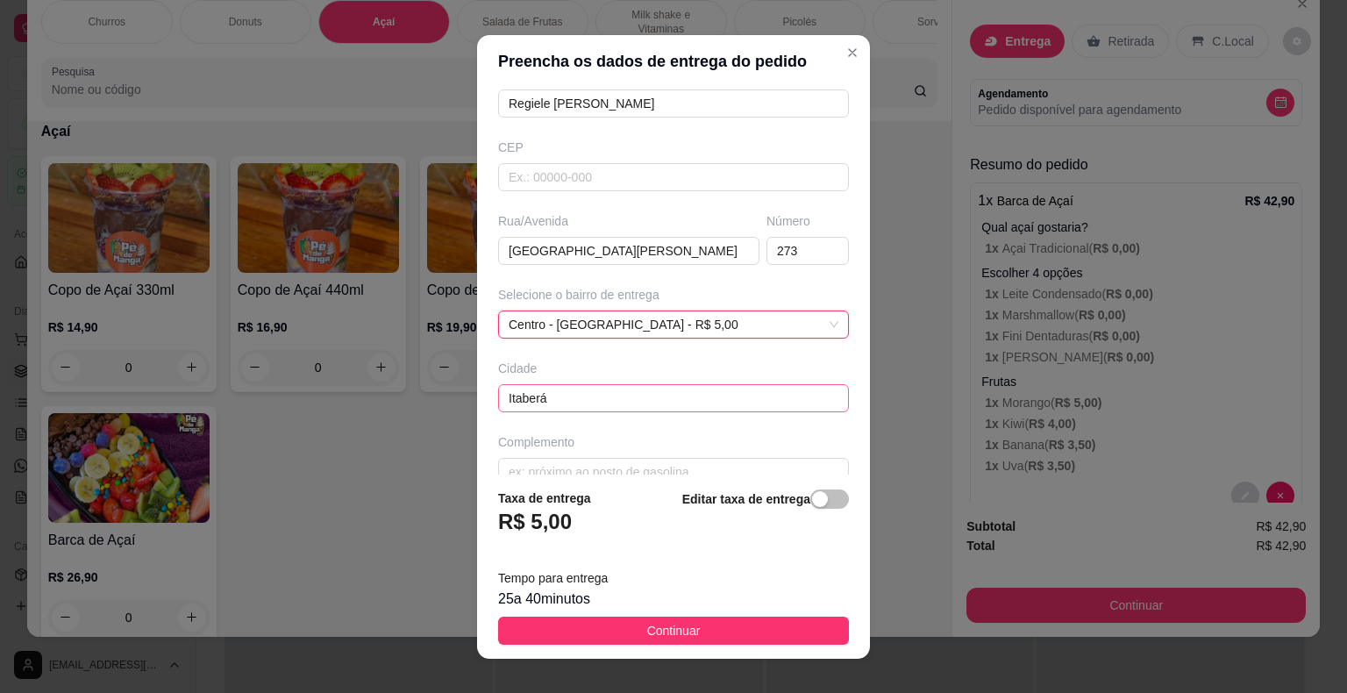
scroll to position [201, 0]
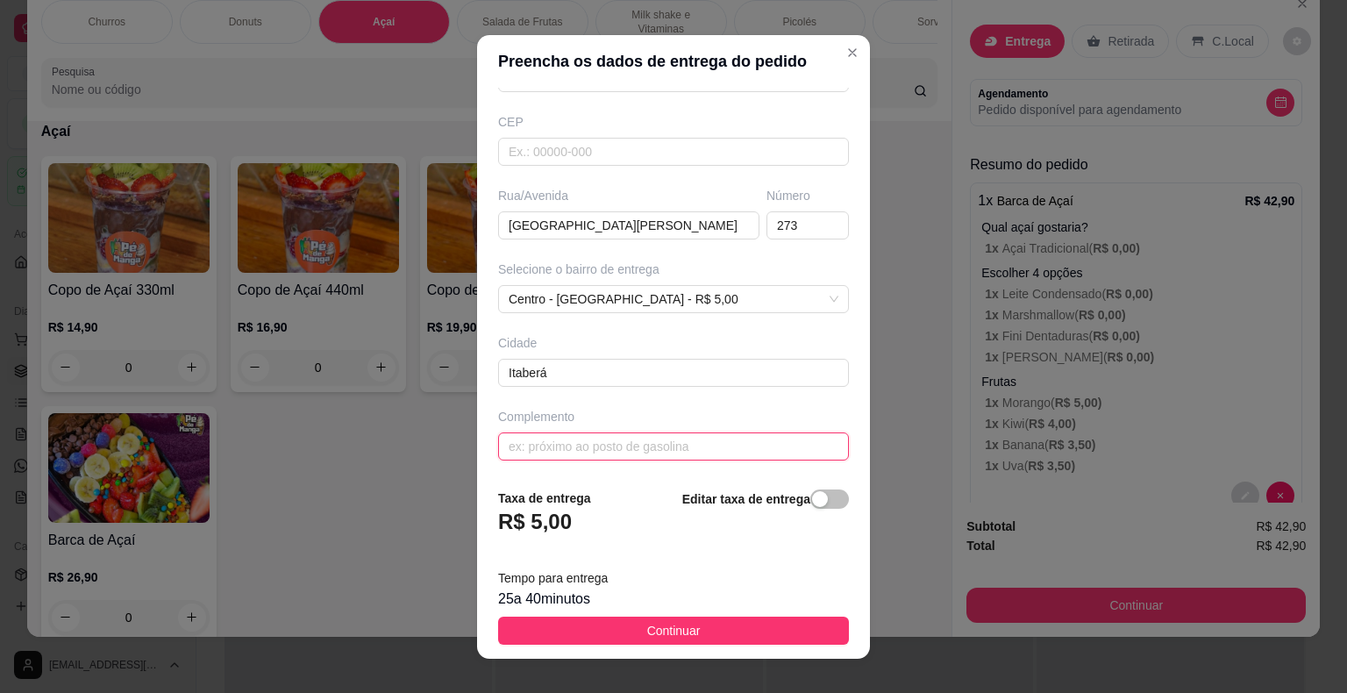
click at [604, 445] on input "text" at bounding box center [673, 446] width 351 height 28
type input "E"
type input "a"
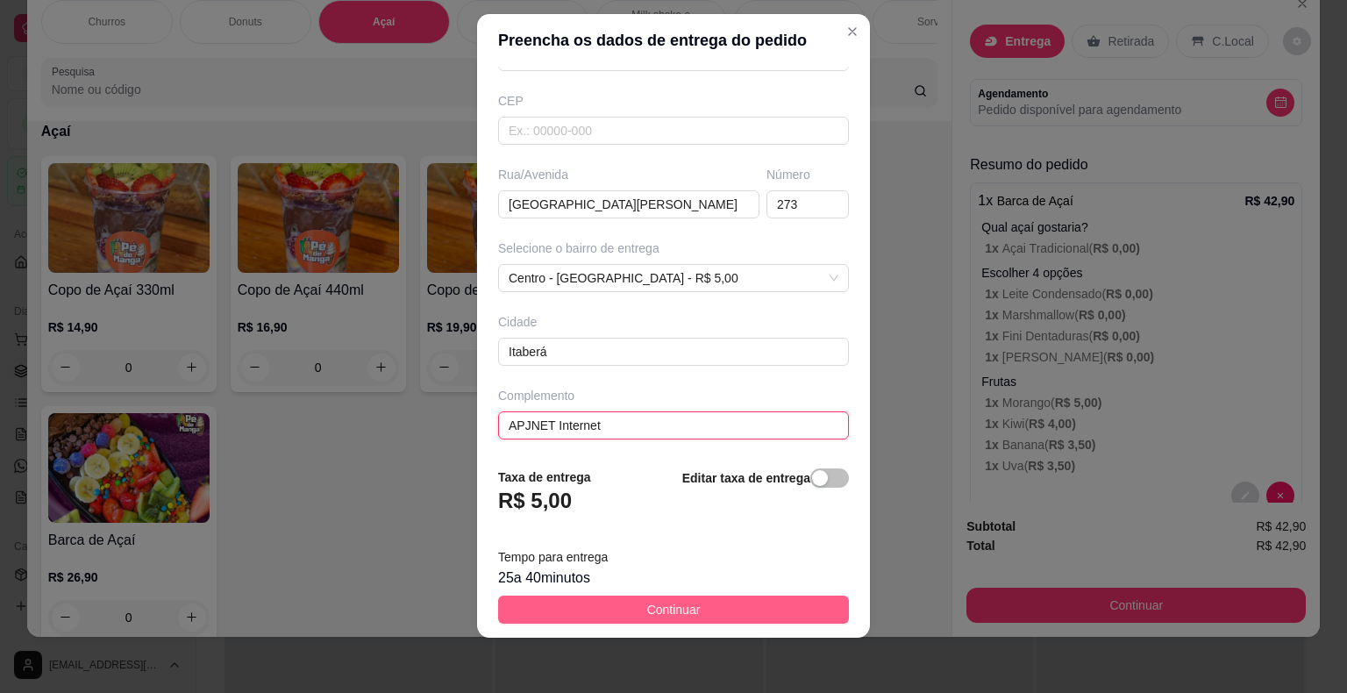
type input "APJNET Internet"
click at [647, 616] on span "Continuar" at bounding box center [673, 609] width 53 height 19
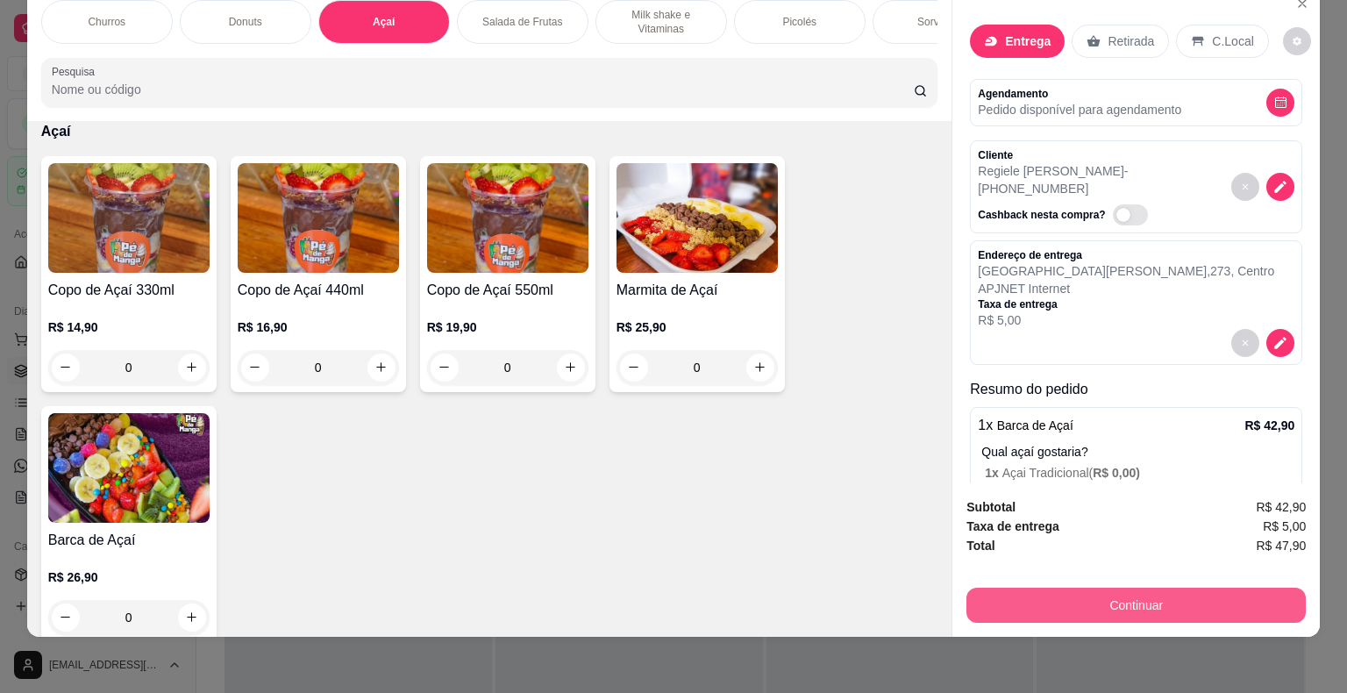
click at [1157, 587] on button "Continuar" at bounding box center [1135, 604] width 339 height 35
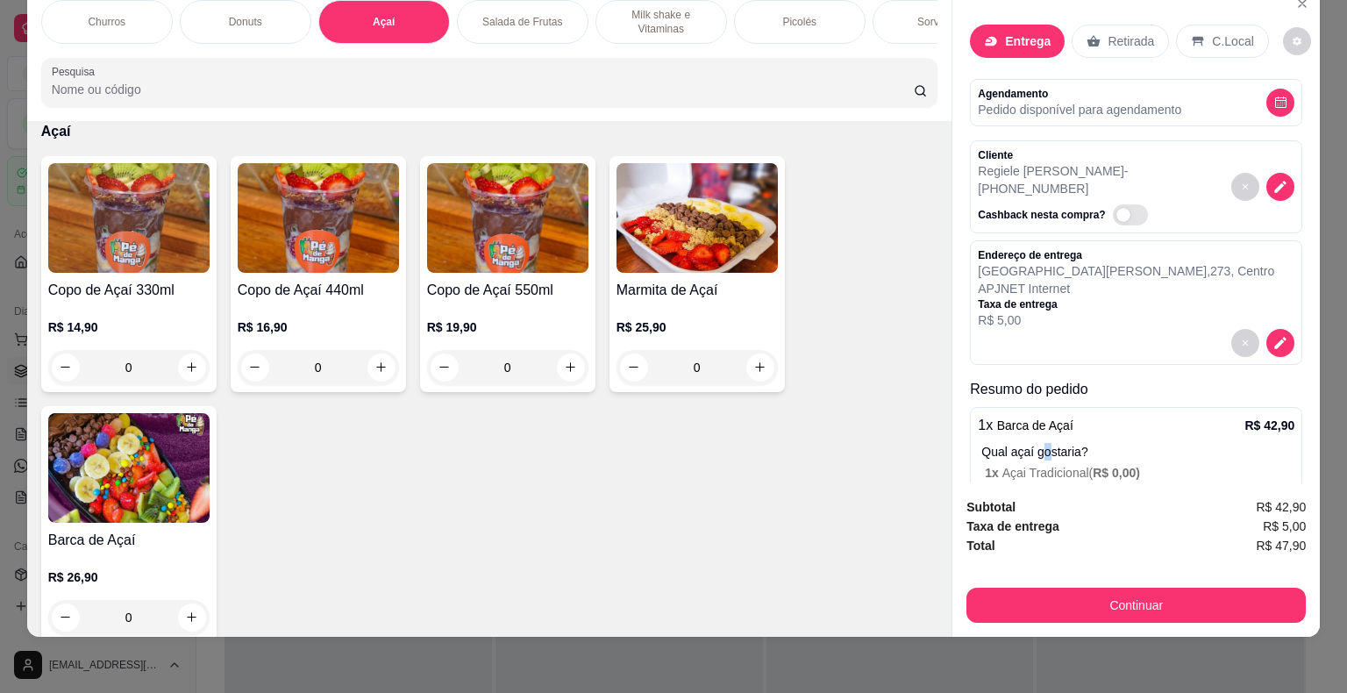
click at [1036, 427] on div "1 x Barca de Açaí R$ 42,90 Qual açaí gostaria? 1 x Açai Tradicional ( R$ 0,00 )…" at bounding box center [1136, 574] width 332 height 335
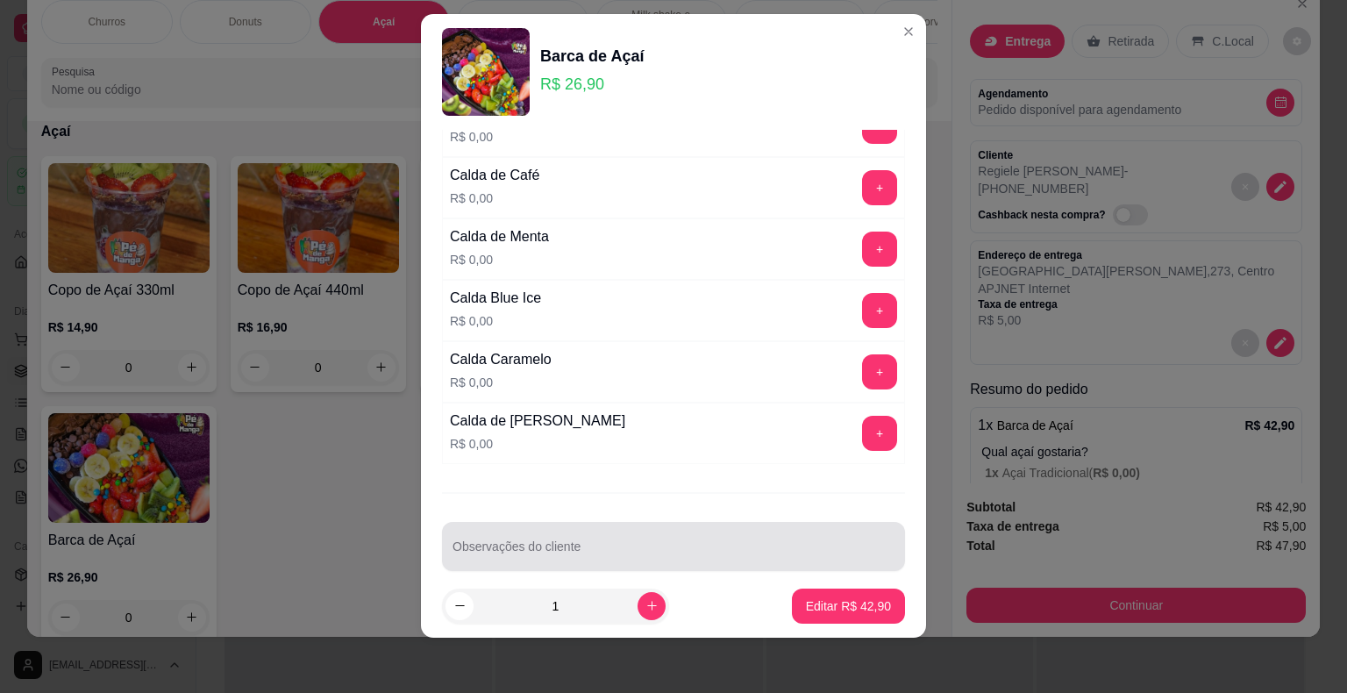
click at [544, 529] on div at bounding box center [673, 546] width 442 height 35
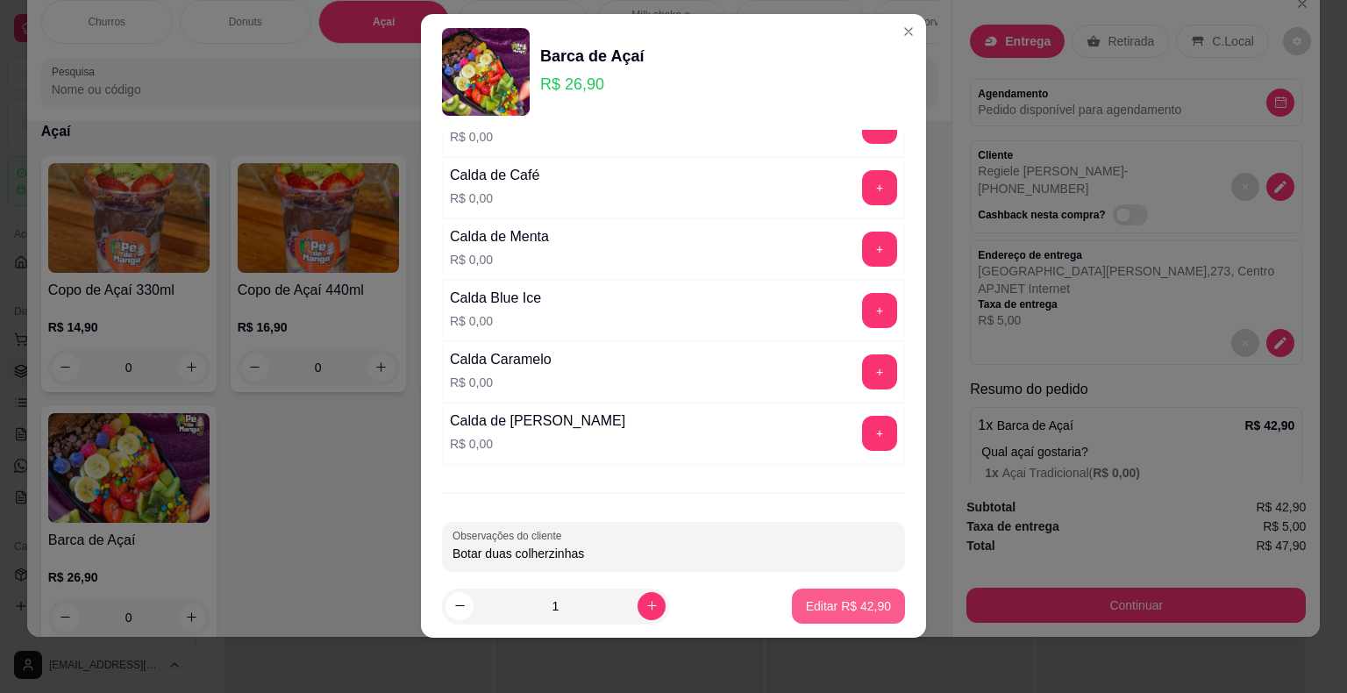
type input "Botar duas colherzinhas"
click at [824, 598] on p "Editar R$ 42,90" at bounding box center [848, 606] width 85 height 18
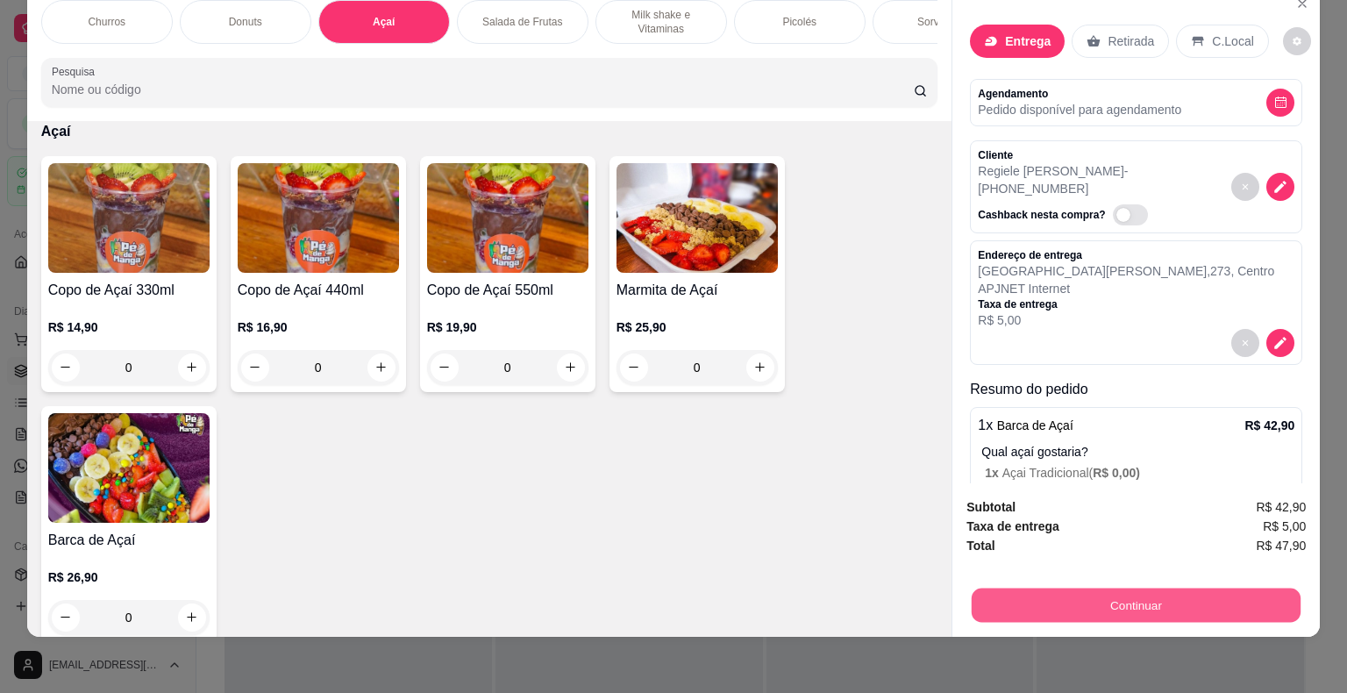
click at [1259, 592] on button "Continuar" at bounding box center [1136, 605] width 329 height 34
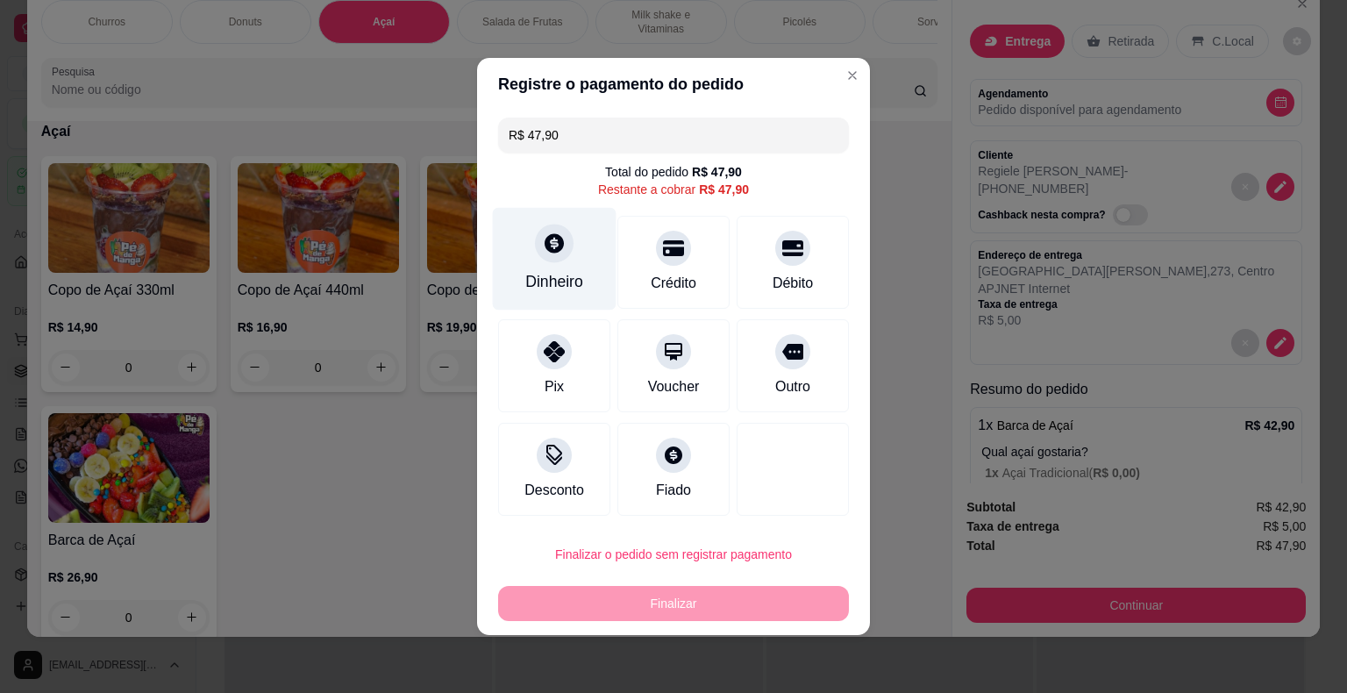
click at [558, 286] on div "Dinheiro" at bounding box center [554, 281] width 58 height 23
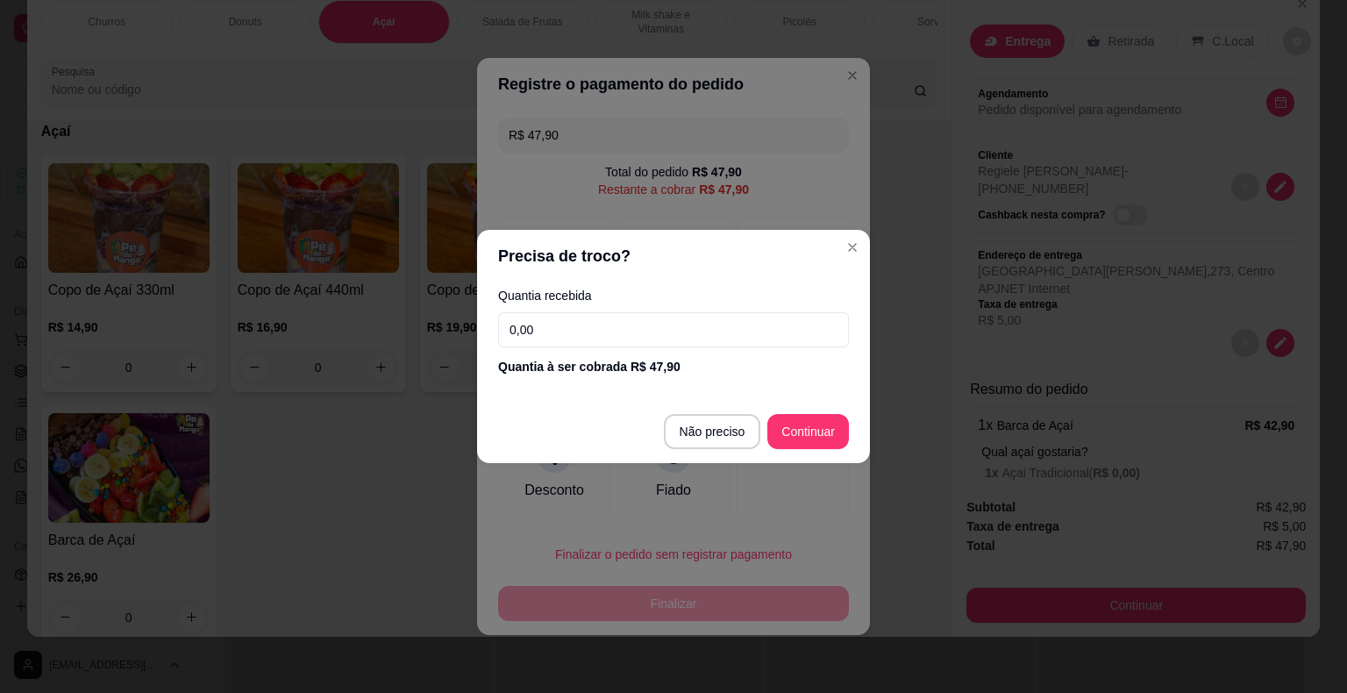
click at [568, 335] on input "0,00" at bounding box center [673, 329] width 351 height 35
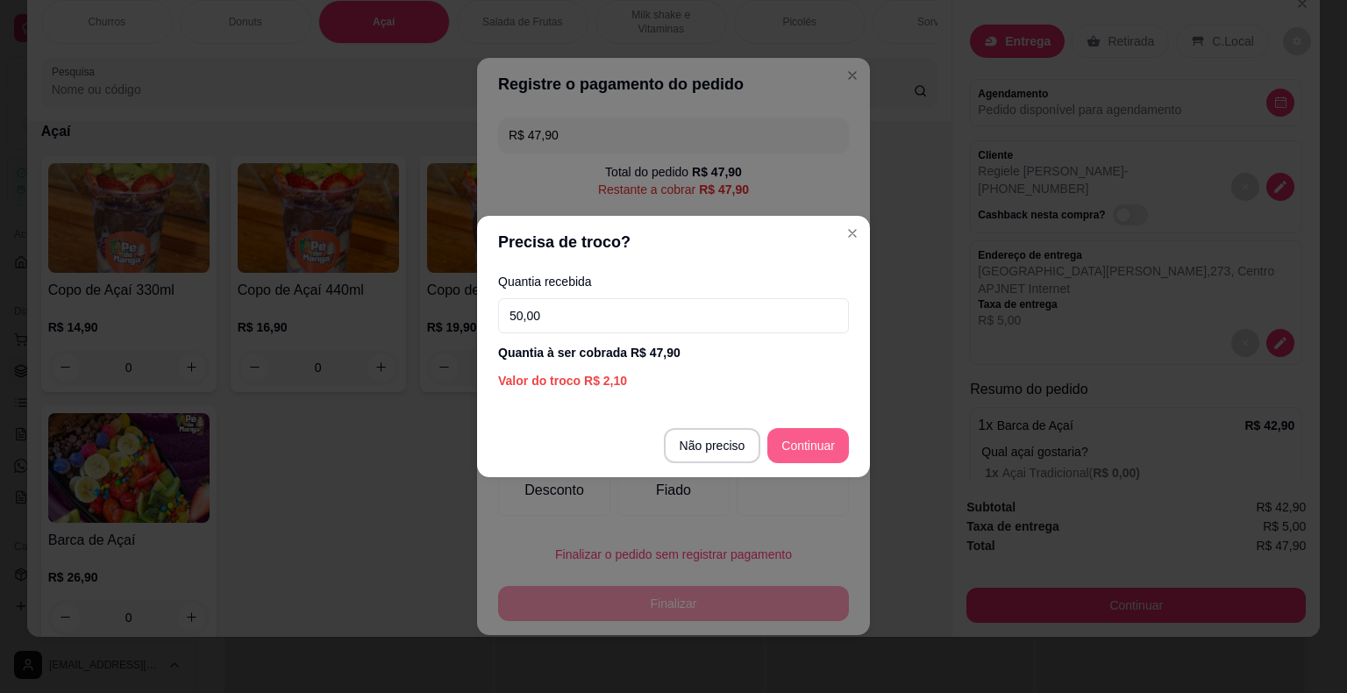
type input "50,00"
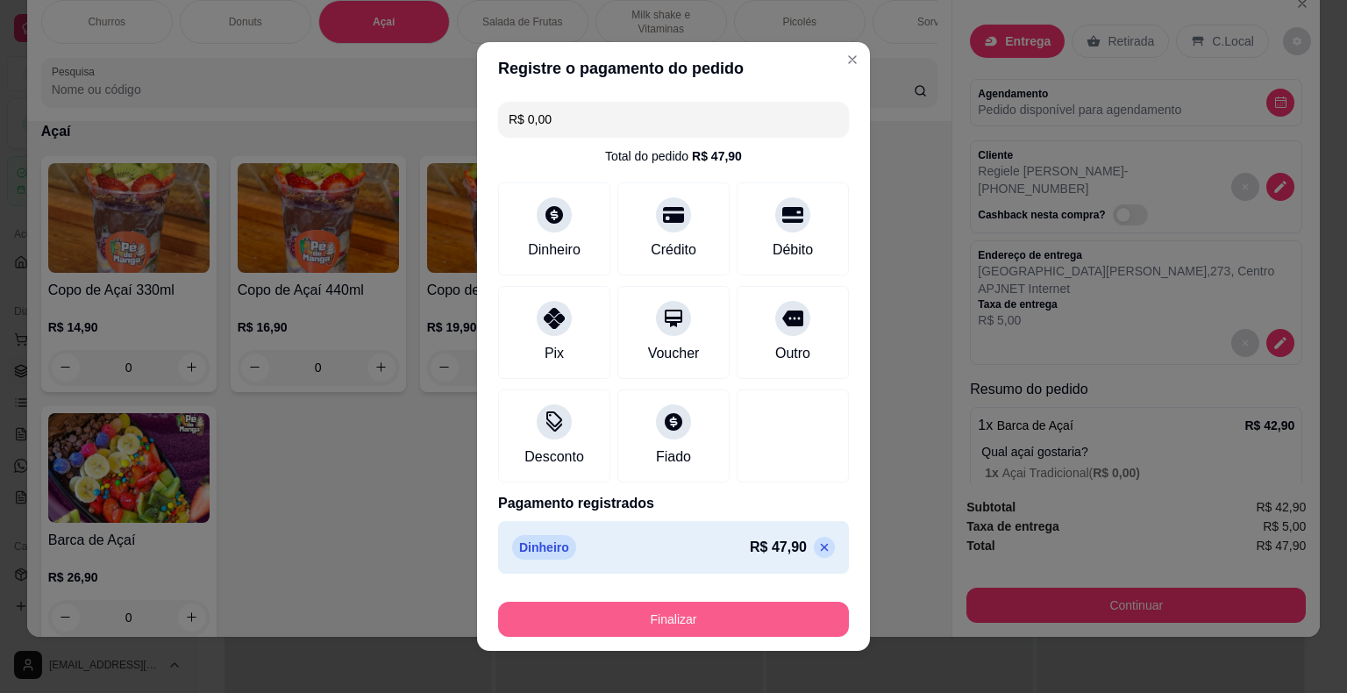
click at [669, 618] on button "Finalizar" at bounding box center [673, 618] width 351 height 35
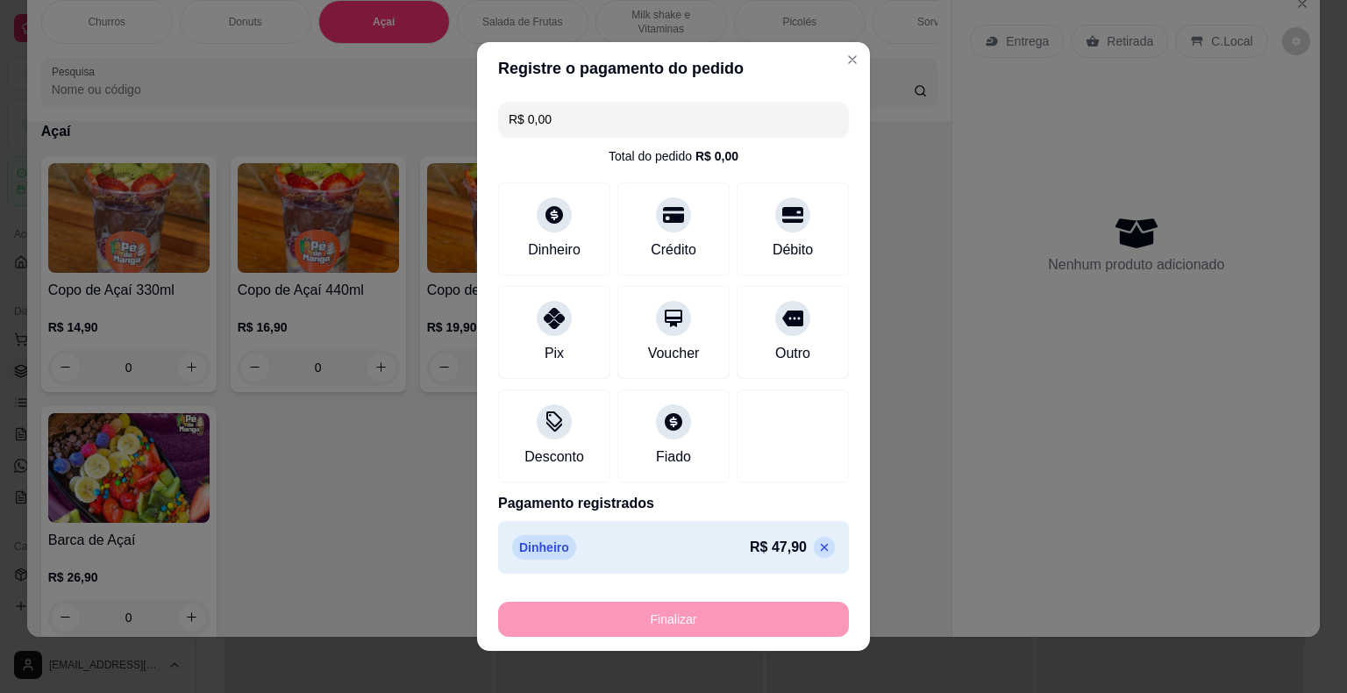
type input "-R$ 47,90"
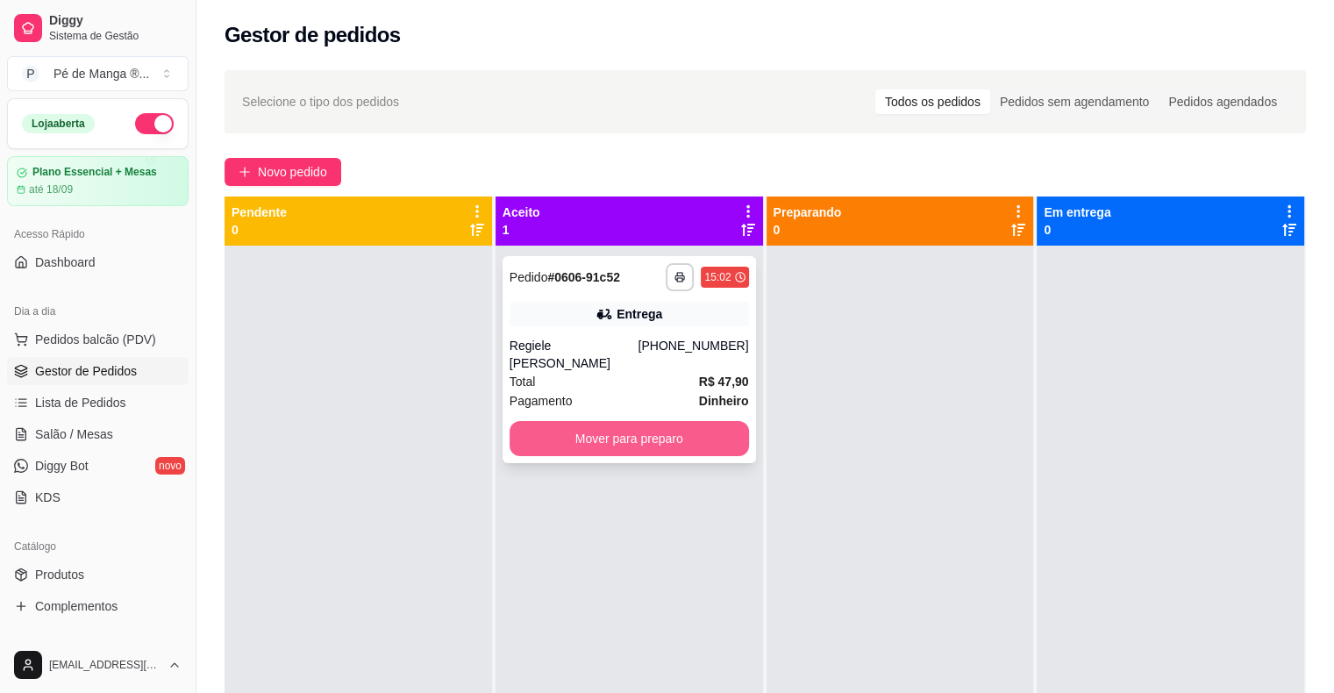
click at [624, 424] on button "Mover para preparo" at bounding box center [628, 438] width 239 height 35
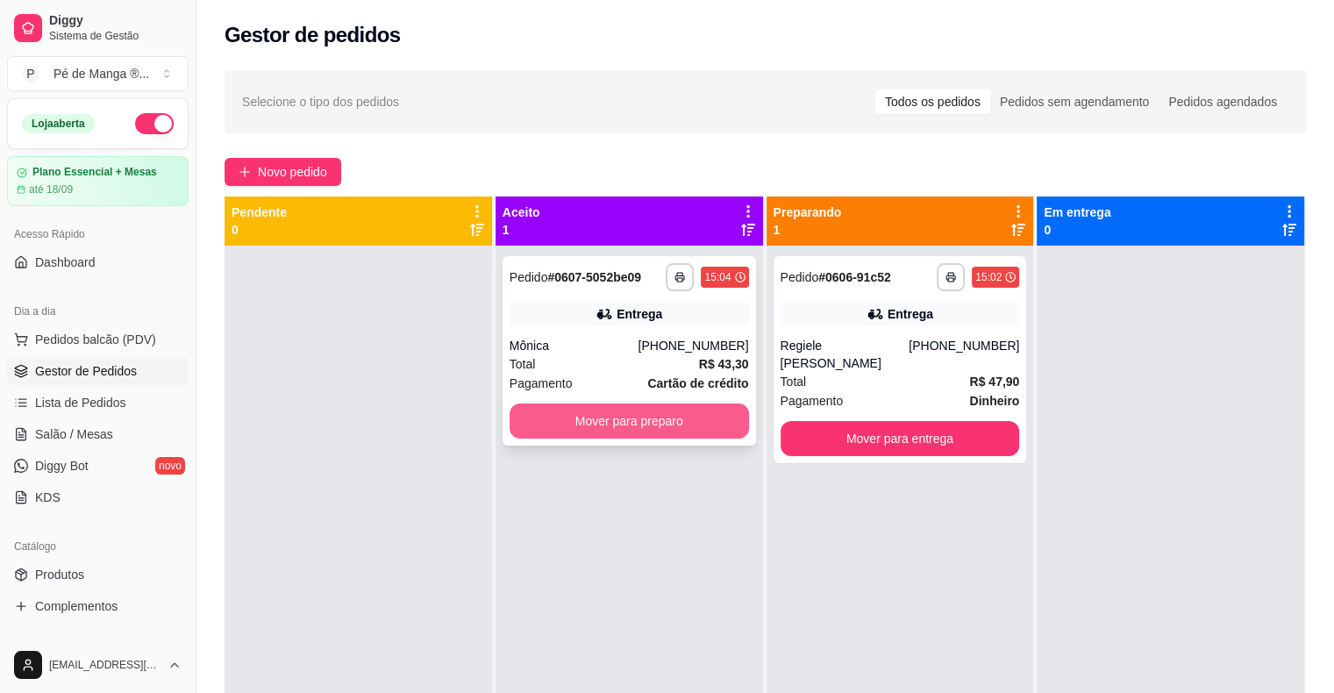
click at [595, 429] on button "Mover para preparo" at bounding box center [628, 420] width 239 height 35
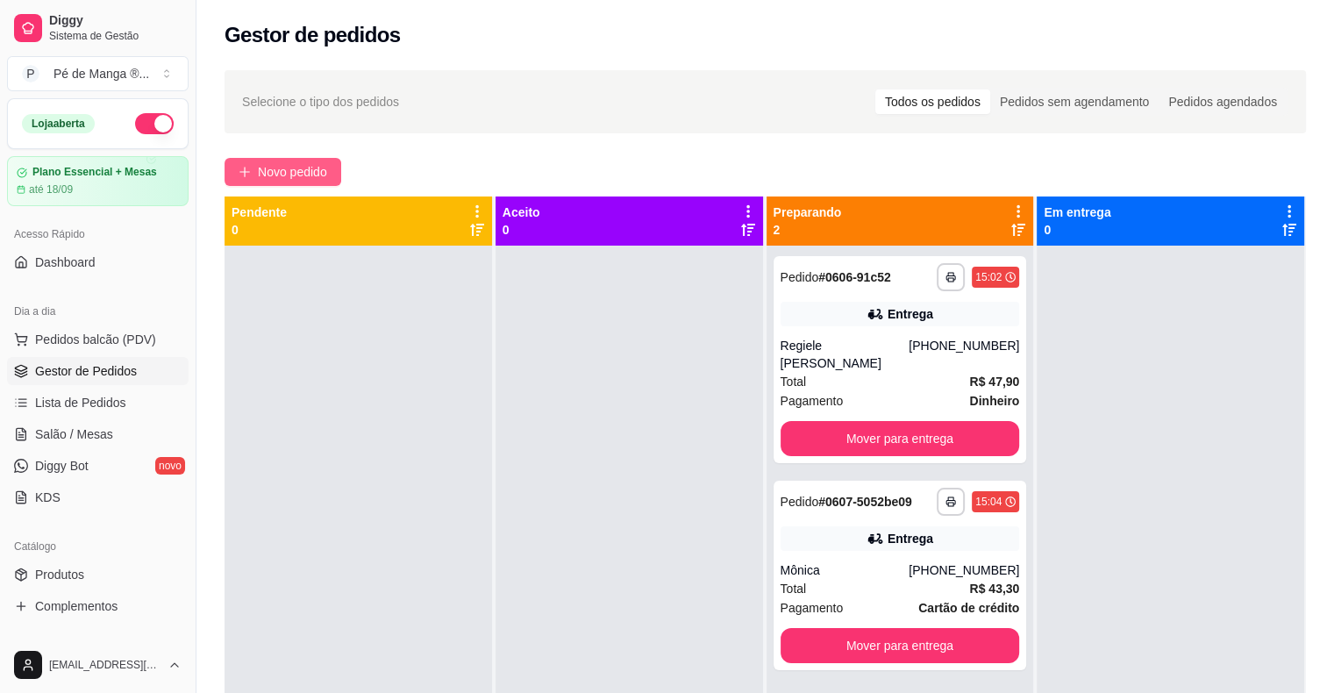
click at [287, 171] on span "Novo pedido" at bounding box center [292, 171] width 69 height 19
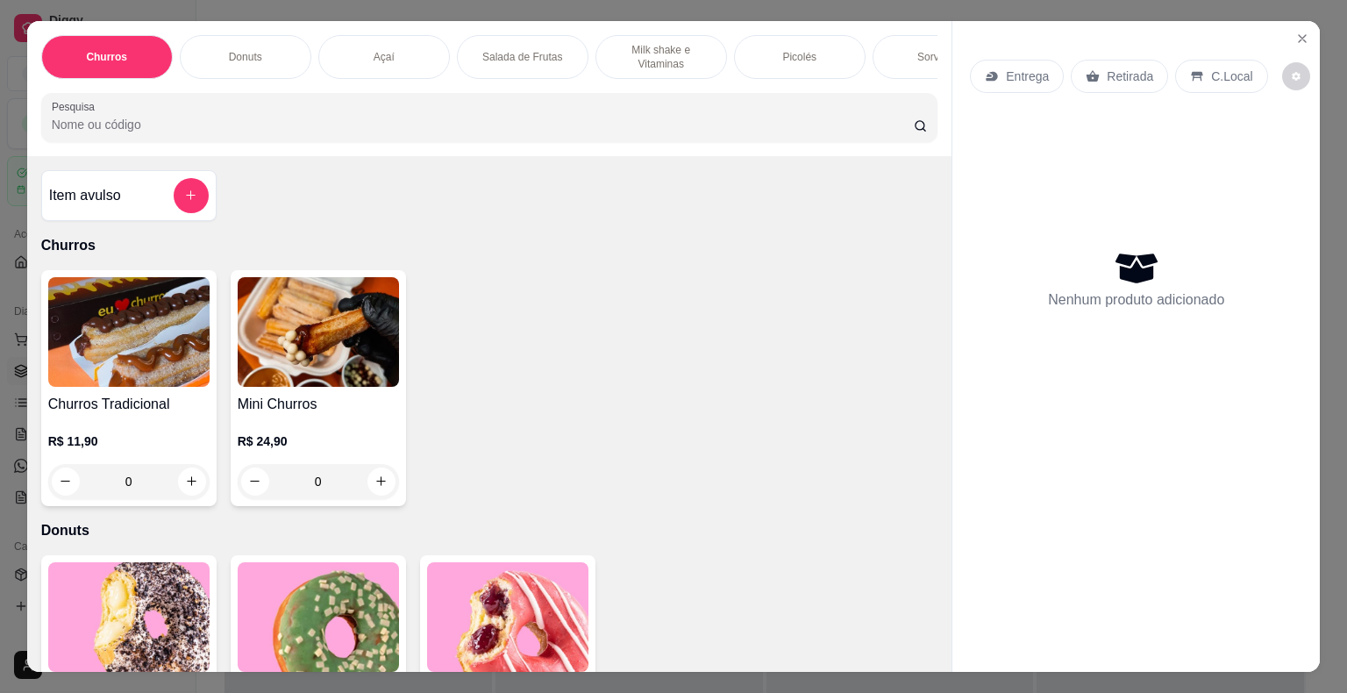
click at [386, 25] on div "Churros Donuts Açaí Salada de Frutas Milk shake e Vitaminas Picolés Sorvetes Po…" at bounding box center [489, 88] width 925 height 135
click at [381, 35] on div "Açaí" at bounding box center [384, 57] width 132 height 44
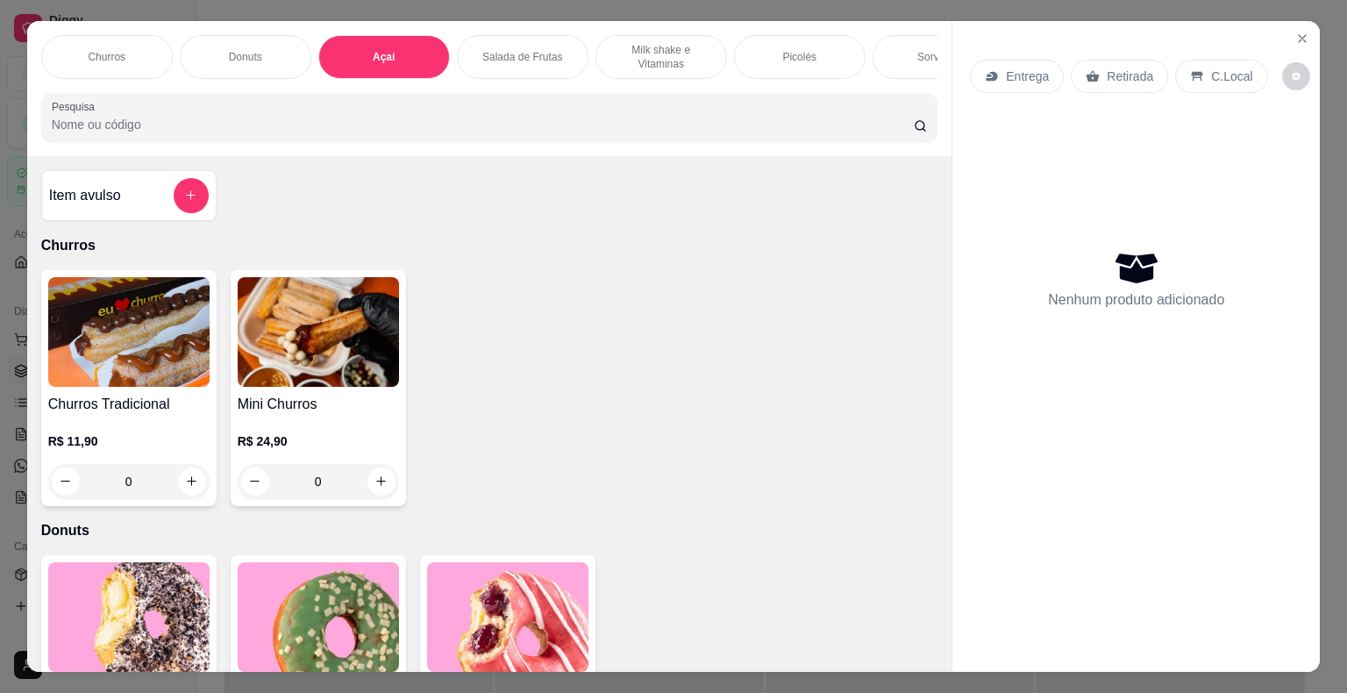
scroll to position [42, 0]
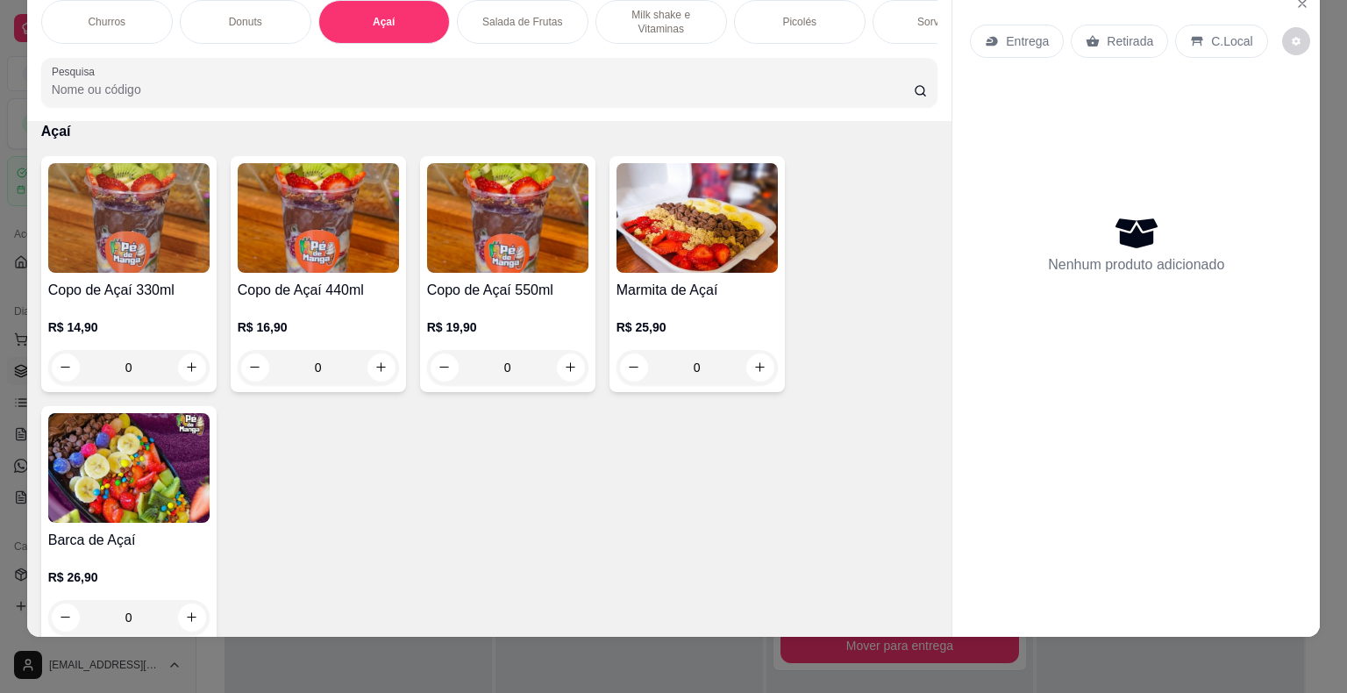
click at [374, 356] on div "0" at bounding box center [318, 367] width 161 height 35
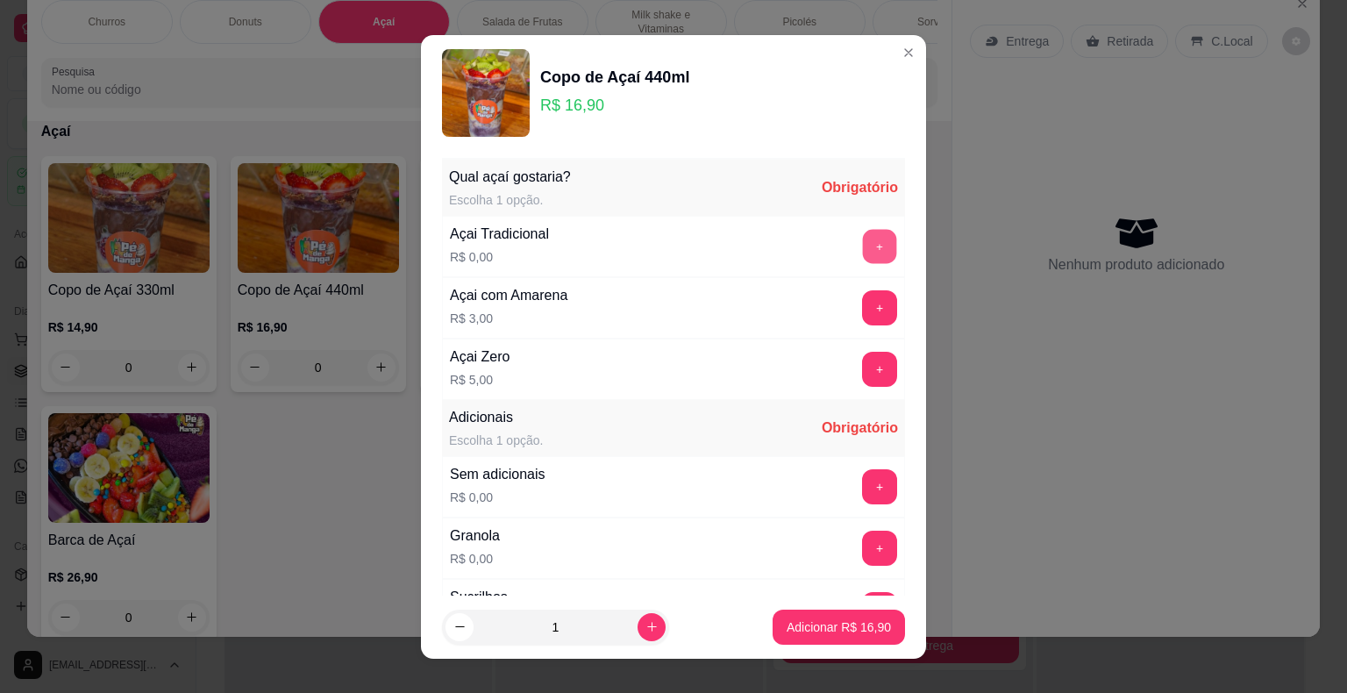
click at [863, 249] on button "+" at bounding box center [880, 246] width 34 height 34
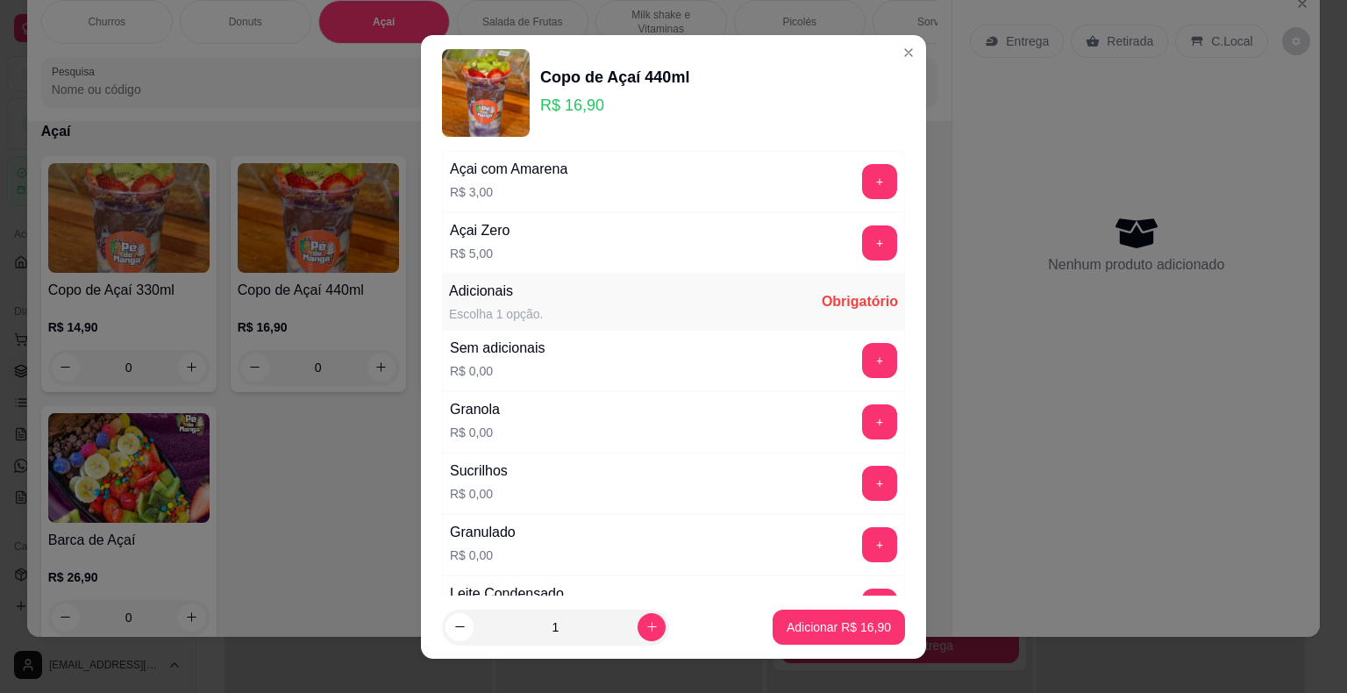
scroll to position [175, 0]
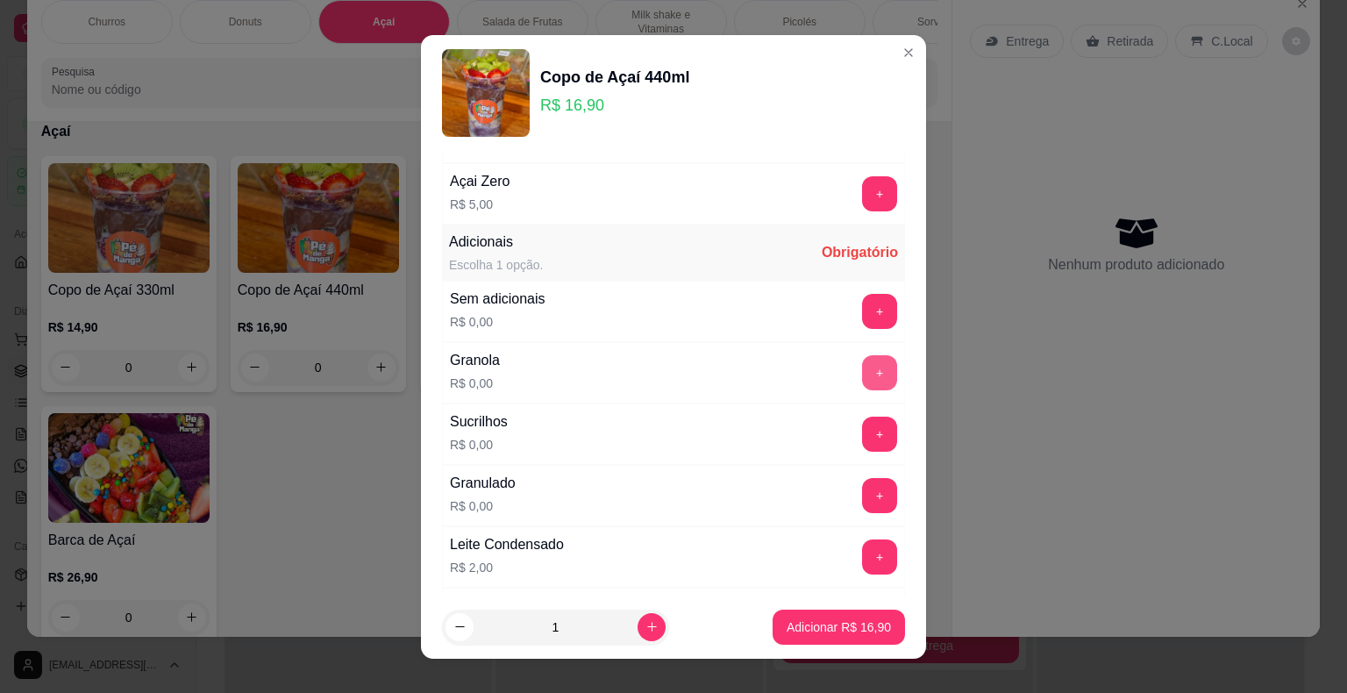
click at [862, 367] on button "+" at bounding box center [879, 372] width 35 height 35
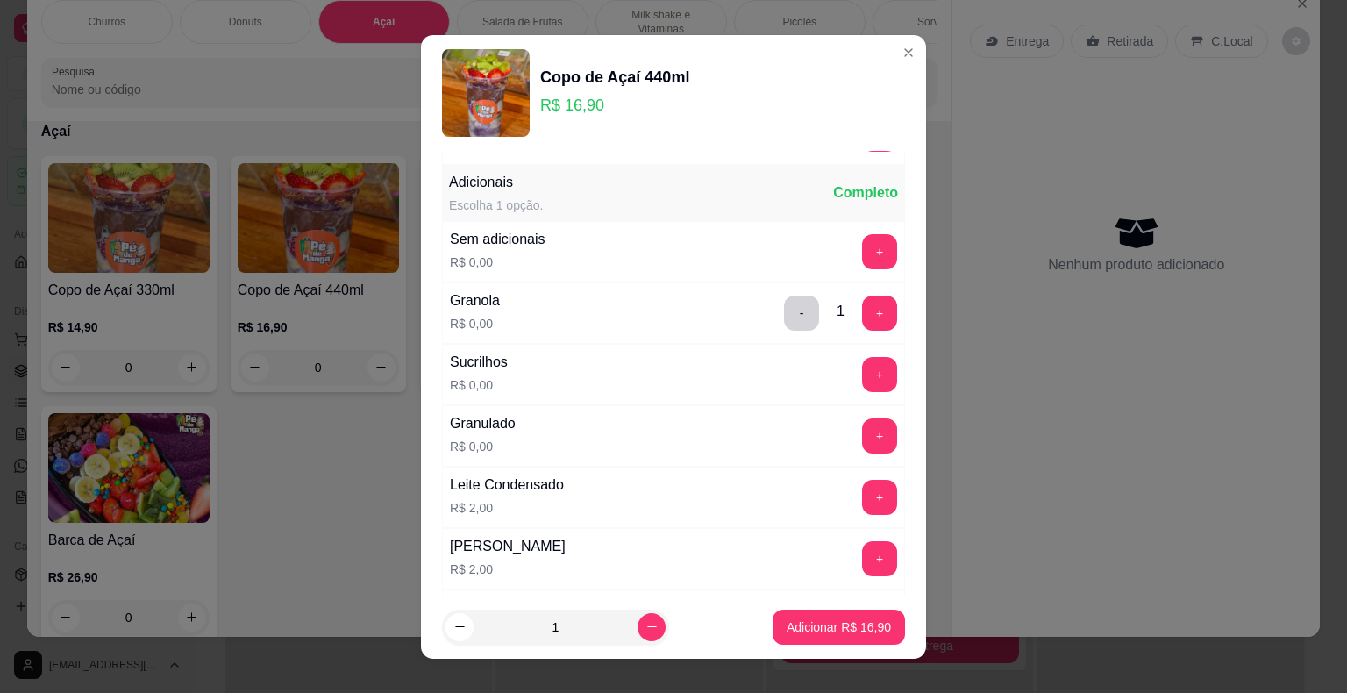
scroll to position [263, 0]
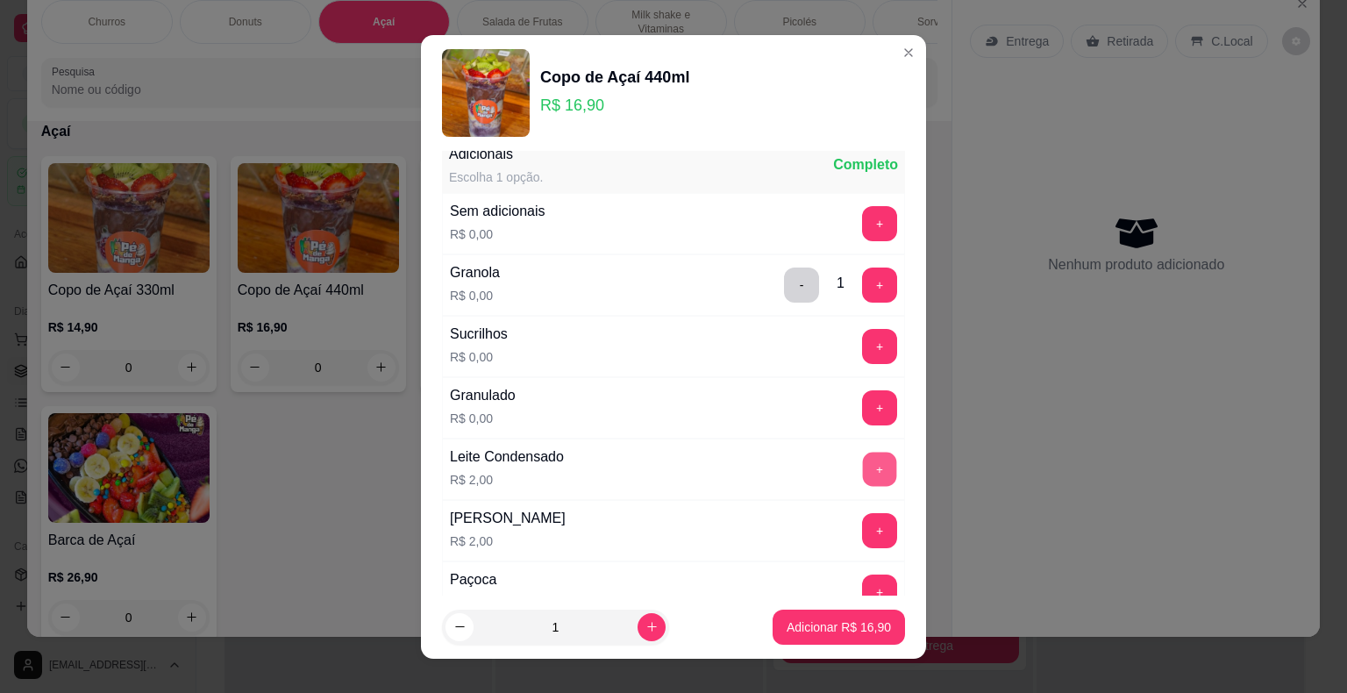
click at [863, 459] on button "+" at bounding box center [880, 469] width 34 height 34
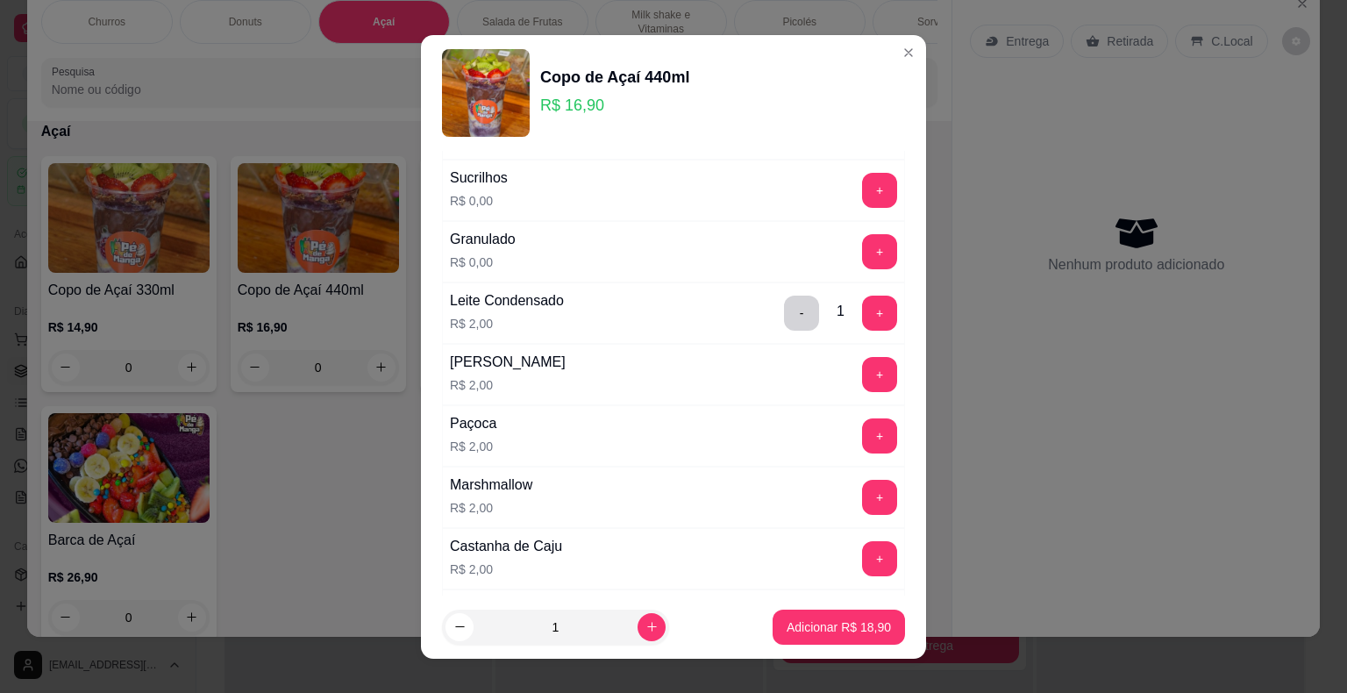
scroll to position [701, 0]
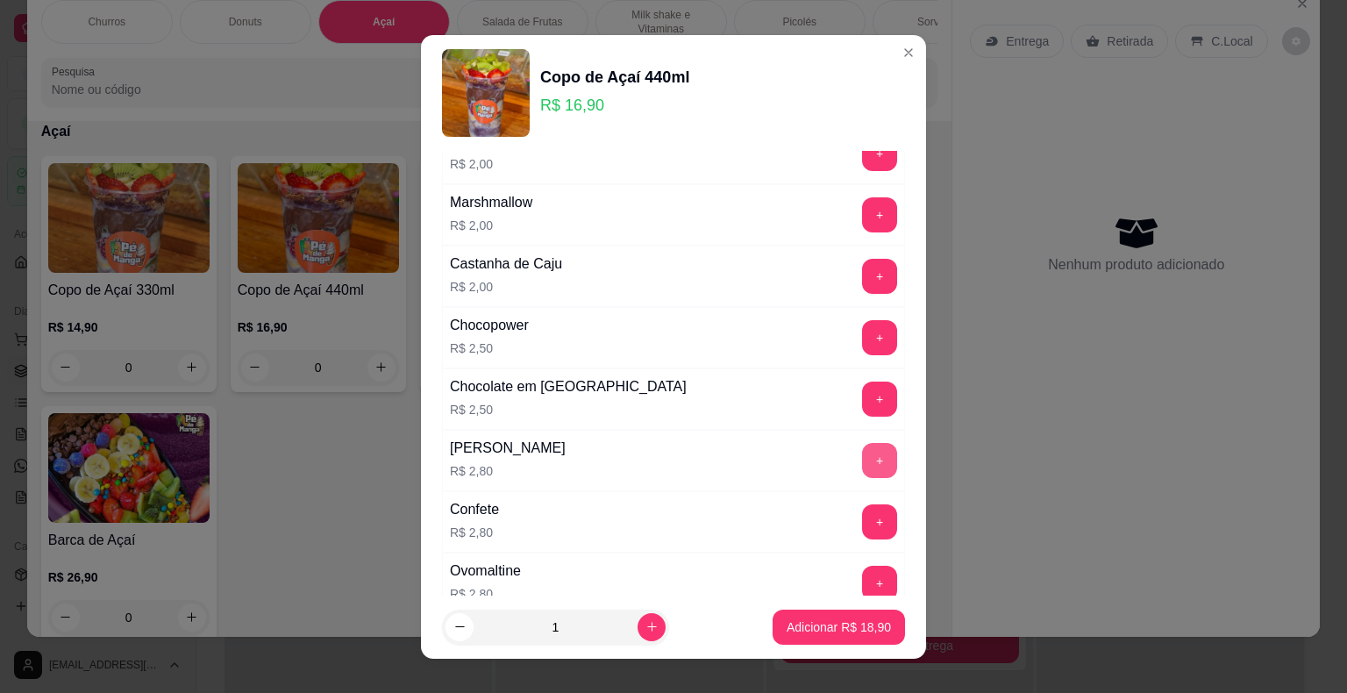
click at [862, 456] on button "+" at bounding box center [879, 460] width 35 height 35
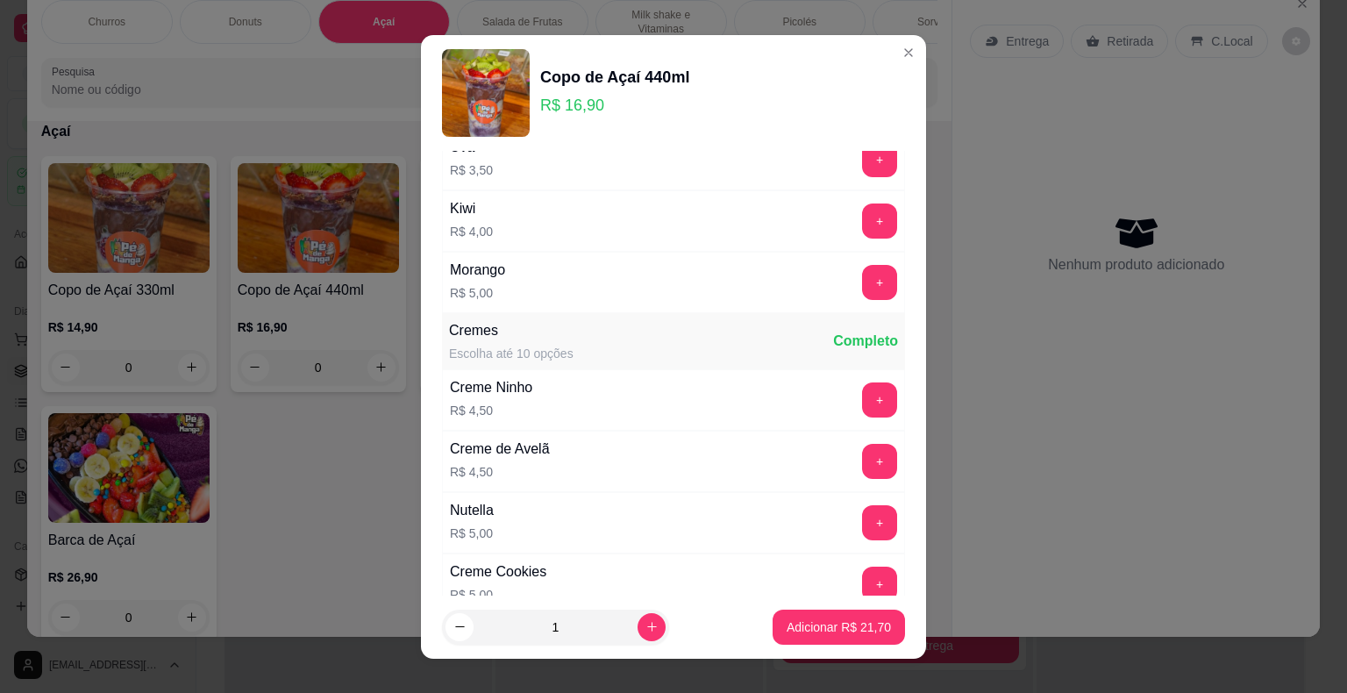
scroll to position [1491, 0]
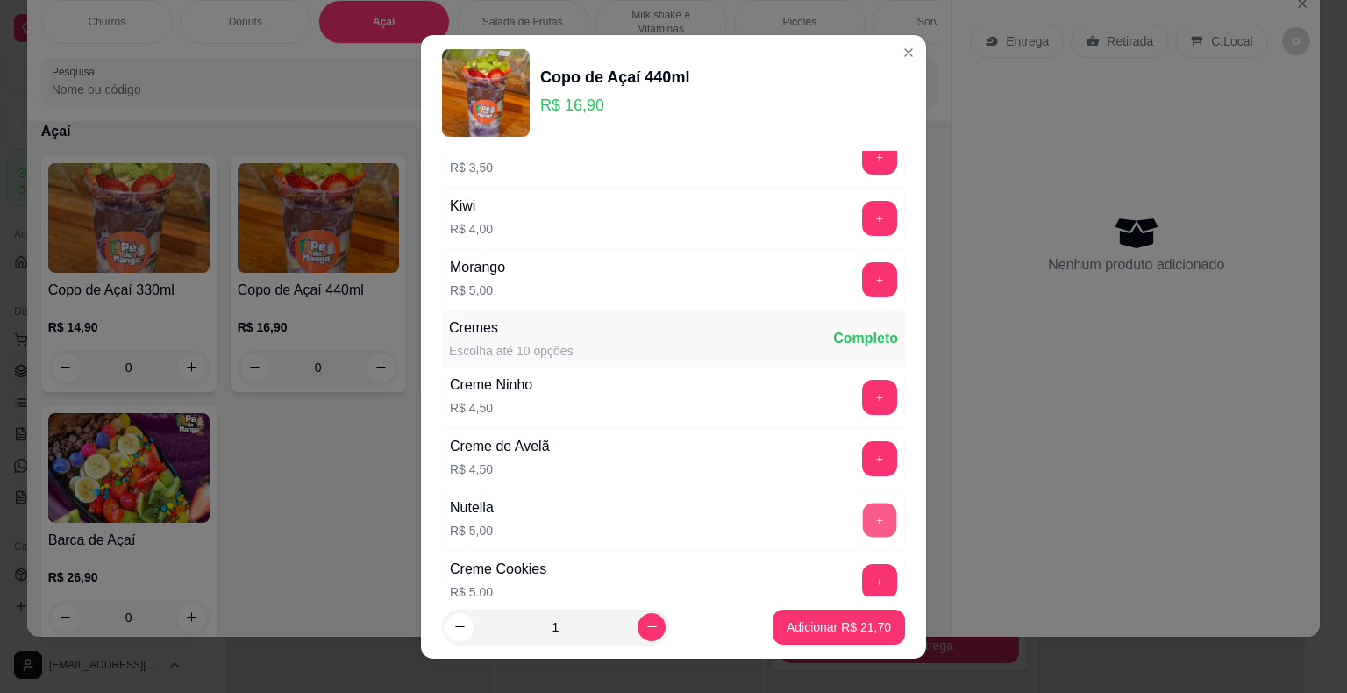
click at [863, 511] on button "+" at bounding box center [880, 519] width 34 height 34
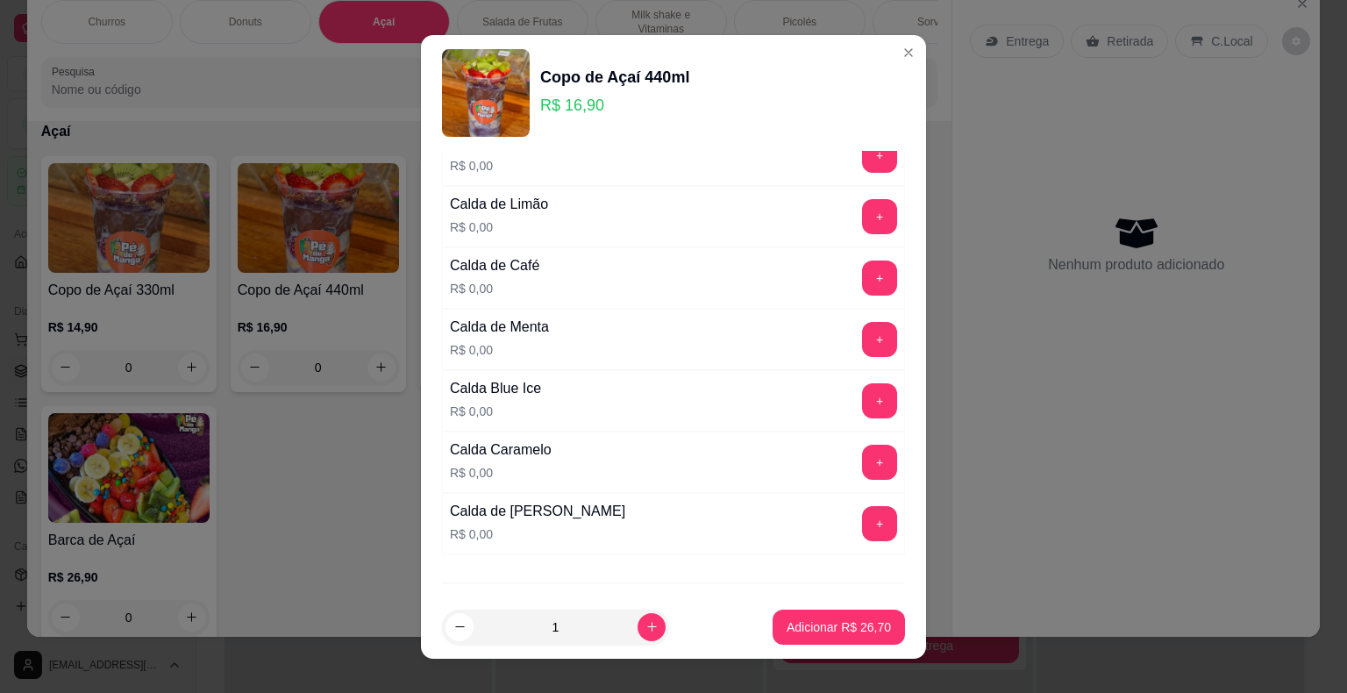
scroll to position [2354, 0]
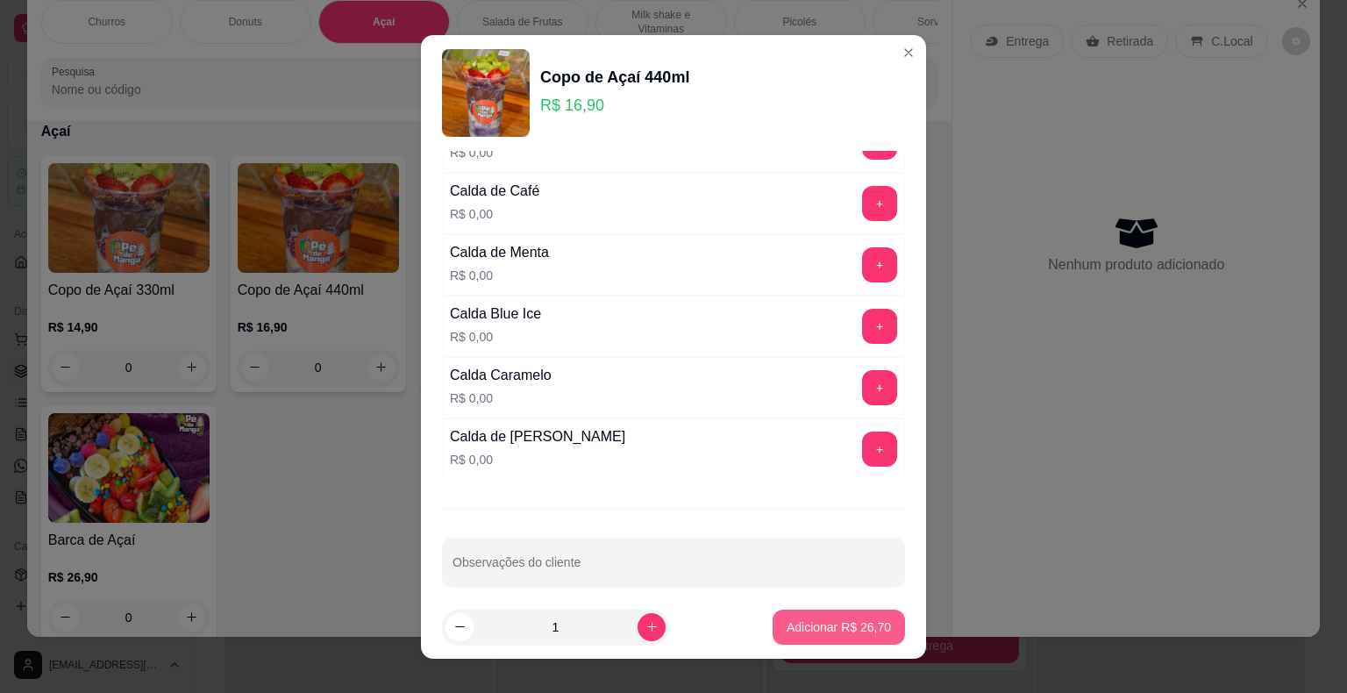
click at [787, 626] on p "Adicionar R$ 26,70" at bounding box center [839, 627] width 104 height 18
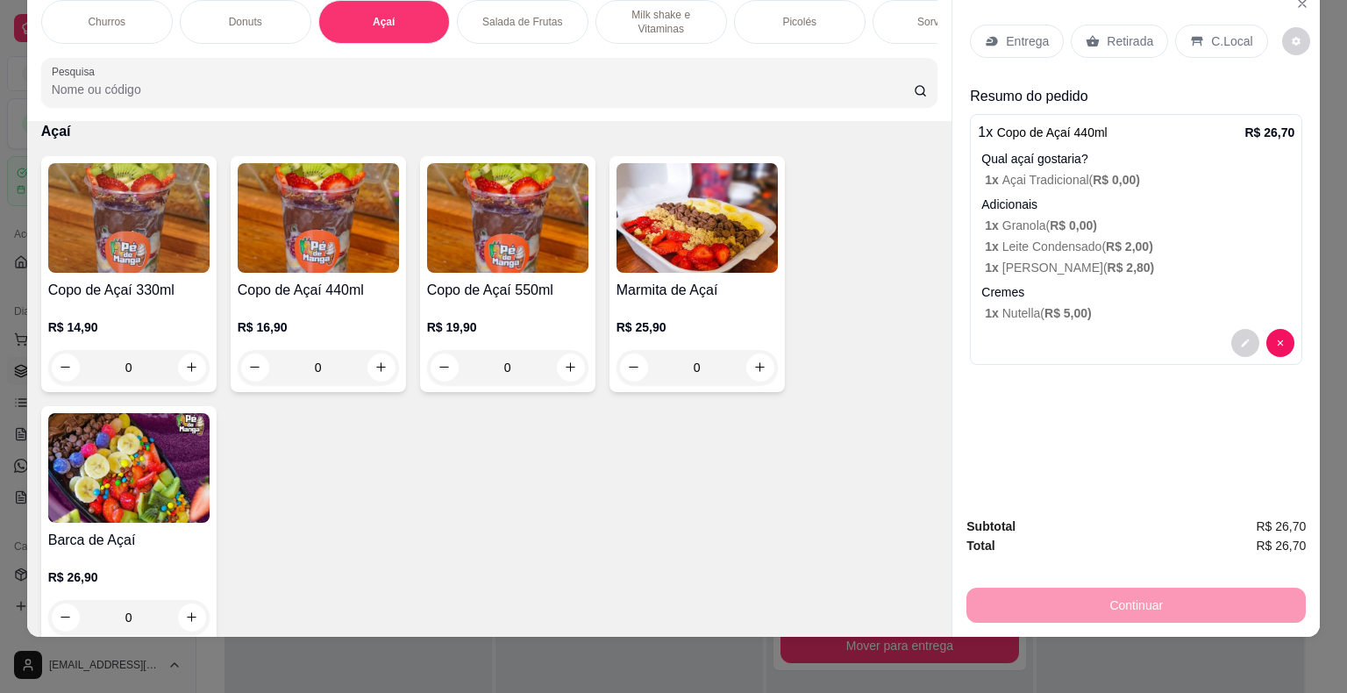
click at [1006, 32] on p "Entrega" at bounding box center [1027, 41] width 43 height 18
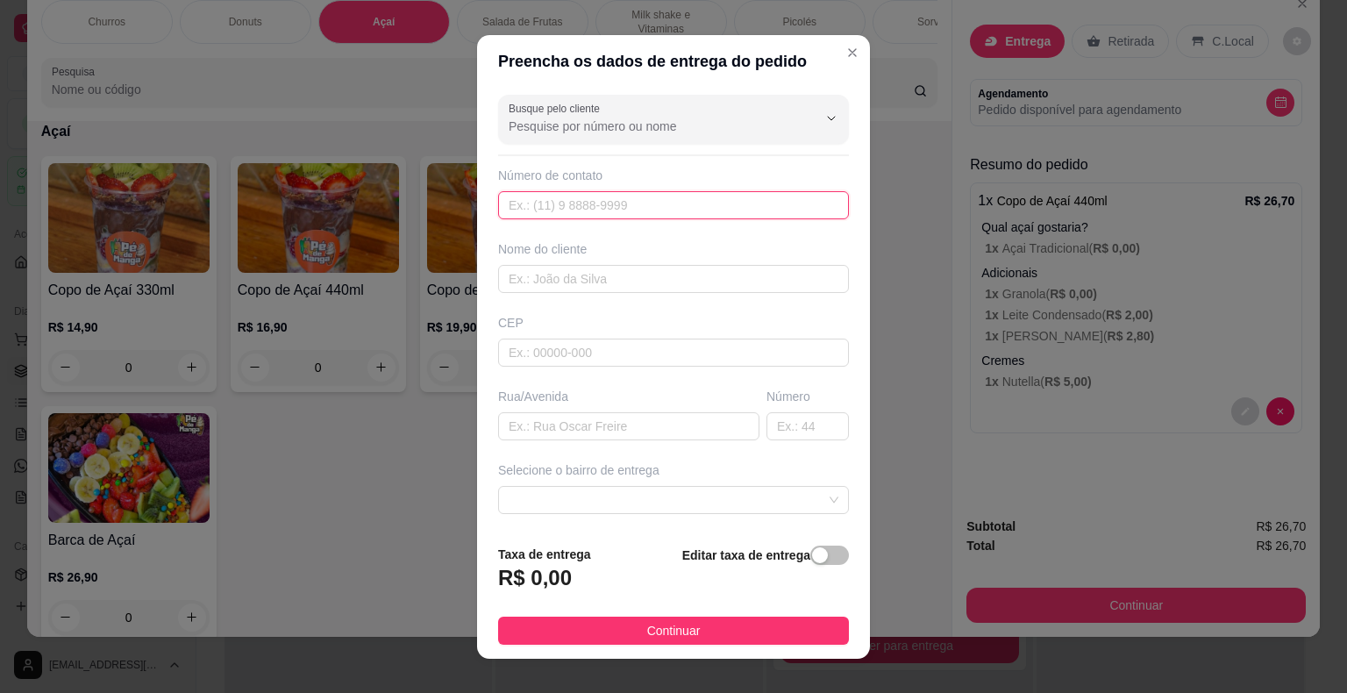
click at [575, 203] on input "text" at bounding box center [673, 205] width 351 height 28
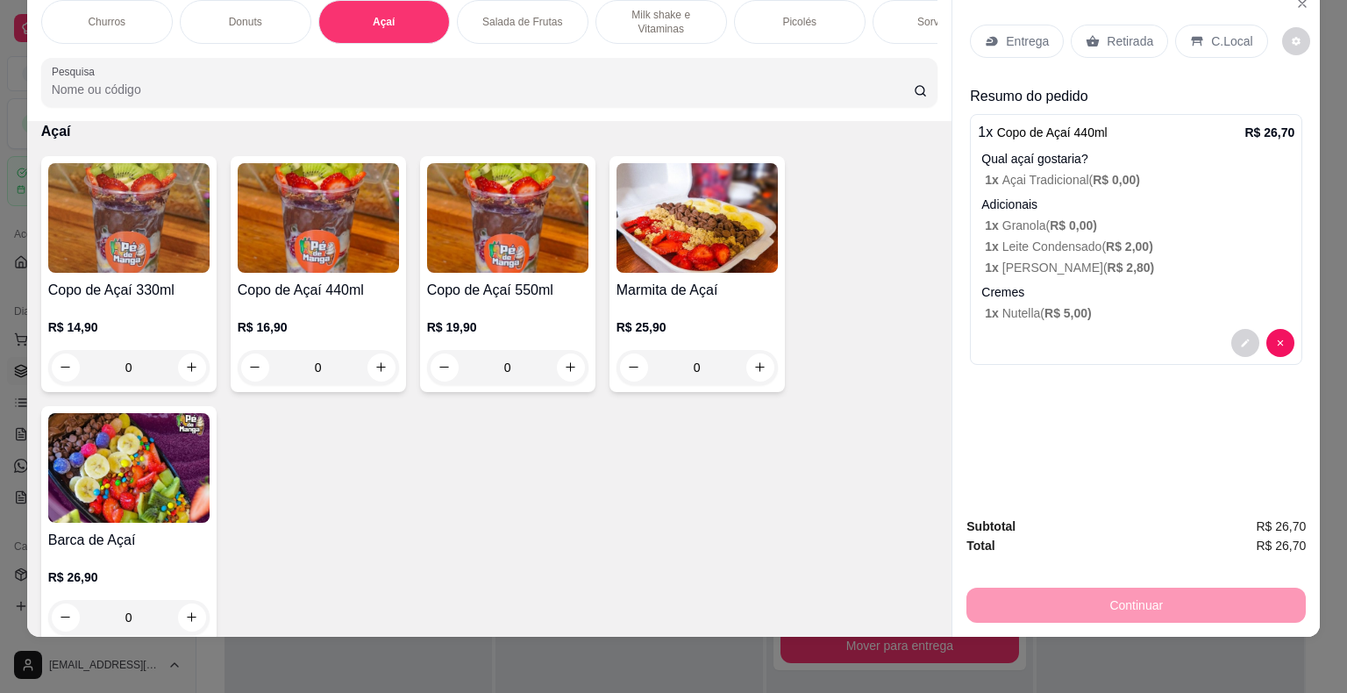
click at [1006, 32] on p "Entrega" at bounding box center [1027, 41] width 43 height 18
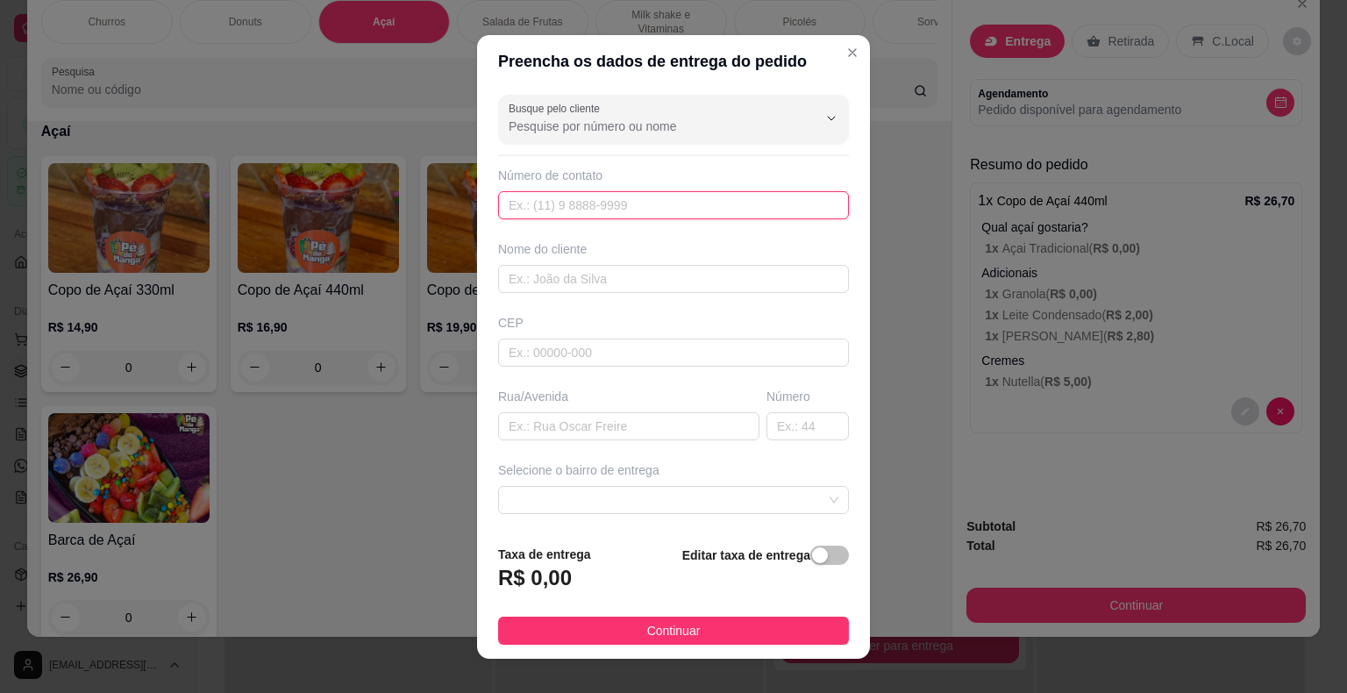
click at [597, 210] on input "text" at bounding box center [673, 205] width 351 height 28
type input "[PHONE_NUMBER]"
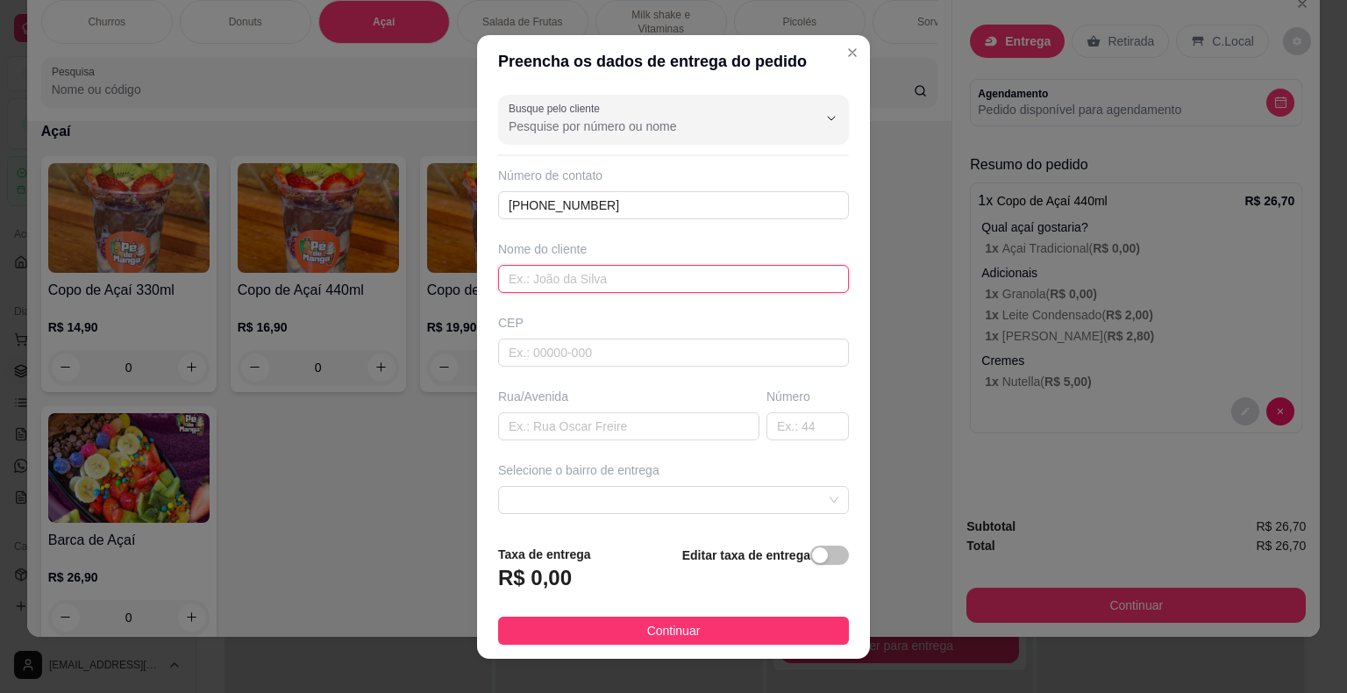
drag, startPoint x: 586, startPoint y: 281, endPoint x: 670, endPoint y: 294, distance: 85.1
click at [587, 281] on input "text" at bounding box center [673, 279] width 351 height 28
type input "[PERSON_NAME]"
drag, startPoint x: 559, startPoint y: 424, endPoint x: 559, endPoint y: 412, distance: 12.3
click at [561, 416] on input "text" at bounding box center [628, 426] width 261 height 28
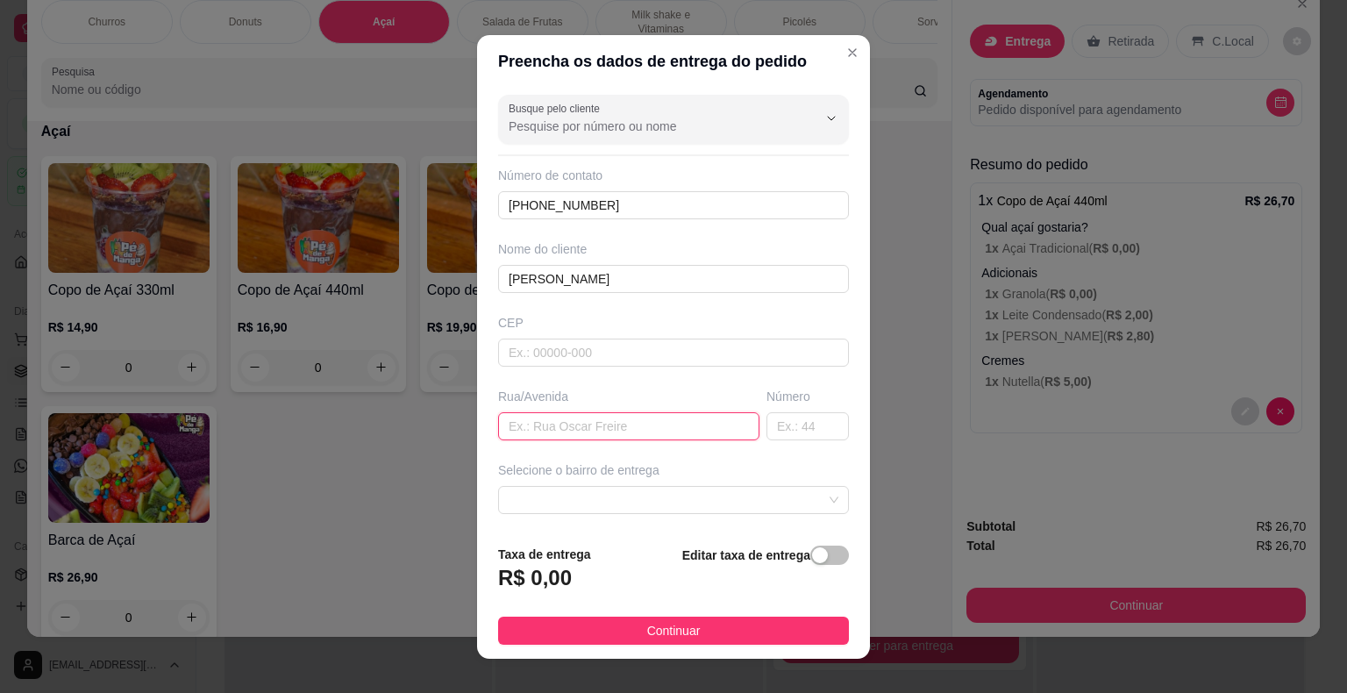
type input "d"
type input "Dr. [PERSON_NAME]"
click at [771, 426] on input "text" at bounding box center [807, 426] width 82 height 28
click at [589, 498] on span at bounding box center [674, 500] width 330 height 26
type input "206"
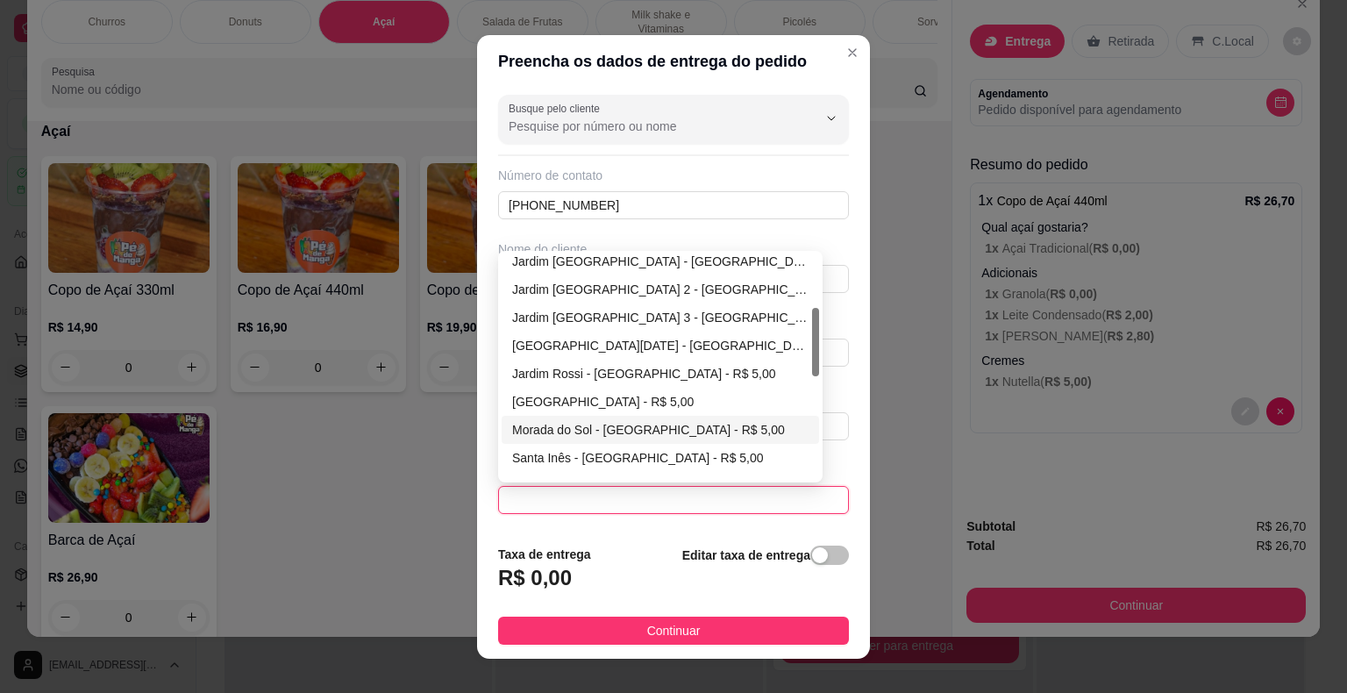
scroll to position [263, 0]
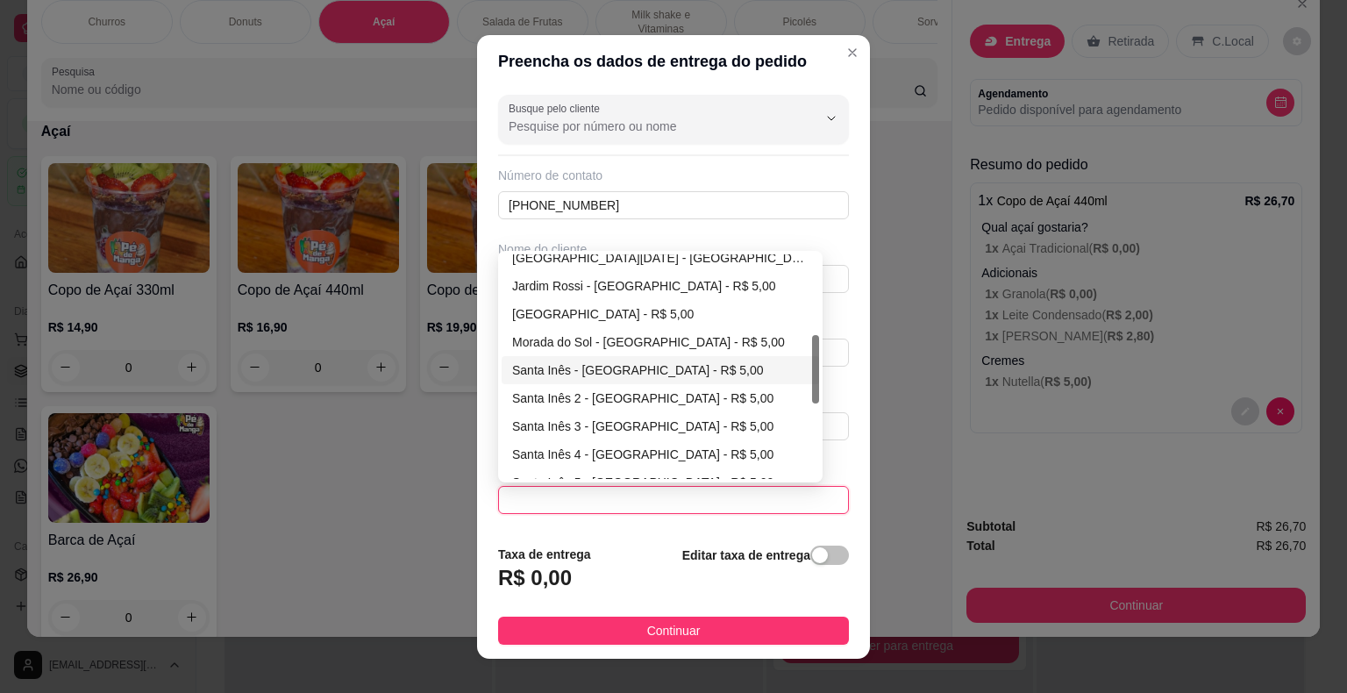
click at [614, 371] on div "Santa Inês - [GEOGRAPHIC_DATA] - R$ 5,00" at bounding box center [660, 369] width 296 height 19
type input "Itaberá"
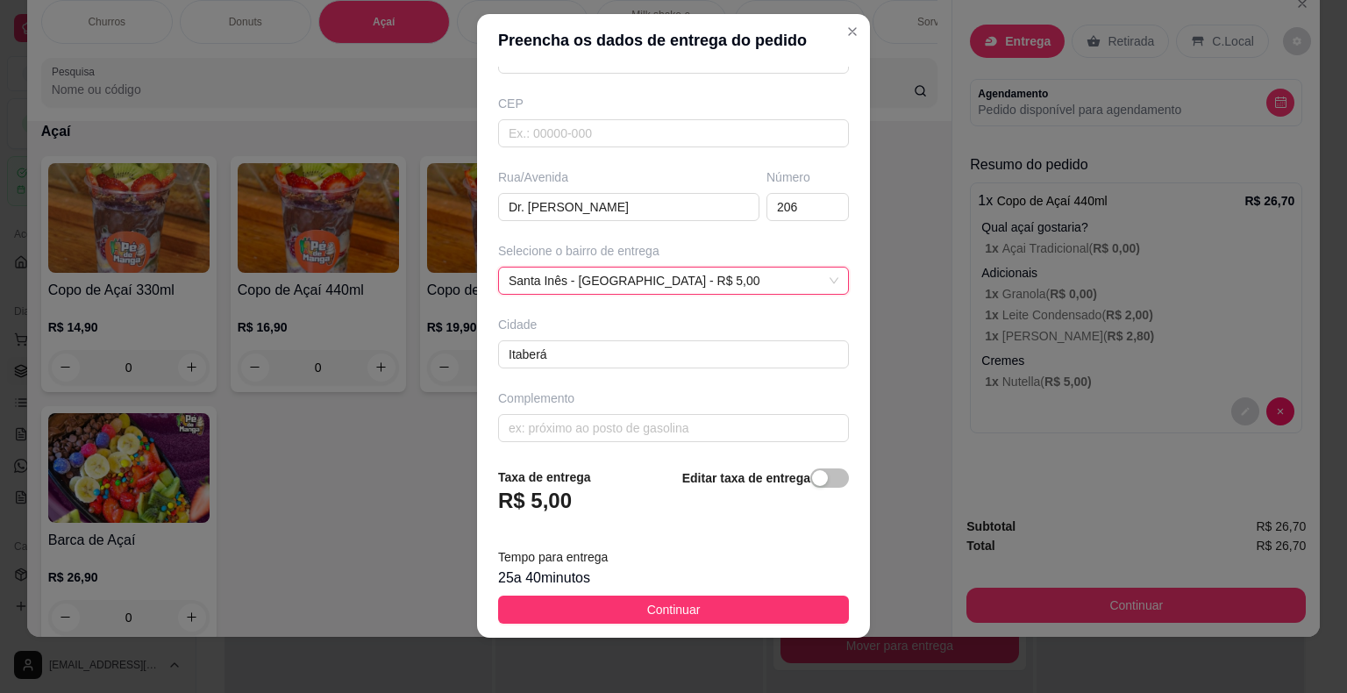
scroll to position [201, 0]
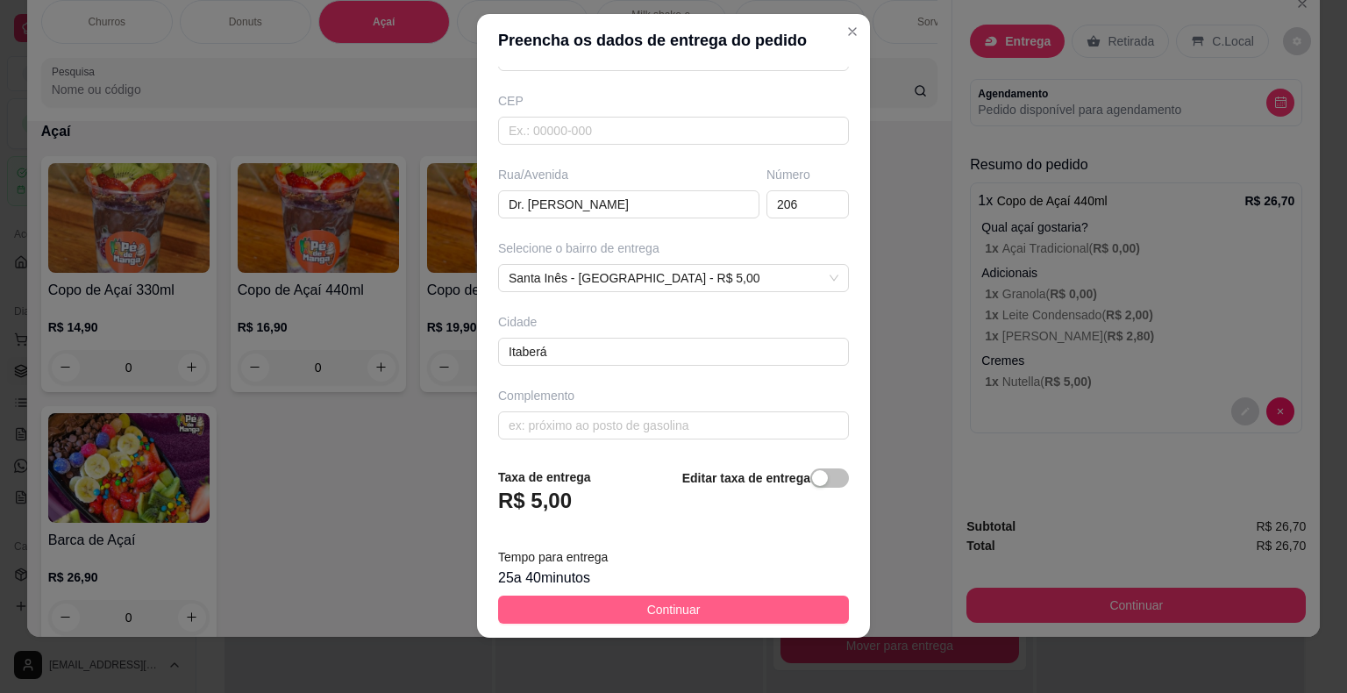
click at [605, 620] on button "Continuar" at bounding box center [673, 609] width 351 height 28
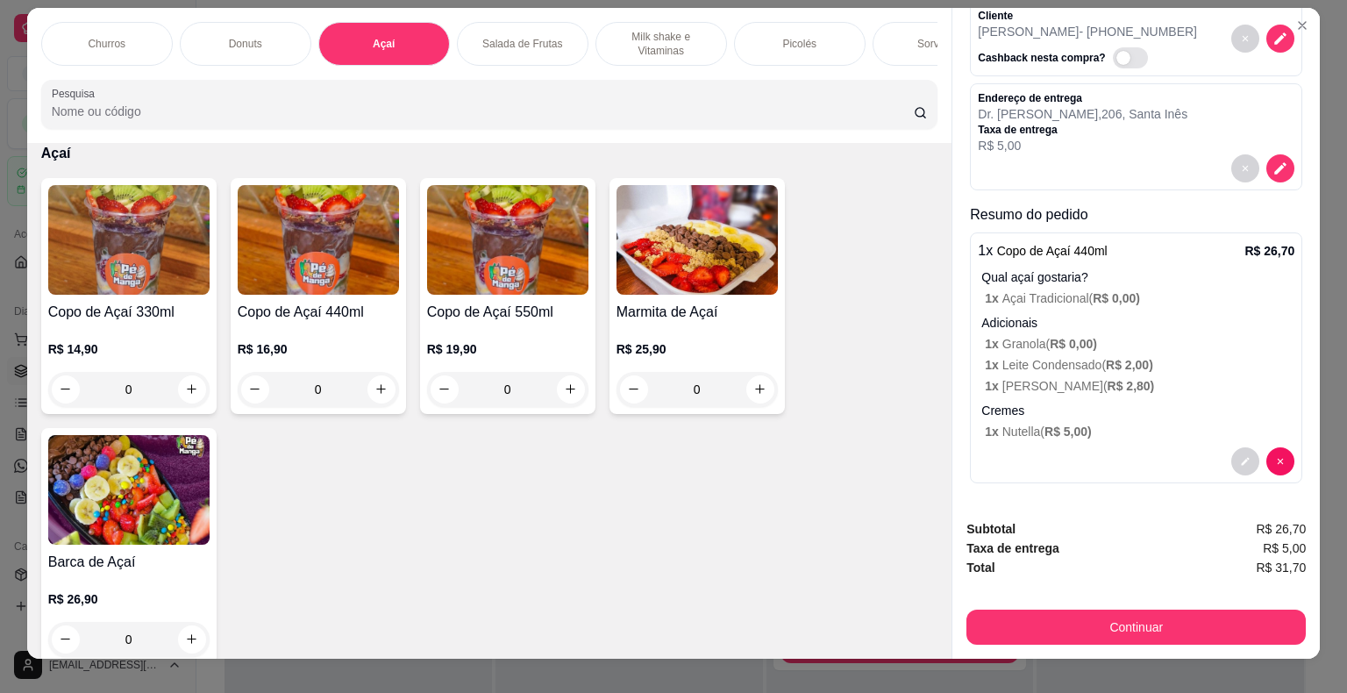
scroll to position [0, 0]
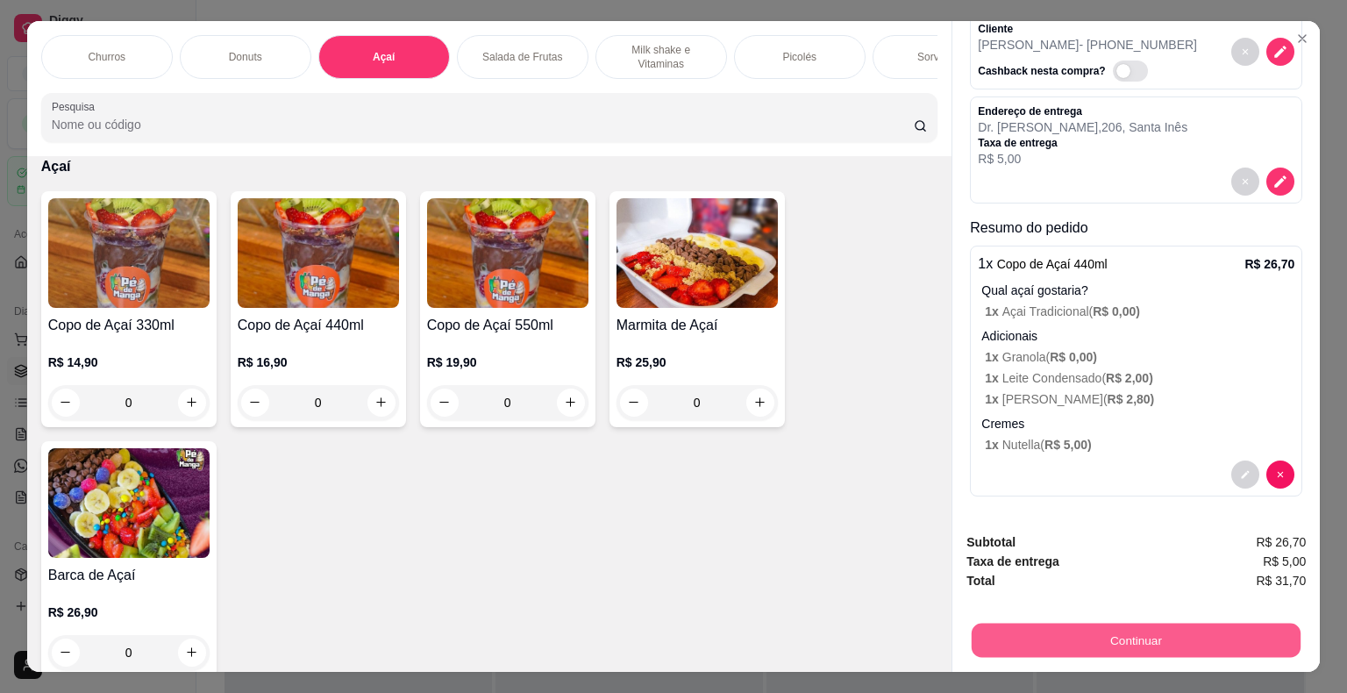
click at [1078, 623] on button "Continuar" at bounding box center [1136, 640] width 329 height 34
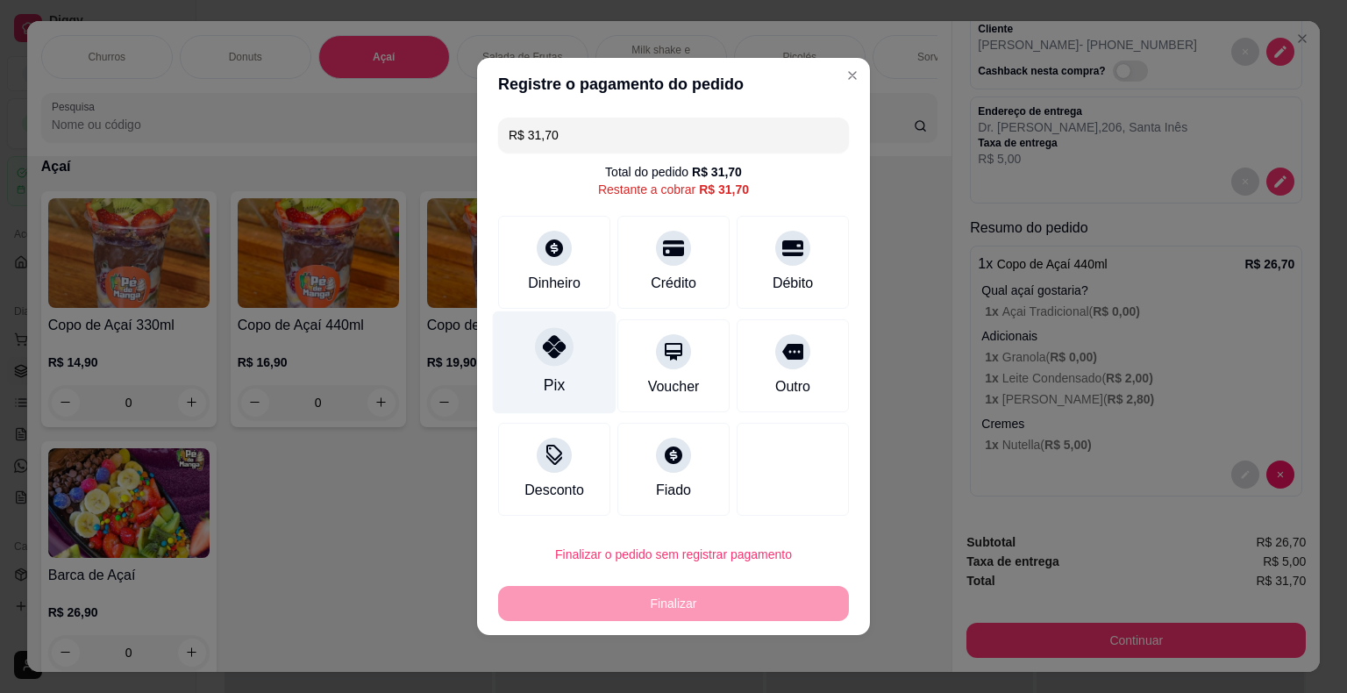
click at [530, 381] on div "Pix" at bounding box center [555, 362] width 124 height 103
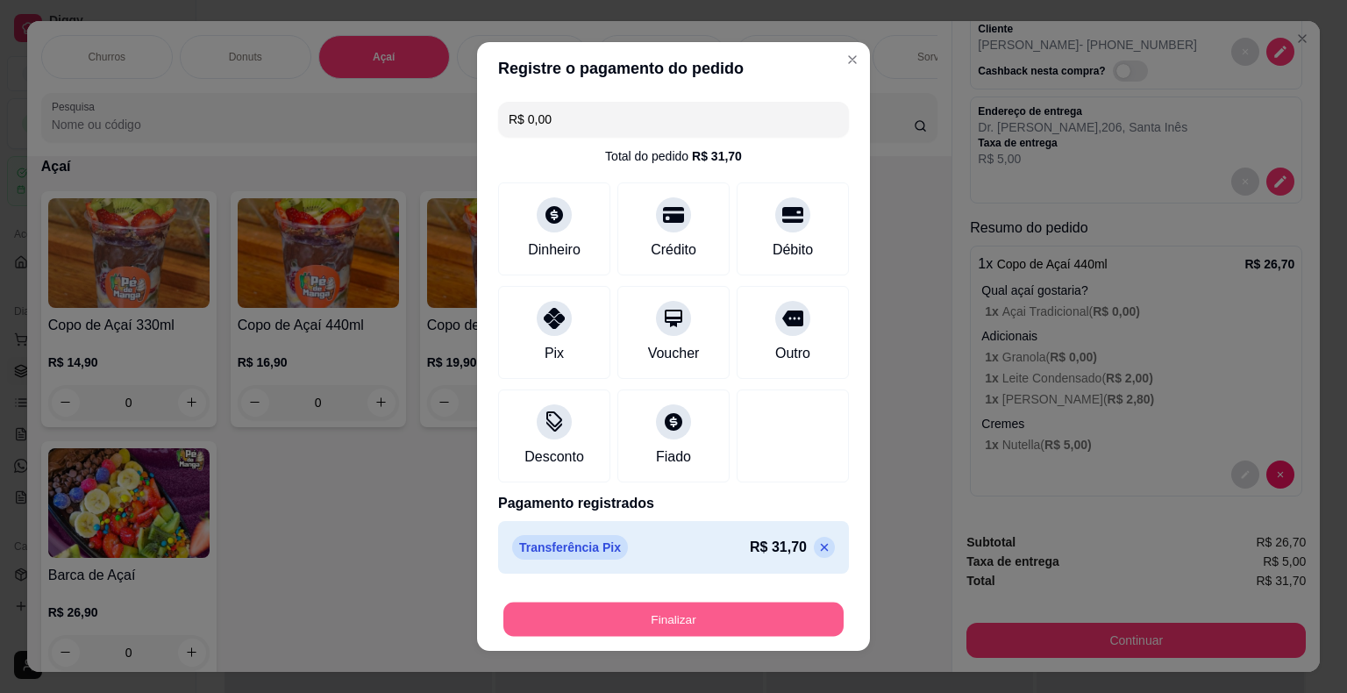
click at [613, 623] on button "Finalizar" at bounding box center [673, 619] width 340 height 34
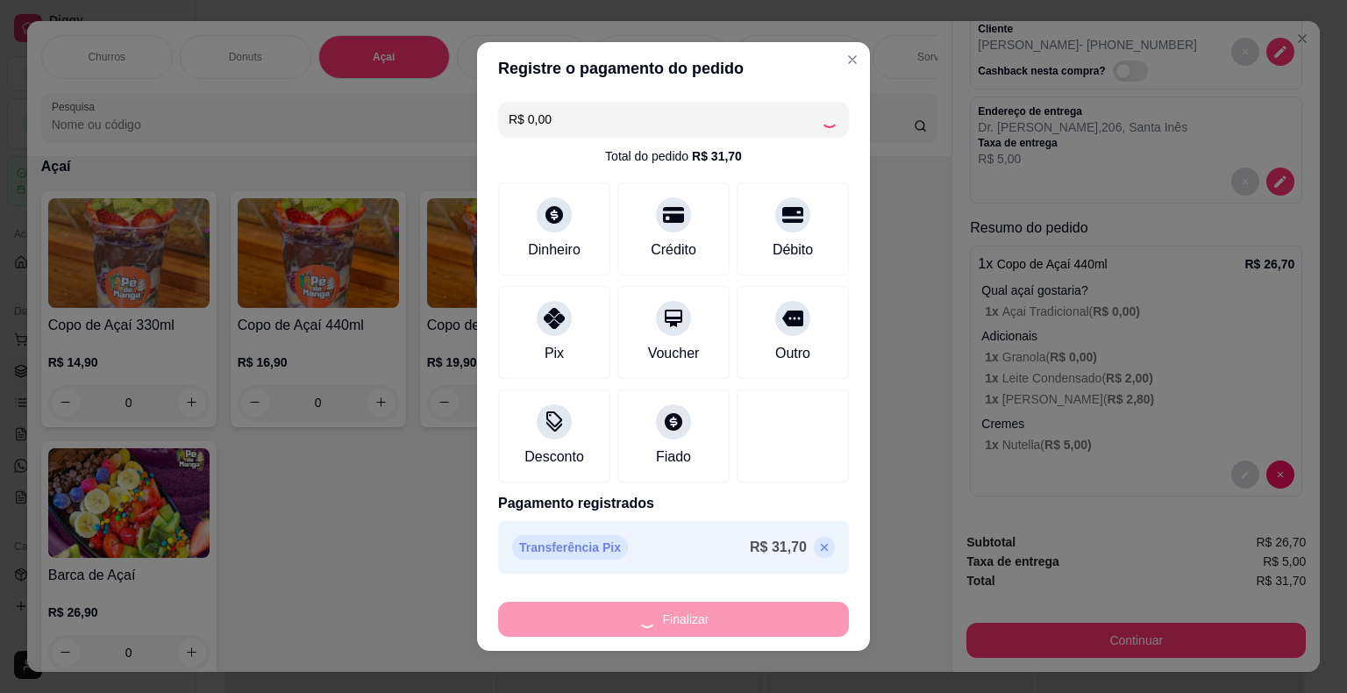
type input "-R$ 31,70"
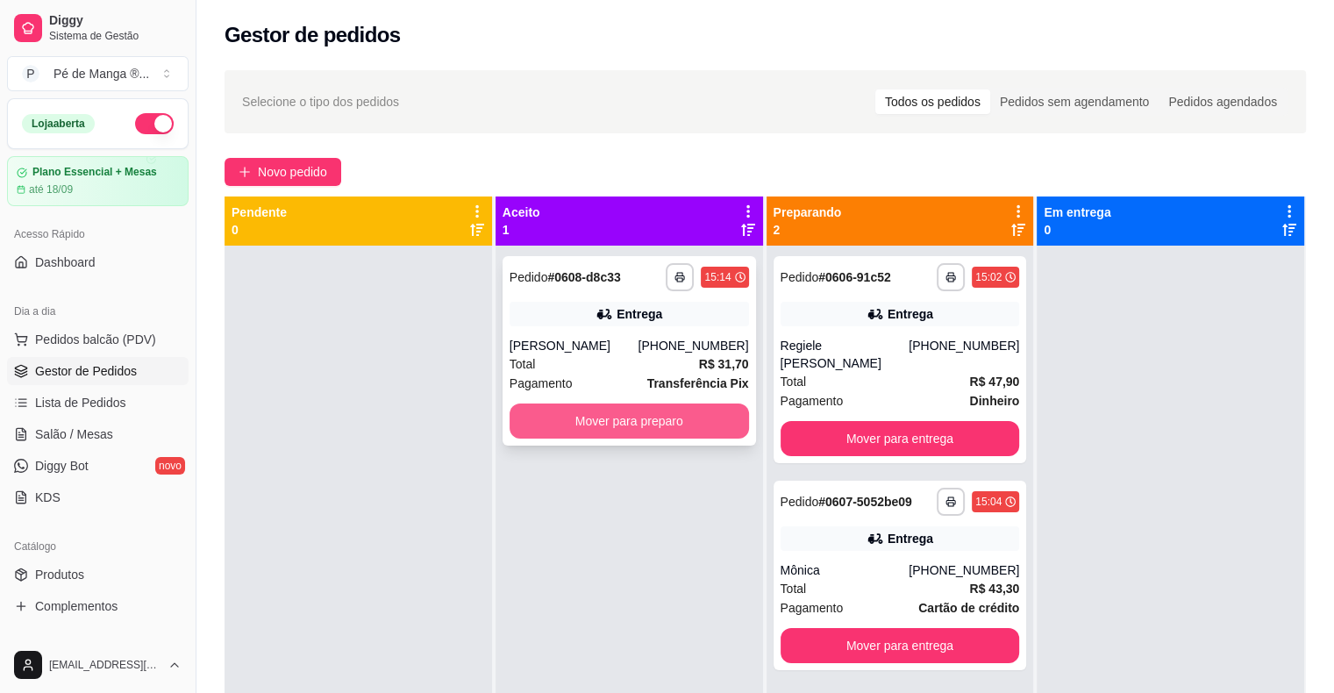
click at [550, 405] on button "Mover para preparo" at bounding box center [628, 420] width 239 height 35
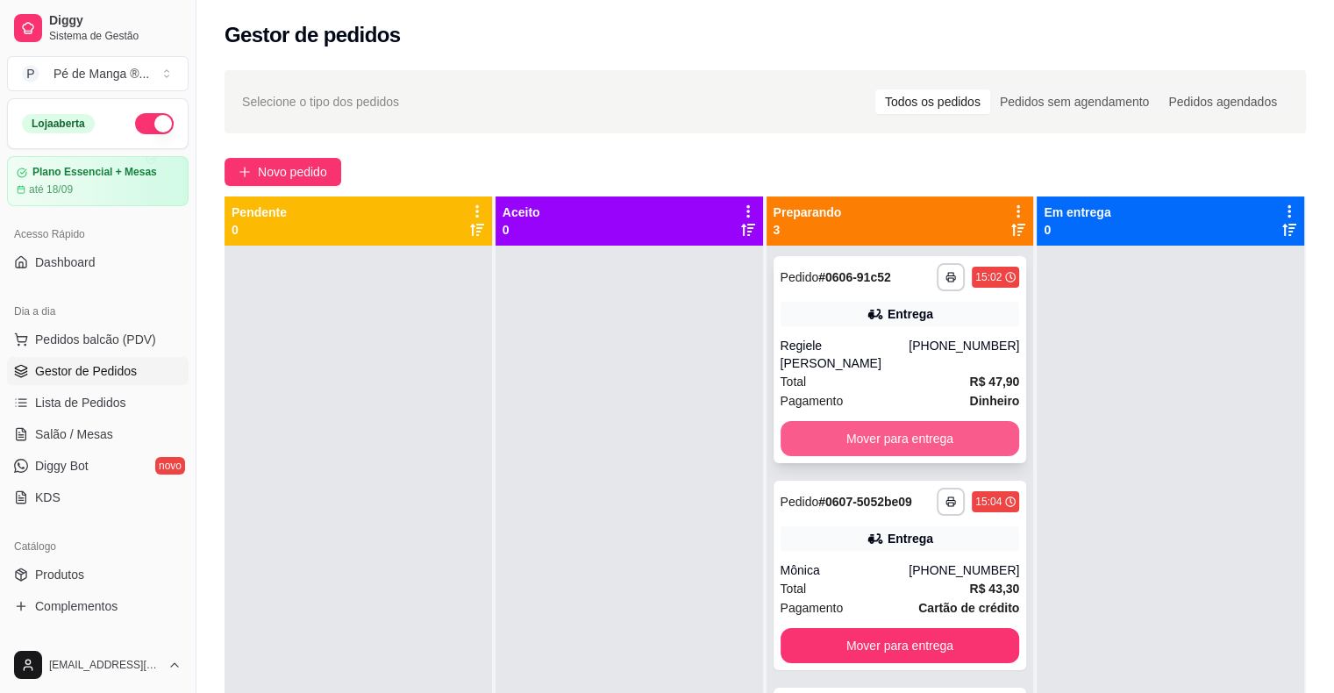
click at [915, 423] on button "Mover para entrega" at bounding box center [899, 438] width 239 height 35
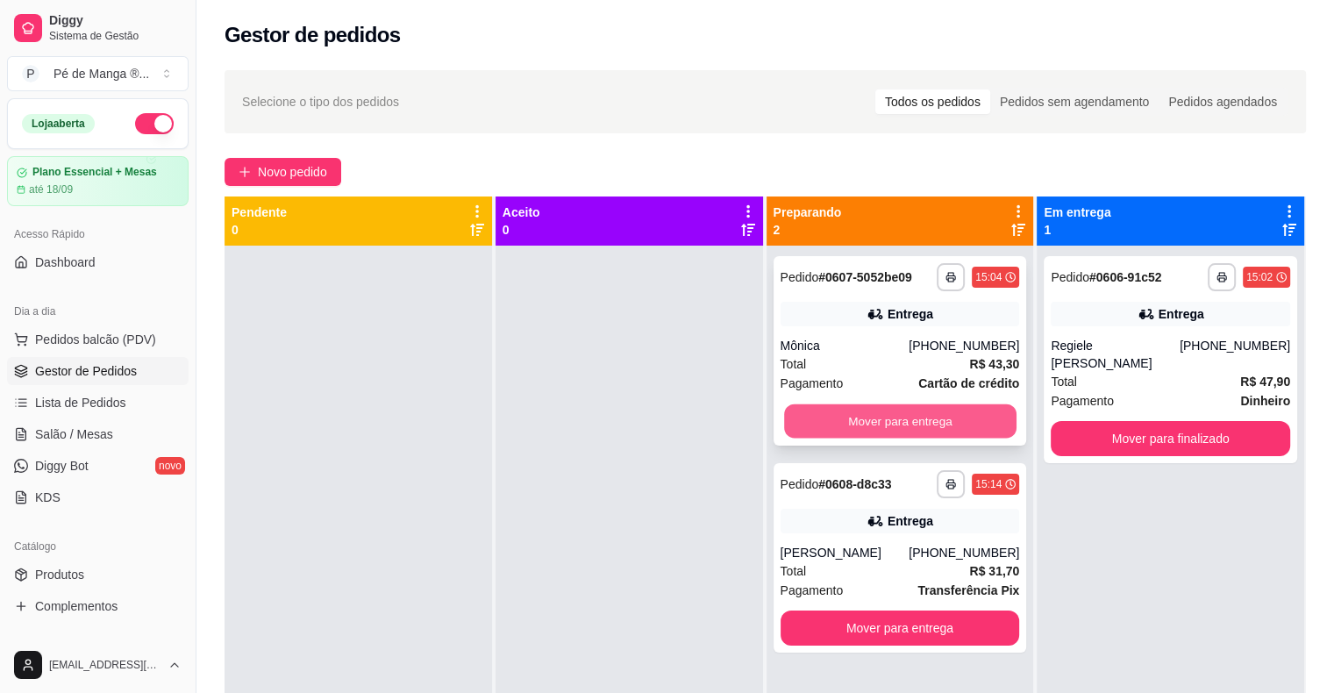
click at [919, 421] on button "Mover para entrega" at bounding box center [900, 421] width 232 height 34
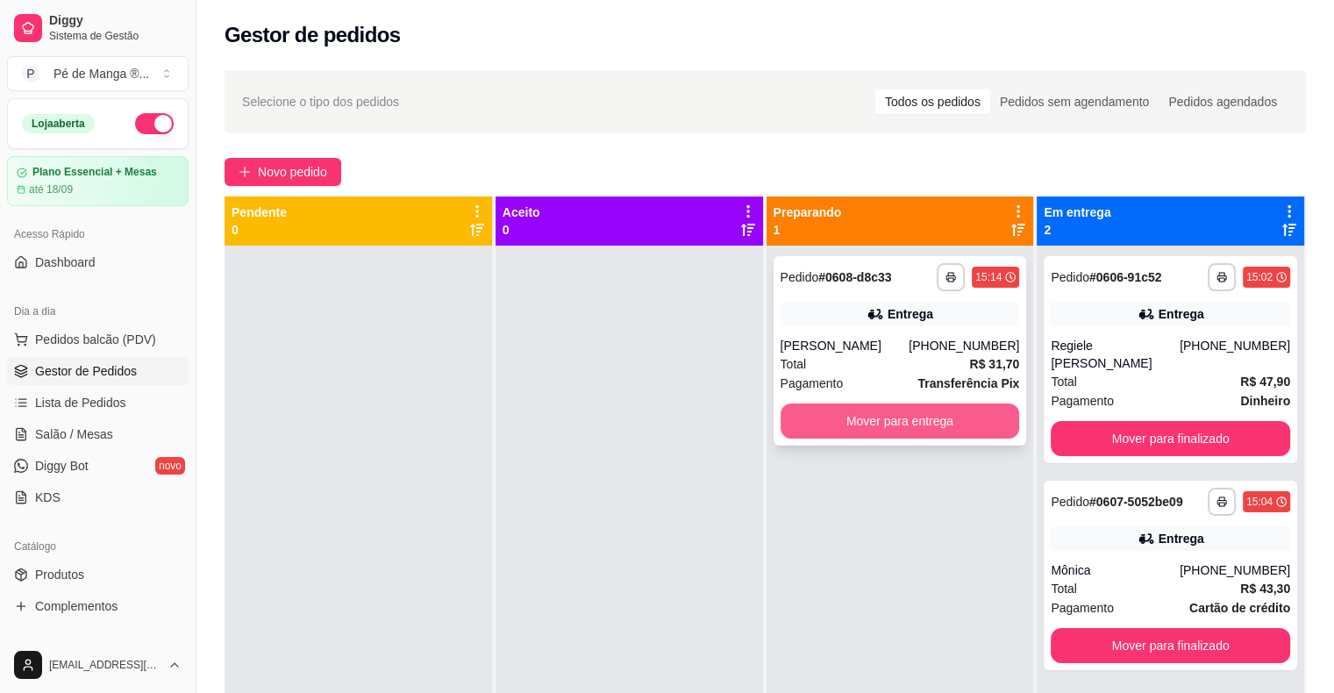
click at [922, 421] on button "Mover para entrega" at bounding box center [899, 420] width 239 height 35
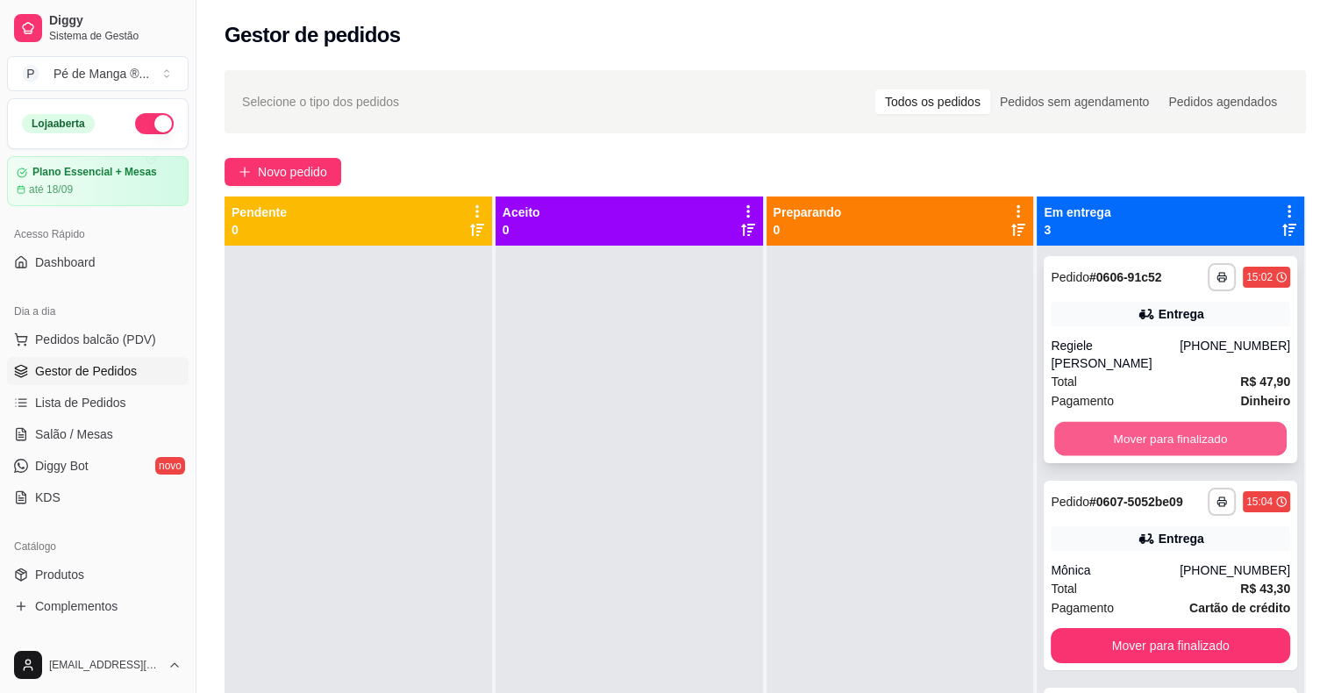
click at [1192, 422] on button "Mover para finalizado" at bounding box center [1170, 439] width 232 height 34
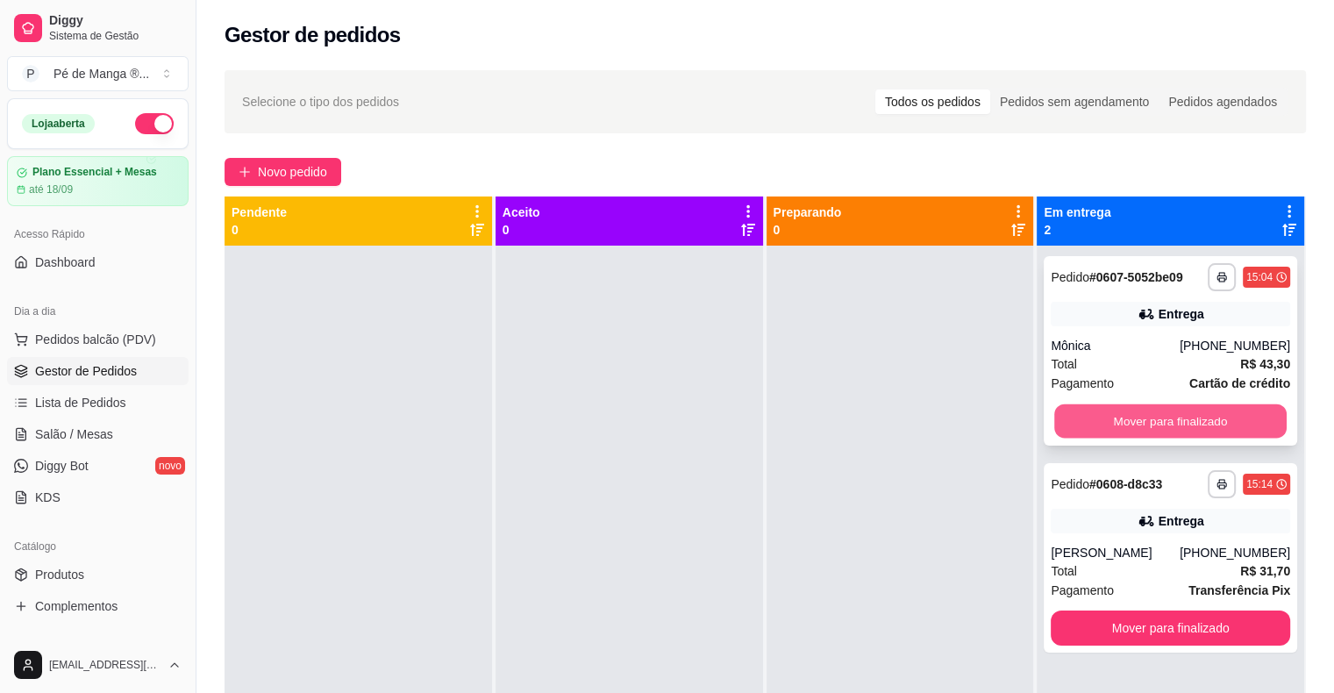
click at [1190, 421] on button "Mover para finalizado" at bounding box center [1170, 421] width 232 height 34
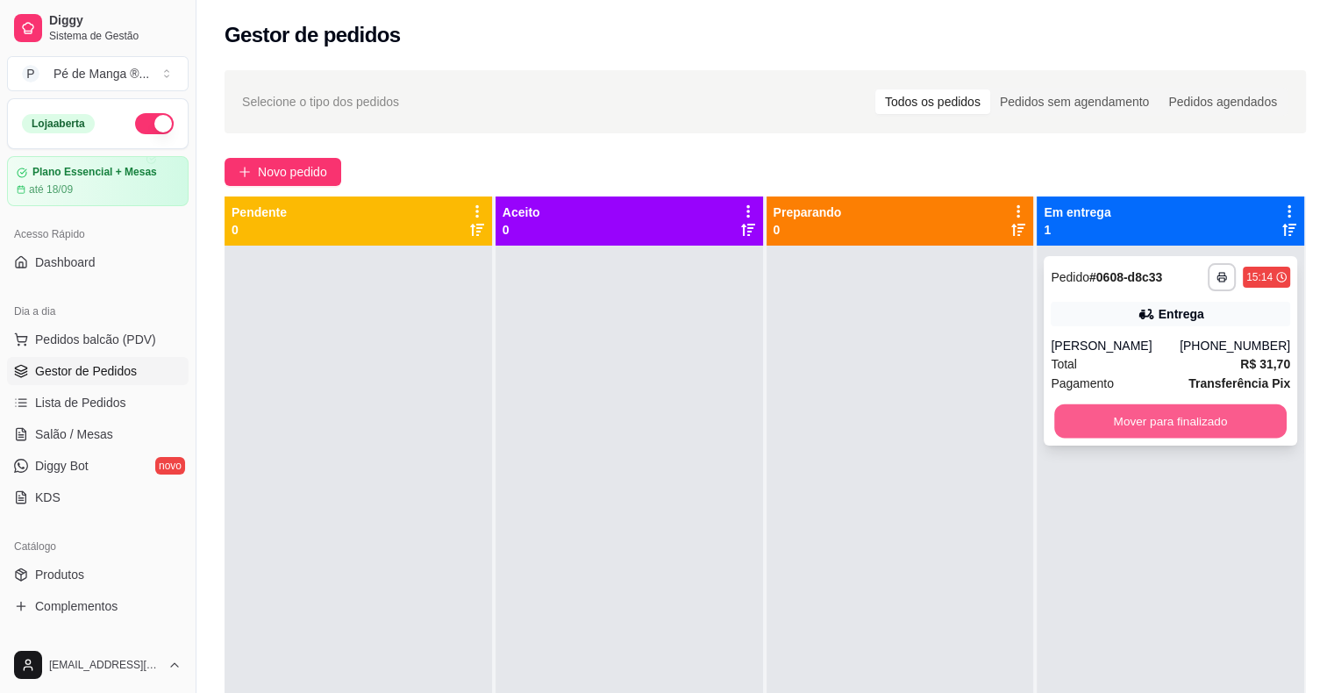
click at [1187, 424] on button "Mover para finalizado" at bounding box center [1170, 421] width 232 height 34
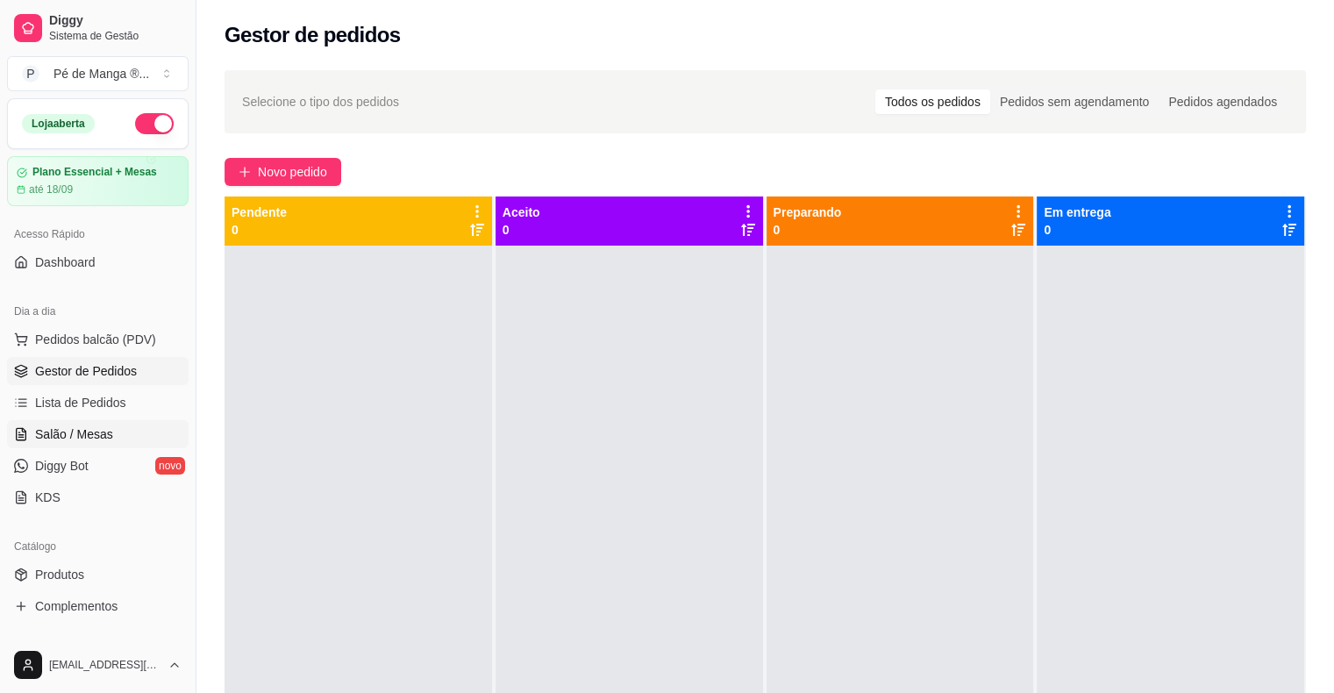
click at [49, 431] on span "Salão / Mesas" at bounding box center [74, 434] width 78 height 18
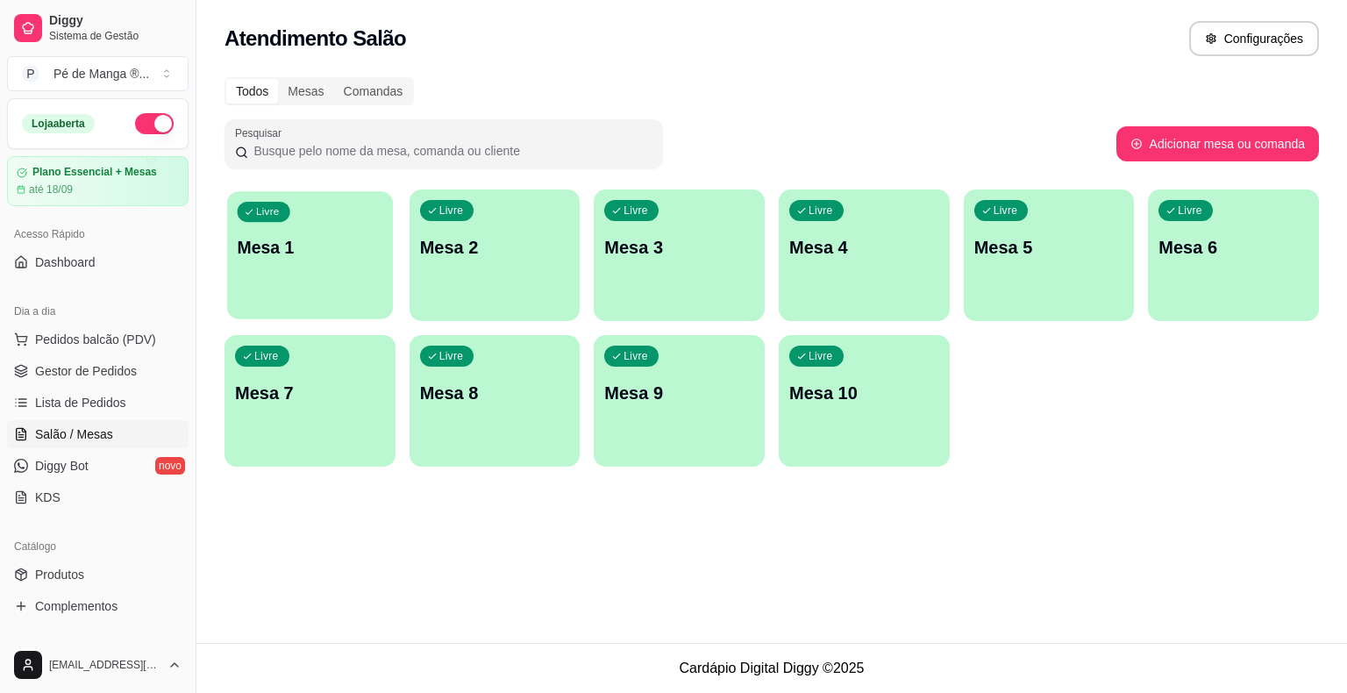
click at [338, 278] on div "Livre Mesa 1" at bounding box center [310, 244] width 166 height 107
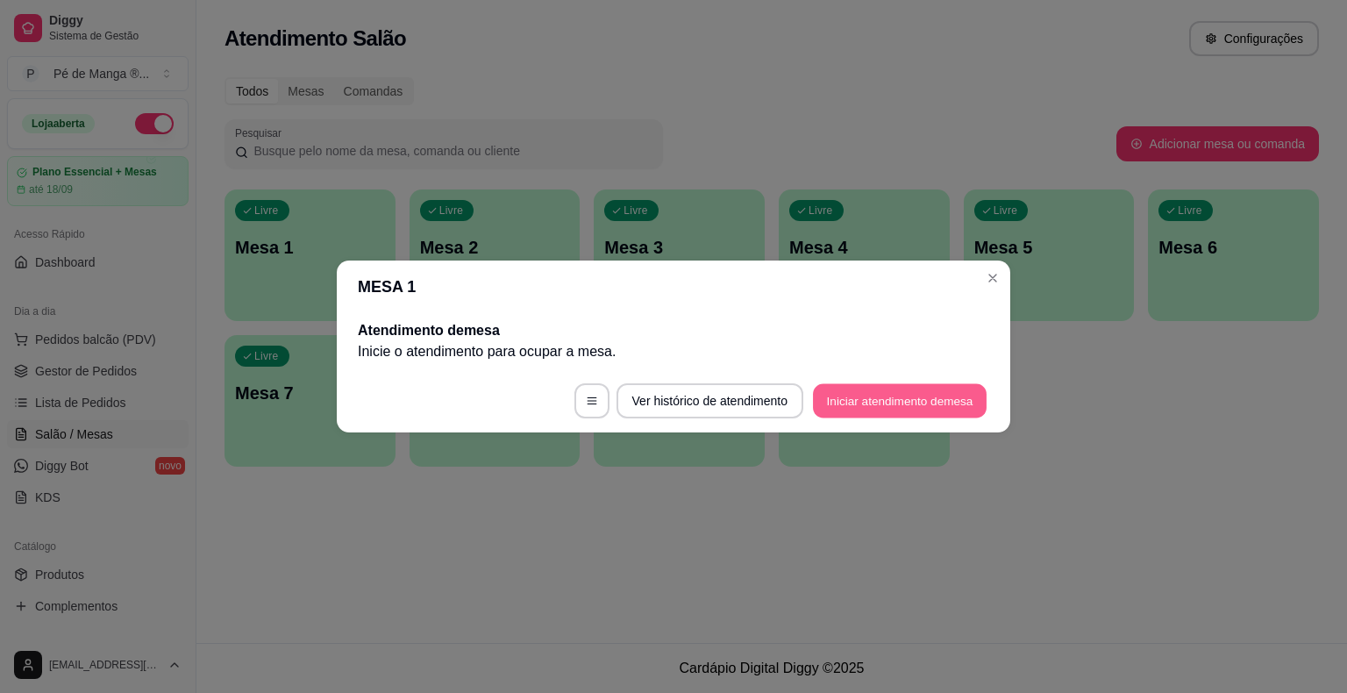
click at [882, 402] on button "Iniciar atendimento de mesa" at bounding box center [900, 401] width 174 height 34
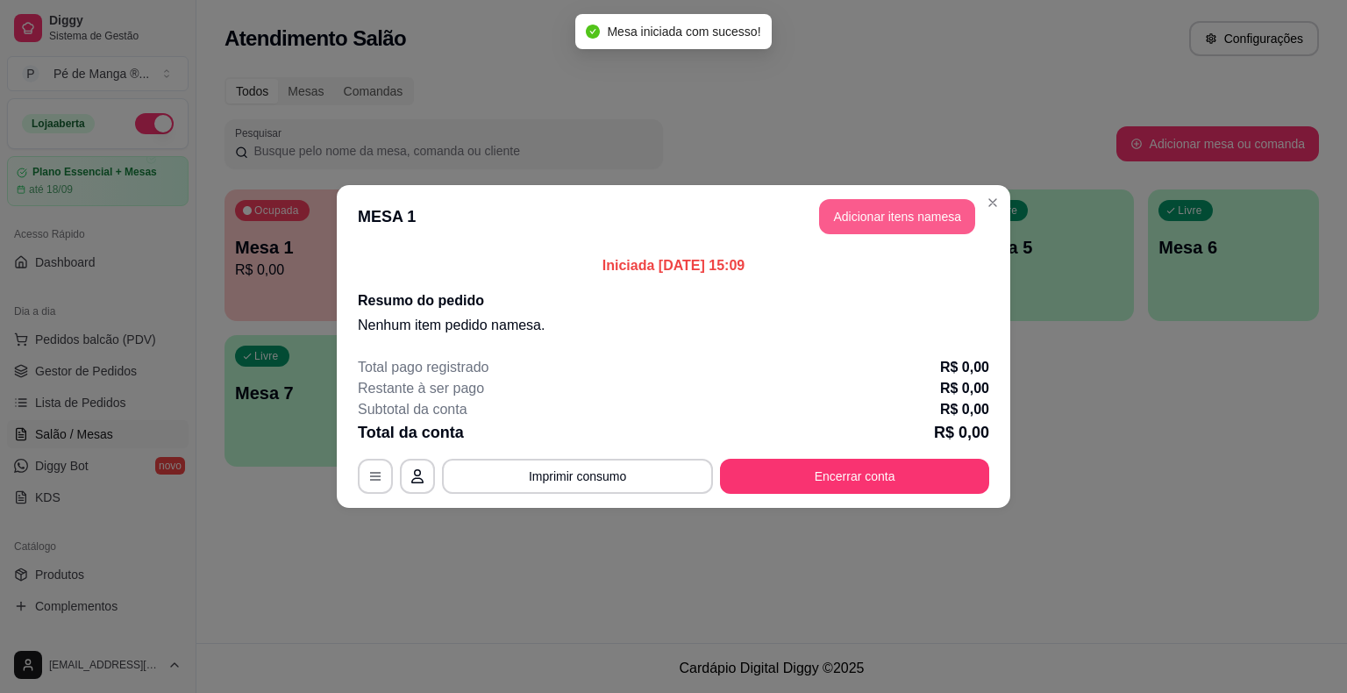
click at [874, 222] on button "Adicionar itens na mesa" at bounding box center [897, 216] width 156 height 35
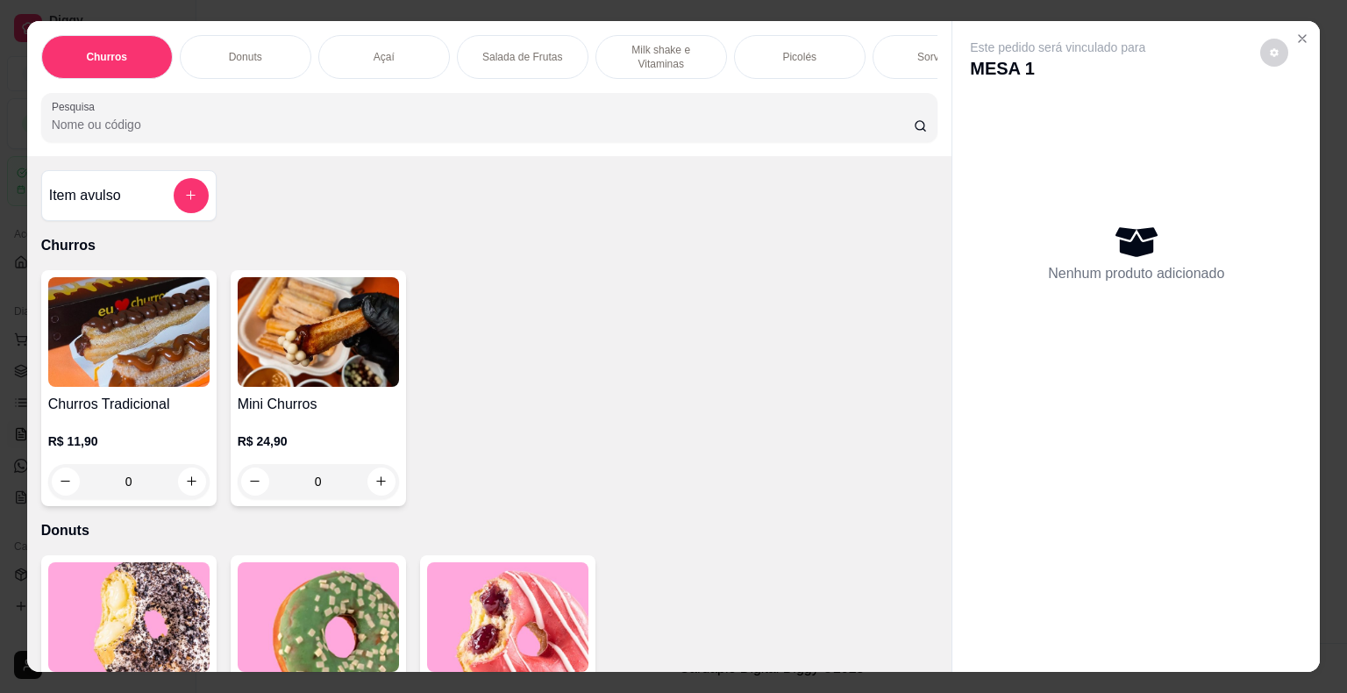
click at [876, 37] on div "Sorvetes" at bounding box center [938, 57] width 132 height 44
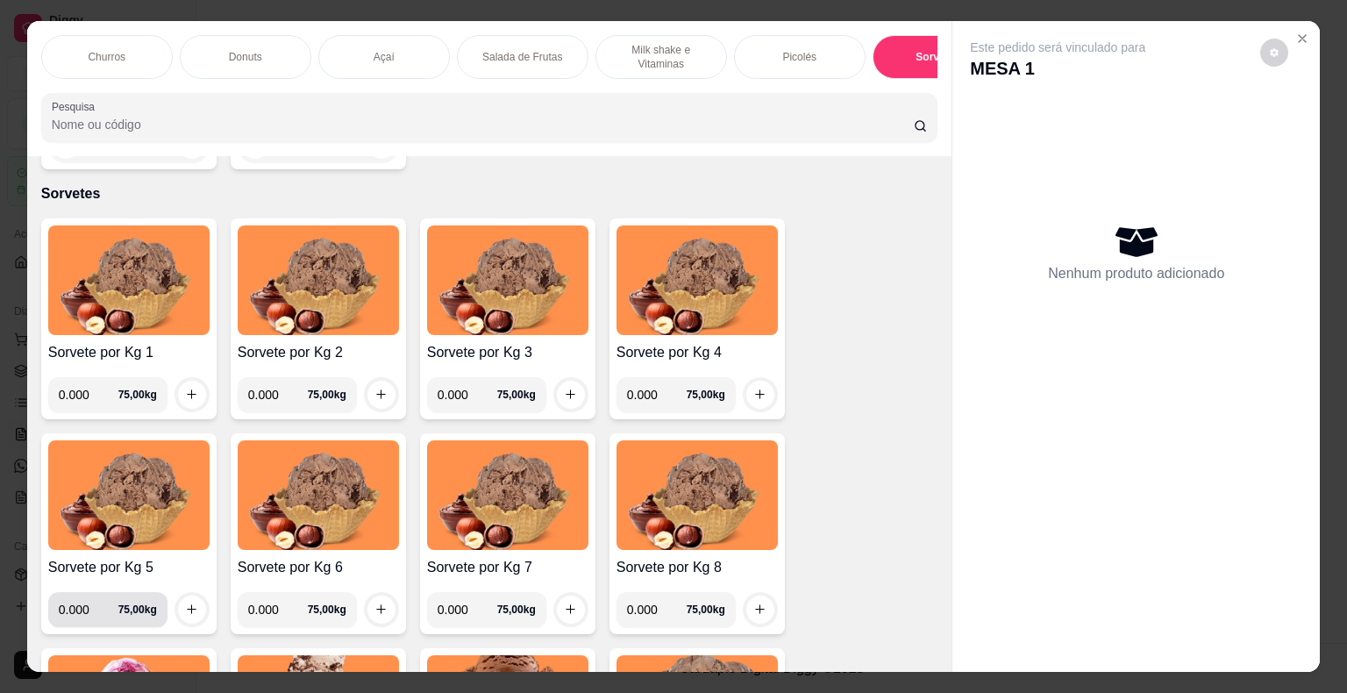
scroll to position [2221, 0]
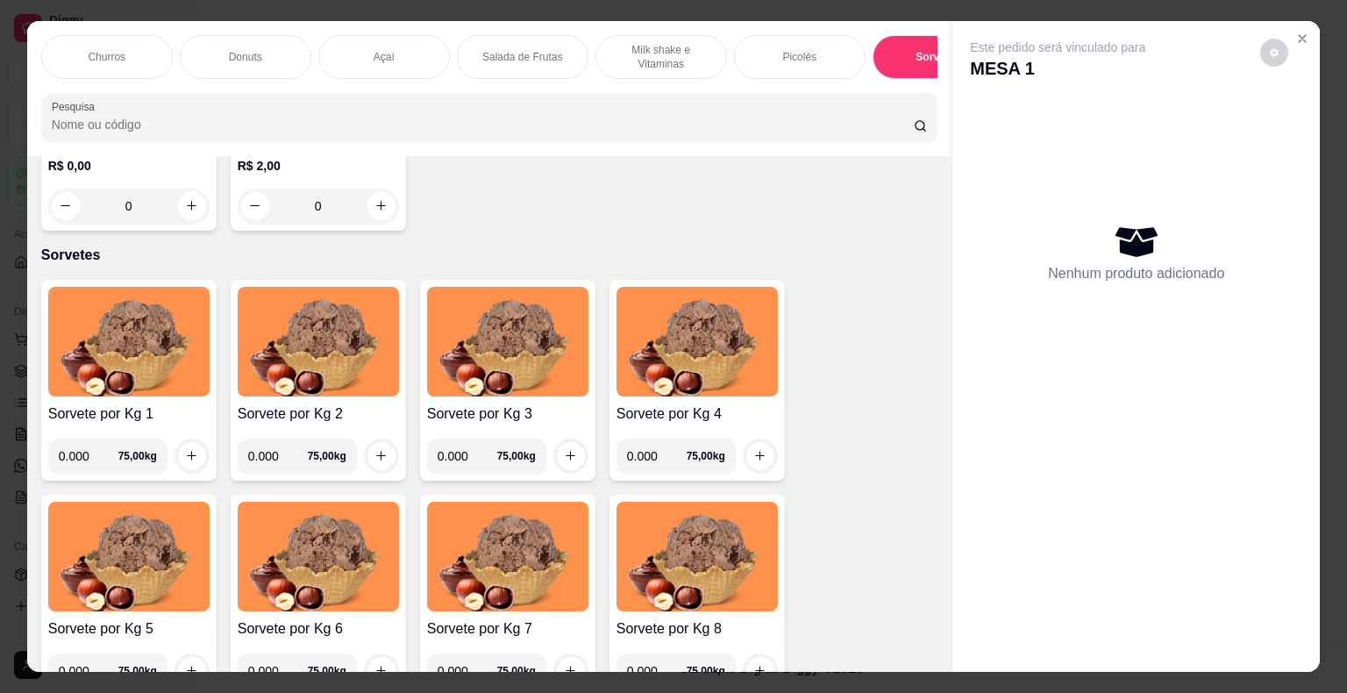
click at [82, 467] on input "0.000" at bounding box center [89, 455] width 60 height 35
type input "0.246"
click at [185, 455] on icon "increase-product-quantity" at bounding box center [191, 455] width 13 height 13
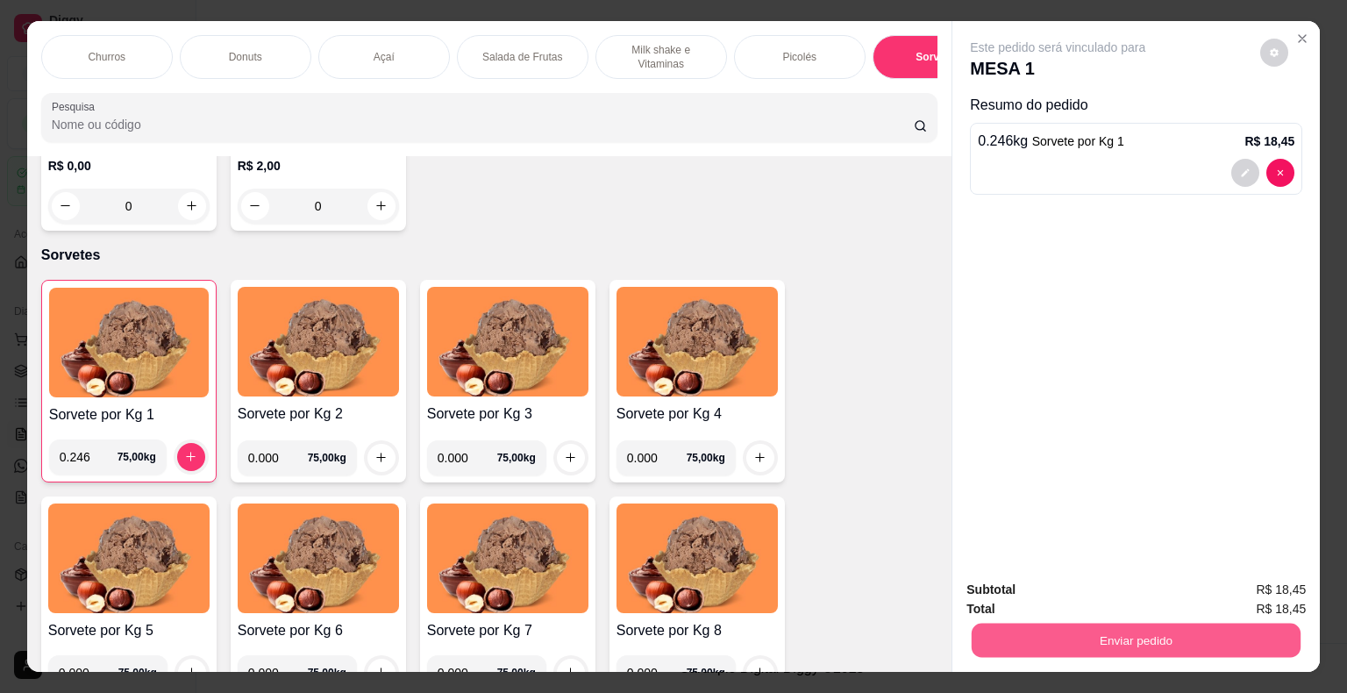
click at [1028, 630] on button "Enviar pedido" at bounding box center [1136, 640] width 329 height 34
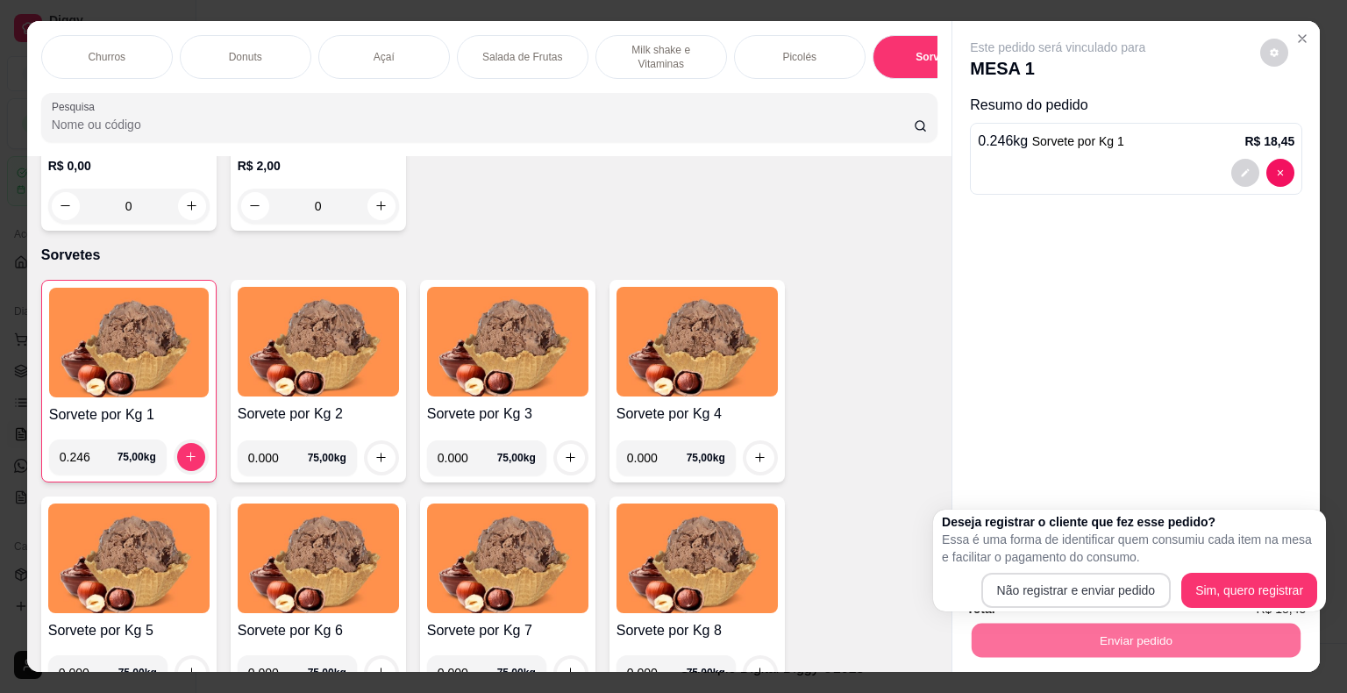
click at [1069, 576] on div "Deseja registrar o cliente que fez esse pedido? Essa é uma forma de identificar…" at bounding box center [1129, 560] width 375 height 95
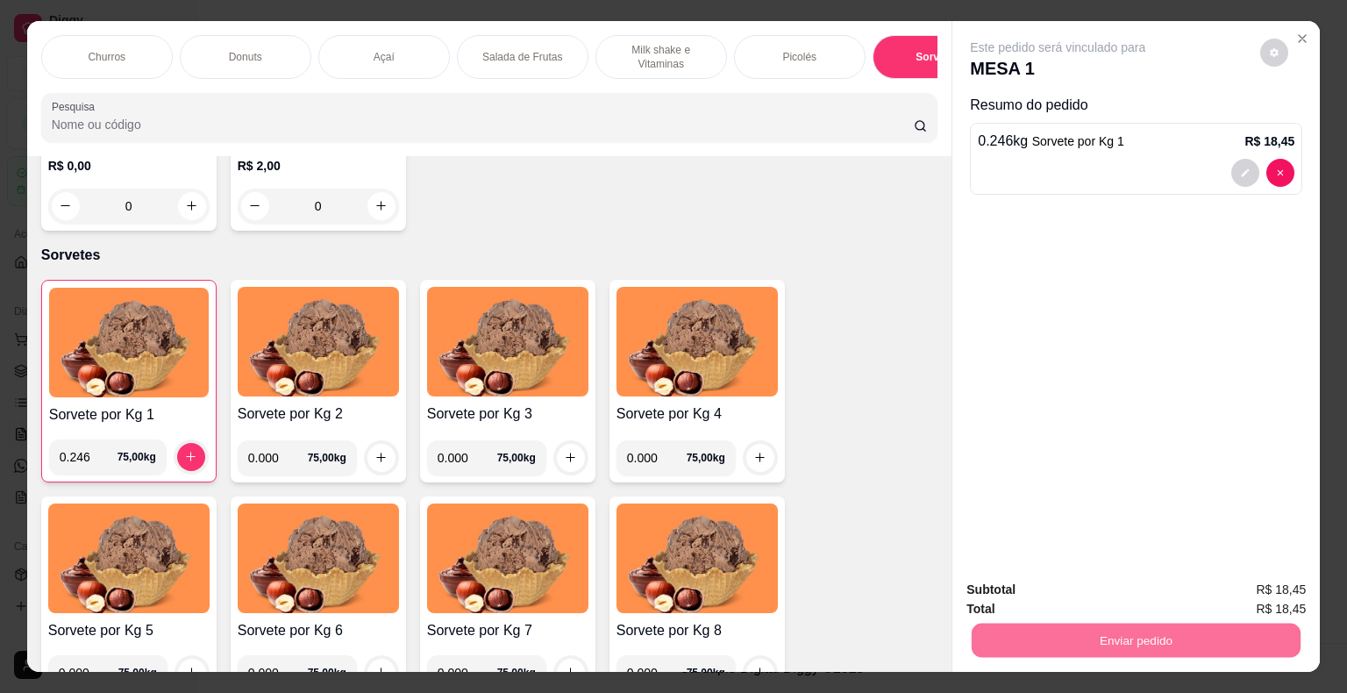
click at [1064, 584] on button "Não registrar e enviar pedido" at bounding box center [1077, 590] width 182 height 33
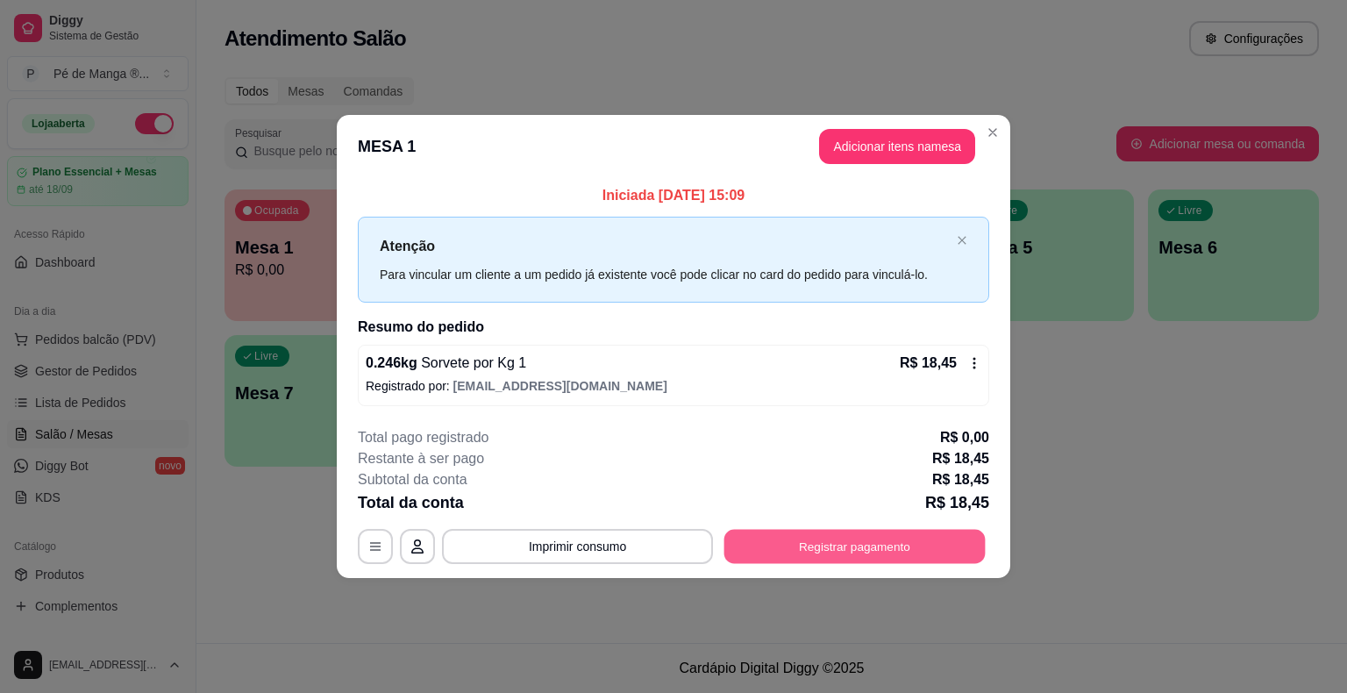
click at [830, 530] on button "Registrar pagamento" at bounding box center [854, 546] width 261 height 34
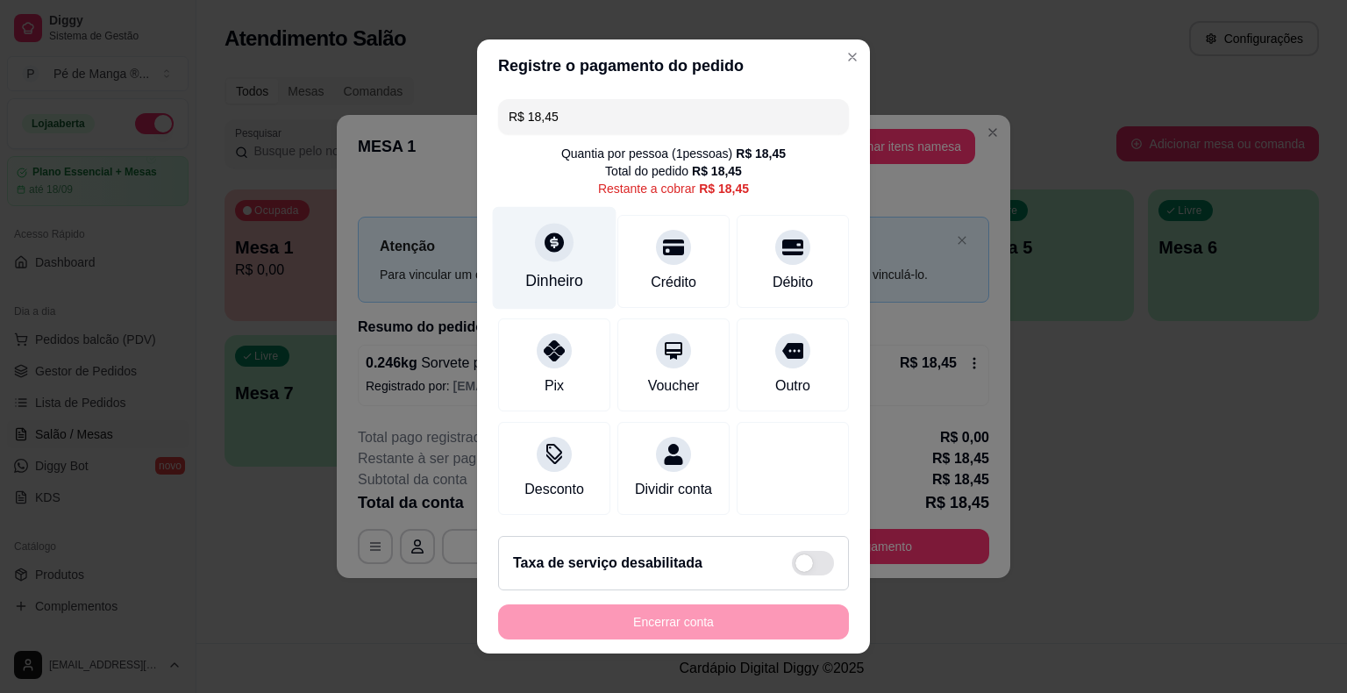
click at [552, 270] on div "Dinheiro" at bounding box center [555, 258] width 124 height 103
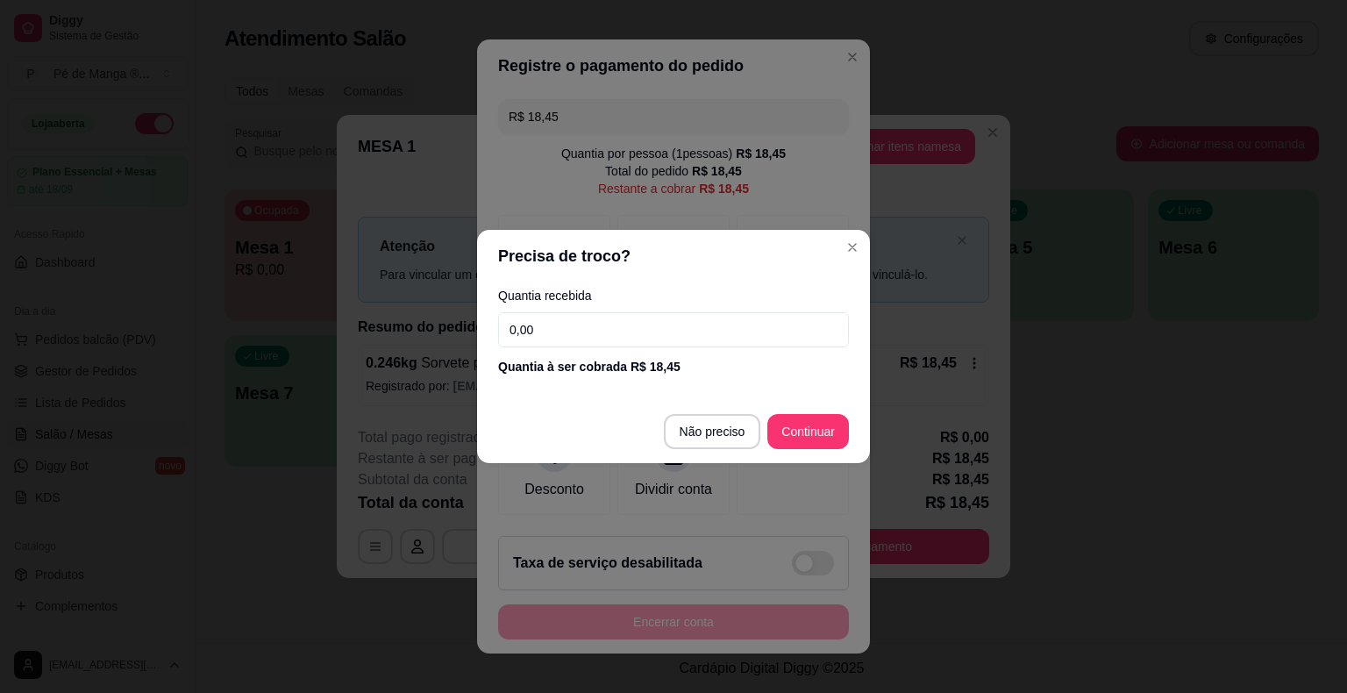
click at [683, 317] on div "Quantia recebida 0,00 Quantia à ser cobrada R$ 18,45" at bounding box center [673, 332] width 393 height 100
click at [670, 326] on input "0,00" at bounding box center [673, 329] width 351 height 35
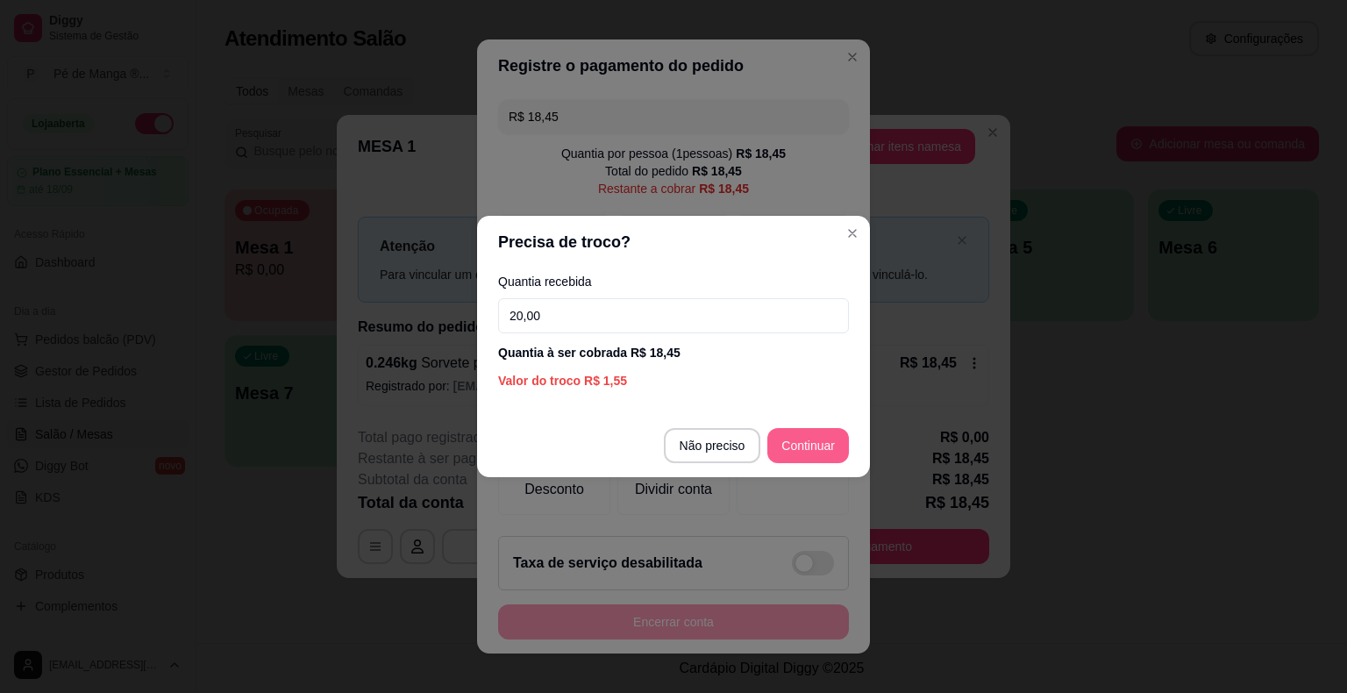
type input "20,00"
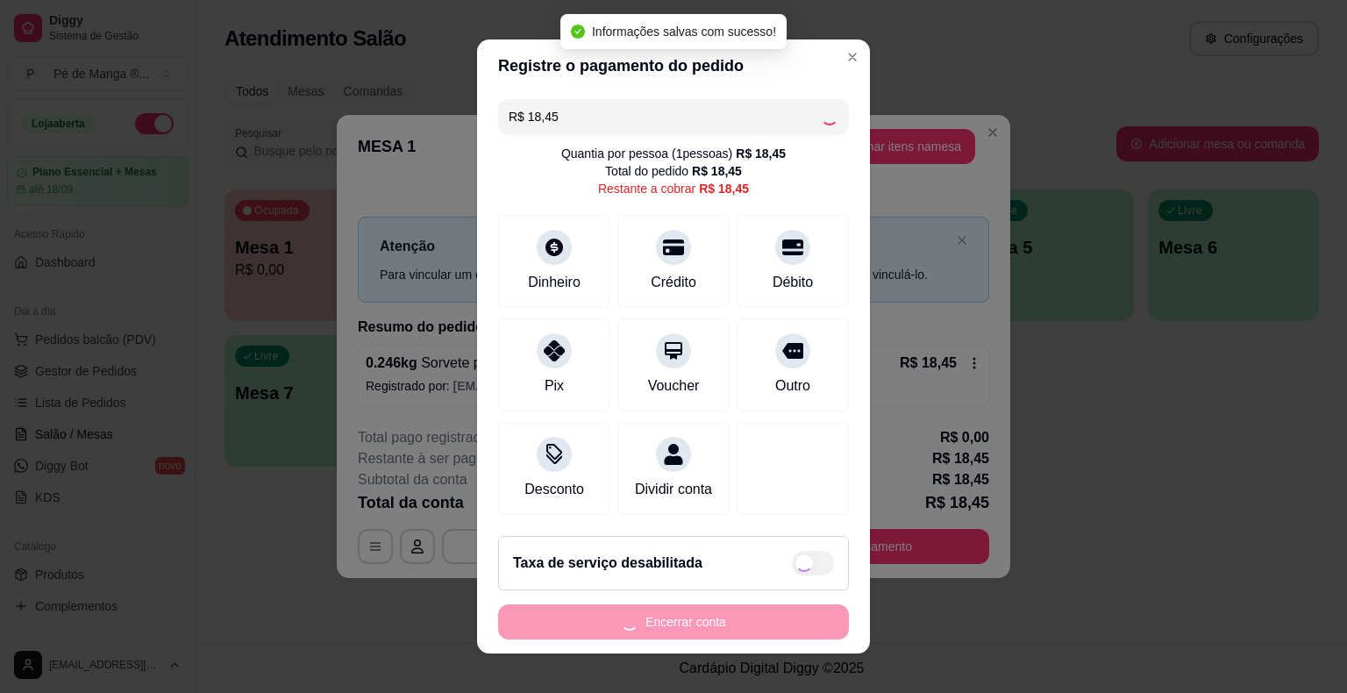
type input "R$ 0,00"
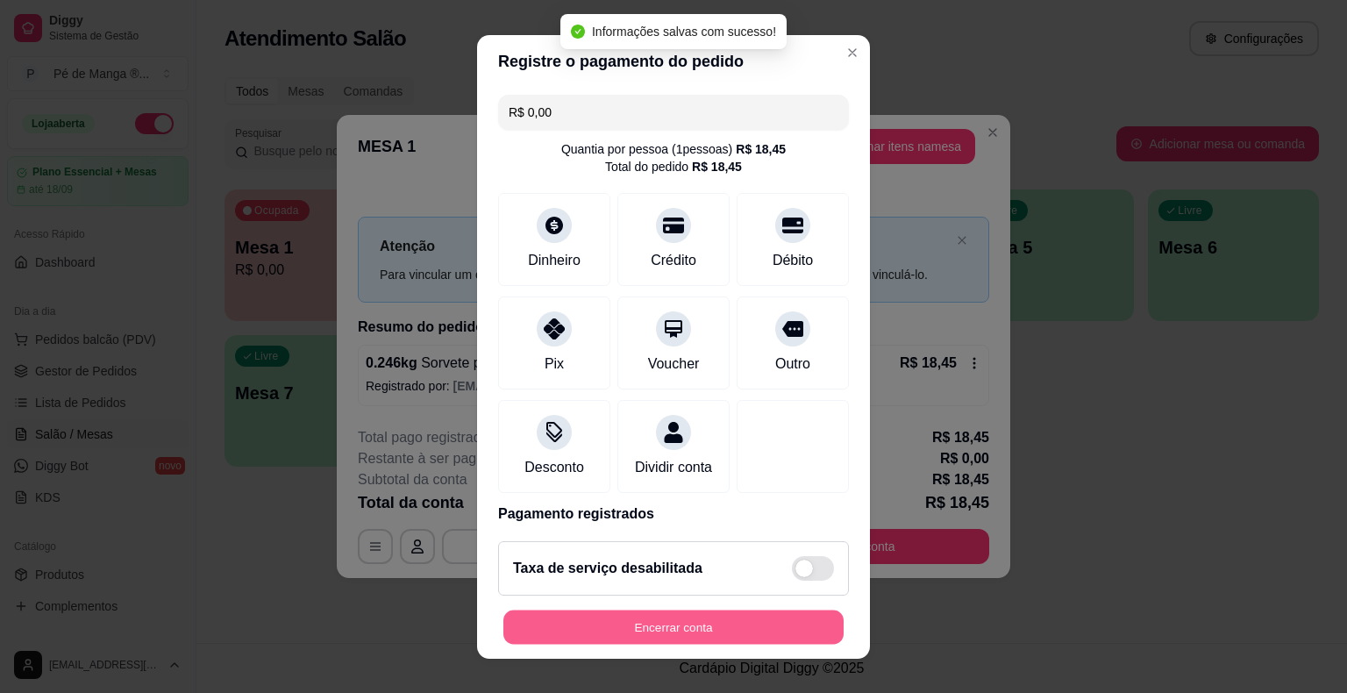
click at [663, 638] on button "Encerrar conta" at bounding box center [673, 626] width 340 height 34
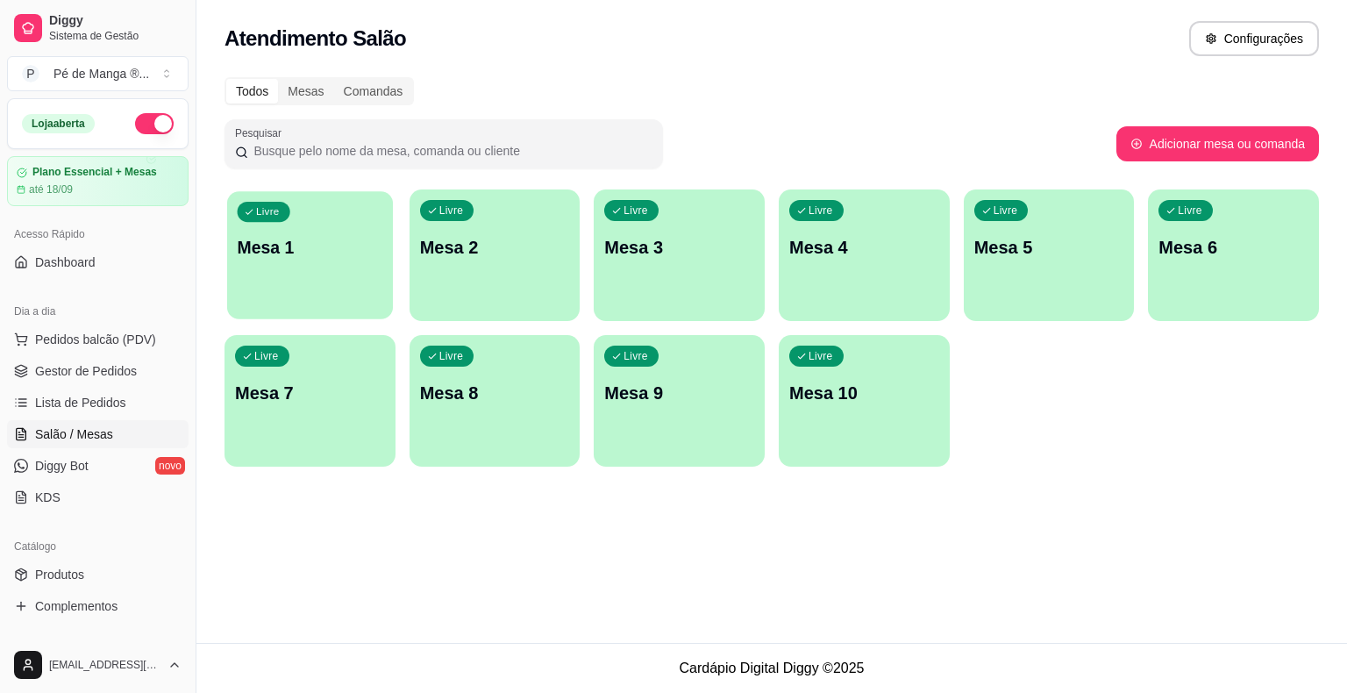
click at [263, 282] on div "Livre Mesa 1" at bounding box center [310, 244] width 166 height 107
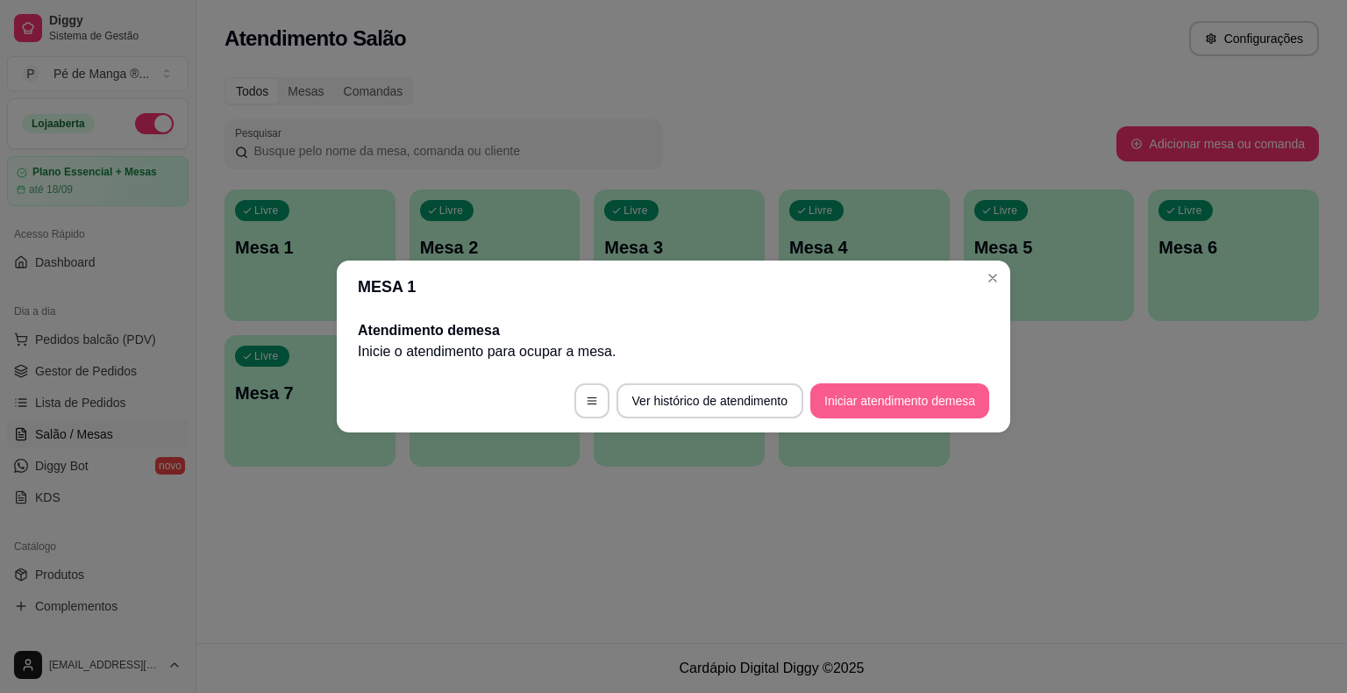
click at [893, 409] on button "Iniciar atendimento de mesa" at bounding box center [899, 400] width 179 height 35
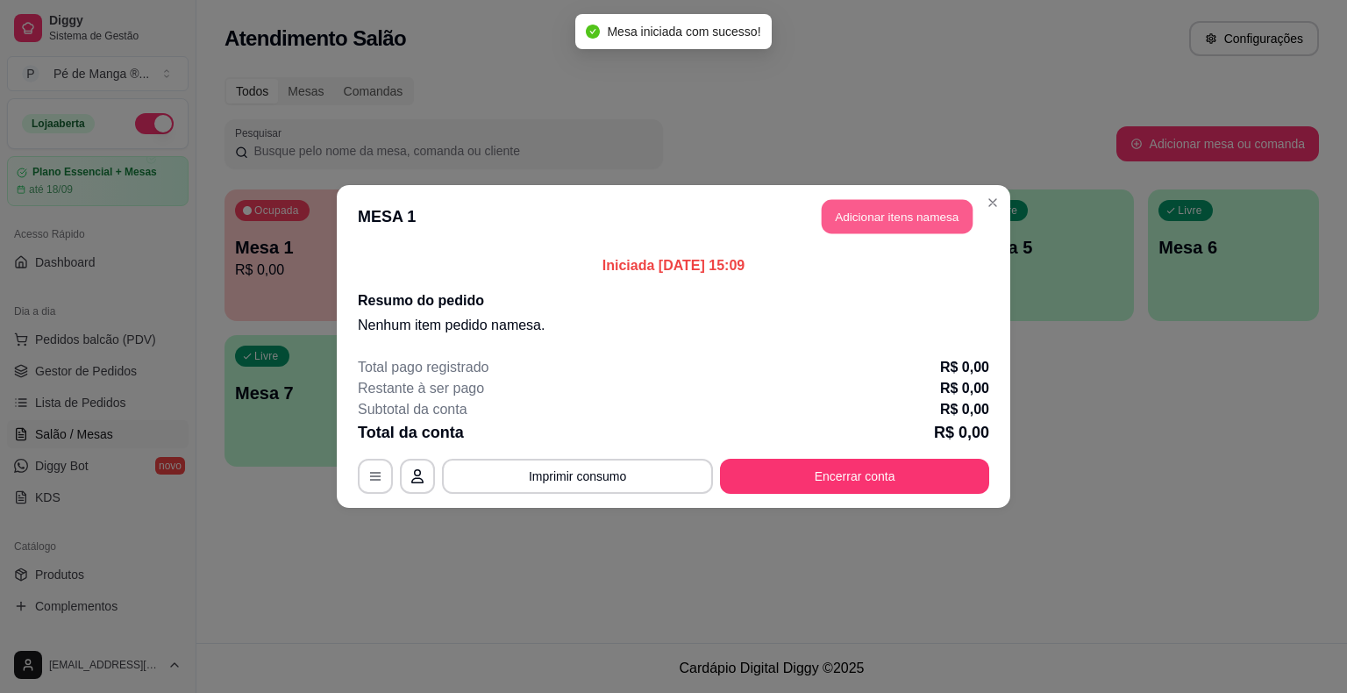
click at [887, 211] on button "Adicionar itens na mesa" at bounding box center [897, 217] width 151 height 34
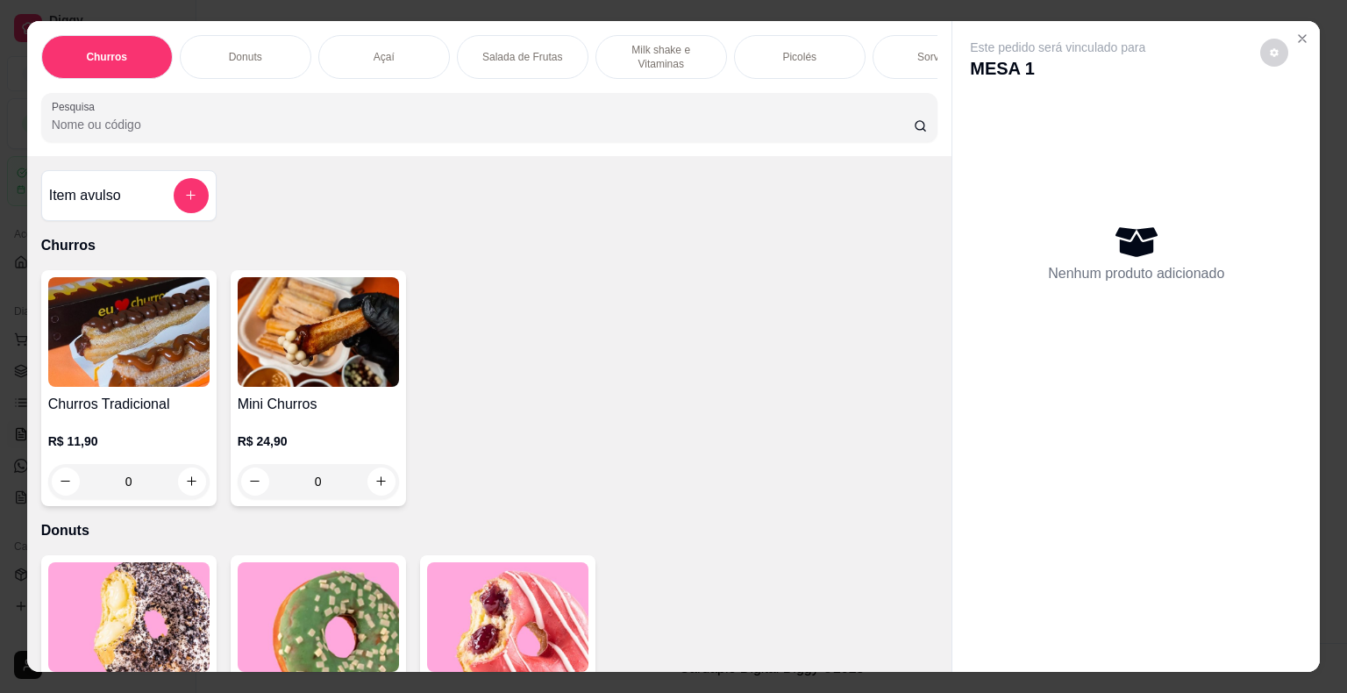
click at [797, 68] on div "Picolés" at bounding box center [800, 57] width 132 height 44
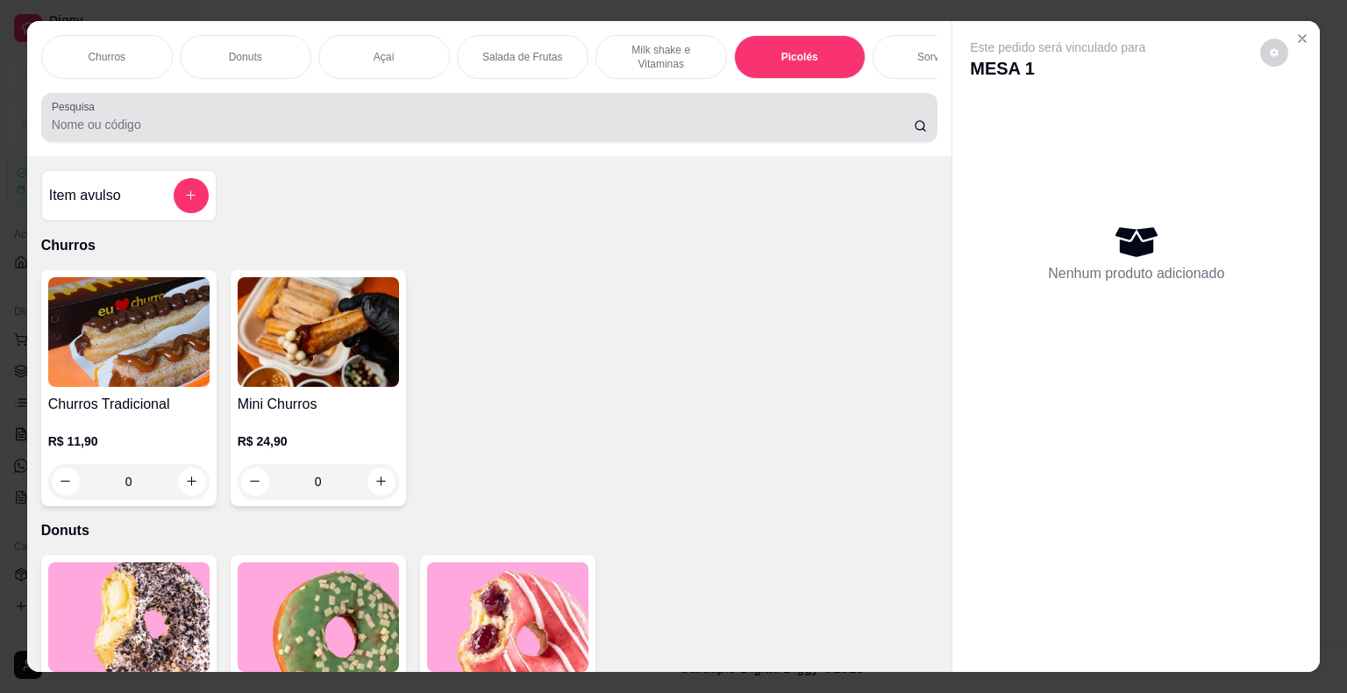
scroll to position [42, 0]
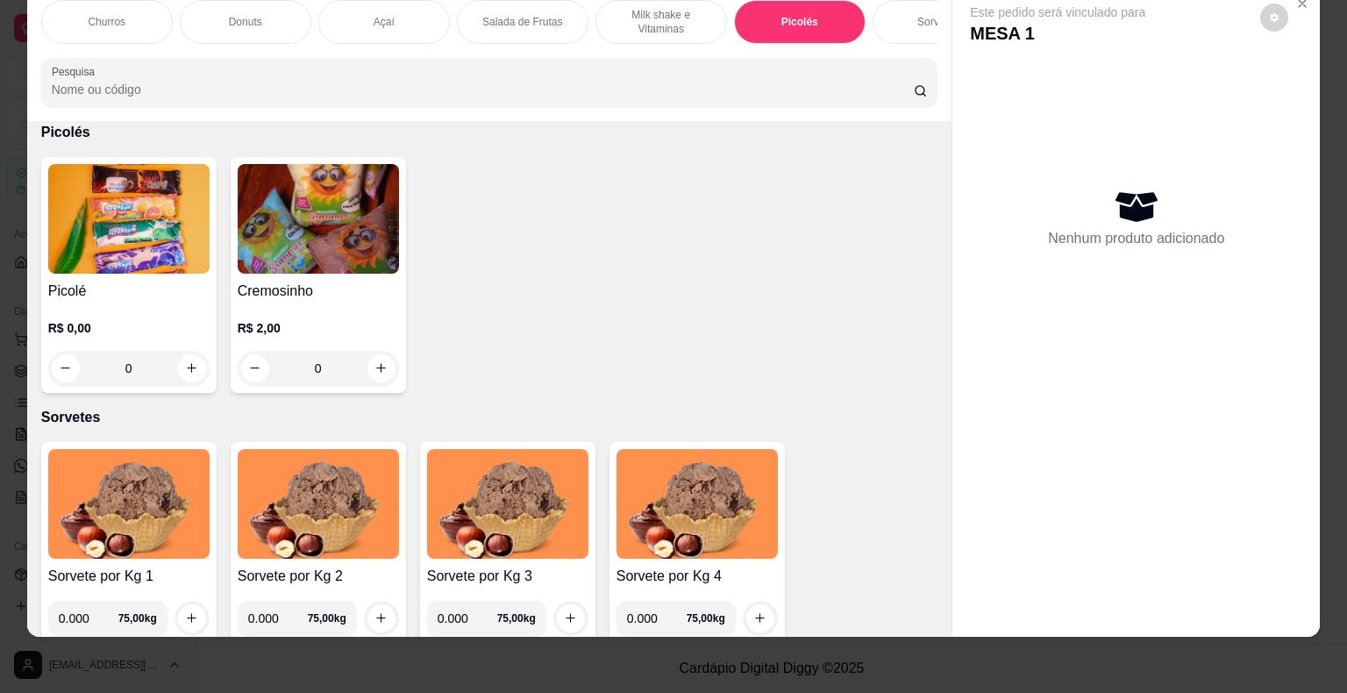
click at [187, 367] on div "0" at bounding box center [128, 368] width 161 height 35
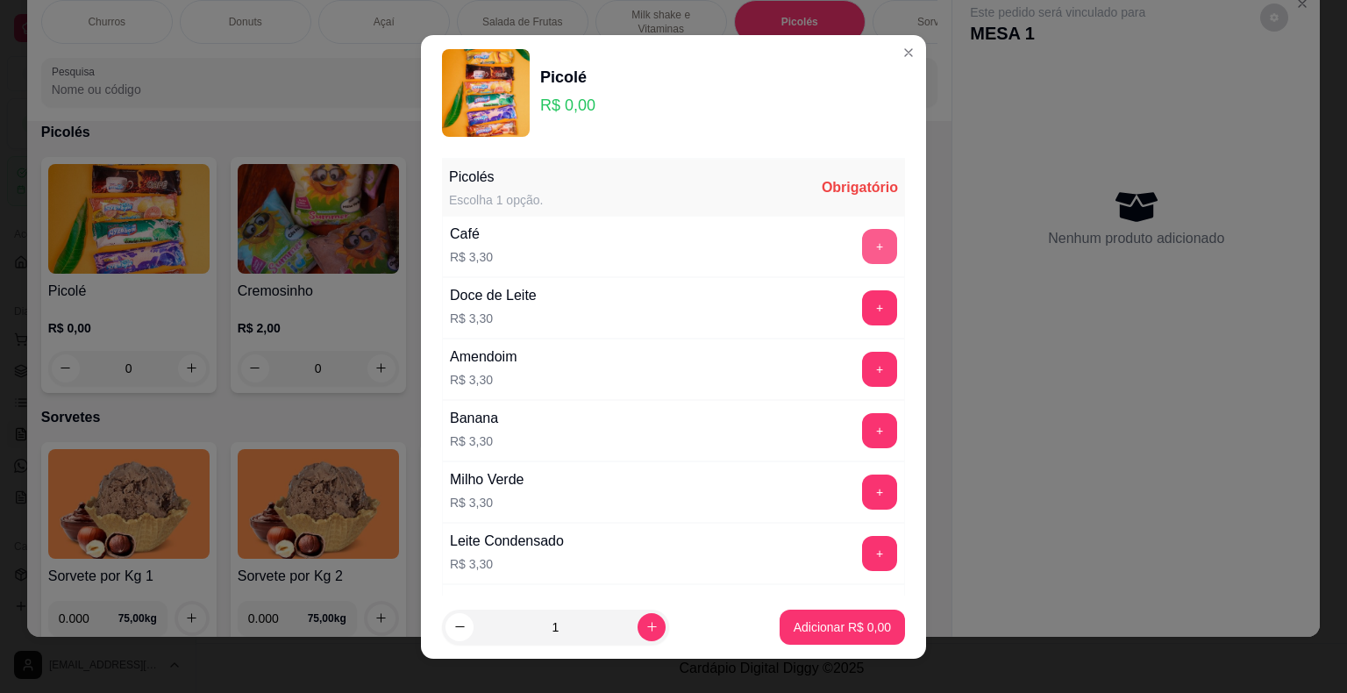
click at [828, 263] on div "Café R$ 3,30 +" at bounding box center [673, 246] width 463 height 61
click at [862, 244] on button "+" at bounding box center [879, 246] width 35 height 35
click at [828, 629] on p "Adicionar R$ 3,30" at bounding box center [842, 627] width 97 height 18
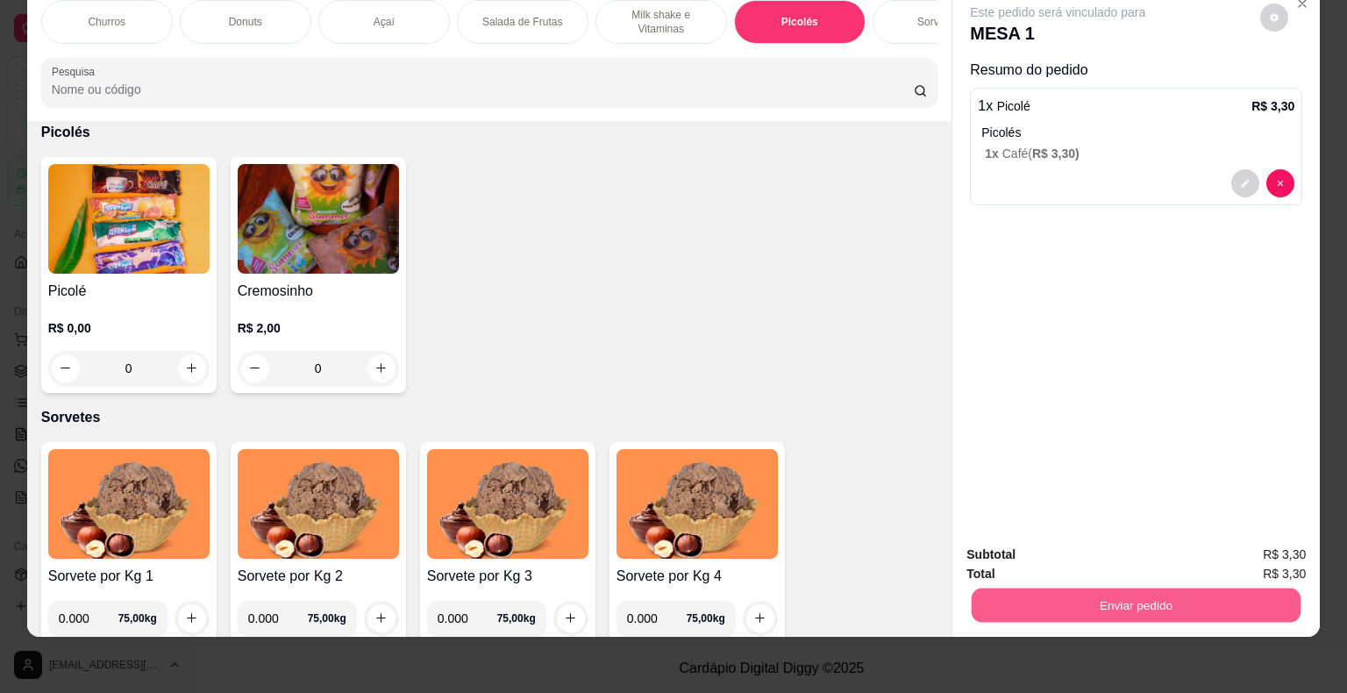
click at [1077, 598] on button "Enviar pedido" at bounding box center [1136, 605] width 329 height 34
click at [1093, 560] on button "Não registrar e enviar pedido" at bounding box center [1077, 548] width 182 height 33
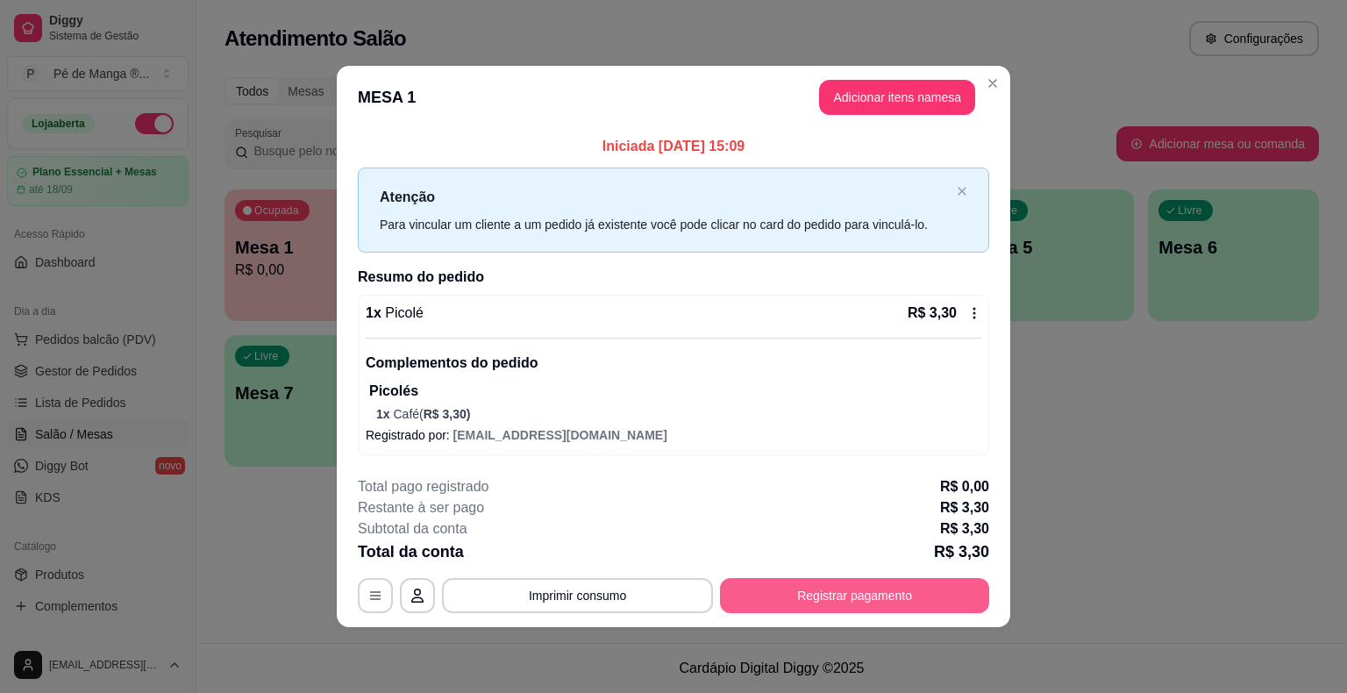
click at [817, 592] on button "Registrar pagamento" at bounding box center [854, 595] width 269 height 35
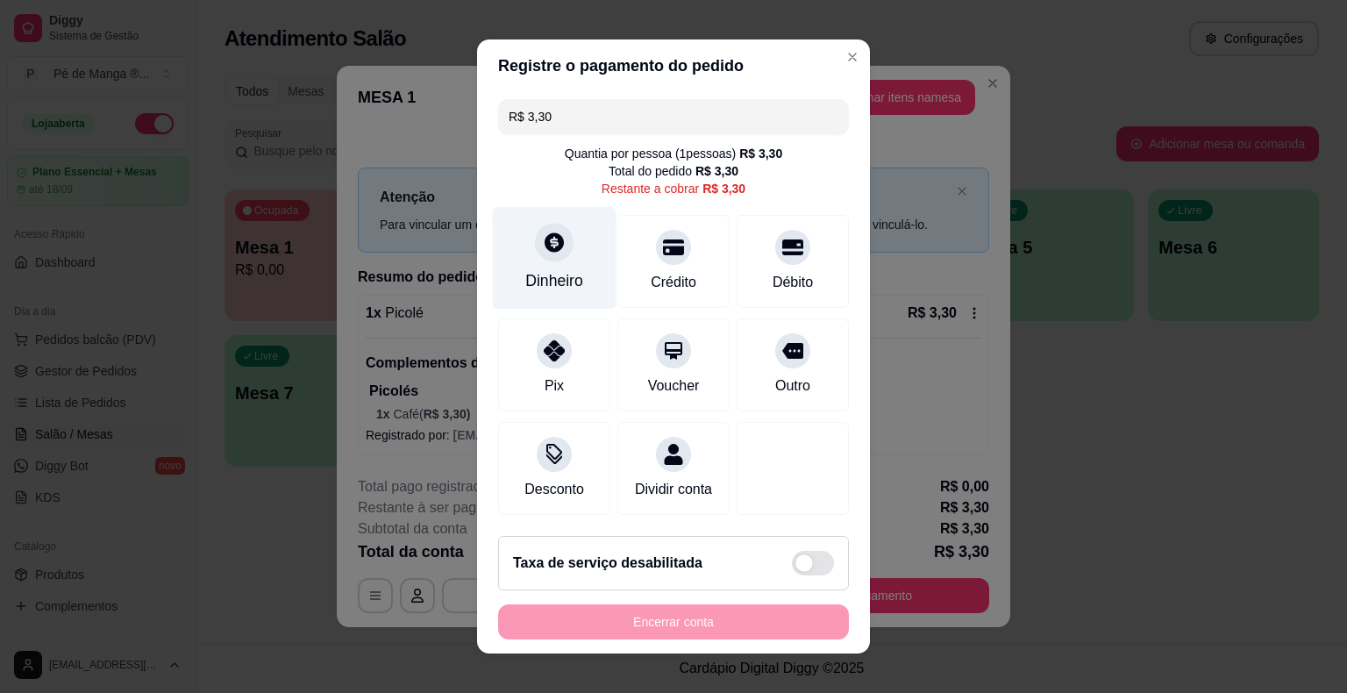
click at [512, 281] on div "Dinheiro" at bounding box center [555, 258] width 124 height 103
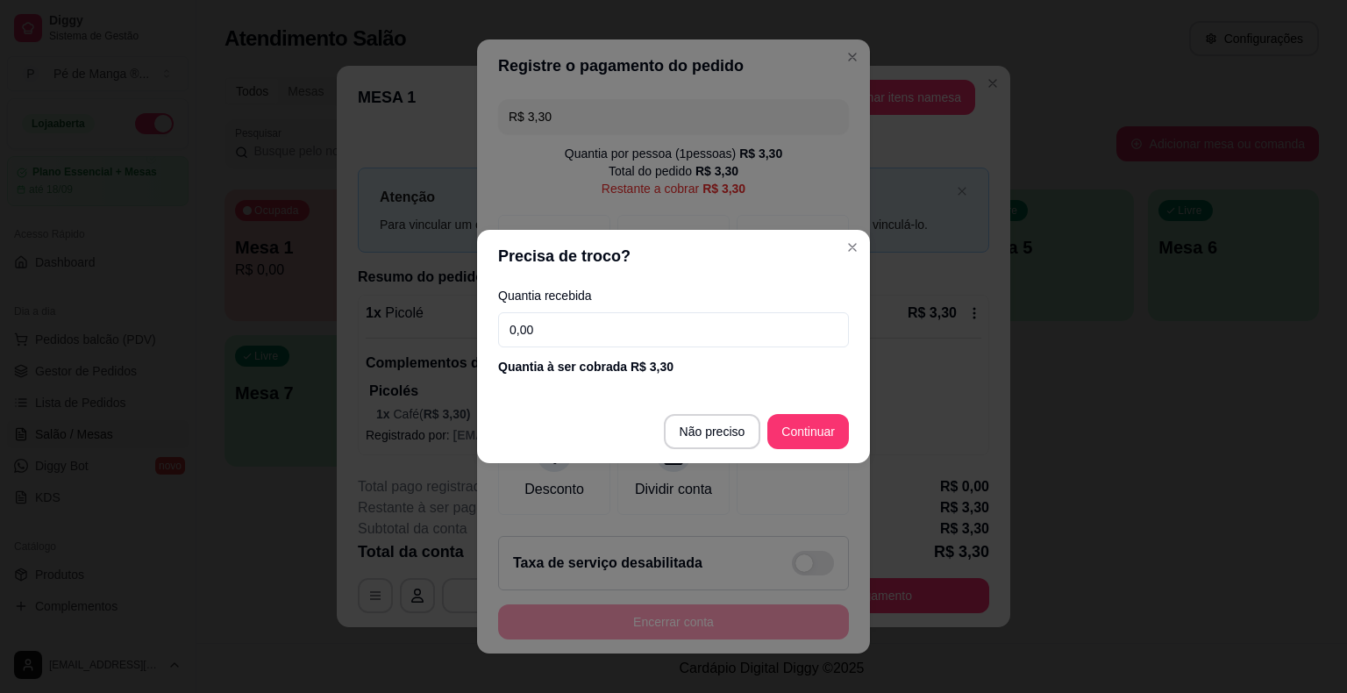
click at [553, 321] on input "0,00" at bounding box center [673, 329] width 351 height 35
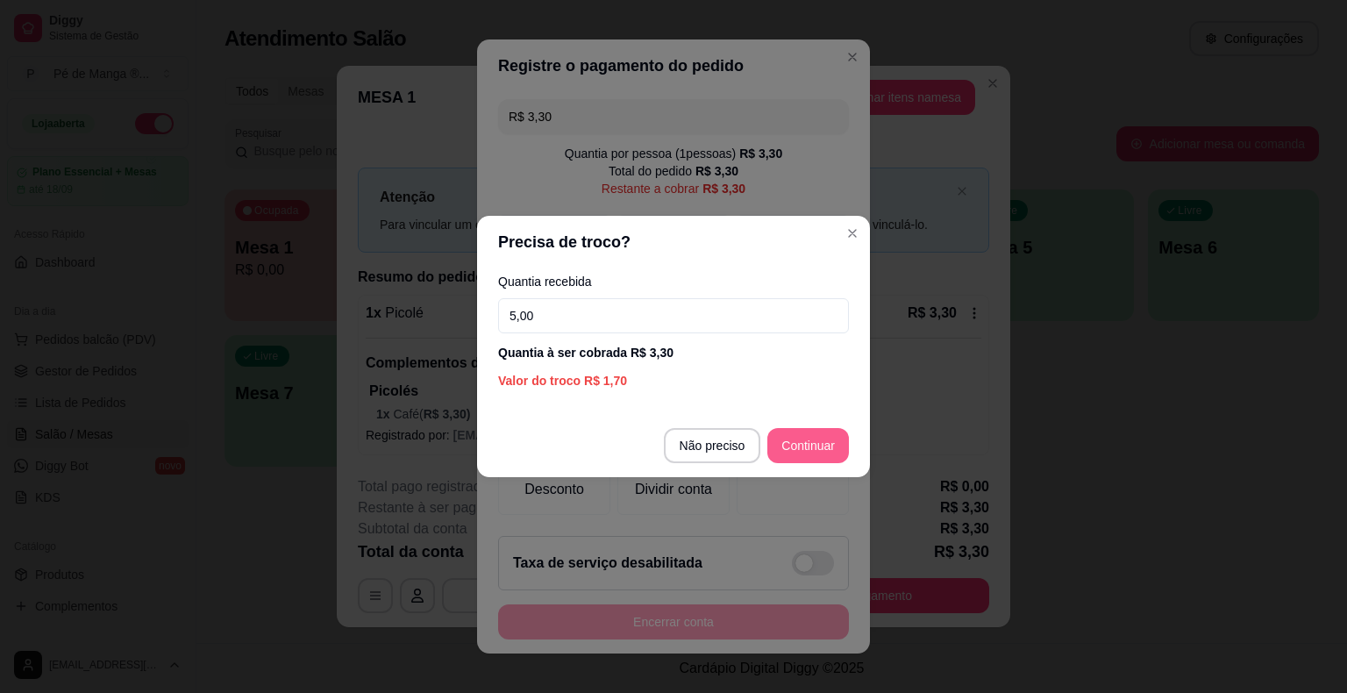
type input "5,00"
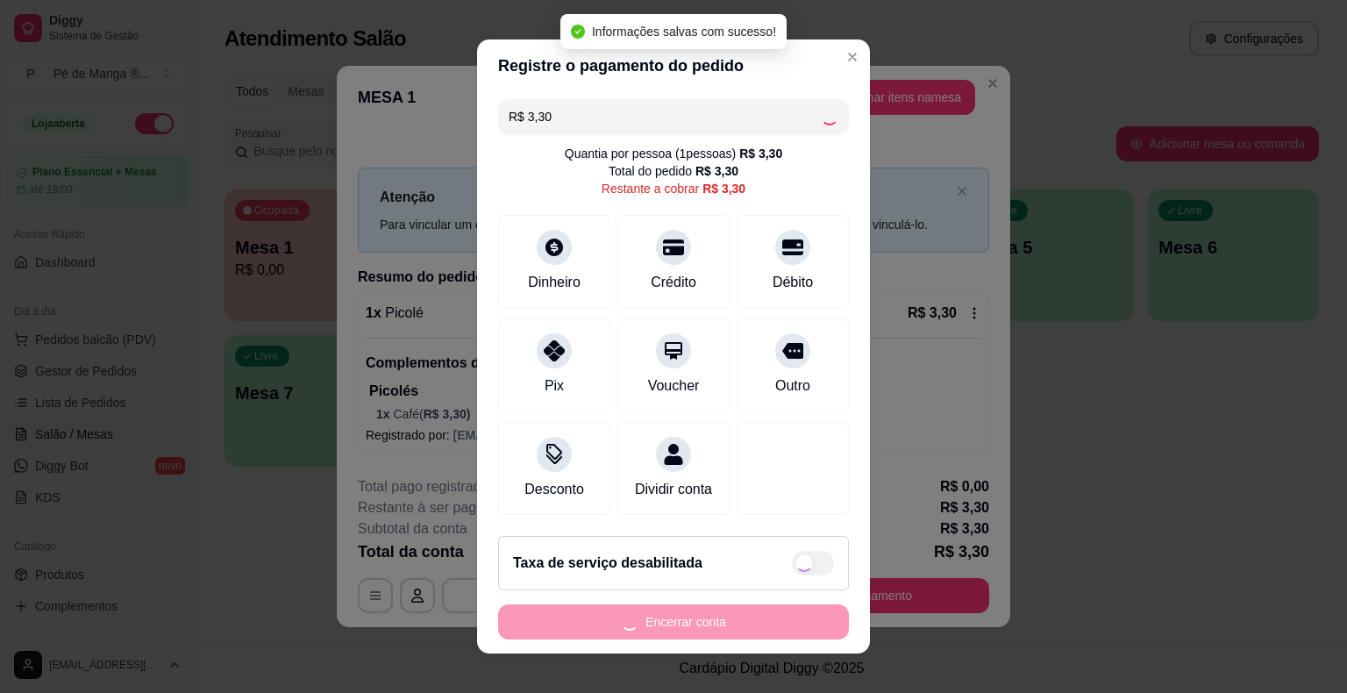
type input "R$ 0,00"
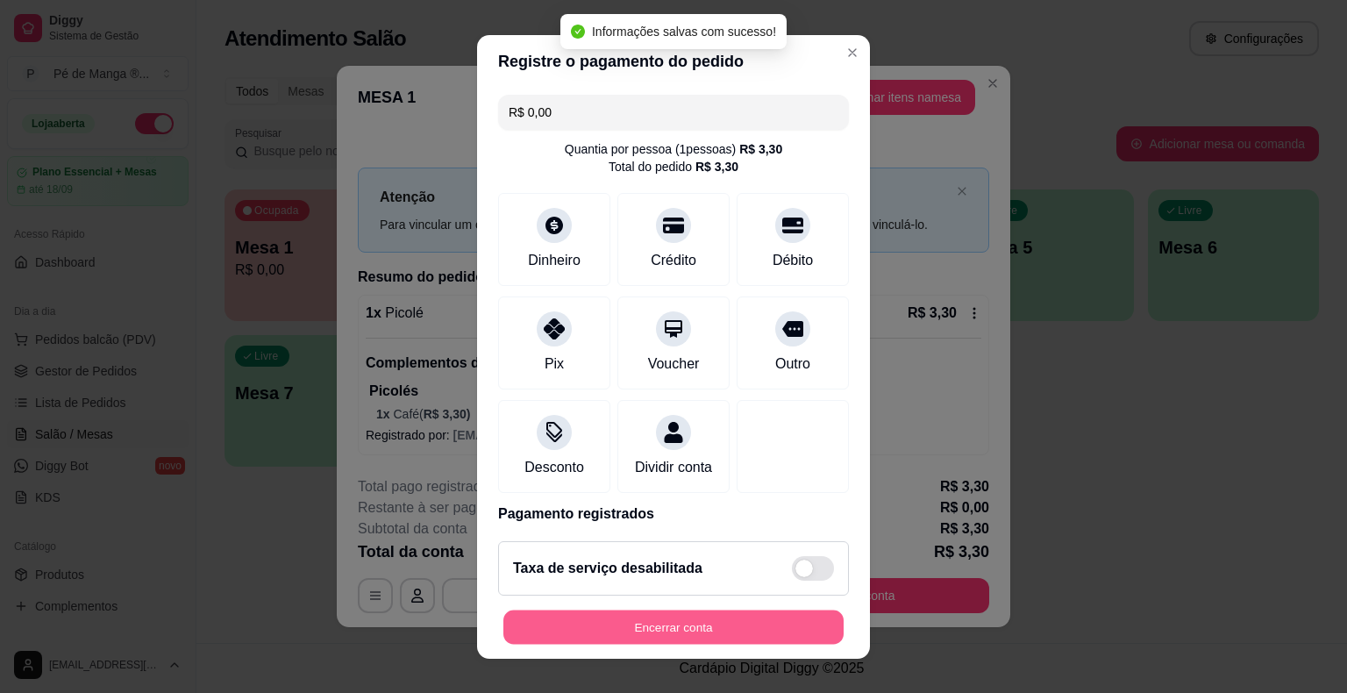
click at [694, 623] on button "Encerrar conta" at bounding box center [673, 626] width 340 height 34
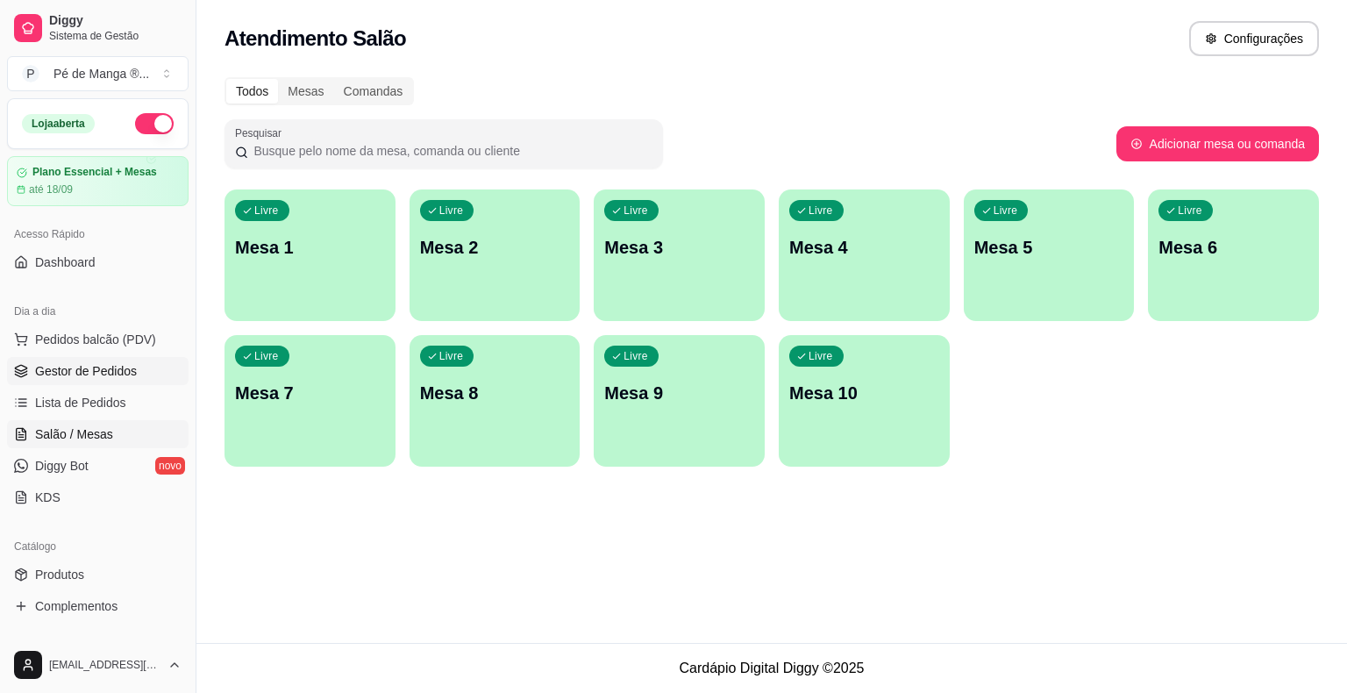
click at [144, 375] on link "Gestor de Pedidos" at bounding box center [98, 371] width 182 height 28
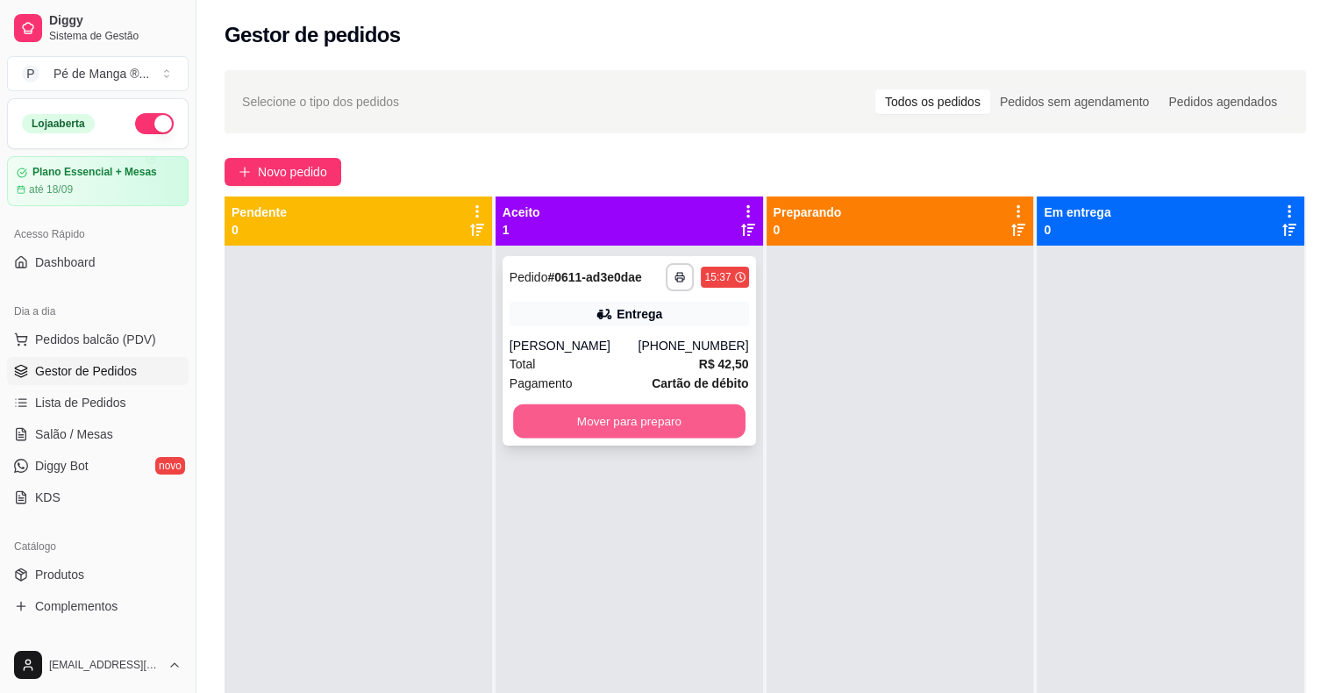
click at [706, 425] on button "Mover para preparo" at bounding box center [629, 421] width 232 height 34
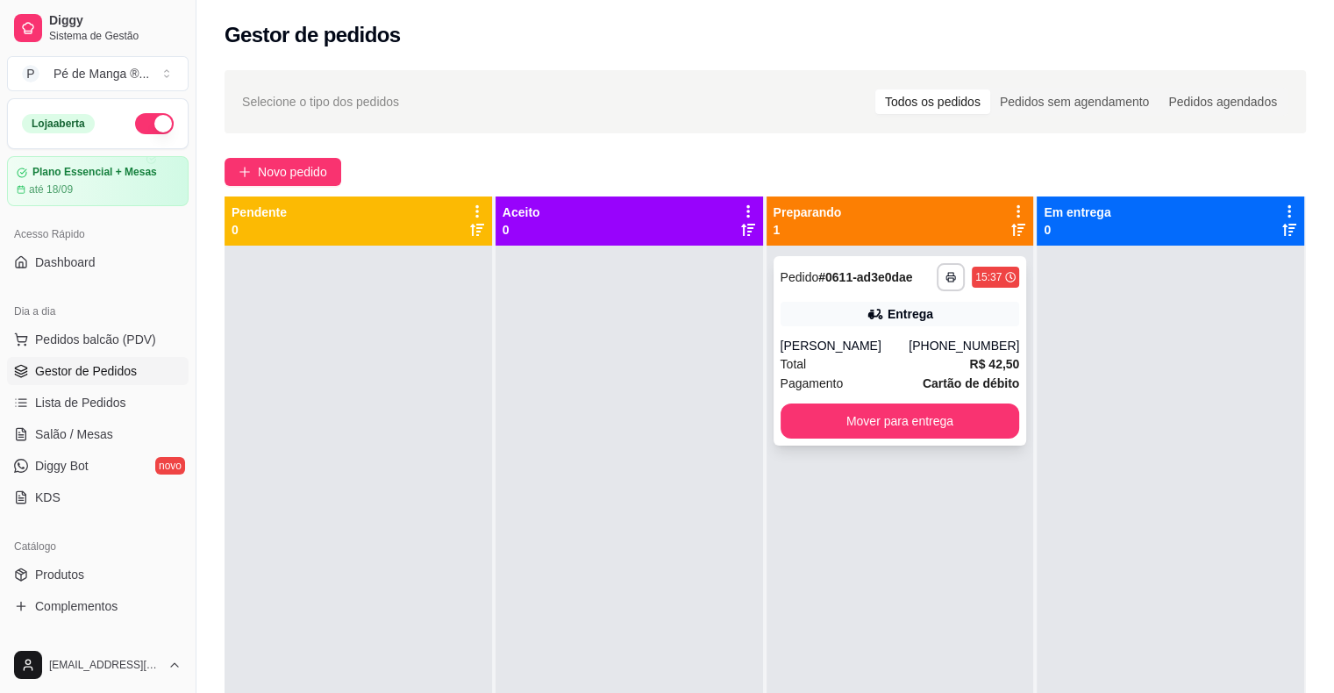
click at [834, 360] on div "Total R$ 42,50" at bounding box center [899, 363] width 239 height 19
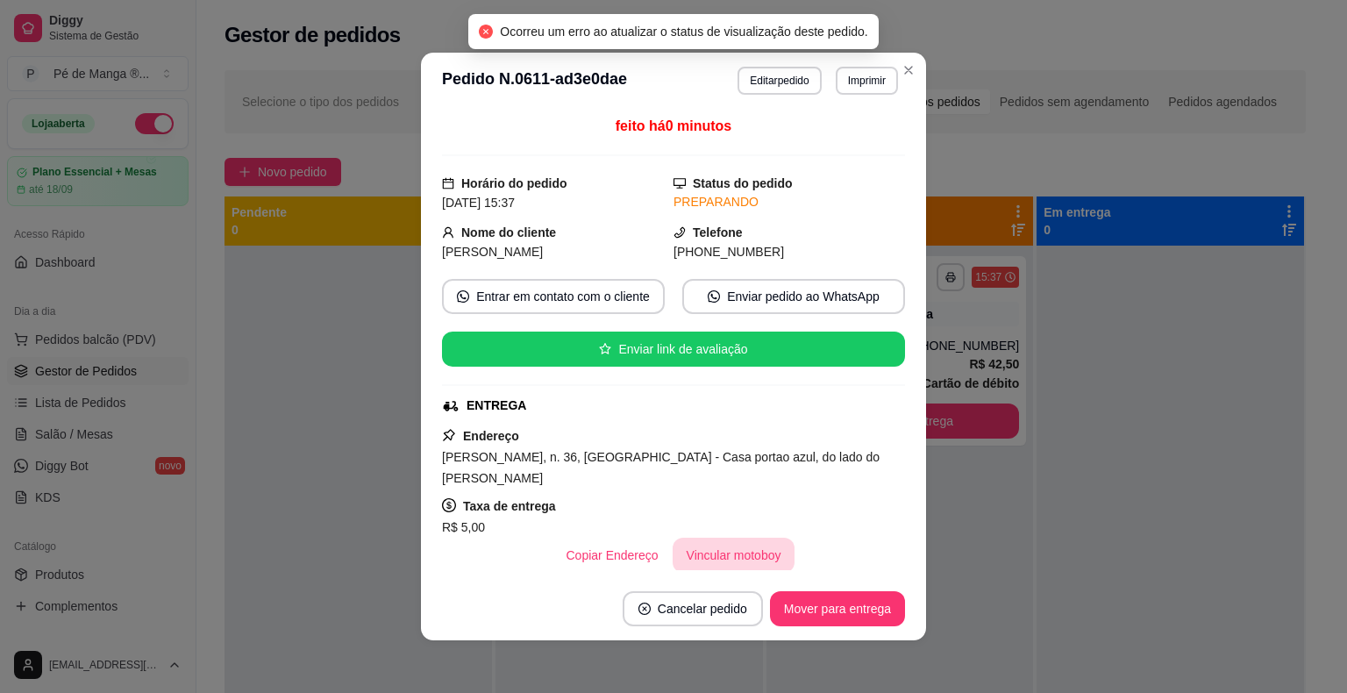
click at [746, 556] on button "Vincular motoboy" at bounding box center [734, 554] width 123 height 35
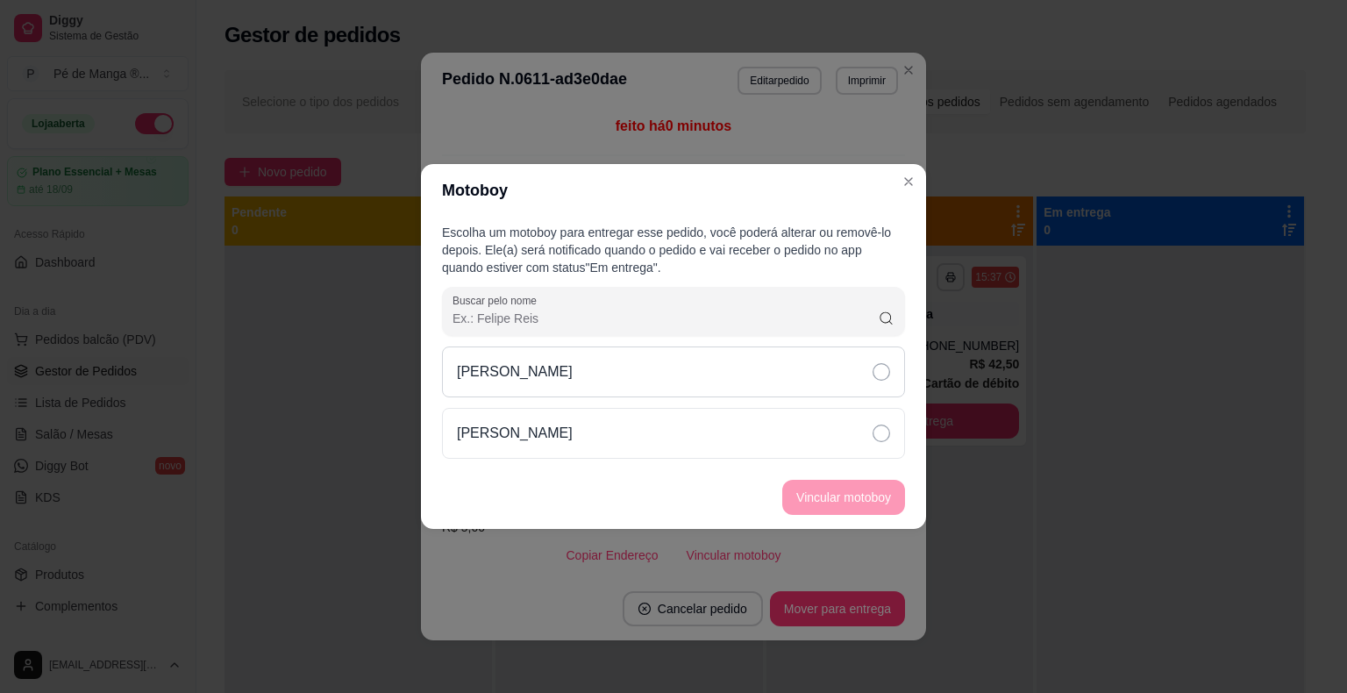
click at [850, 397] on div "[PERSON_NAME]" at bounding box center [673, 402] width 463 height 112
click at [837, 447] on div "[PERSON_NAME]" at bounding box center [673, 433] width 463 height 51
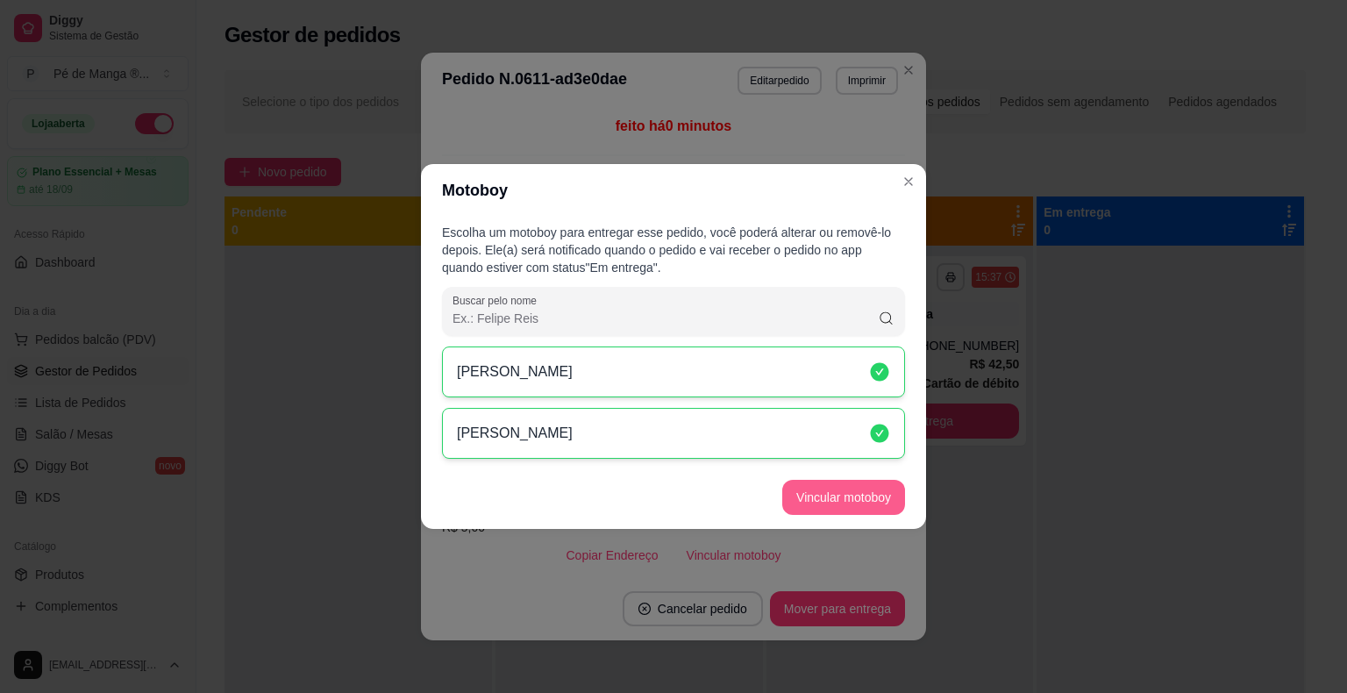
click at [830, 488] on button "Vincular motoboy" at bounding box center [843, 497] width 123 height 35
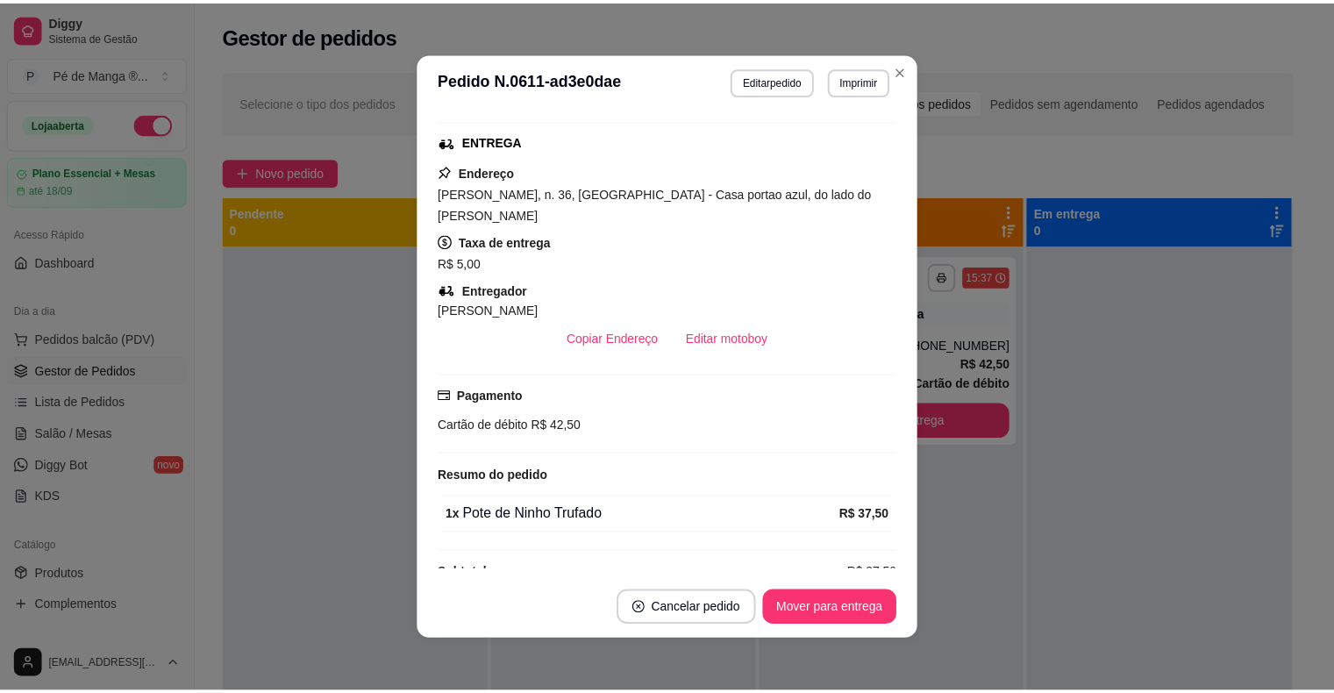
scroll to position [137, 0]
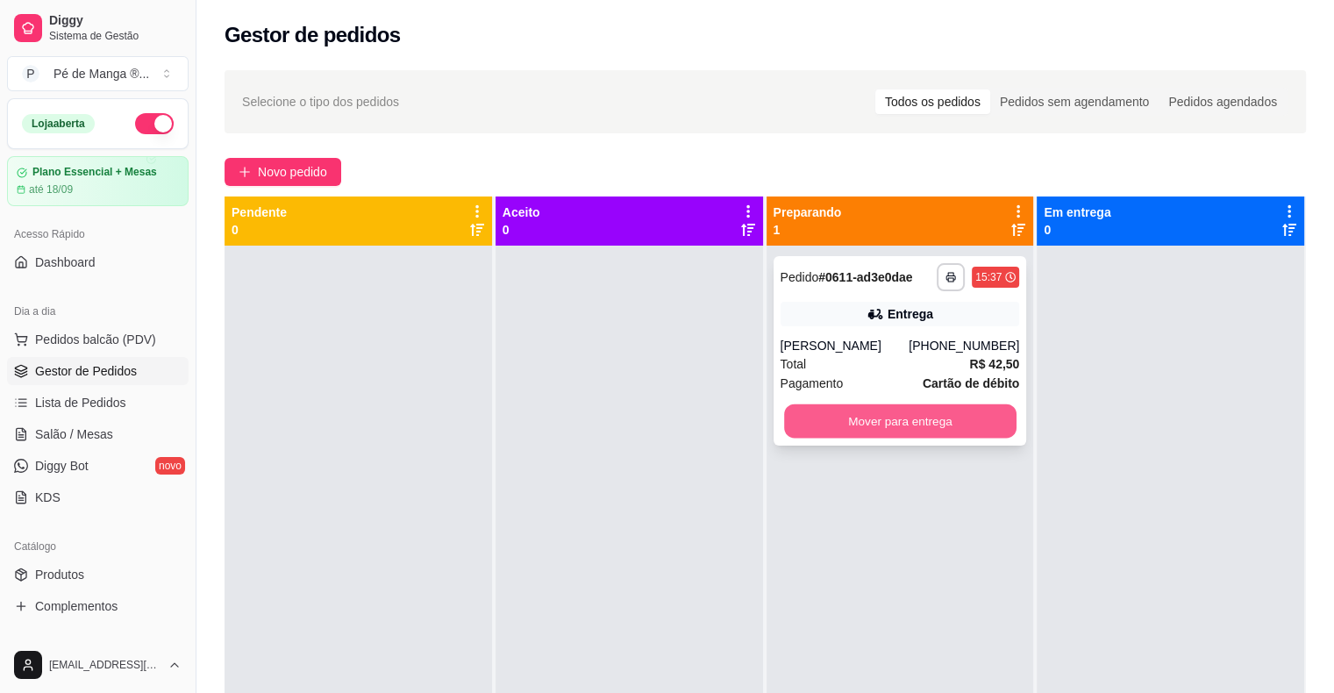
click at [937, 416] on button "Mover para entrega" at bounding box center [900, 421] width 232 height 34
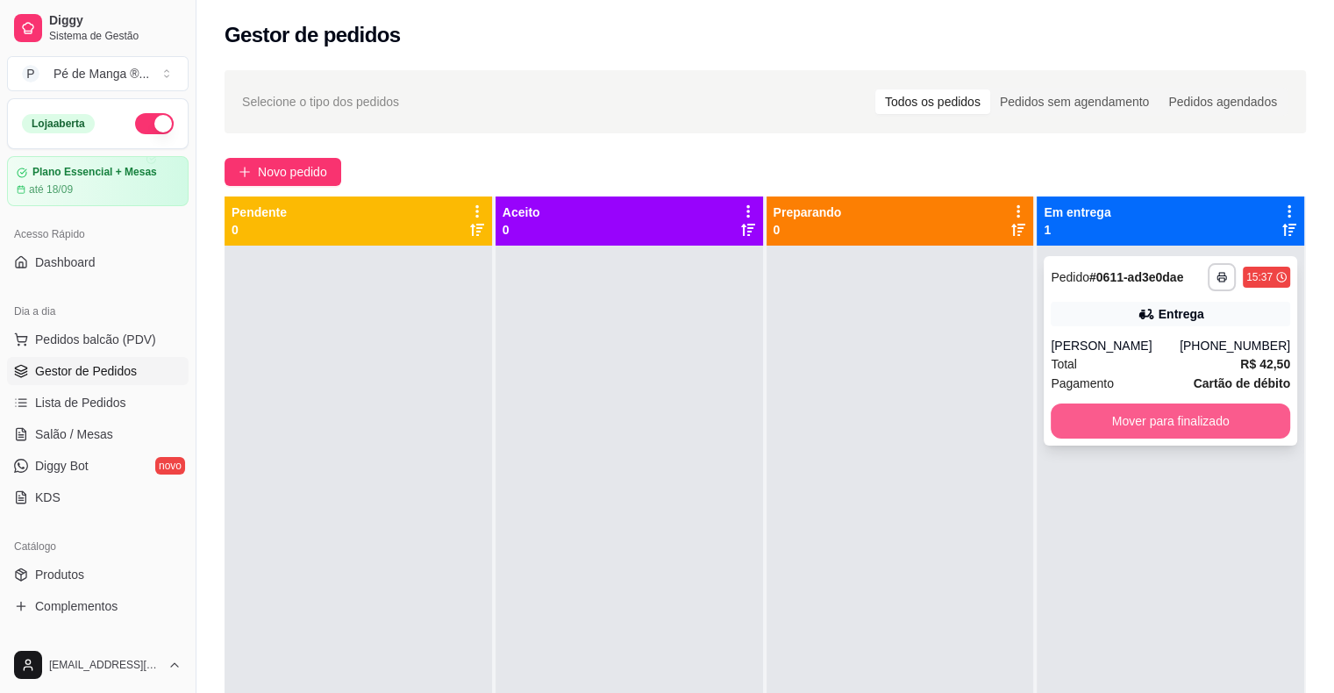
click at [1138, 426] on button "Mover para finalizado" at bounding box center [1169, 420] width 239 height 35
